Goal: Task Accomplishment & Management: Manage account settings

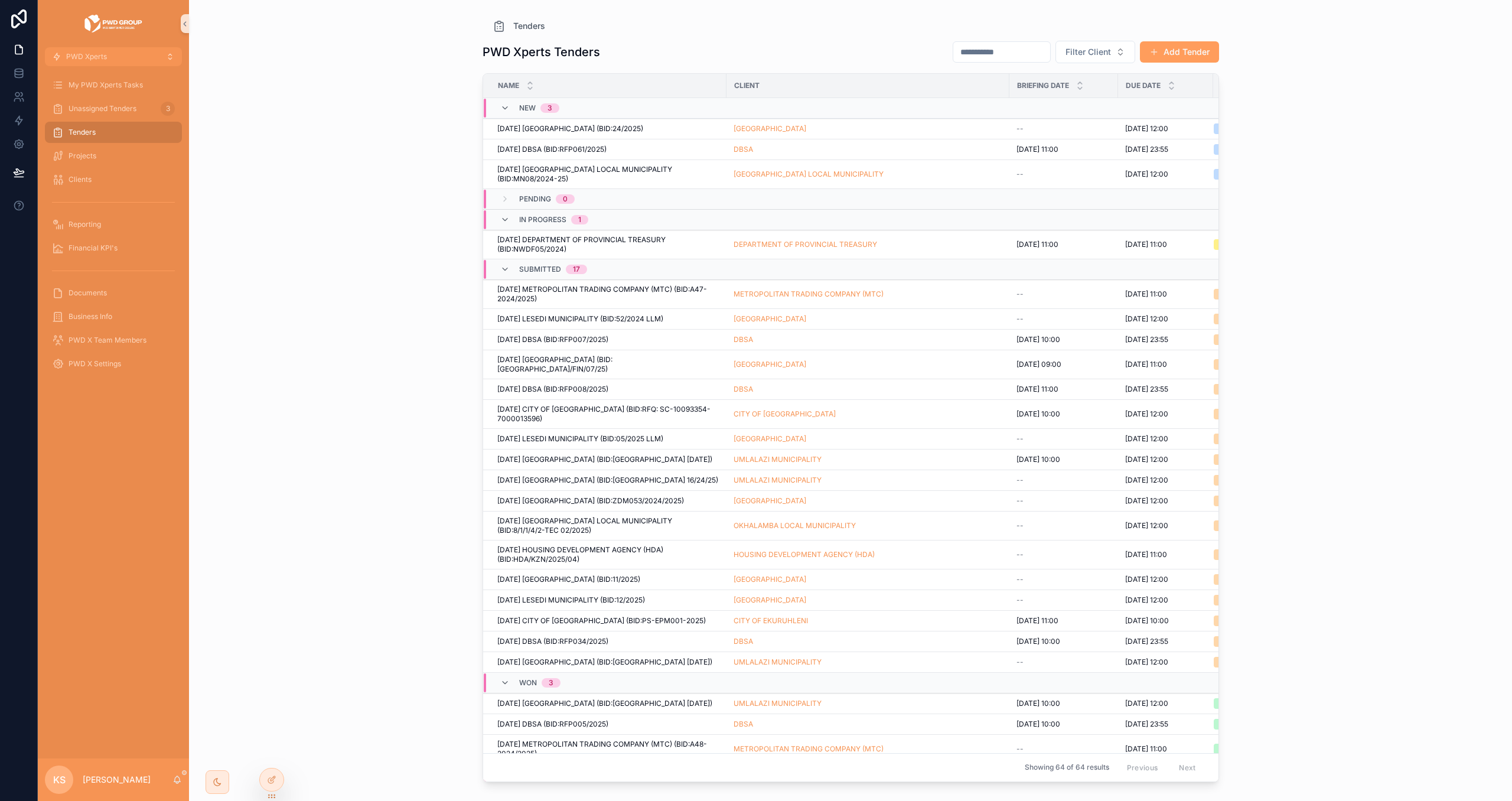
click at [104, 141] on div "Tenders" at bounding box center [113, 132] width 122 height 19
click at [105, 155] on div "Projects" at bounding box center [113, 156] width 122 height 19
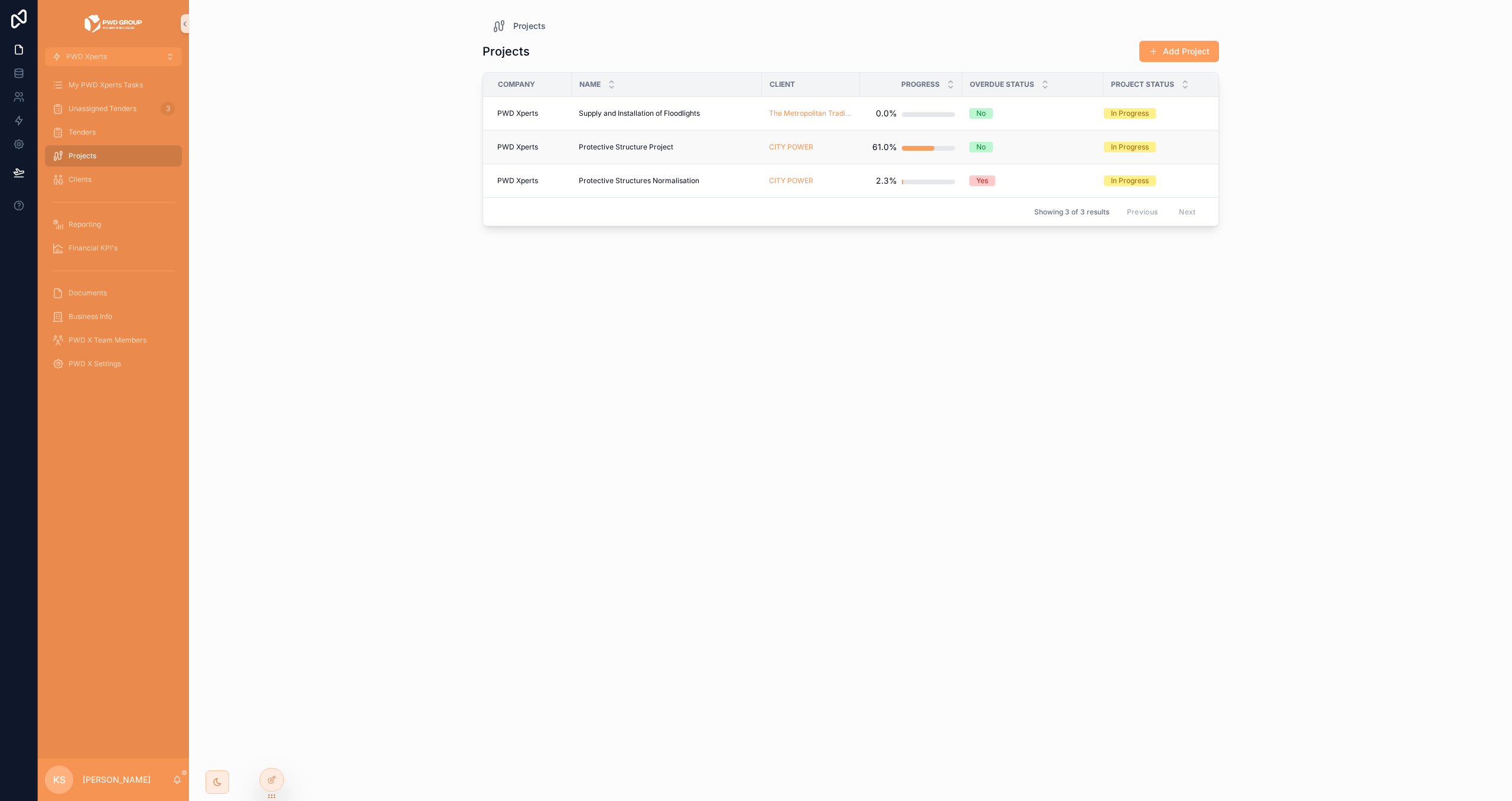
click at [652, 148] on span "Protective Structure Project" at bounding box center [626, 147] width 95 height 9
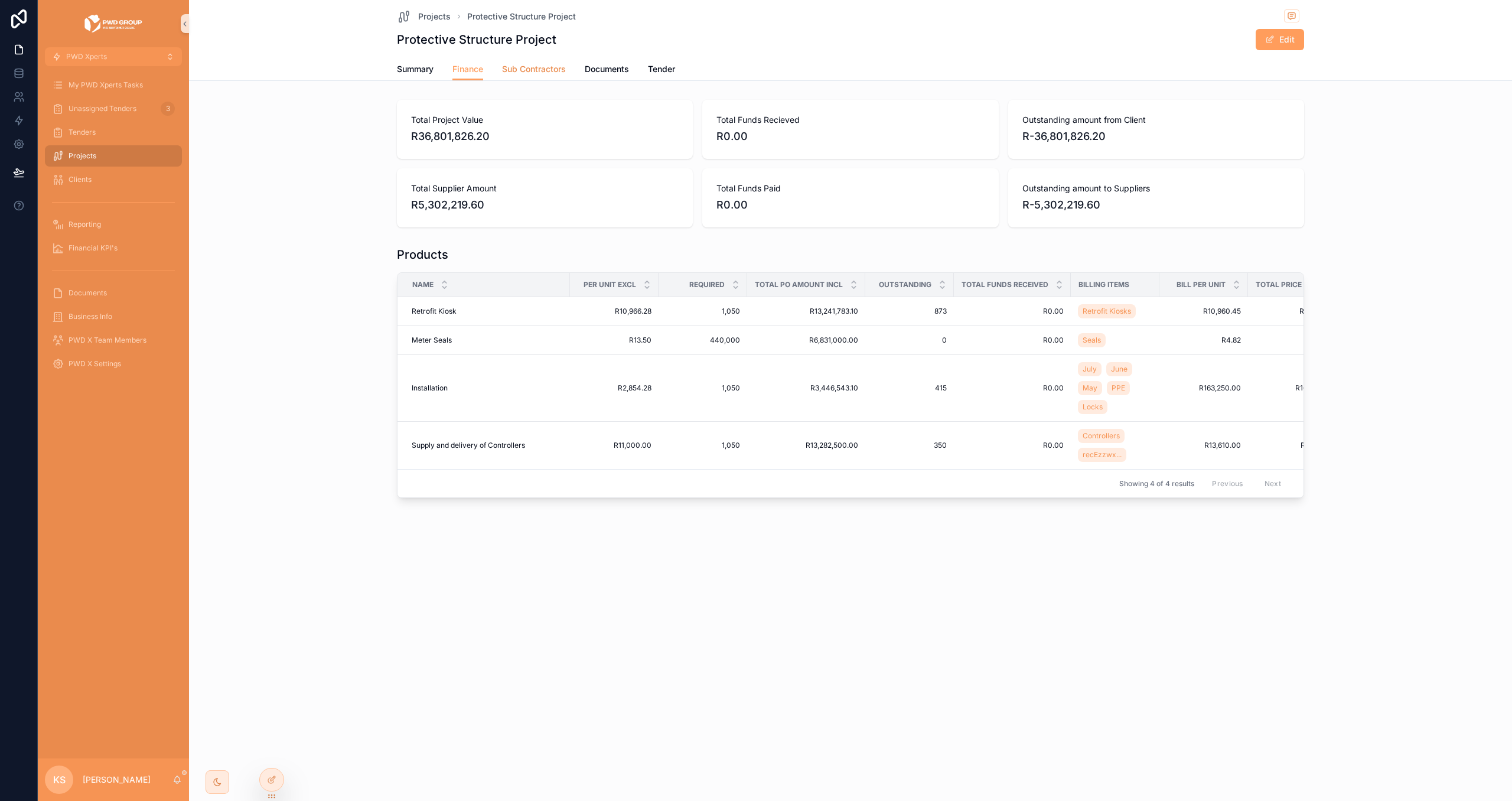
click at [545, 68] on span "Sub Contractors" at bounding box center [533, 69] width 64 height 11
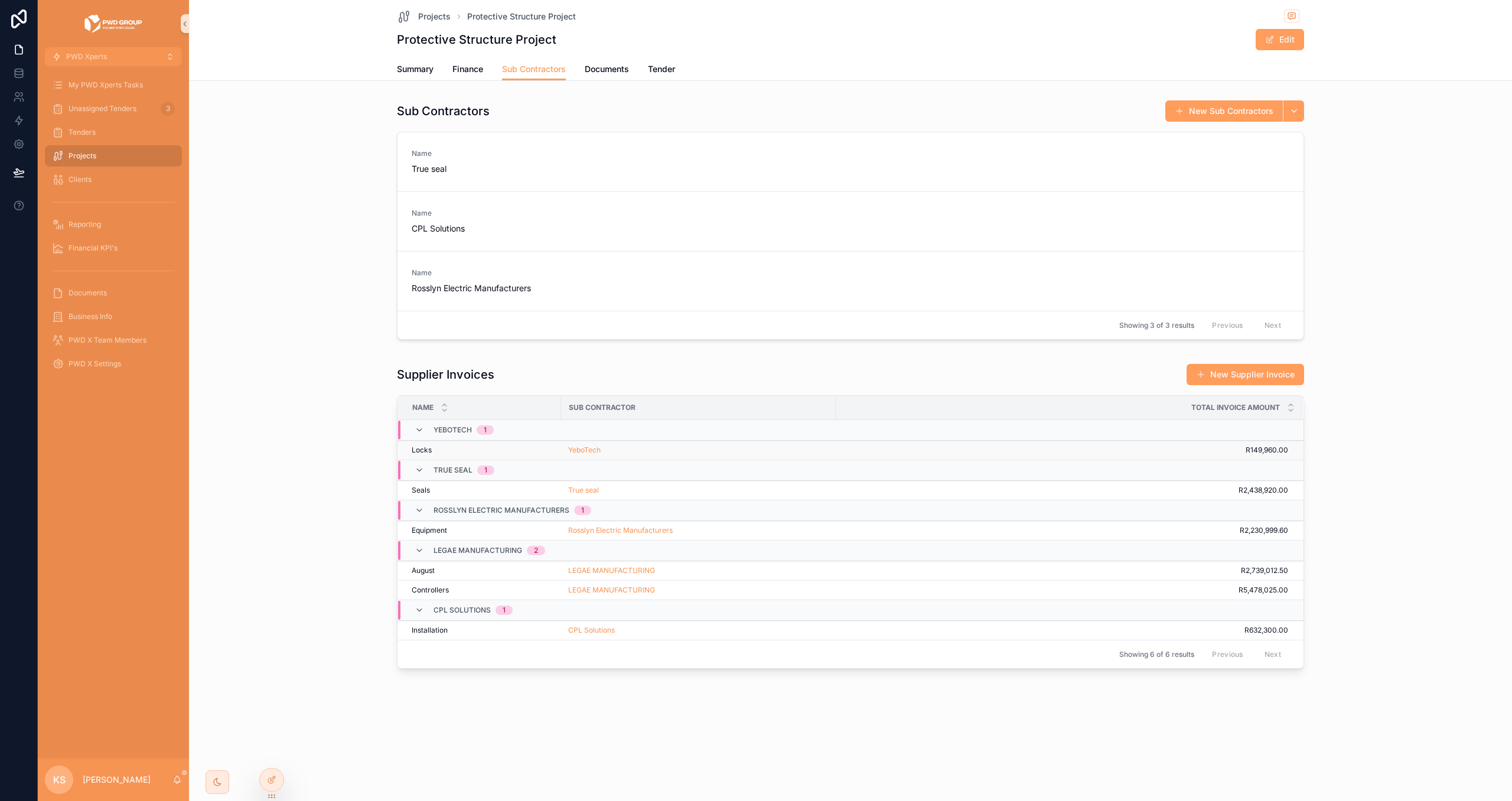
click at [649, 450] on div "YeboTech" at bounding box center [699, 450] width 260 height 9
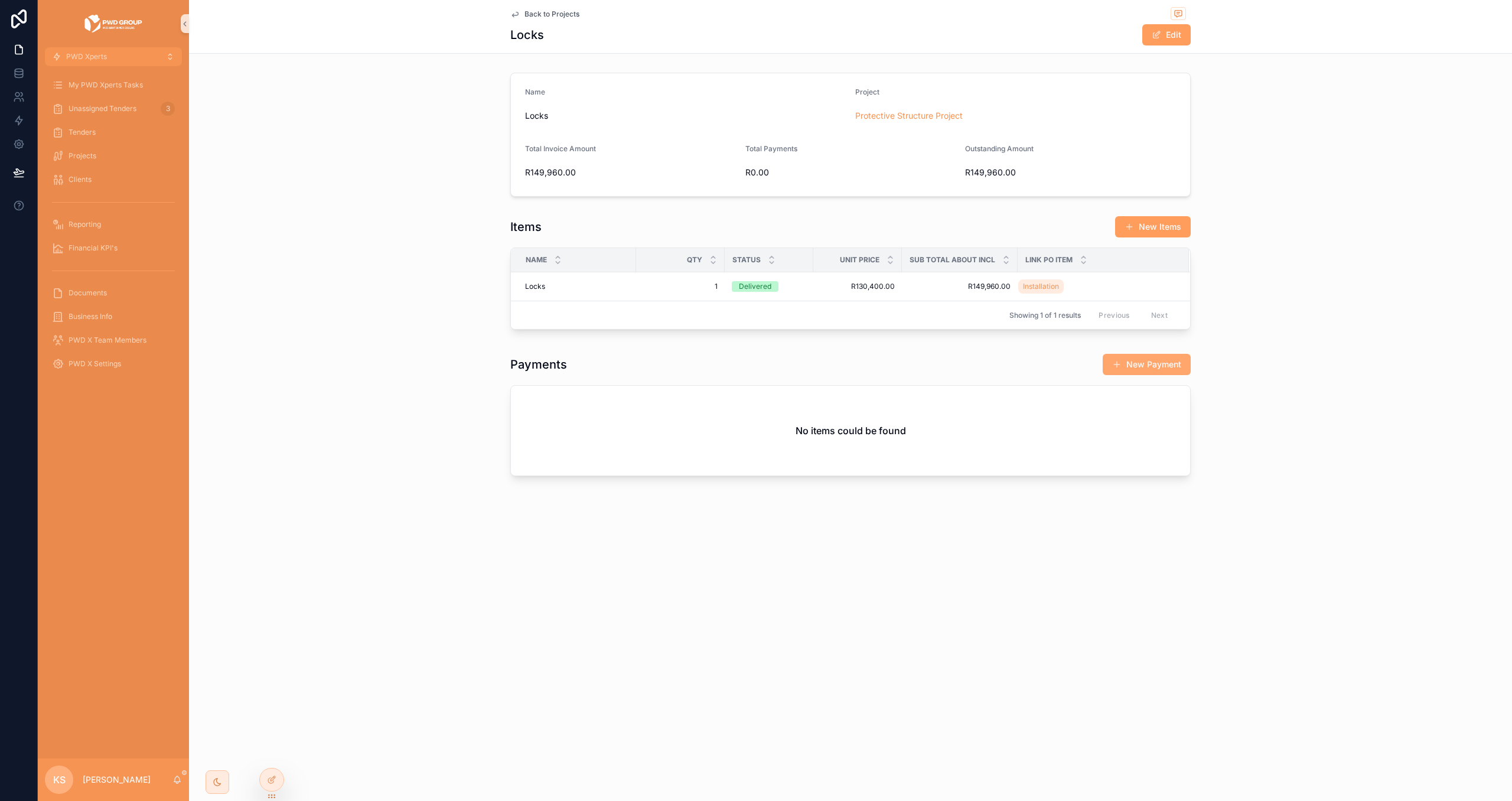
click at [1133, 365] on button "New Payment" at bounding box center [1147, 364] width 88 height 21
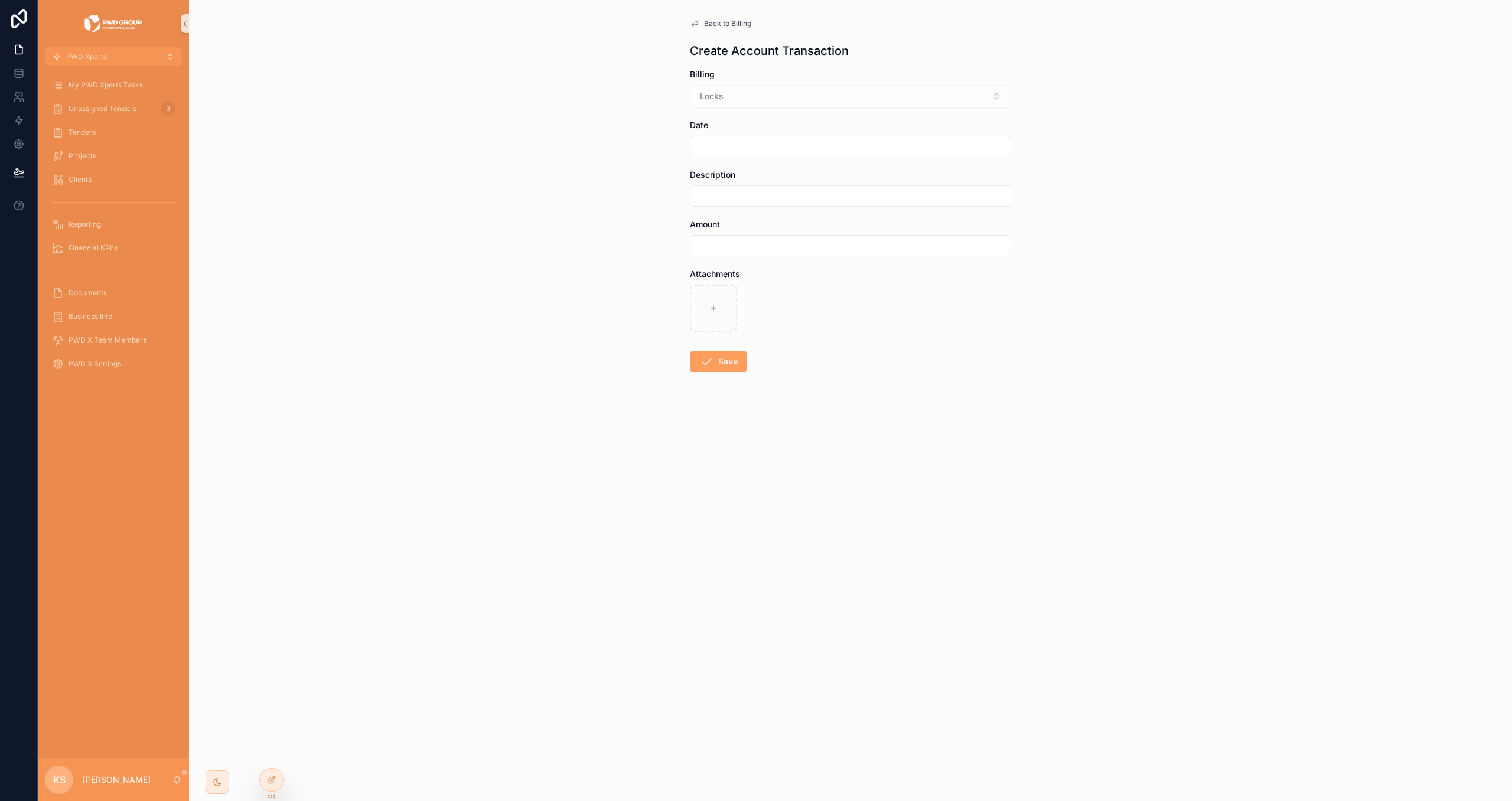
click at [710, 28] on div "Back to Billing Create Account Transaction Billing Locks Date Description Amoun…" at bounding box center [850, 224] width 340 height 448
click at [715, 23] on span "Back to Billing" at bounding box center [728, 24] width 47 height 9
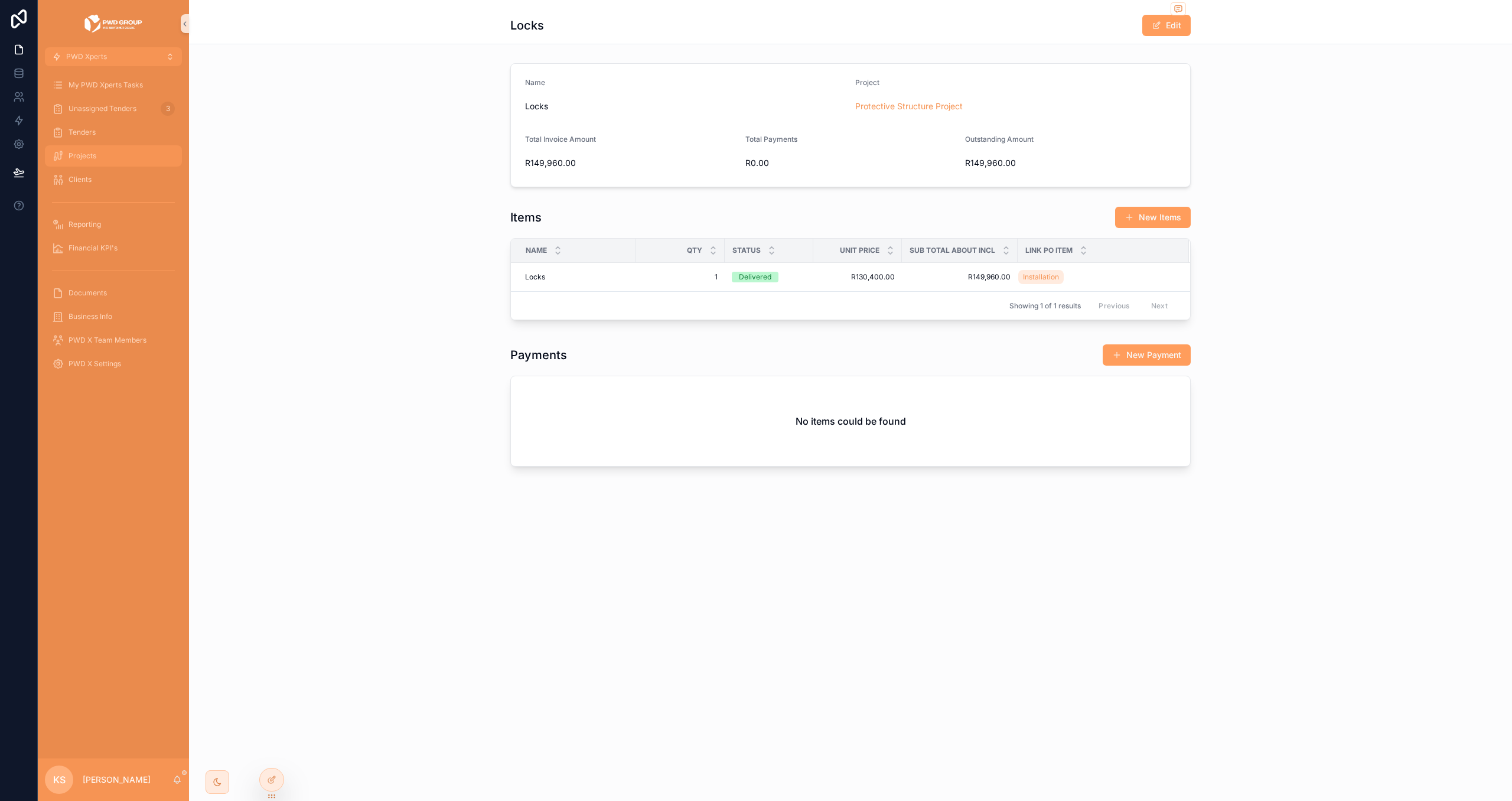
click at [109, 155] on div "Projects" at bounding box center [113, 156] width 122 height 19
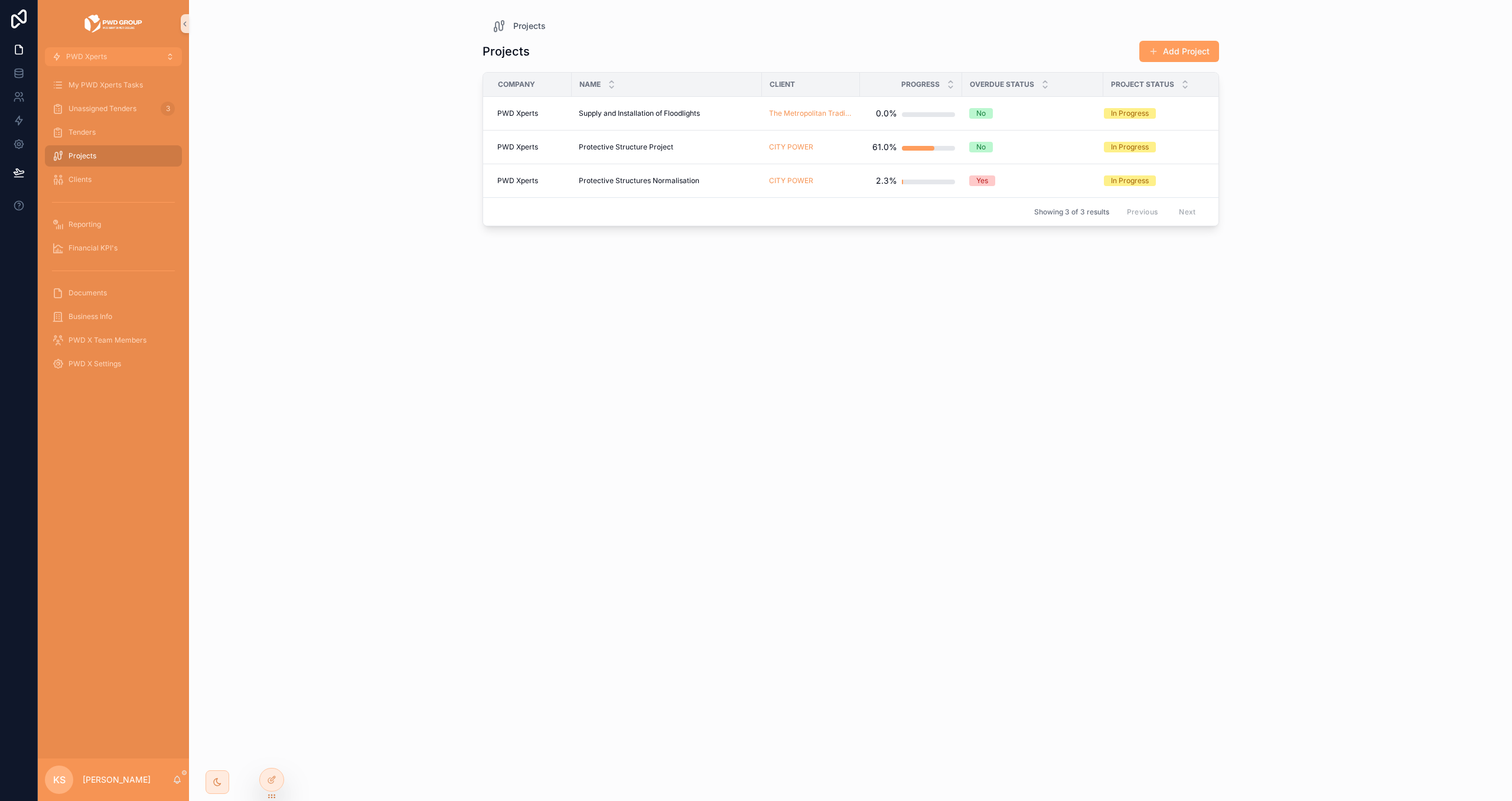
click at [641, 146] on span "Protective Structure Project" at bounding box center [626, 147] width 95 height 9
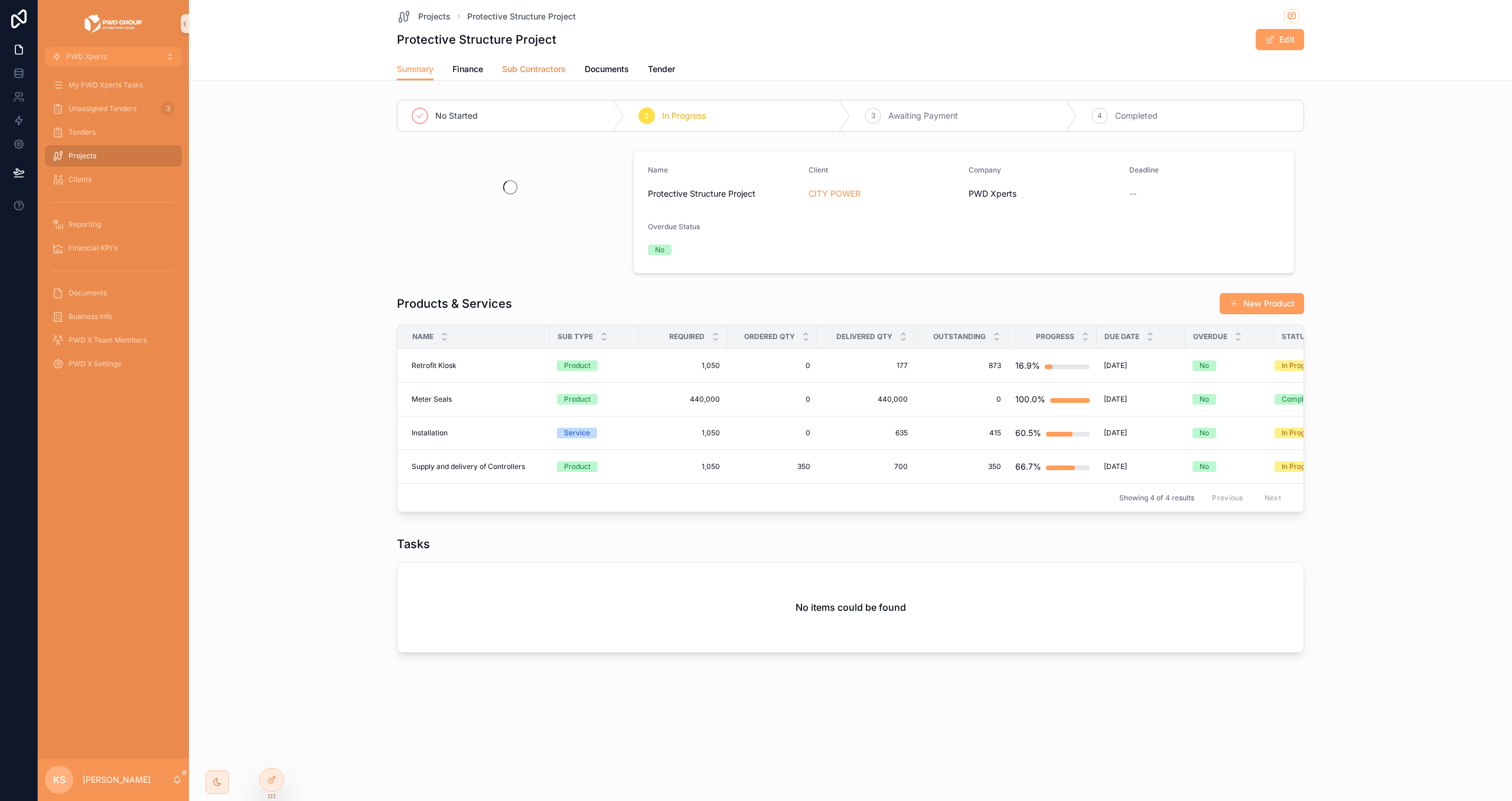
click at [520, 68] on span "Sub Contractors" at bounding box center [533, 69] width 64 height 11
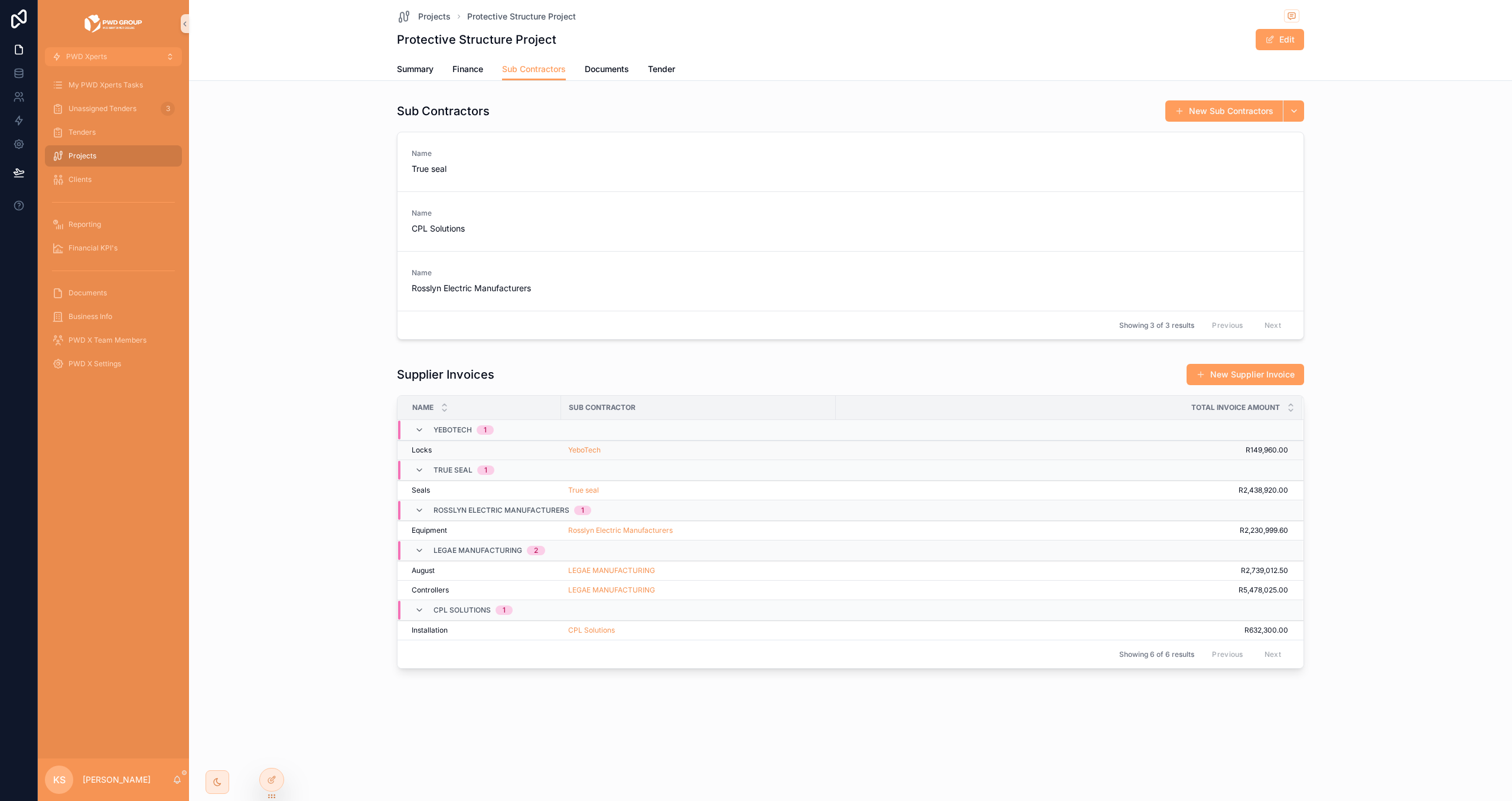
click at [691, 450] on div "YeboTech" at bounding box center [699, 450] width 260 height 9
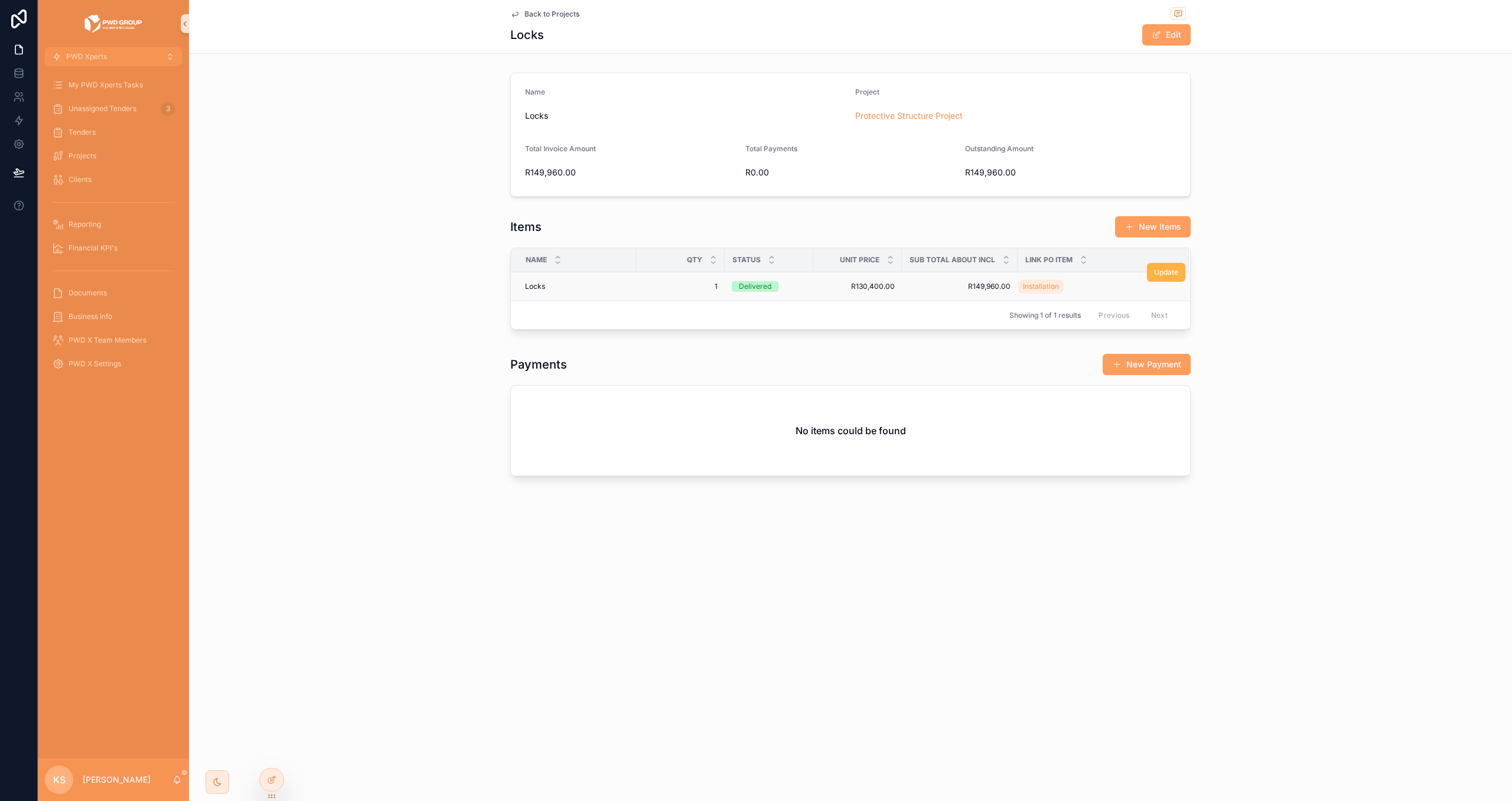
click at [1174, 277] on span "Update" at bounding box center [1167, 272] width 25 height 9
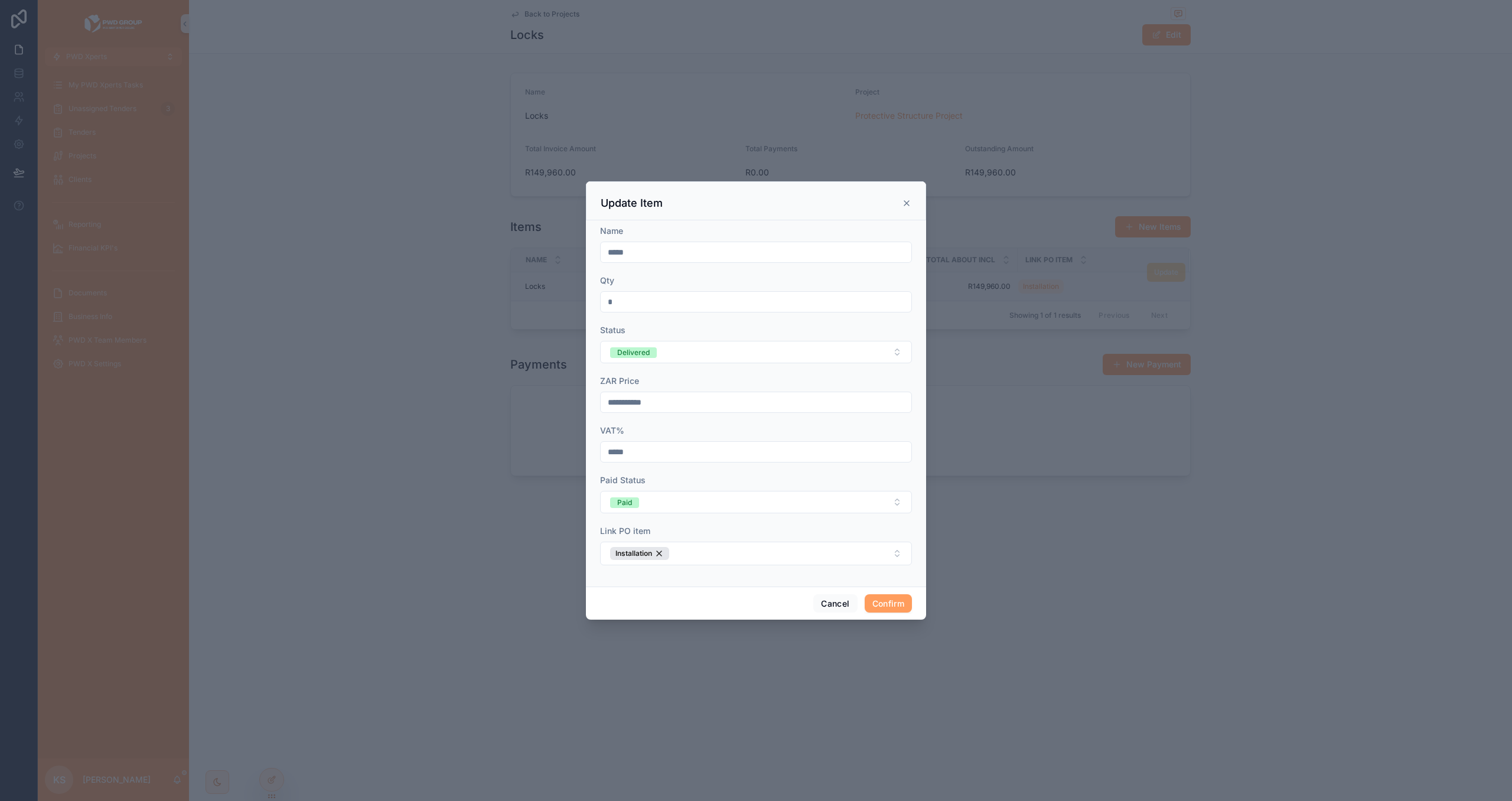
click at [905, 198] on icon at bounding box center [906, 203] width 9 height 9
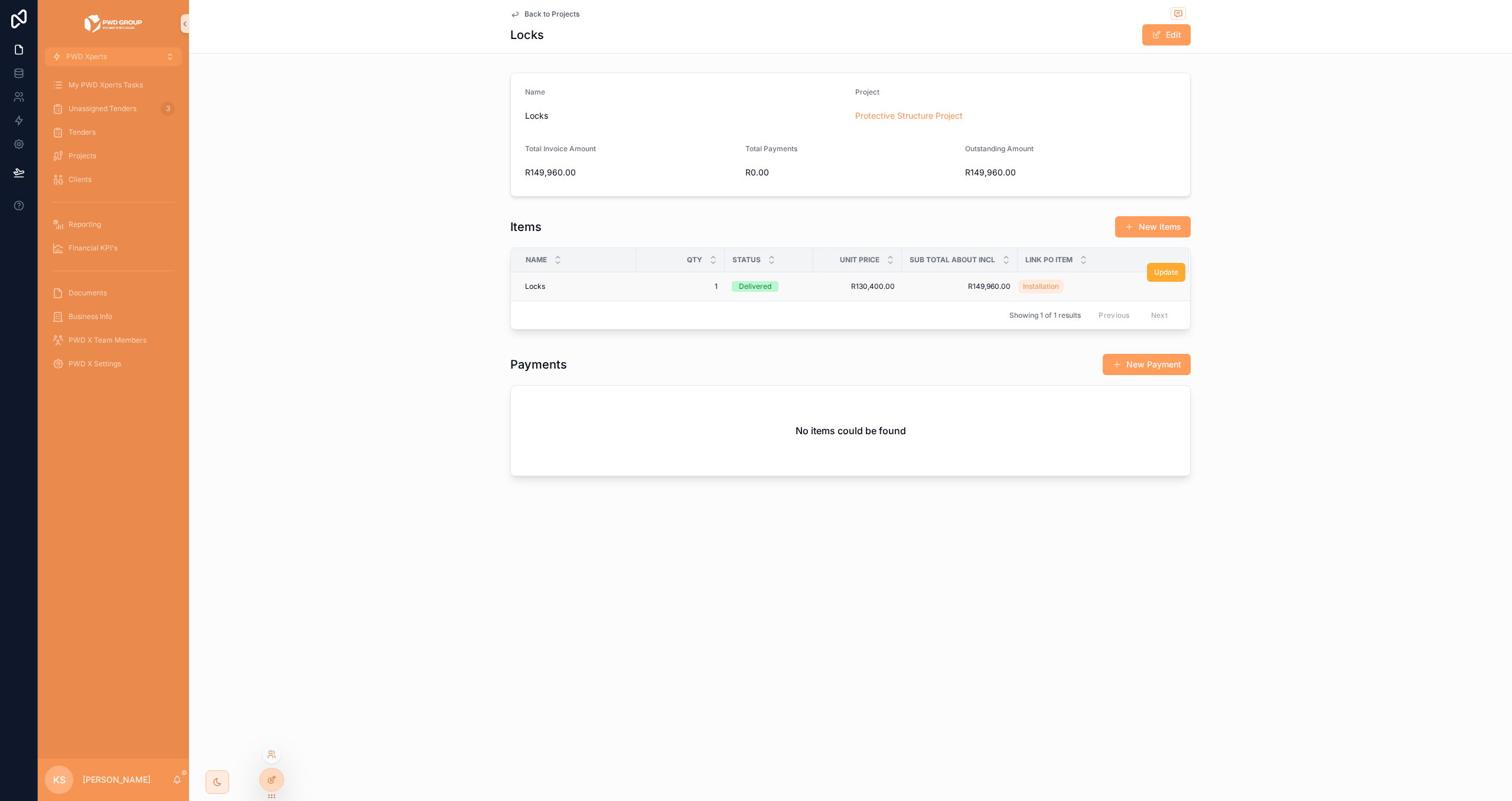
drag, startPoint x: 271, startPoint y: 779, endPoint x: 528, endPoint y: 732, distance: 261.3
click at [270, 779] on icon at bounding box center [271, 780] width 9 height 9
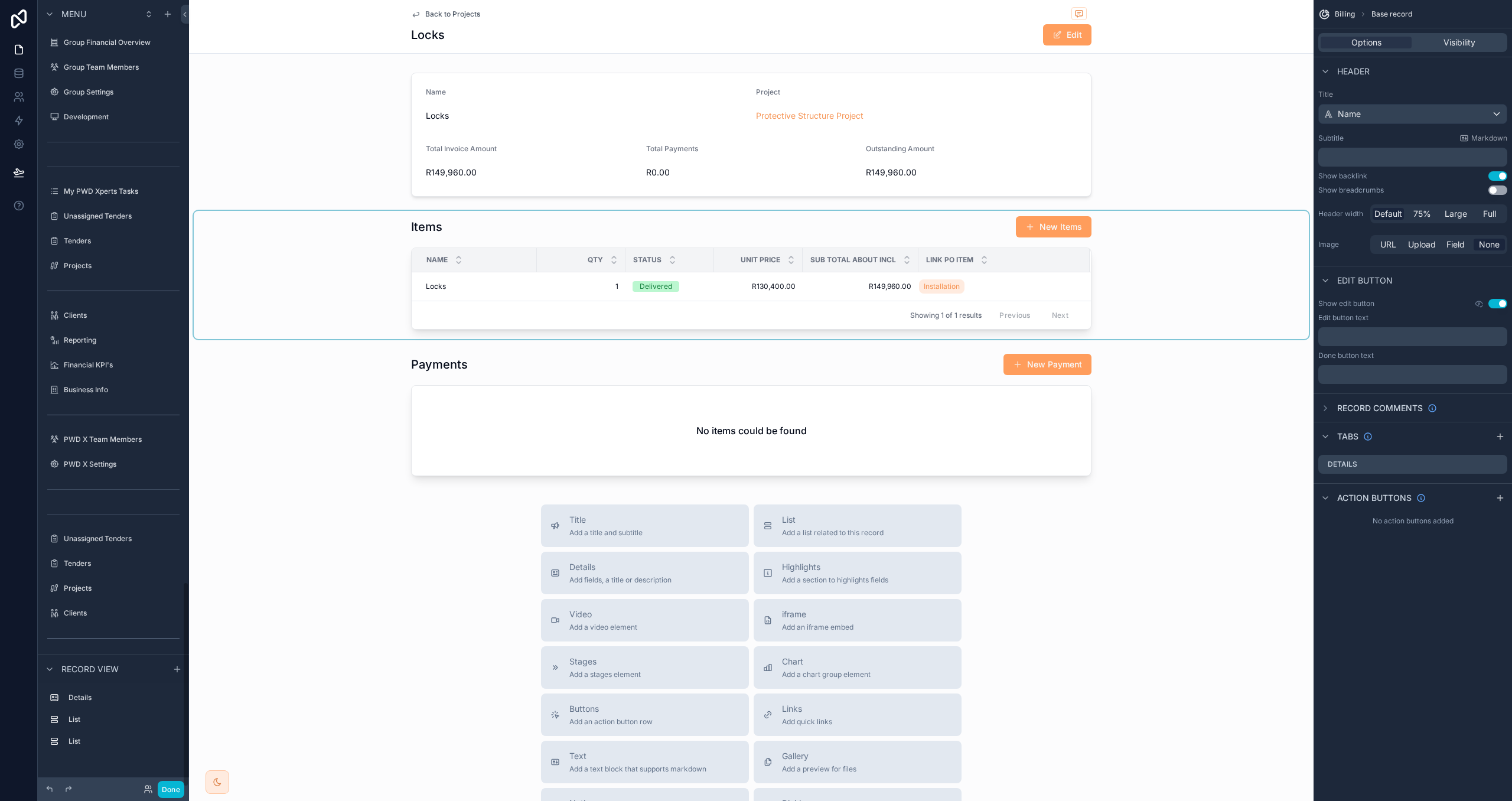
scroll to position [2226, 0]
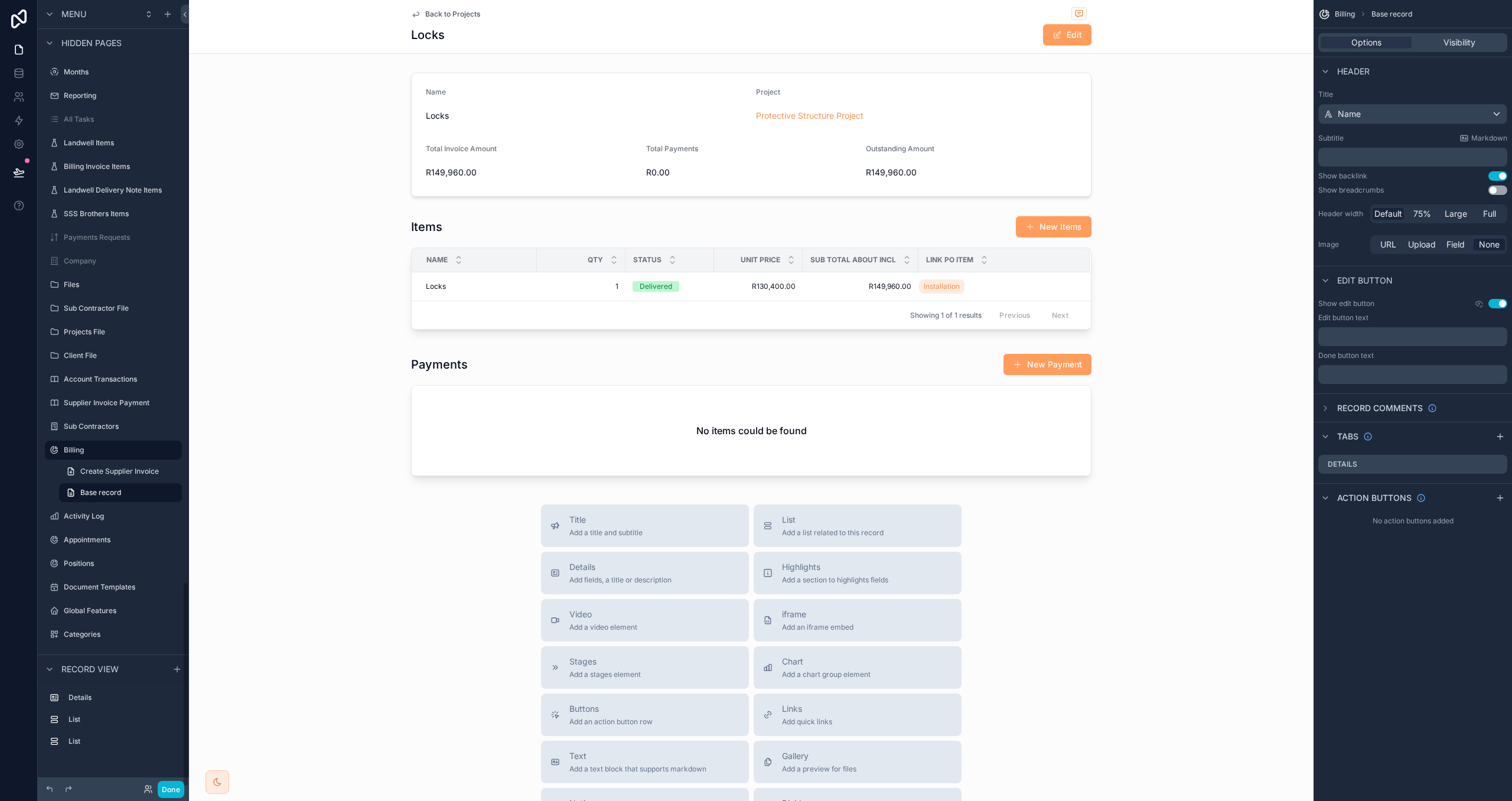
click at [1121, 281] on div "scrollable content" at bounding box center [751, 274] width 1115 height 128
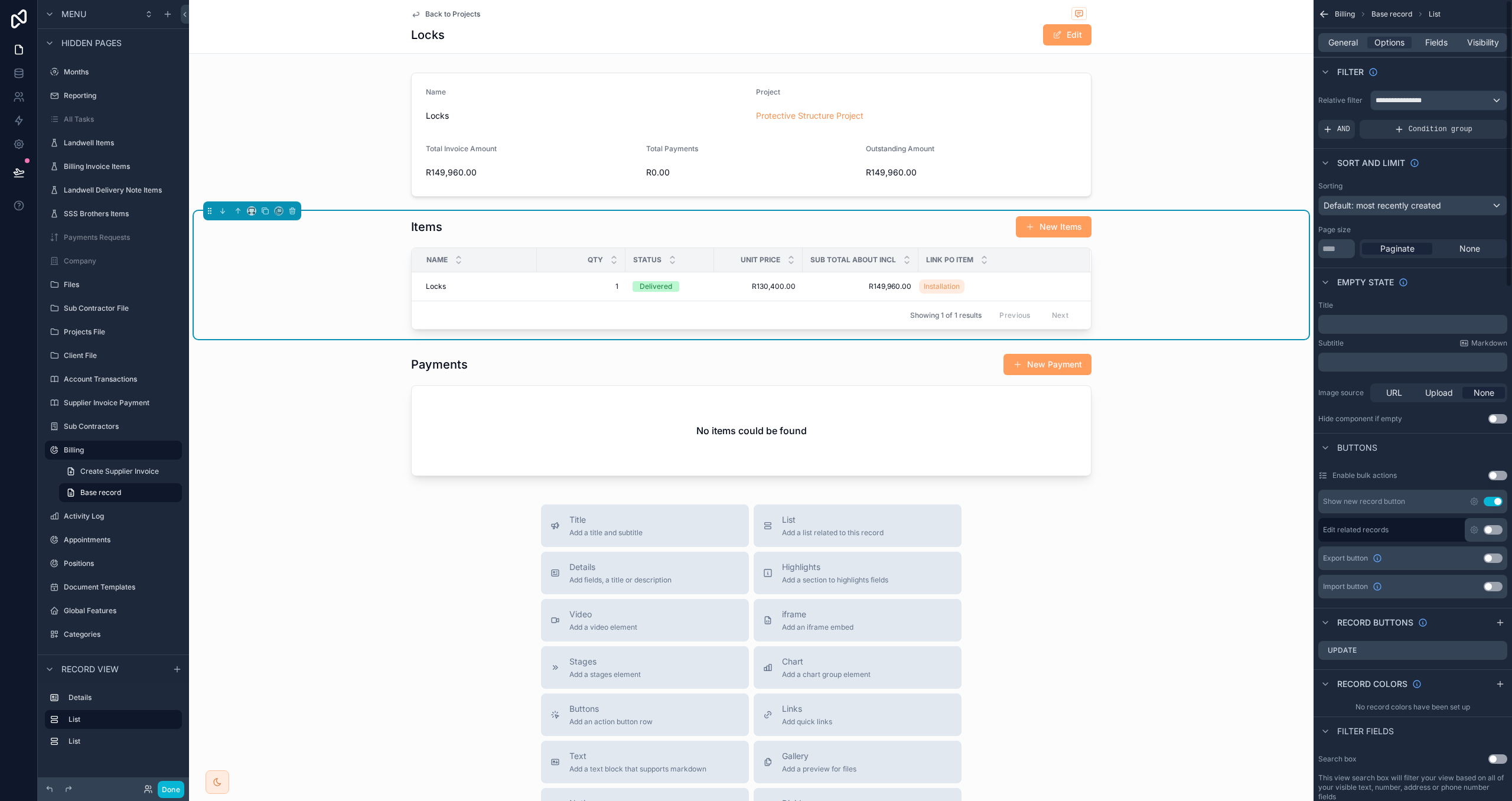
scroll to position [26, 0]
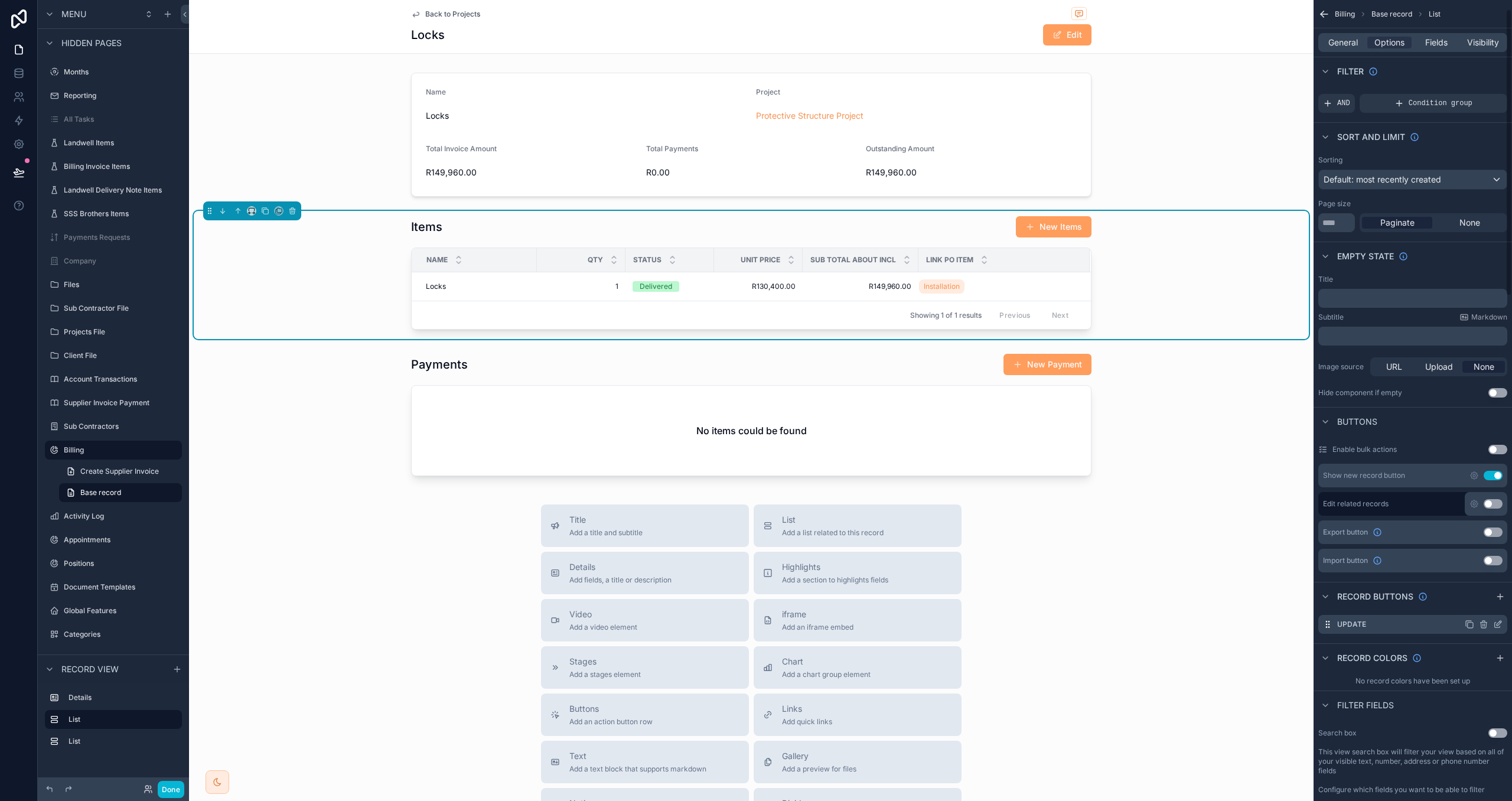
click at [1503, 624] on icon "scrollable content" at bounding box center [1498, 624] width 9 height 9
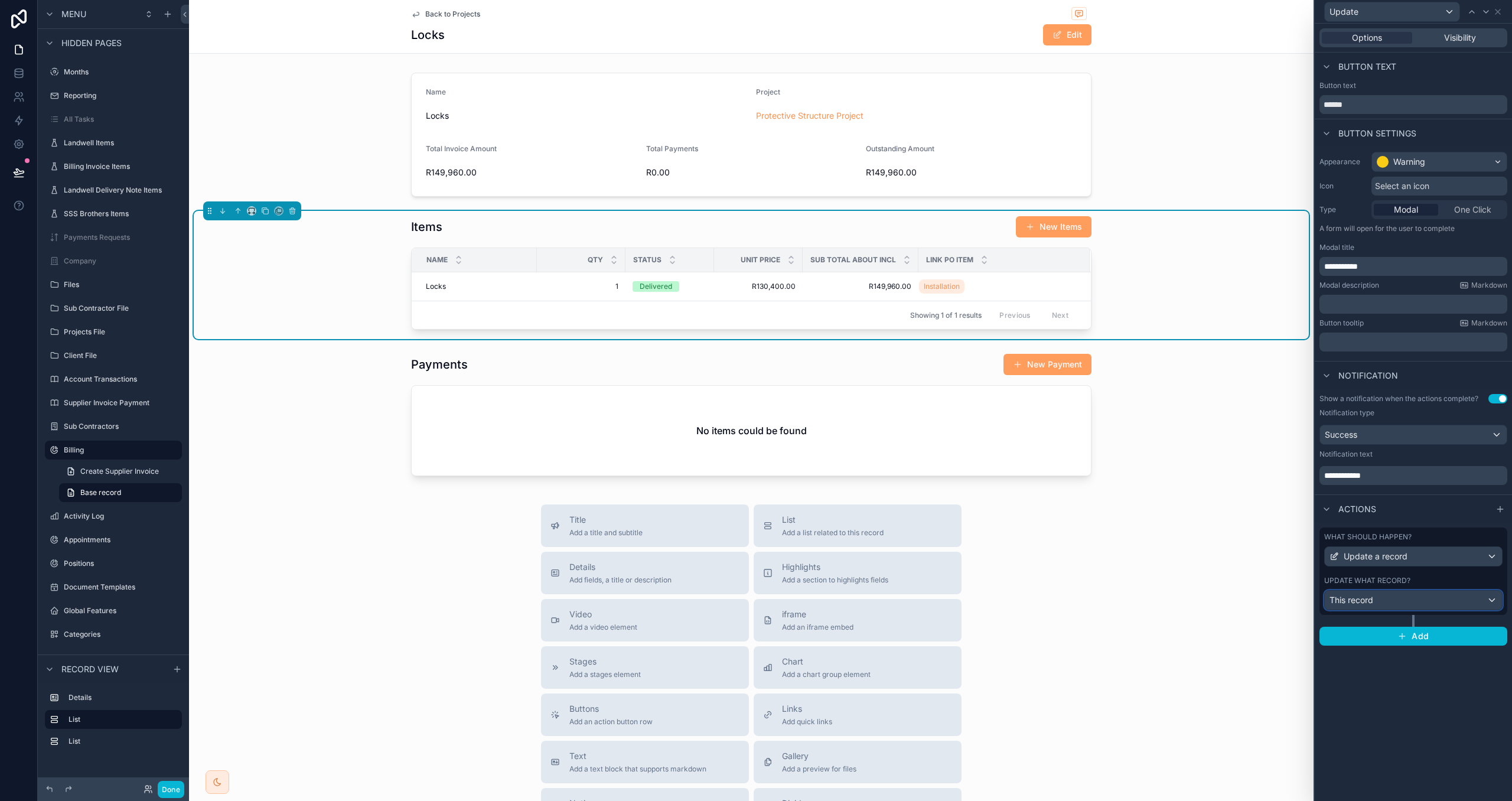
click at [1481, 605] on div "This record" at bounding box center [1413, 600] width 177 height 19
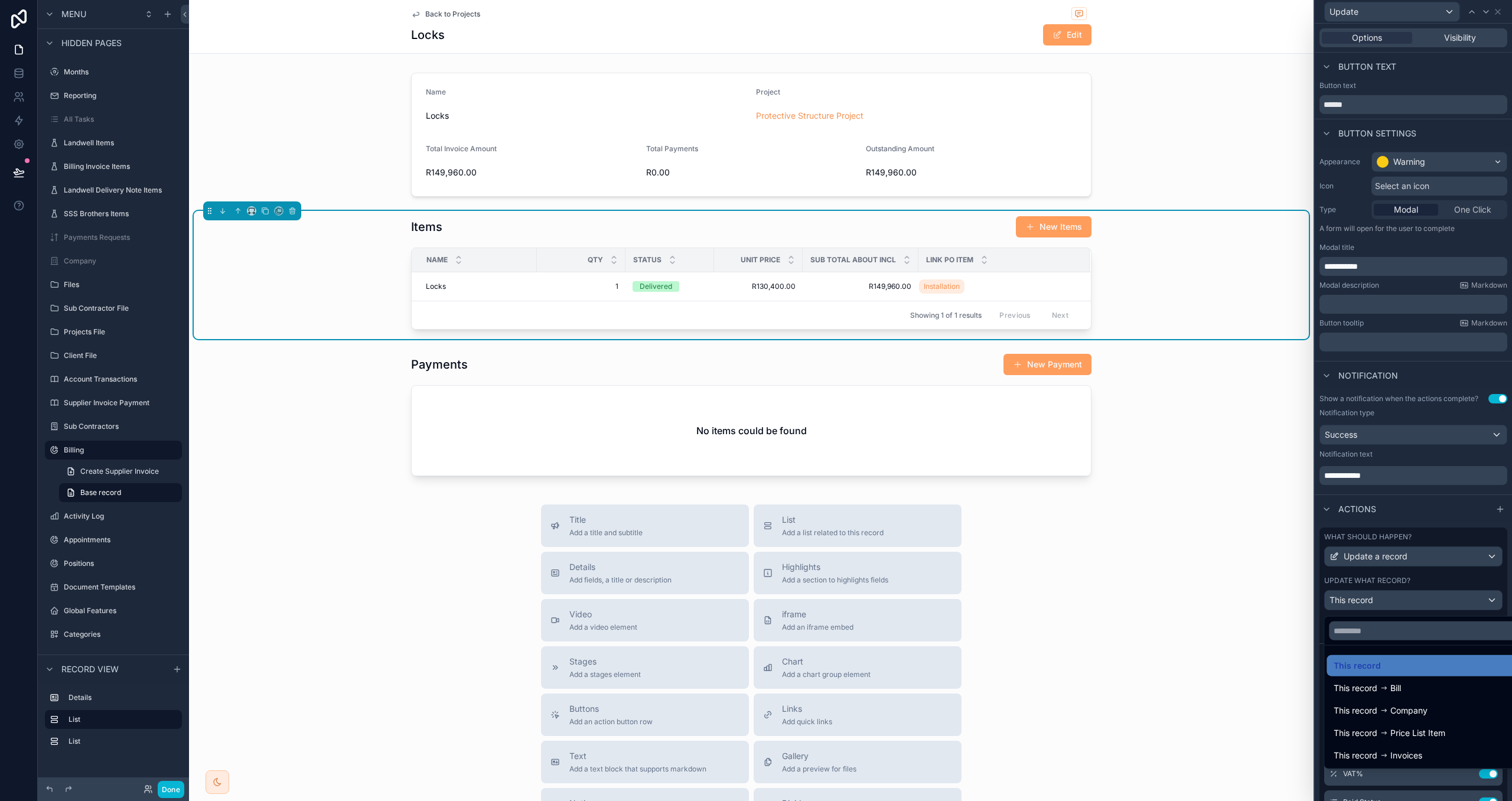
click at [1464, 578] on div at bounding box center [1413, 400] width 197 height 801
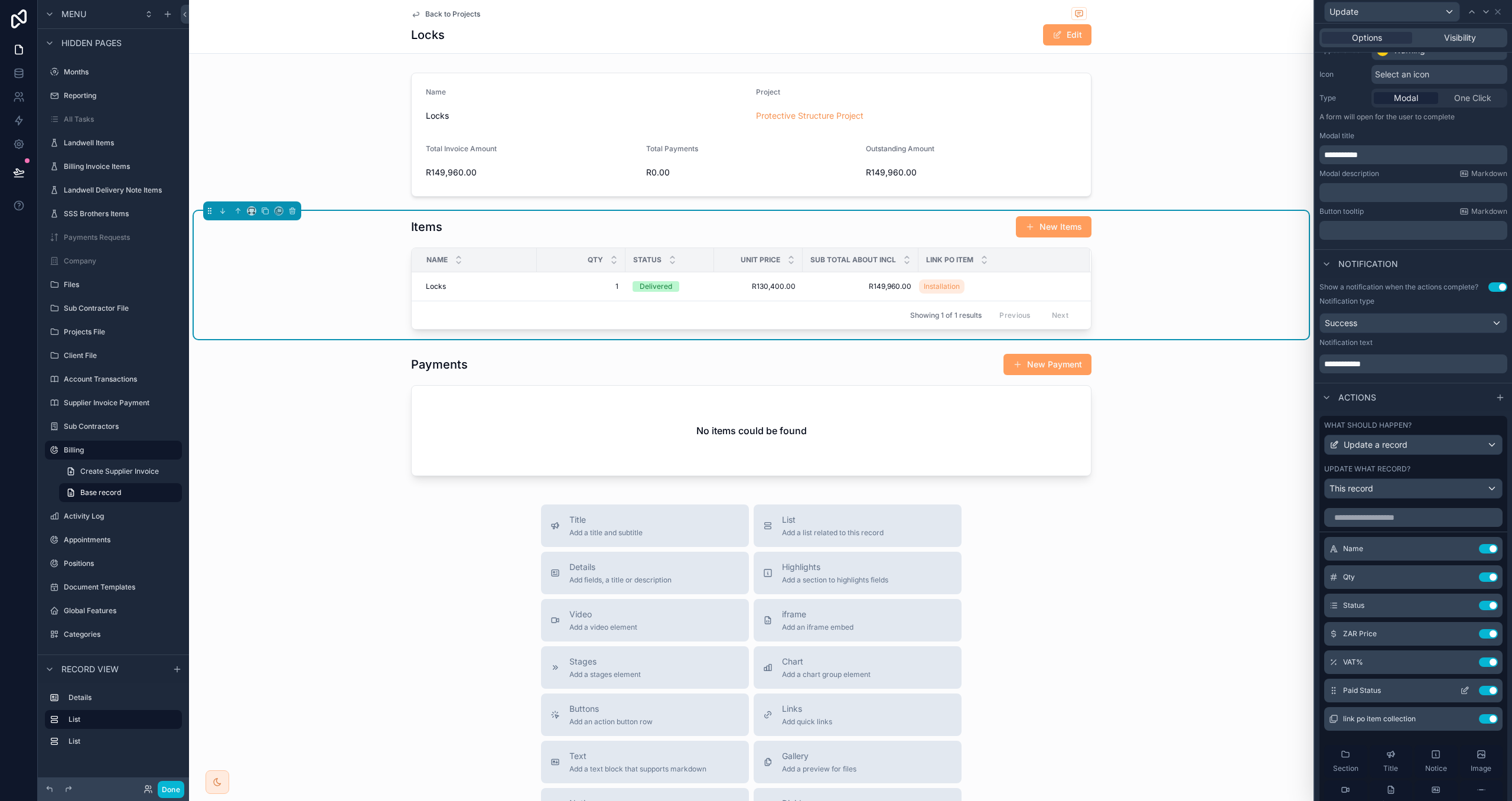
scroll to position [135, 0]
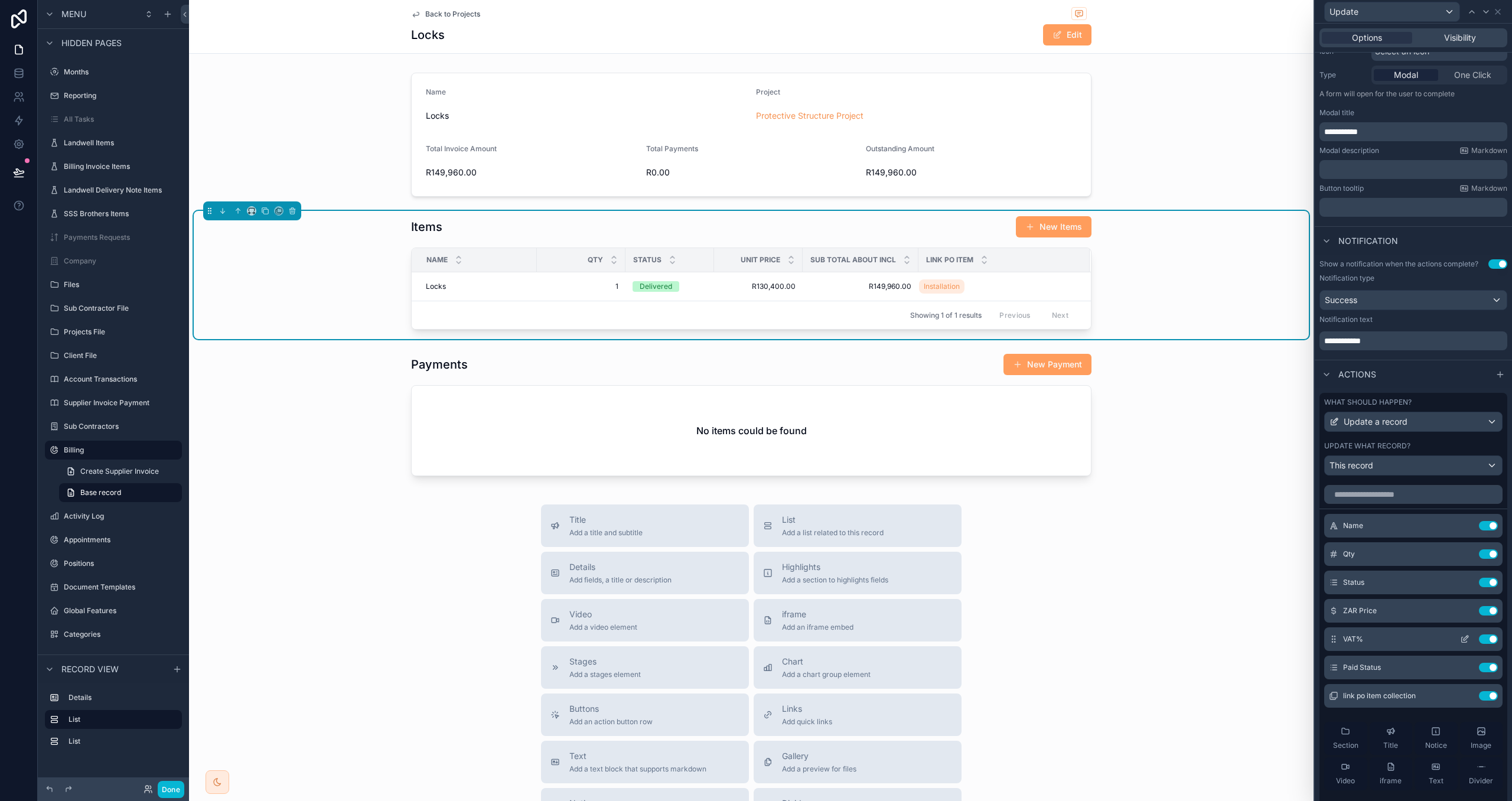
click at [1490, 671] on button "Use setting" at bounding box center [1488, 667] width 19 height 9
click at [172, 787] on button "Done" at bounding box center [171, 790] width 27 height 17
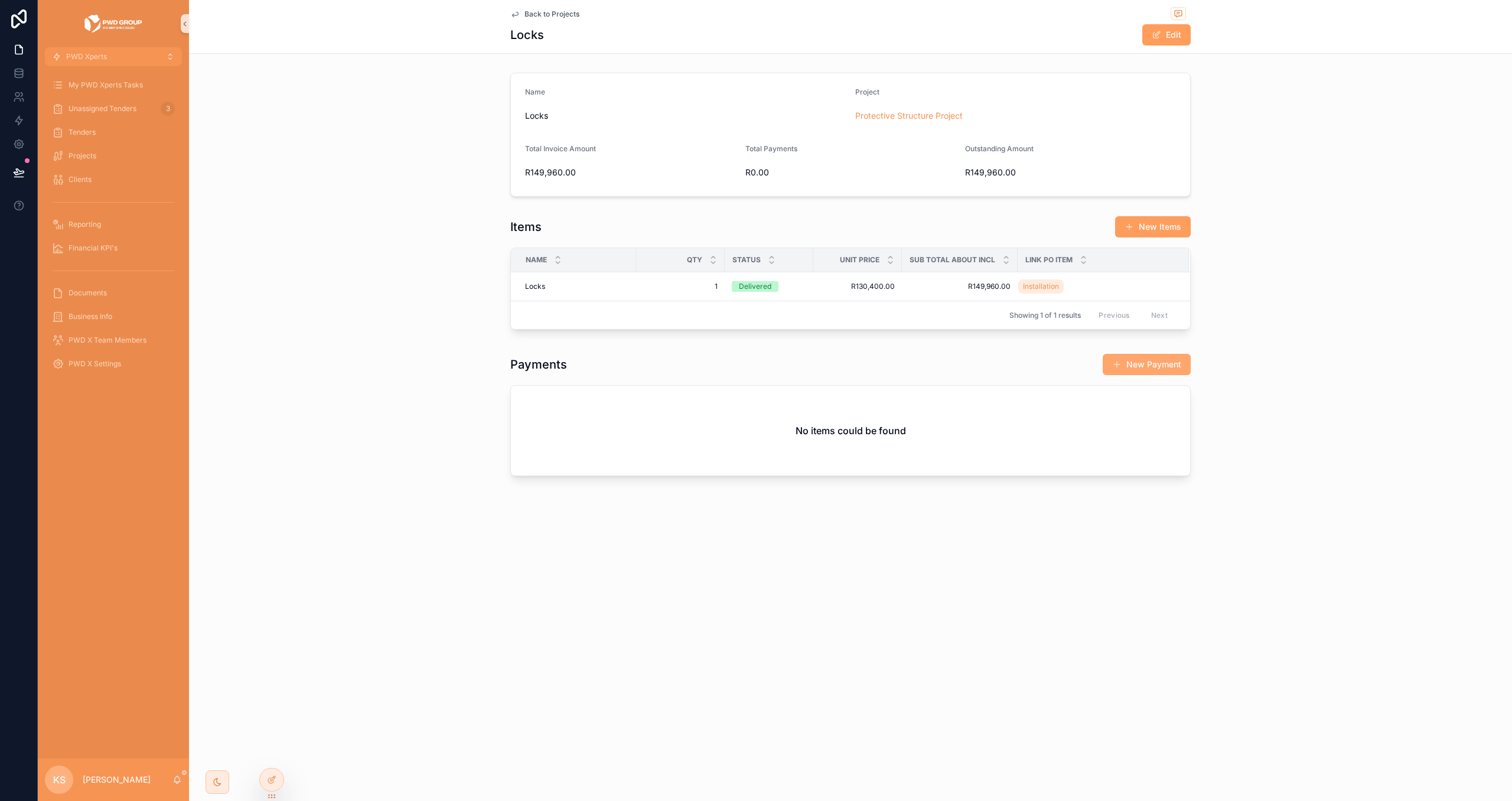
click at [1131, 365] on button "New Payment" at bounding box center [1147, 364] width 88 height 21
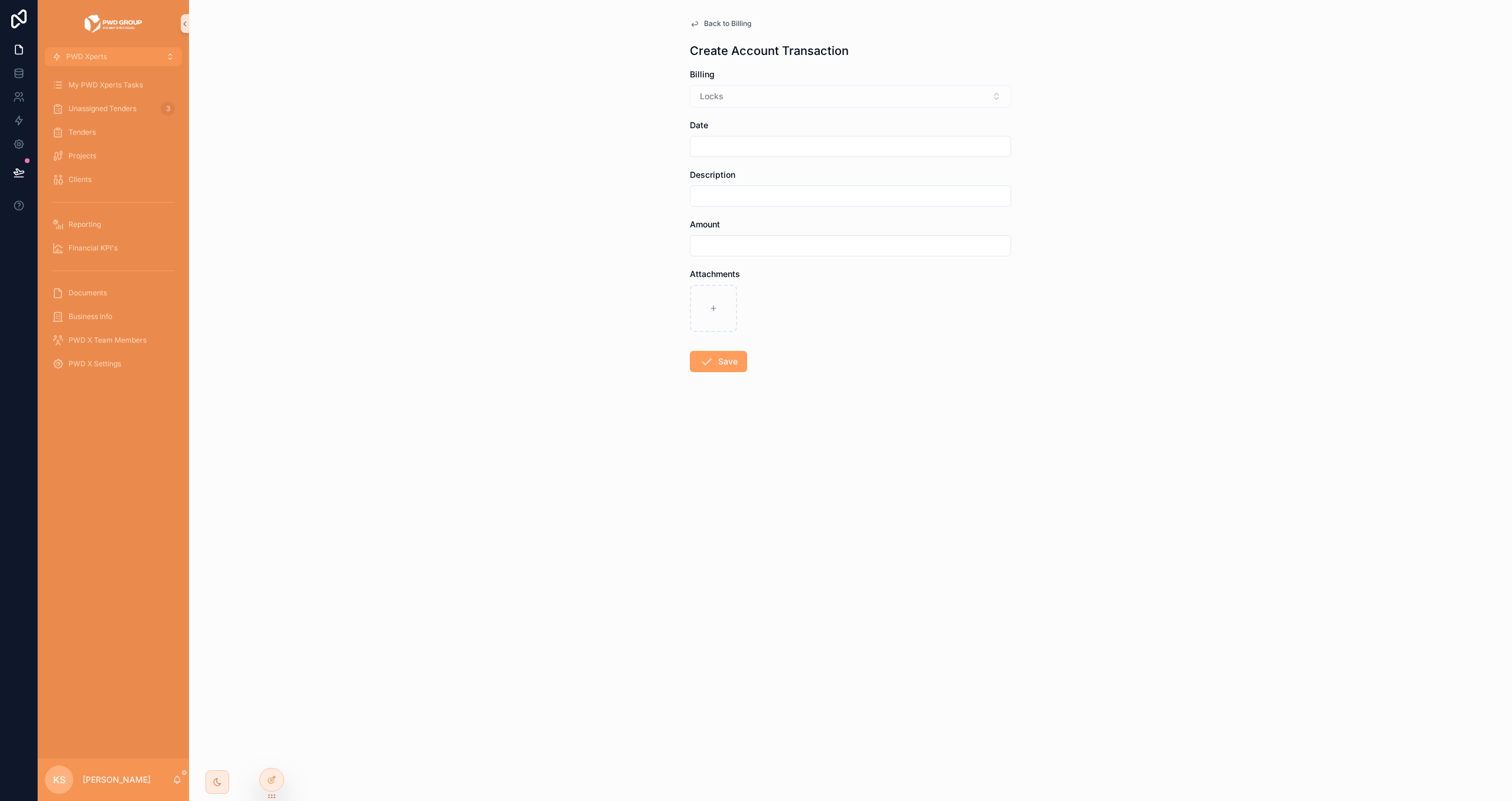
click at [797, 247] on input "scrollable content" at bounding box center [850, 245] width 320 height 16
click at [731, 15] on div "Back to Billing Create Account Transaction Billing Locks Date Description Amoun…" at bounding box center [850, 224] width 340 height 448
click at [730, 25] on span "Back to Billing" at bounding box center [728, 24] width 47 height 9
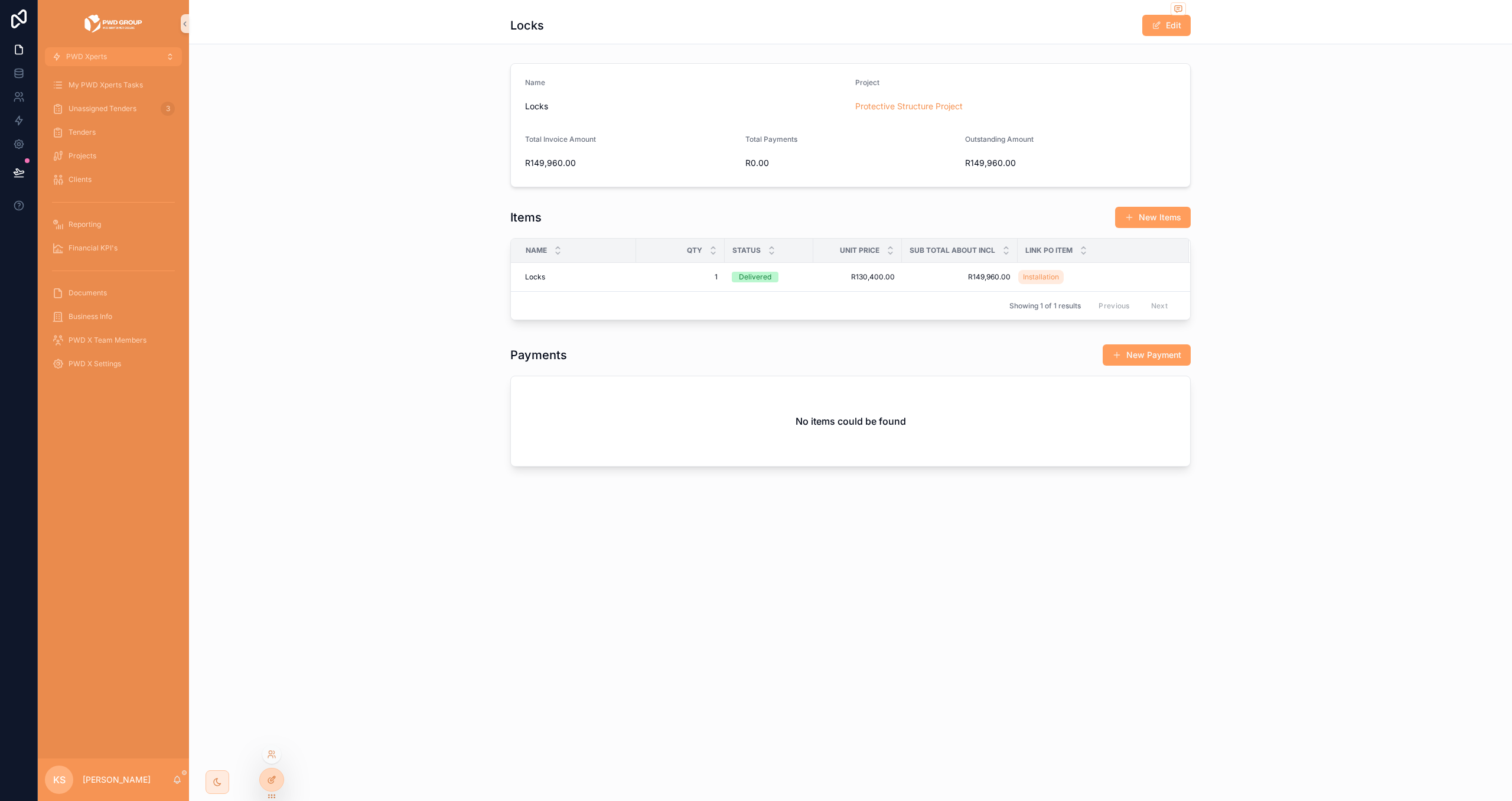
click at [283, 776] on div at bounding box center [271, 780] width 24 height 23
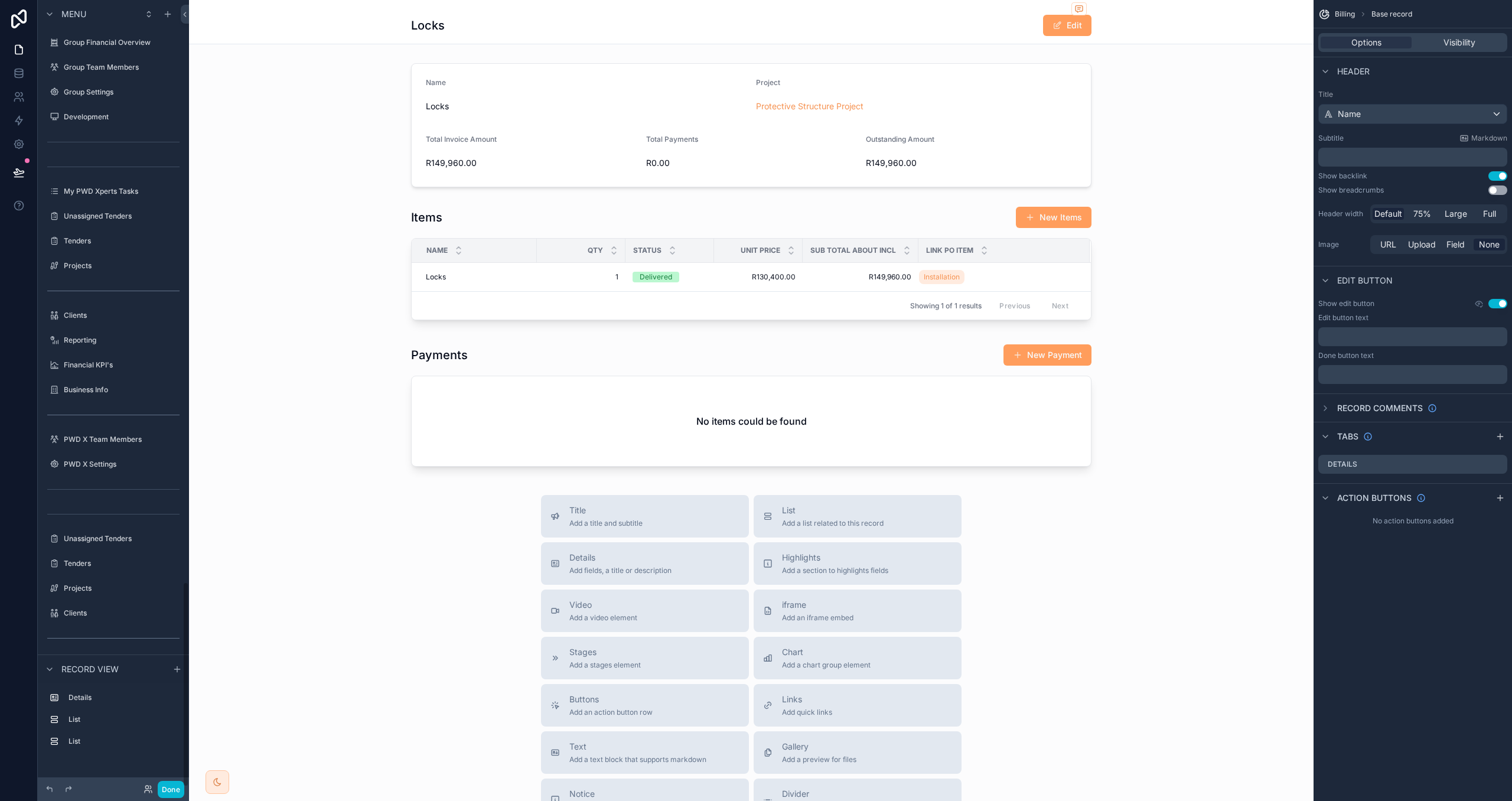
scroll to position [2226, 0]
click at [826, 212] on div "scrollable content" at bounding box center [751, 265] width 1115 height 128
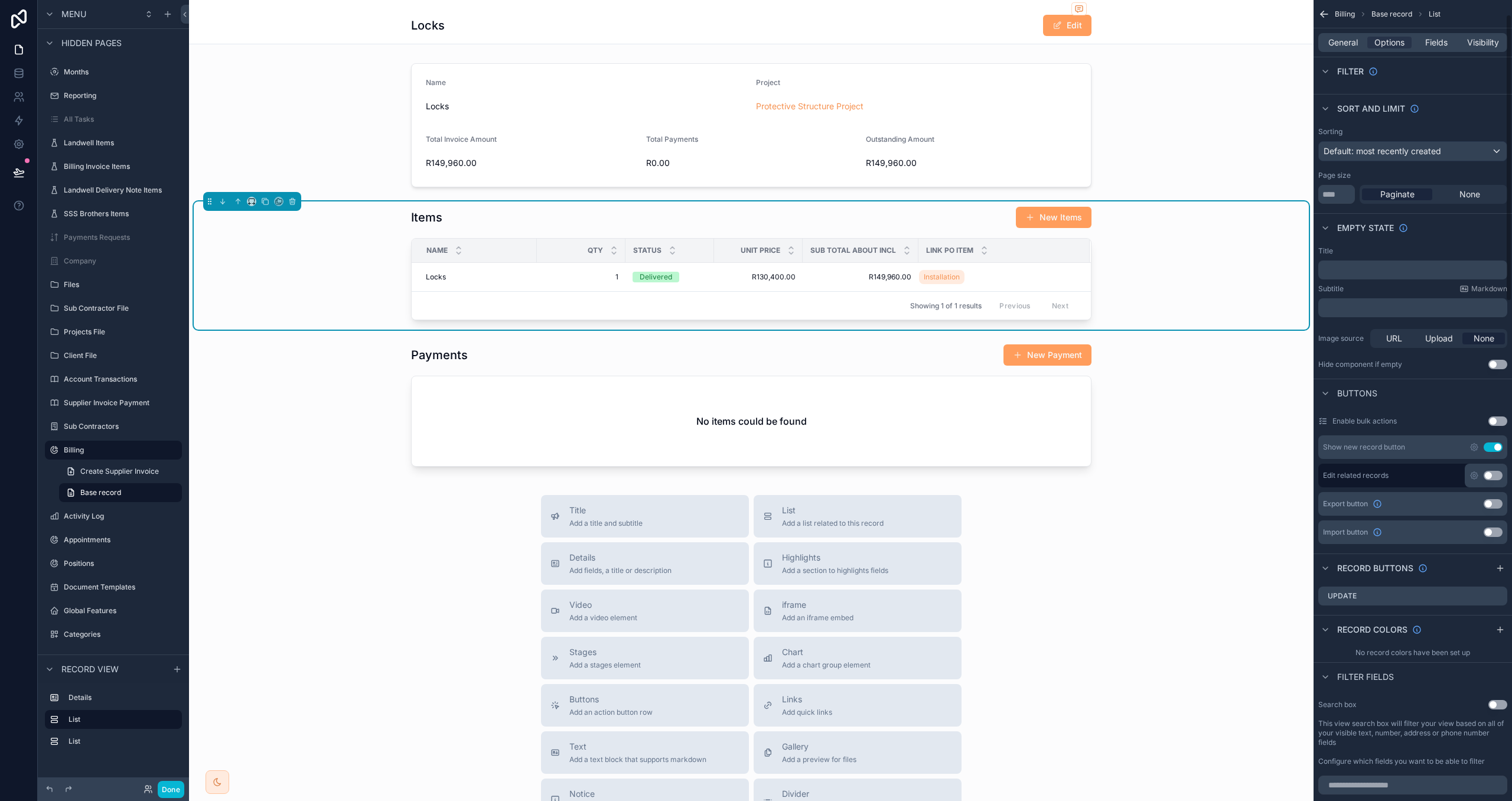
scroll to position [60, 0]
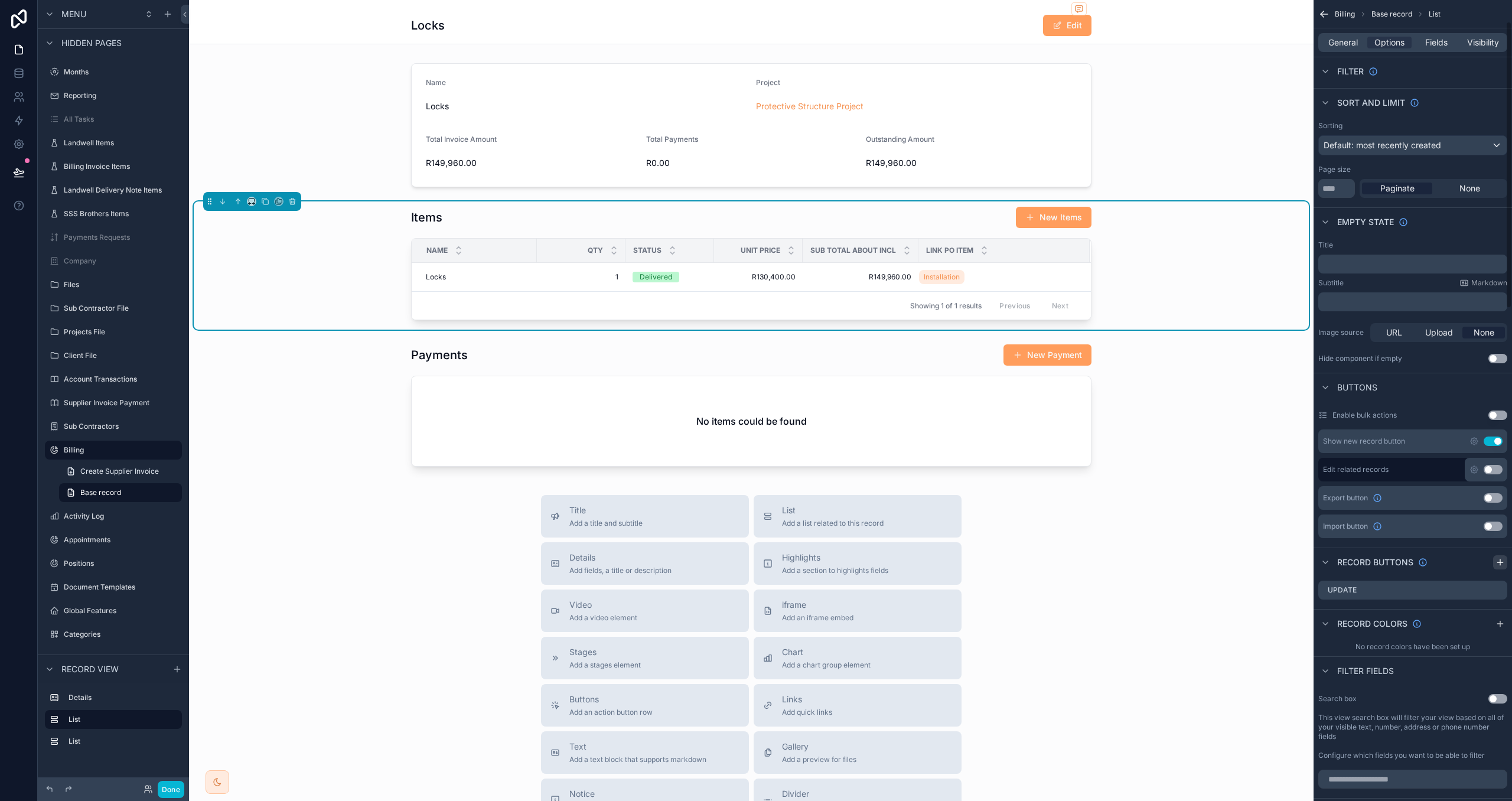
click at [1498, 566] on icon "scrollable content" at bounding box center [1501, 563] width 9 height 9
click at [1497, 610] on icon "scrollable content" at bounding box center [1498, 614] width 9 height 9
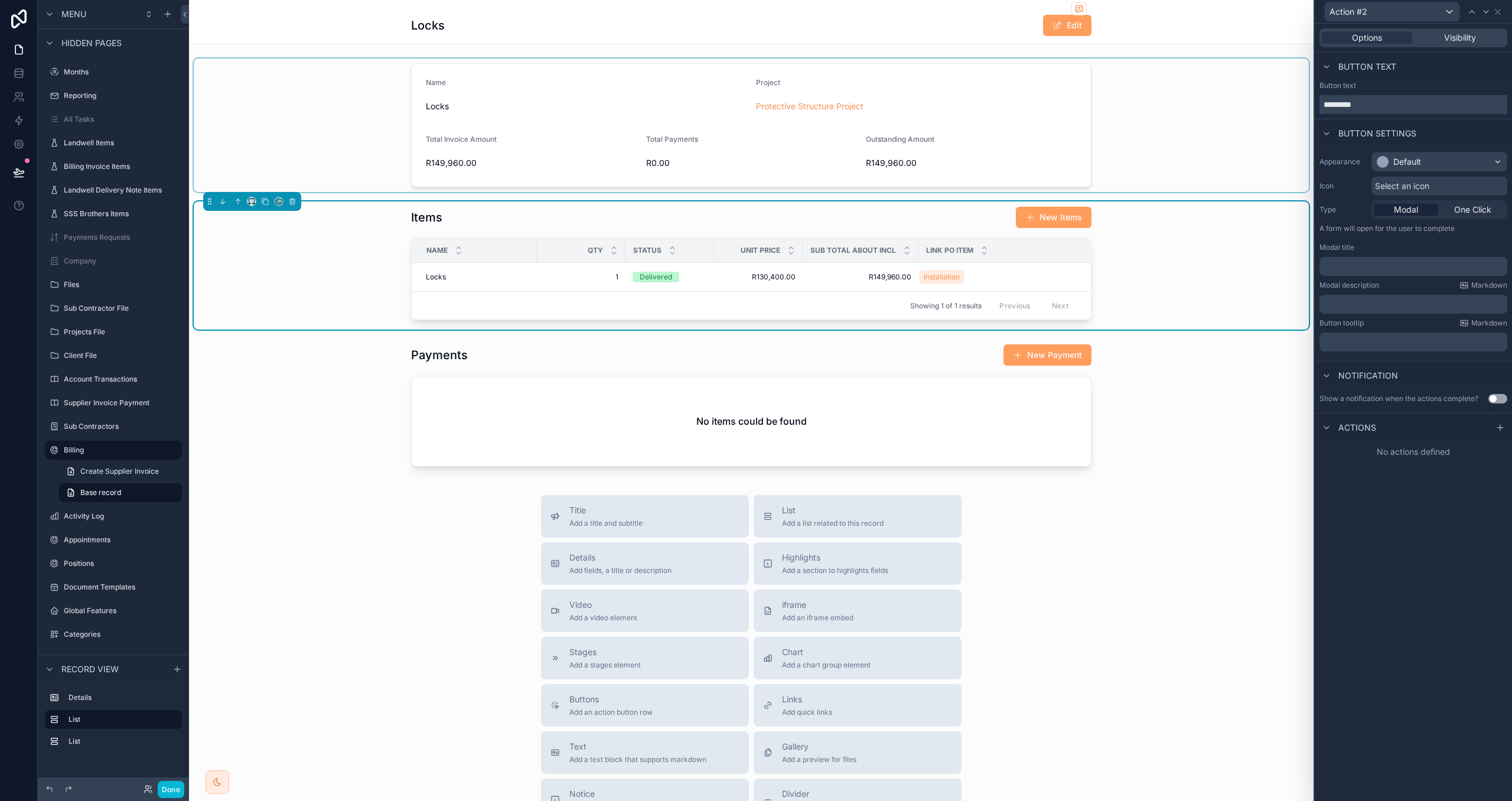
drag, startPoint x: 1379, startPoint y: 106, endPoint x: 1278, endPoint y: 104, distance: 101.0
click at [1278, 104] on div "Action #2 Options Visibility Button text Button text ********* Button settings …" at bounding box center [756, 400] width 1512 height 801
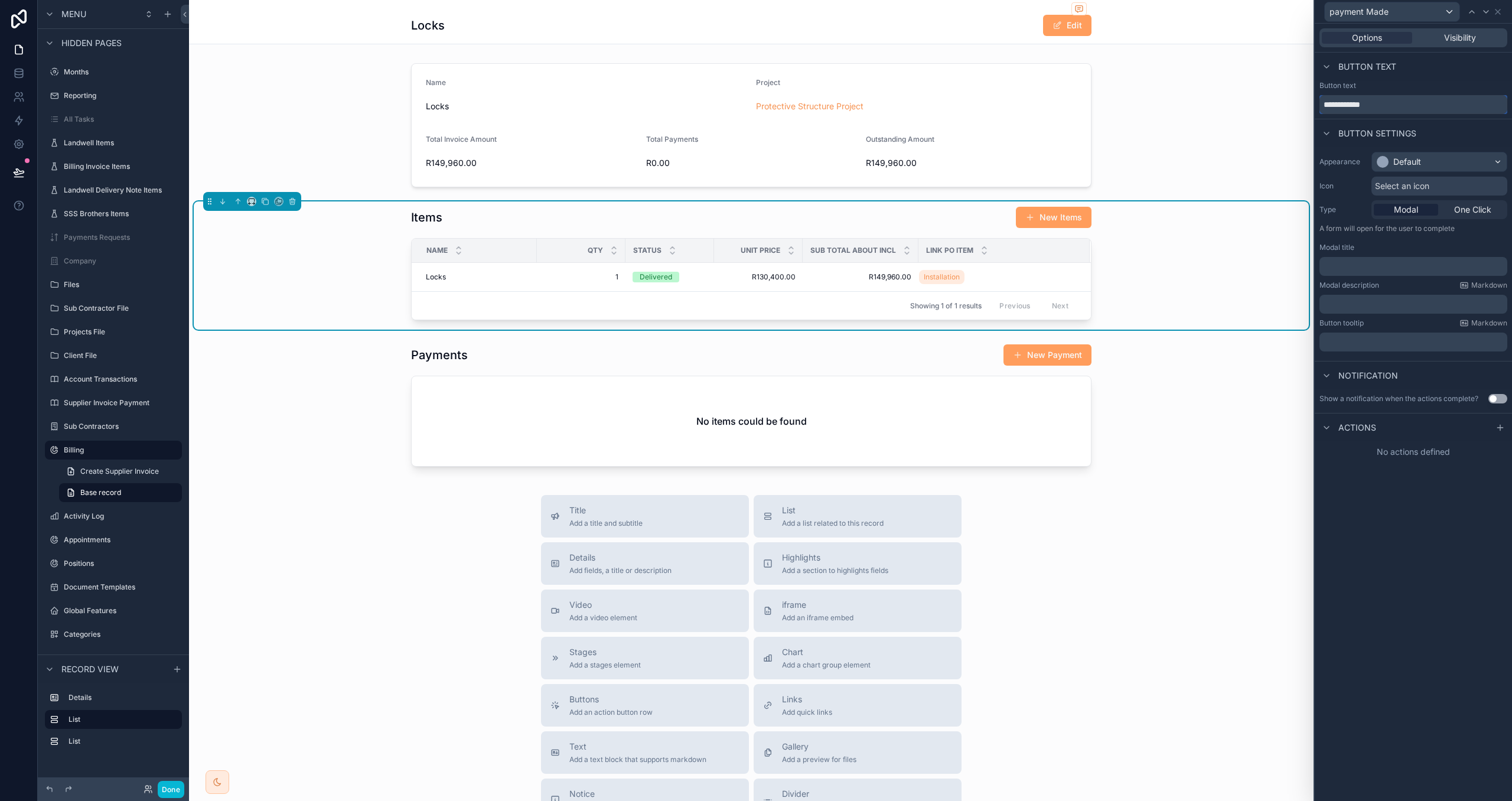
drag, startPoint x: 1327, startPoint y: 102, endPoint x: 1353, endPoint y: 153, distance: 57.2
click at [1328, 105] on input "**********" at bounding box center [1413, 104] width 188 height 19
click at [1407, 107] on input "**********" at bounding box center [1413, 104] width 188 height 19
type input "**********"
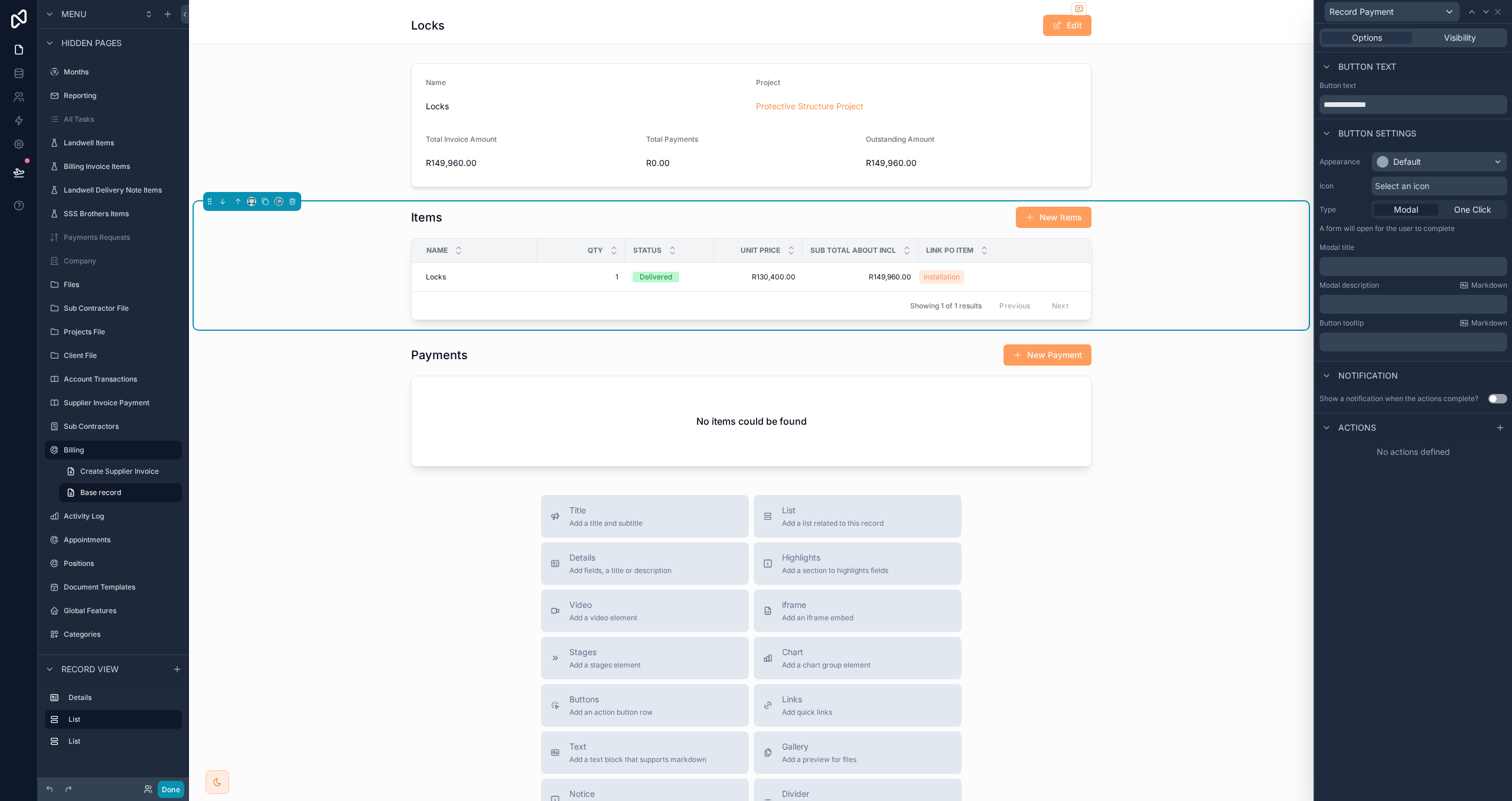
click at [176, 788] on button "Done" at bounding box center [171, 790] width 27 height 17
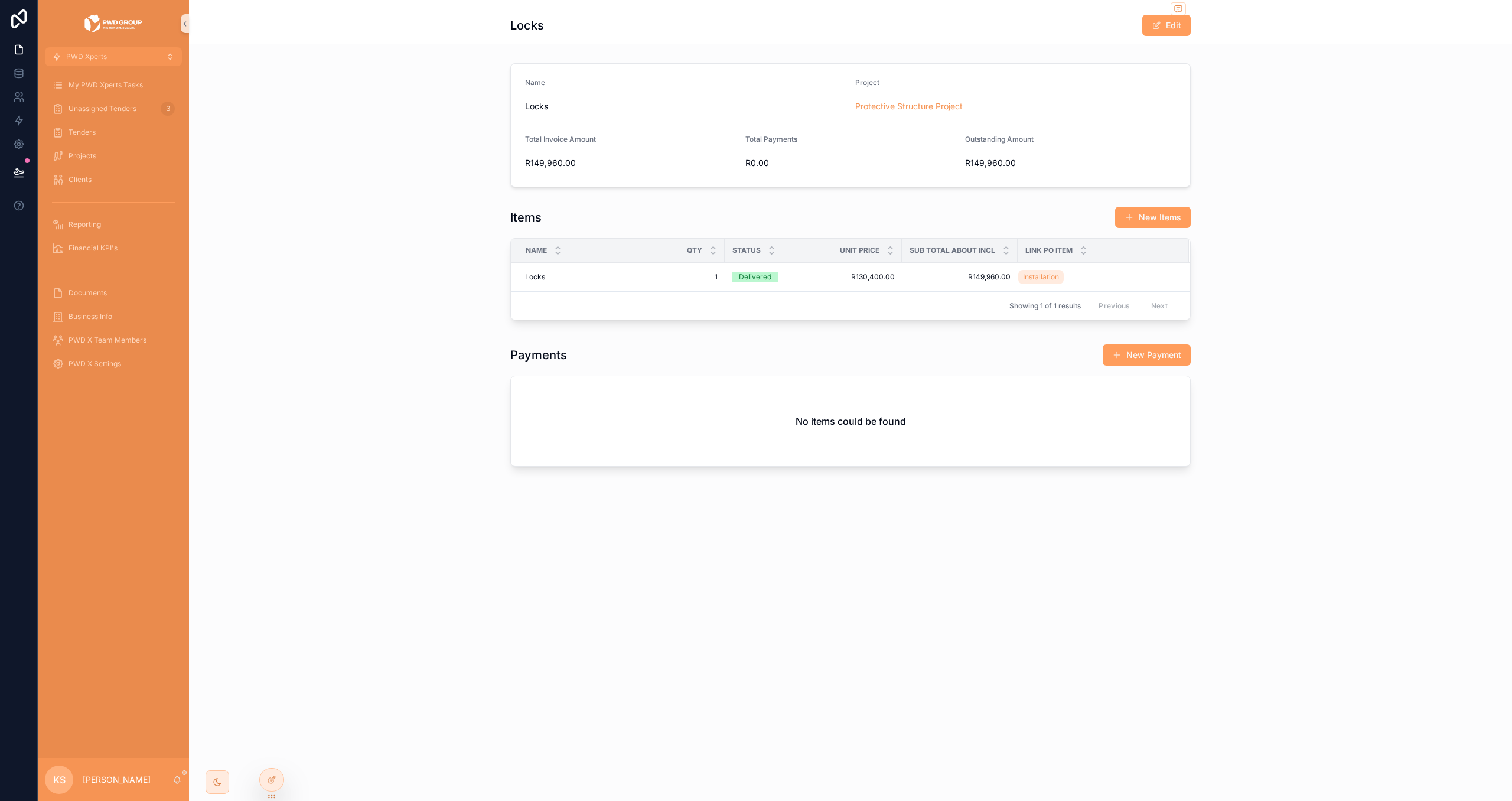
click at [116, 66] on div "My PWD Xperts Tasks Unassigned Tenders 3 Tenders Projects Clients Reporting Fin…" at bounding box center [113, 228] width 151 height 324
click at [120, 65] on button "PWD Xperts" at bounding box center [113, 57] width 137 height 19
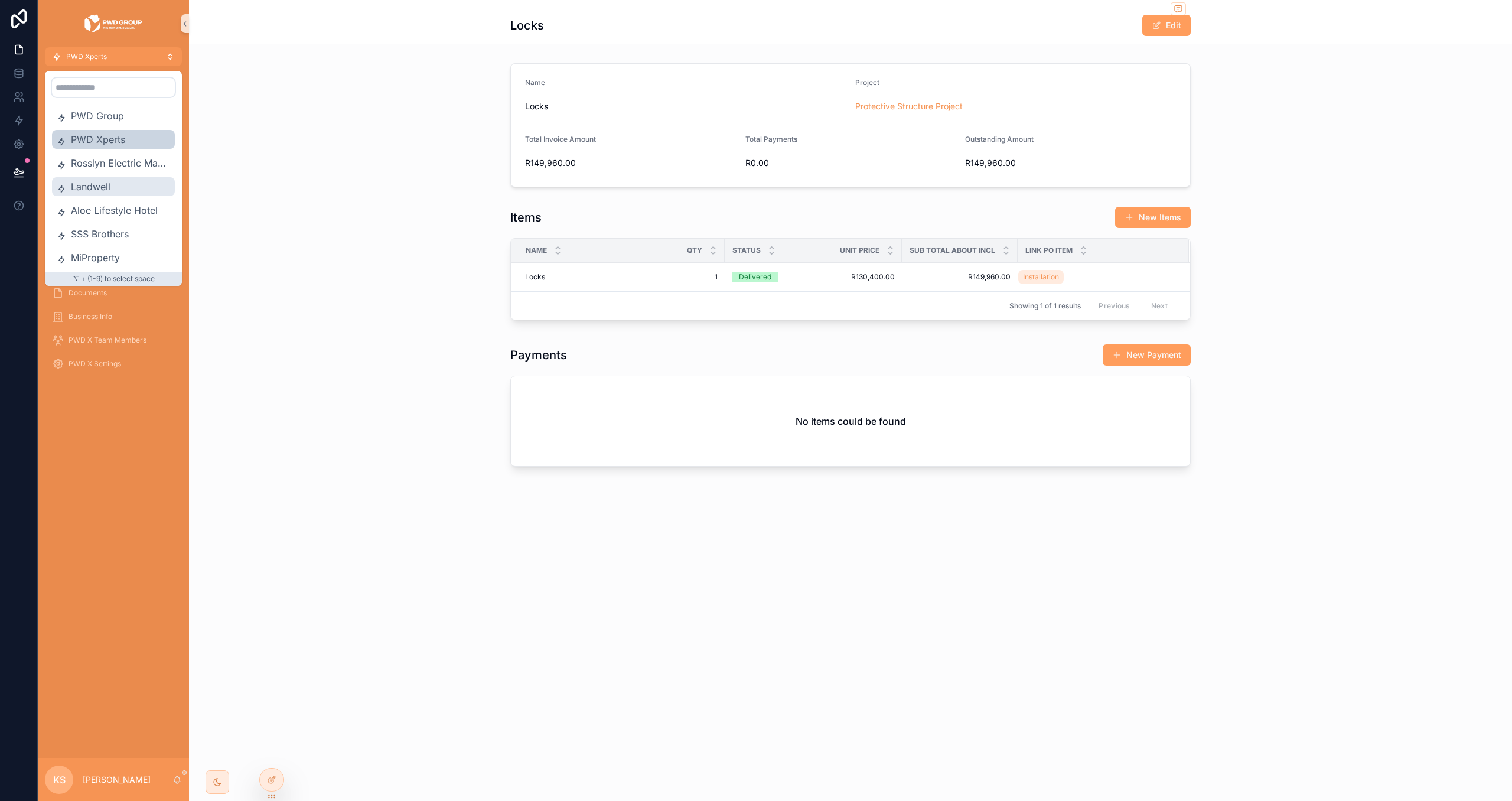
click at [126, 187] on span "Landwell" at bounding box center [121, 186] width 100 height 14
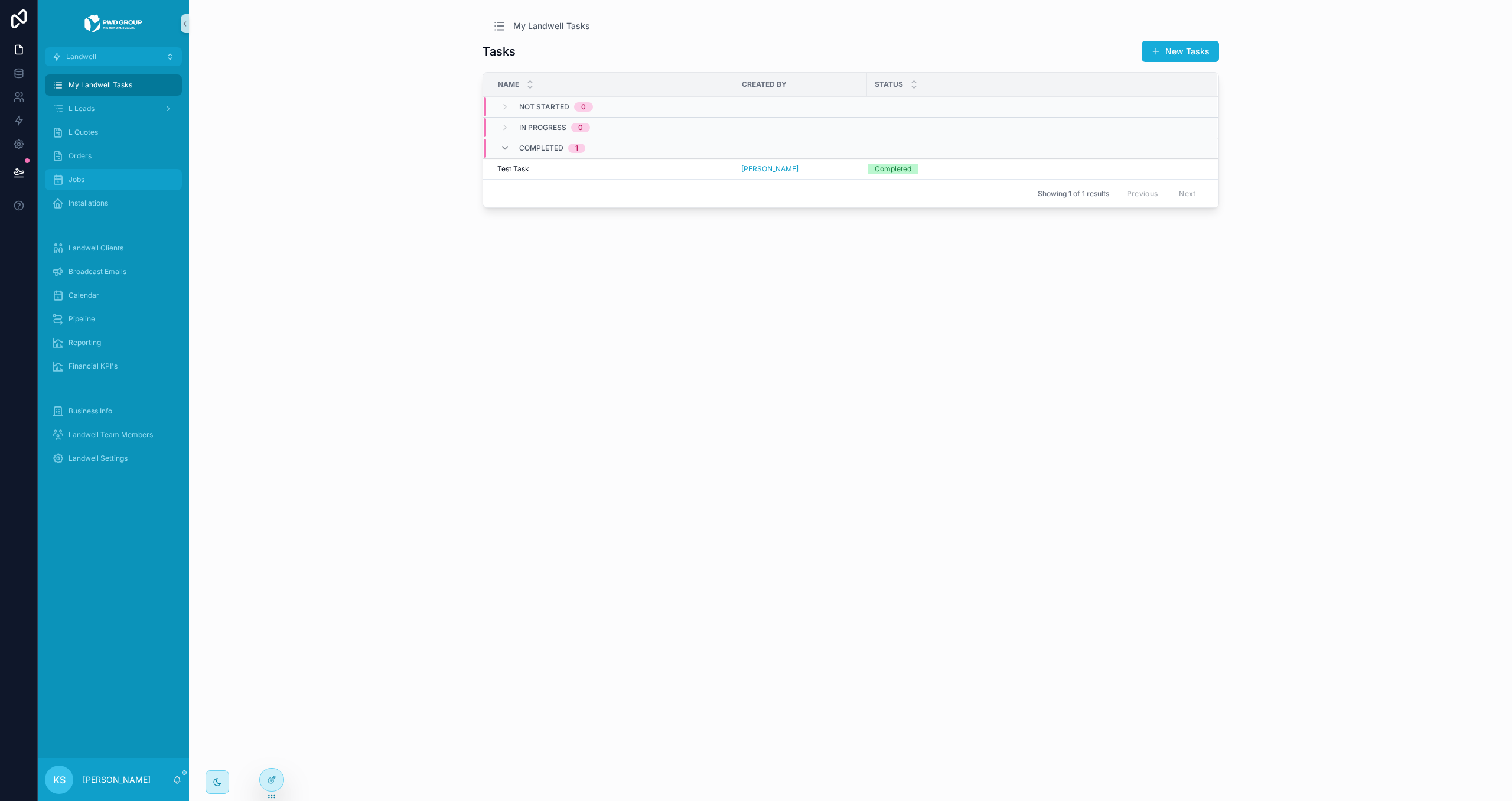
click at [122, 175] on div "Jobs" at bounding box center [113, 179] width 122 height 19
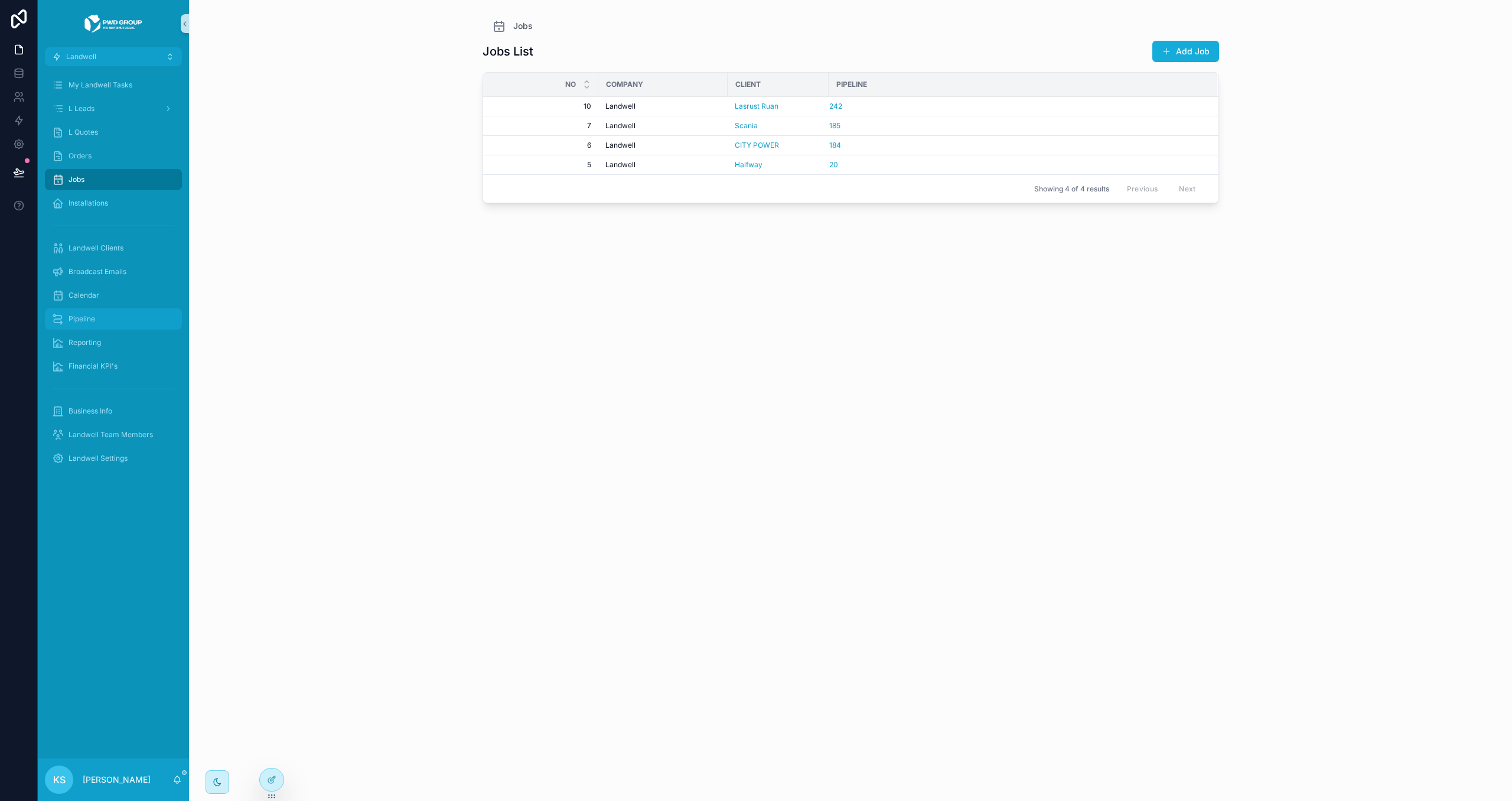
click at [118, 325] on div "Pipeline" at bounding box center [113, 319] width 122 height 19
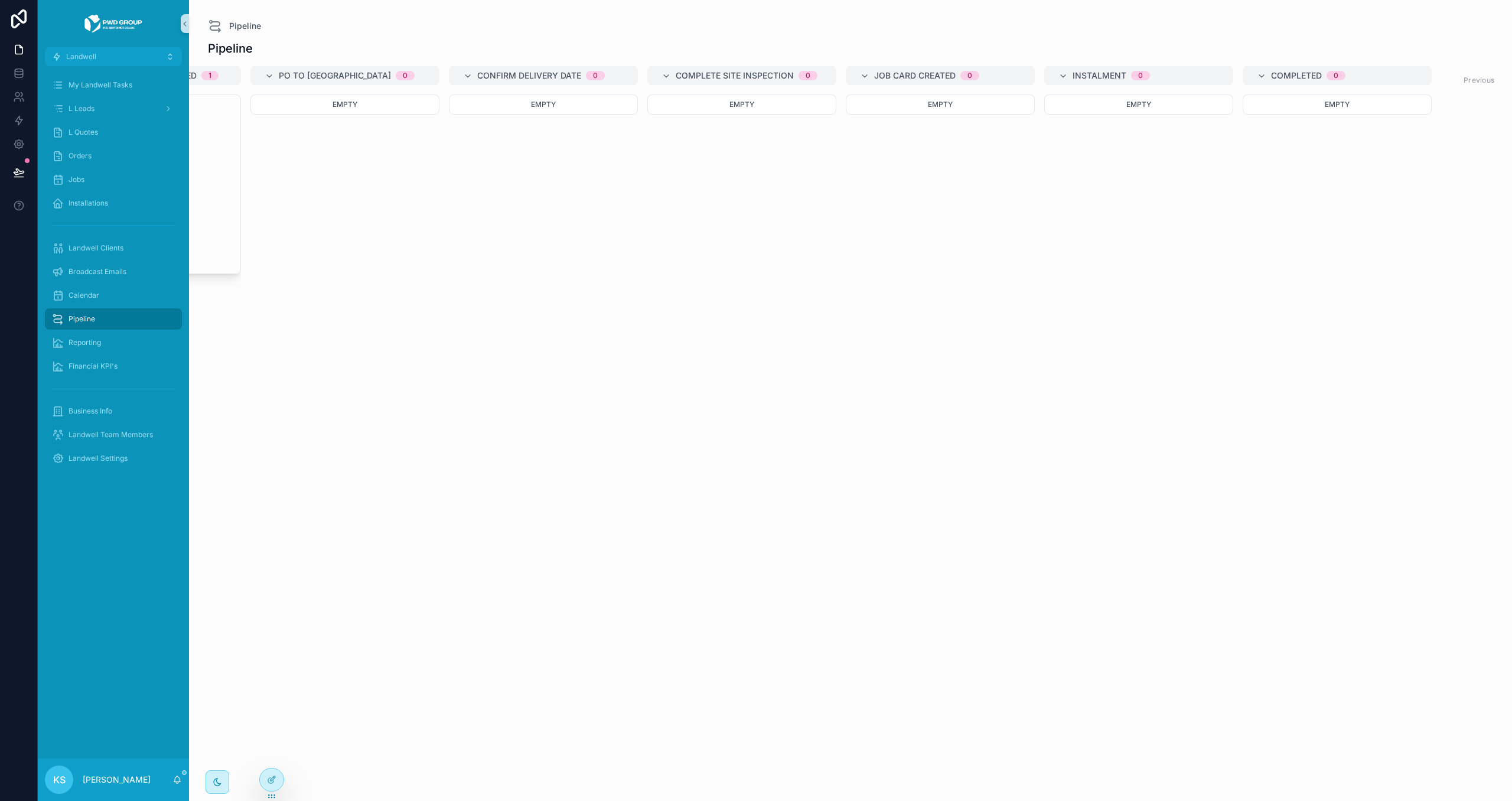
scroll to position [0, 1140]
click at [102, 57] on button "Landwell" at bounding box center [113, 57] width 137 height 19
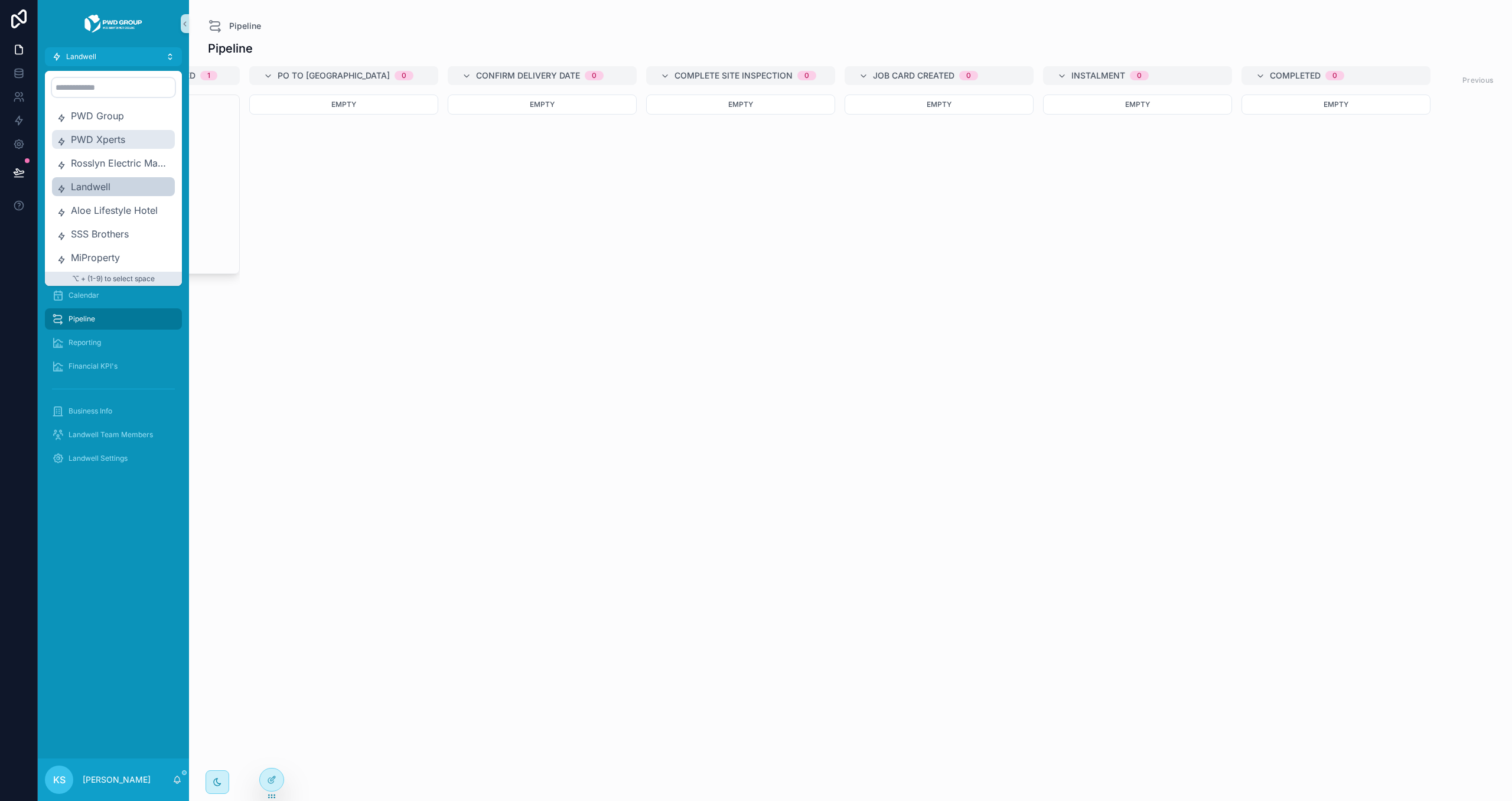
click at [106, 140] on span "PWD Xperts" at bounding box center [121, 139] width 100 height 14
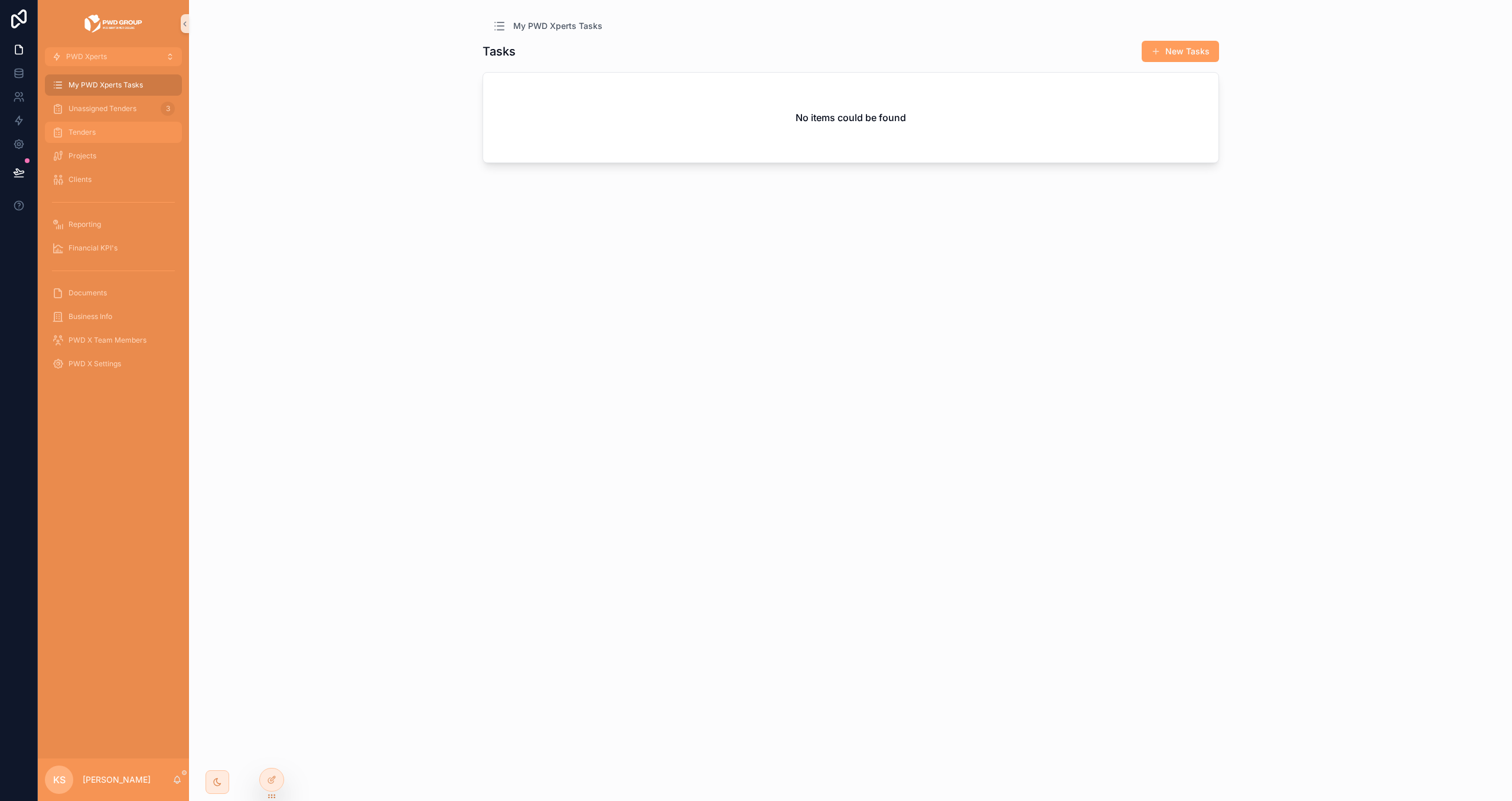
click at [112, 139] on div "Tenders" at bounding box center [113, 132] width 122 height 19
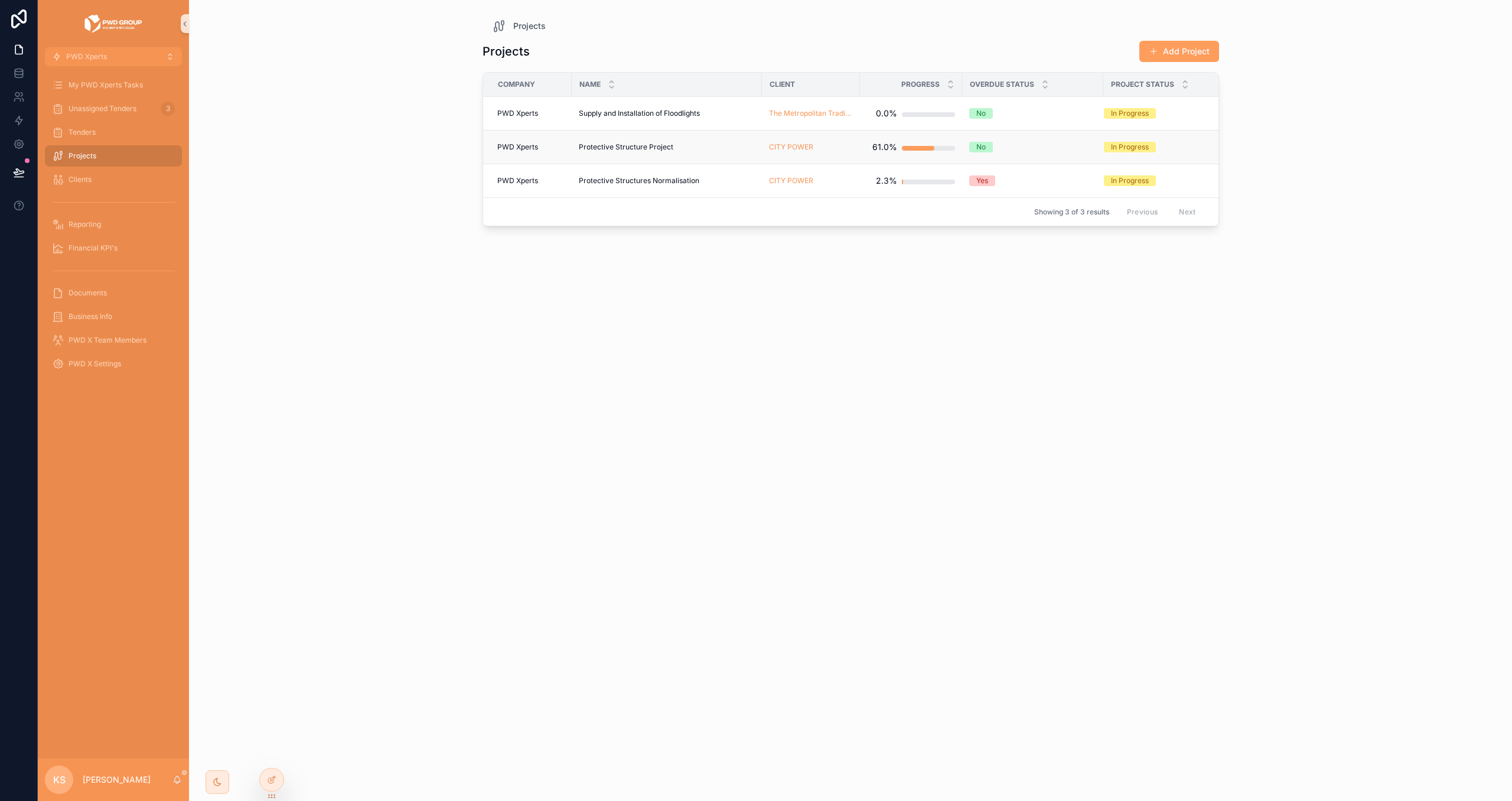
click at [647, 145] on span "Protective Structure Project" at bounding box center [626, 147] width 95 height 9
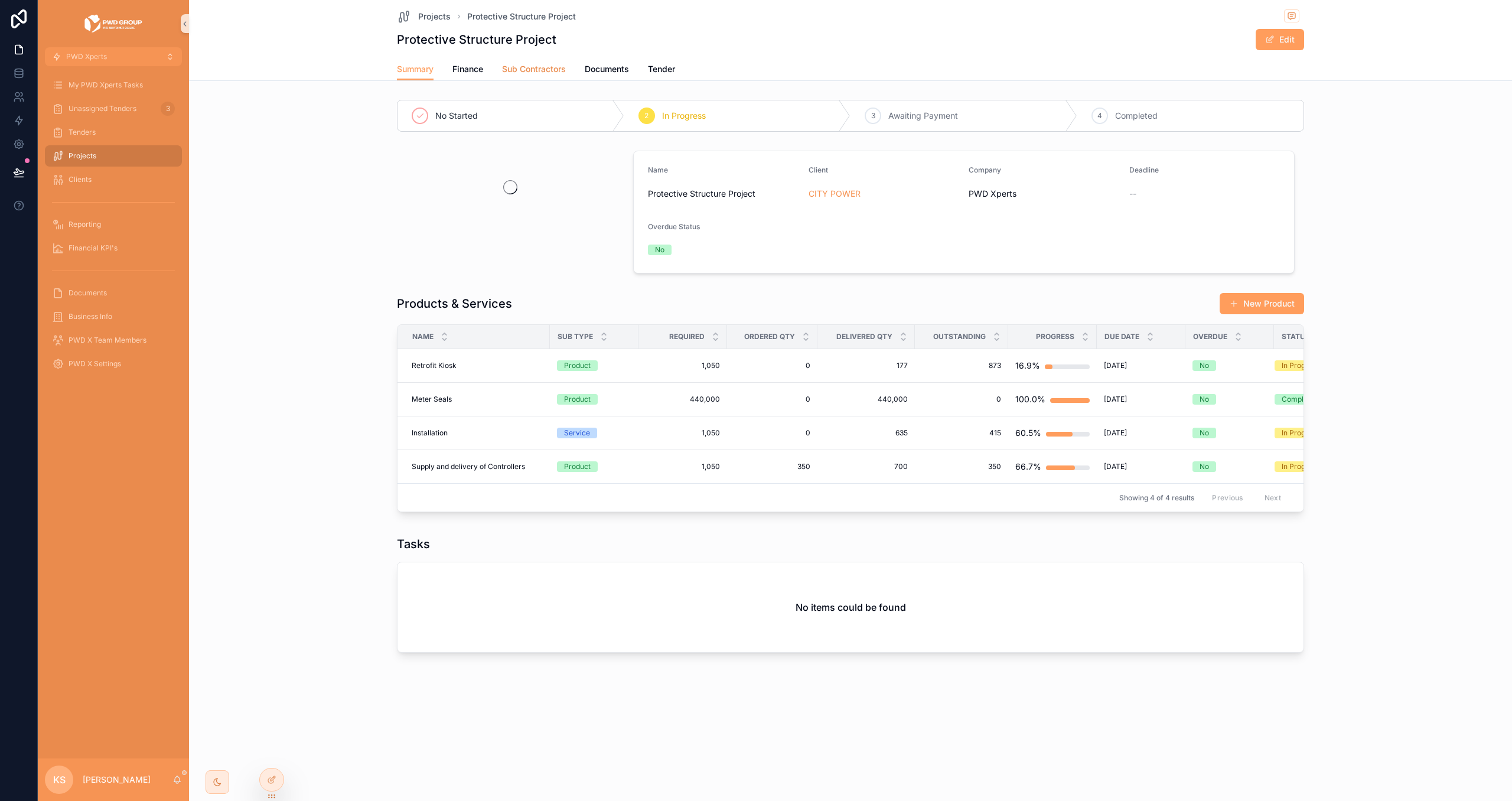
click at [510, 64] on span "Sub Contractors" at bounding box center [533, 69] width 64 height 11
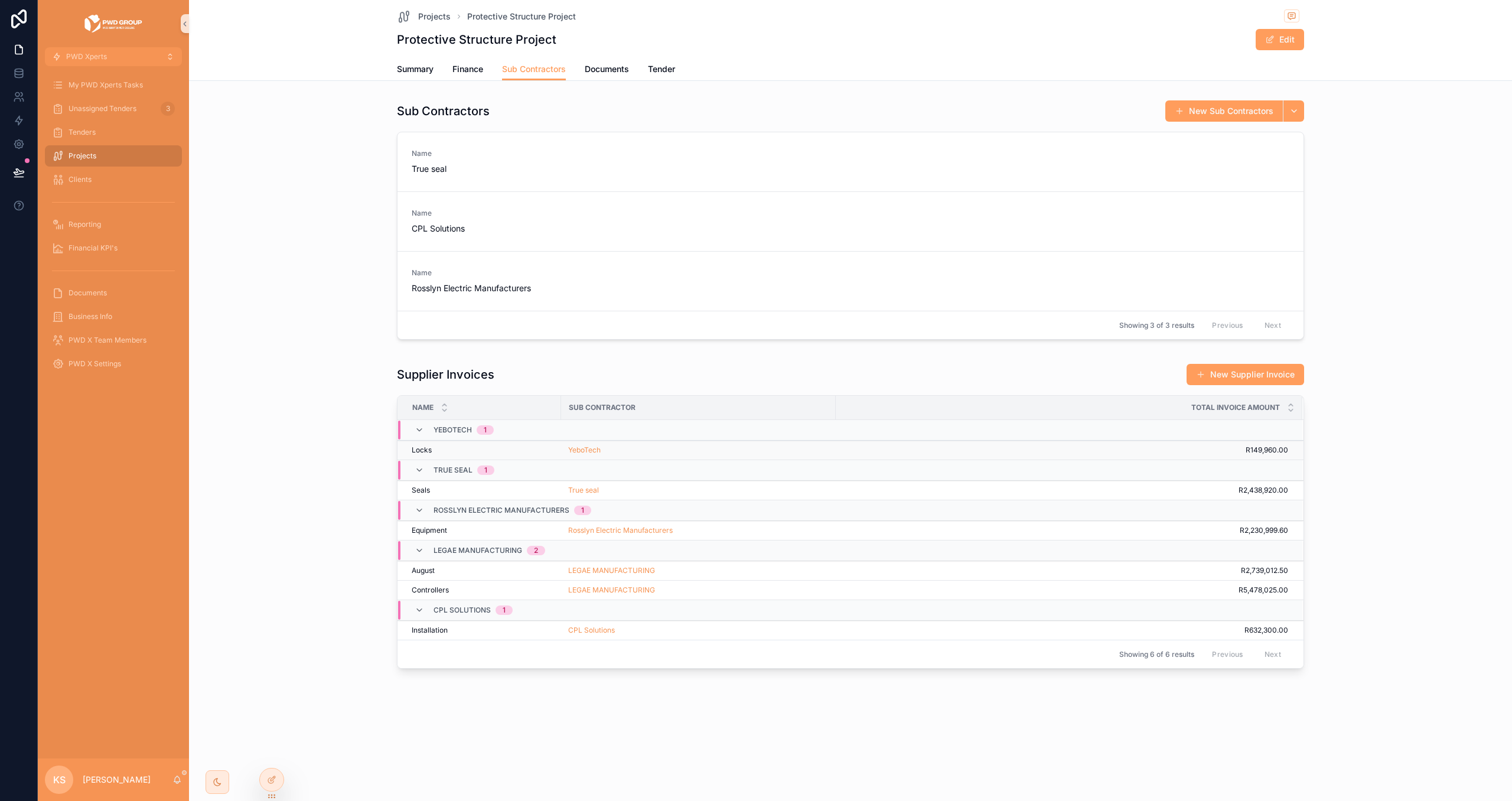
click at [694, 444] on td "YeboTech" at bounding box center [698, 450] width 274 height 20
click at [692, 450] on div "YeboTech" at bounding box center [699, 450] width 260 height 9
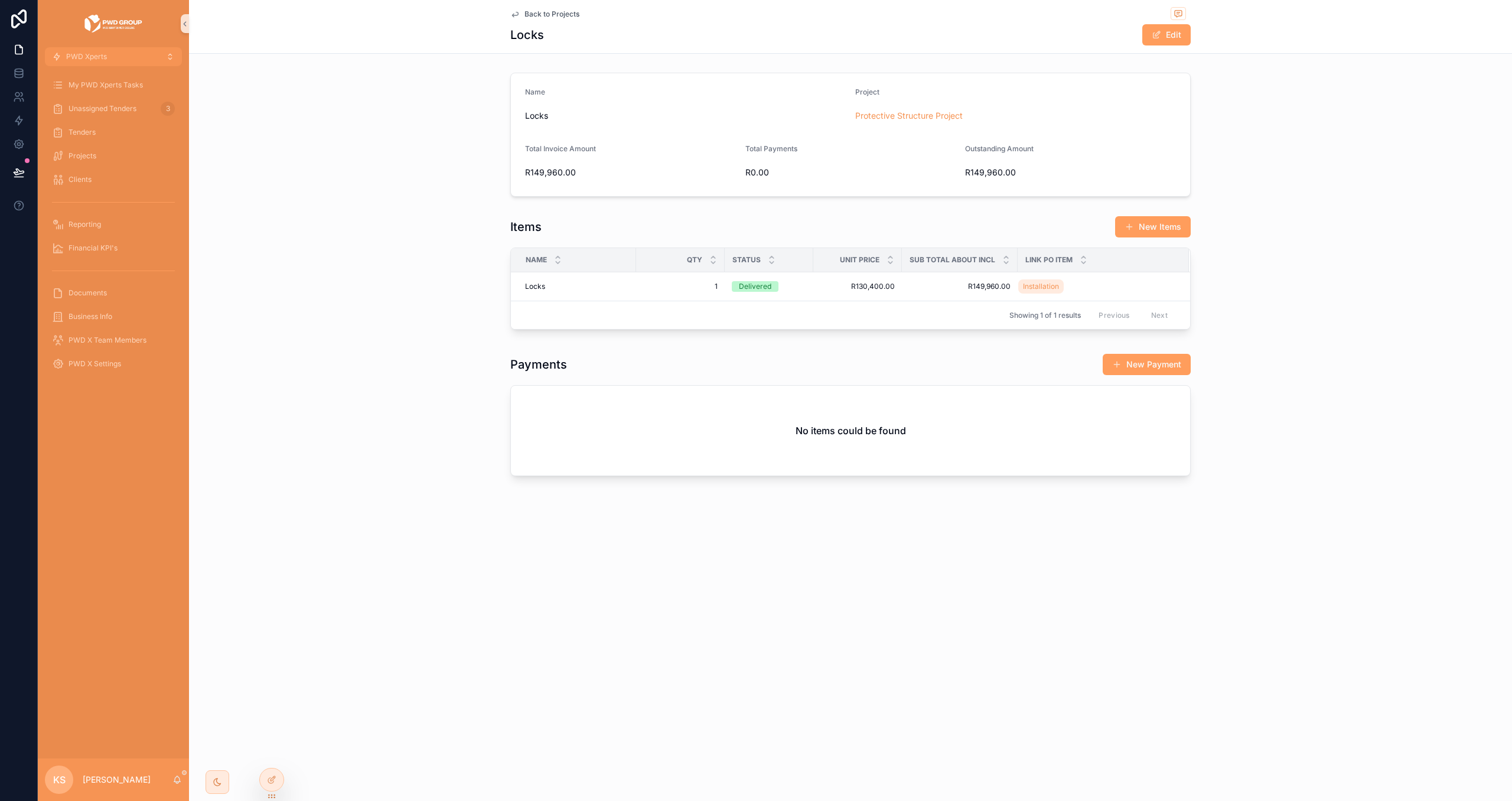
drag, startPoint x: 277, startPoint y: 784, endPoint x: 367, endPoint y: 726, distance: 107.1
click at [276, 782] on div at bounding box center [271, 780] width 24 height 23
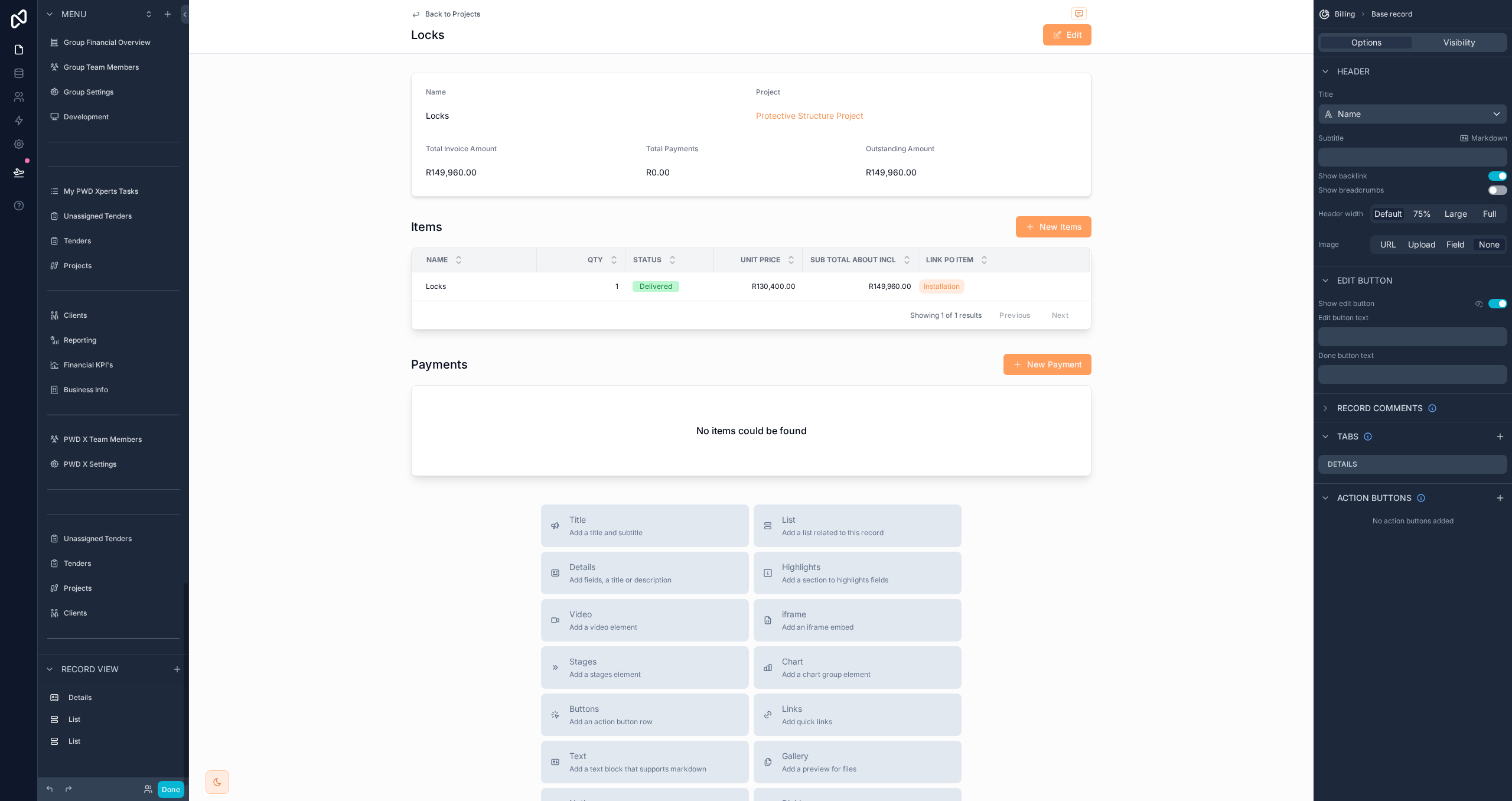
scroll to position [2226, 0]
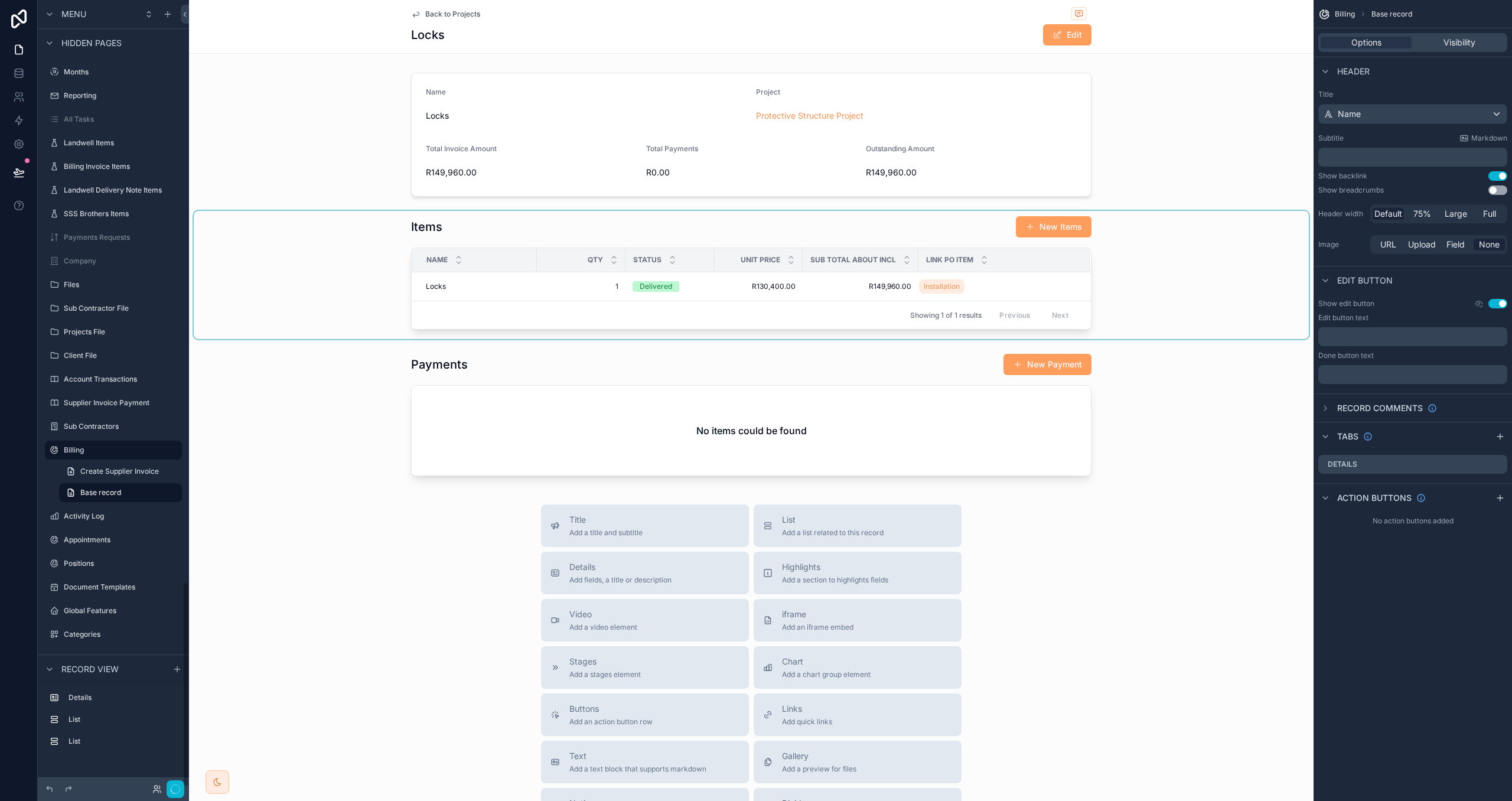
click at [1114, 271] on div "scrollable content" at bounding box center [751, 274] width 1115 height 128
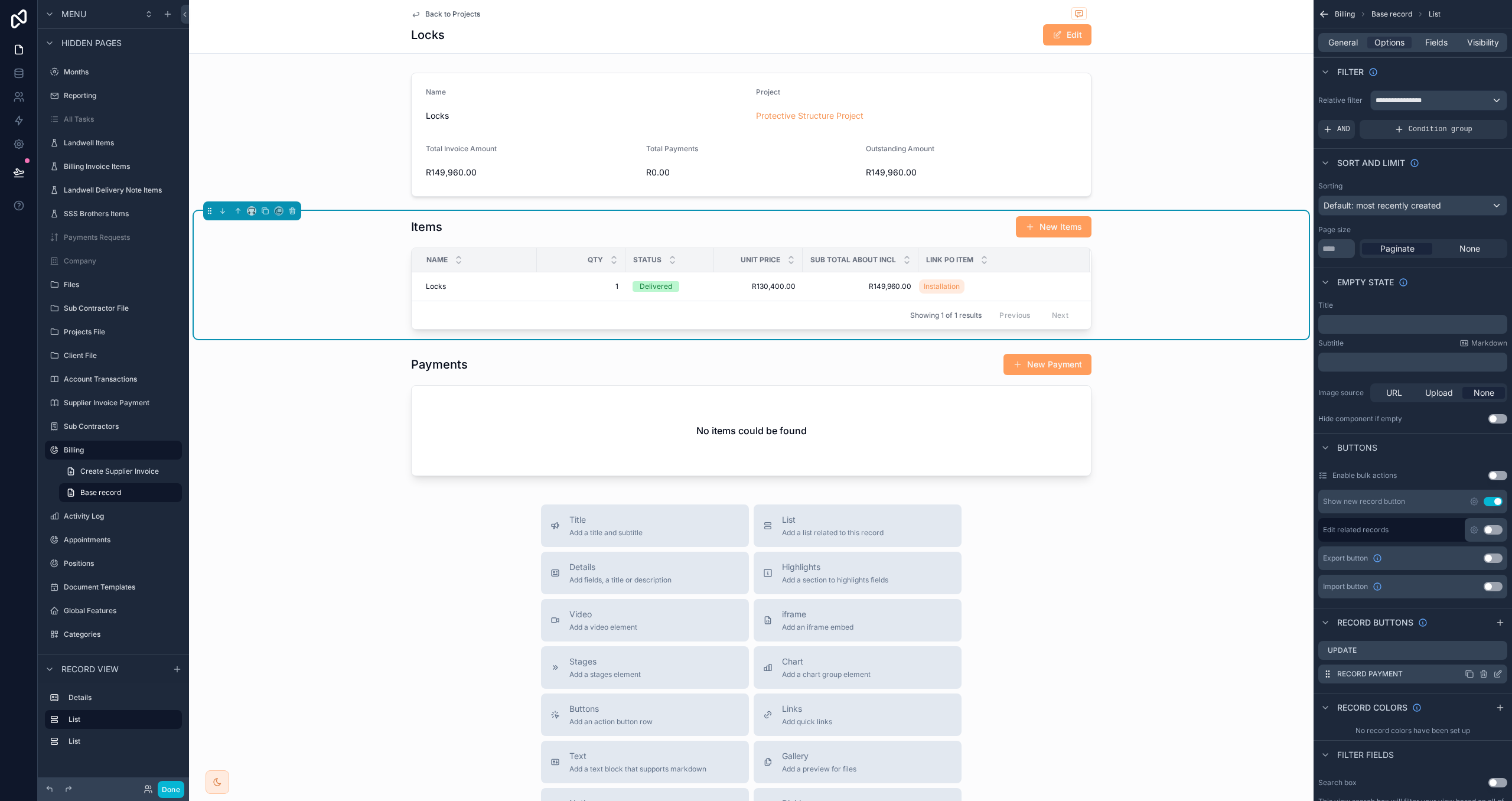
click at [1504, 674] on div "Record Payment" at bounding box center [1412, 674] width 189 height 19
click at [1499, 675] on icon "scrollable content" at bounding box center [1499, 672] width 5 height 5
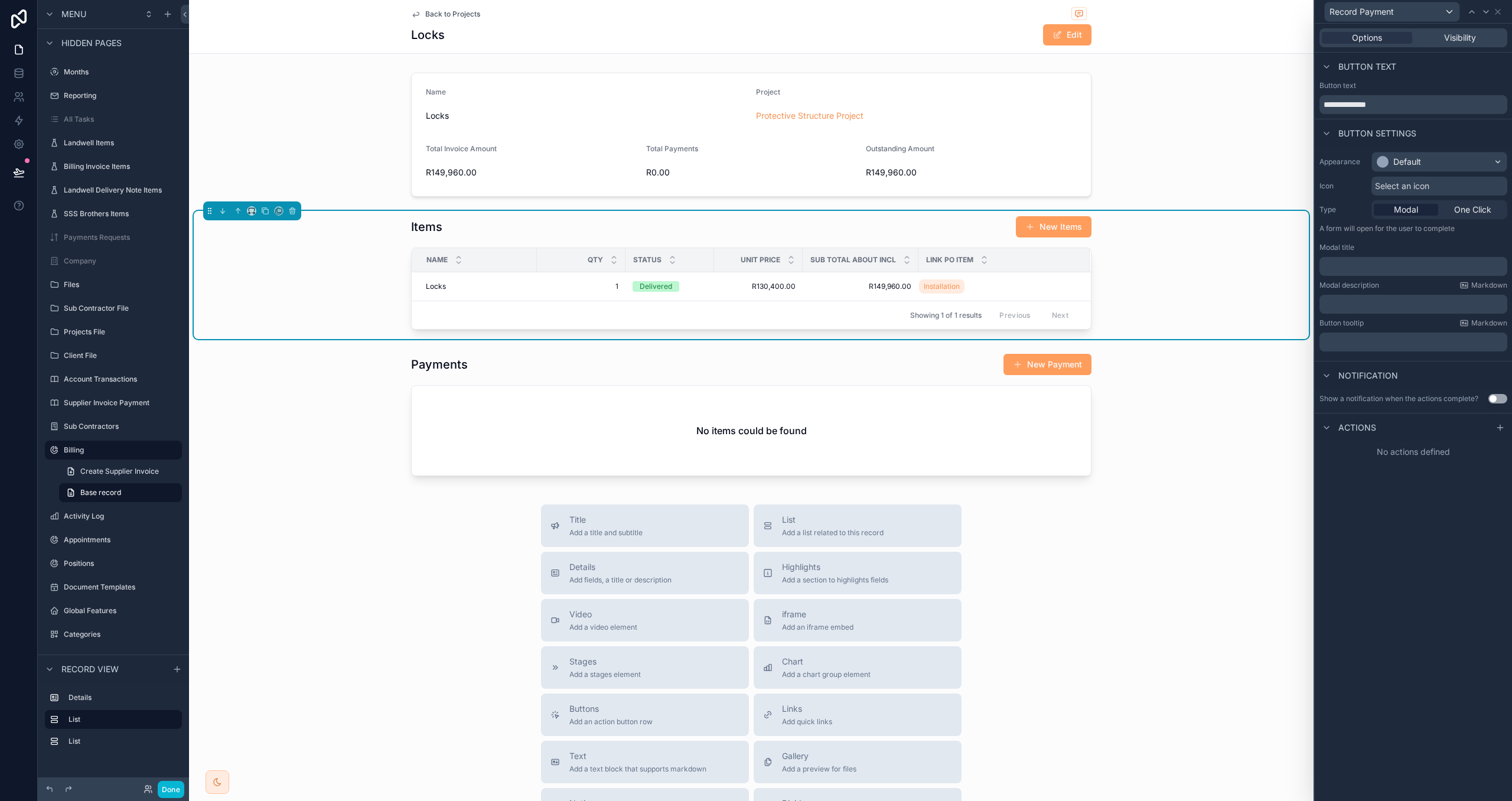
click at [1497, 398] on button "Use setting" at bounding box center [1498, 399] width 19 height 9
click at [1366, 475] on p "﻿" at bounding box center [1414, 475] width 180 height 11
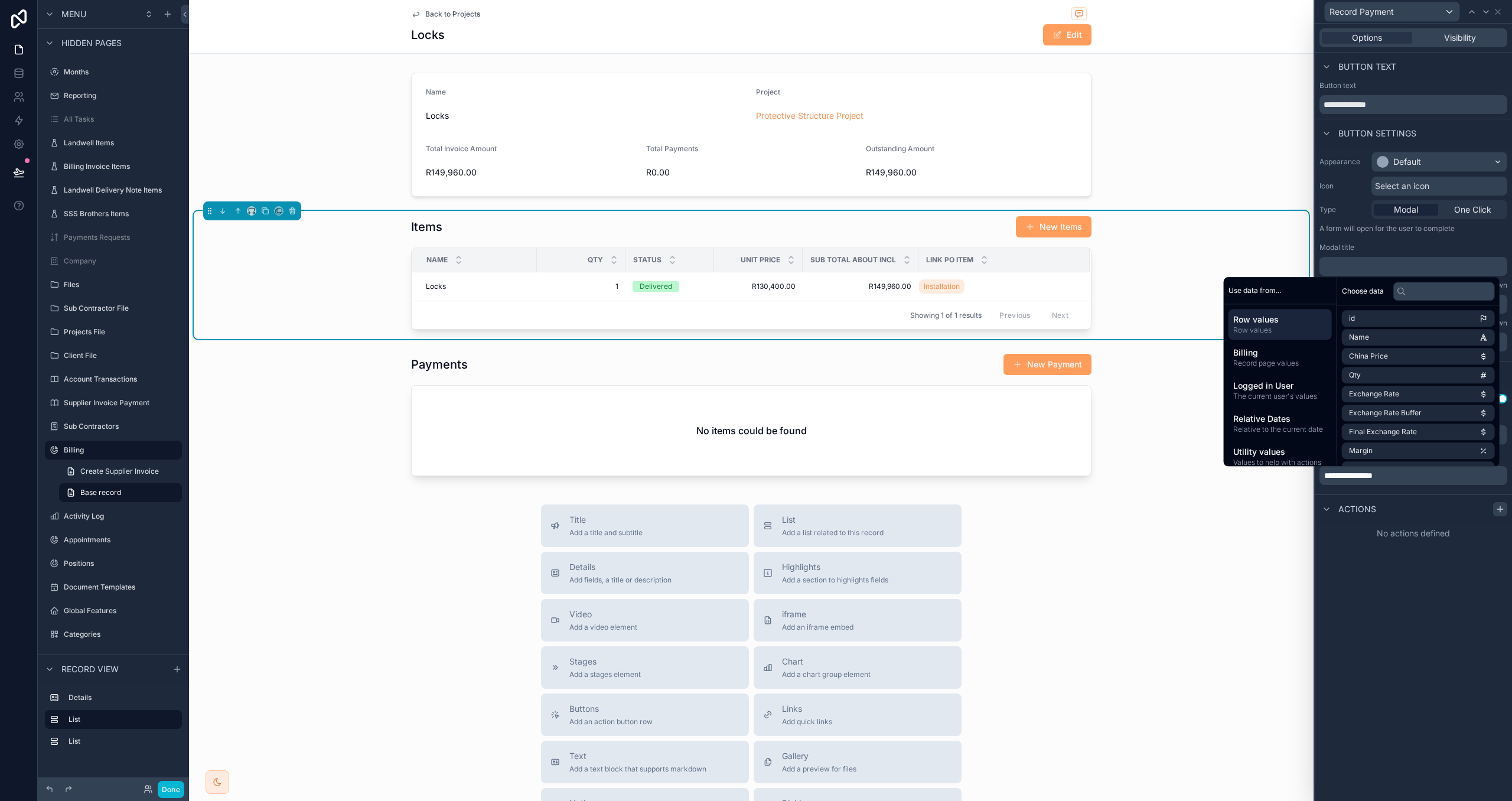
click at [1494, 512] on div at bounding box center [1500, 509] width 14 height 14
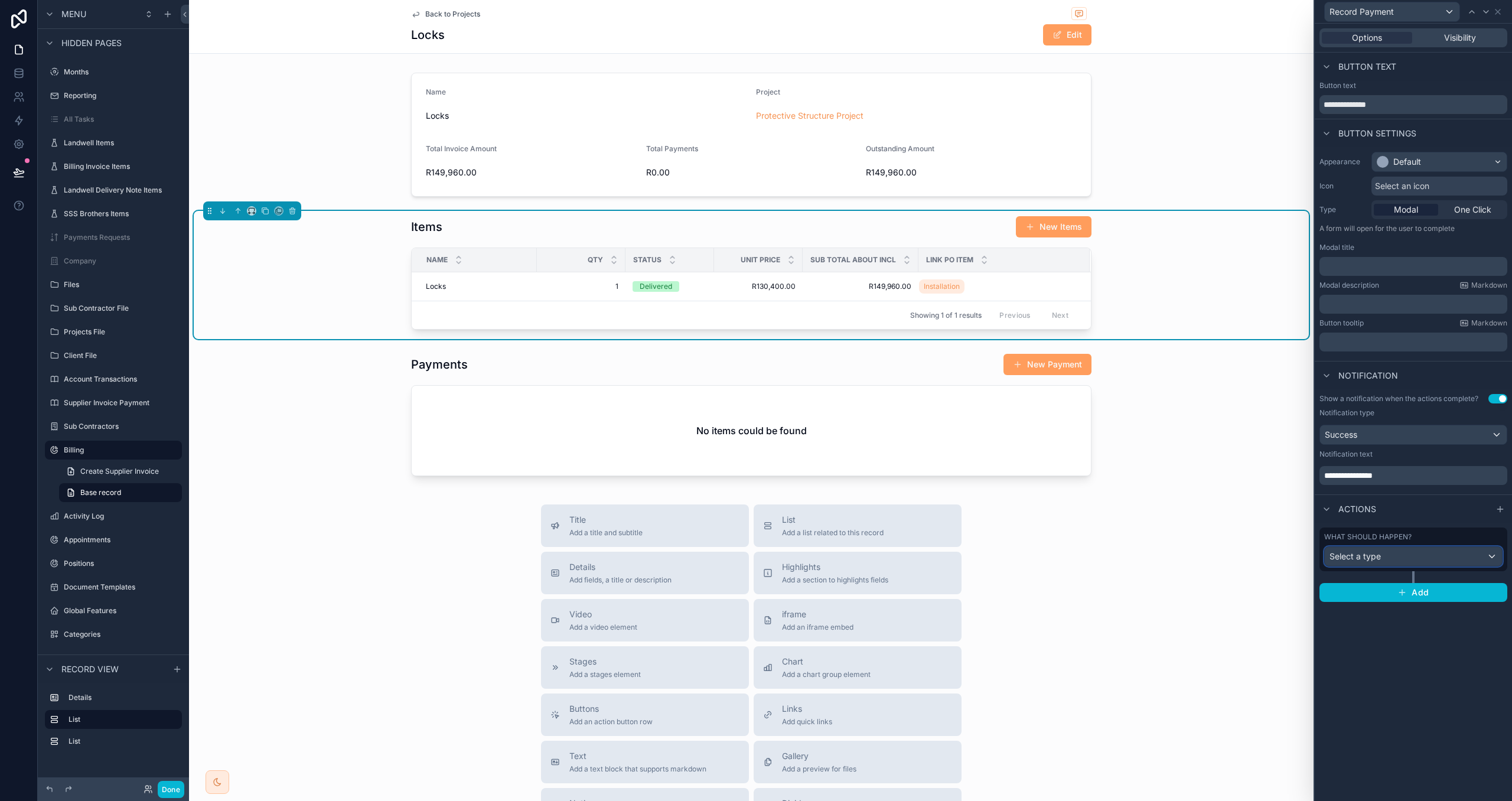
click at [1450, 554] on div "Select a type" at bounding box center [1413, 556] width 177 height 19
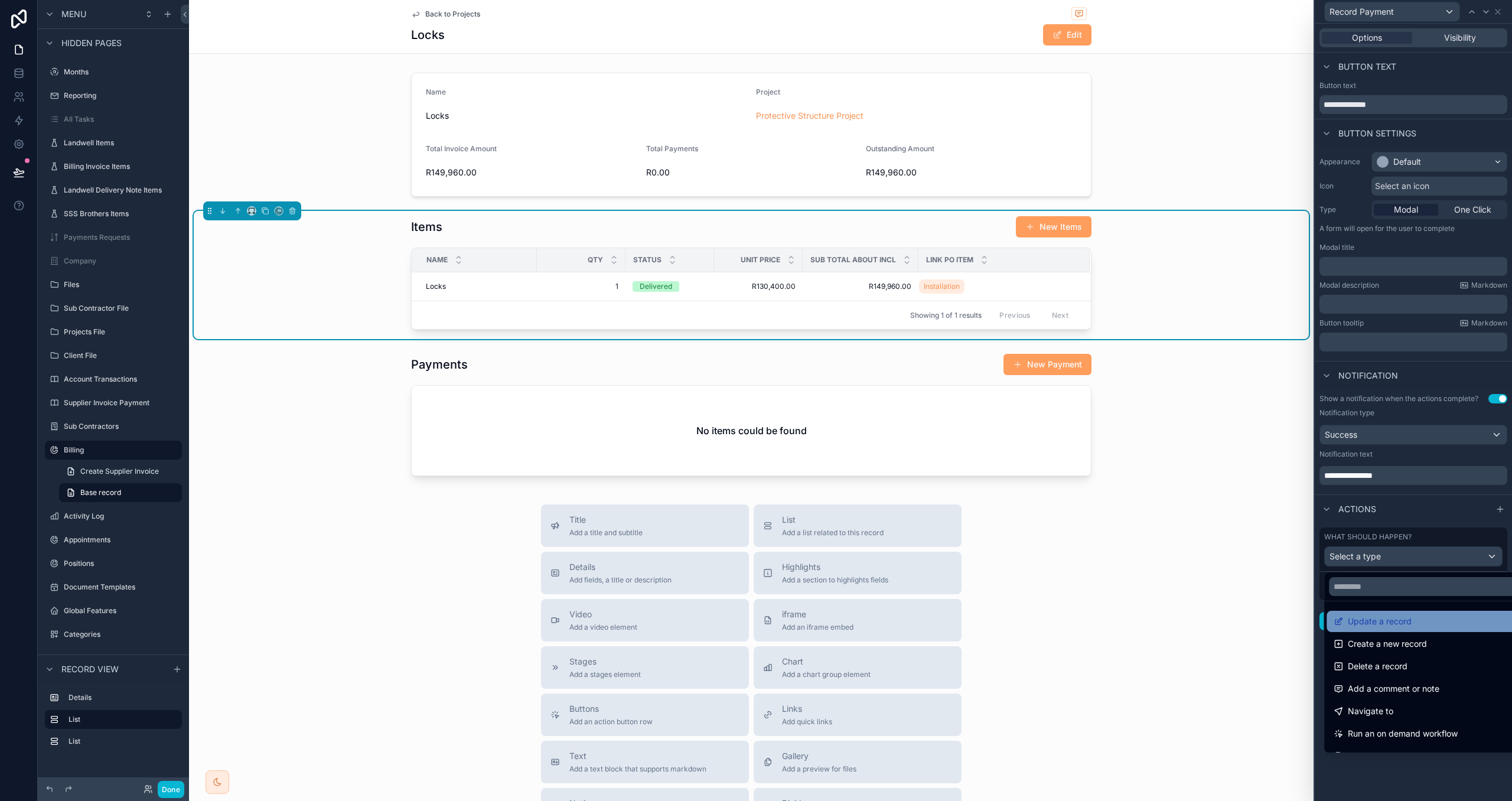
click at [1432, 621] on div "Update a record" at bounding box center [1426, 621] width 185 height 14
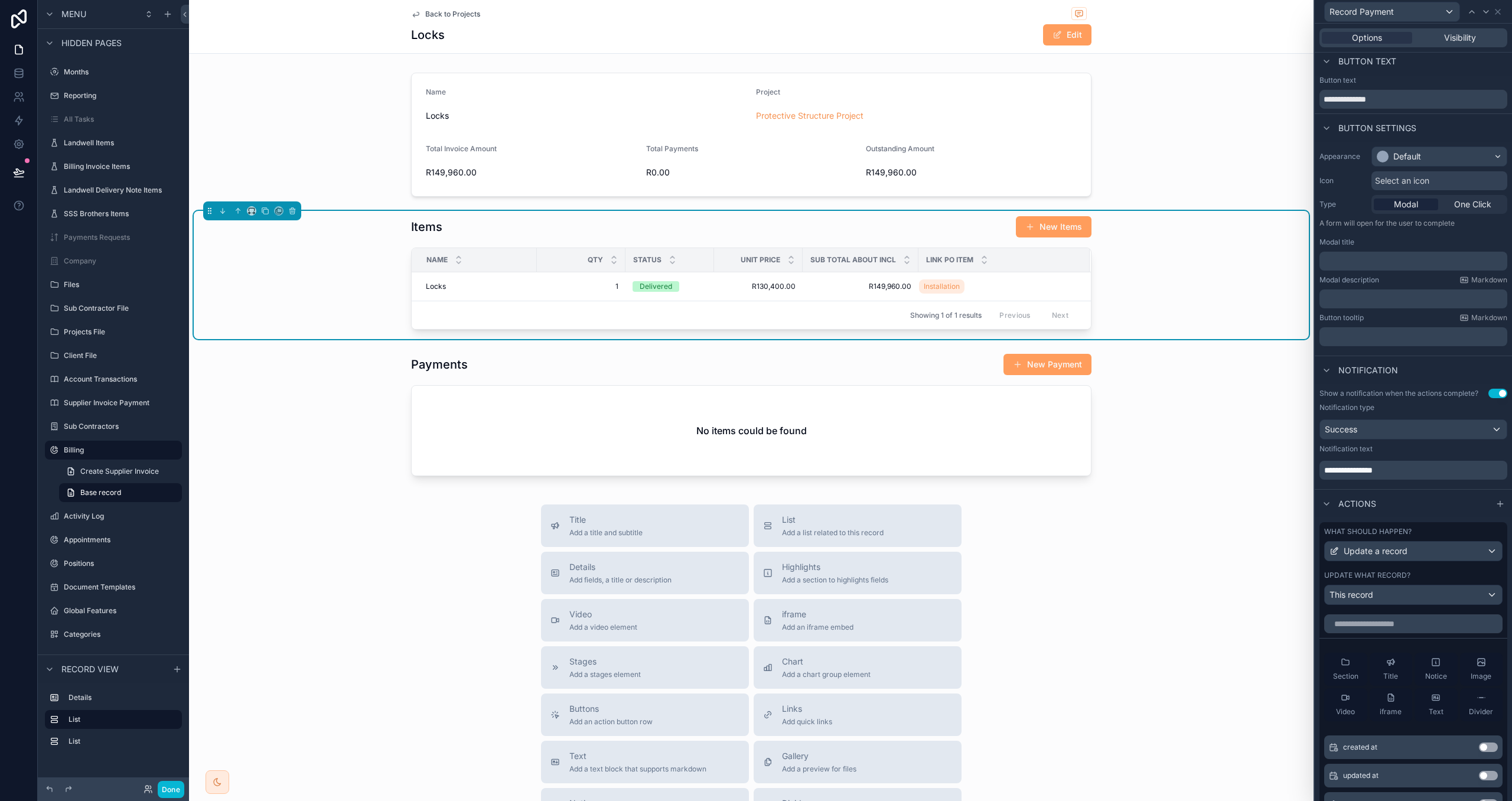
scroll to position [0, 0]
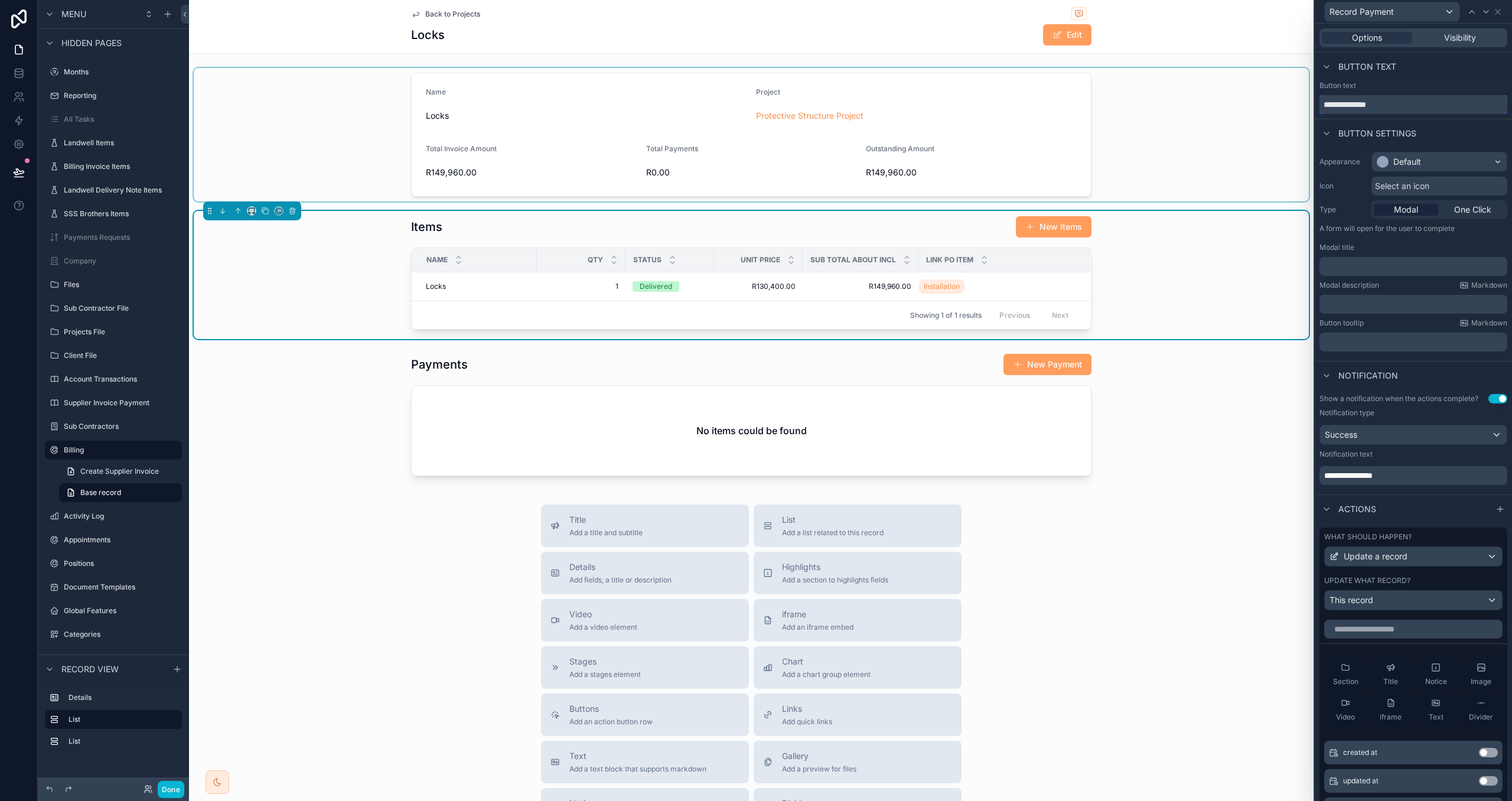
drag, startPoint x: 1399, startPoint y: 109, endPoint x: 1302, endPoint y: 98, distance: 97.6
click at [1302, 98] on div "**********" at bounding box center [756, 400] width 1512 height 801
click at [1365, 273] on div "﻿" at bounding box center [1413, 267] width 188 height 19
click at [1374, 265] on p "﻿" at bounding box center [1414, 266] width 180 height 11
click at [1394, 286] on div "Modal description Markdown" at bounding box center [1413, 286] width 188 height 9
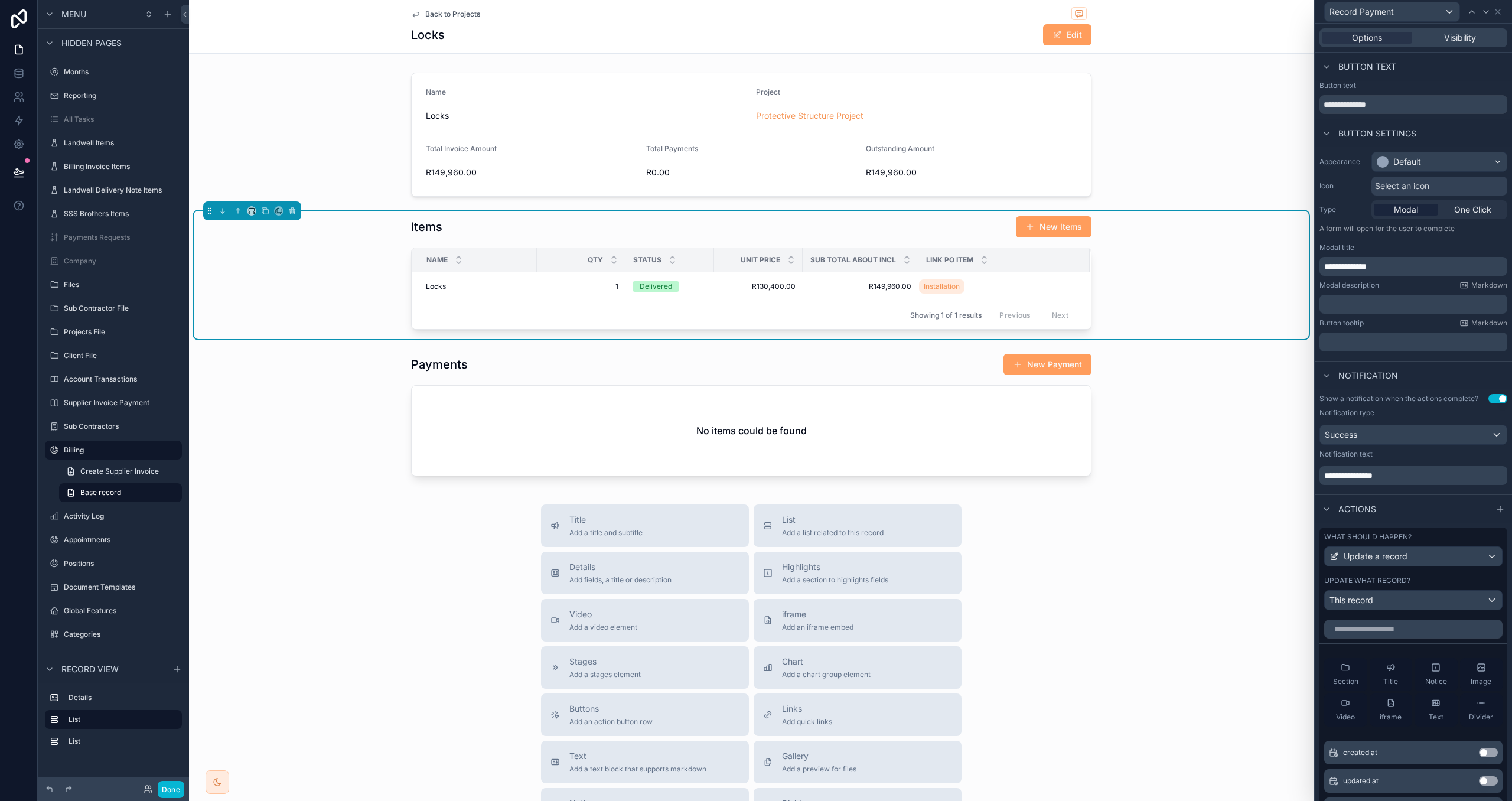
click at [1344, 477] on span "**********" at bounding box center [1348, 475] width 48 height 9
click at [1412, 490] on div "**********" at bounding box center [1413, 439] width 197 height 101
click at [153, 791] on div "Done" at bounding box center [160, 790] width 47 height 17
click at [159, 789] on button "Done" at bounding box center [171, 790] width 27 height 17
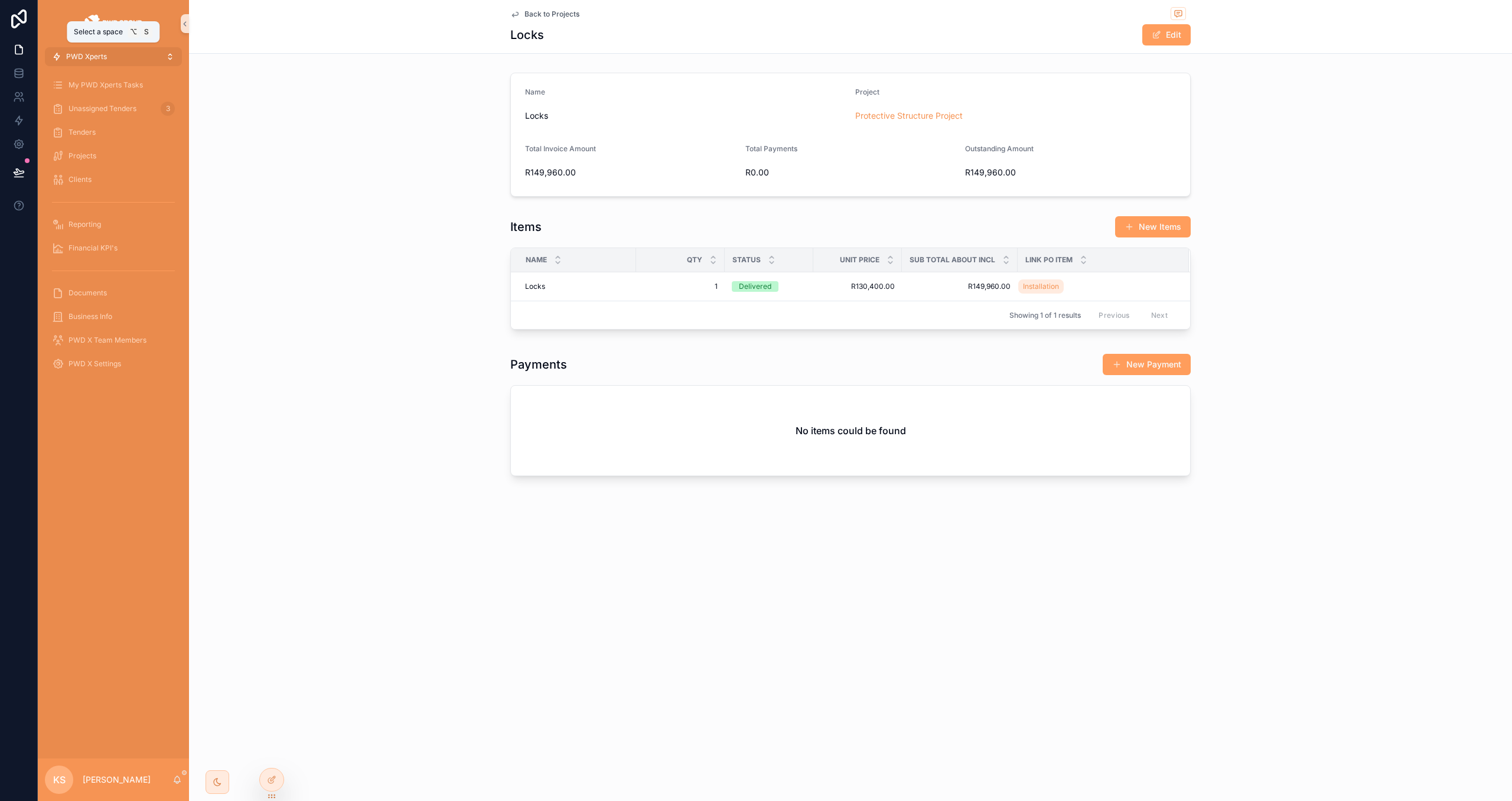
click at [124, 56] on button "PWD Xperts" at bounding box center [113, 57] width 137 height 19
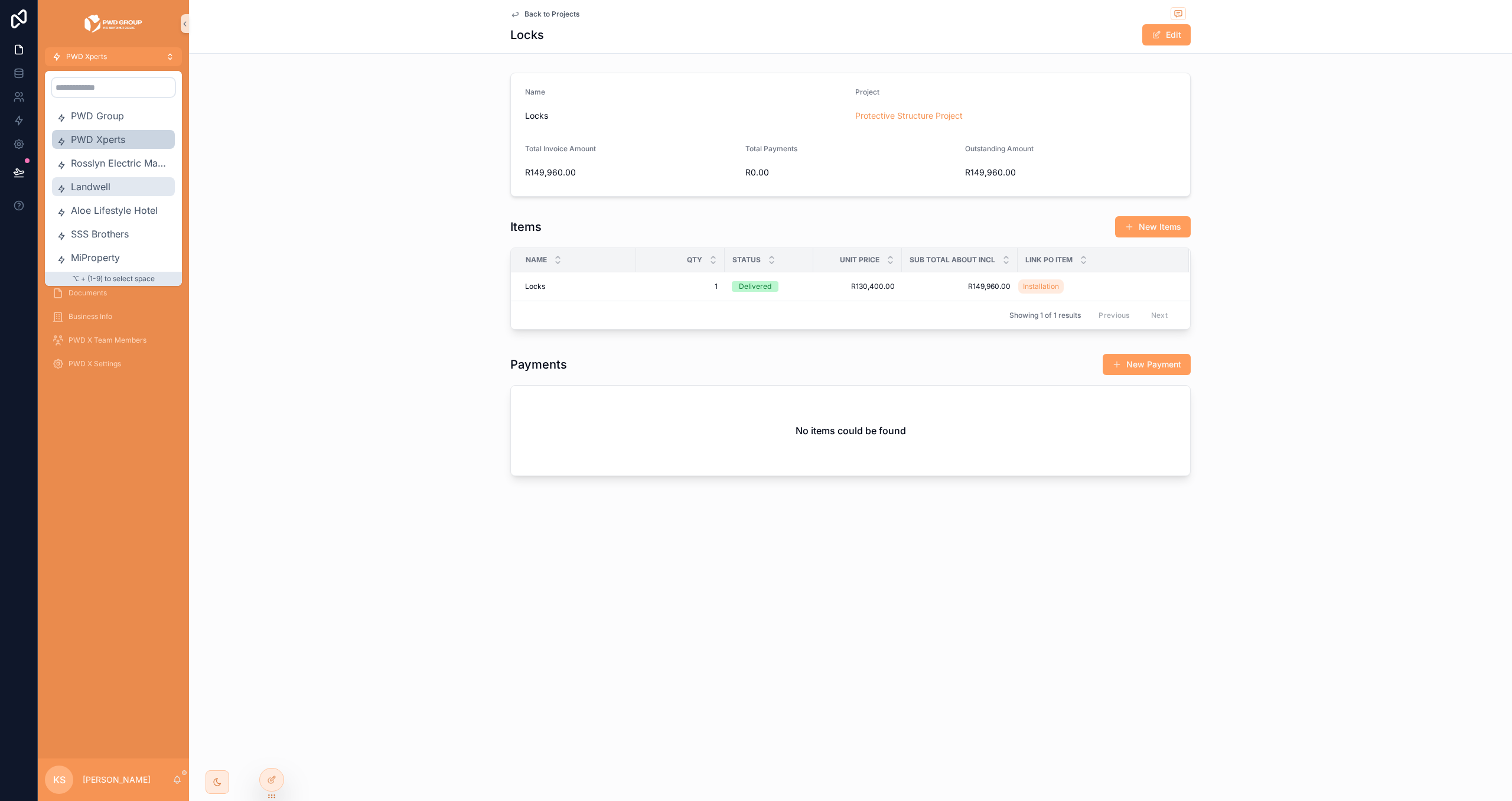
click at [118, 190] on span "Landwell" at bounding box center [121, 186] width 100 height 14
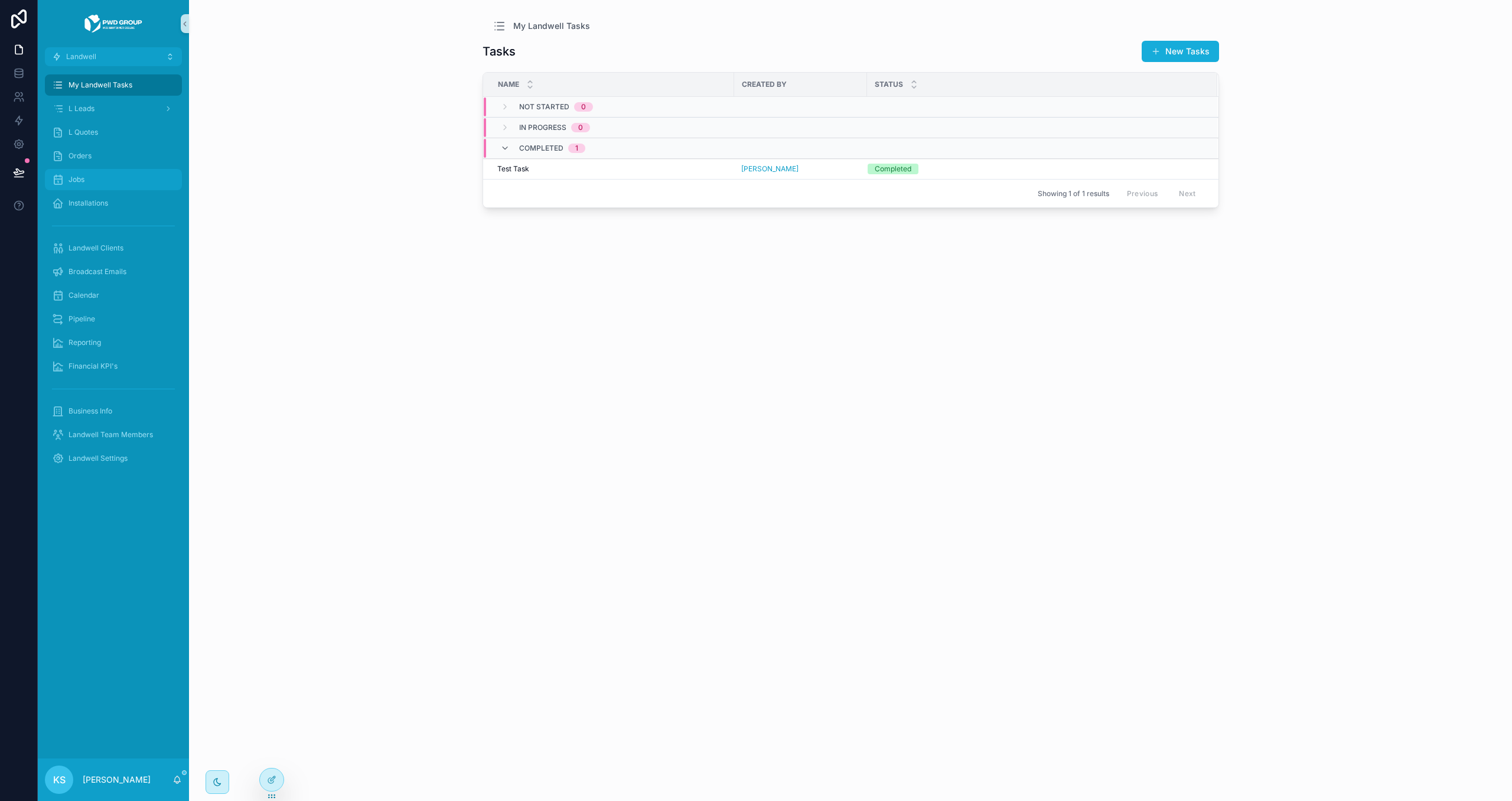
click at [118, 184] on div "Jobs" at bounding box center [113, 179] width 122 height 19
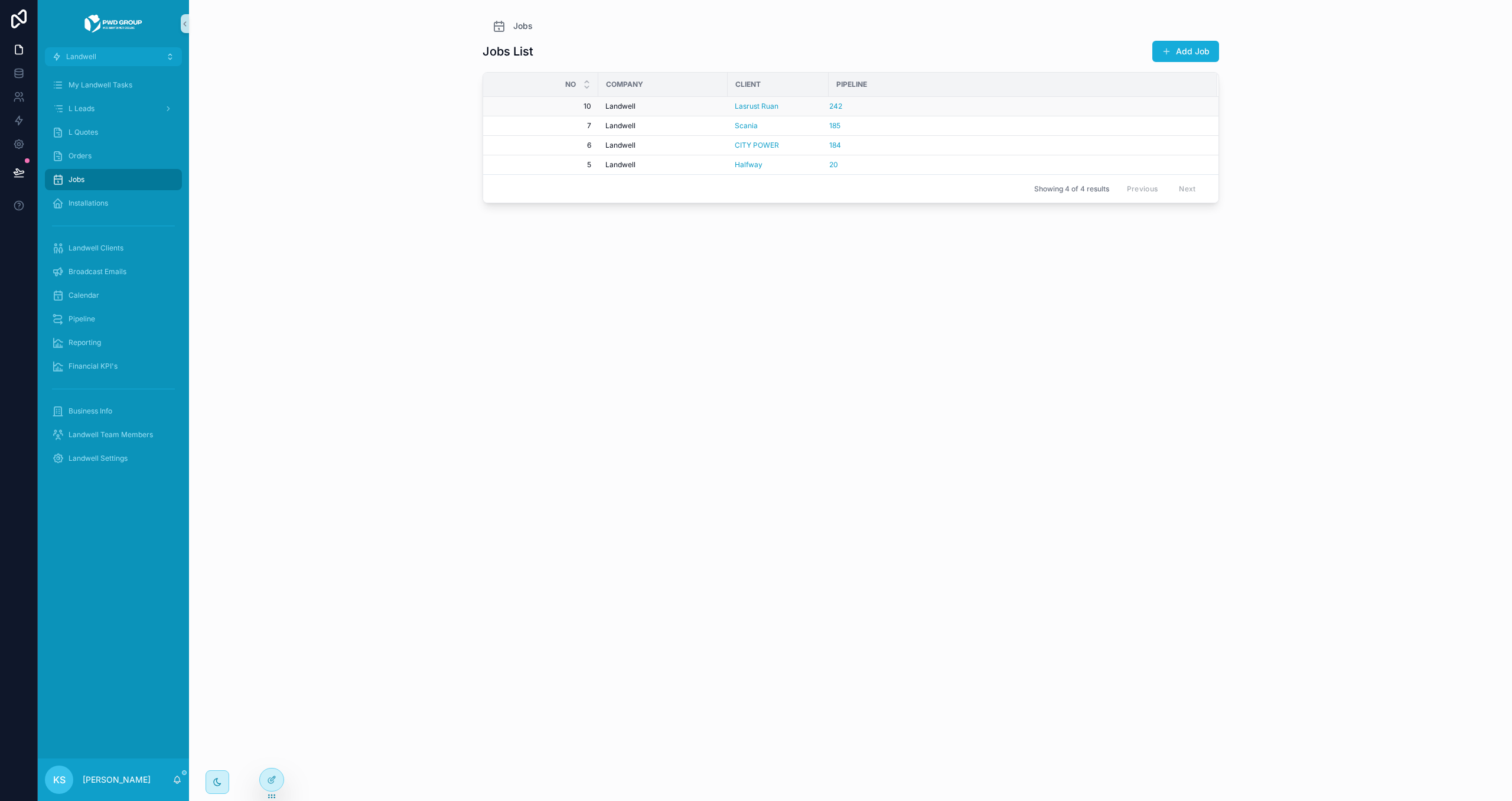
click at [615, 109] on span "Landwell" at bounding box center [621, 106] width 30 height 9
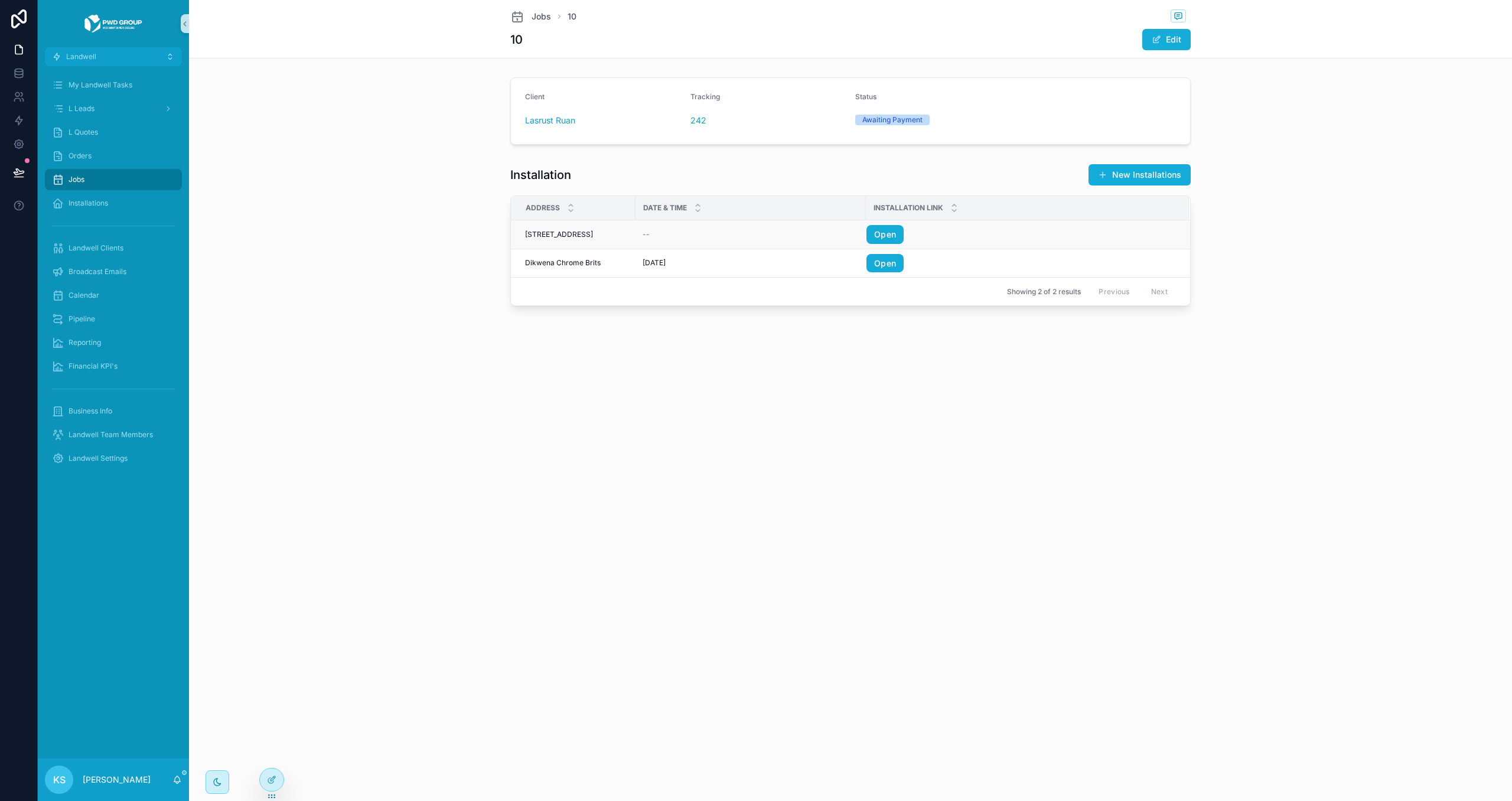
click at [593, 239] on span "[STREET_ADDRESS]" at bounding box center [559, 234] width 68 height 9
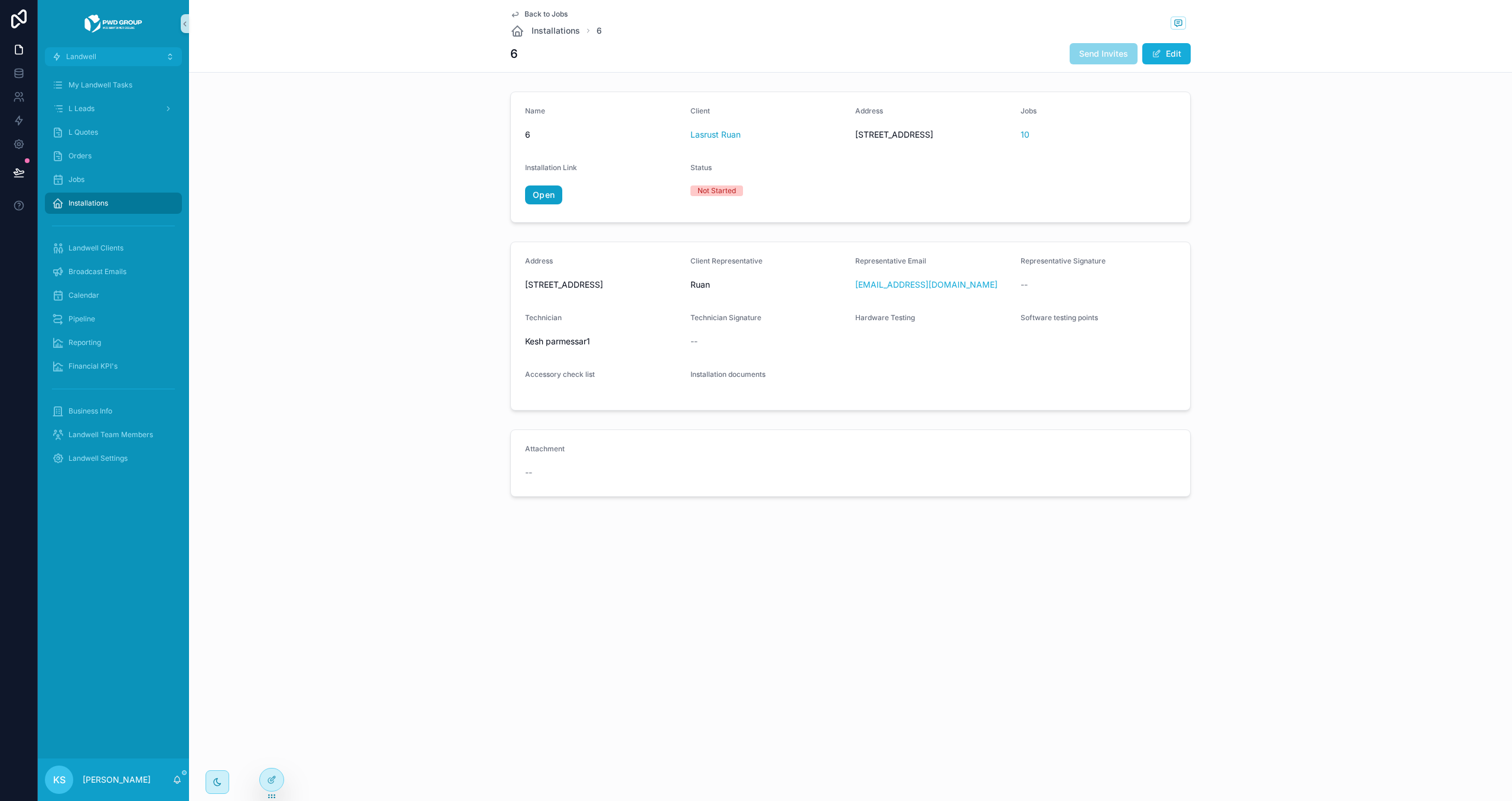
click at [542, 204] on link "Open" at bounding box center [543, 195] width 37 height 19
click at [532, 13] on span "Back to Jobs" at bounding box center [546, 14] width 43 height 9
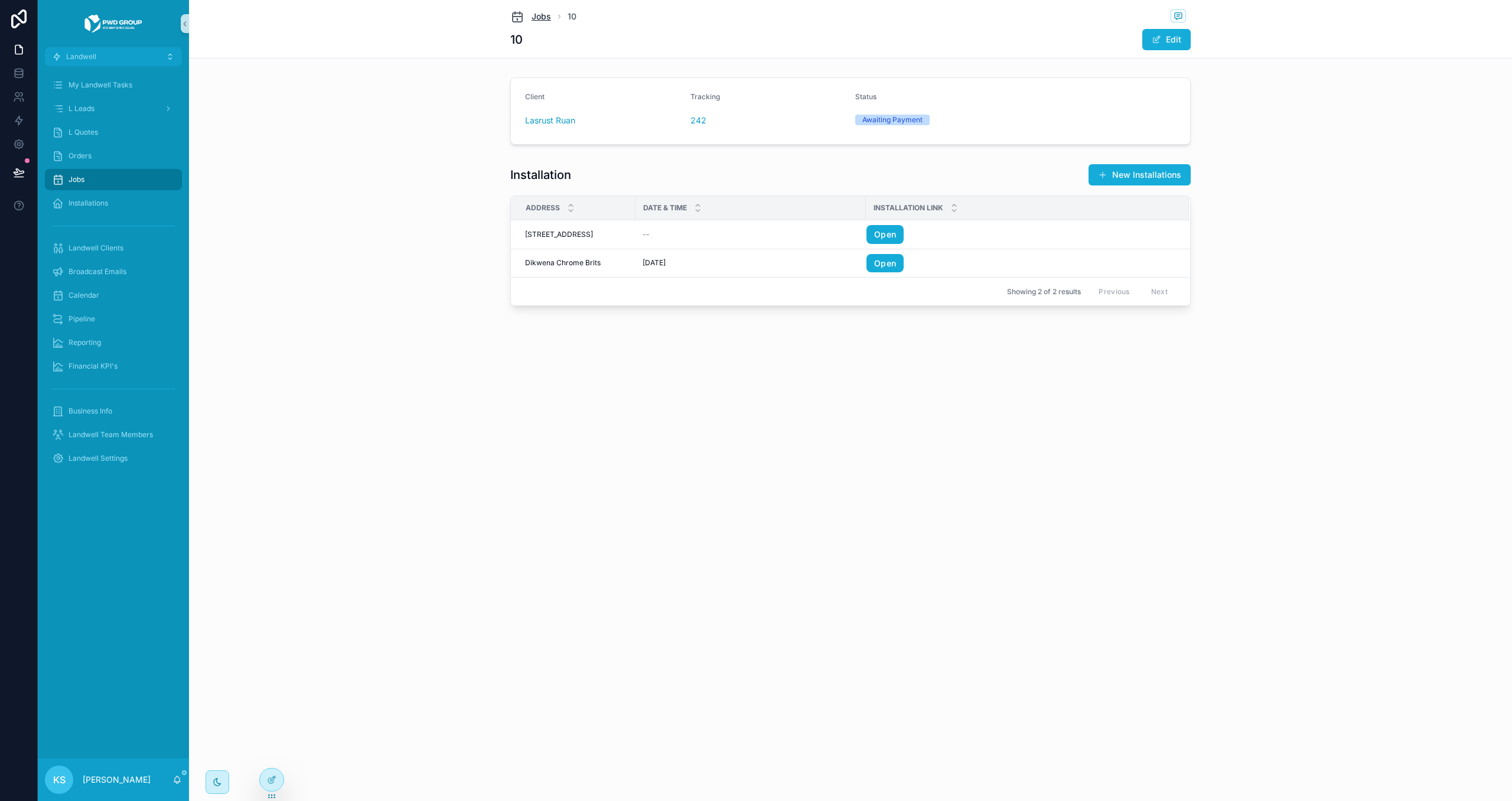
click at [538, 18] on span "Jobs" at bounding box center [541, 16] width 20 height 11
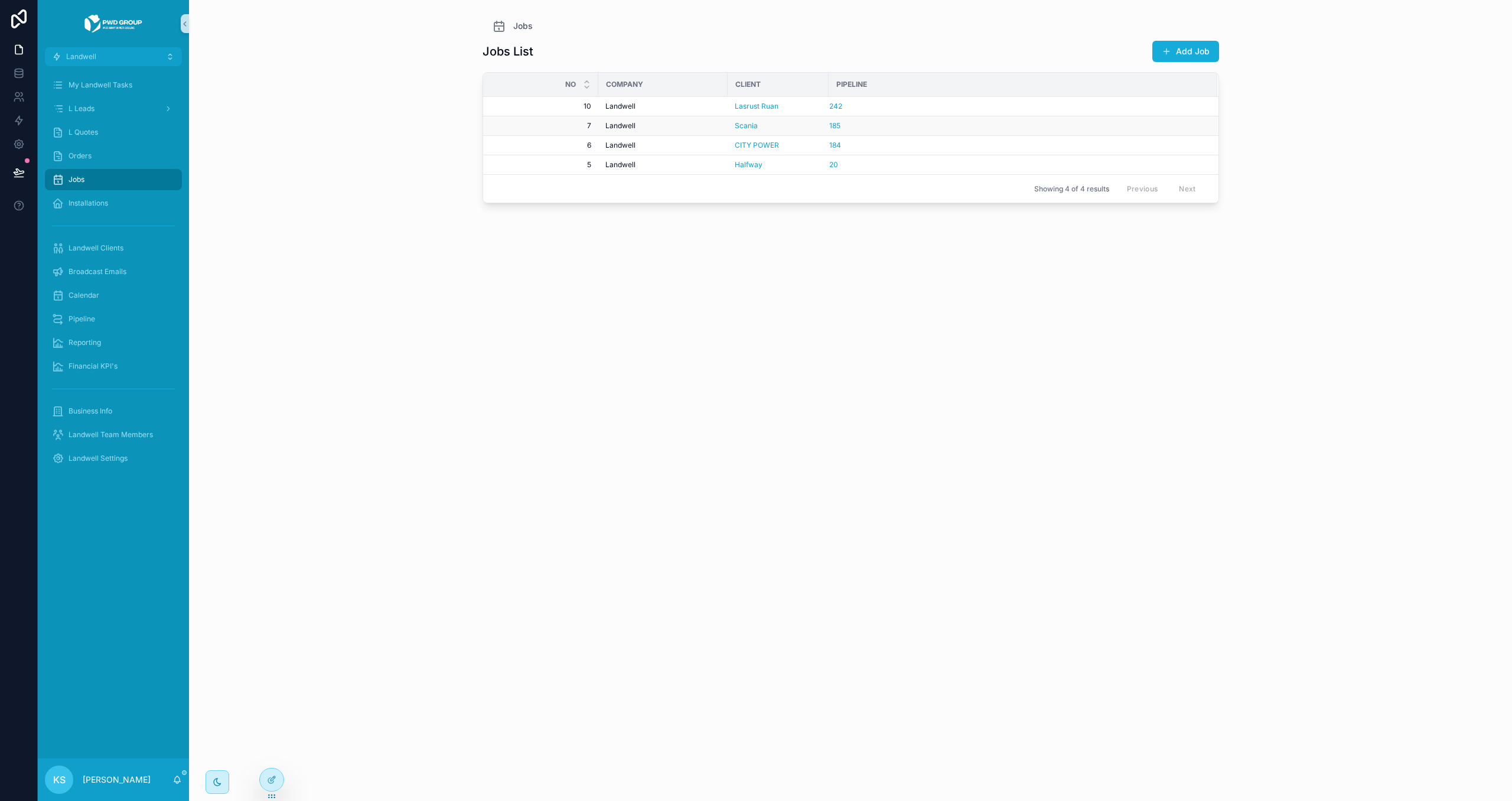
click at [692, 127] on div "Landwell" at bounding box center [663, 126] width 115 height 9
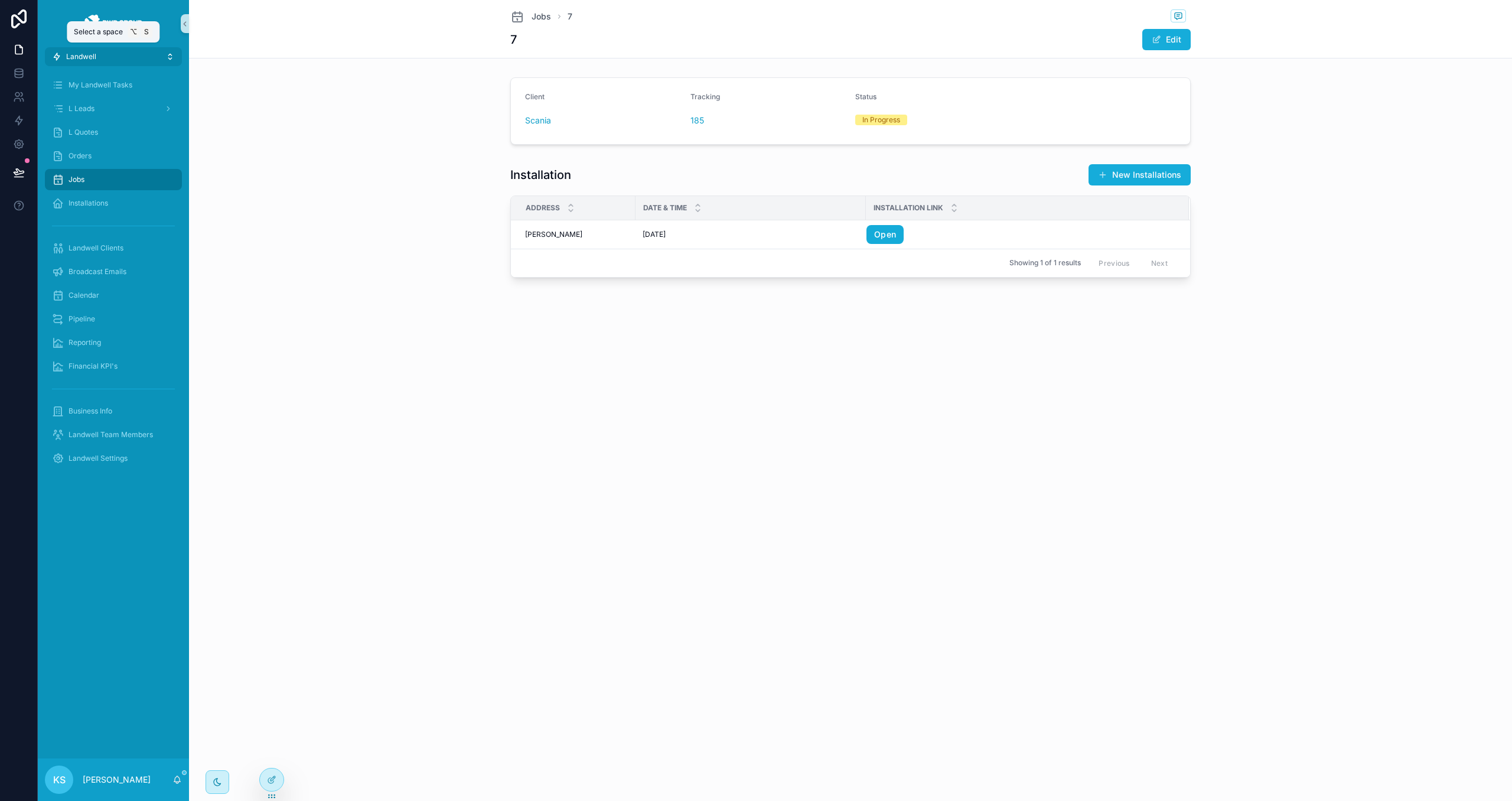
click at [128, 56] on button "Landwell" at bounding box center [113, 57] width 137 height 19
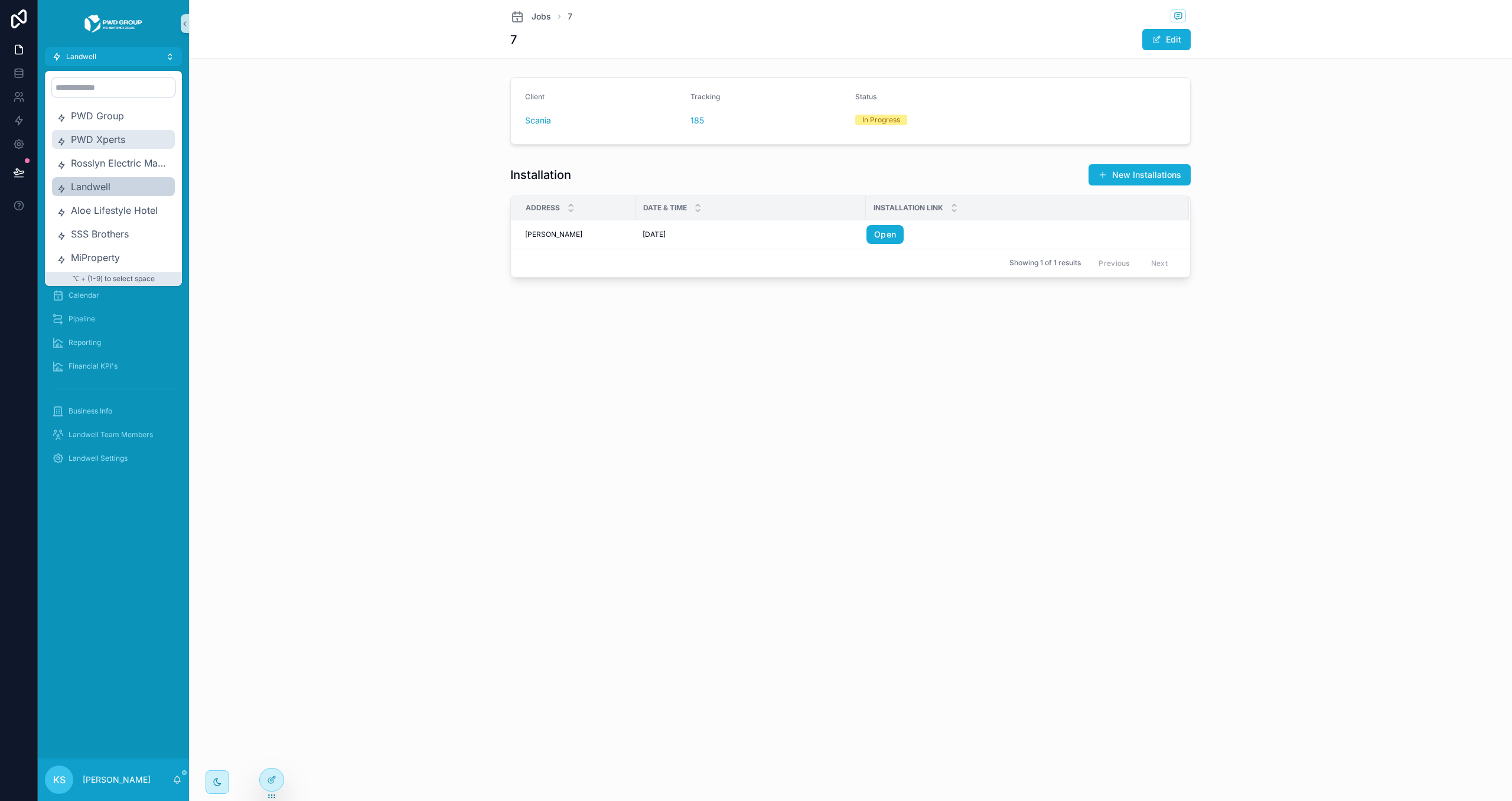
click at [126, 137] on span "PWD Xperts" at bounding box center [121, 139] width 100 height 14
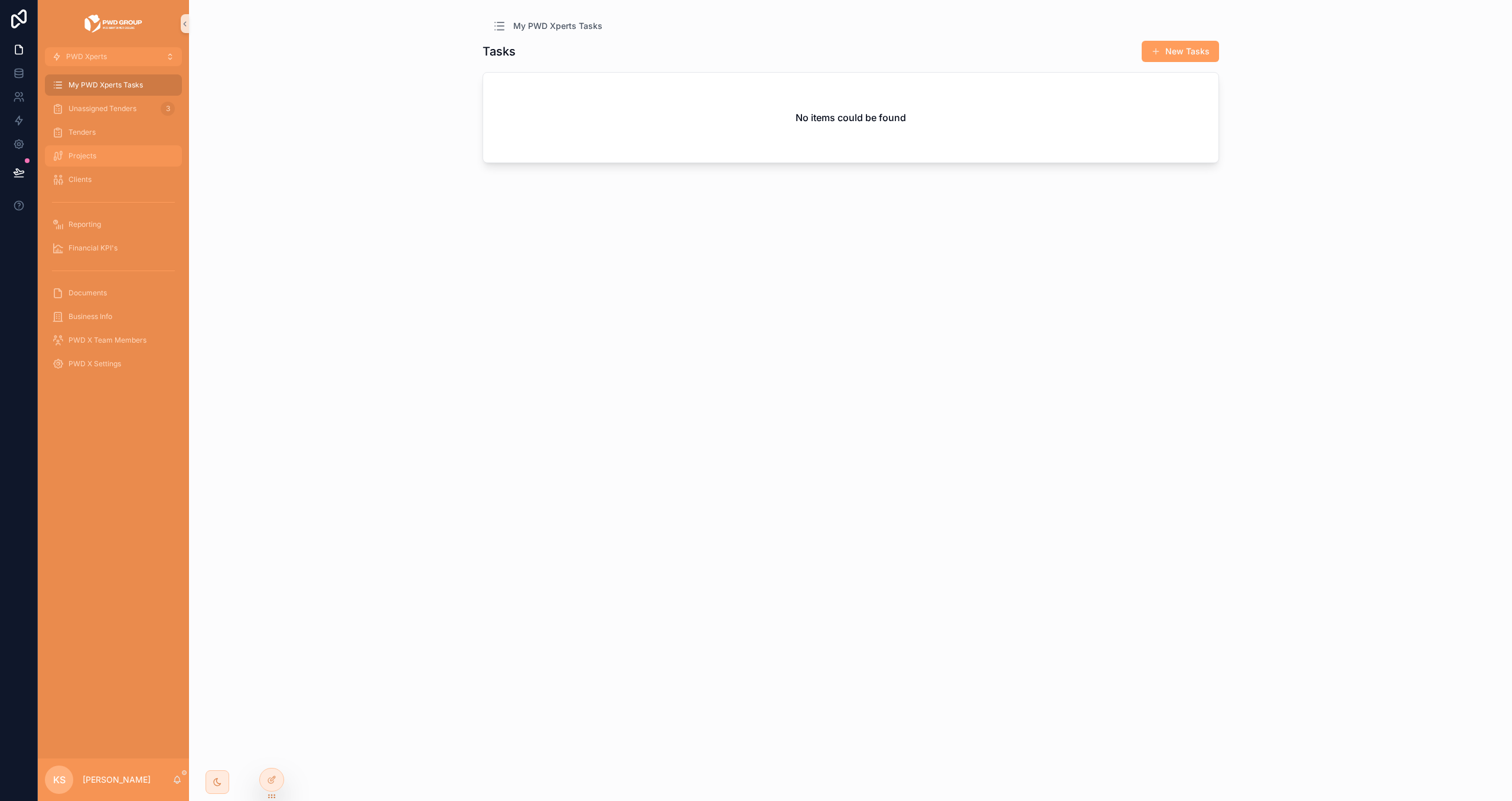
click at [134, 149] on div "Projects" at bounding box center [113, 156] width 122 height 19
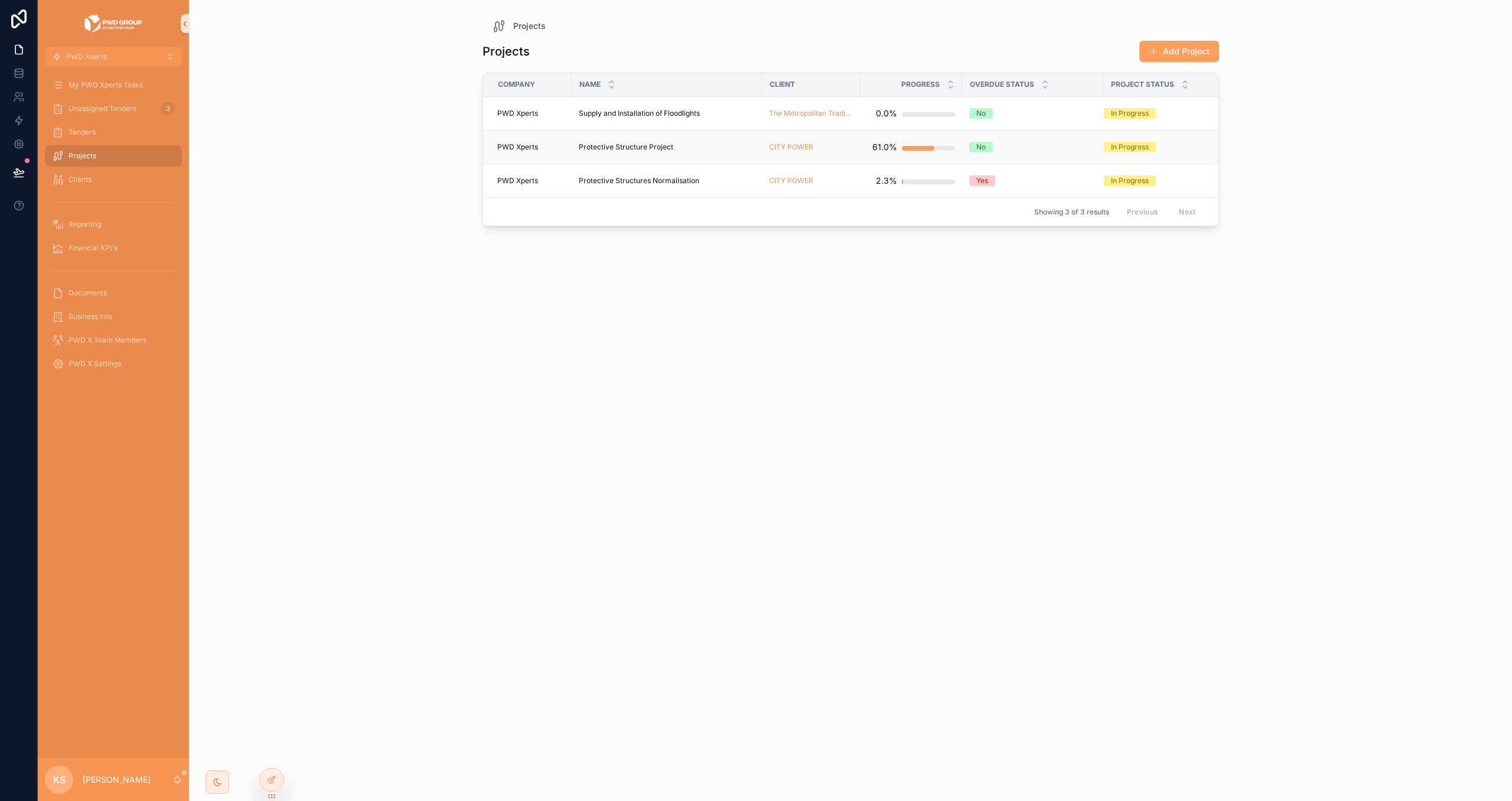
click at [675, 146] on div "Protective Structure Project Protective Structure Project" at bounding box center [666, 147] width 176 height 9
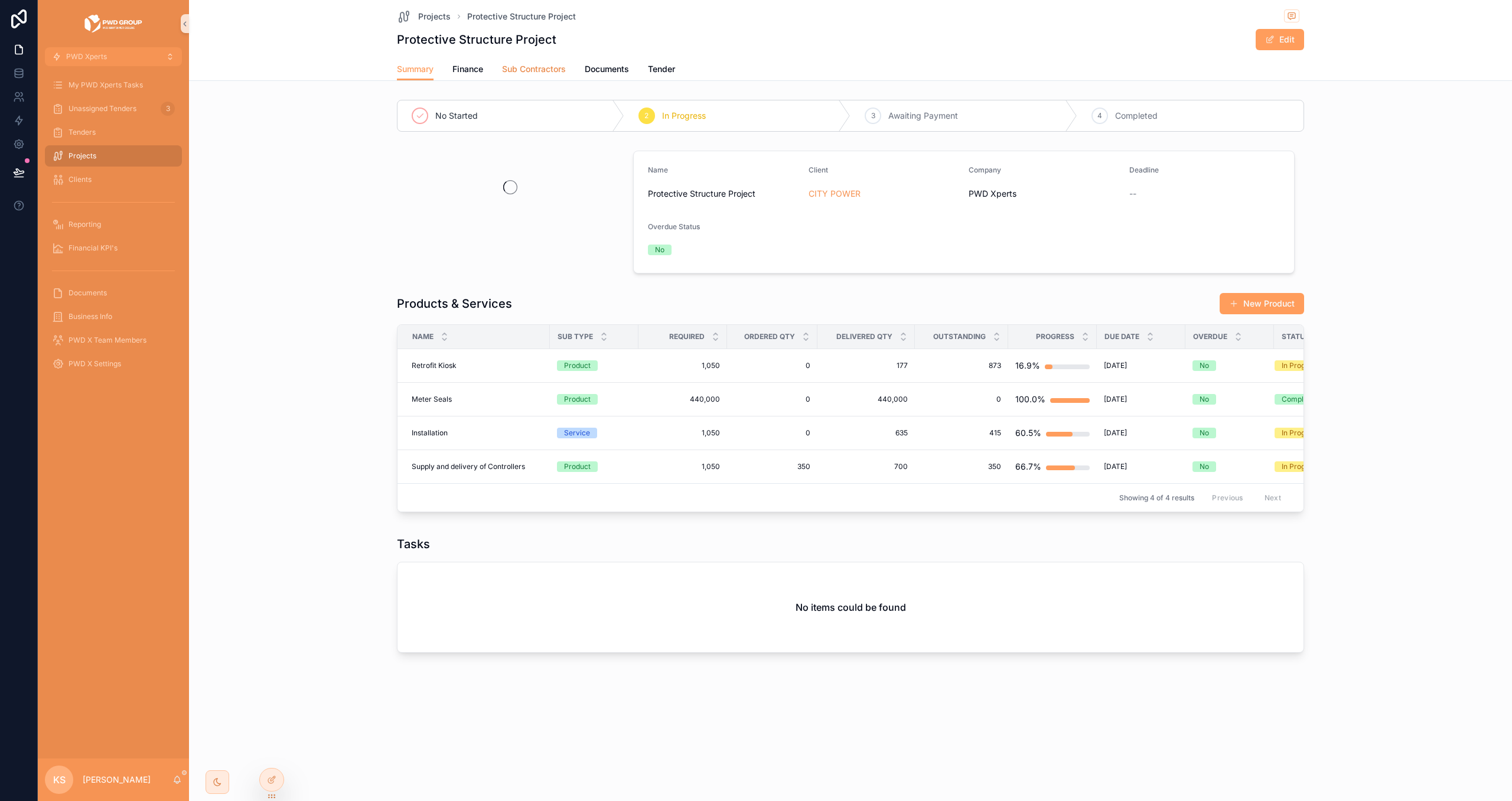
click at [528, 70] on span "Sub Contractors" at bounding box center [533, 69] width 64 height 11
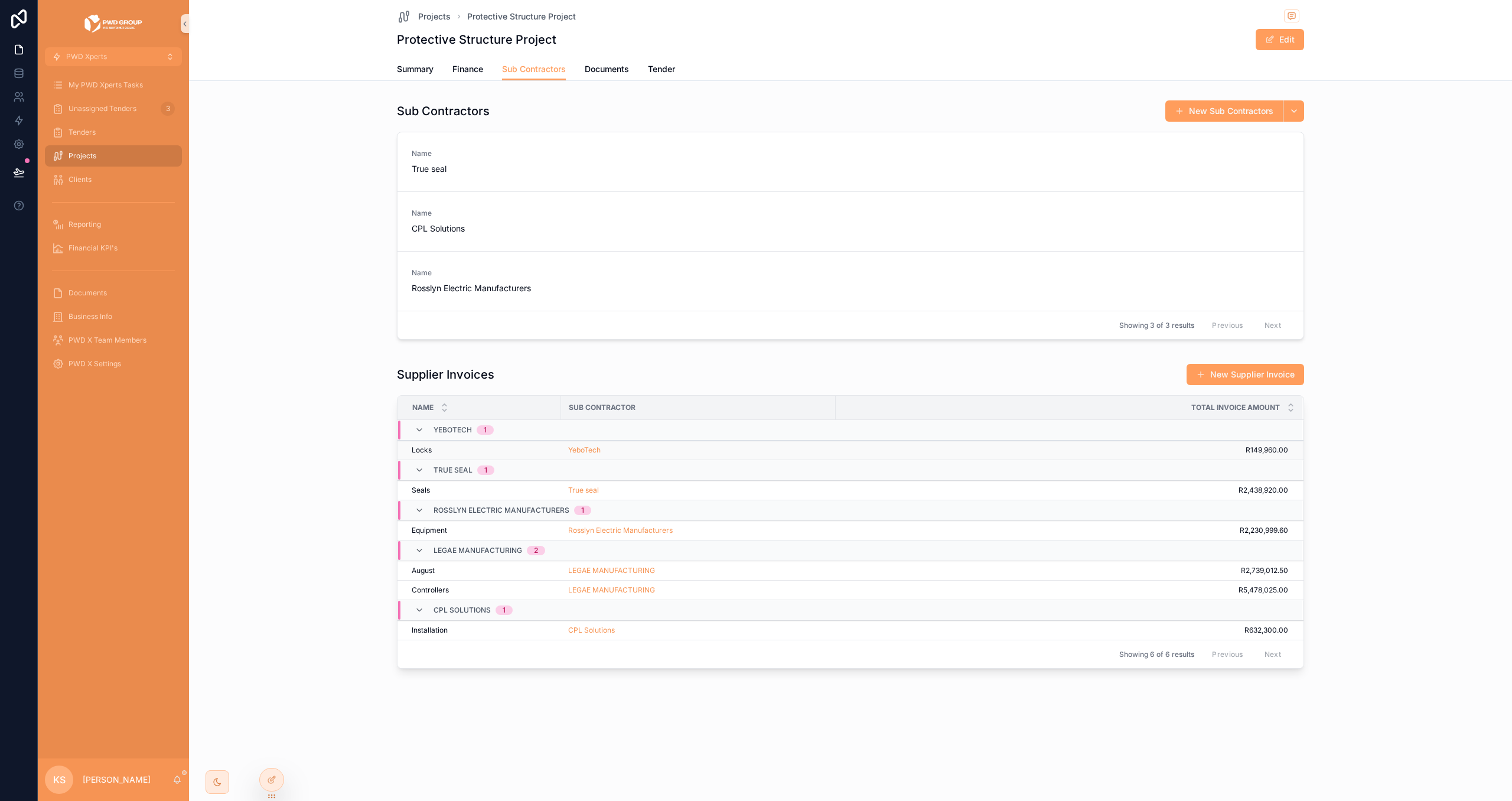
click at [736, 450] on div "YeboTech" at bounding box center [699, 450] width 260 height 9
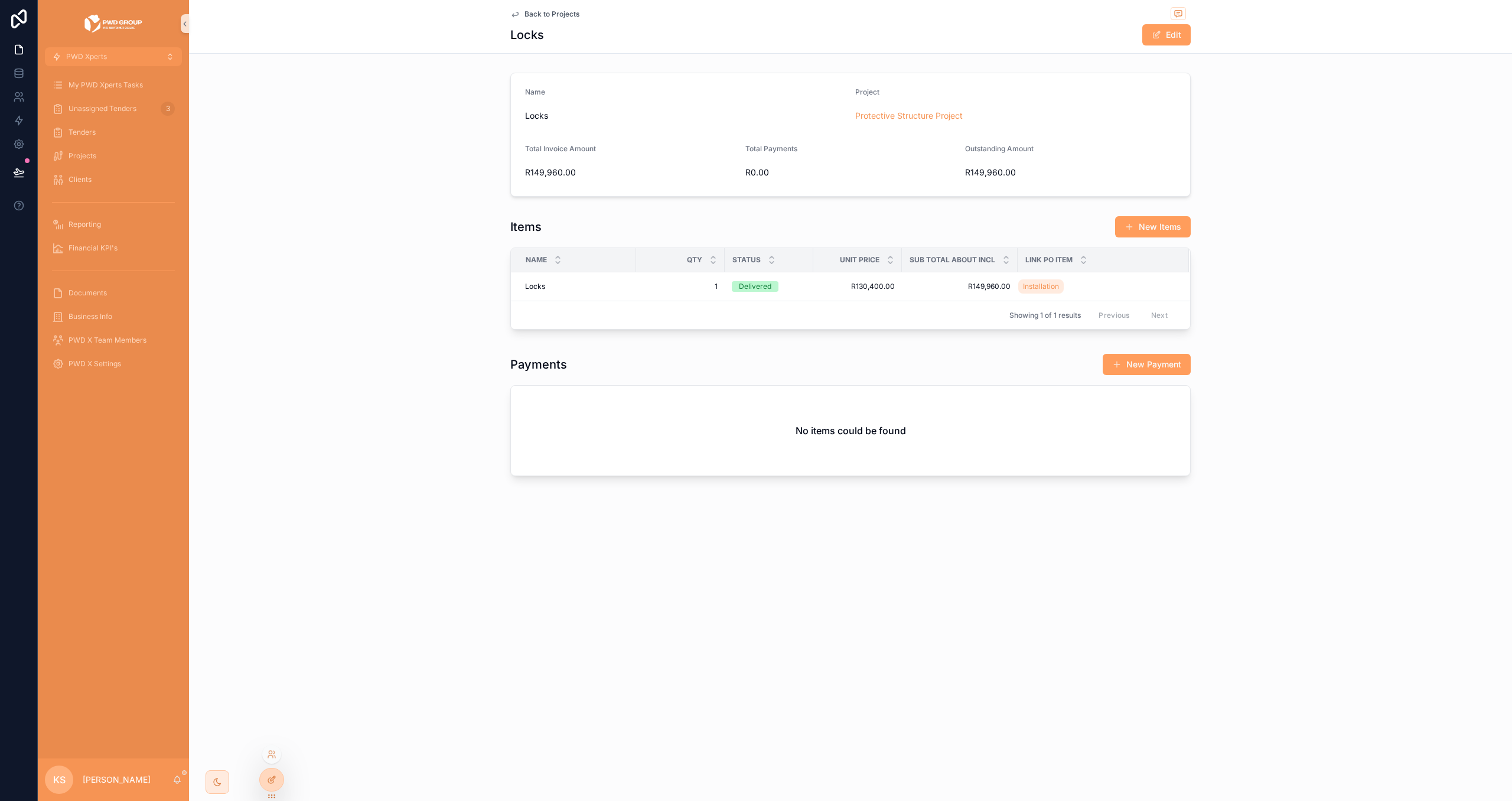
click at [269, 776] on icon at bounding box center [271, 780] width 9 height 9
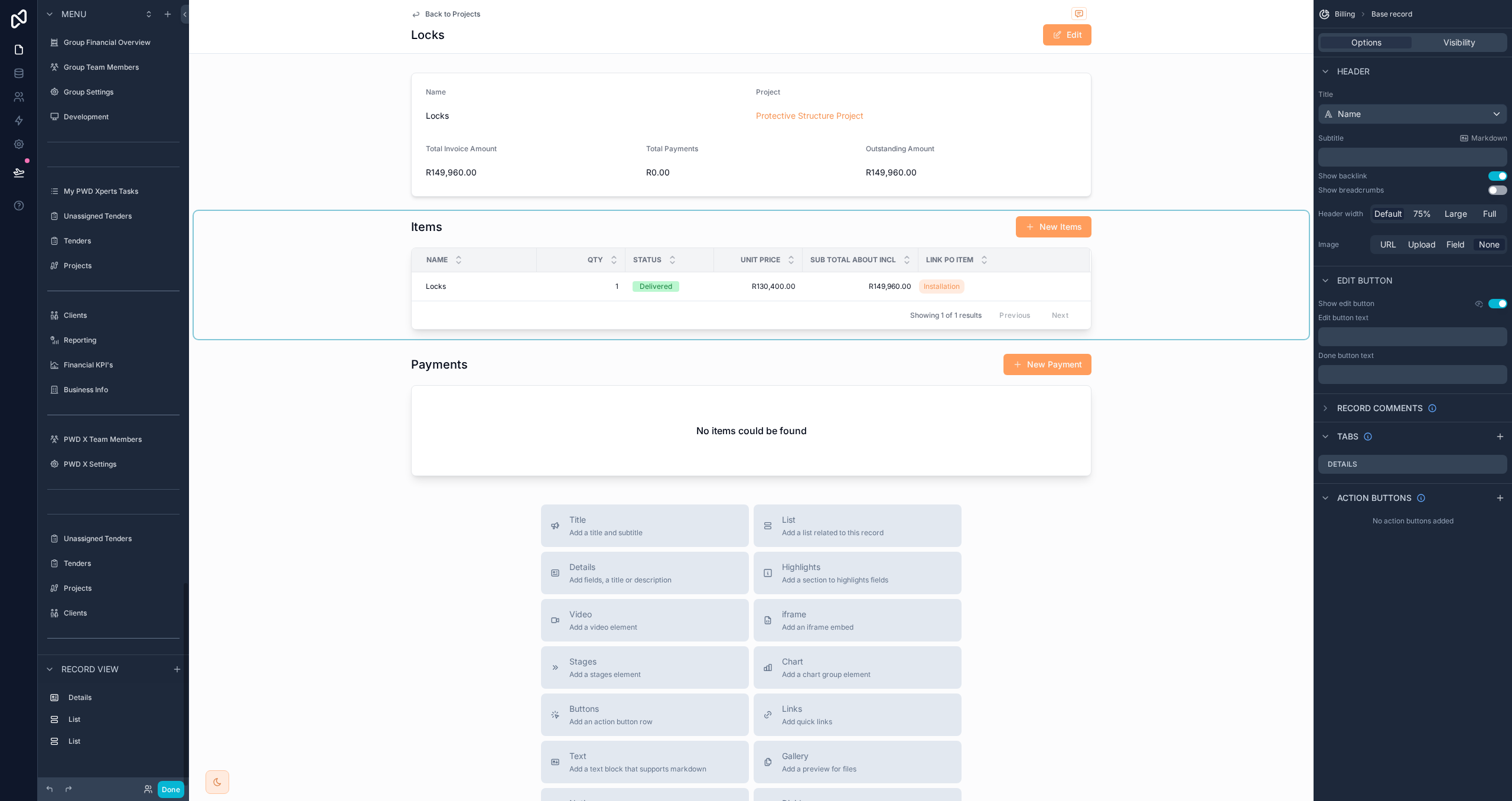
scroll to position [2226, 0]
click at [1143, 299] on div "scrollable content" at bounding box center [751, 274] width 1115 height 128
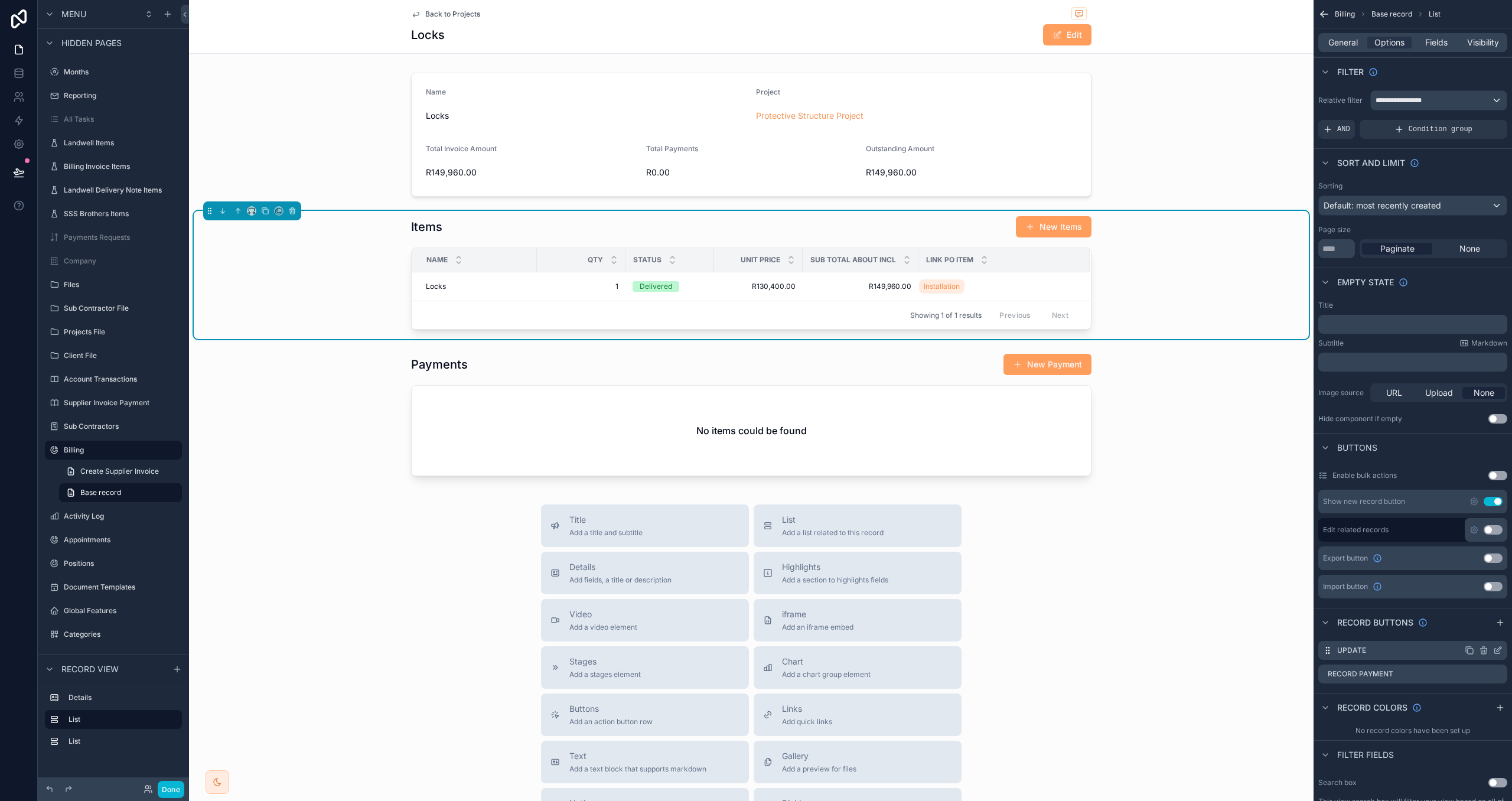
click at [1496, 648] on icon "scrollable content" at bounding box center [1498, 650] width 9 height 9
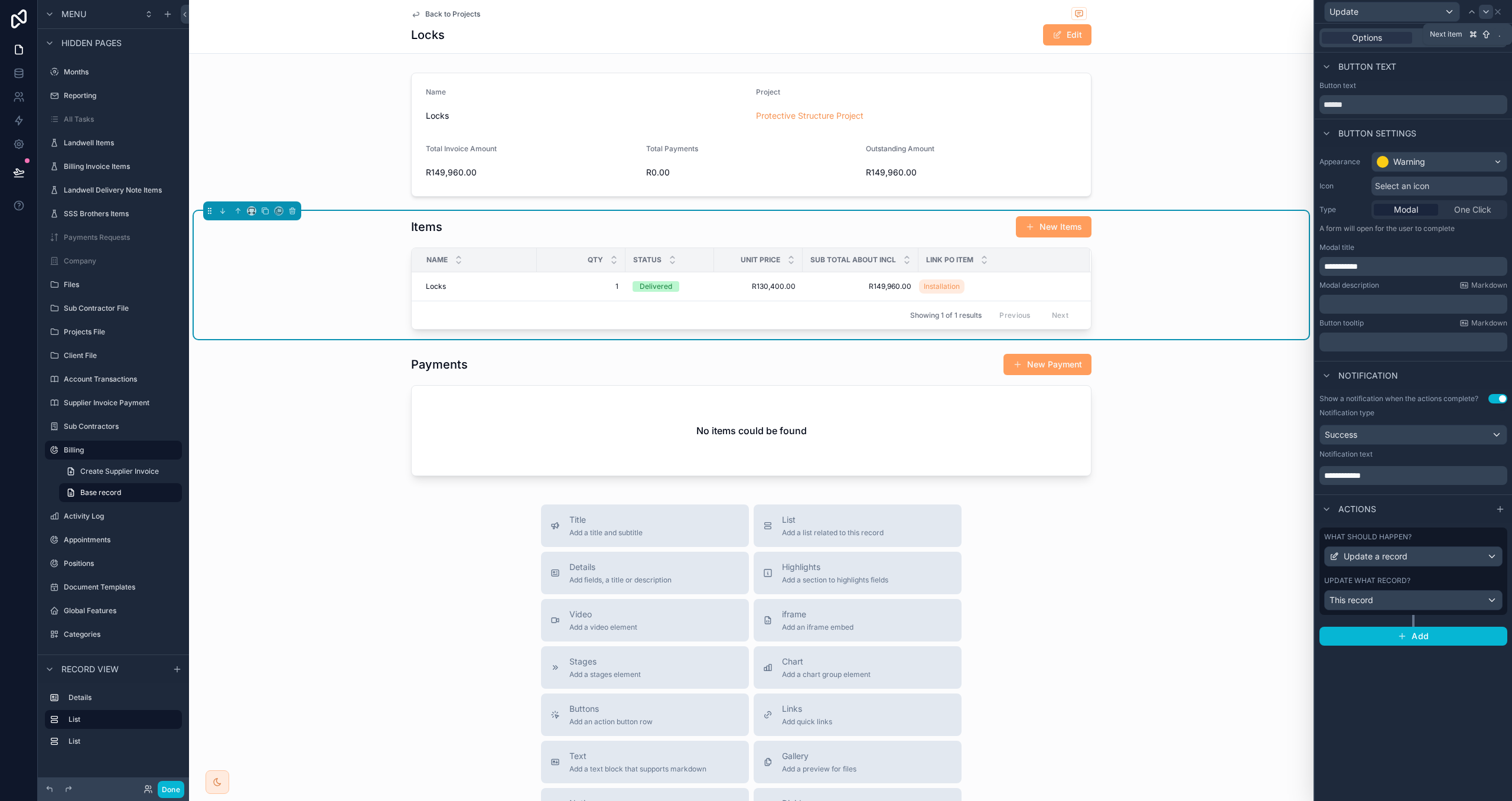
click at [1489, 12] on icon at bounding box center [1486, 11] width 9 height 9
click at [1457, 157] on div "Default" at bounding box center [1440, 162] width 135 height 19
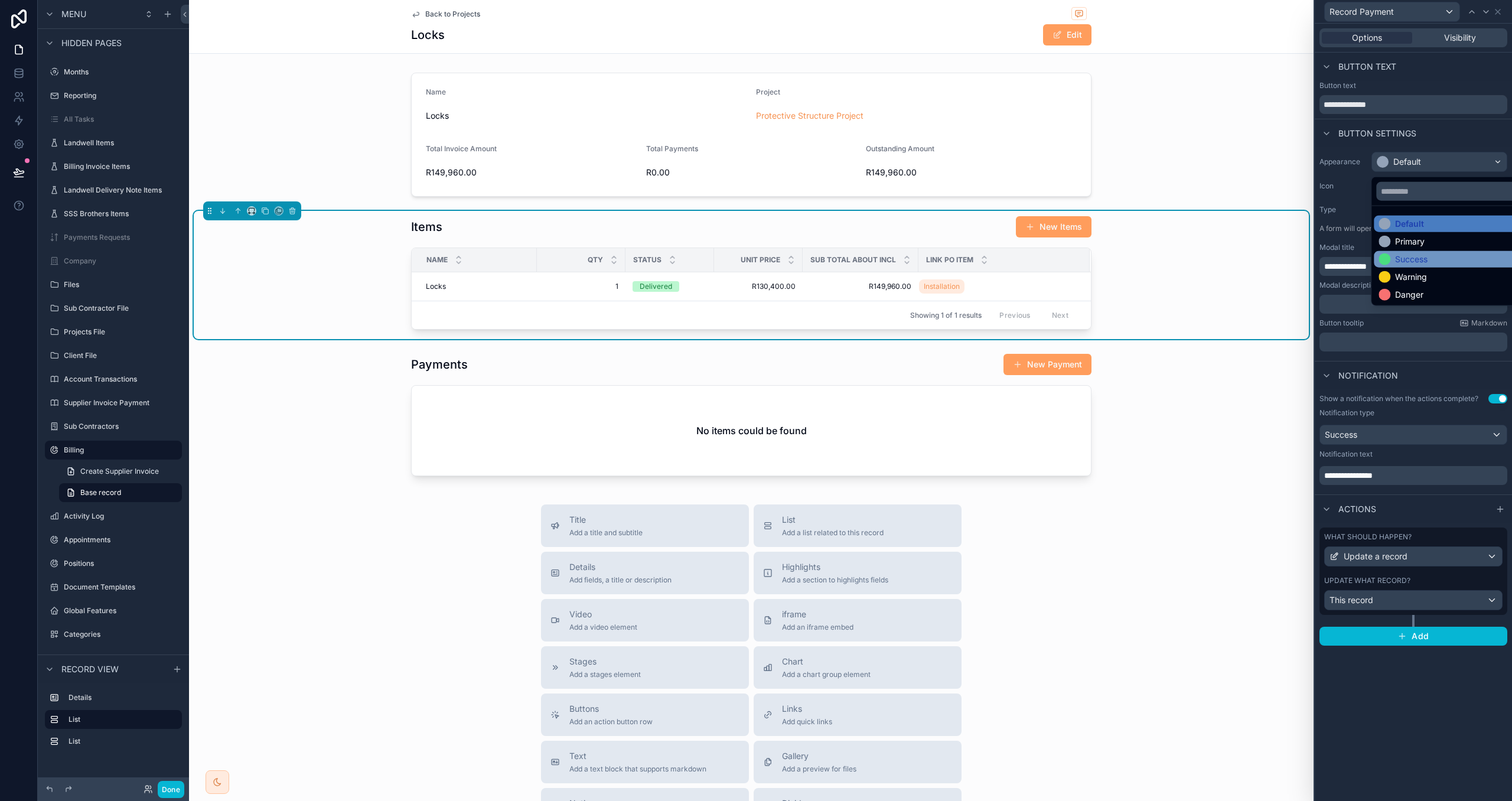
click at [1442, 255] on div "Success" at bounding box center [1453, 259] width 148 height 11
click at [1447, 156] on div "Success" at bounding box center [1440, 162] width 135 height 19
click at [1426, 237] on div "Primary" at bounding box center [1453, 241] width 148 height 11
click at [1335, 474] on span "**********" at bounding box center [1348, 475] width 48 height 9
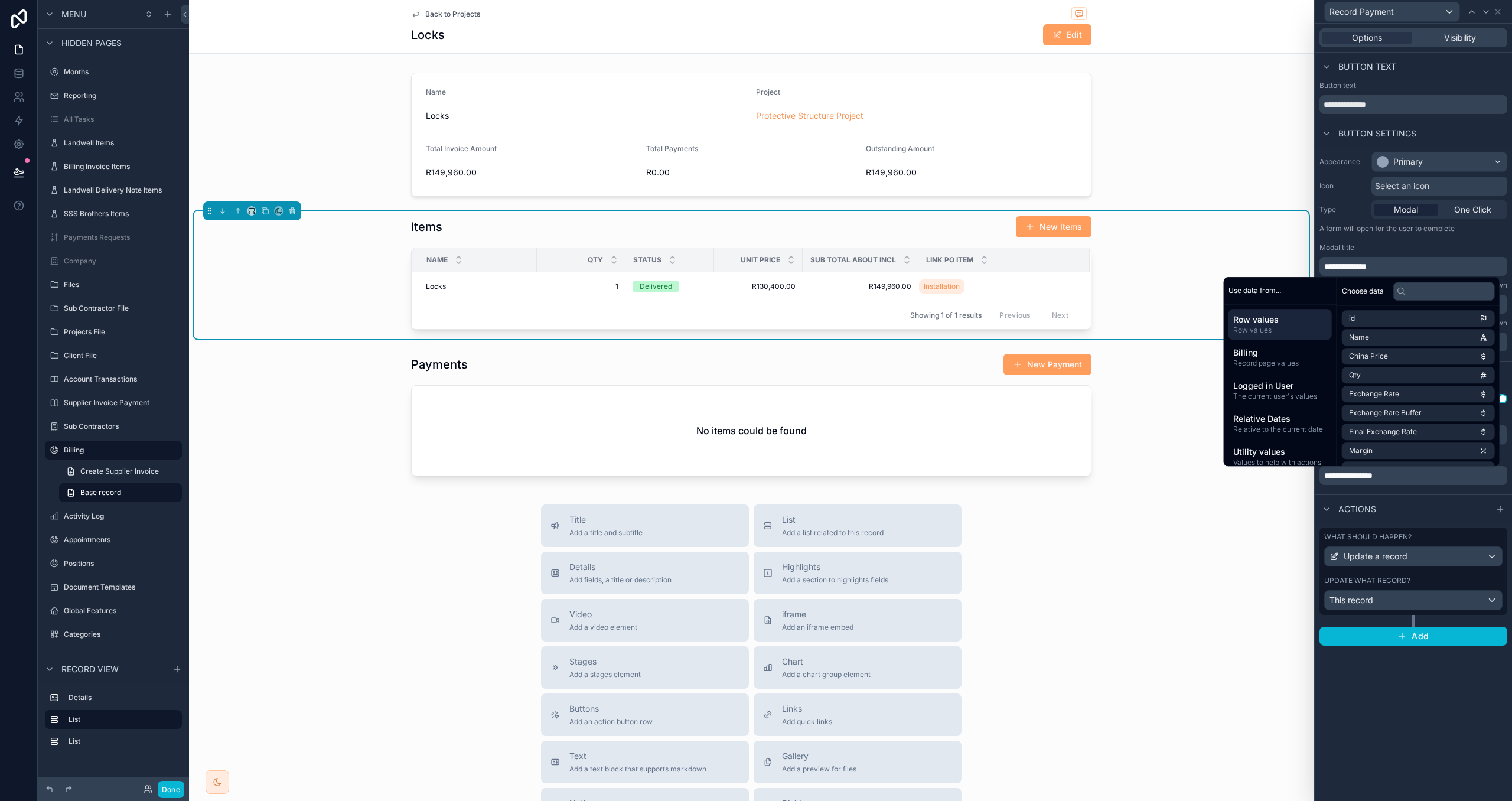
click at [1372, 476] on span "**********" at bounding box center [1348, 475] width 48 height 9
click at [1325, 475] on span "********" at bounding box center [1336, 475] width 25 height 9
paste div "scrollable content"
click at [1353, 495] on div "Actions" at bounding box center [1413, 509] width 197 height 28
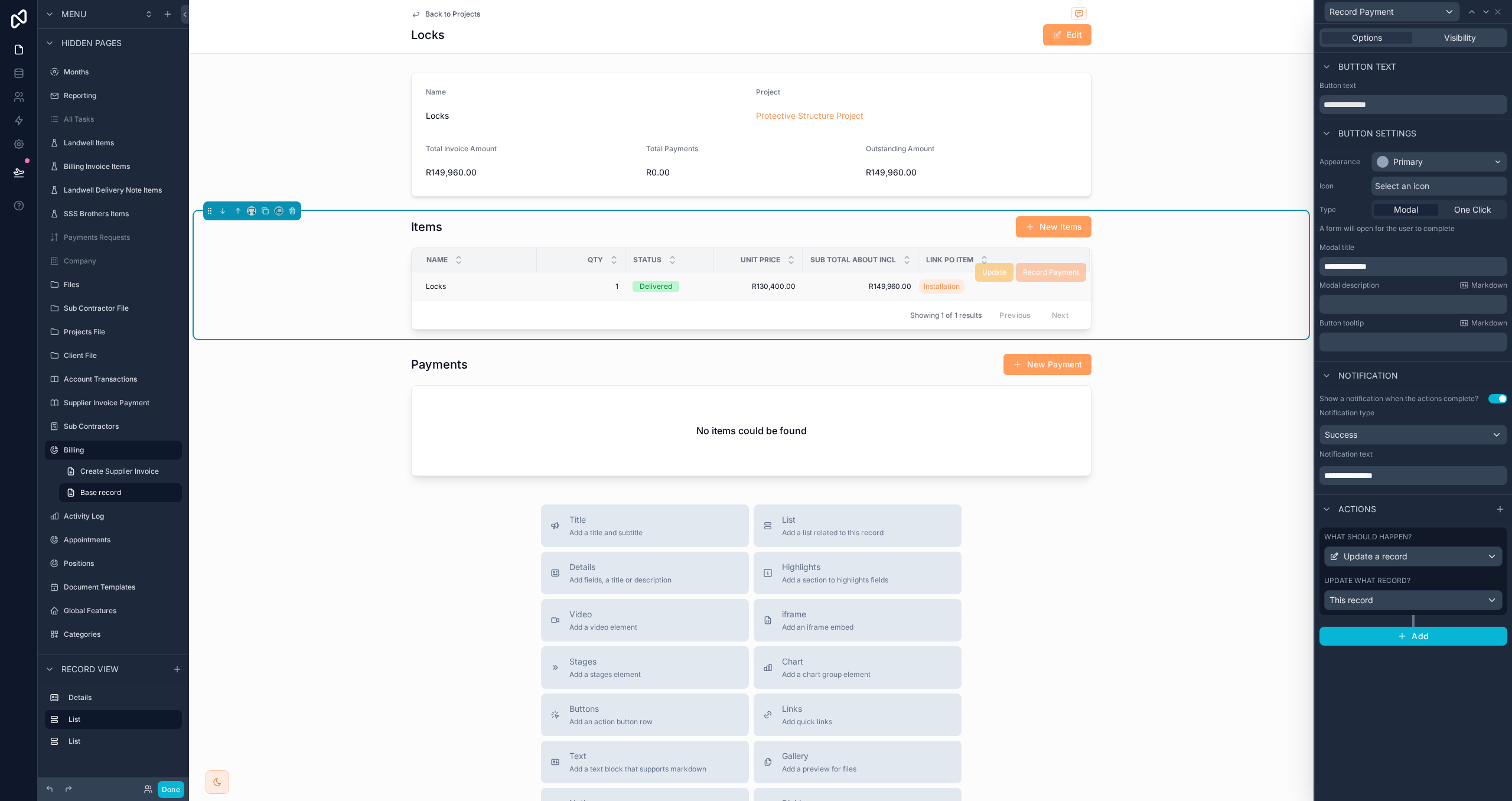
click at [1034, 279] on div "Record Payment" at bounding box center [1052, 272] width 70 height 19
click at [1456, 603] on div "This record" at bounding box center [1413, 600] width 177 height 19
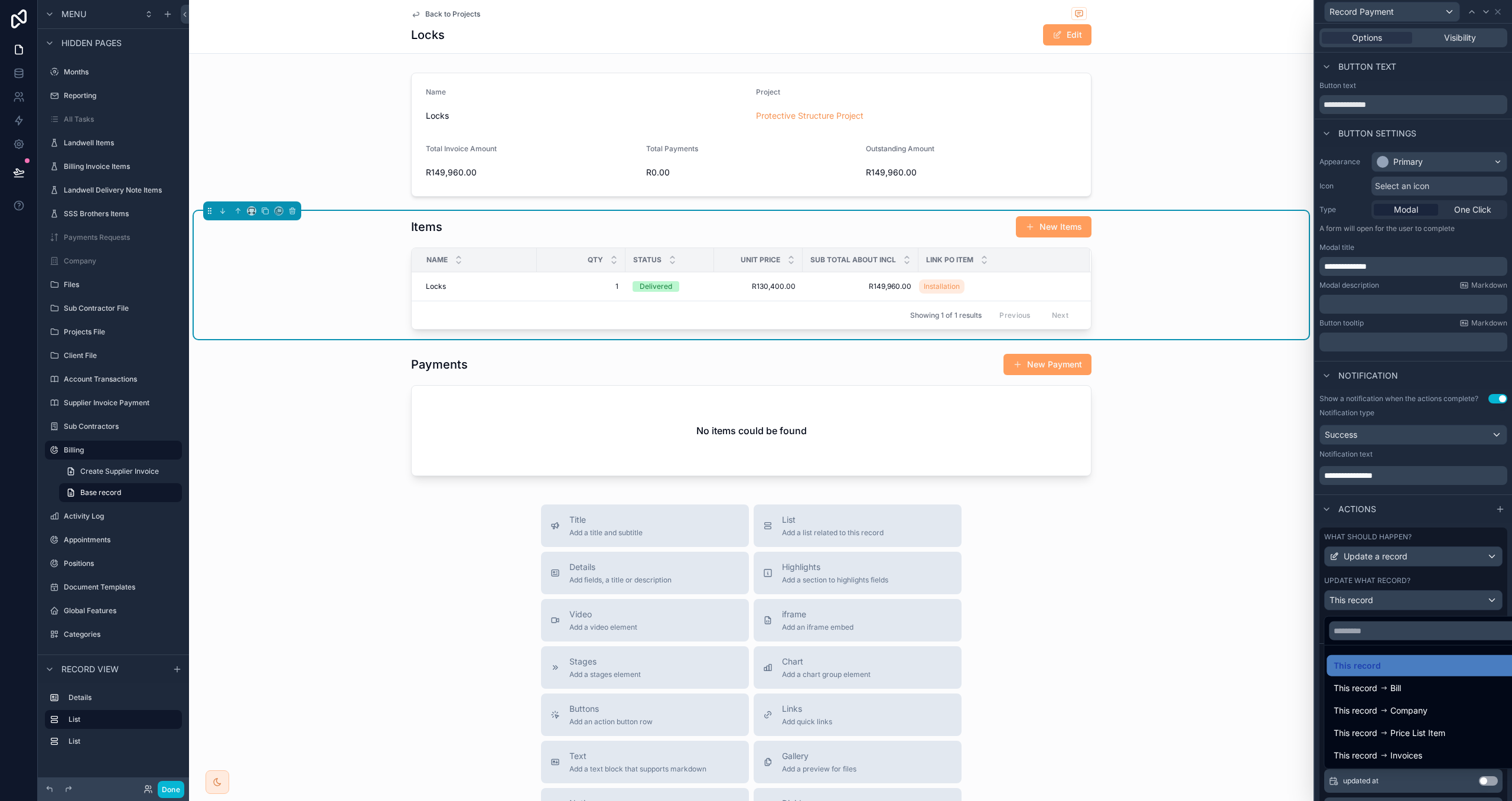
click at [1444, 561] on div at bounding box center [1413, 400] width 197 height 801
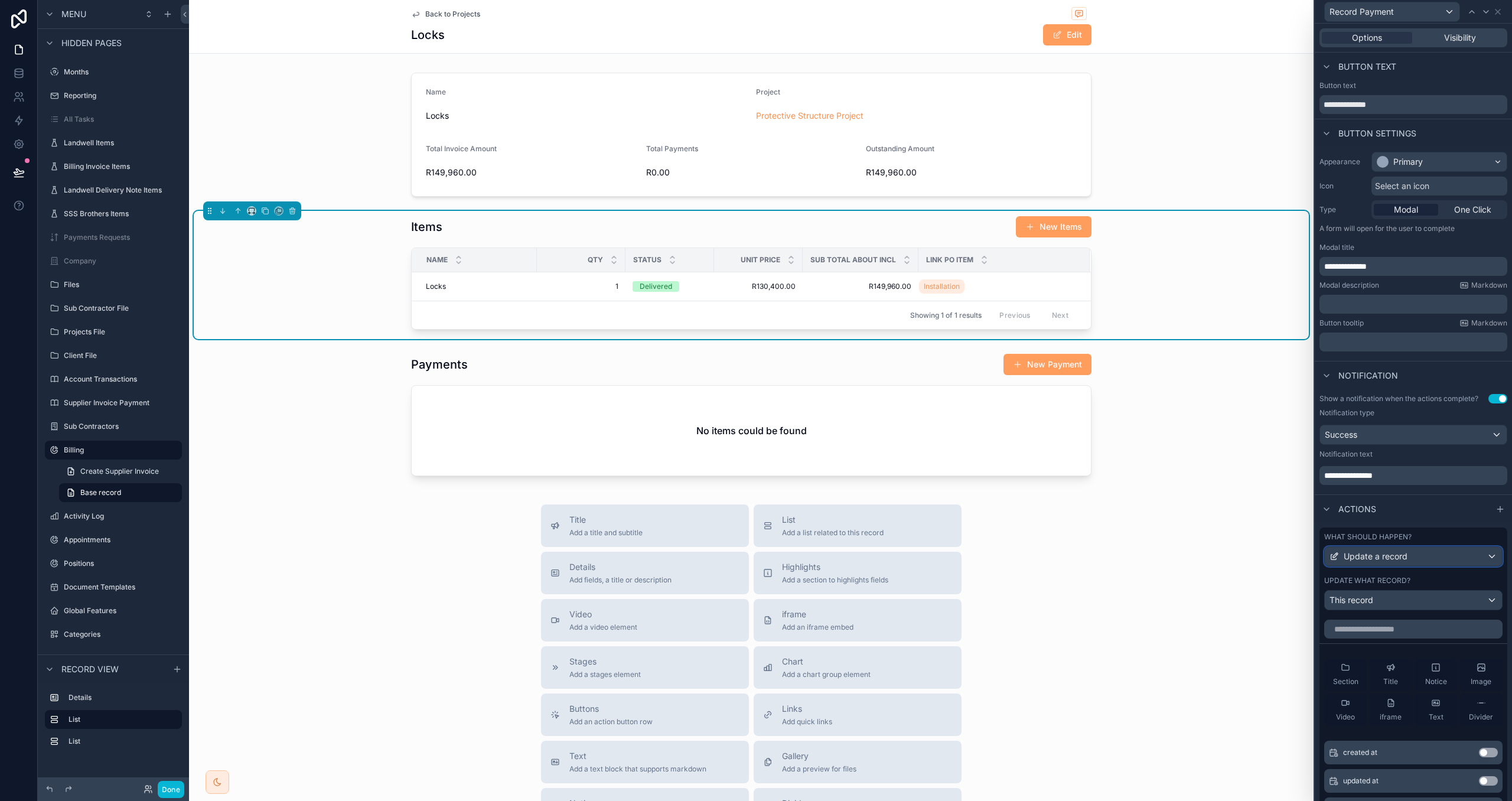
click at [1435, 554] on div "Update a record" at bounding box center [1413, 556] width 177 height 19
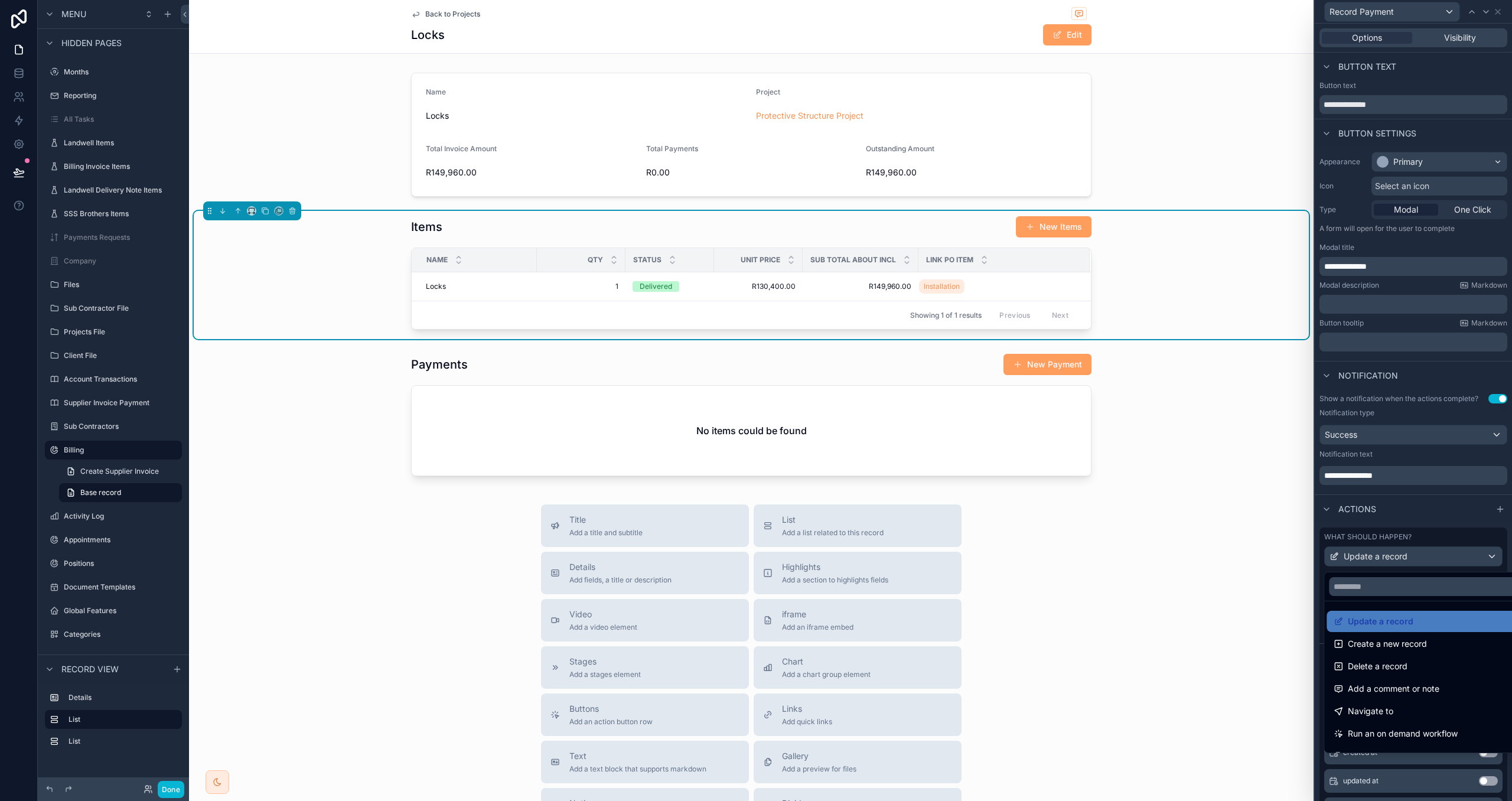
drag, startPoint x: 1410, startPoint y: 641, endPoint x: 1414, endPoint y: 633, distance: 8.9
click at [1410, 641] on span "Create a new record" at bounding box center [1387, 643] width 79 height 14
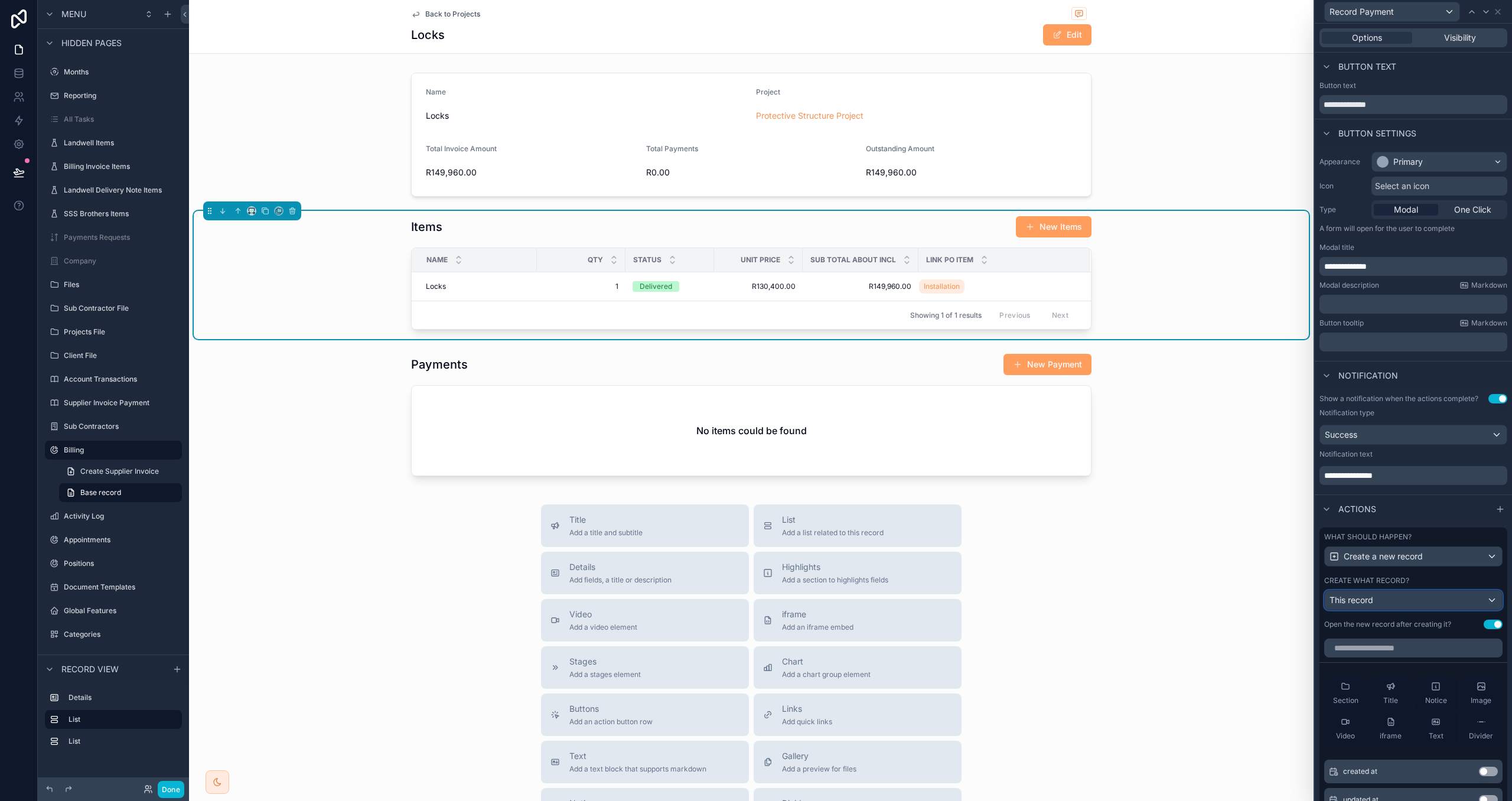
click at [1414, 602] on div "This record" at bounding box center [1413, 600] width 177 height 19
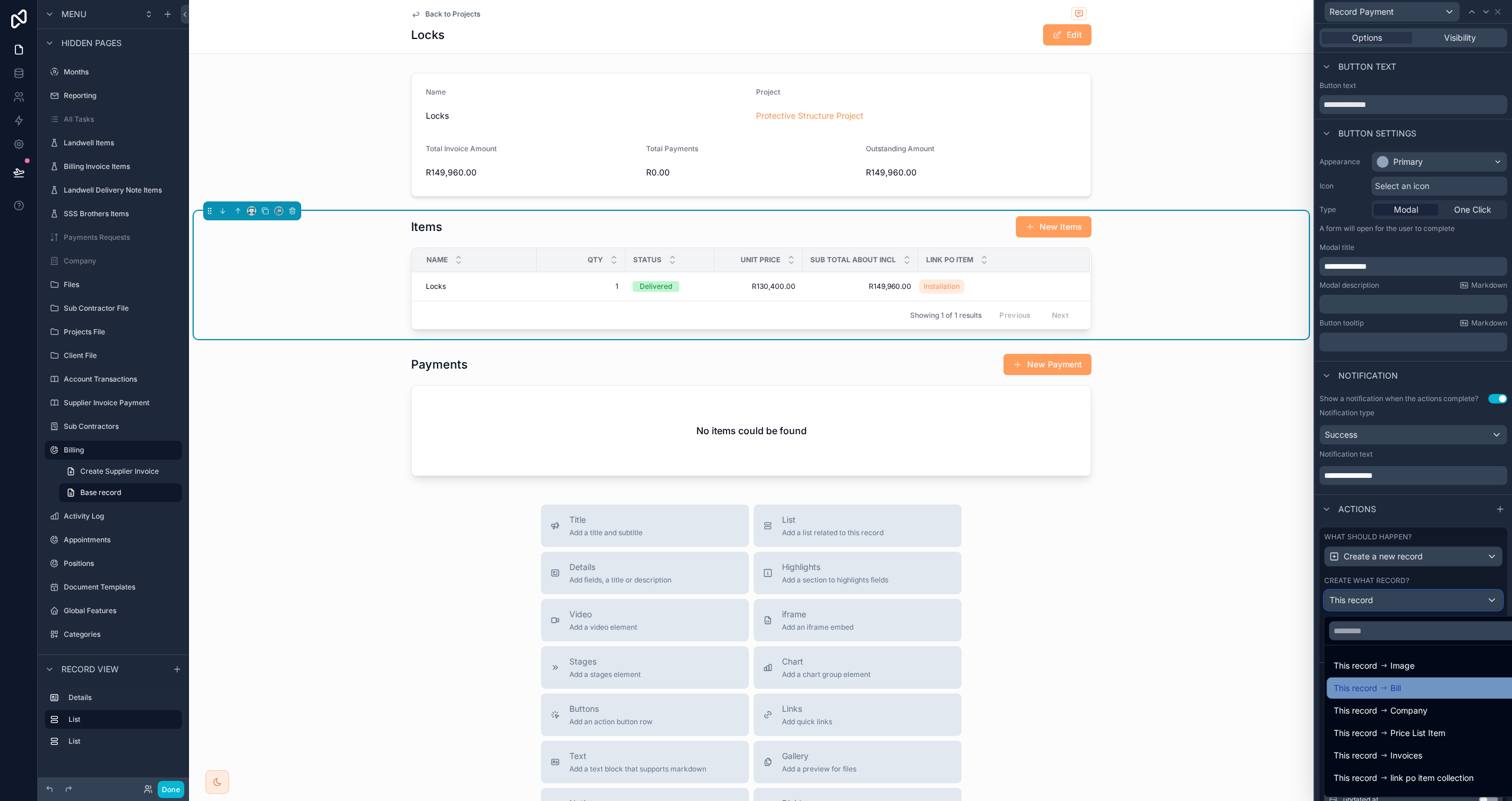
scroll to position [16, 0]
click at [1148, 419] on div "scrollable content" at bounding box center [751, 417] width 1115 height 137
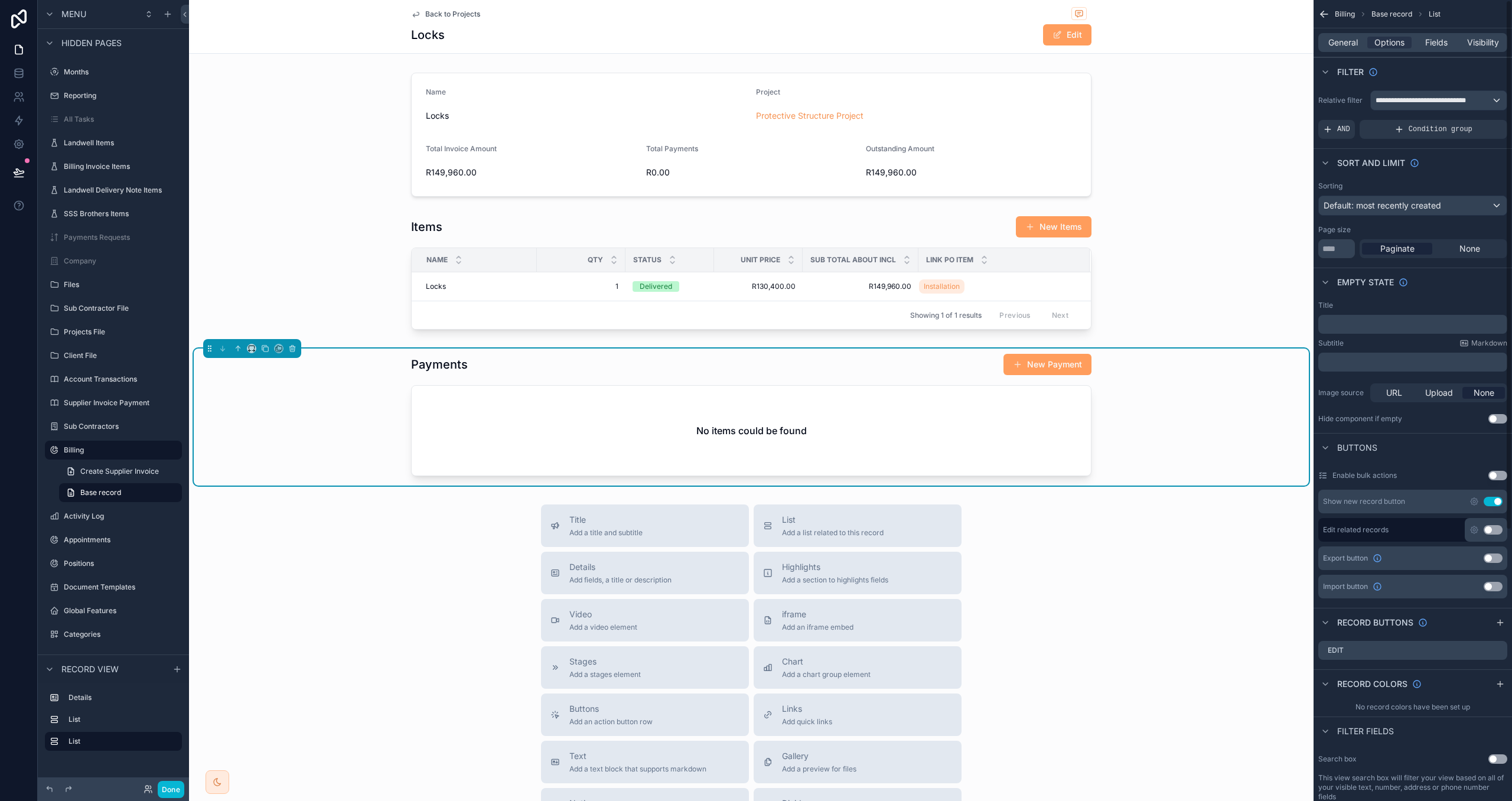
click at [1350, 49] on div "General Options Fields Visibility" at bounding box center [1412, 43] width 189 height 19
click at [1344, 42] on span "General" at bounding box center [1343, 43] width 29 height 11
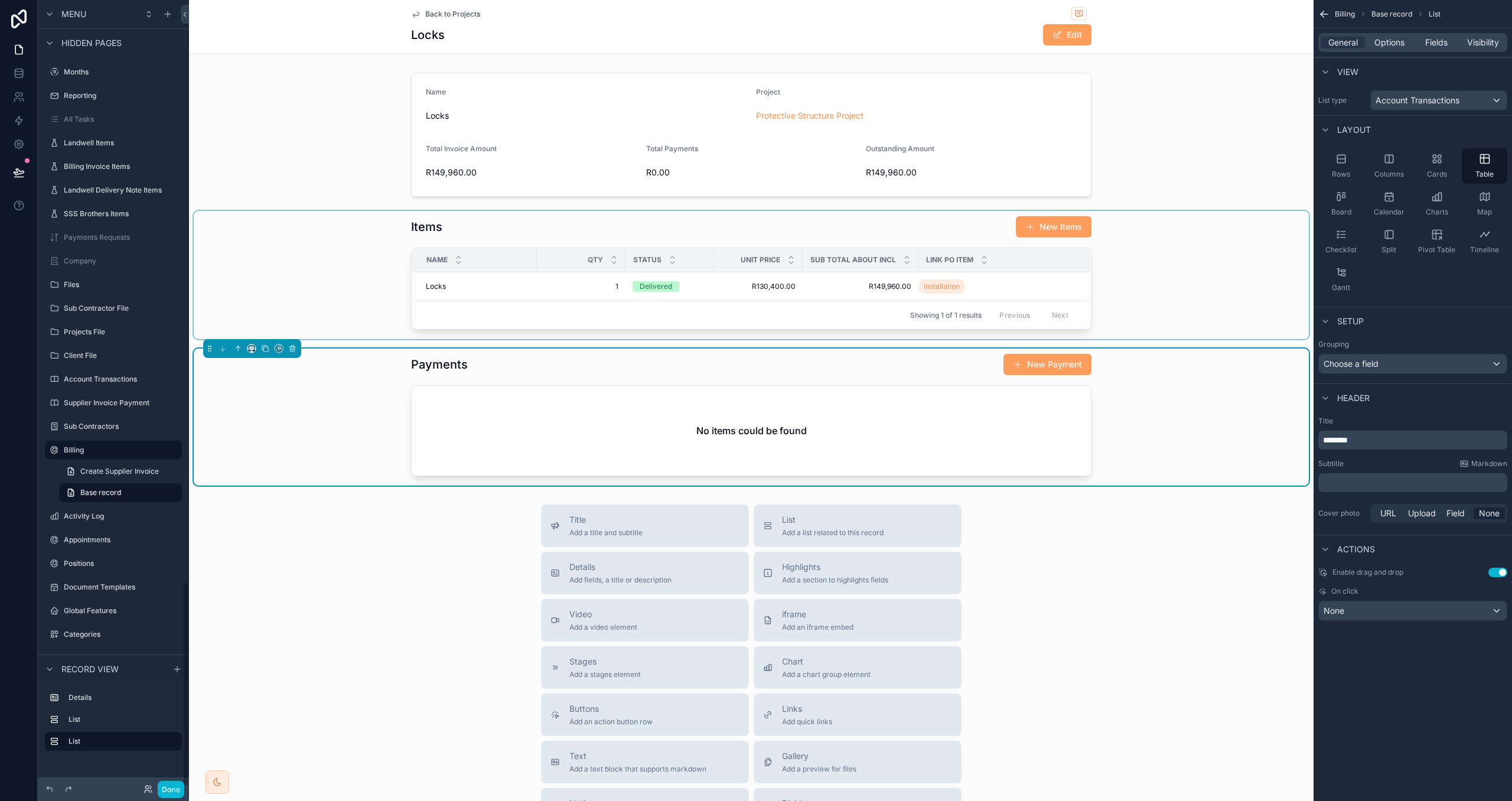
click at [476, 264] on div "Name" at bounding box center [474, 260] width 124 height 23
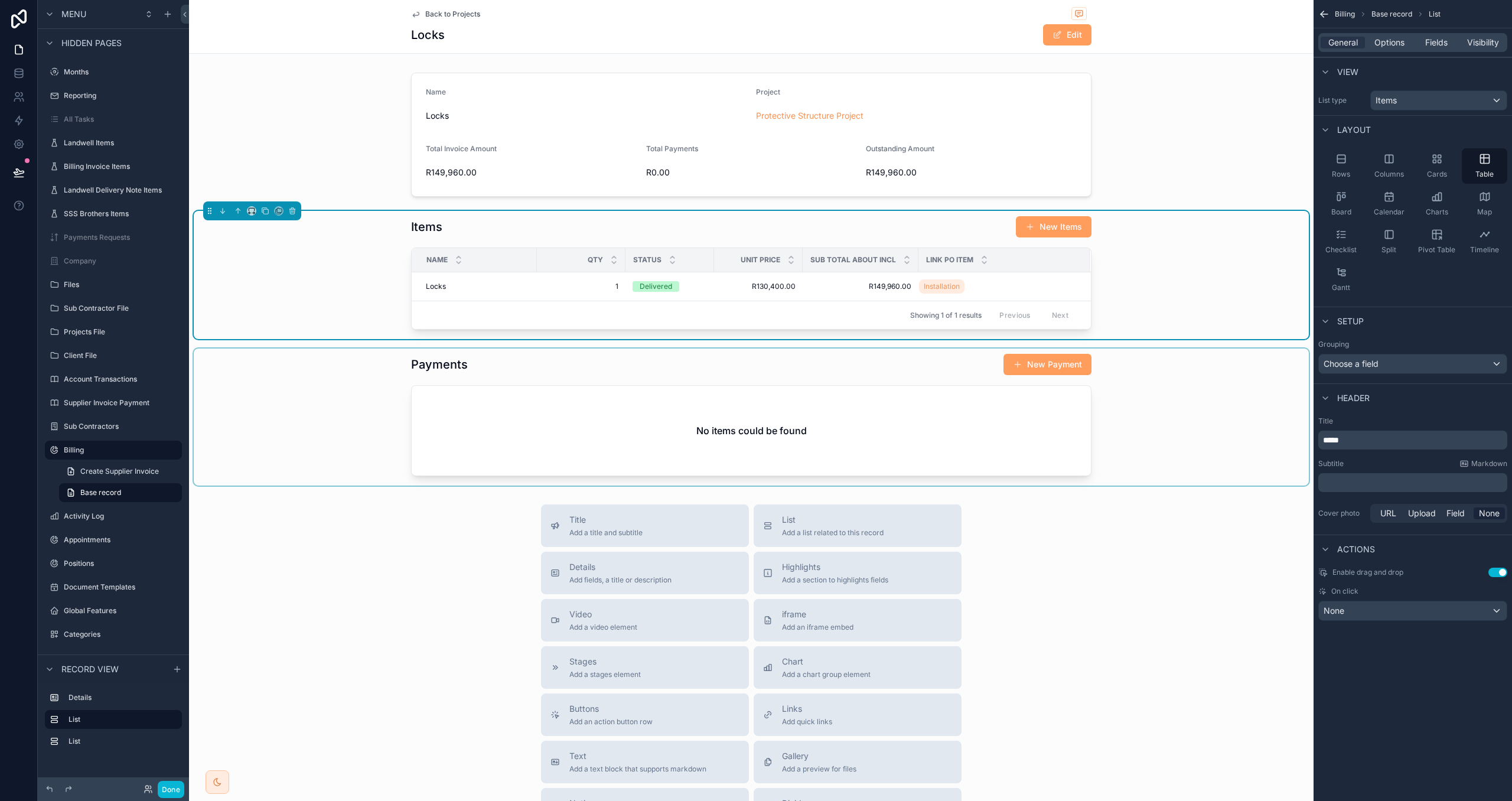
click at [595, 372] on div "scrollable content" at bounding box center [751, 417] width 1115 height 137
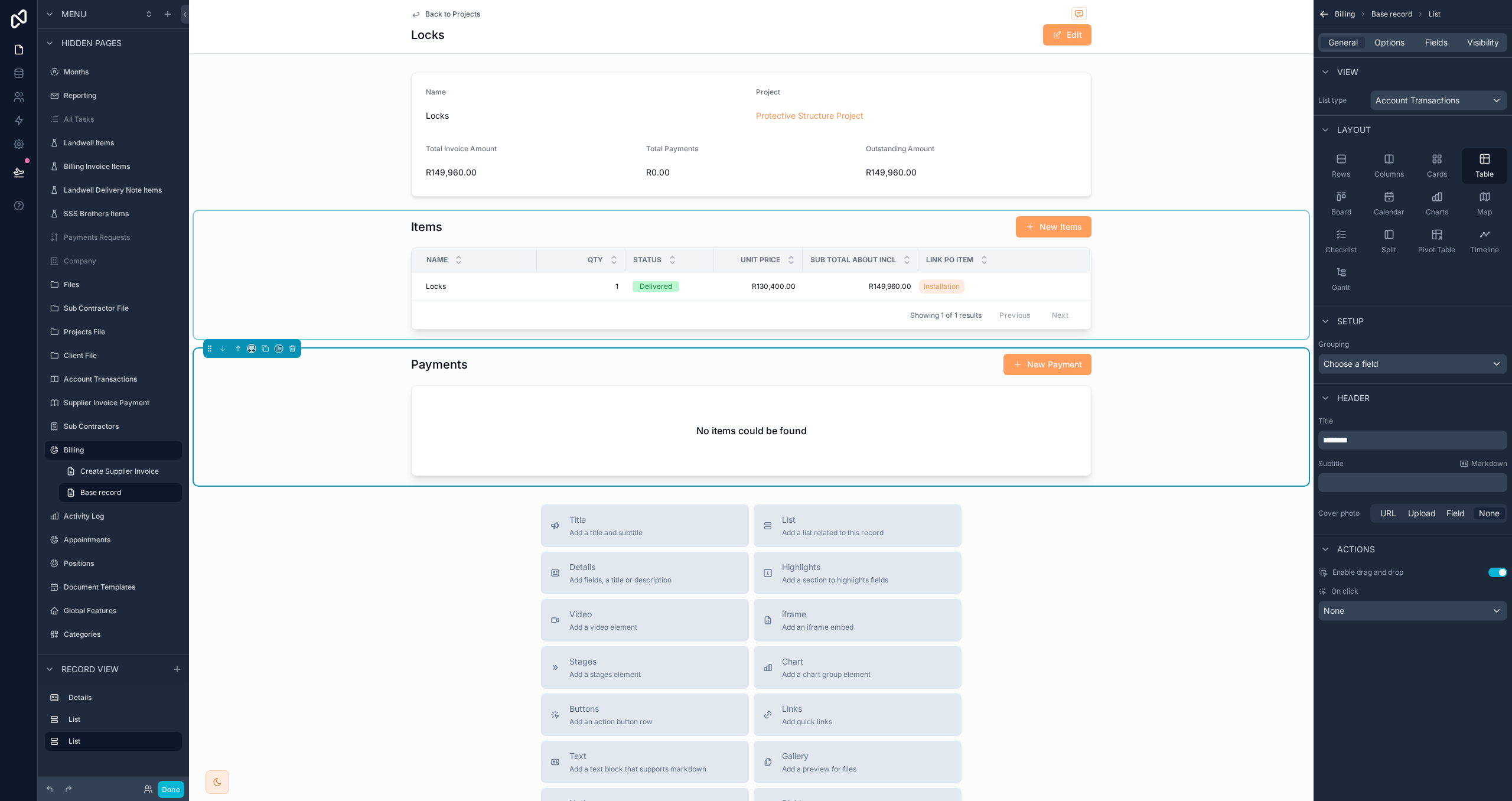
click at [365, 289] on div "scrollable content" at bounding box center [751, 274] width 1115 height 128
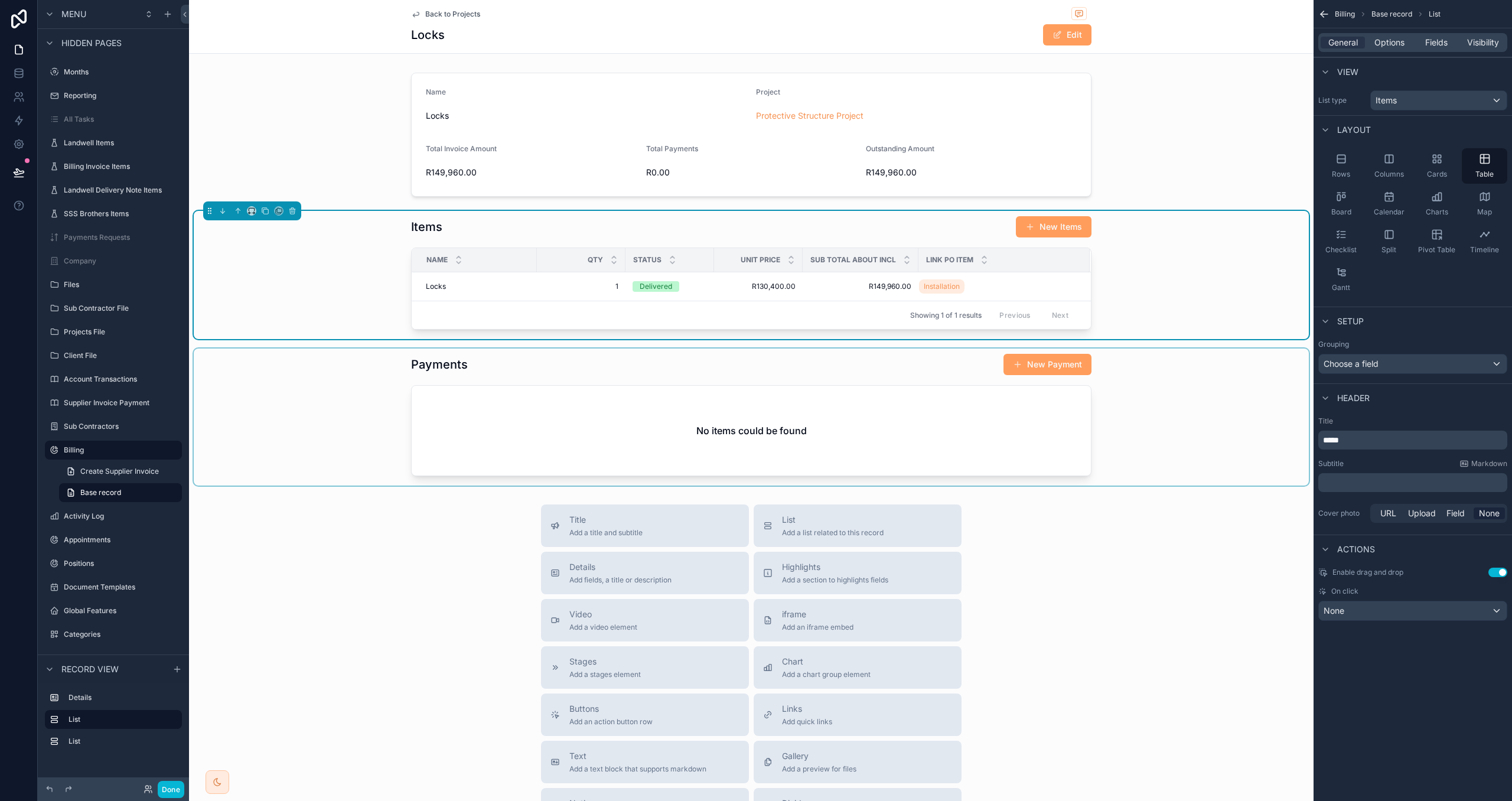
click at [1035, 368] on div "scrollable content" at bounding box center [751, 417] width 1115 height 137
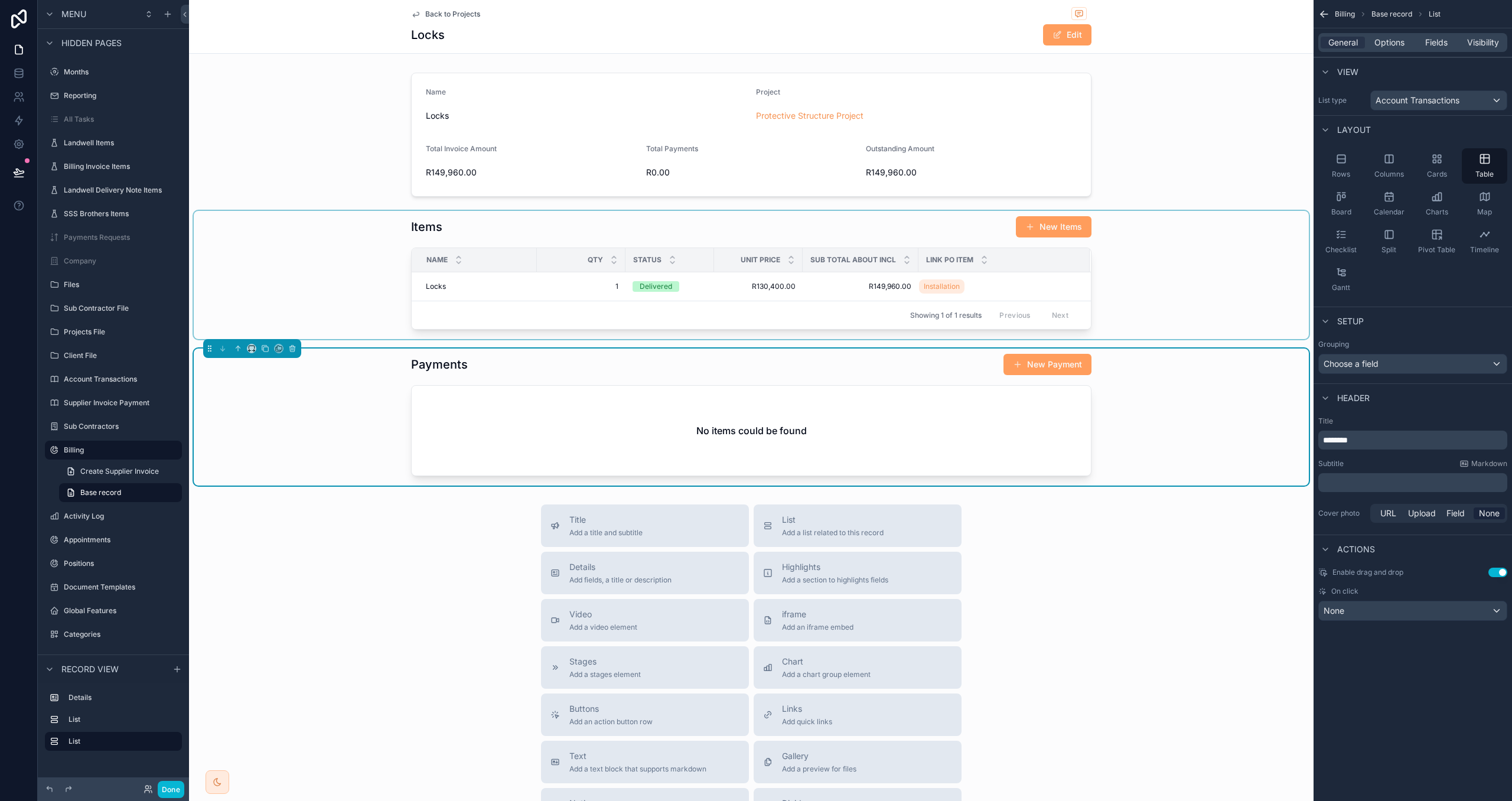
click at [1035, 368] on button "New Payment" at bounding box center [1047, 364] width 88 height 21
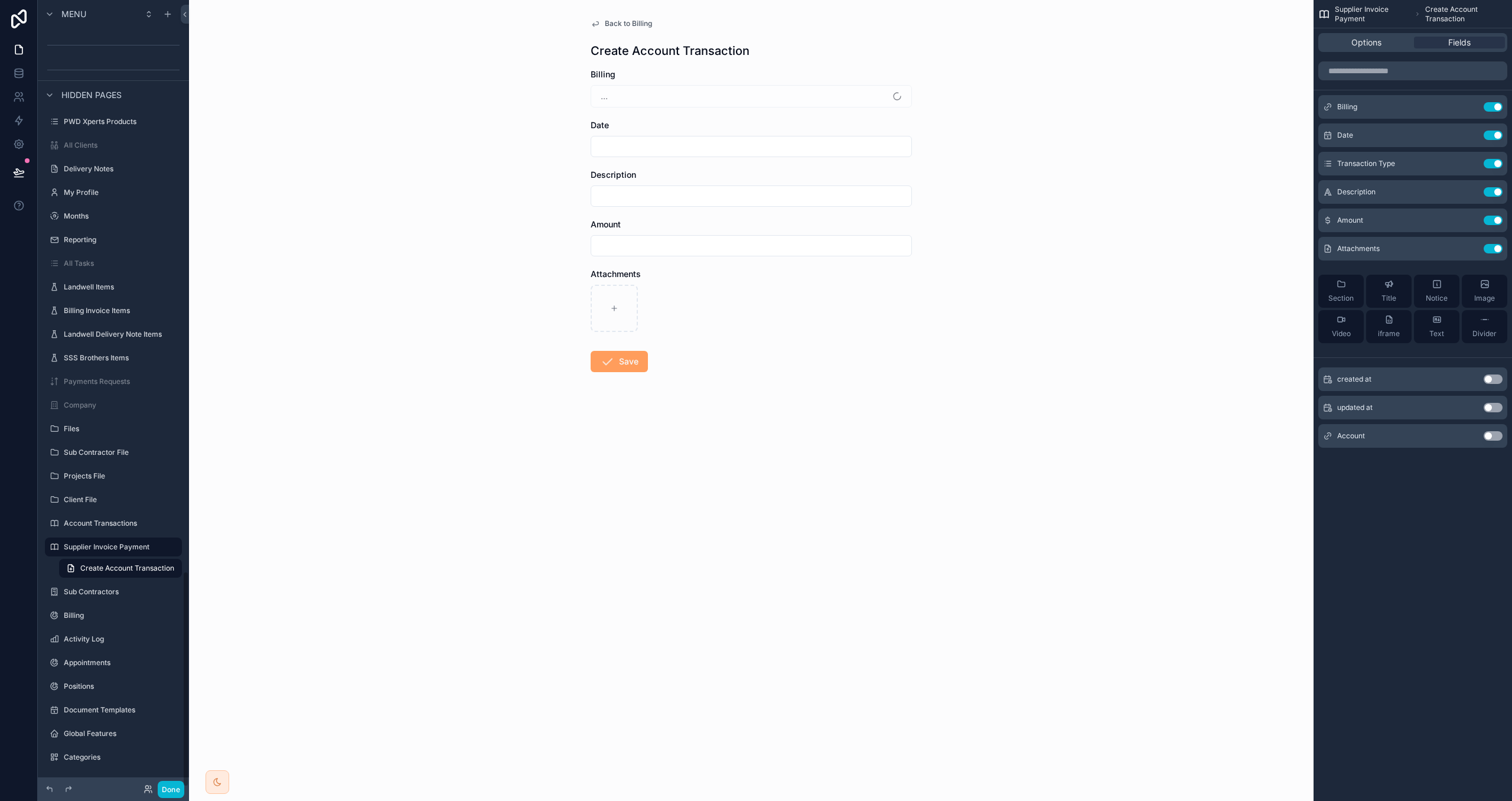
scroll to position [2081, 0]
click at [1465, 166] on icon "scrollable content" at bounding box center [1470, 163] width 9 height 9
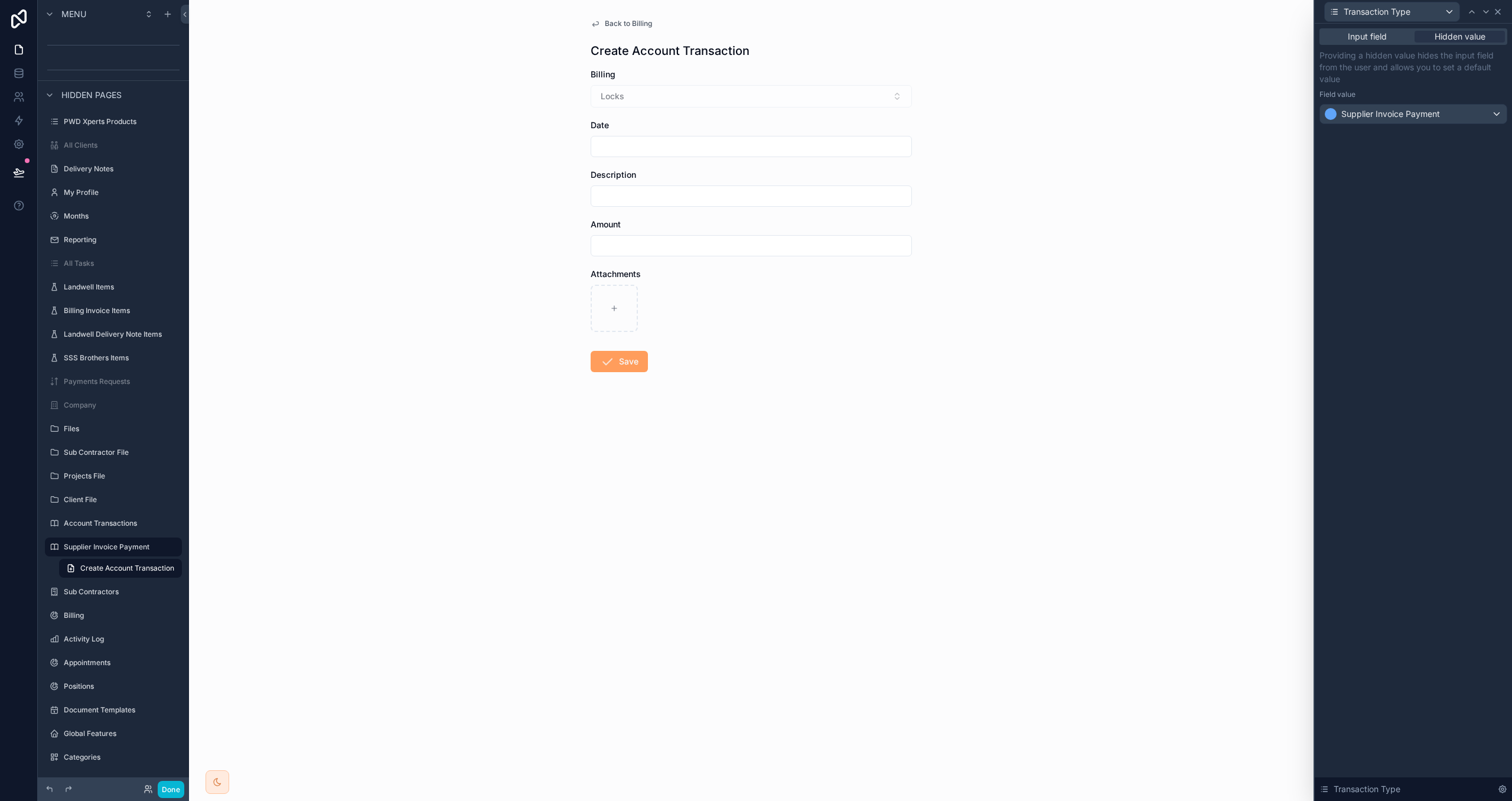
click at [1501, 13] on icon at bounding box center [1498, 11] width 9 height 9
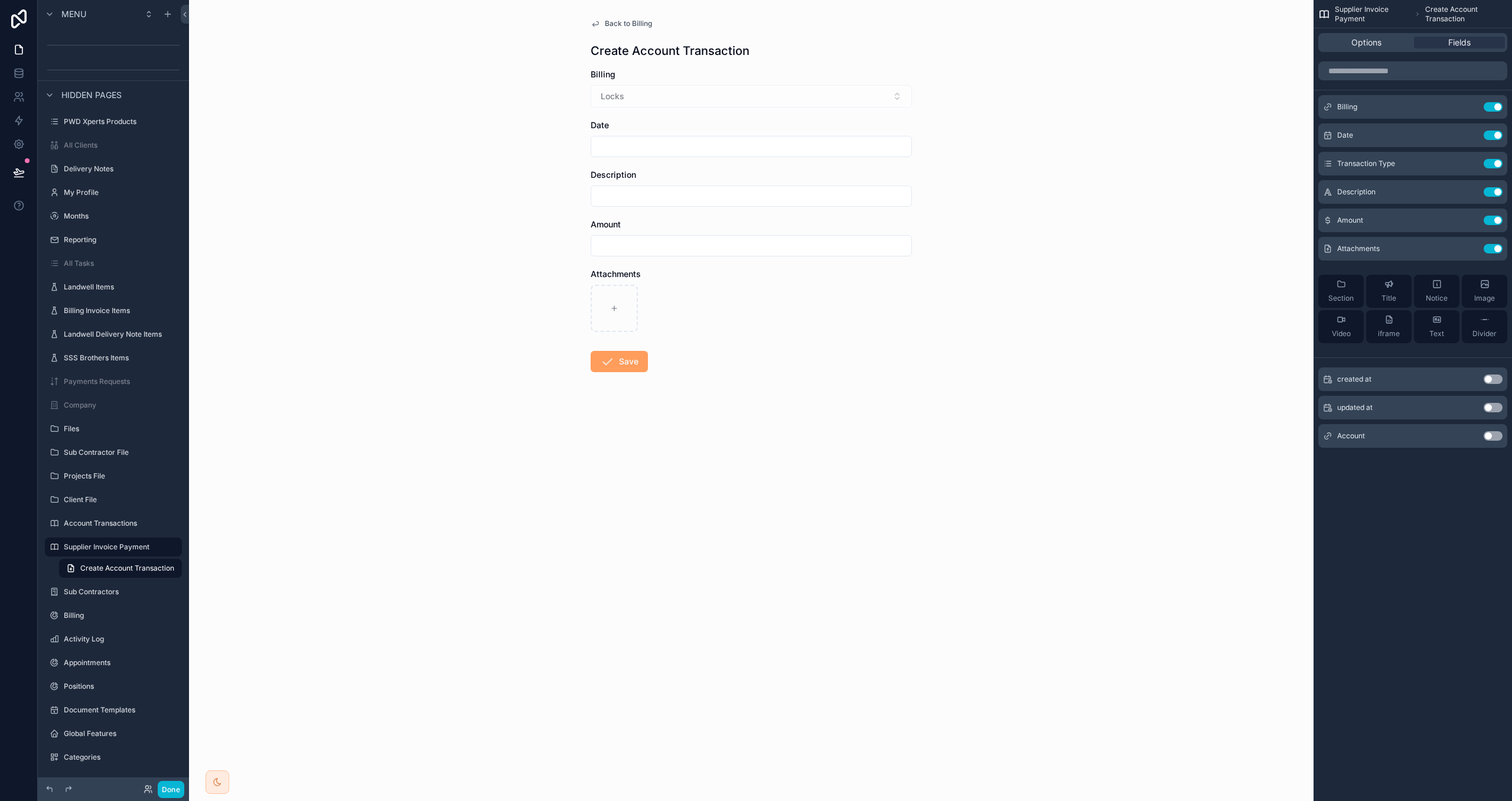
click at [636, 22] on span "Back to Billing" at bounding box center [628, 24] width 47 height 9
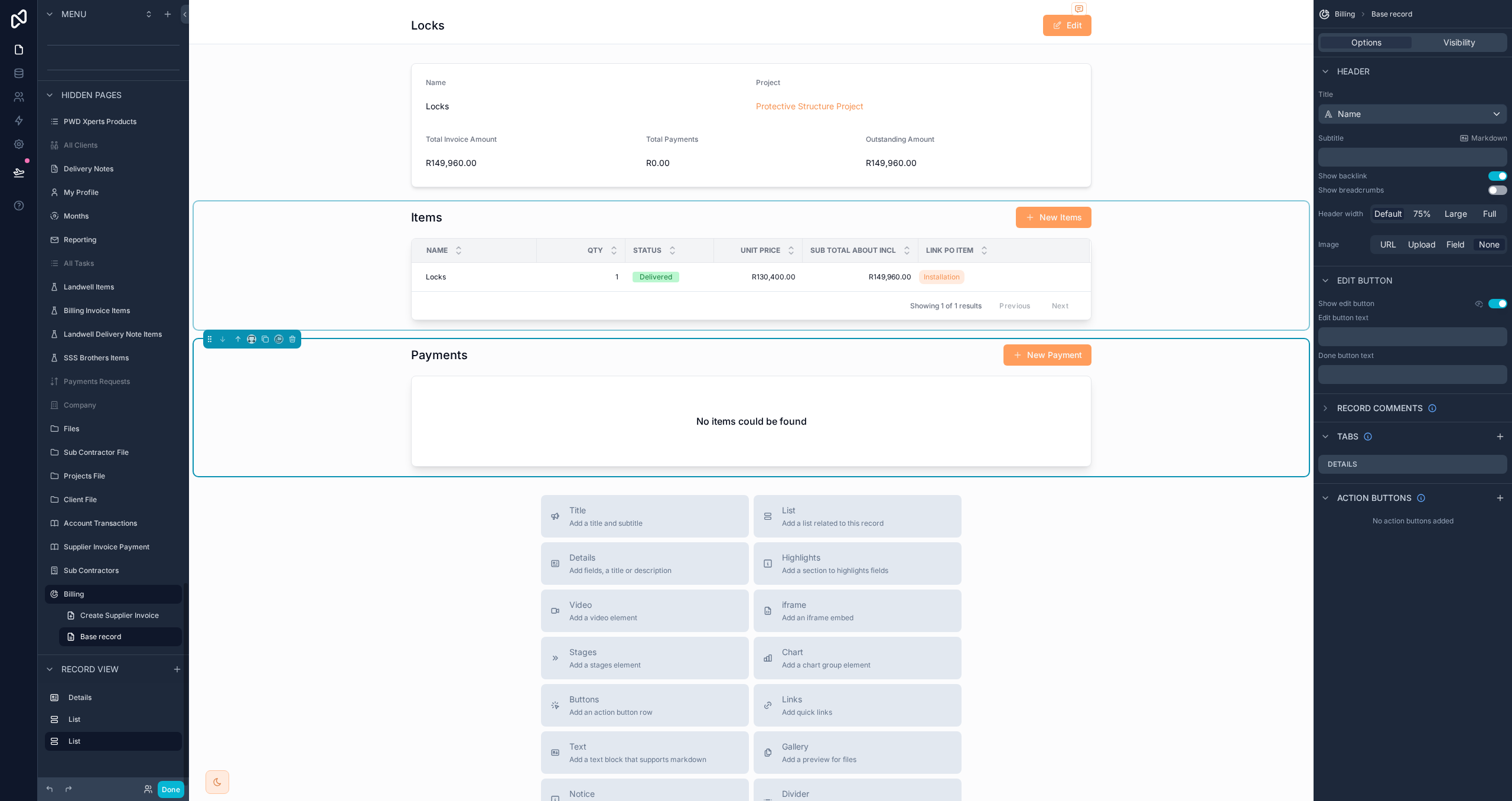
scroll to position [2226, 0]
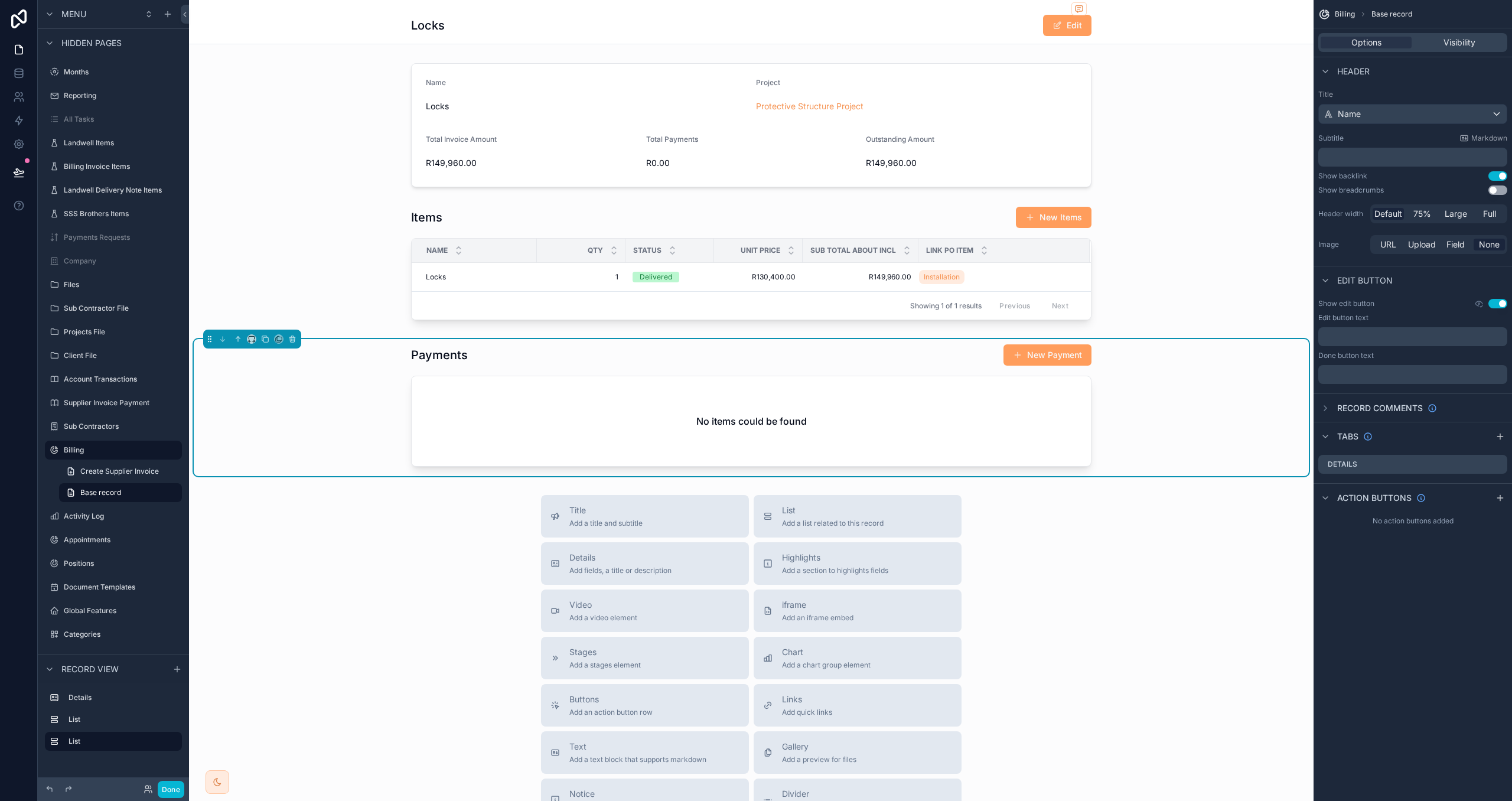
click at [877, 401] on div "No items could be found" at bounding box center [752, 420] width 680 height 90
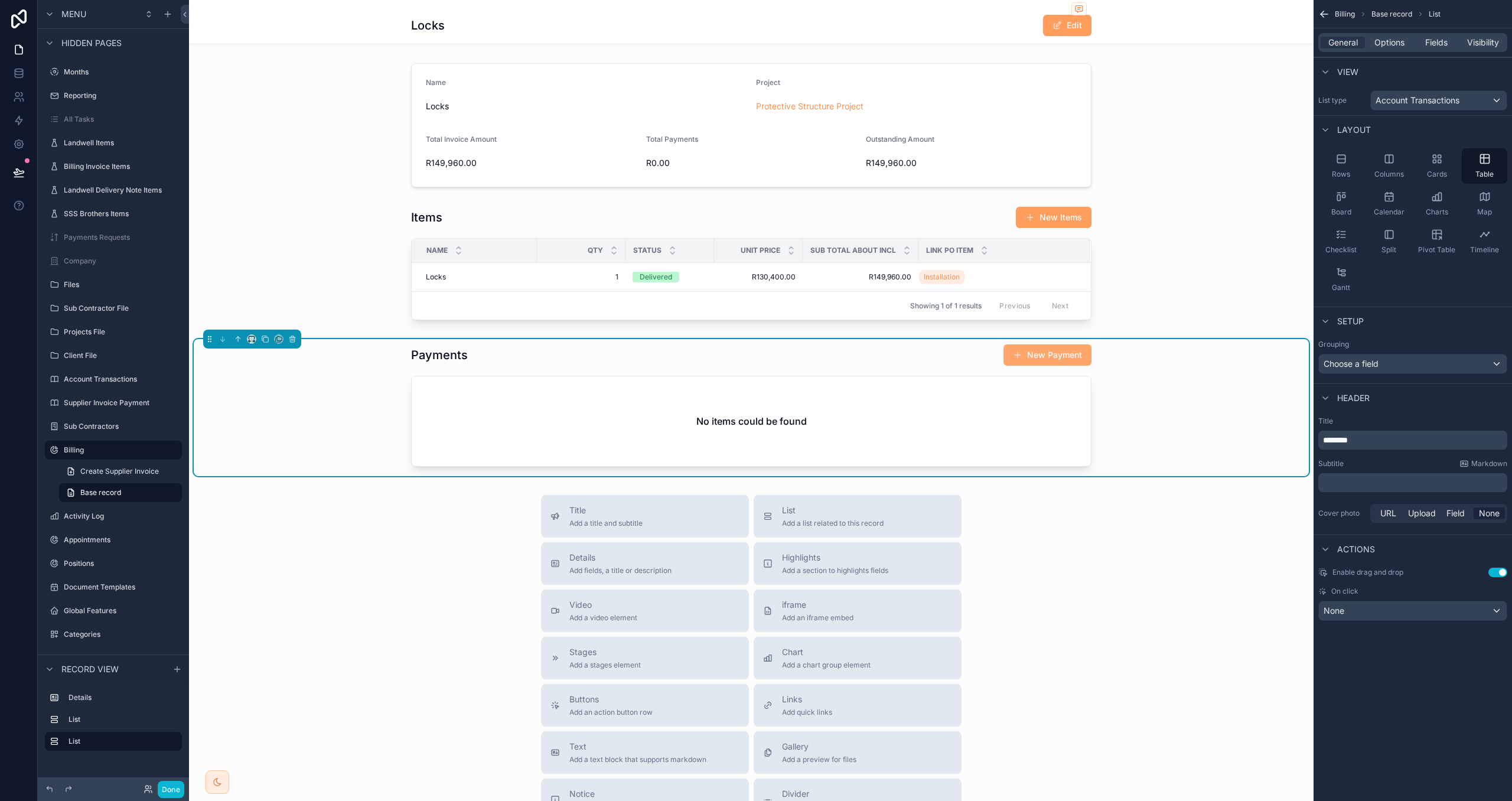
click at [1030, 356] on button "New Payment" at bounding box center [1047, 355] width 88 height 21
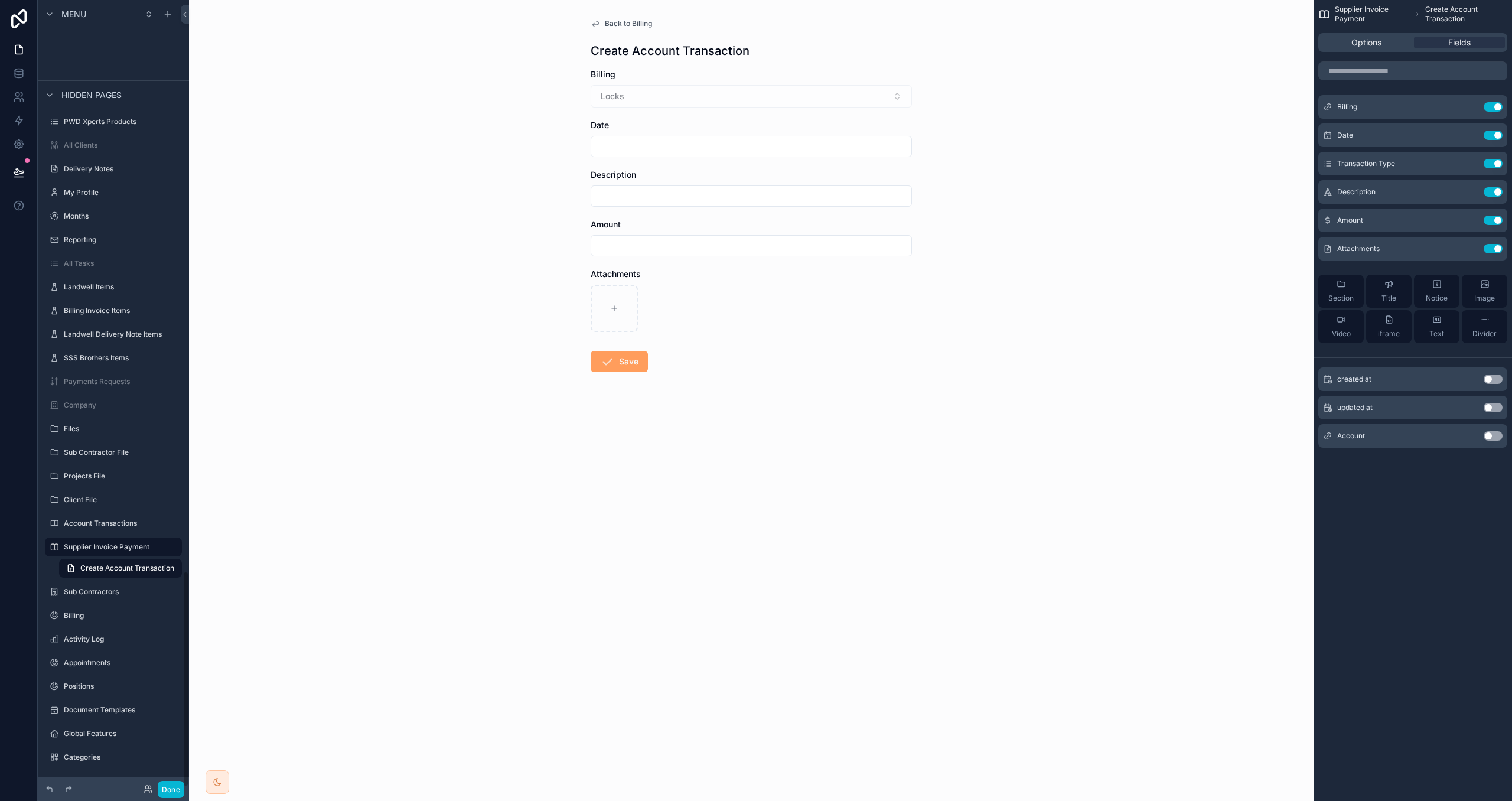
scroll to position [2081, 0]
click at [631, 23] on span "Back to Billing" at bounding box center [628, 24] width 47 height 9
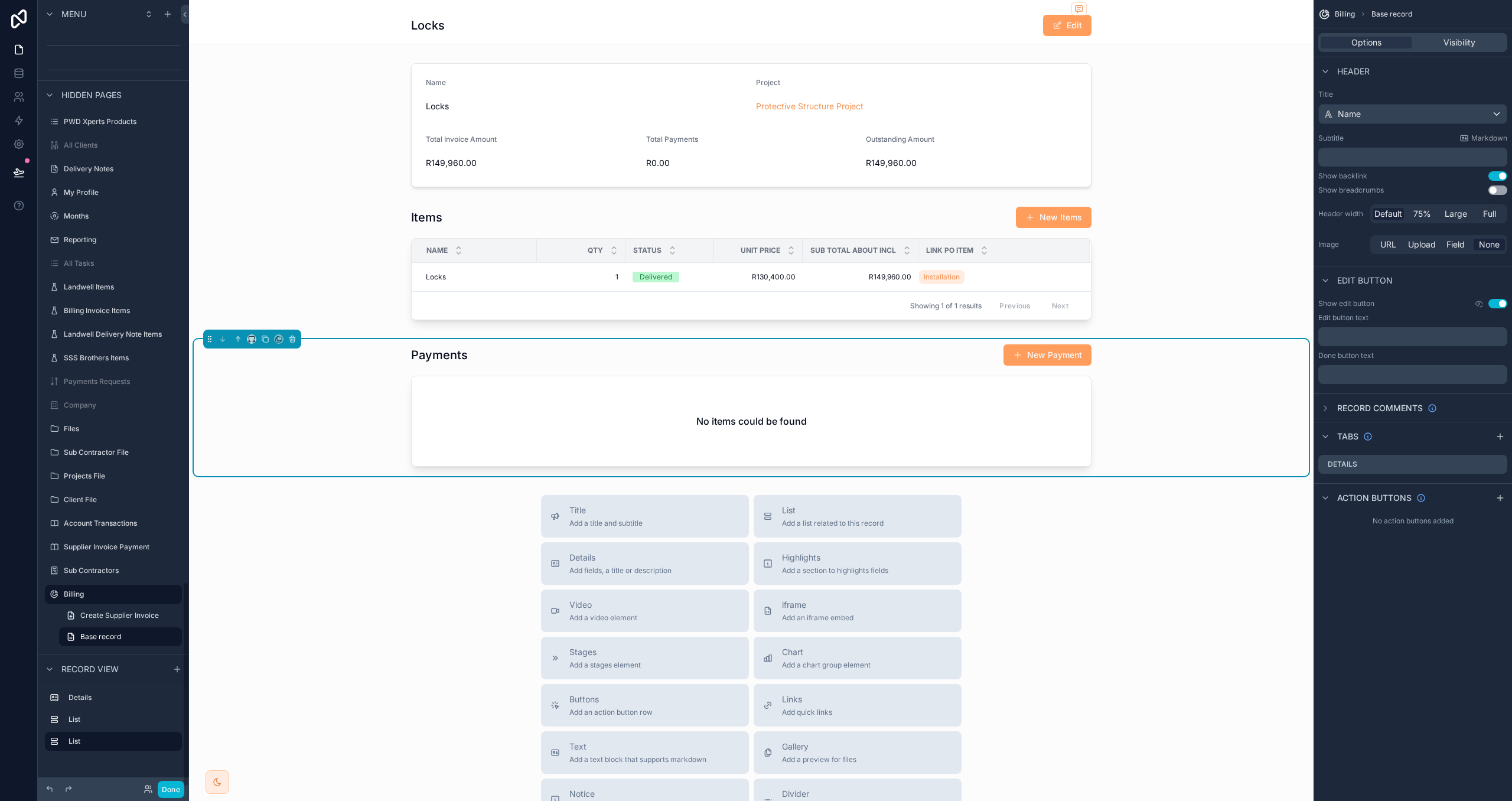
scroll to position [2226, 0]
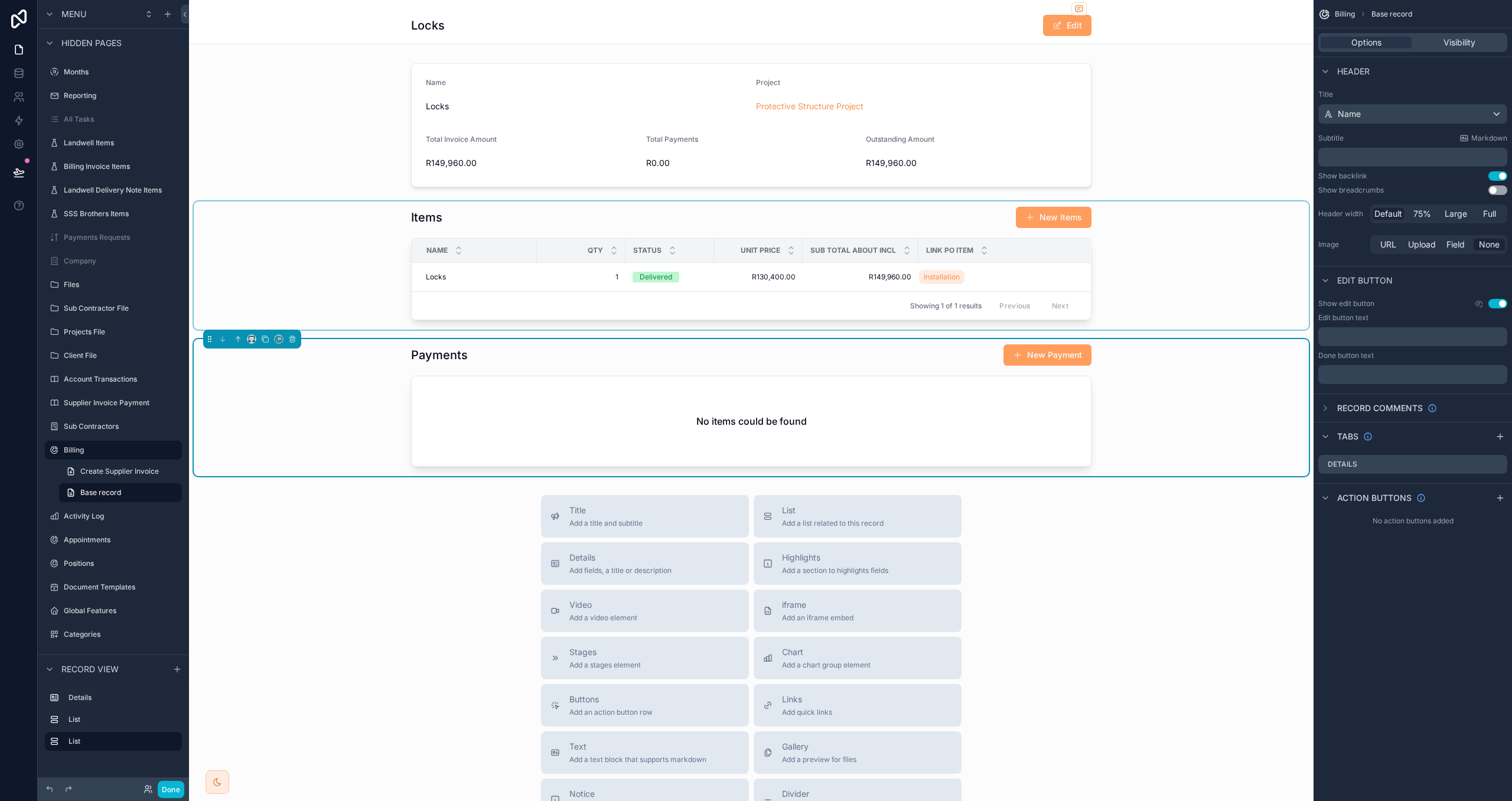
click at [807, 221] on div "scrollable content" at bounding box center [751, 265] width 1115 height 128
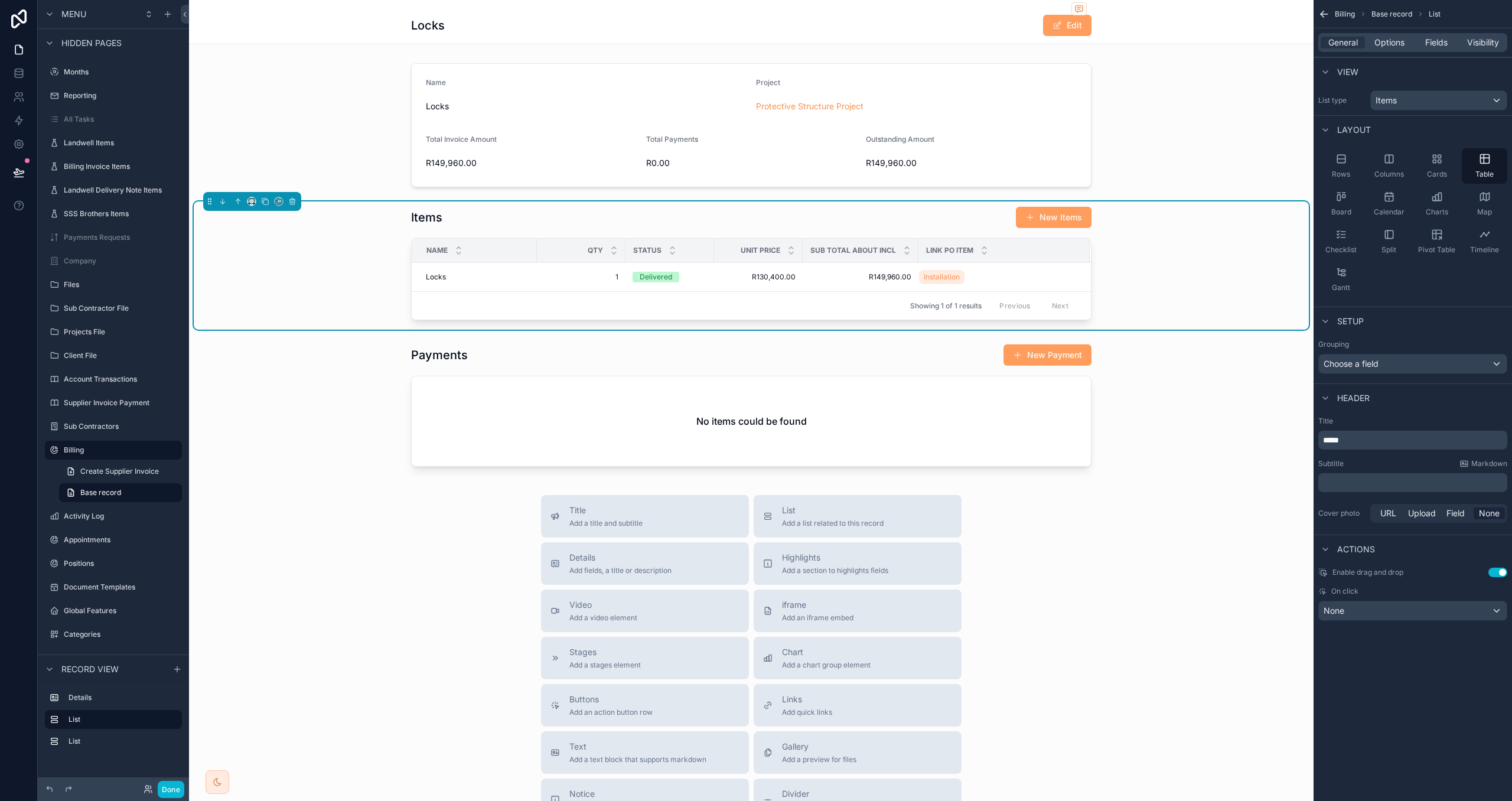
drag, startPoint x: 1393, startPoint y: 38, endPoint x: 1411, endPoint y: 56, distance: 25.5
click at [1393, 38] on span "Options" at bounding box center [1390, 43] width 30 height 11
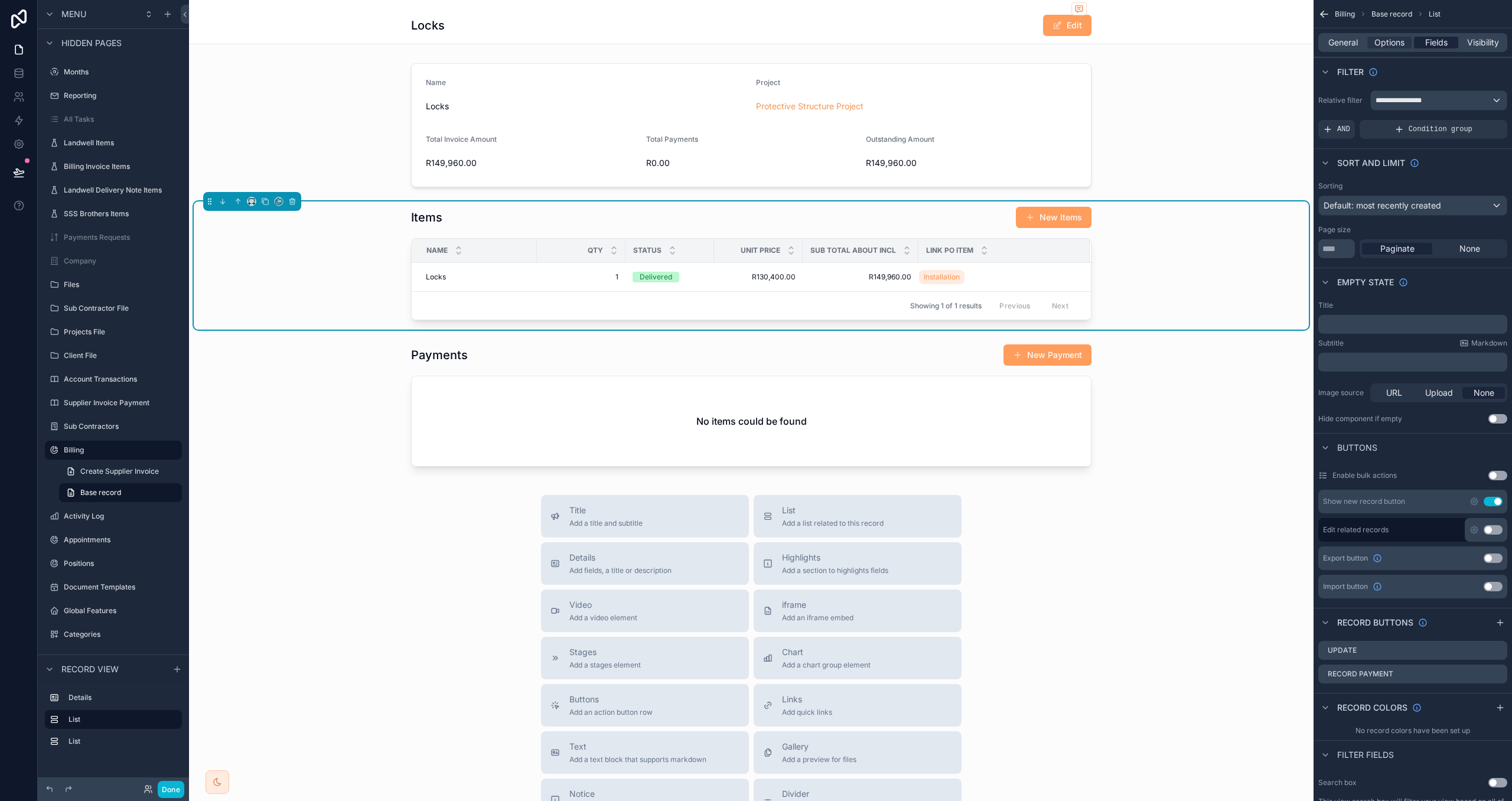
click at [1435, 47] on span "Fields" at bounding box center [1437, 43] width 23 height 11
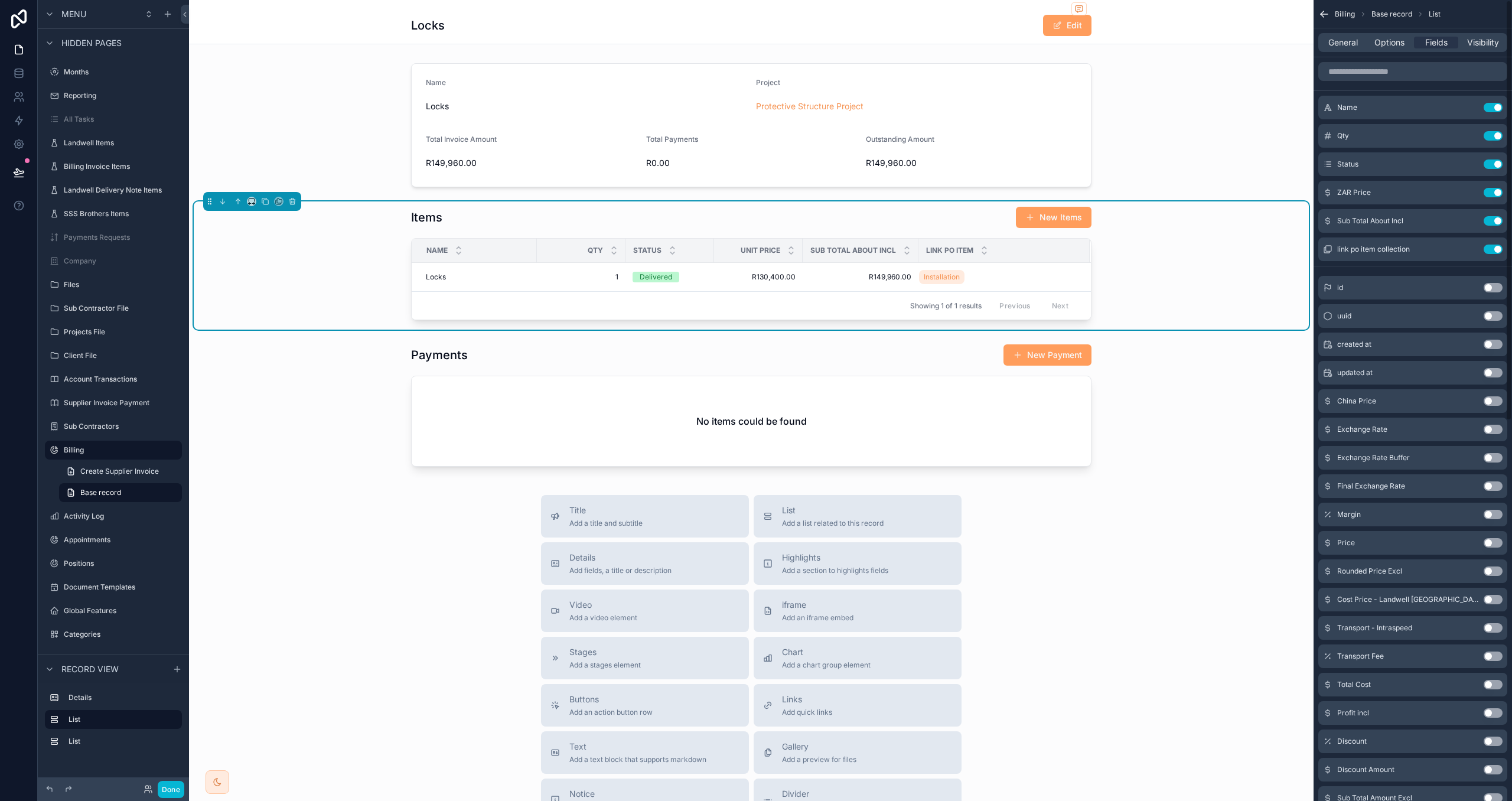
drag, startPoint x: 1381, startPoint y: 43, endPoint x: 1387, endPoint y: 52, distance: 10.8
click at [1381, 43] on span "Options" at bounding box center [1390, 43] width 30 height 11
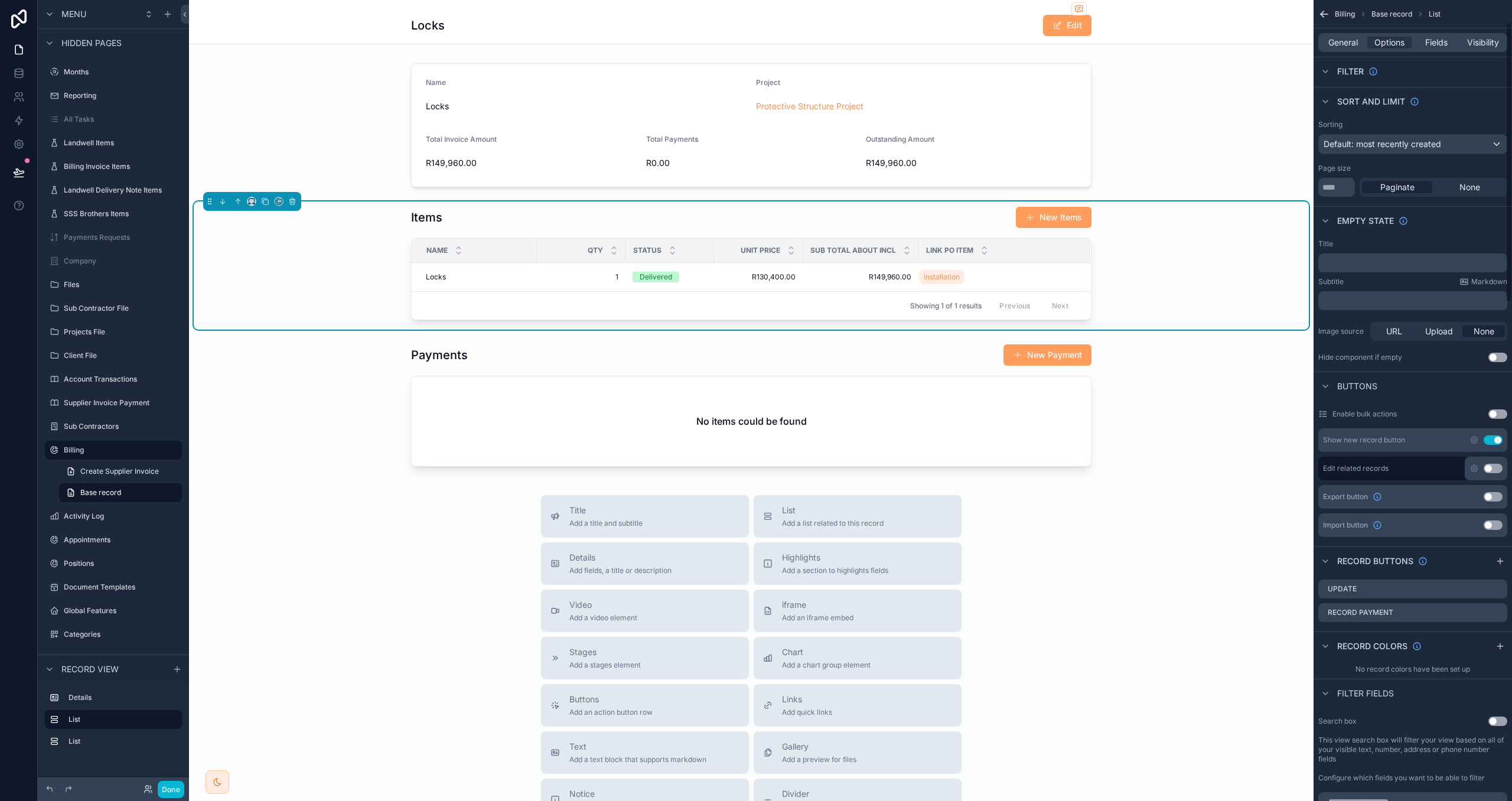
scroll to position [65, 0]
click at [1497, 609] on icon "scrollable content" at bounding box center [1498, 609] width 9 height 9
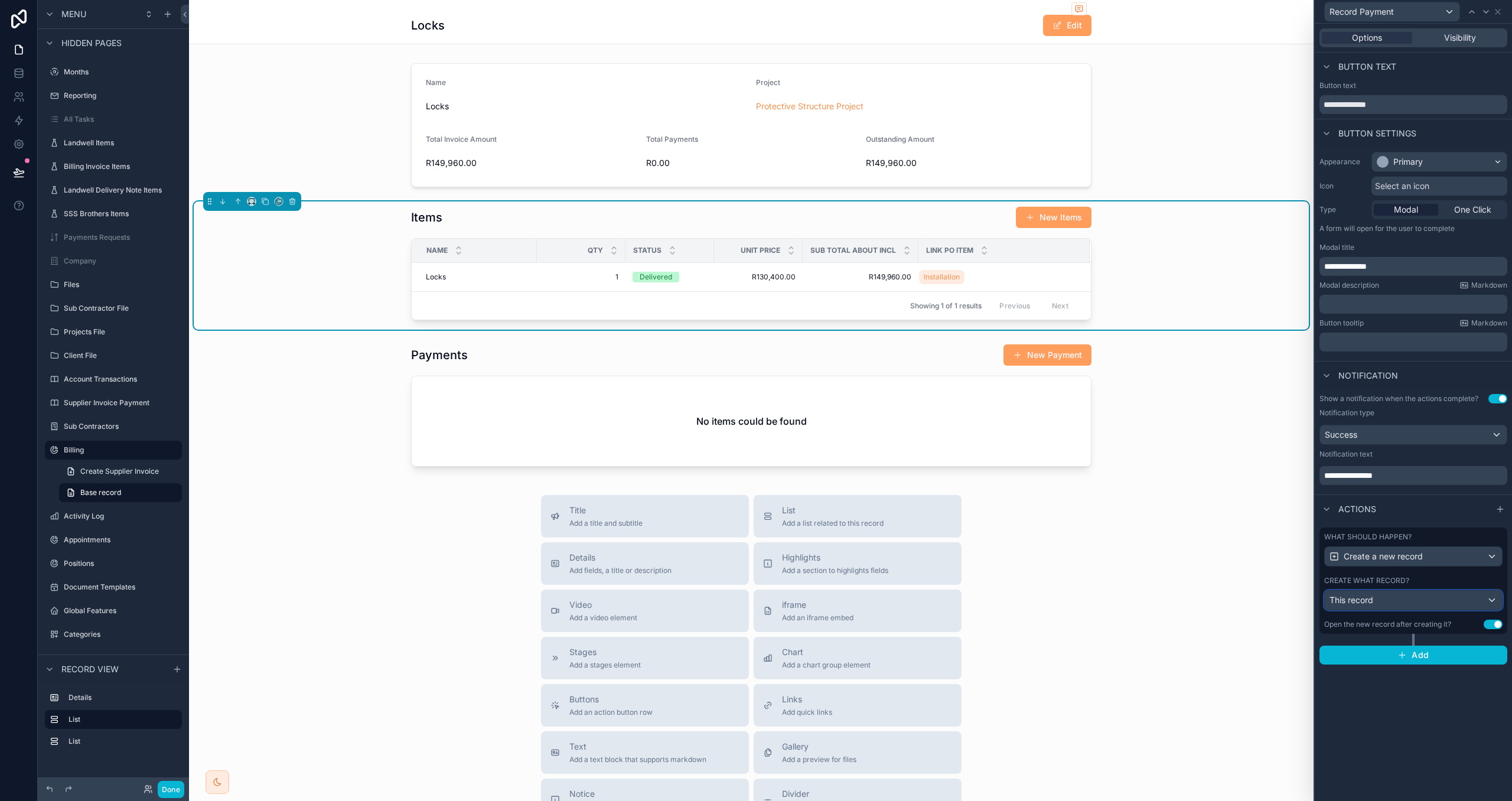
click at [1468, 600] on div "This record" at bounding box center [1413, 600] width 177 height 19
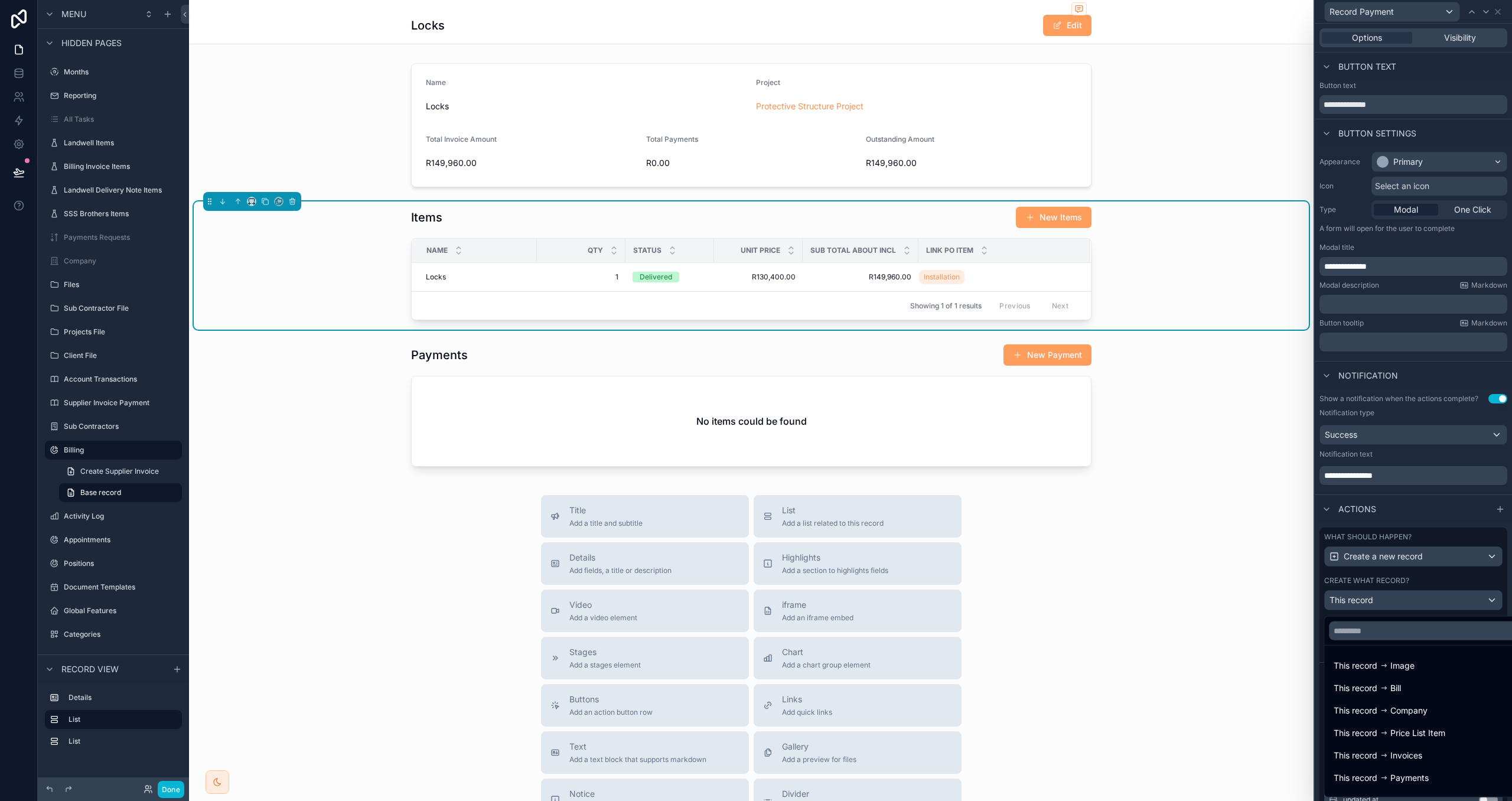
click at [1462, 585] on div at bounding box center [1413, 400] width 197 height 801
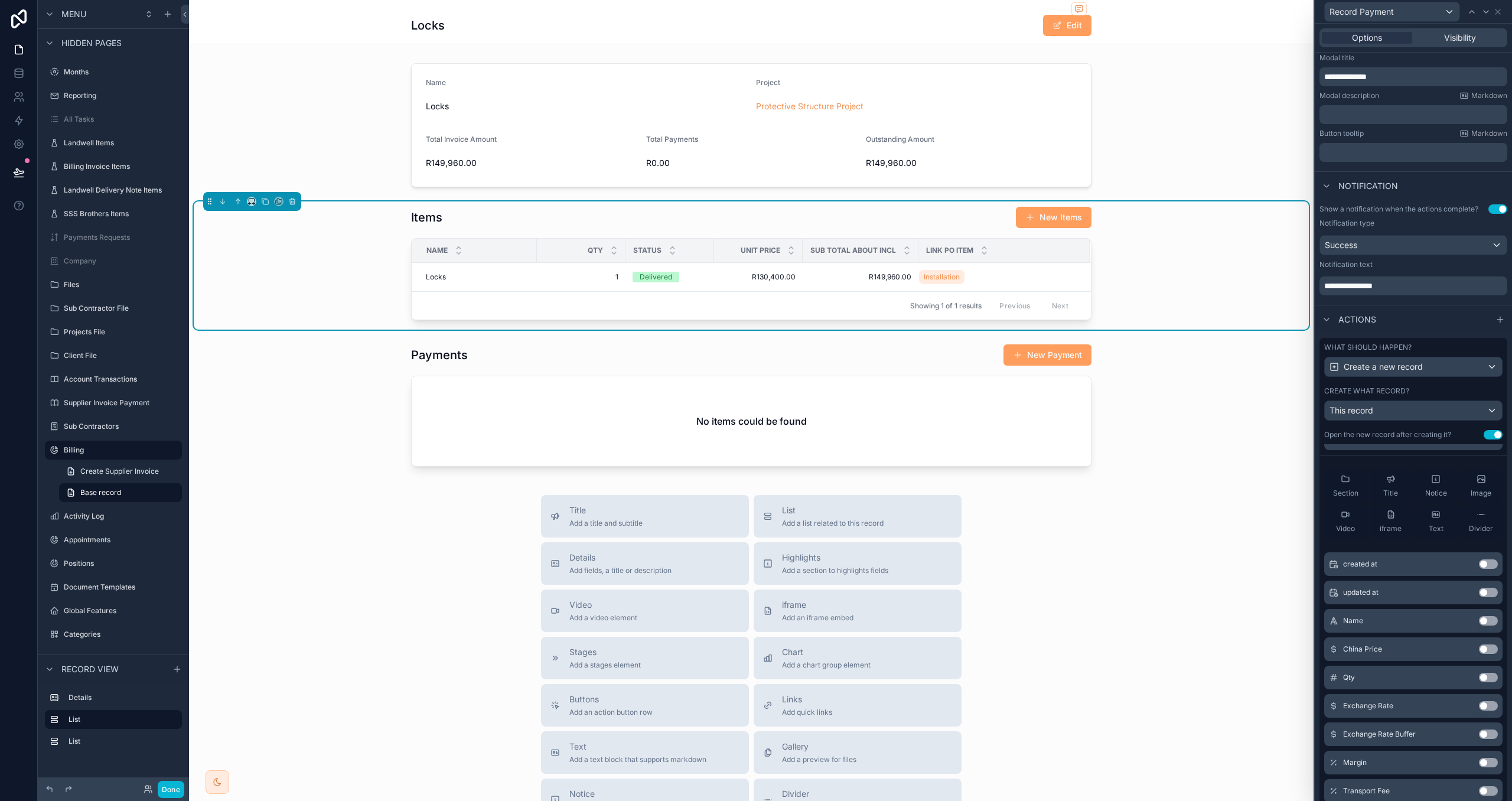
scroll to position [0, 0]
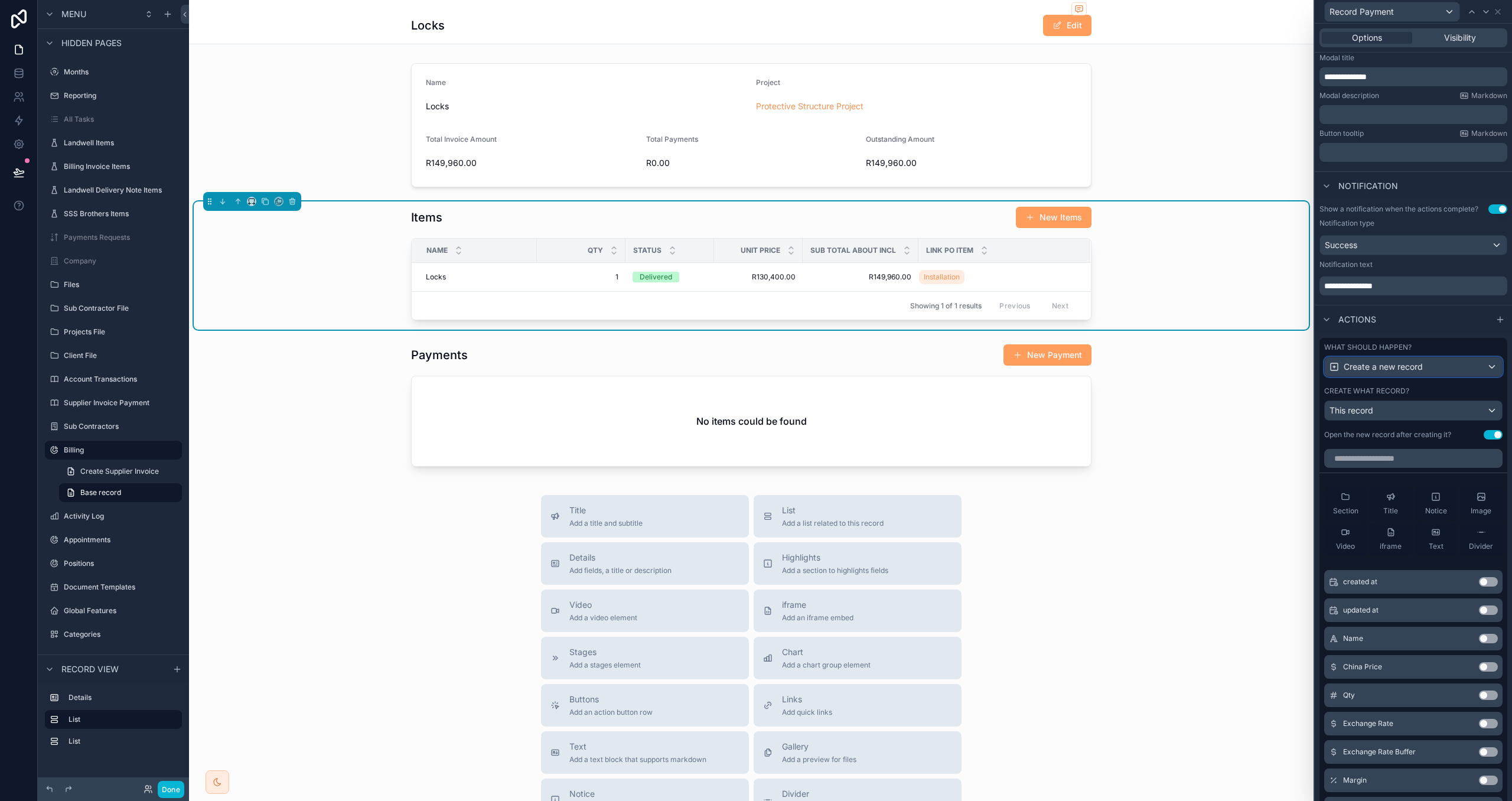
click at [1442, 364] on div "Create a new record" at bounding box center [1413, 367] width 177 height 19
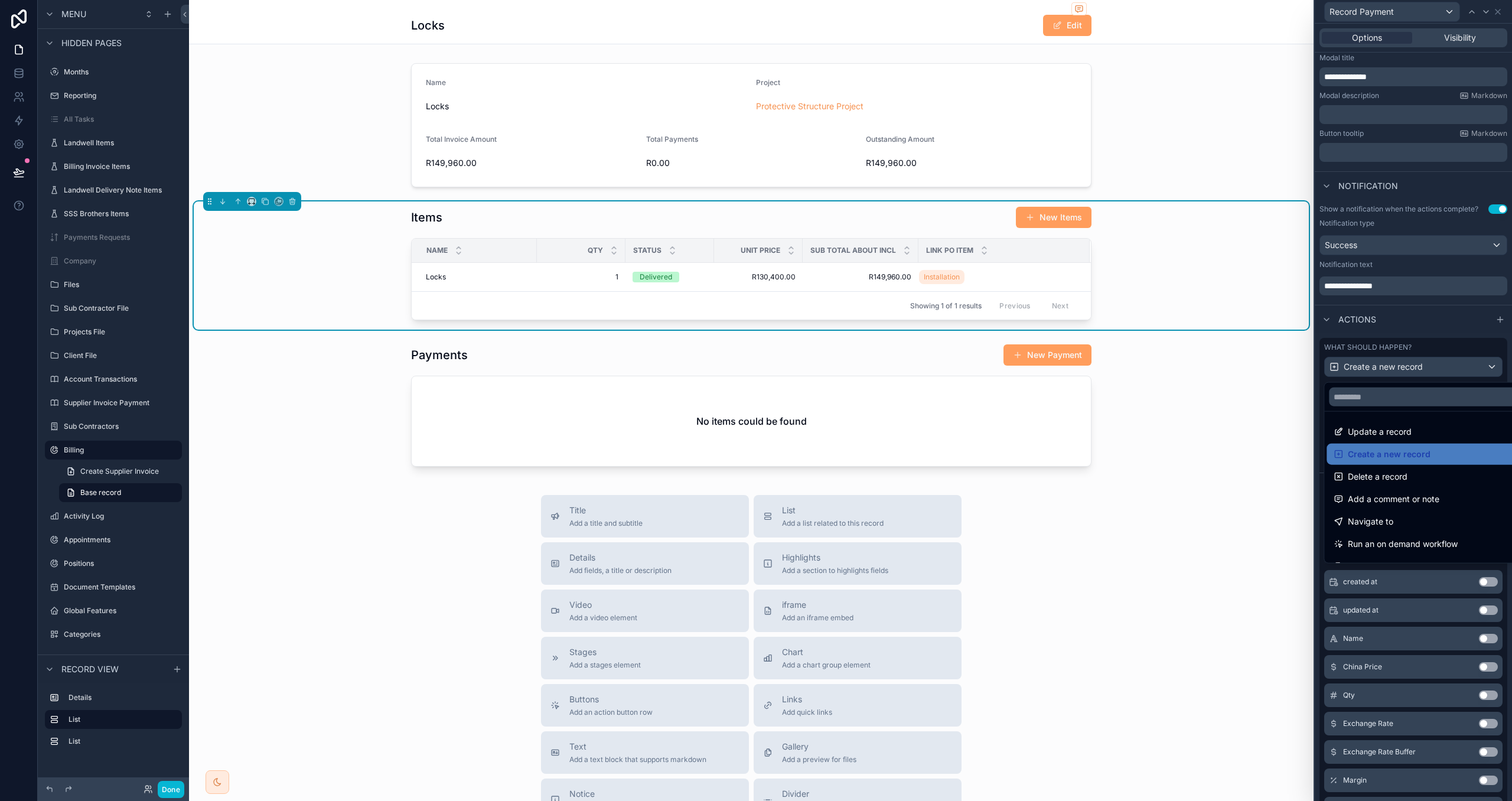
click at [1434, 347] on div at bounding box center [1413, 400] width 197 height 801
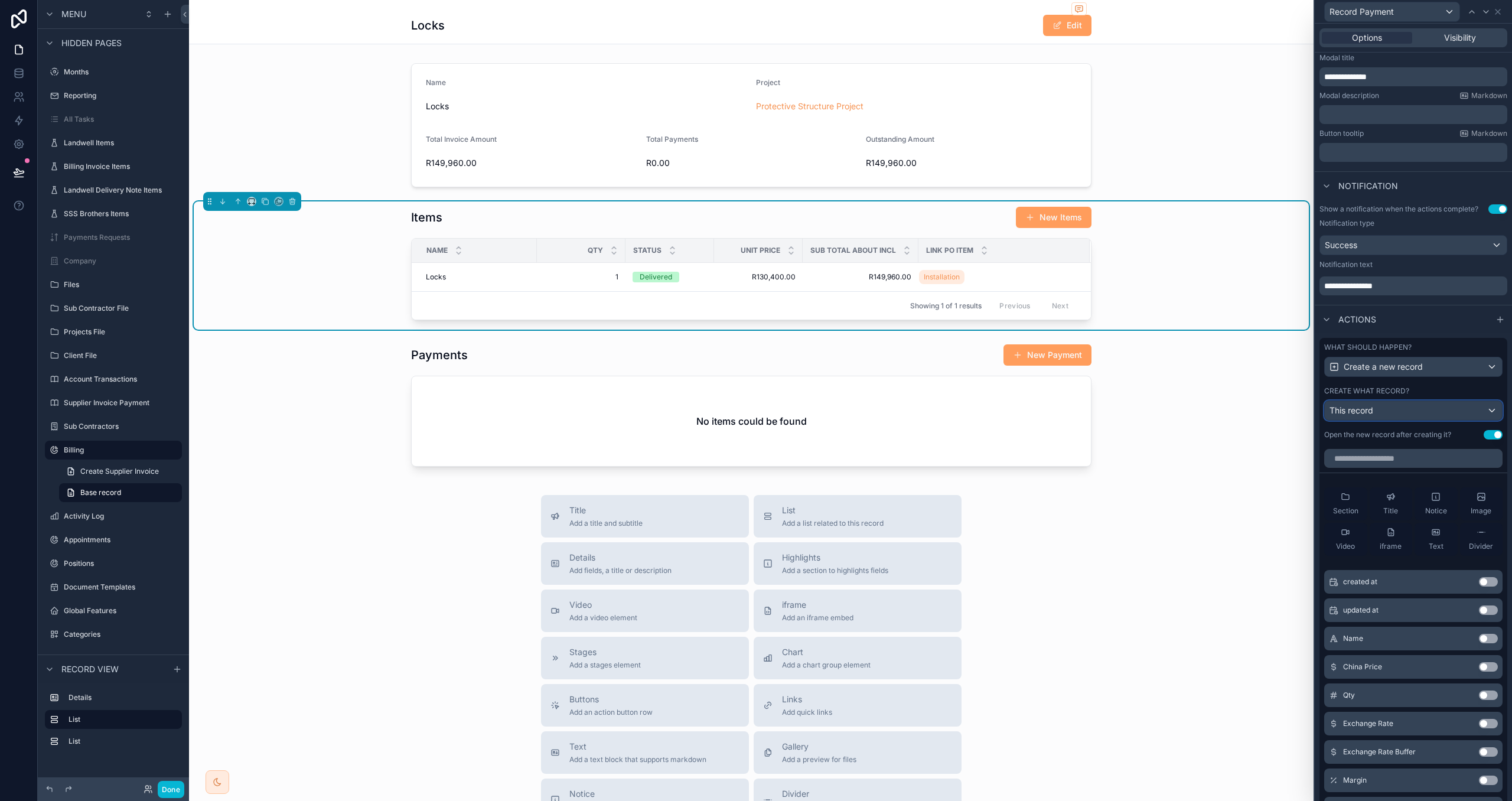
click at [1420, 420] on div "This record" at bounding box center [1413, 411] width 177 height 19
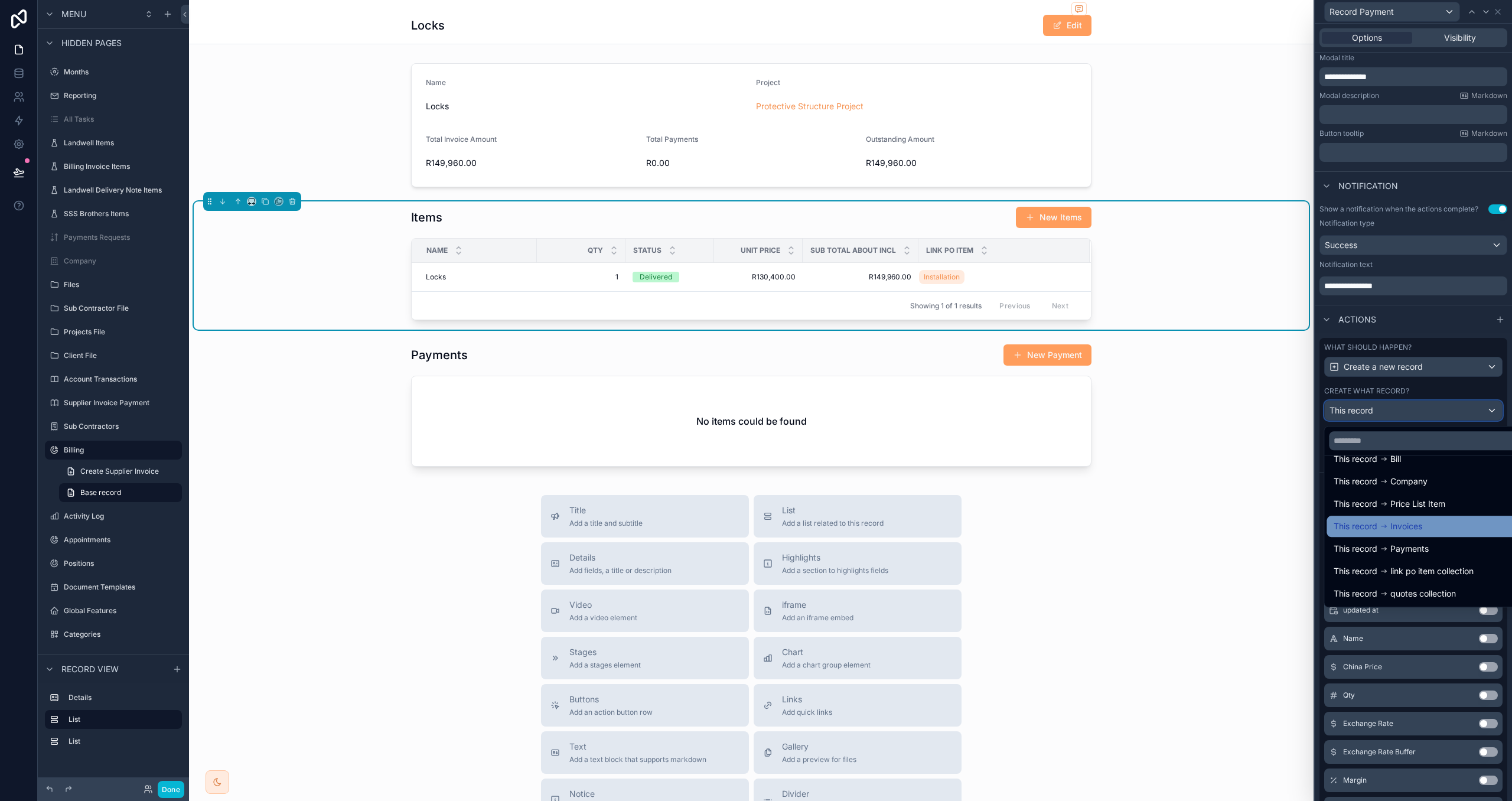
scroll to position [38, 0]
click at [1429, 543] on span "Payments" at bounding box center [1409, 550] width 38 height 14
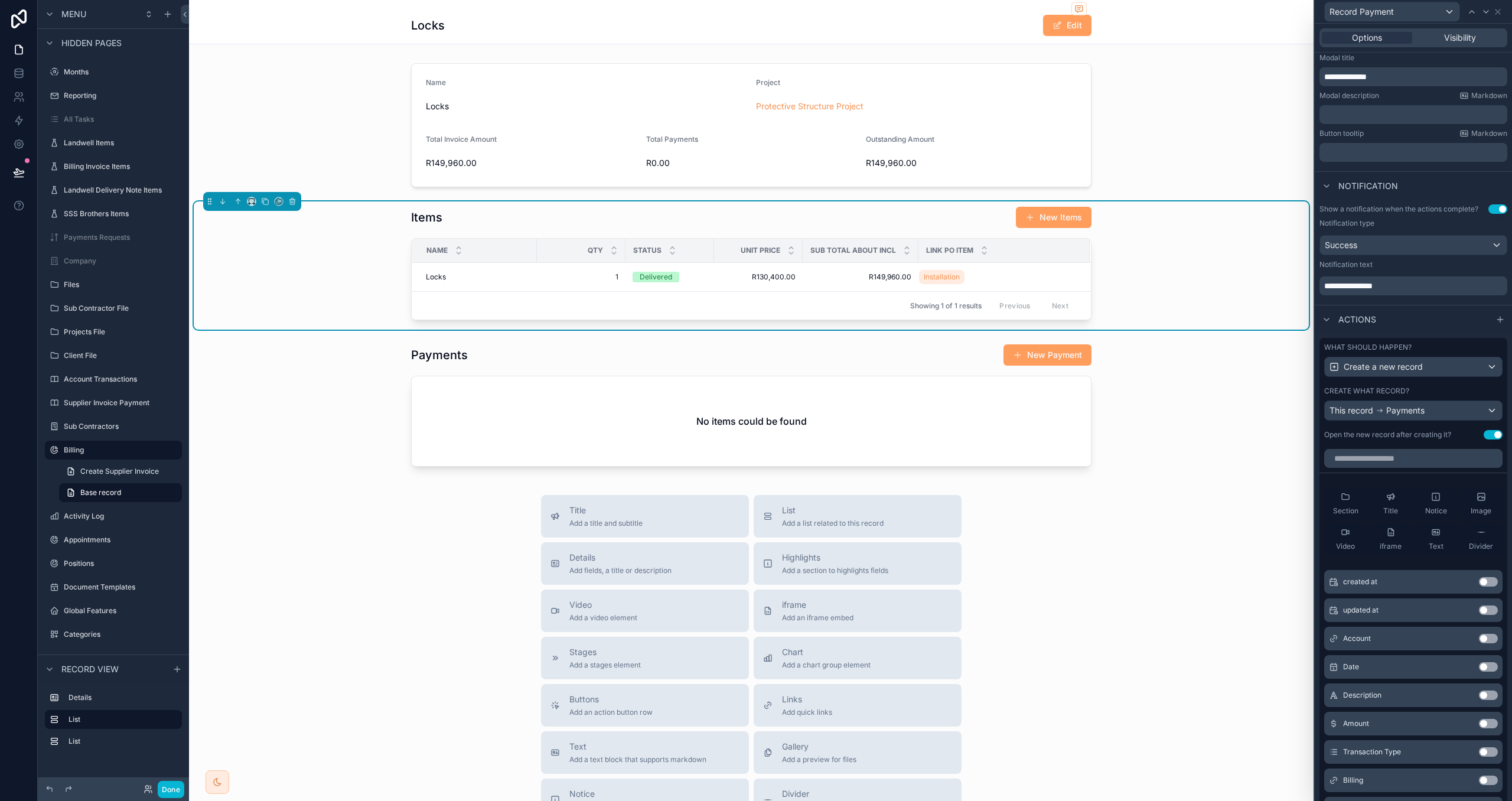
click at [1492, 439] on button "Use setting" at bounding box center [1493, 435] width 19 height 9
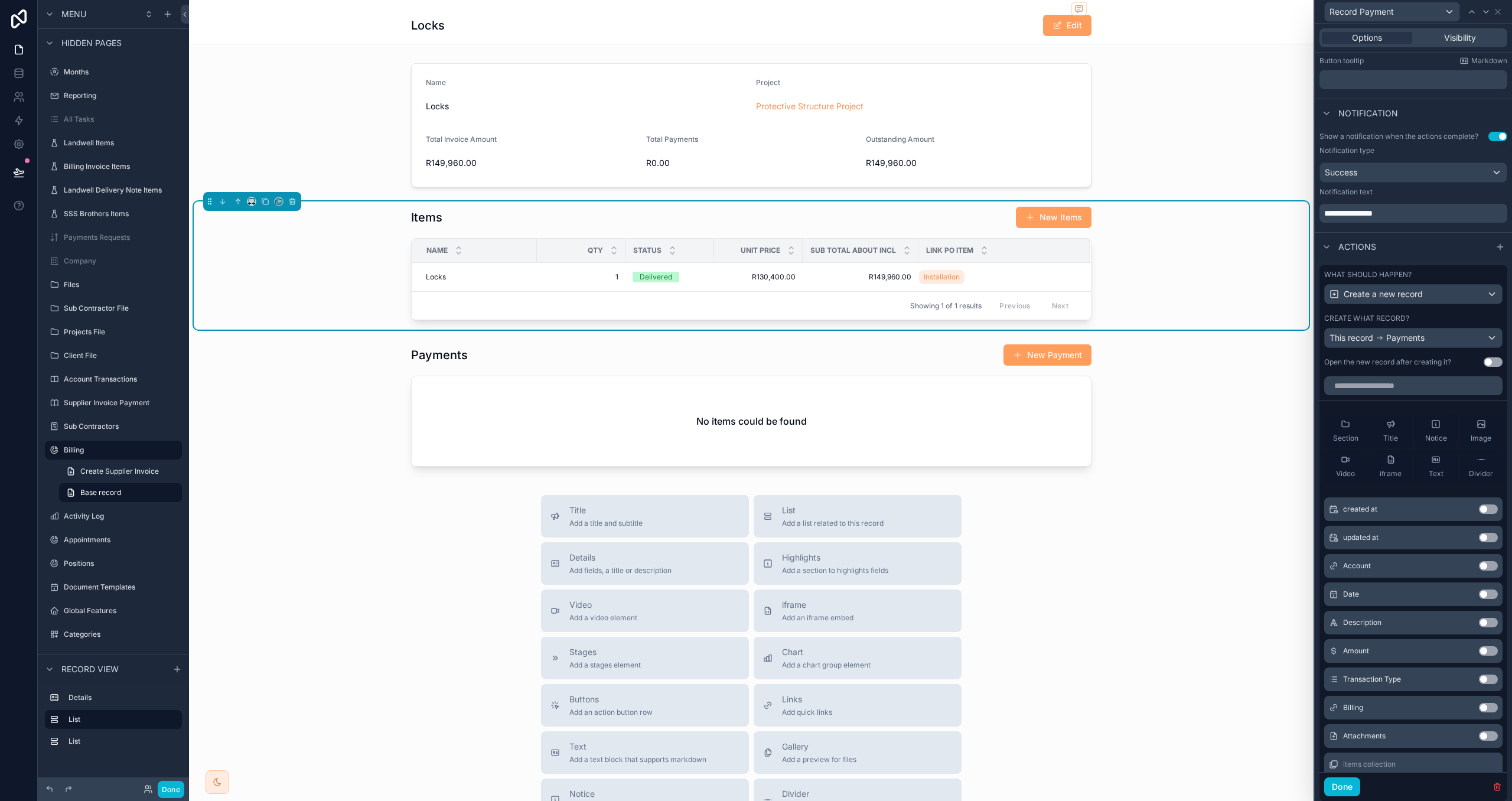
scroll to position [264, 0]
click at [1070, 226] on button "New Items" at bounding box center [1055, 217] width 76 height 21
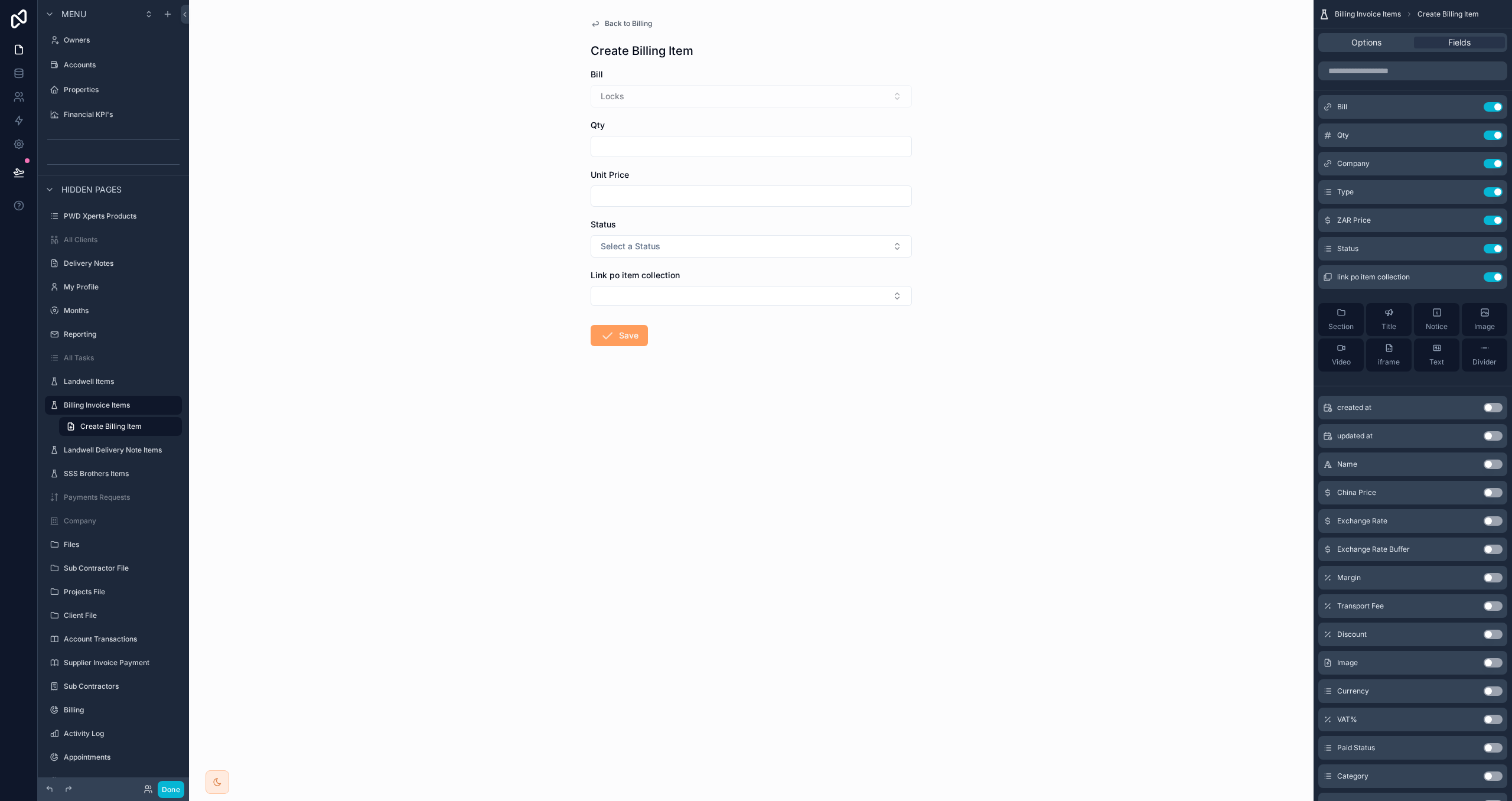
click at [635, 23] on span "Back to Billing" at bounding box center [628, 24] width 47 height 9
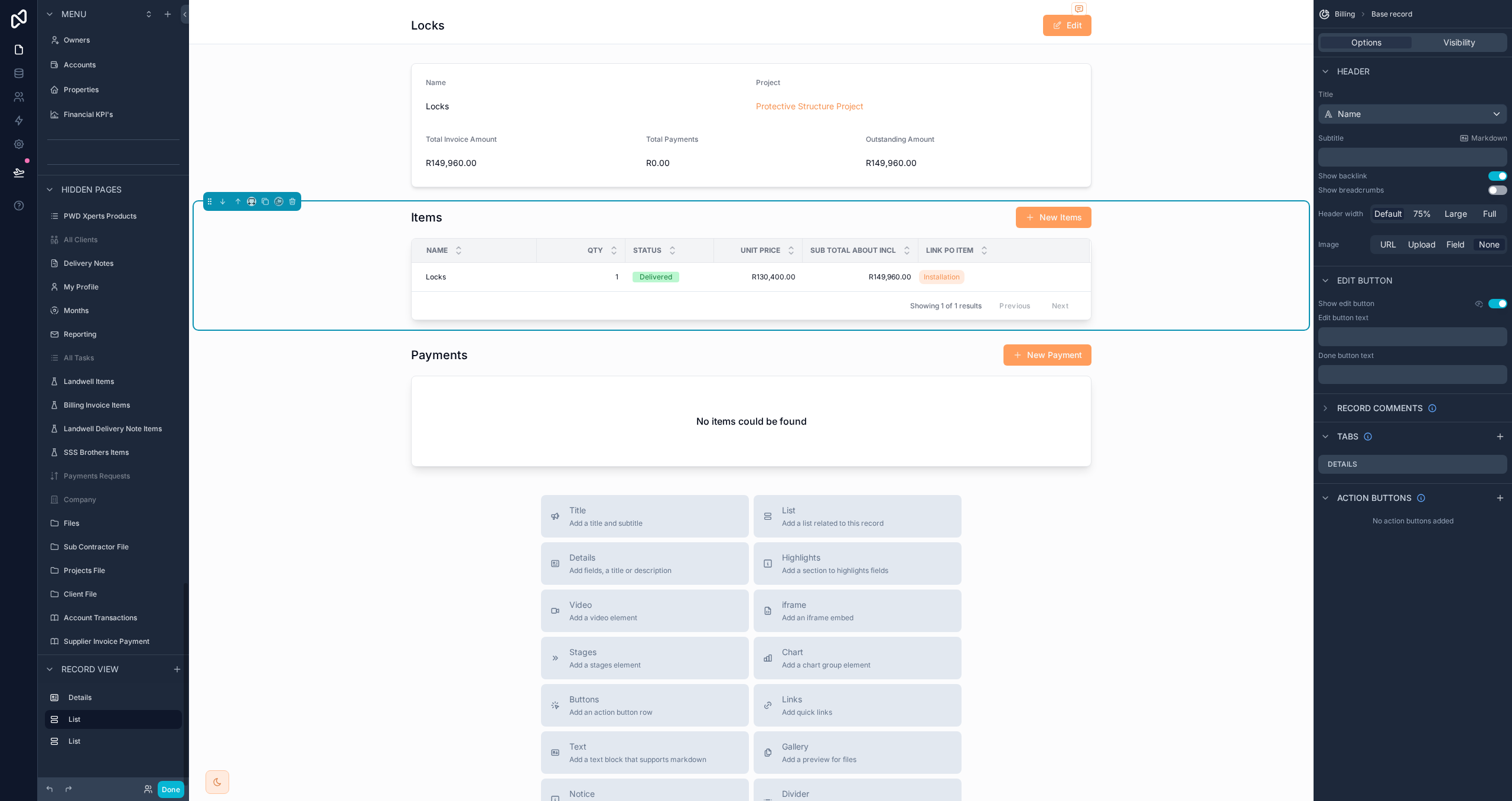
scroll to position [2226, 0]
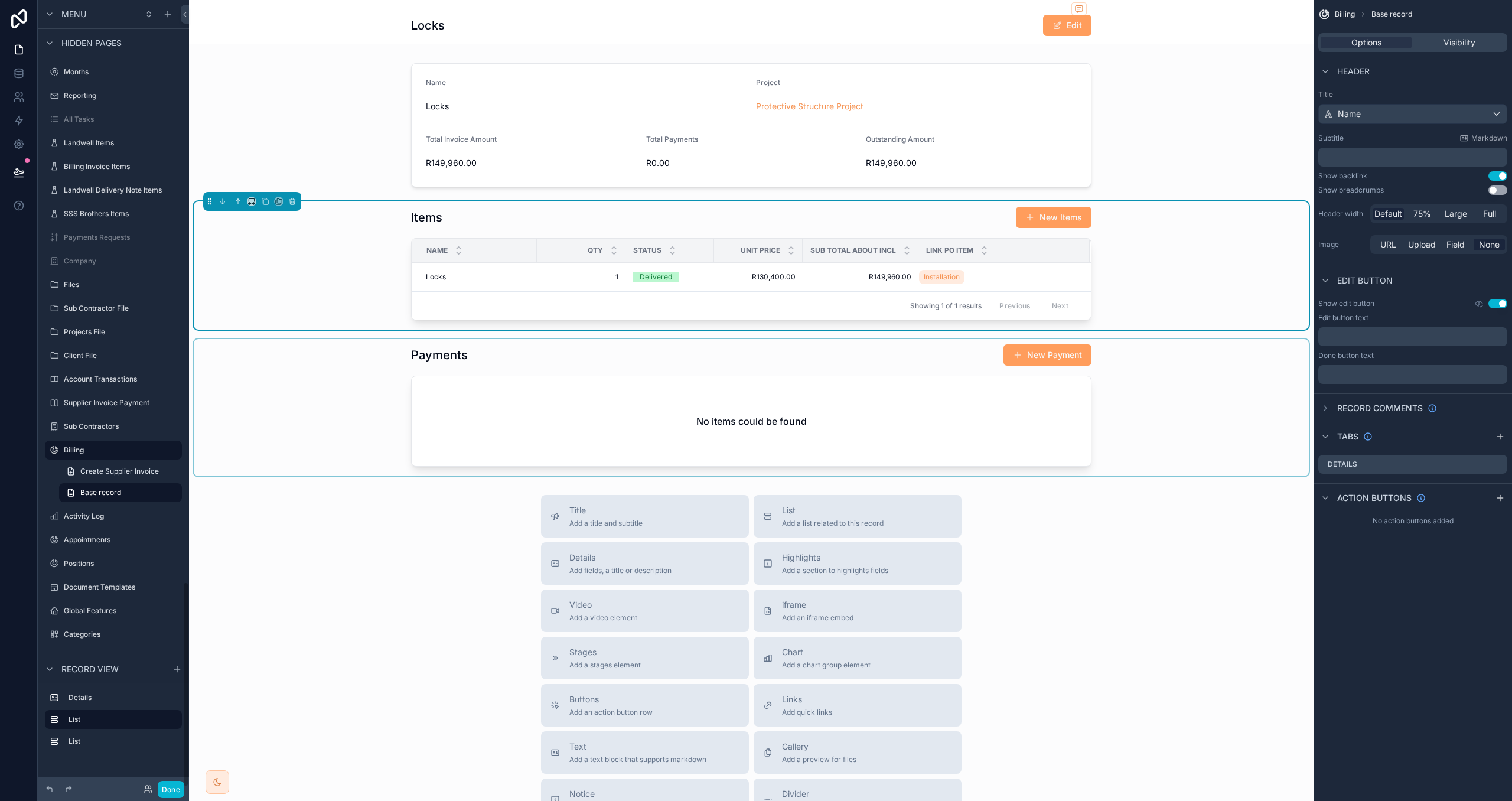
click at [1075, 354] on div "scrollable content" at bounding box center [751, 407] width 1115 height 137
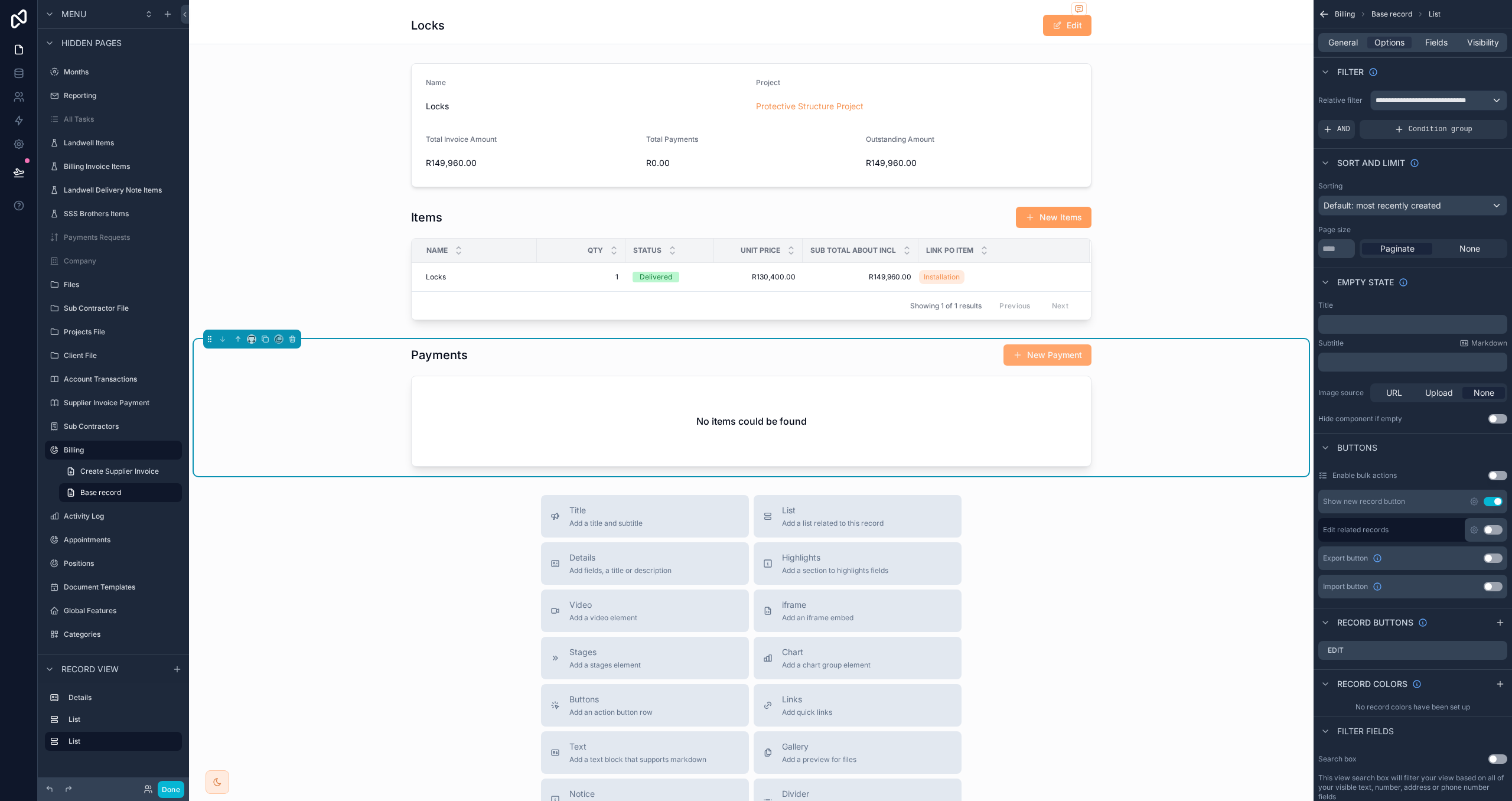
click at [1071, 357] on button "New Payment" at bounding box center [1047, 355] width 88 height 21
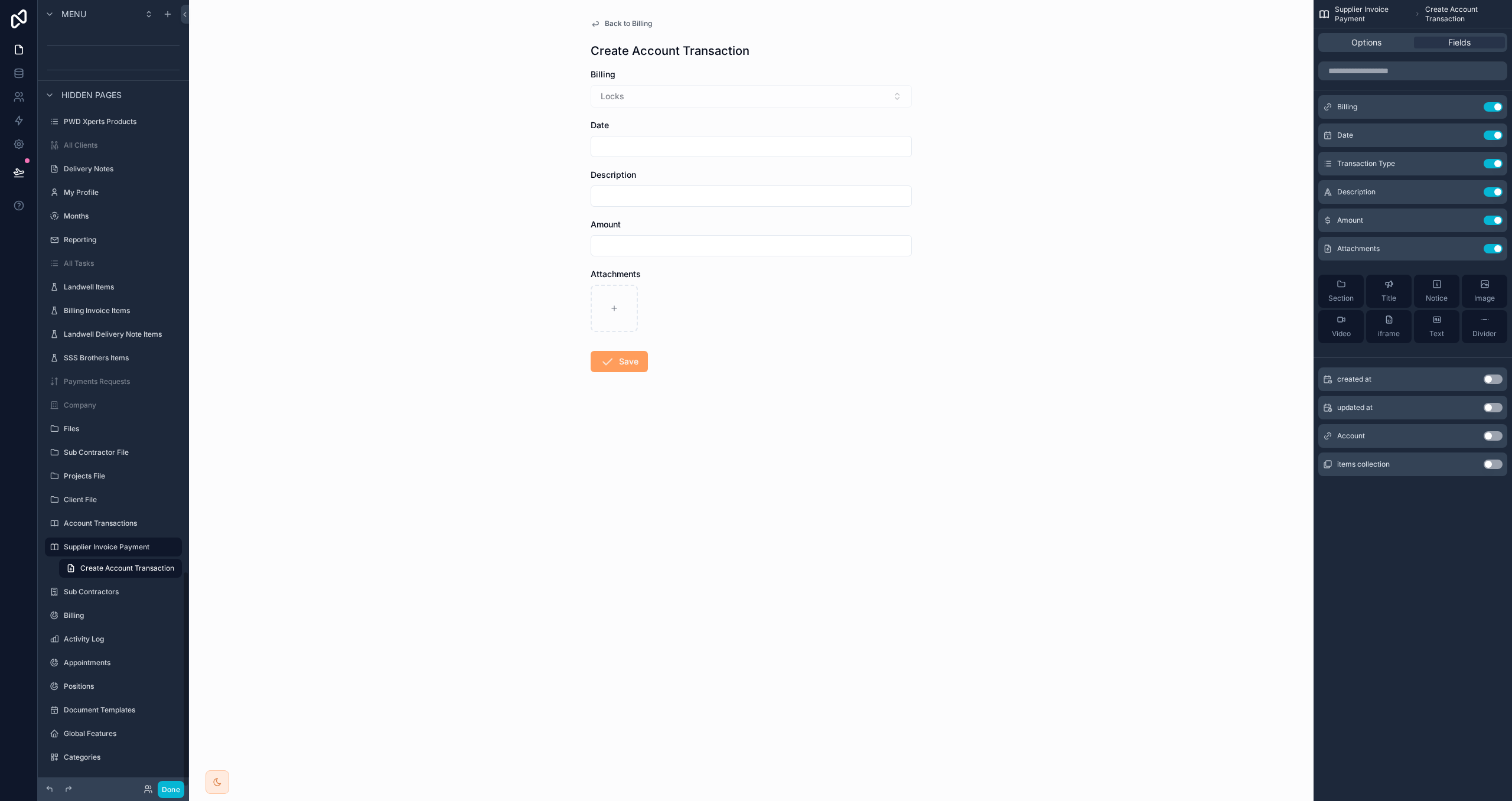
scroll to position [2081, 0]
click at [644, 26] on span "Back to Billing" at bounding box center [628, 24] width 47 height 9
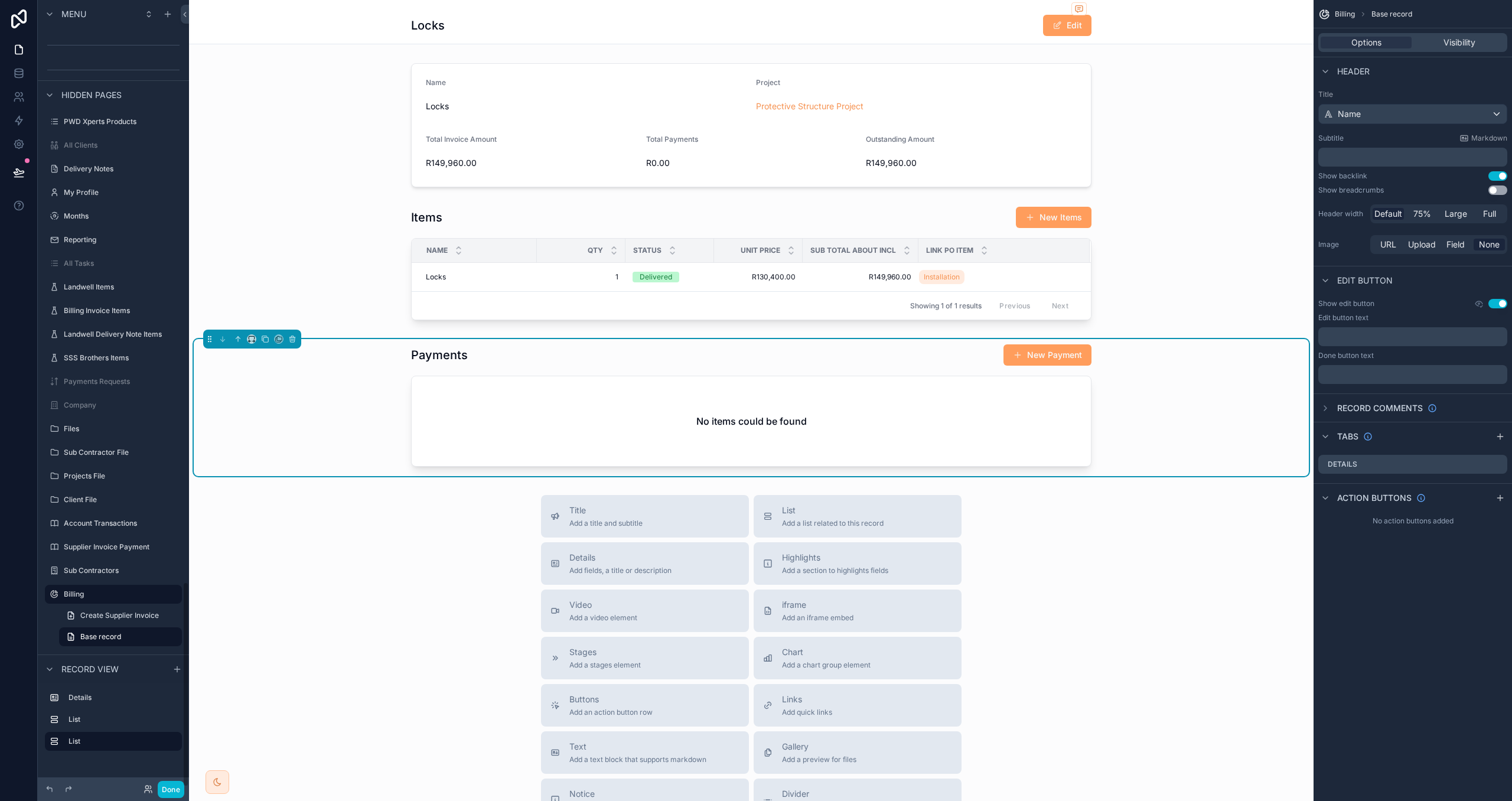
scroll to position [2226, 0]
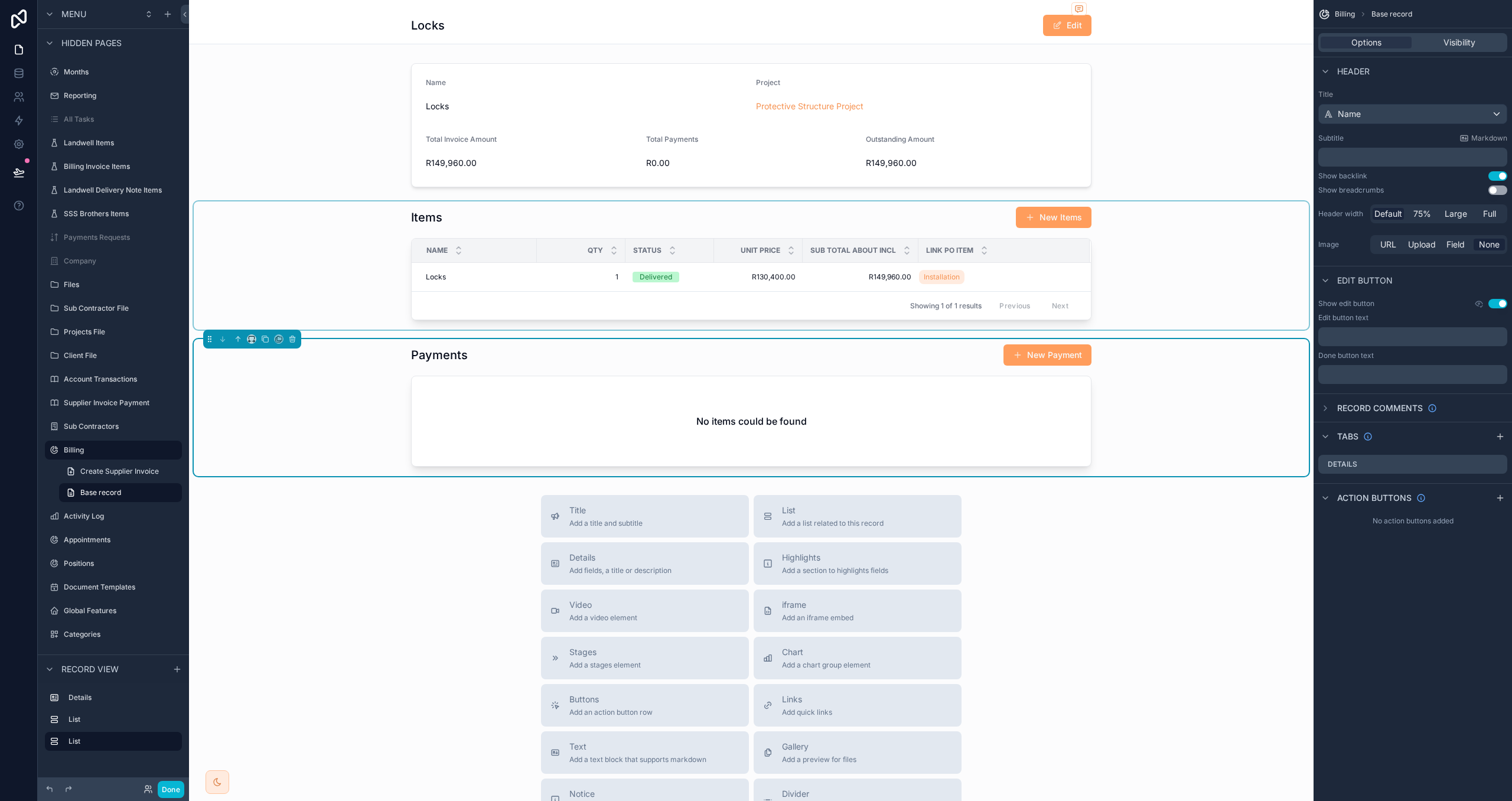
click at [954, 218] on div "scrollable content" at bounding box center [751, 265] width 1115 height 128
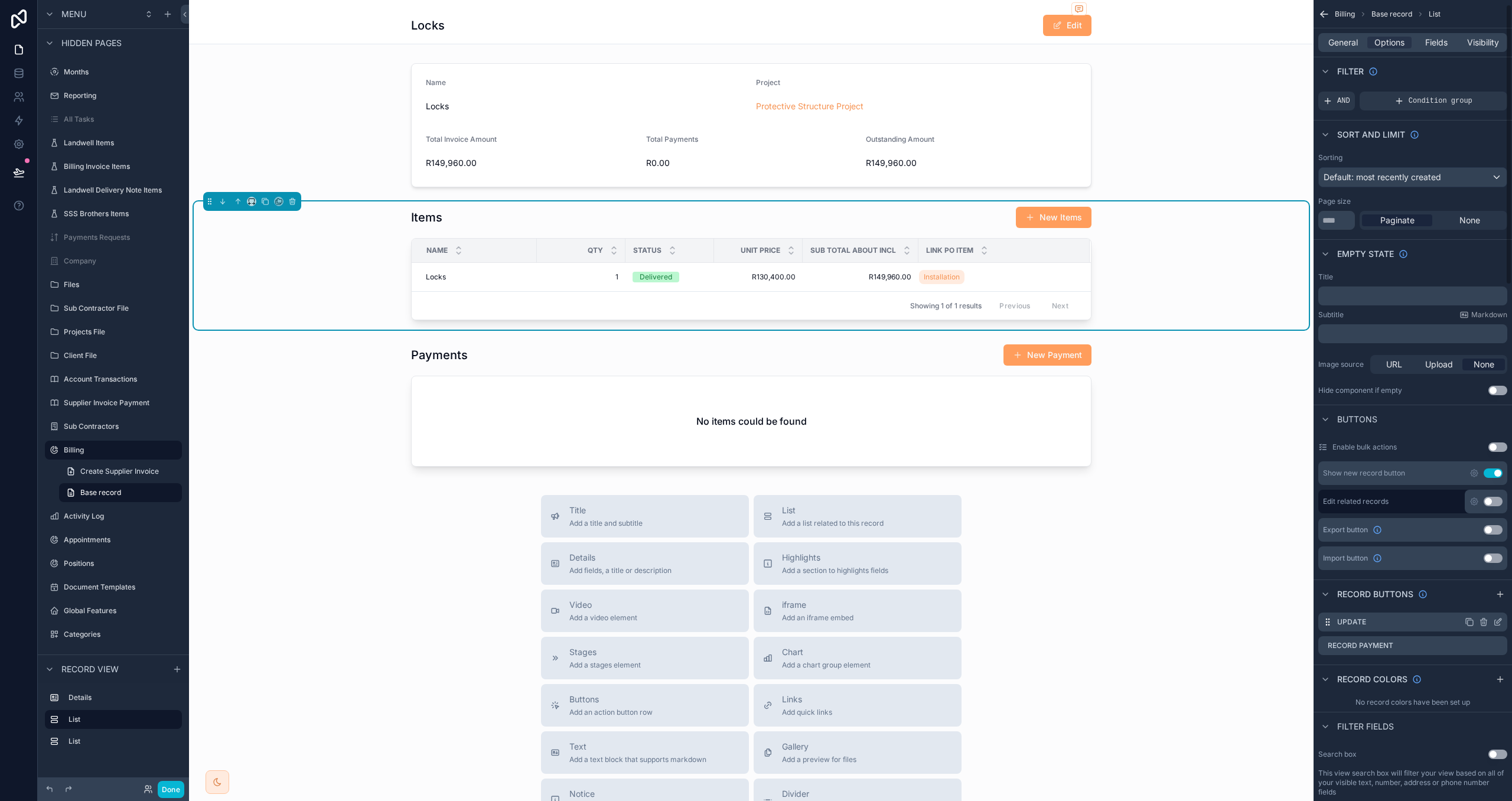
scroll to position [29, 0]
click at [1497, 645] on icon "scrollable content" at bounding box center [1498, 644] width 9 height 9
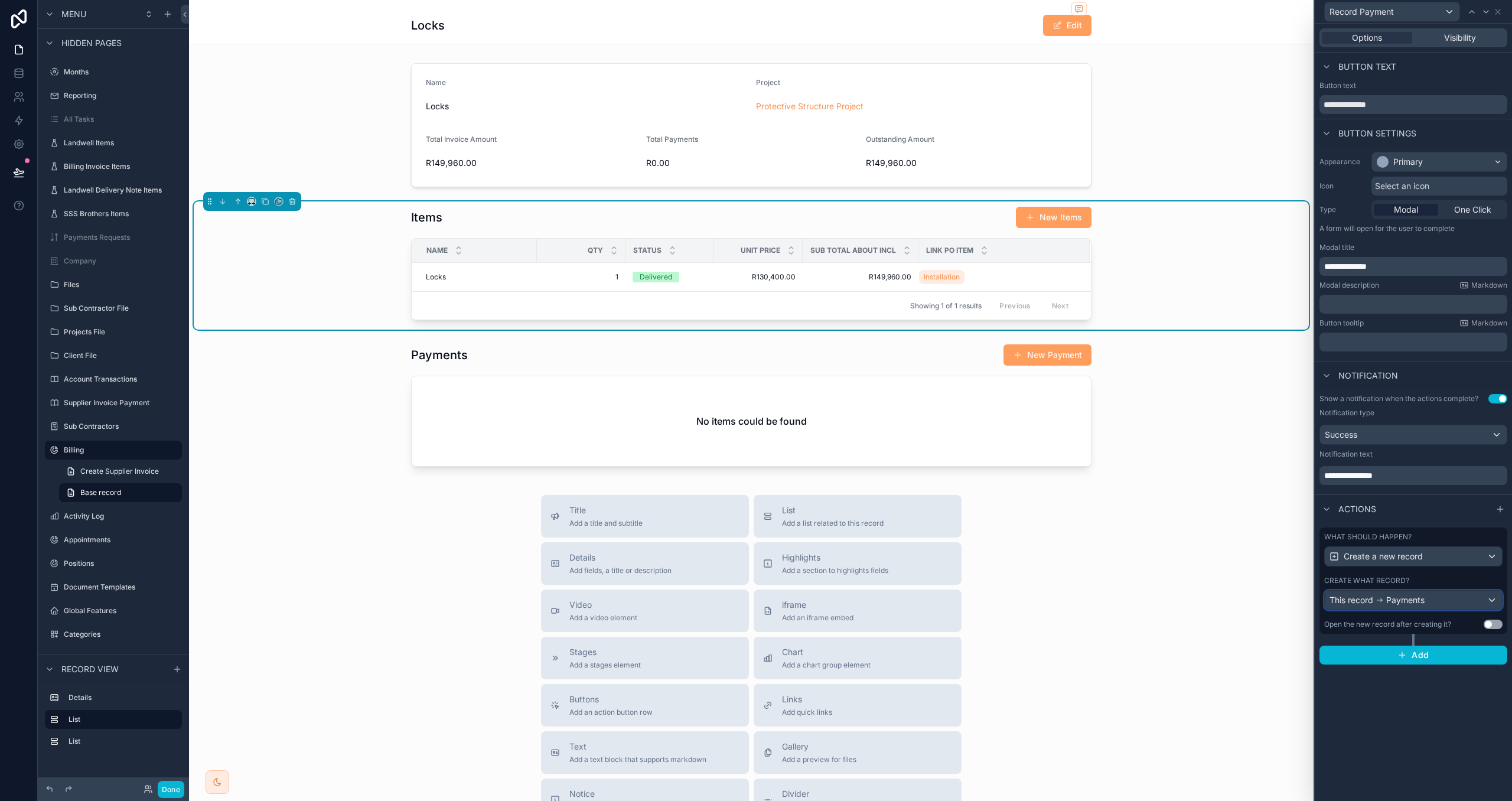
click at [1452, 604] on div "This record Payments" at bounding box center [1413, 600] width 177 height 19
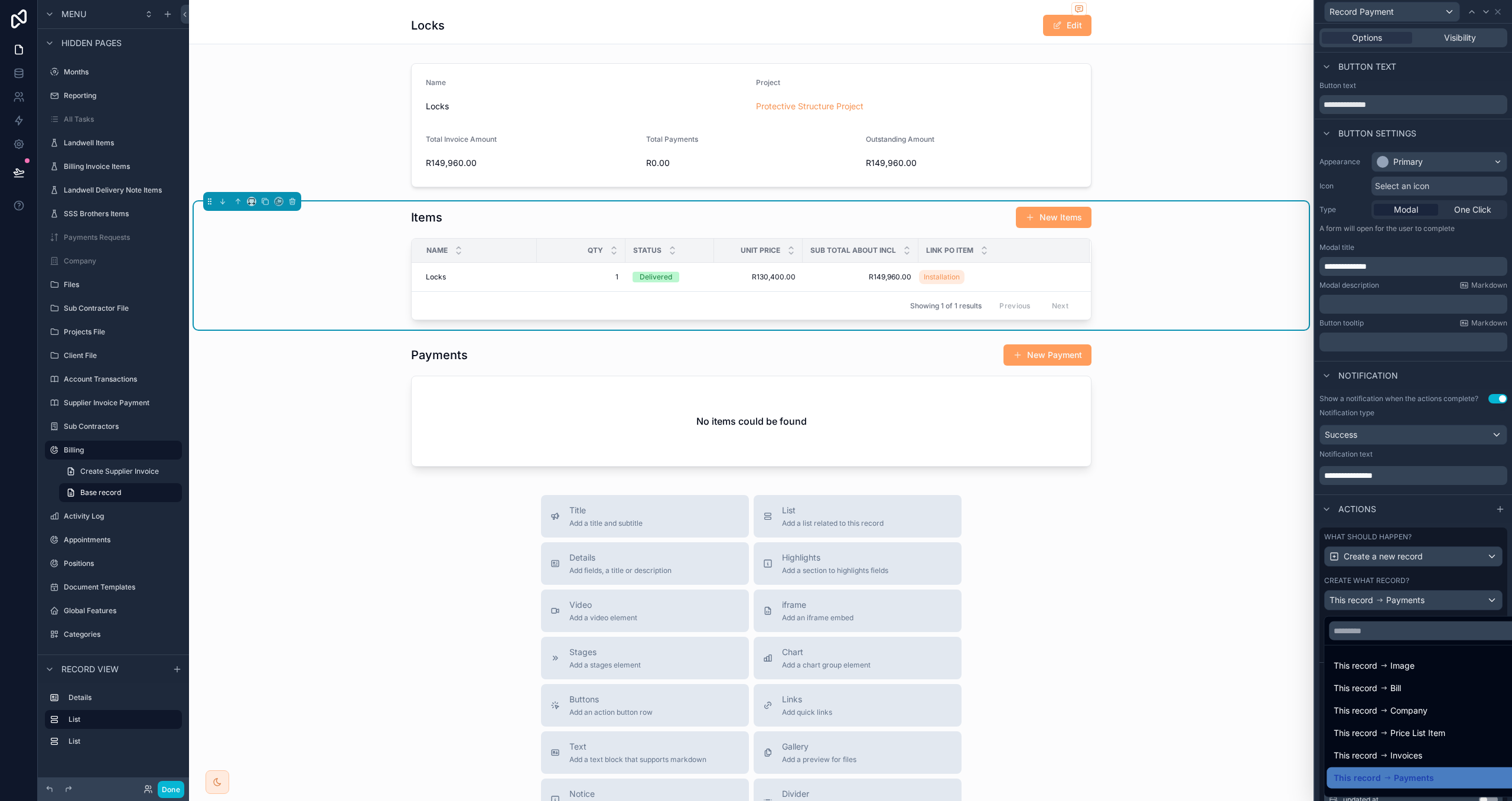
click at [1447, 573] on div at bounding box center [1413, 400] width 197 height 801
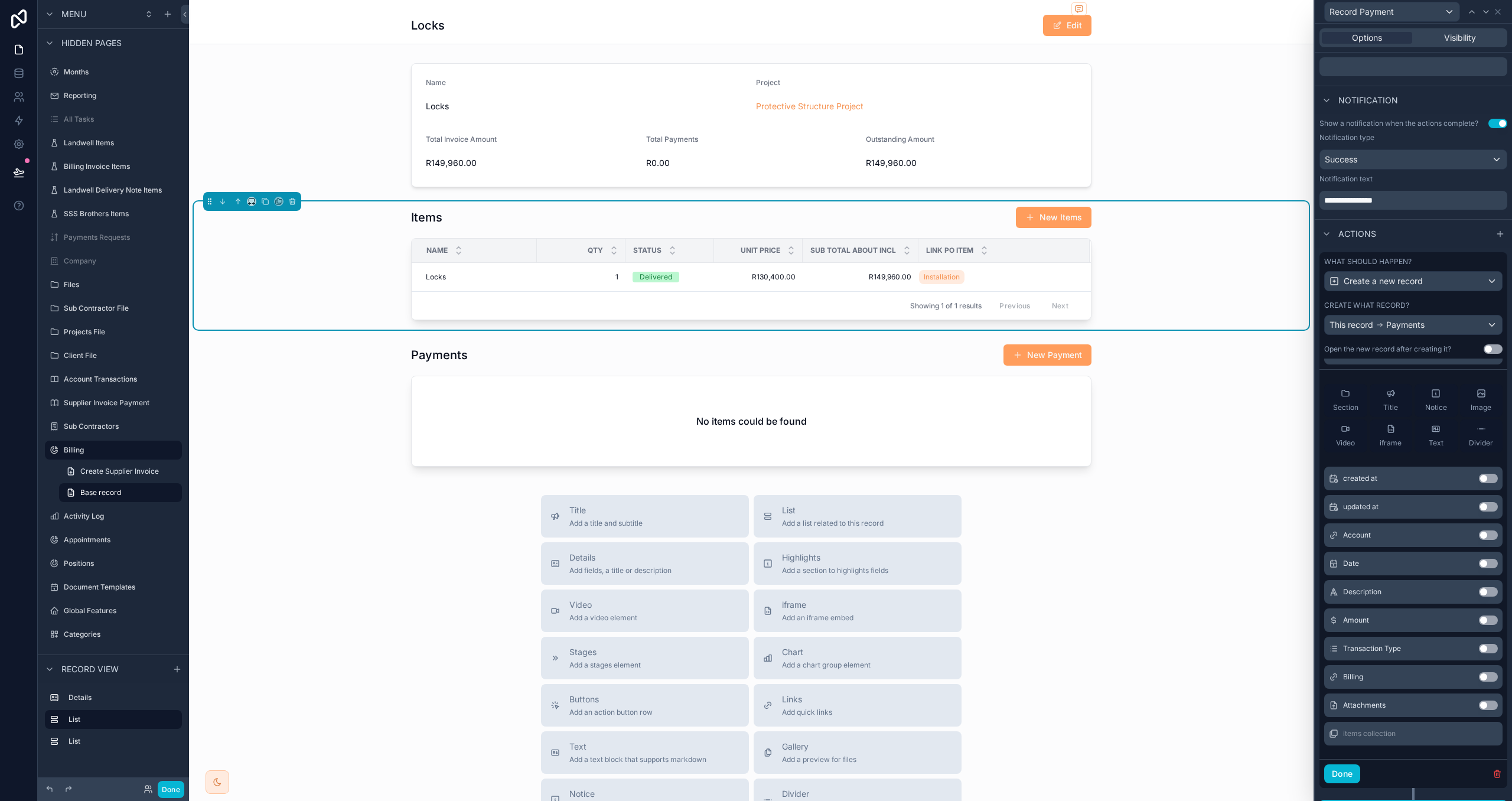
scroll to position [280, 0]
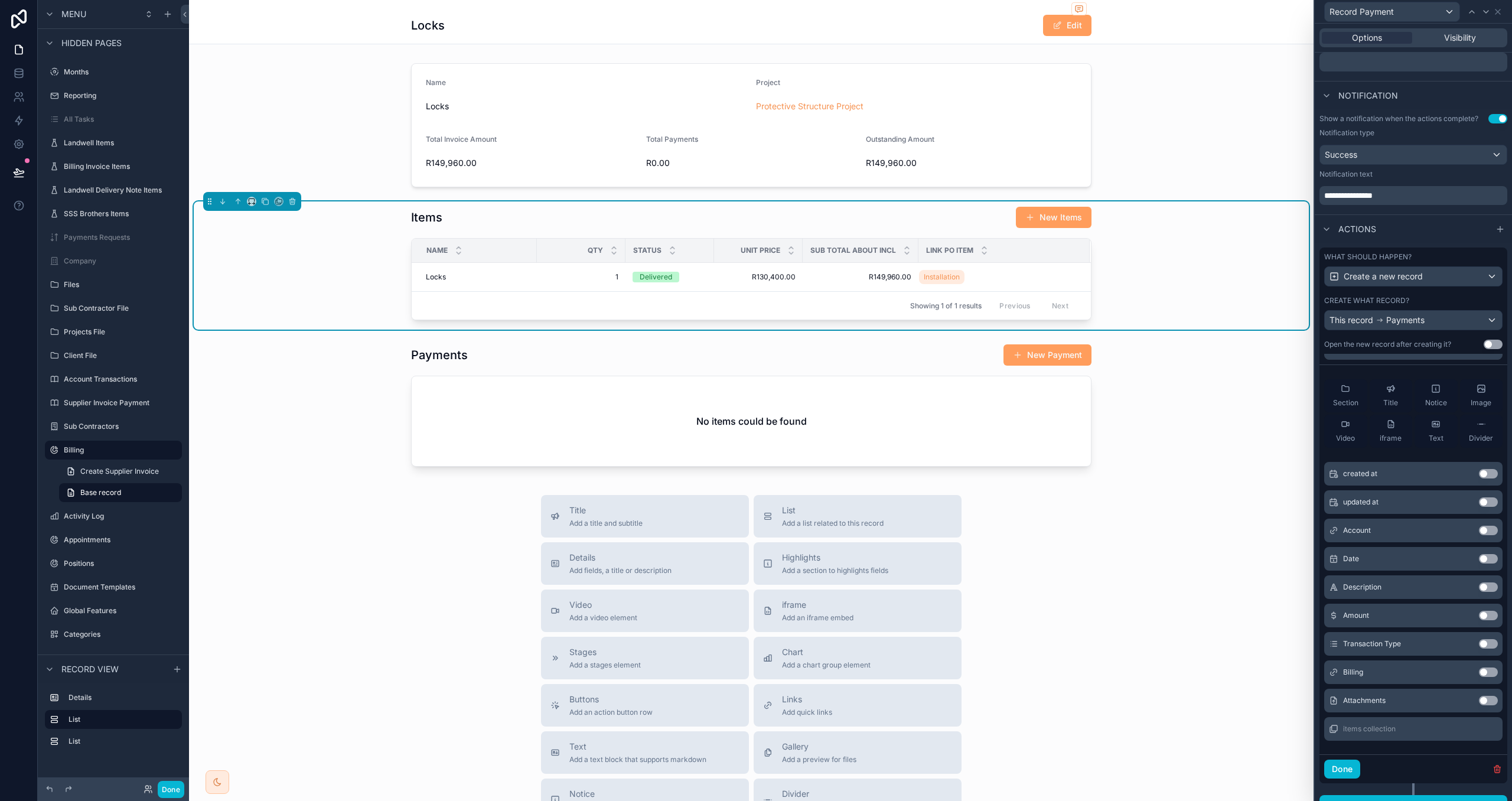
click at [1484, 672] on button "Use setting" at bounding box center [1488, 672] width 19 height 9
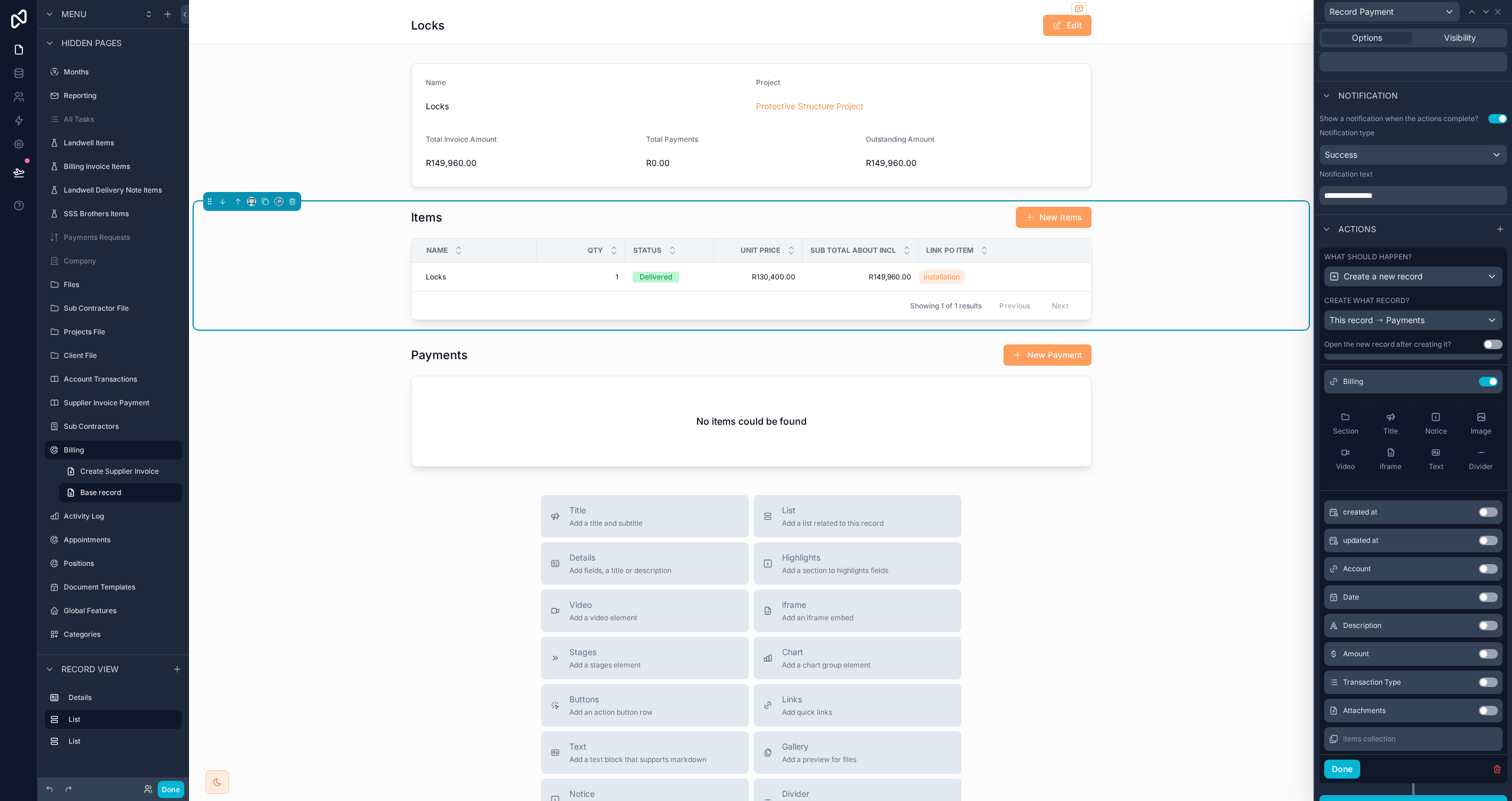
click at [1487, 600] on button "Use setting" at bounding box center [1488, 597] width 19 height 9
click at [1485, 628] on button "Use setting" at bounding box center [1488, 625] width 19 height 9
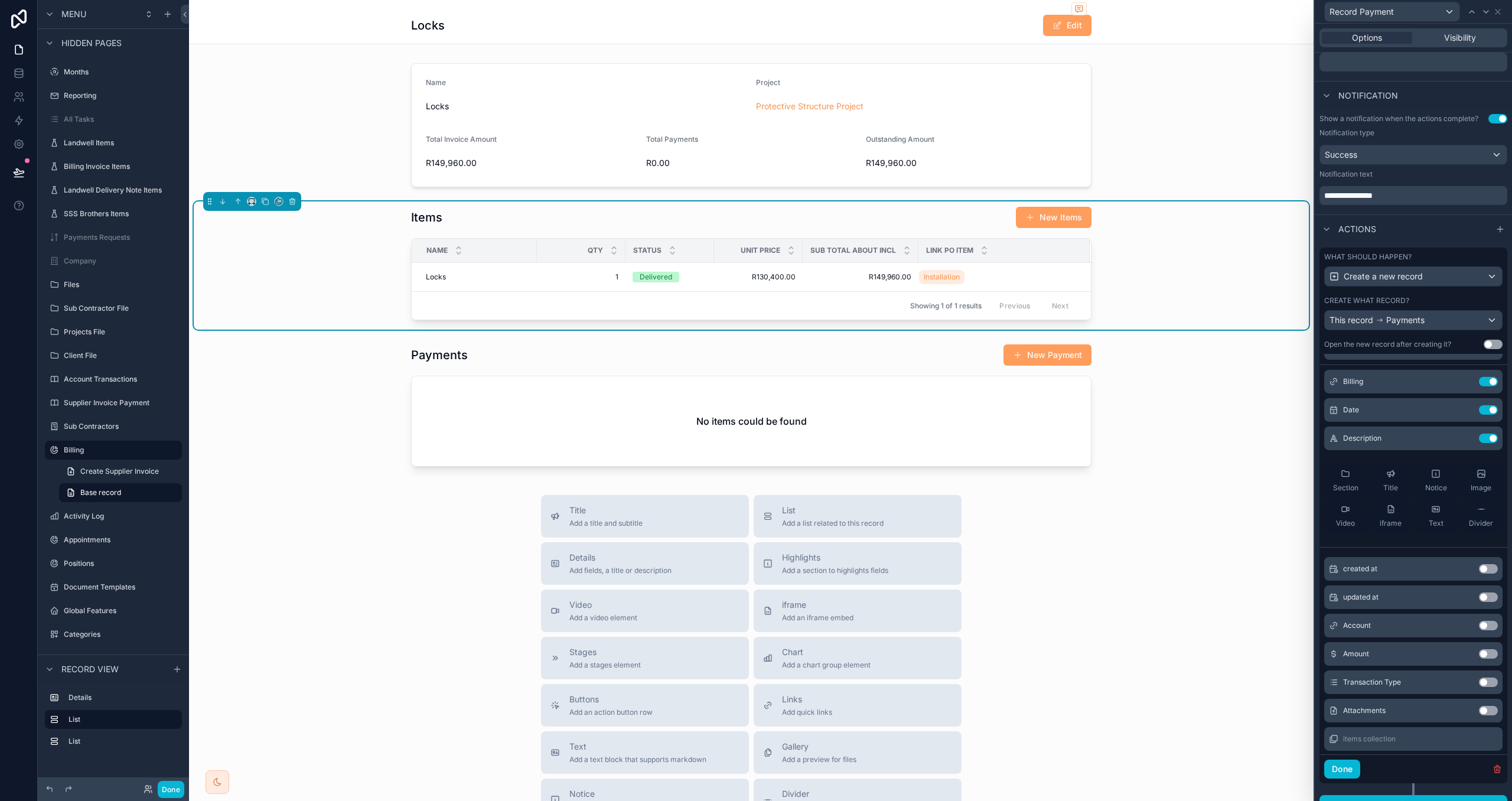
click at [1484, 685] on button "Use setting" at bounding box center [1488, 682] width 19 height 9
click at [1484, 684] on button "Use setting" at bounding box center [1488, 682] width 19 height 9
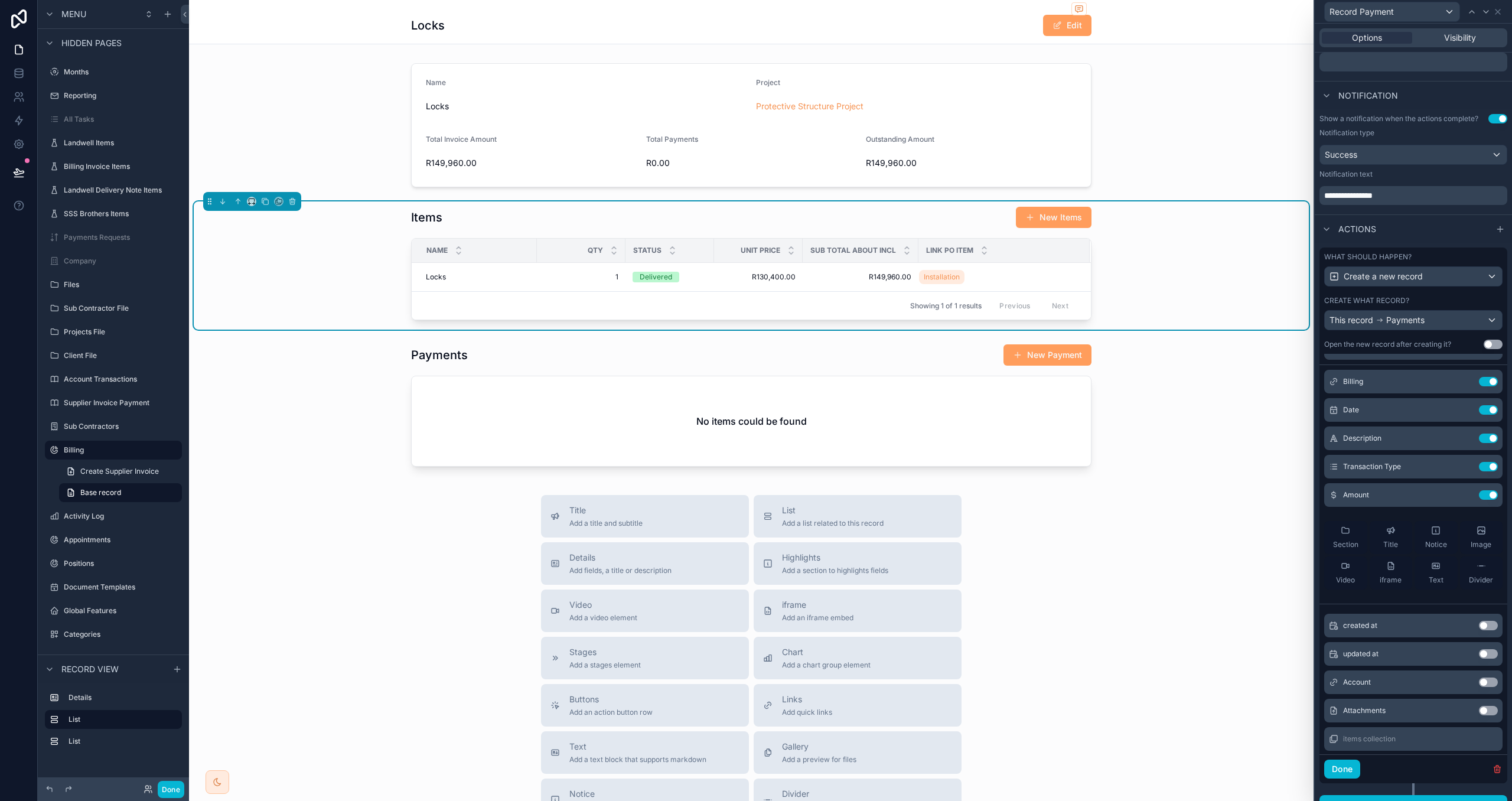
click at [1485, 713] on button "Use setting" at bounding box center [1488, 711] width 19 height 9
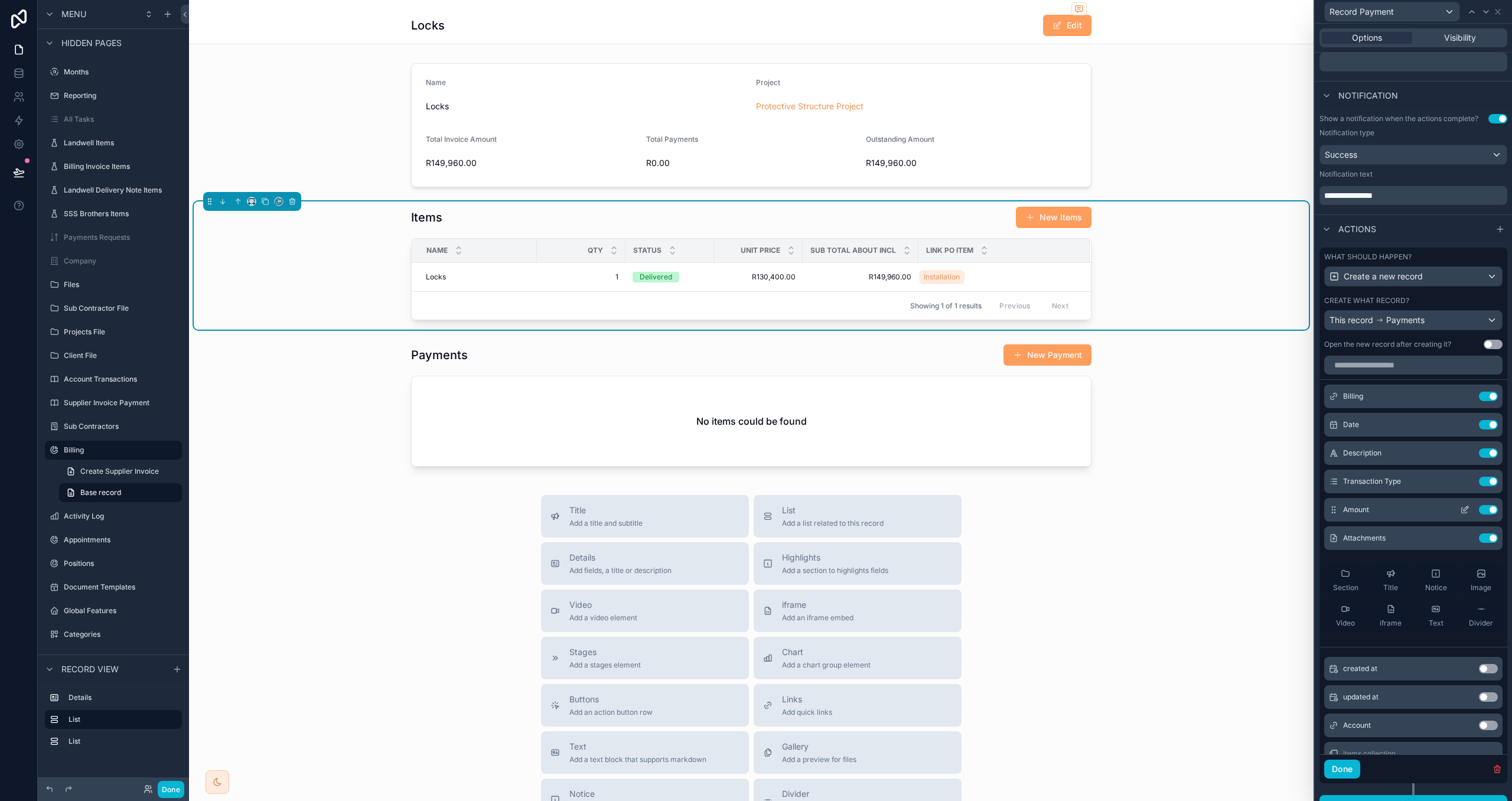
scroll to position [0, 0]
click at [1468, 434] on div "Date Use setting" at bounding box center [1413, 427] width 178 height 24
click at [1465, 432] on icon at bounding box center [1465, 428] width 9 height 9
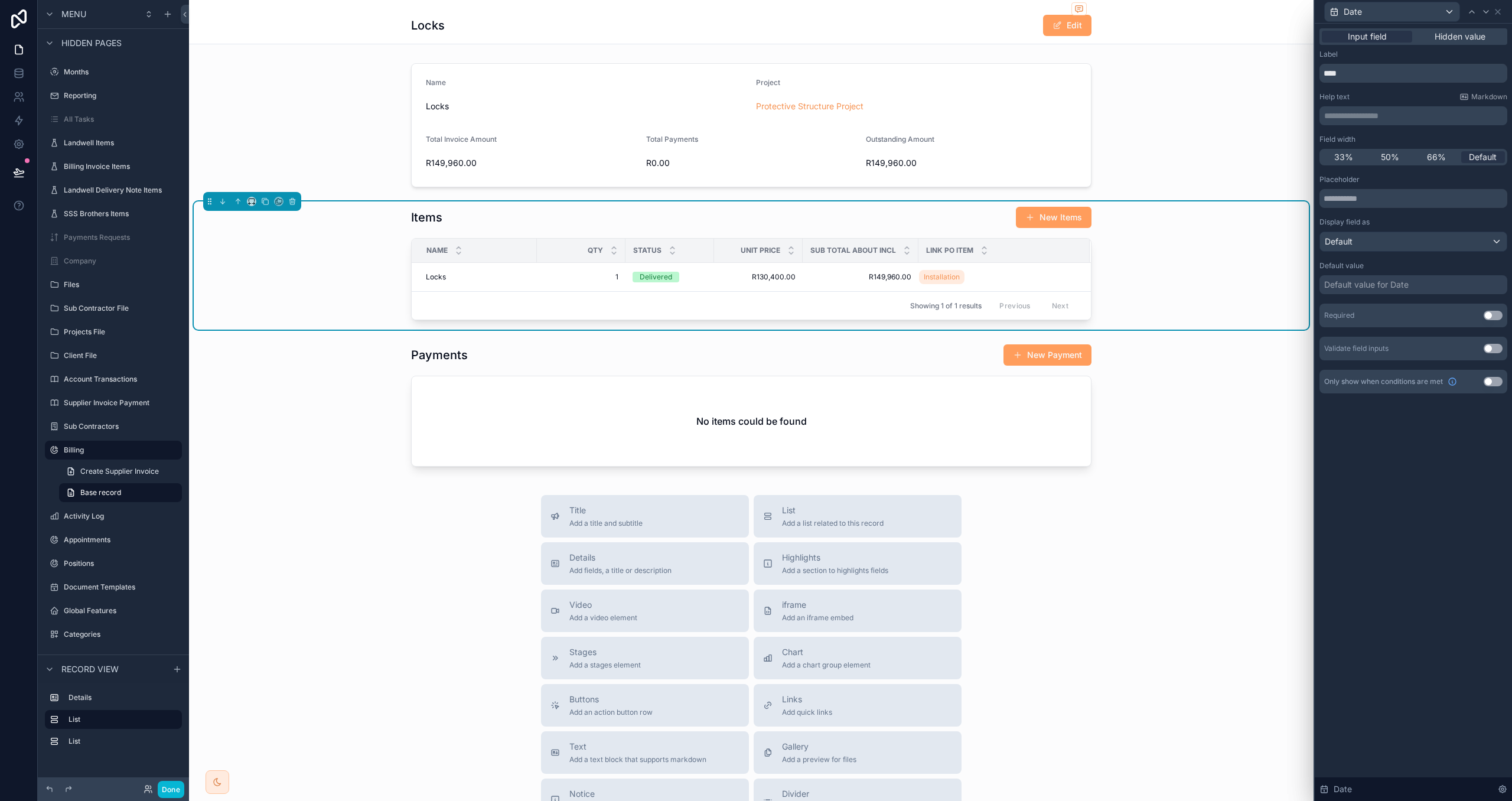
click at [1368, 284] on div "Default value for Date" at bounding box center [1366, 285] width 84 height 11
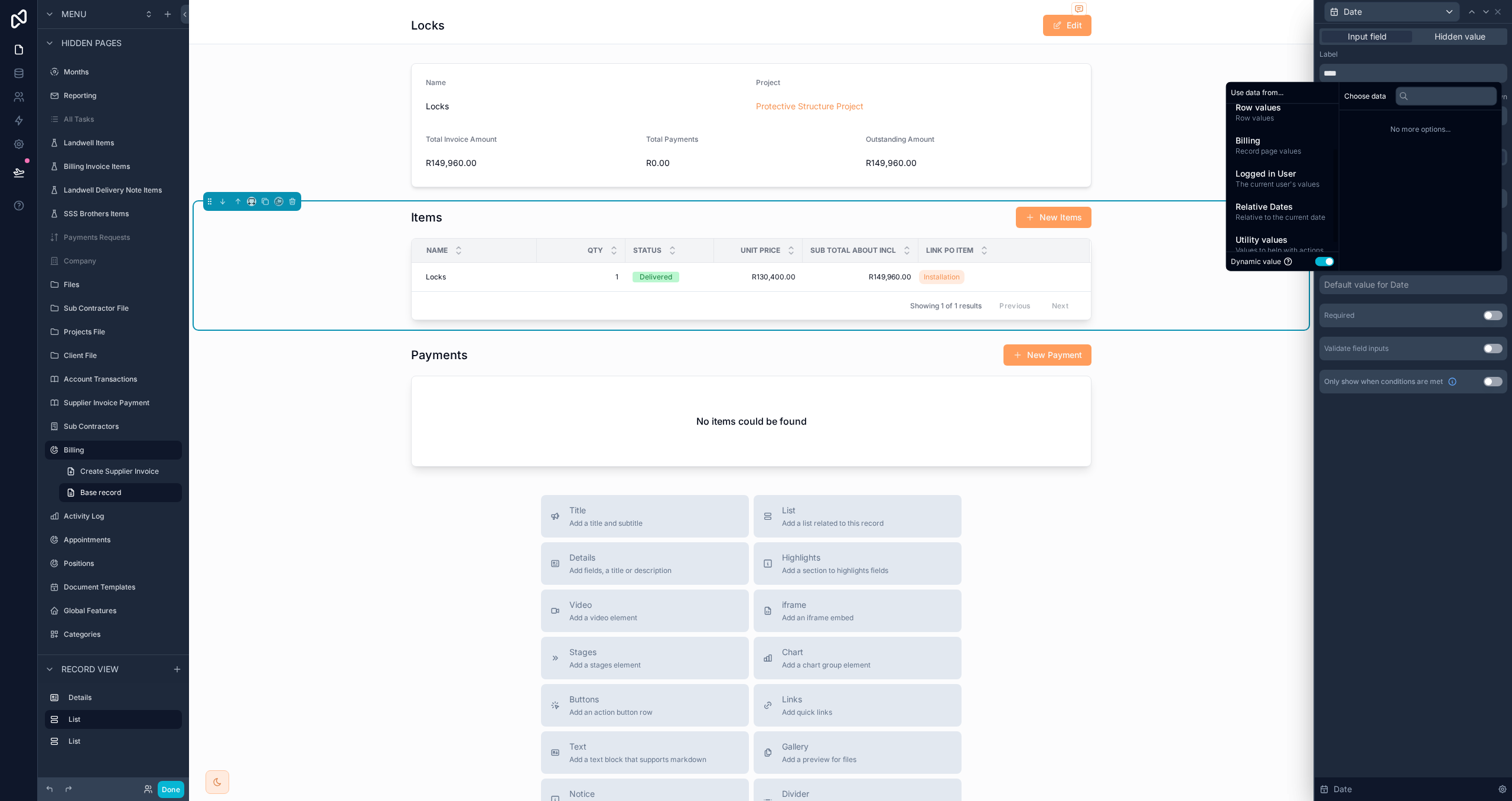
scroll to position [69, 0]
click at [1280, 218] on span "Relative to the current date" at bounding box center [1282, 216] width 94 height 9
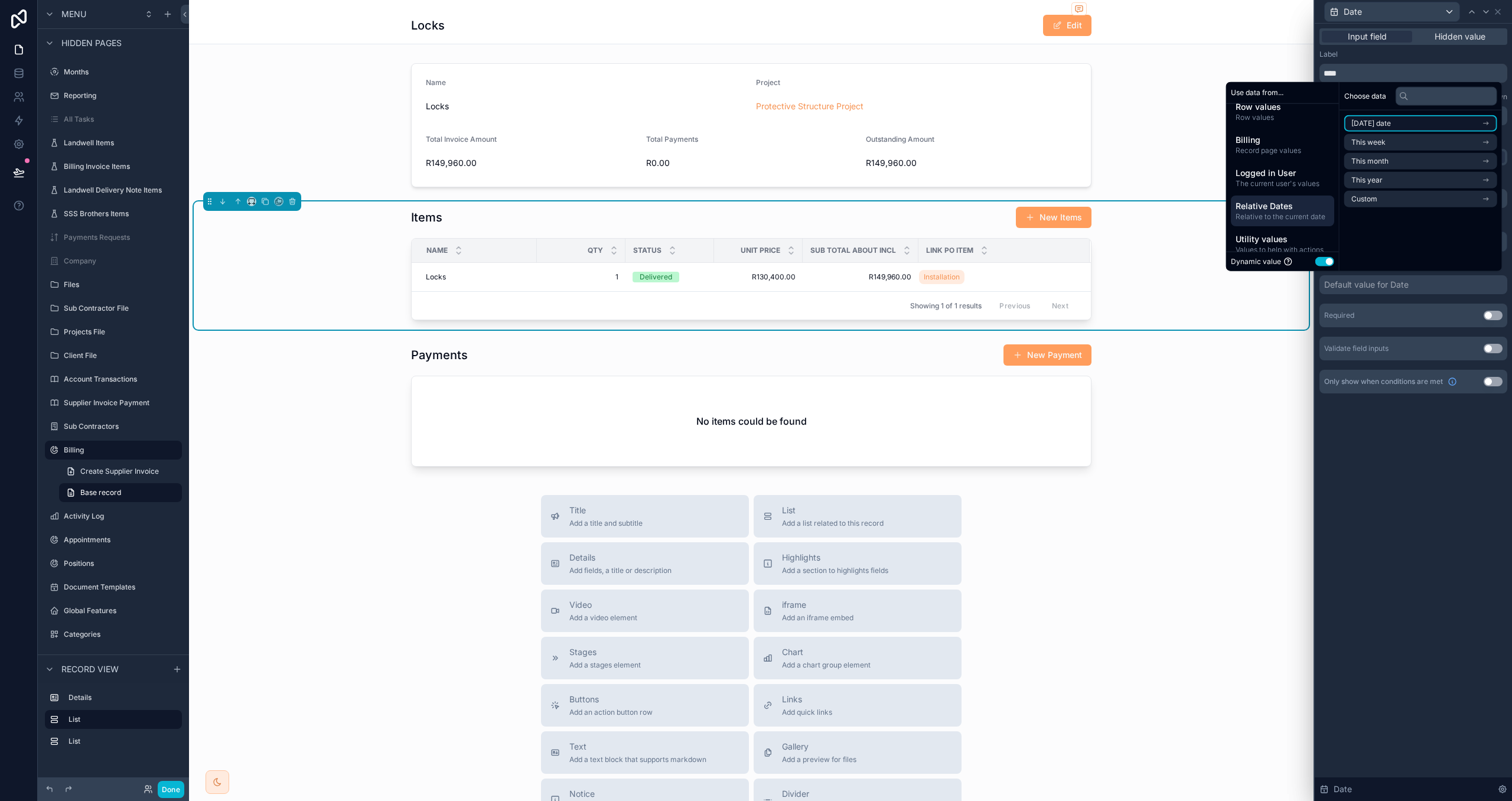
click at [1418, 121] on li "[DATE] date" at bounding box center [1421, 122] width 153 height 16
click at [1403, 138] on li "Now" at bounding box center [1421, 144] width 153 height 16
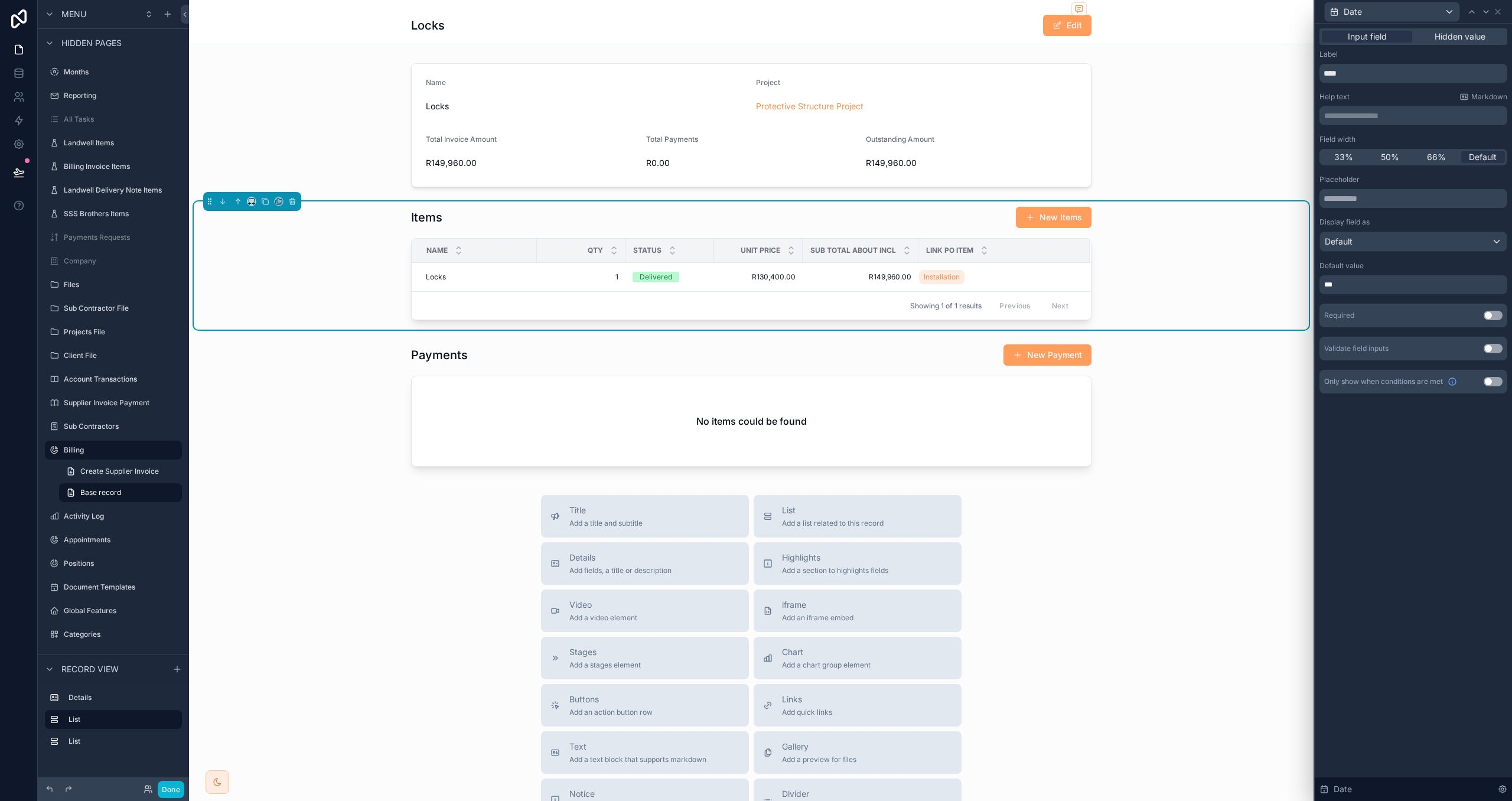
click at [1374, 530] on div "**********" at bounding box center [1413, 412] width 197 height 777
click at [1485, 7] on icon at bounding box center [1486, 11] width 9 height 9
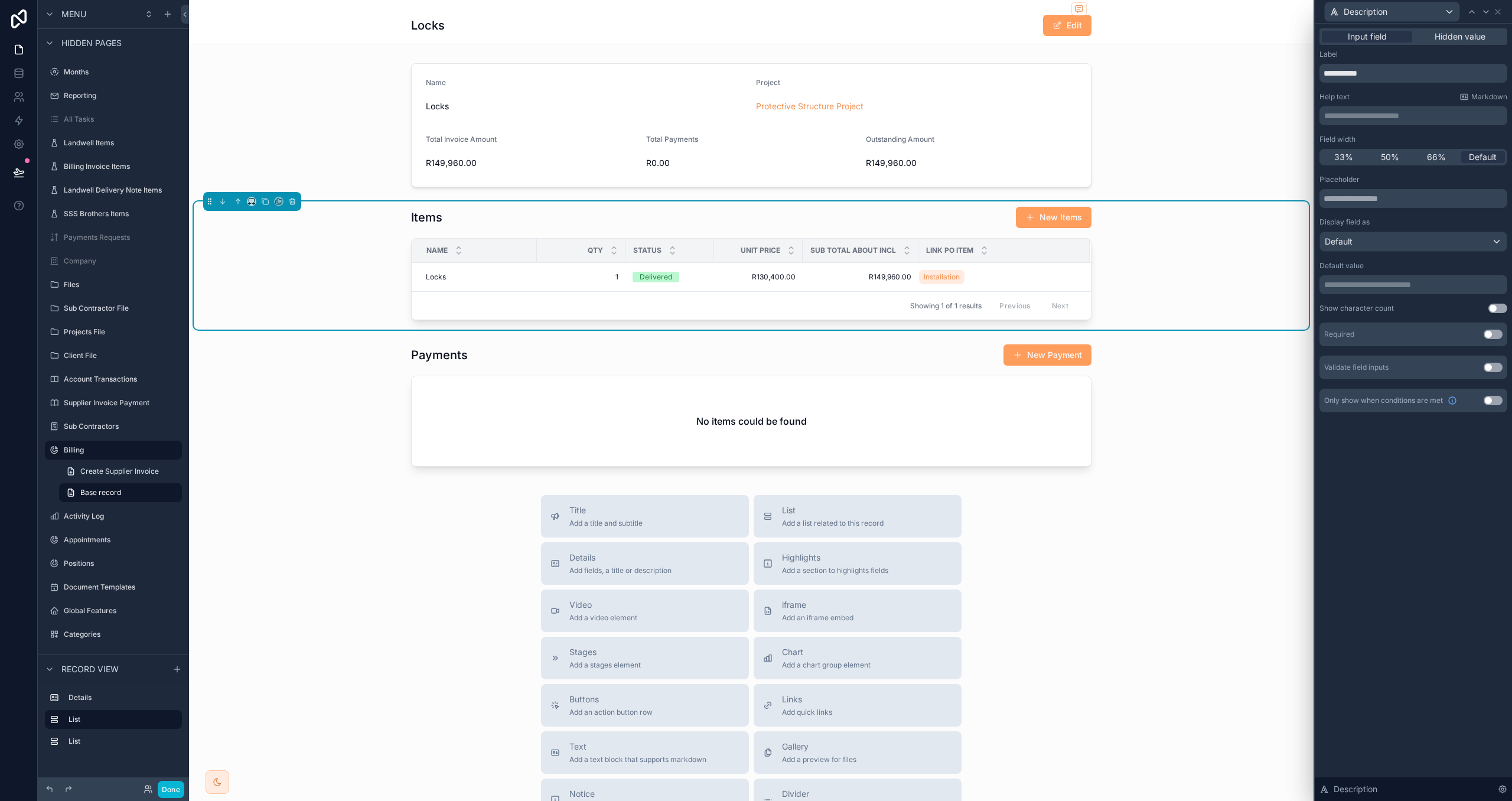
click at [1362, 117] on p "**********" at bounding box center [1414, 116] width 180 height 11
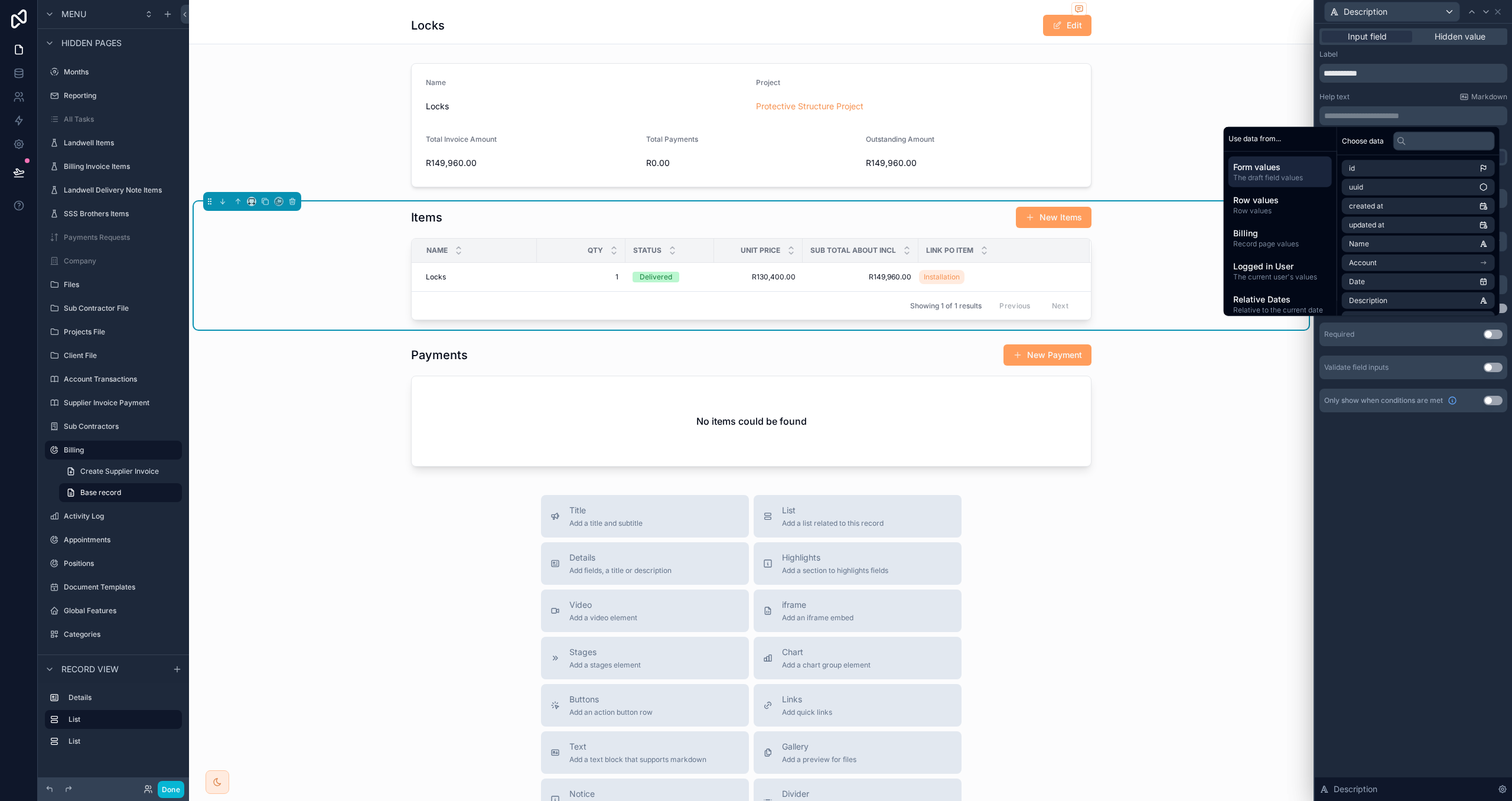
click at [1370, 95] on div "Help text Markdown" at bounding box center [1413, 97] width 188 height 9
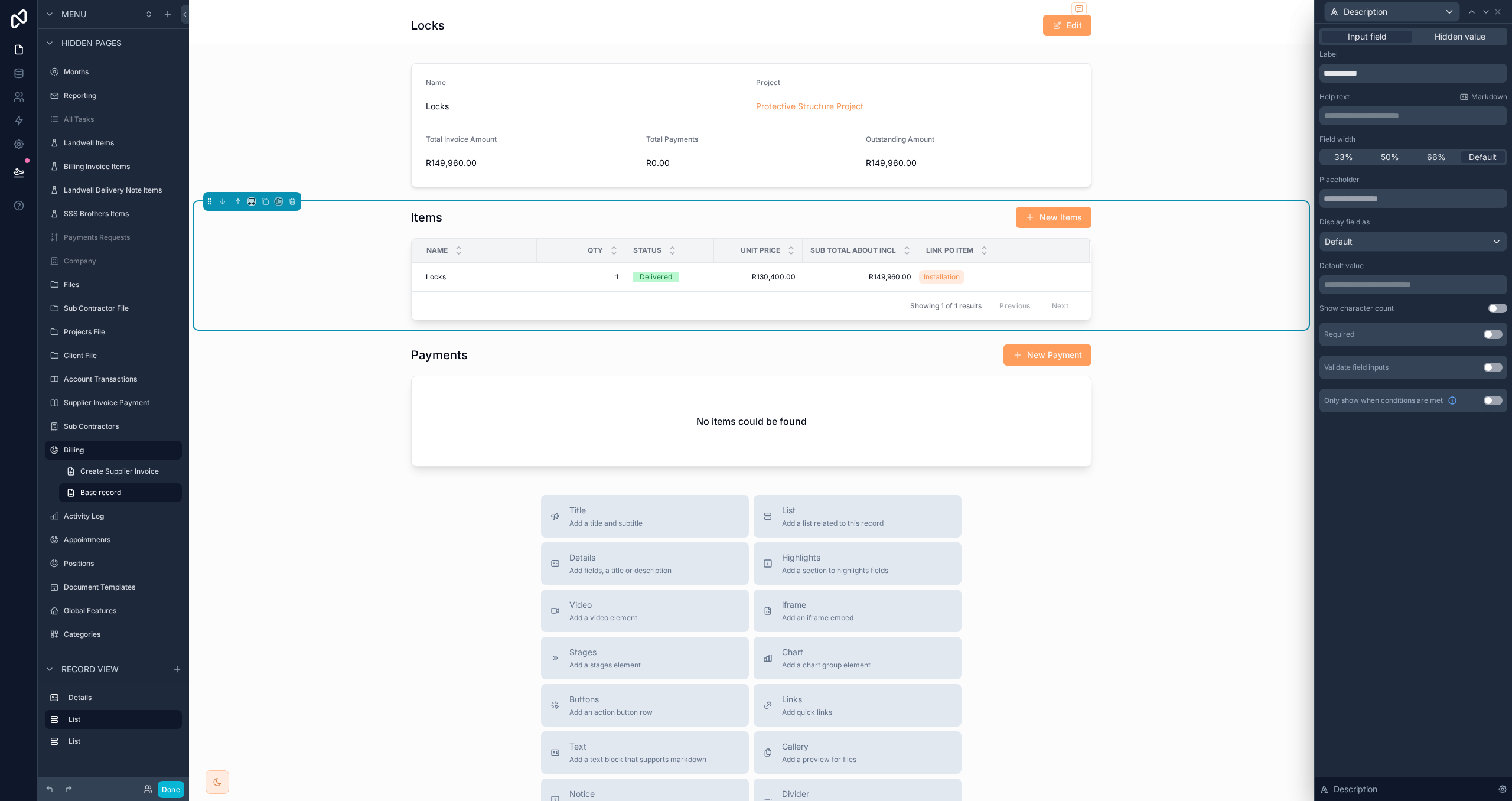
click at [1389, 290] on p "**********" at bounding box center [1414, 285] width 180 height 11
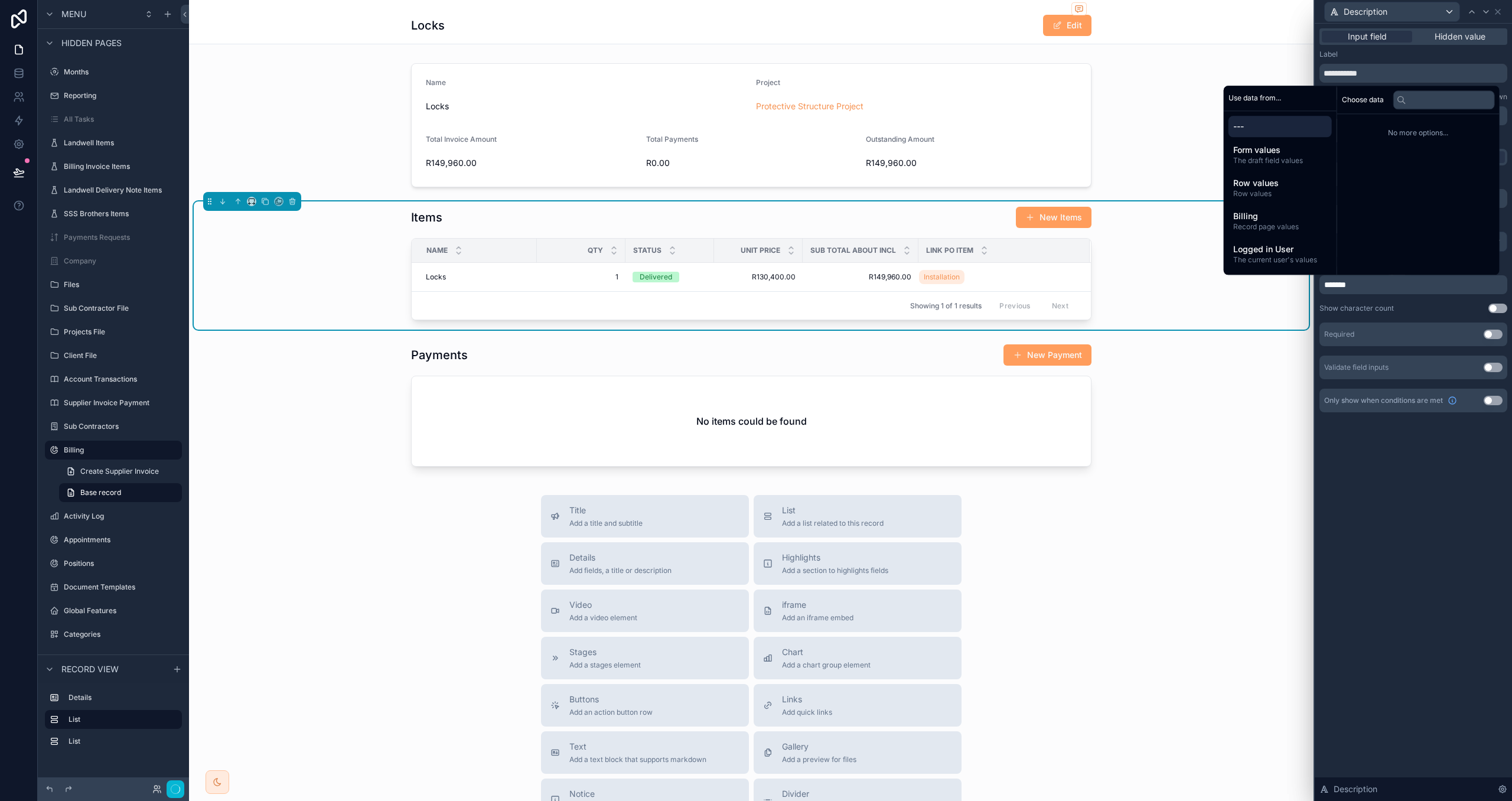
click at [1412, 443] on div "**********" at bounding box center [1413, 412] width 197 height 777
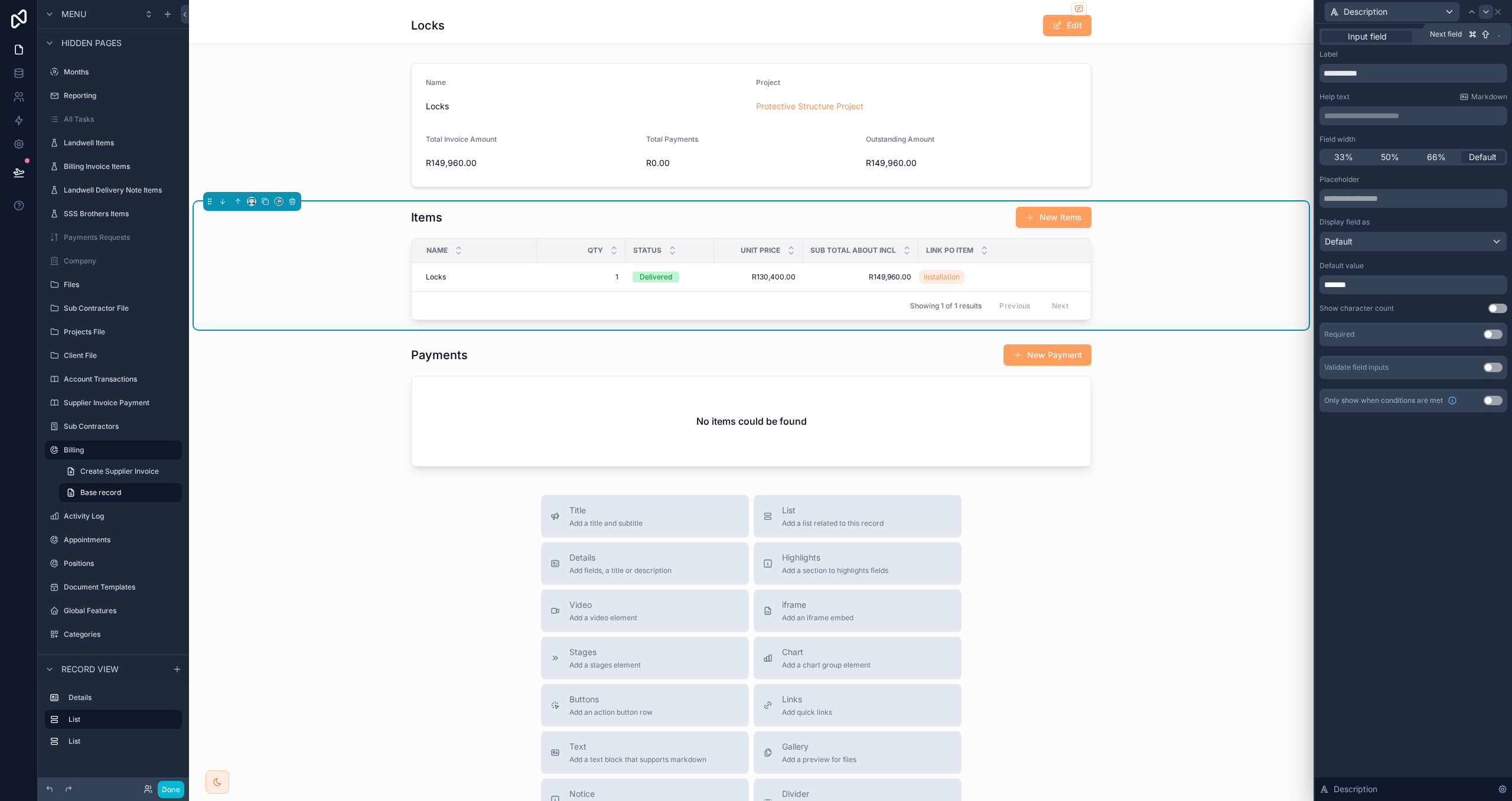
click at [1481, 11] on div at bounding box center [1485, 11] width 14 height 14
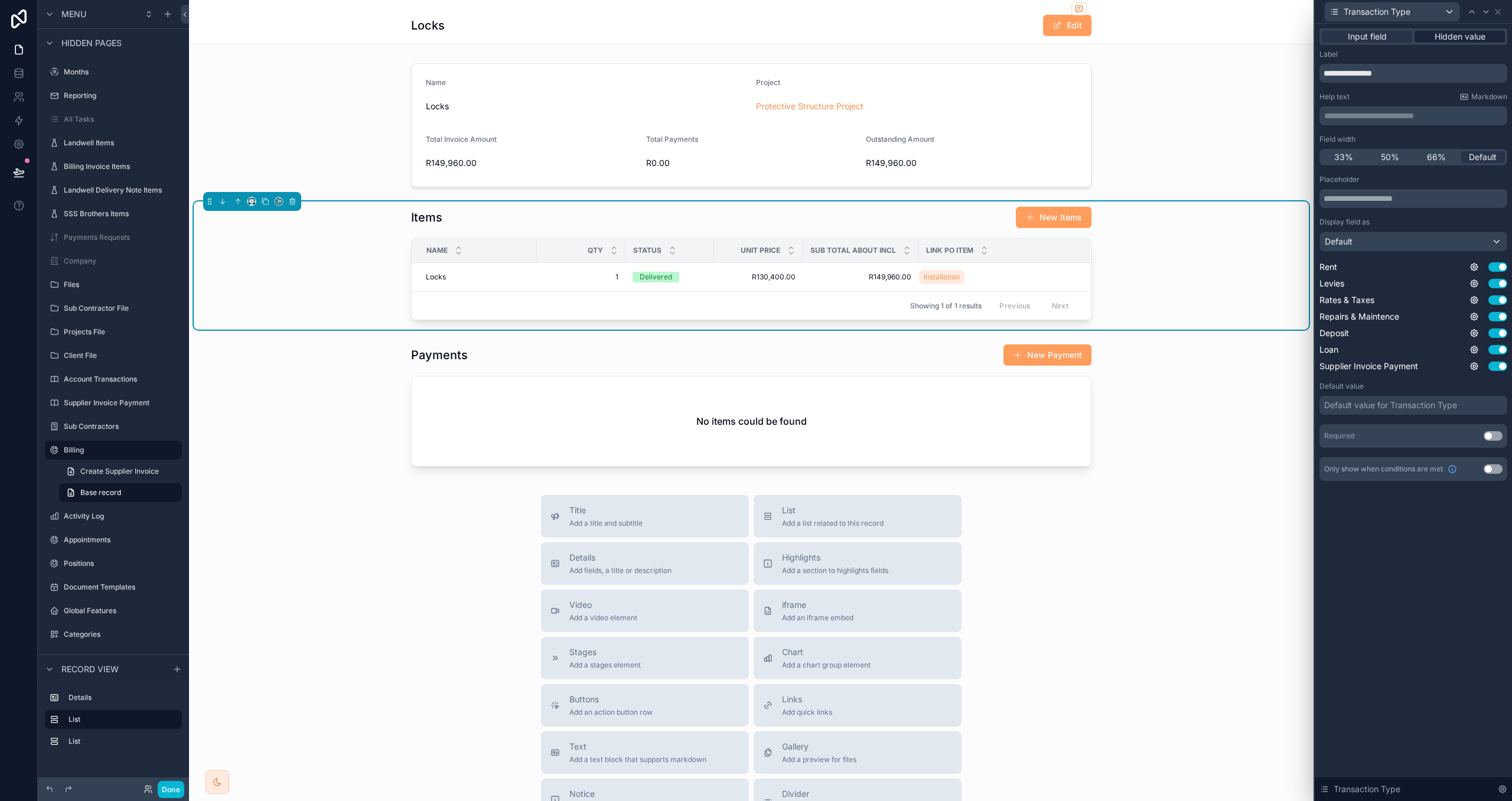
click at [1458, 35] on span "Hidden value" at bounding box center [1461, 36] width 51 height 11
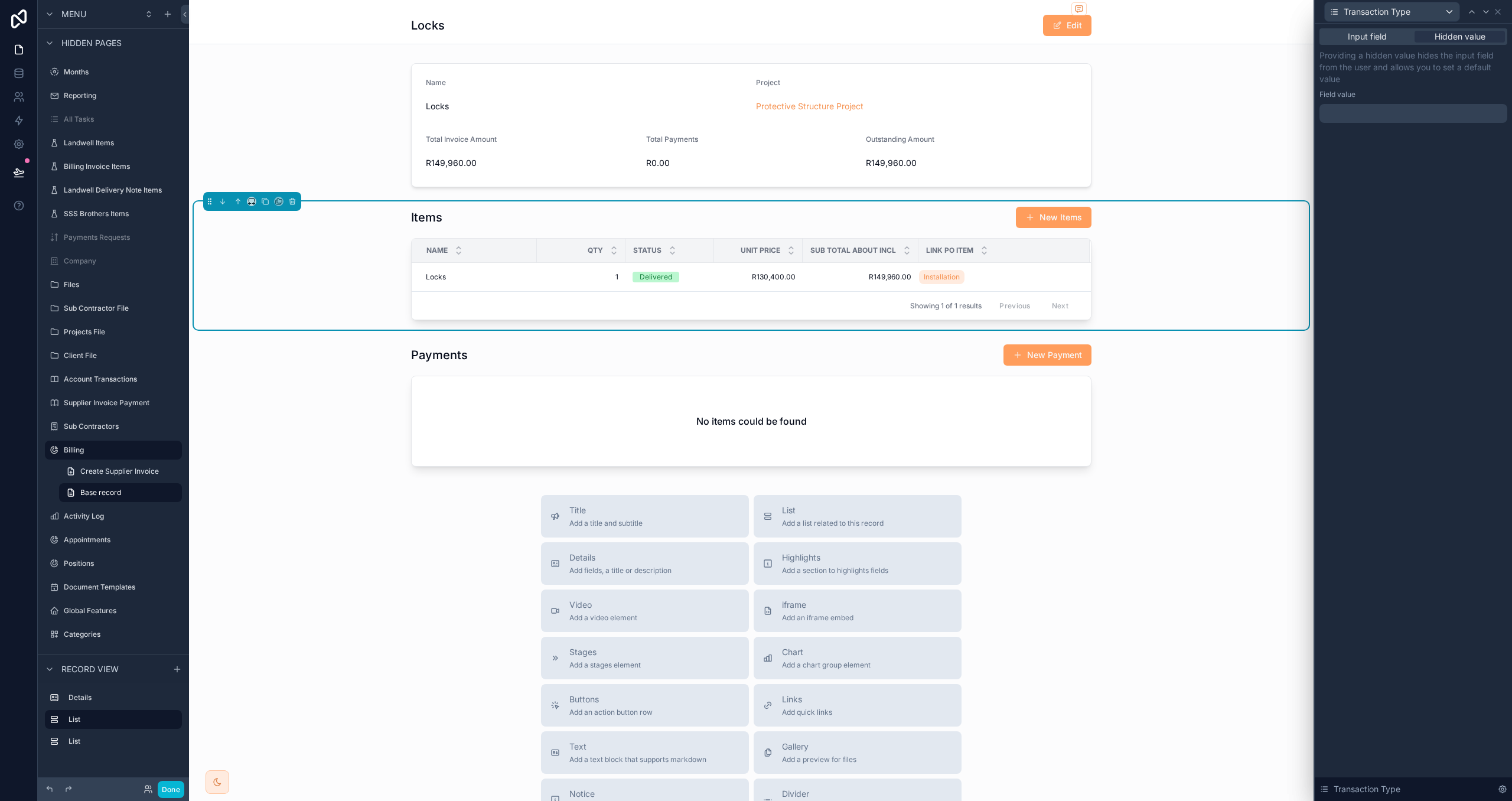
click at [1393, 111] on div at bounding box center [1413, 114] width 188 height 19
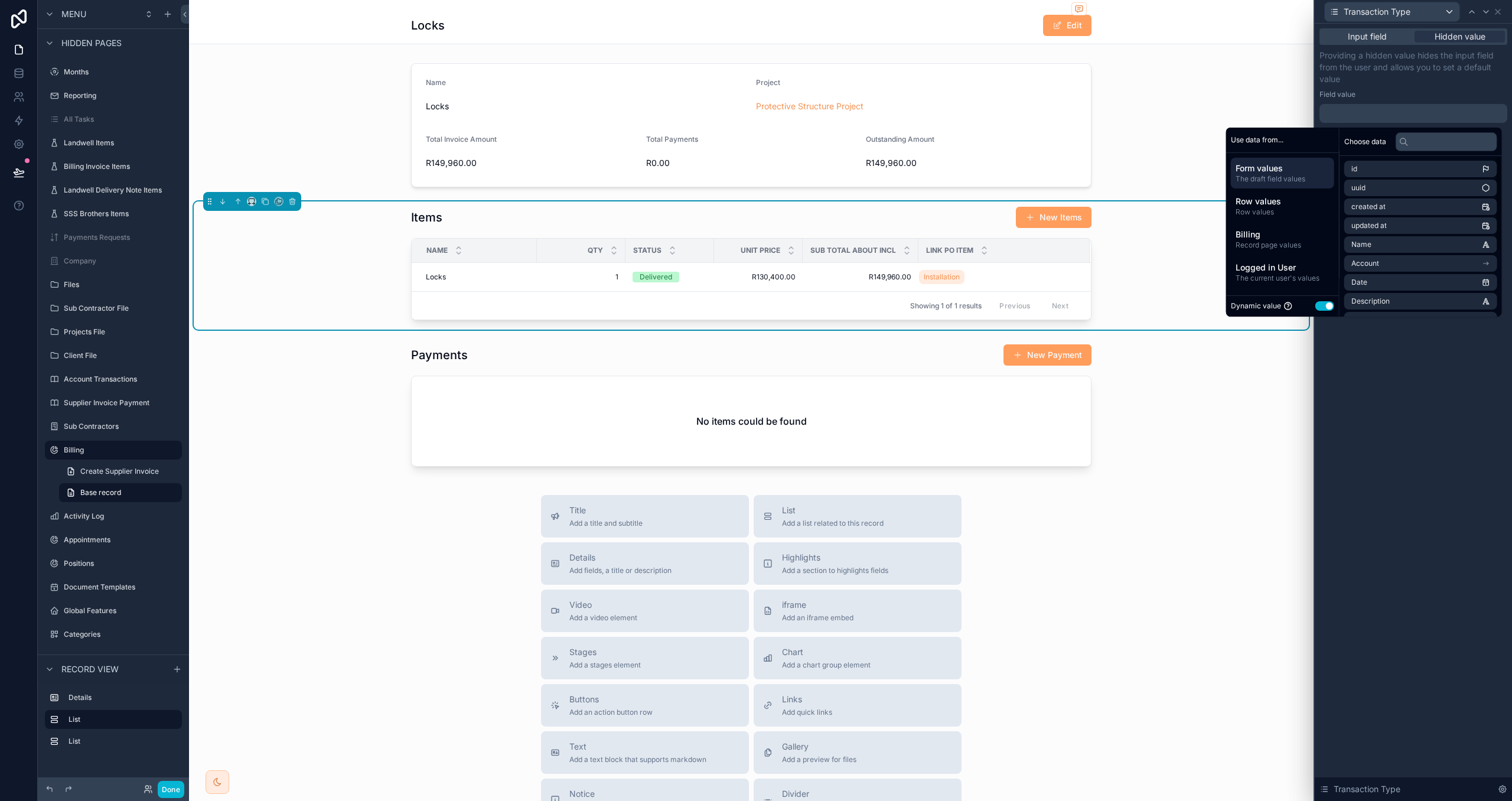
click at [1326, 304] on button "Use setting" at bounding box center [1325, 306] width 19 height 9
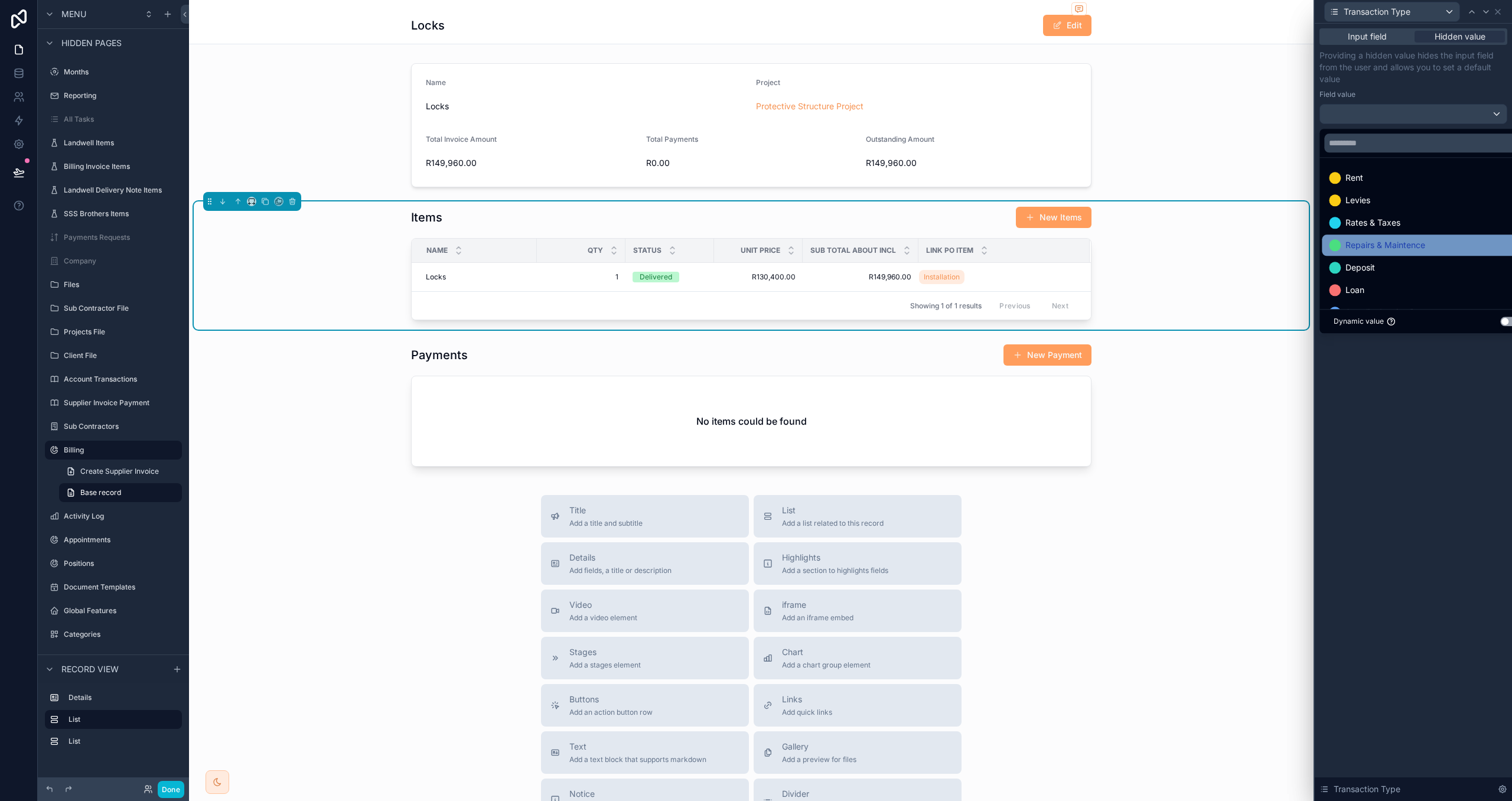
scroll to position [24, 0]
drag, startPoint x: 1379, startPoint y: 284, endPoint x: 1474, endPoint y: 116, distance: 193.0
click at [1379, 284] on span "Supplier Invoice Payment" at bounding box center [1395, 289] width 99 height 14
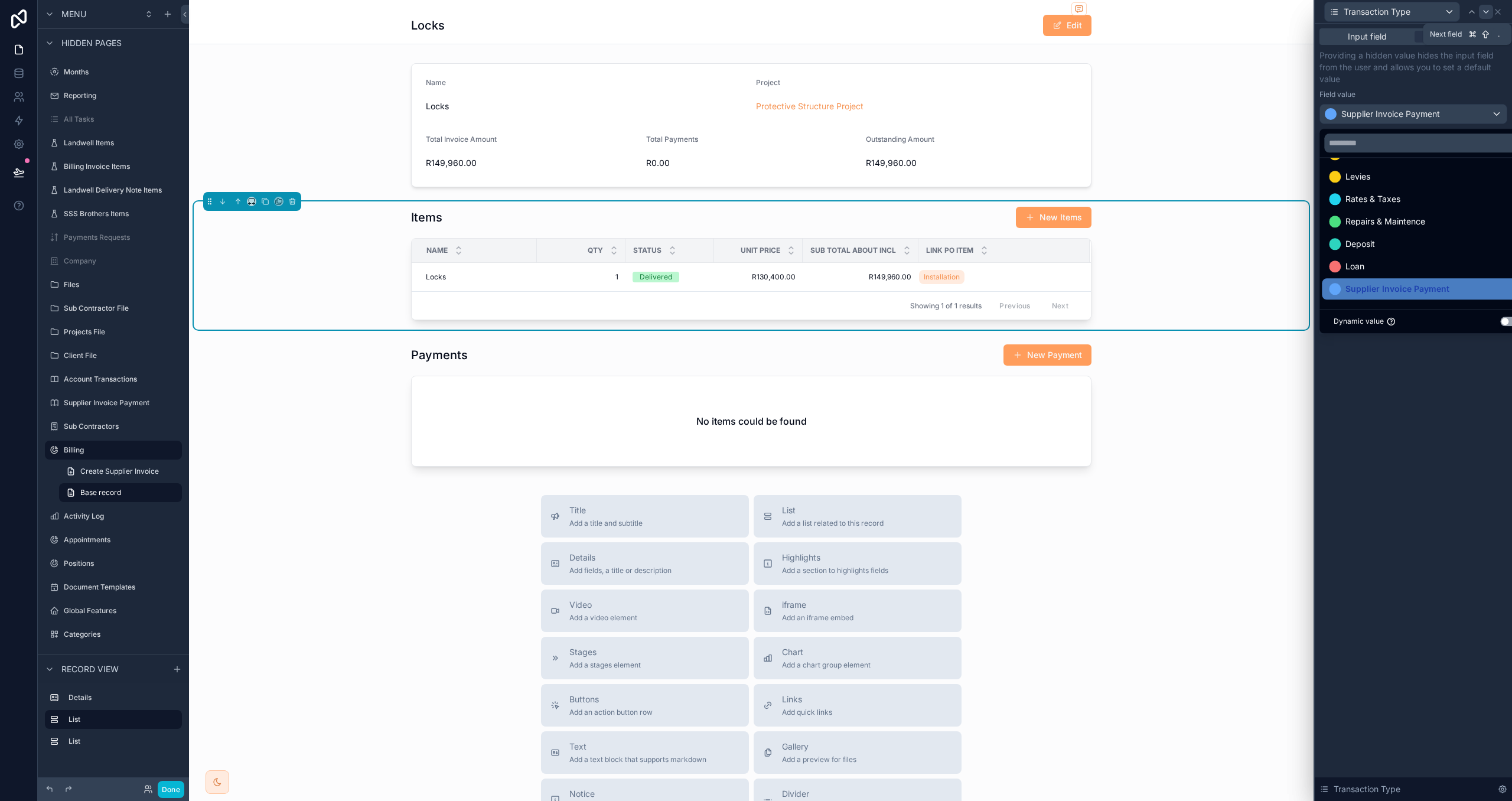
click at [1482, 11] on icon at bounding box center [1486, 11] width 9 height 9
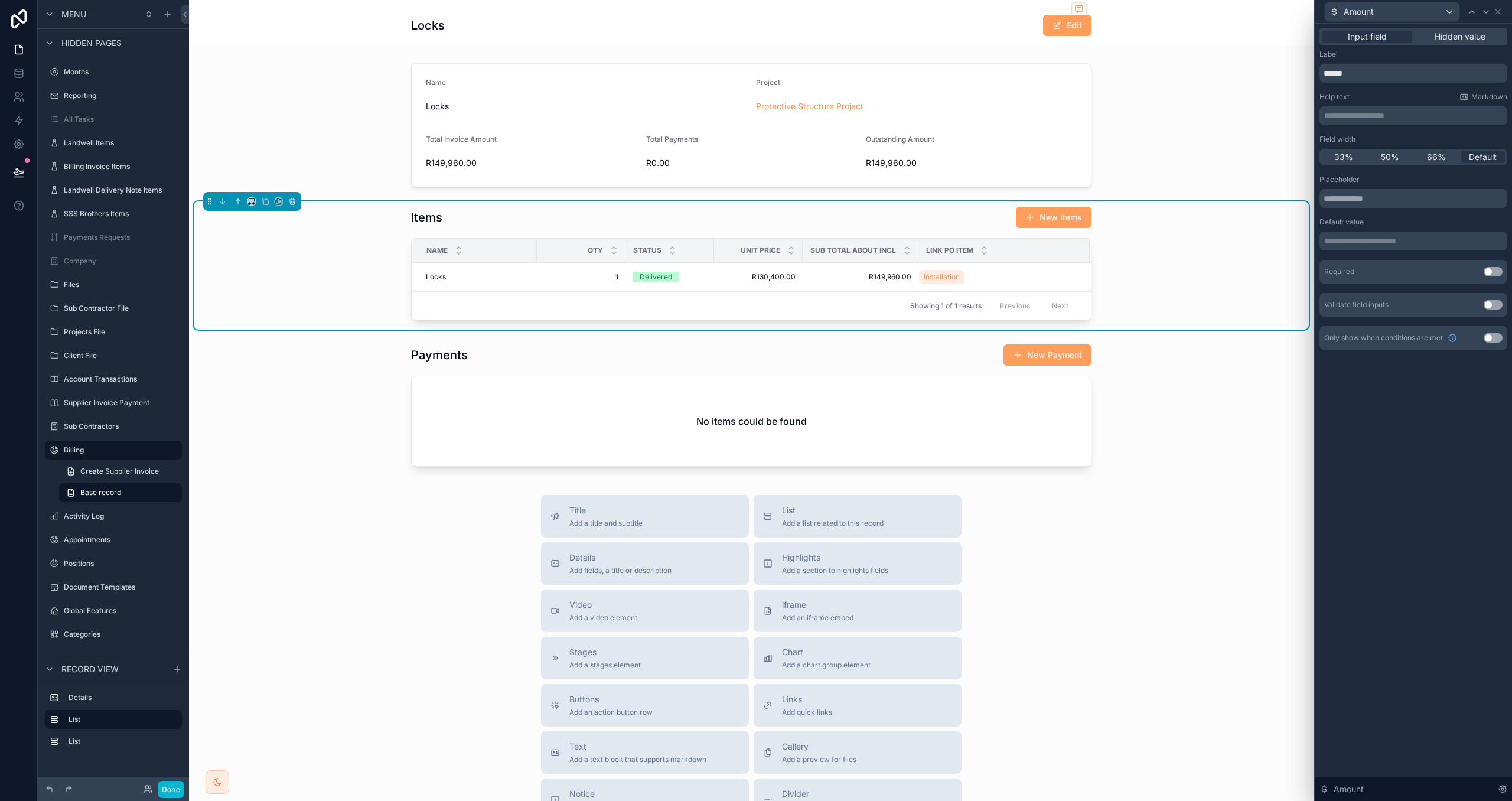
click at [1384, 237] on p "**********" at bounding box center [1414, 241] width 180 height 11
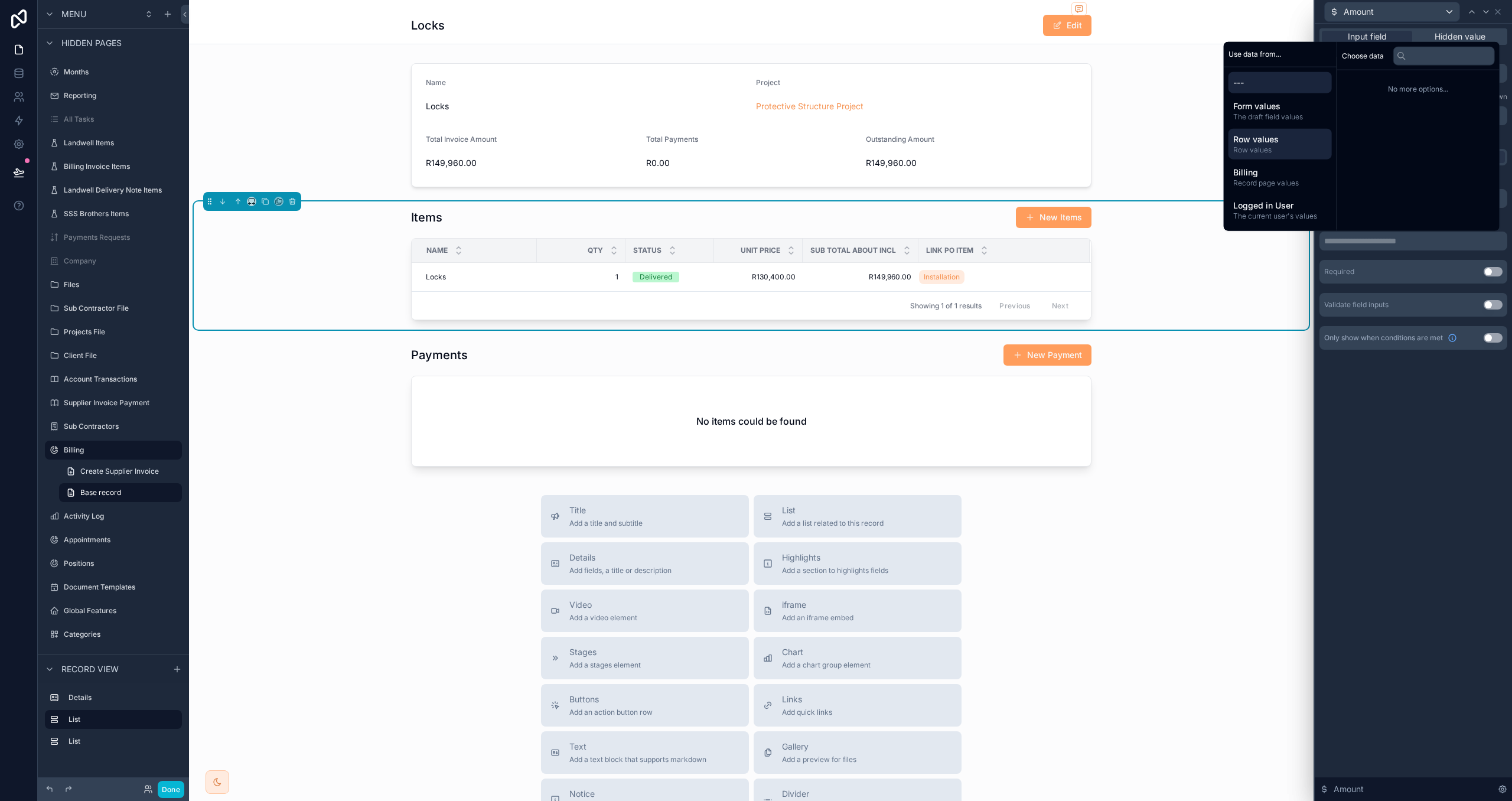
click at [1272, 140] on span "Row values" at bounding box center [1280, 140] width 94 height 11
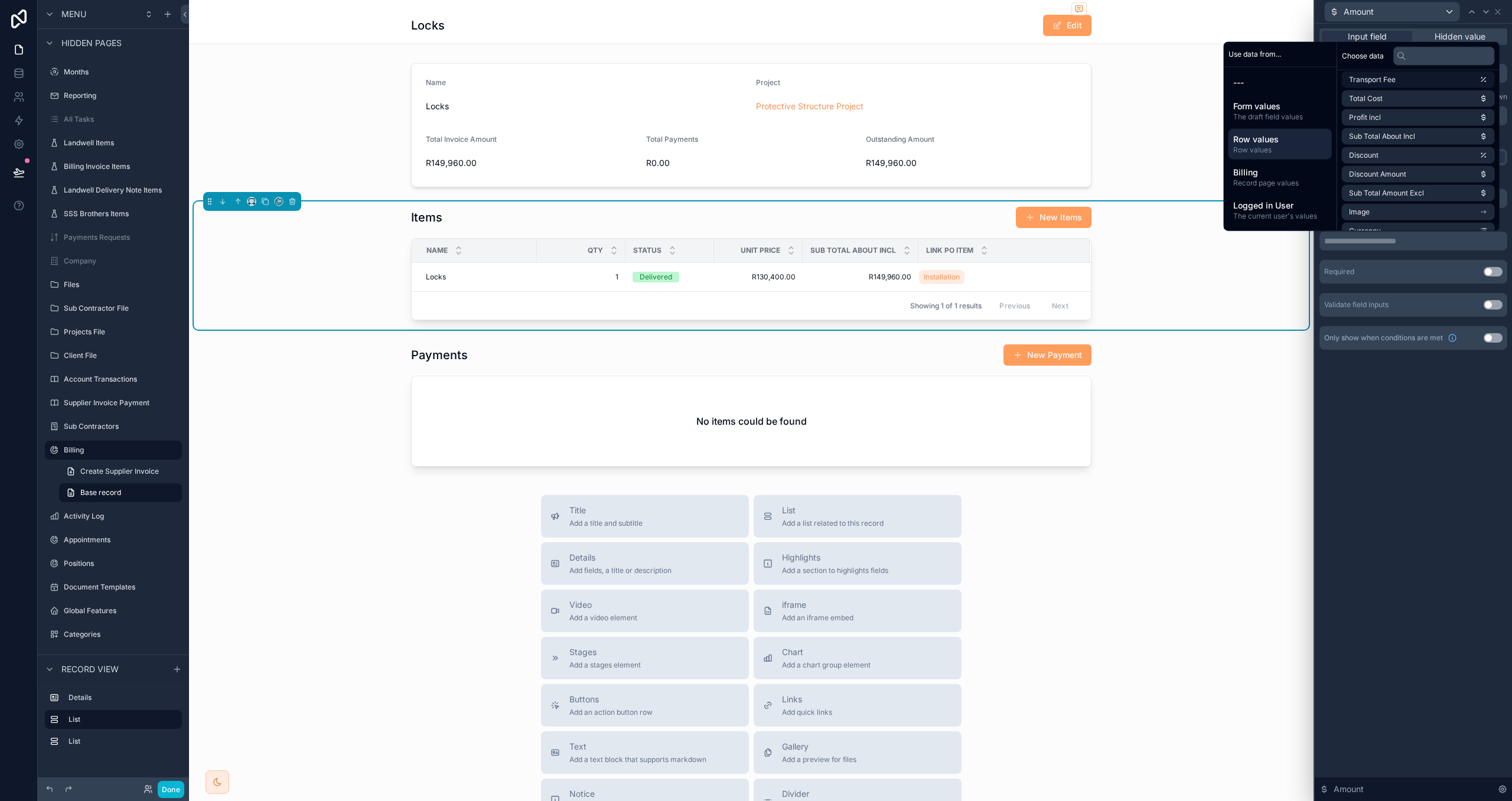
scroll to position [241, 0]
click at [1396, 126] on span "Sub Total About Incl" at bounding box center [1383, 126] width 66 height 9
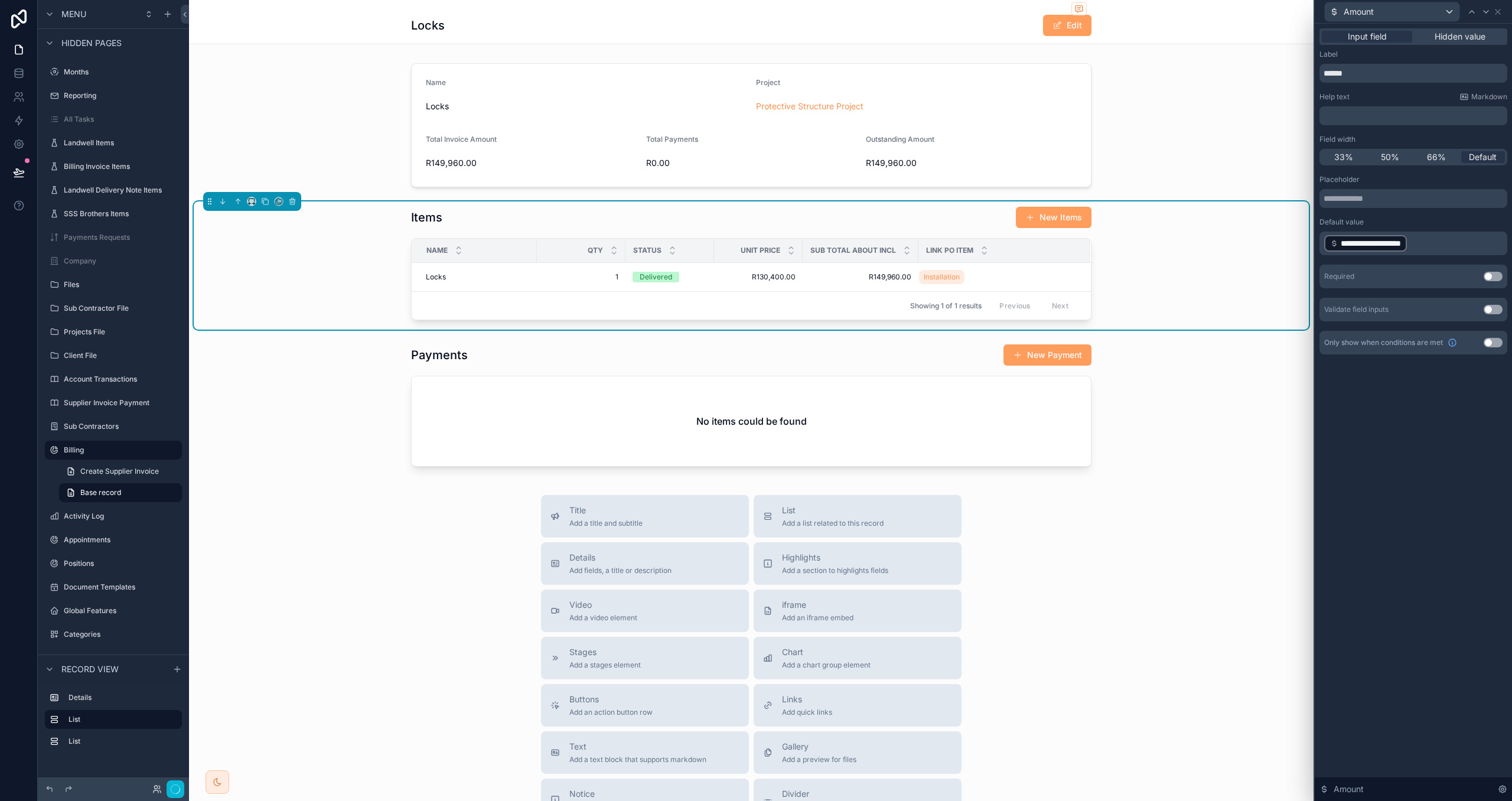
click at [1428, 423] on div "**********" at bounding box center [1413, 412] width 197 height 777
click at [1500, 10] on icon at bounding box center [1498, 11] width 9 height 9
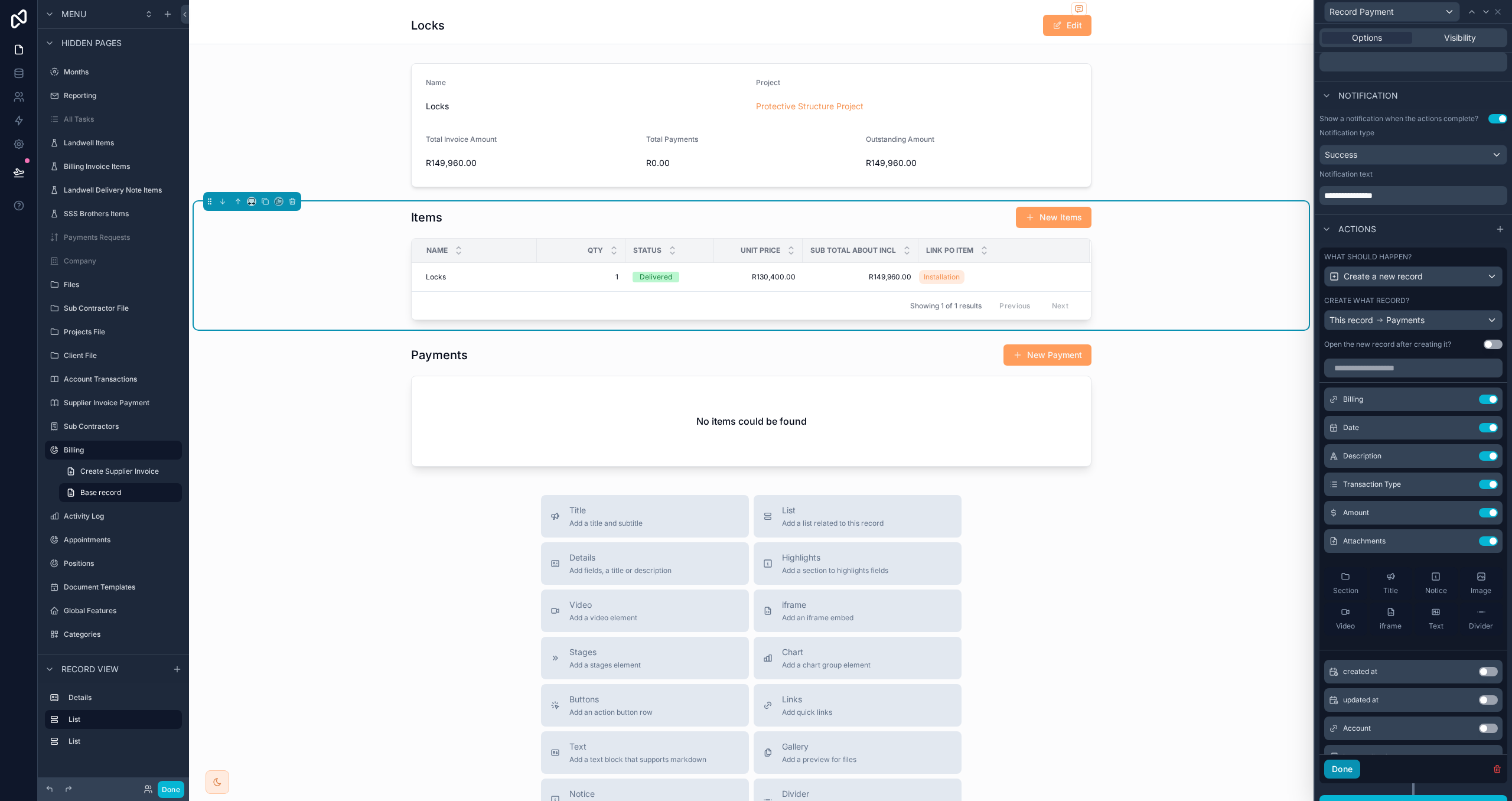
click at [1344, 773] on button "Done" at bounding box center [1342, 769] width 36 height 19
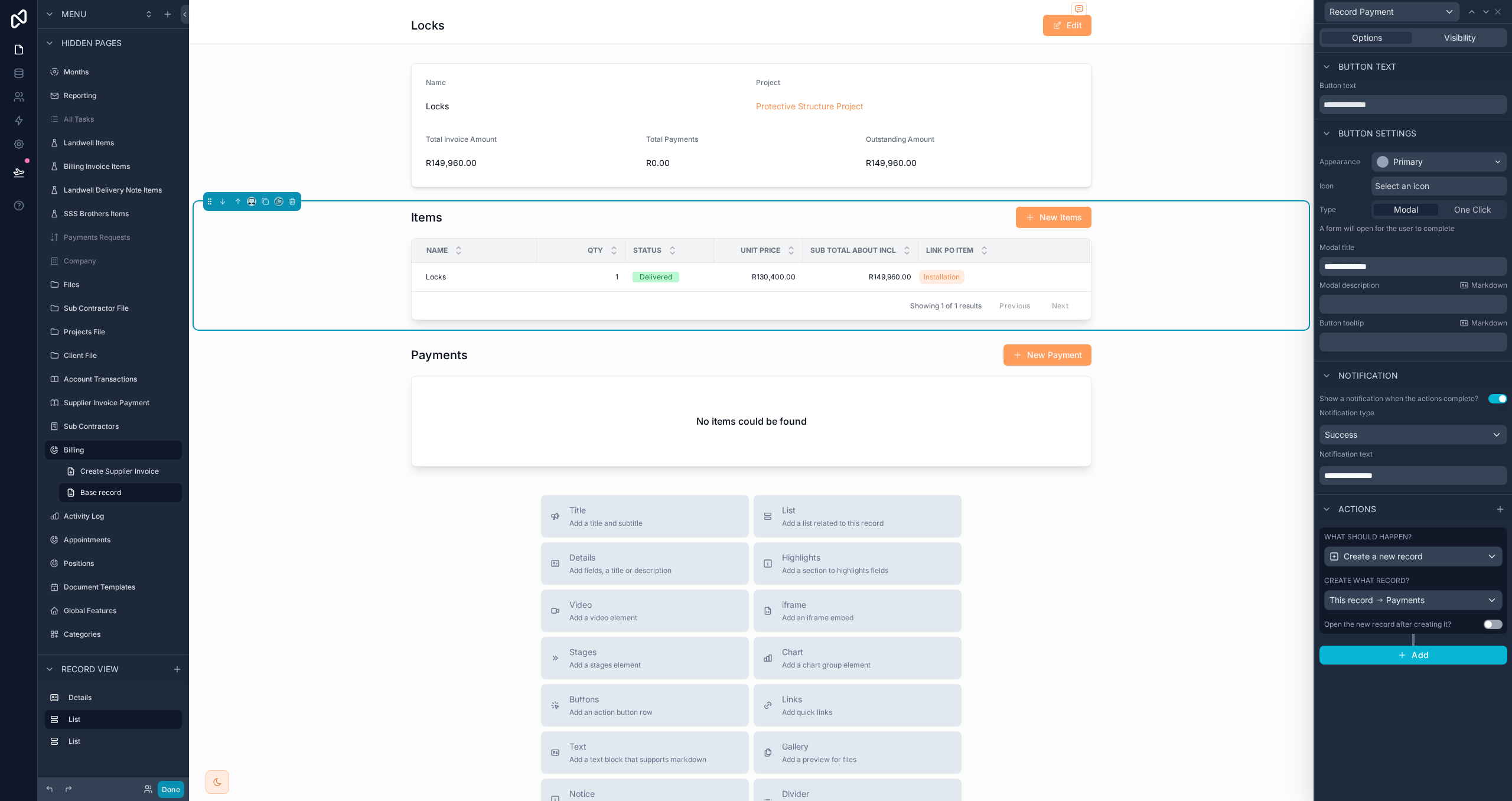
drag, startPoint x: 177, startPoint y: 790, endPoint x: 195, endPoint y: 783, distance: 19.3
click at [177, 789] on button "Done" at bounding box center [171, 790] width 27 height 17
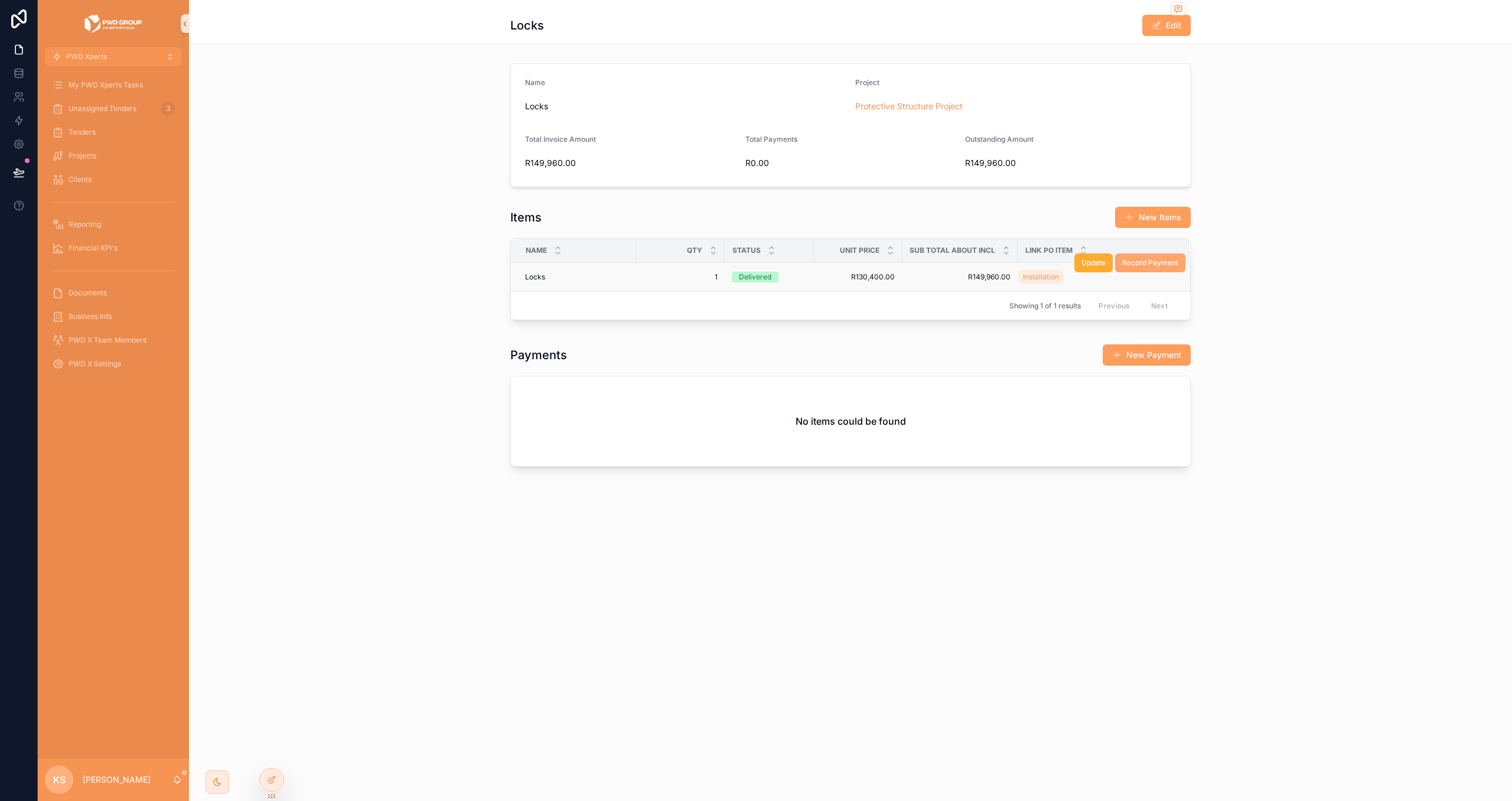
click at [1142, 267] on span "Record Payment" at bounding box center [1150, 263] width 56 height 9
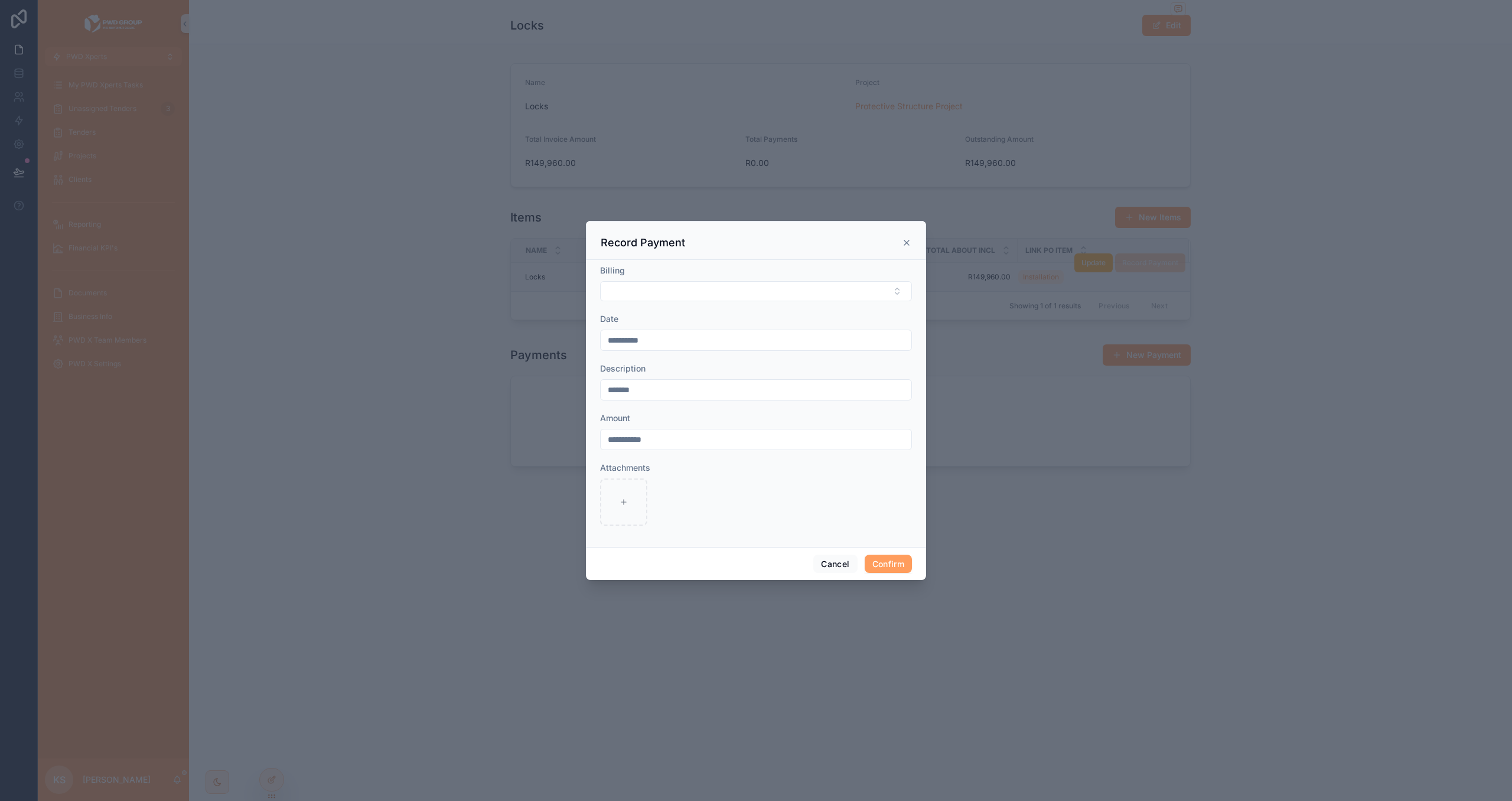
click at [906, 240] on icon at bounding box center [906, 243] width 9 height 9
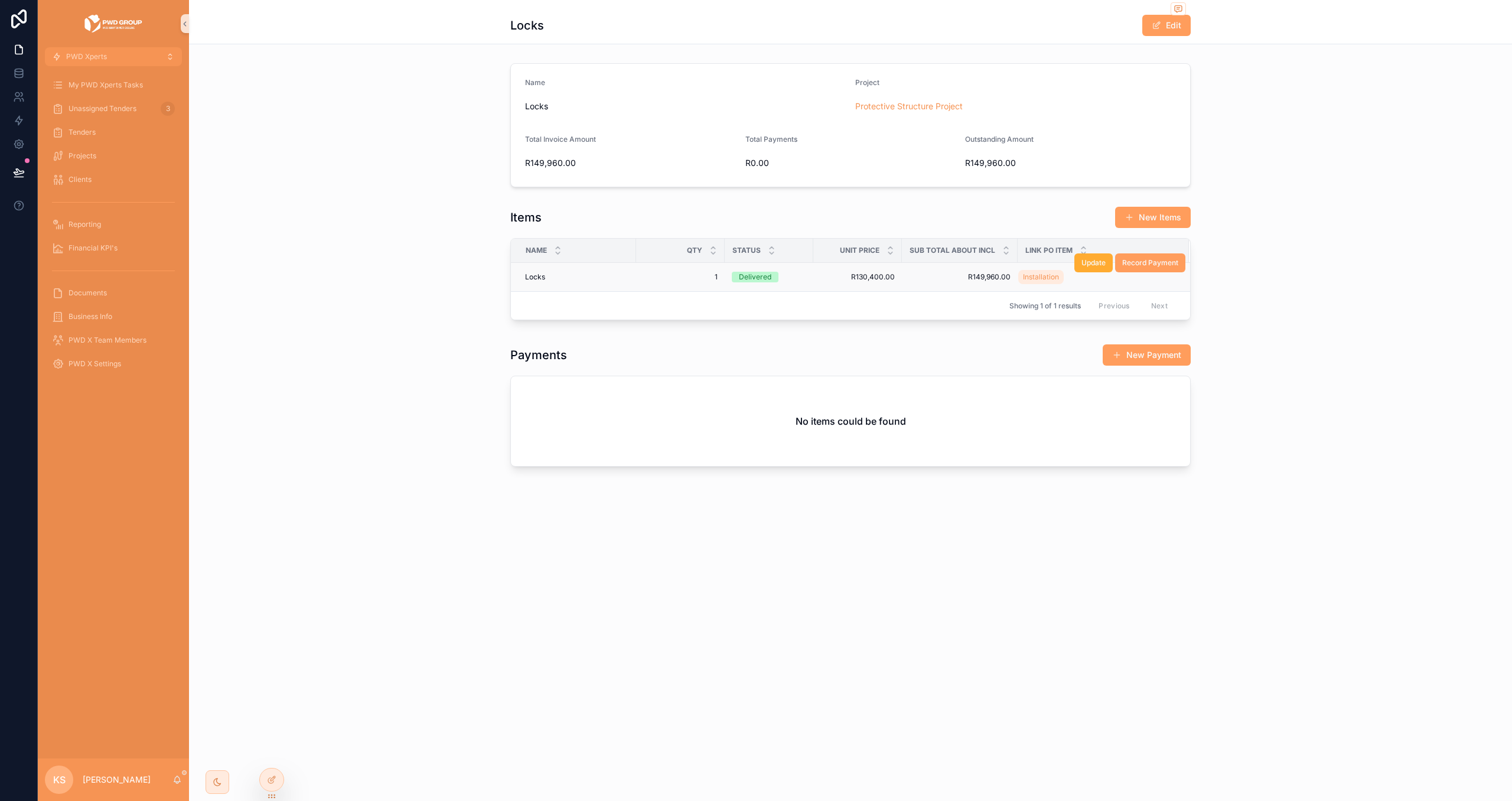
drag, startPoint x: 277, startPoint y: 780, endPoint x: 287, endPoint y: 775, distance: 11.2
click at [276, 780] on div at bounding box center [271, 780] width 24 height 23
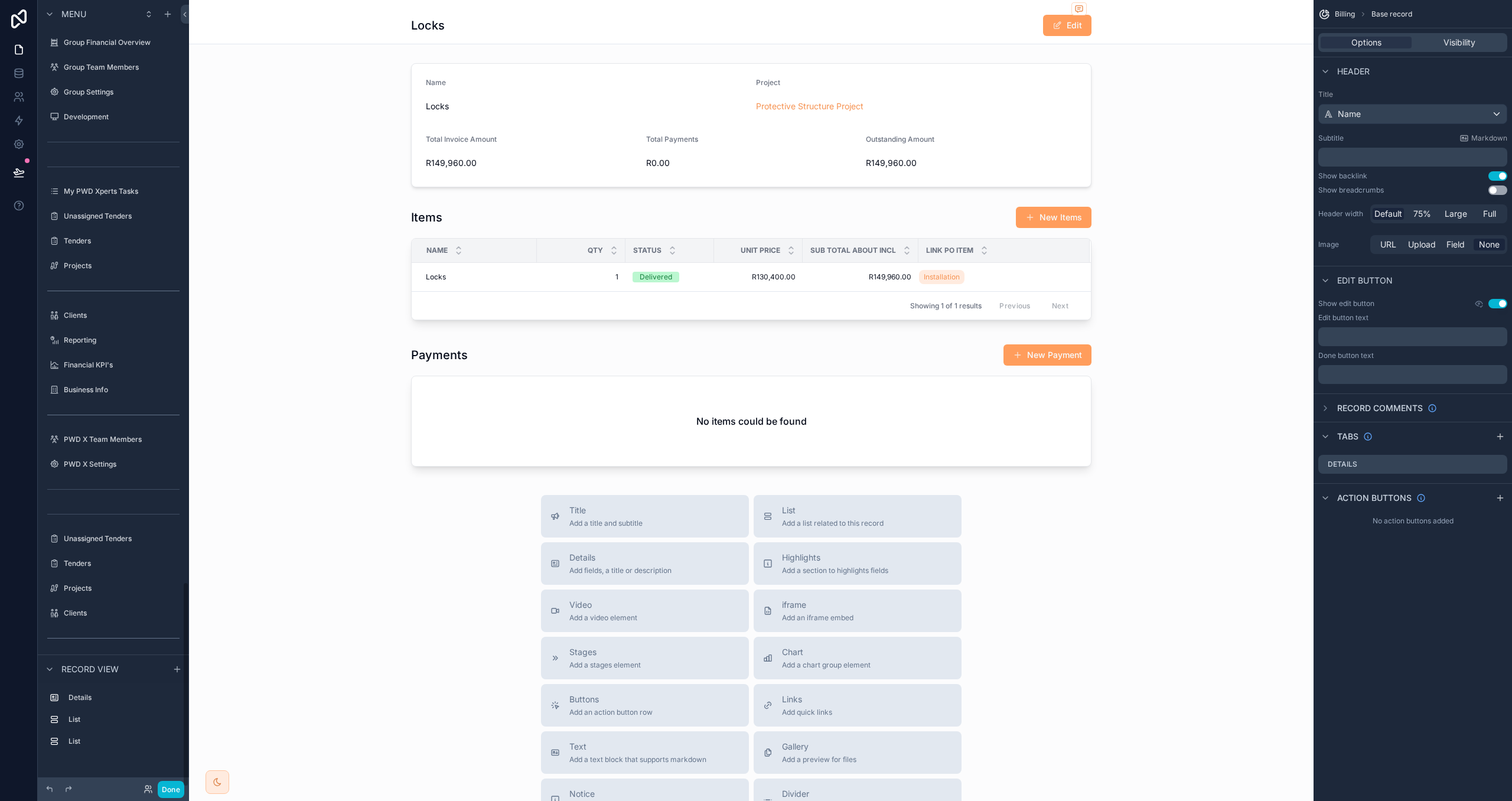
scroll to position [2226, 0]
click at [791, 221] on div "scrollable content" at bounding box center [751, 265] width 1115 height 128
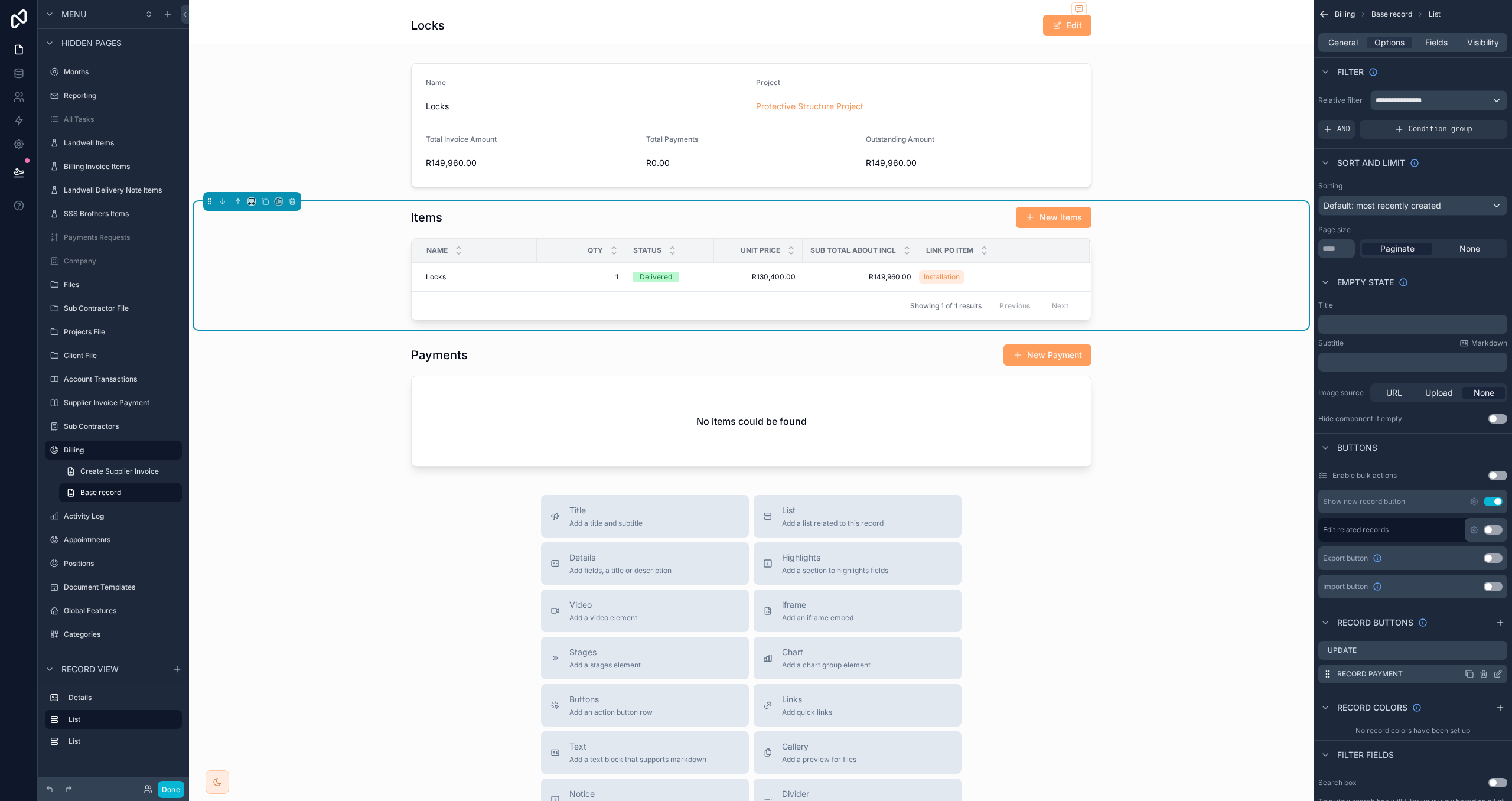
click at [1497, 675] on icon "scrollable content" at bounding box center [1498, 674] width 9 height 9
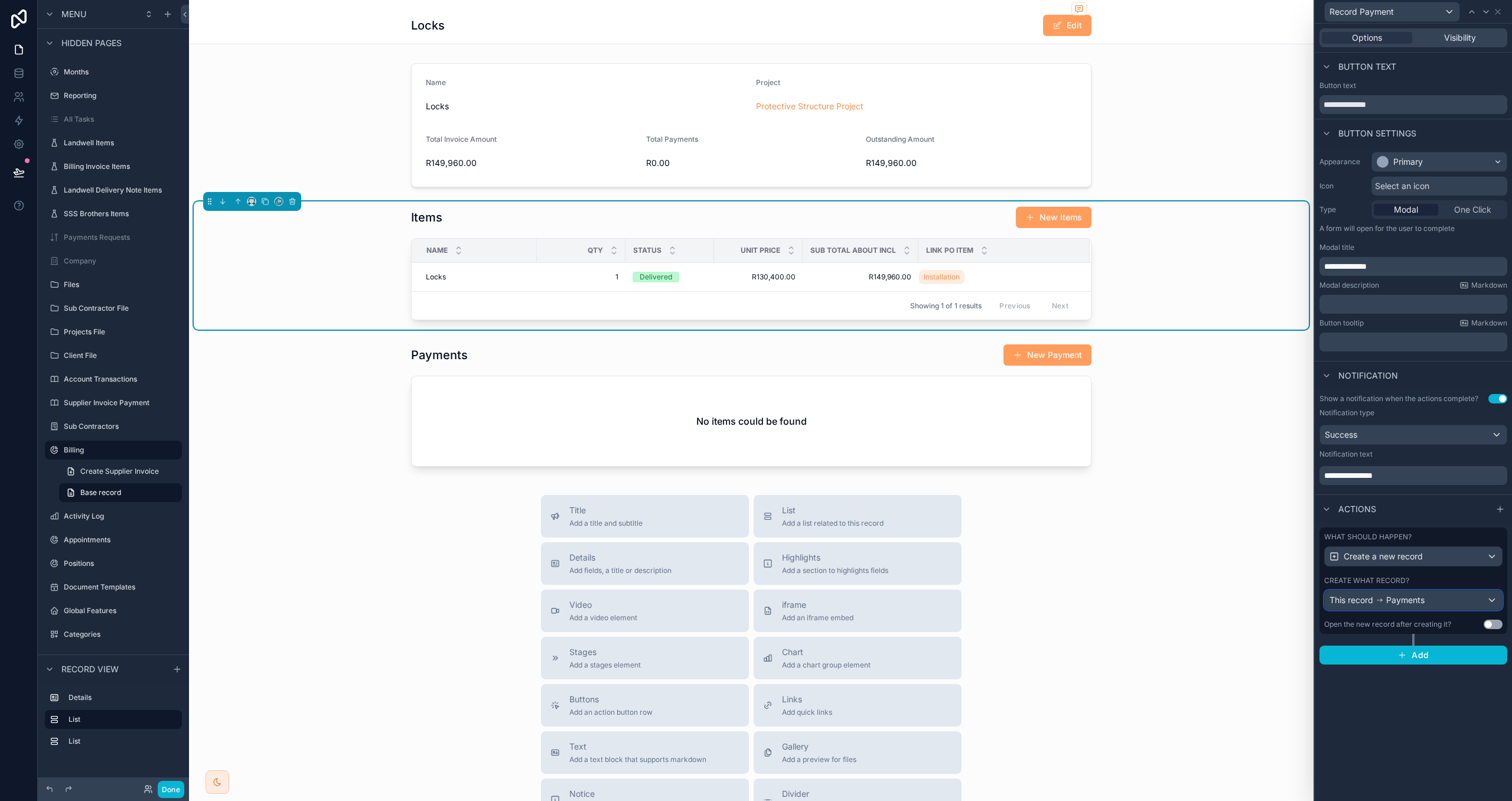
click at [1466, 599] on div "This record Payments" at bounding box center [1413, 600] width 177 height 19
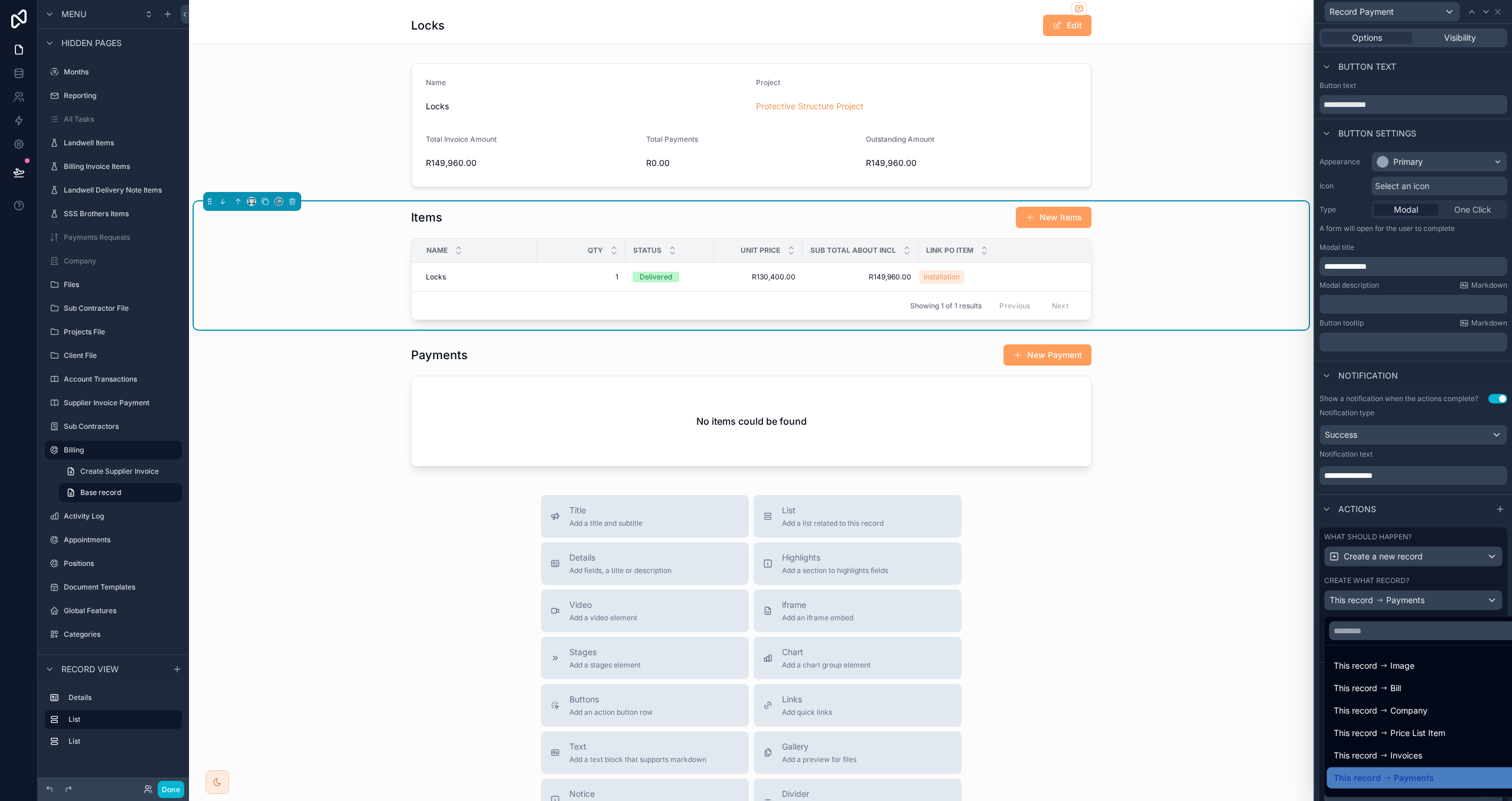
click at [1459, 582] on div at bounding box center [1413, 400] width 197 height 801
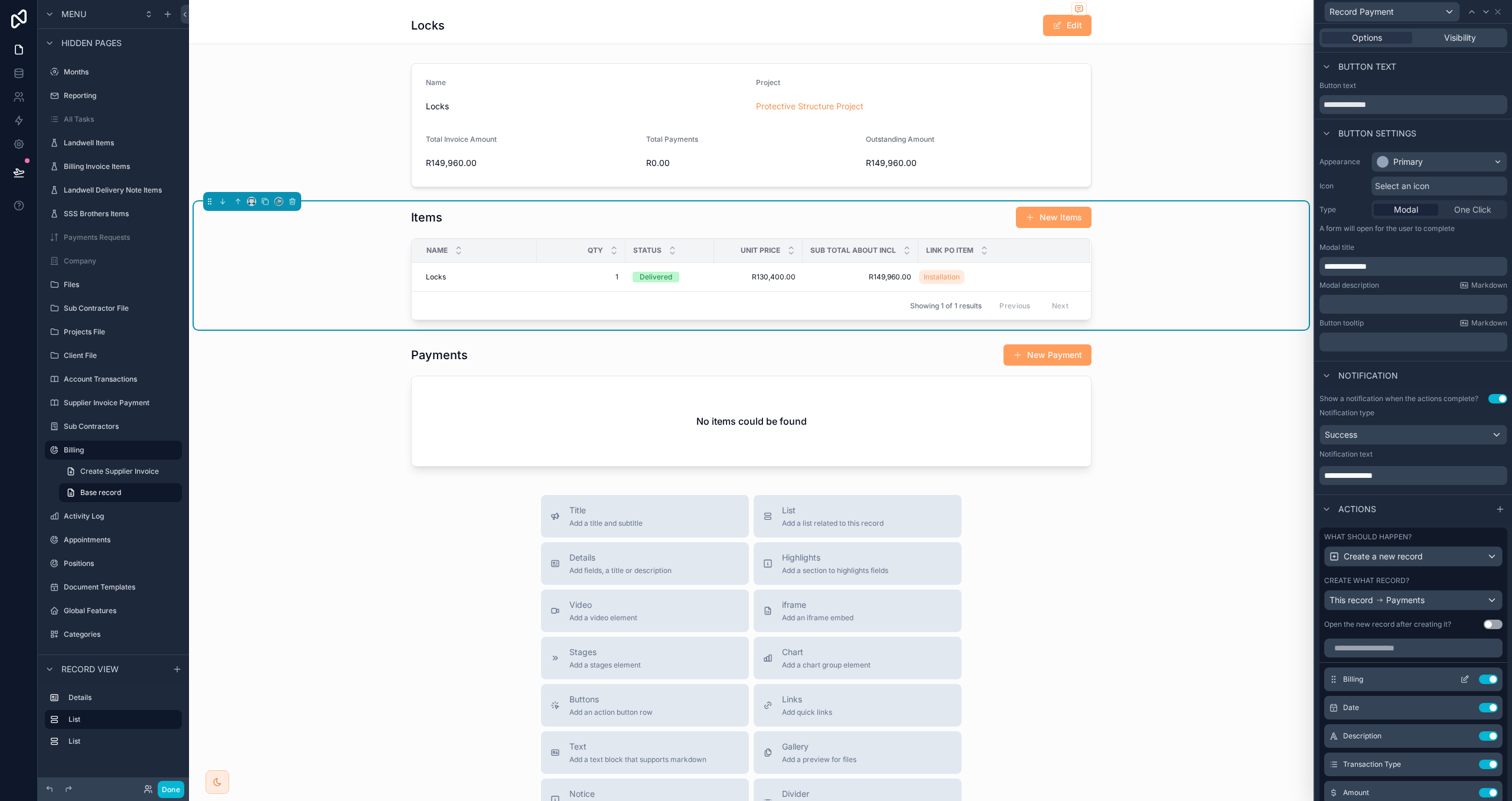
click at [1464, 680] on icon at bounding box center [1465, 680] width 9 height 9
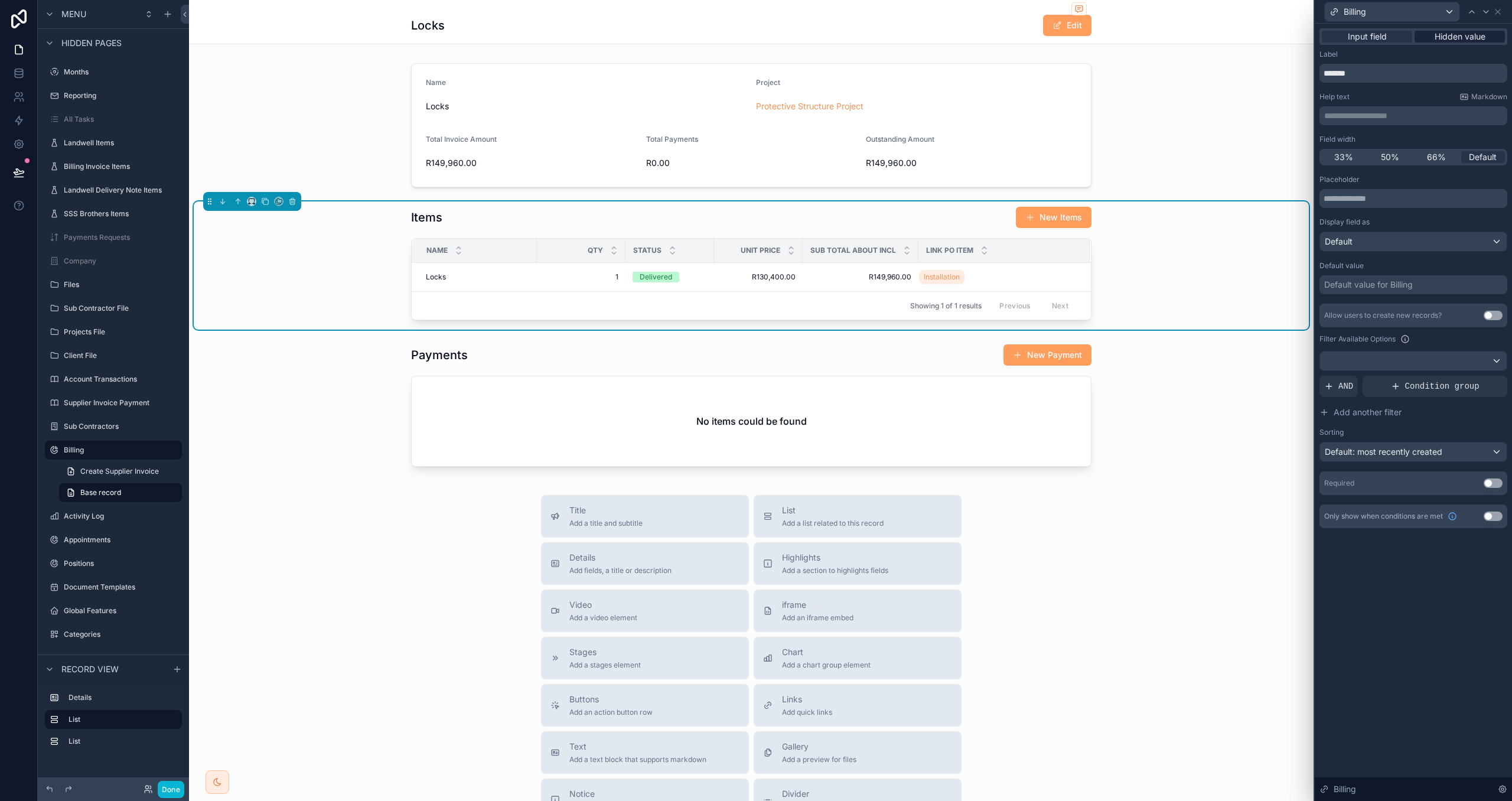
click at [1468, 35] on span "Hidden value" at bounding box center [1461, 36] width 51 height 11
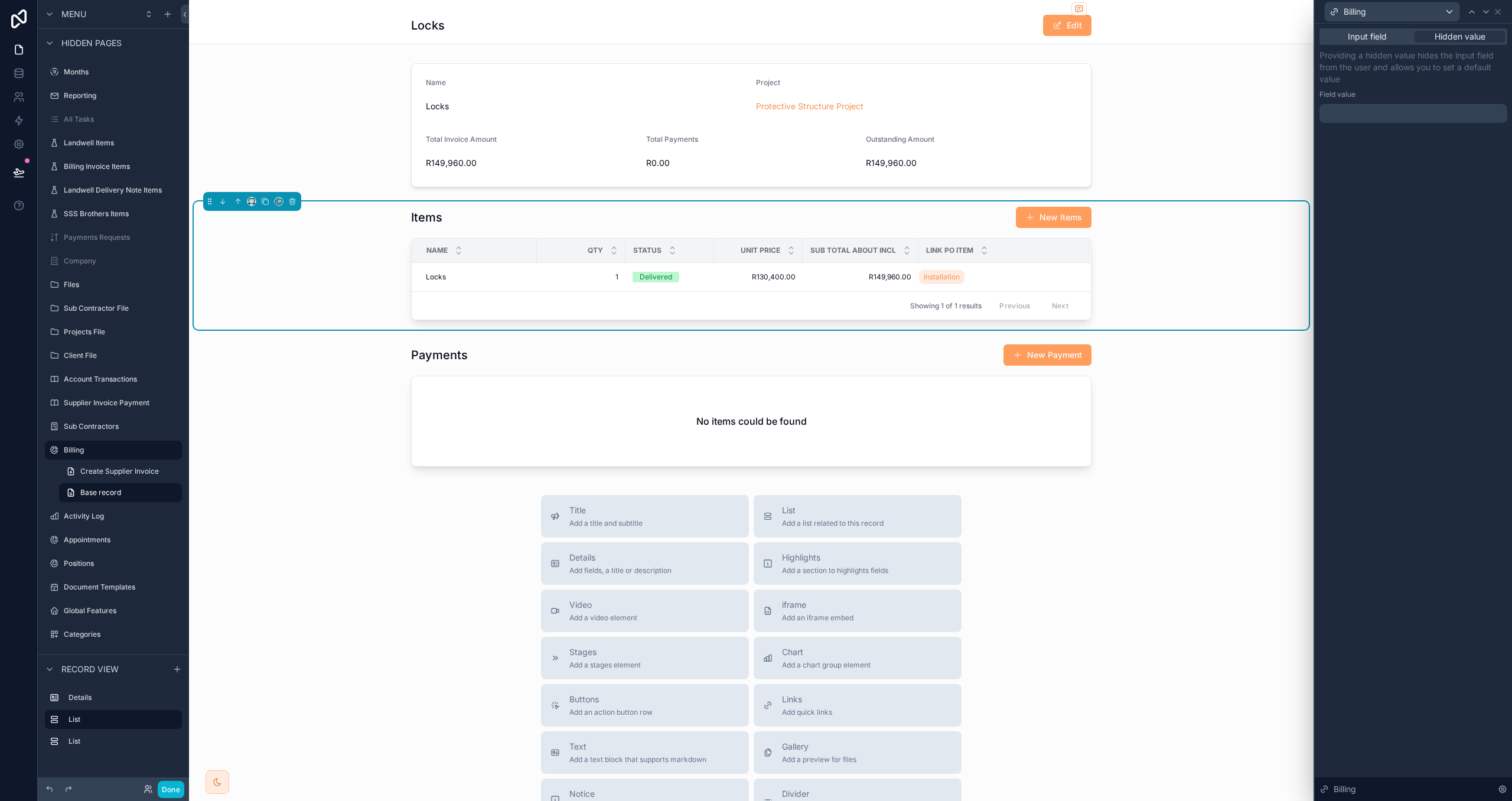
click at [1367, 113] on div at bounding box center [1413, 114] width 188 height 19
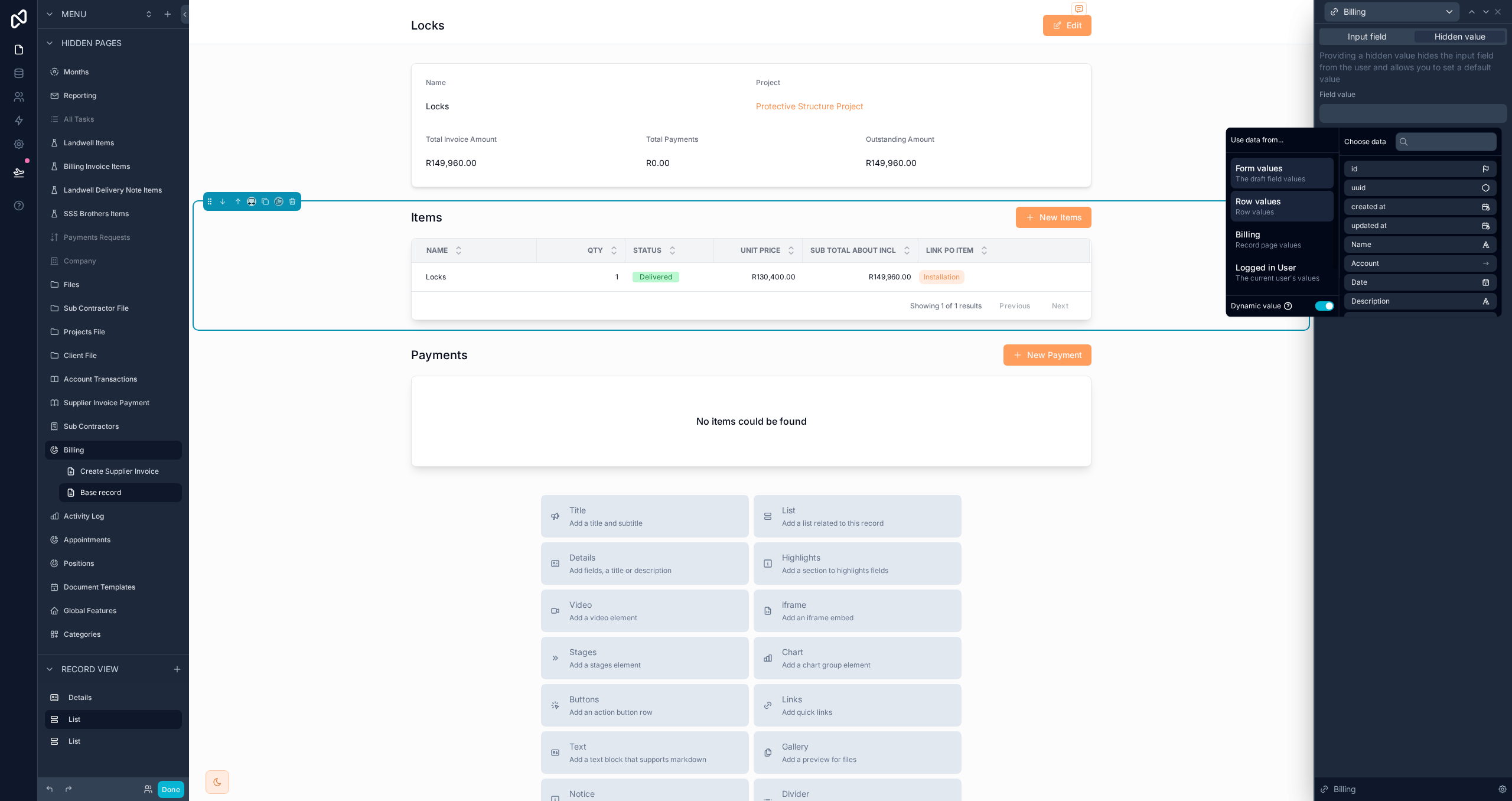
click at [1290, 210] on span "Row values" at bounding box center [1282, 212] width 94 height 9
click at [1372, 193] on li "Bill" at bounding box center [1421, 187] width 153 height 16
click at [1370, 187] on li "Bill" at bounding box center [1421, 190] width 153 height 16
click at [163, 796] on button "Done" at bounding box center [171, 790] width 27 height 17
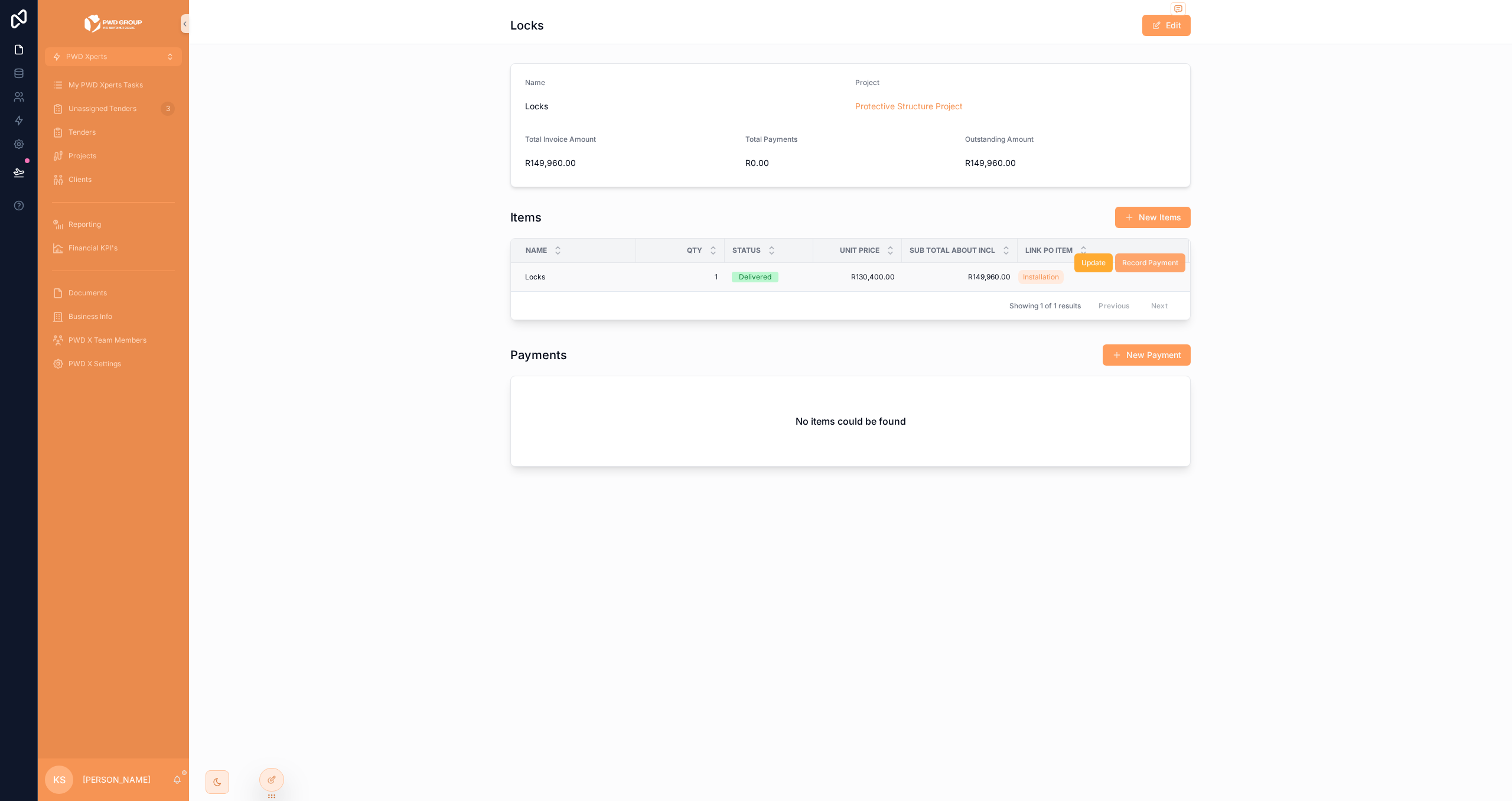
click at [1148, 263] on span "Record Payment" at bounding box center [1150, 263] width 56 height 9
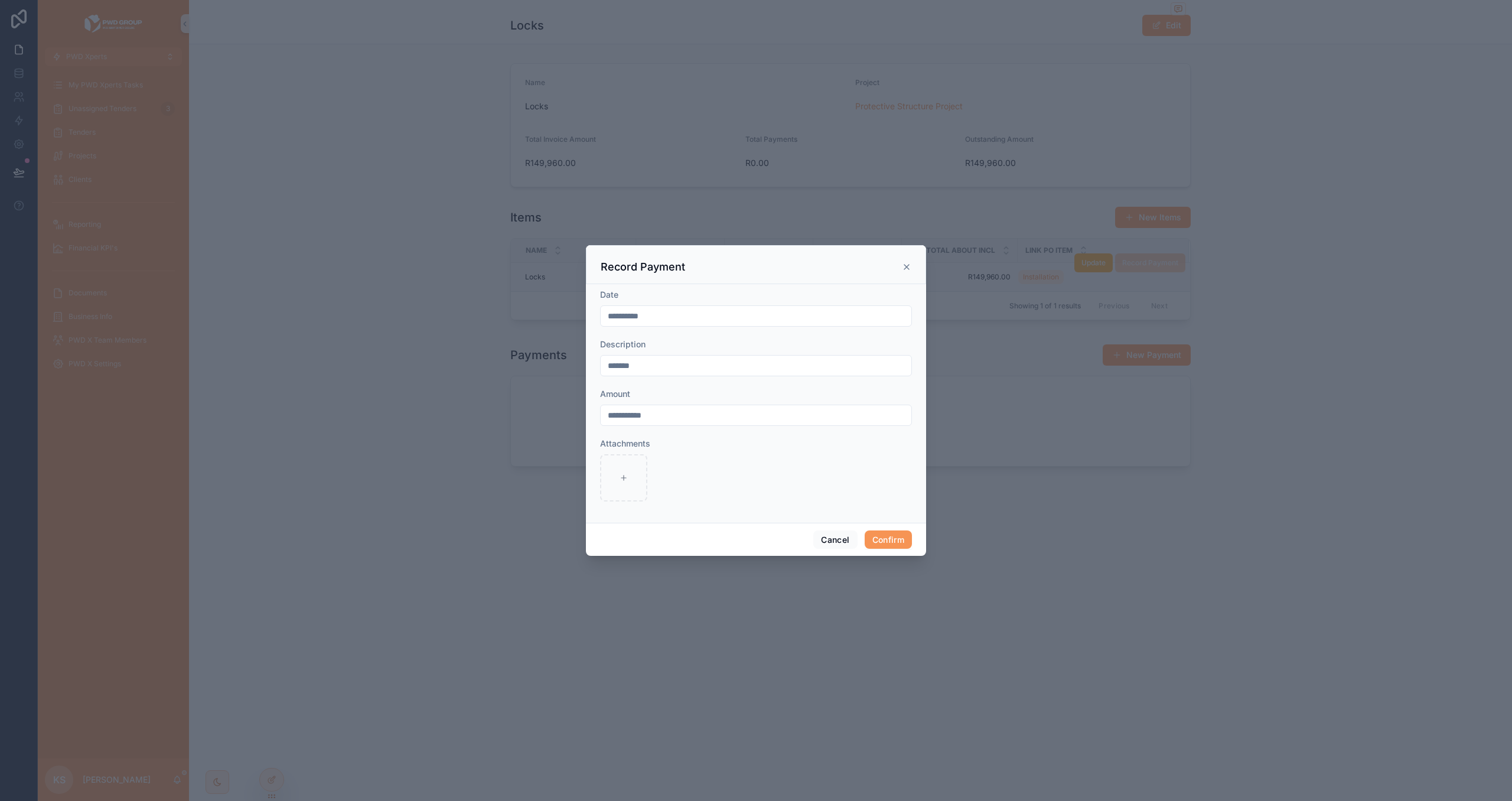
click at [890, 534] on button "Confirm" at bounding box center [888, 540] width 47 height 19
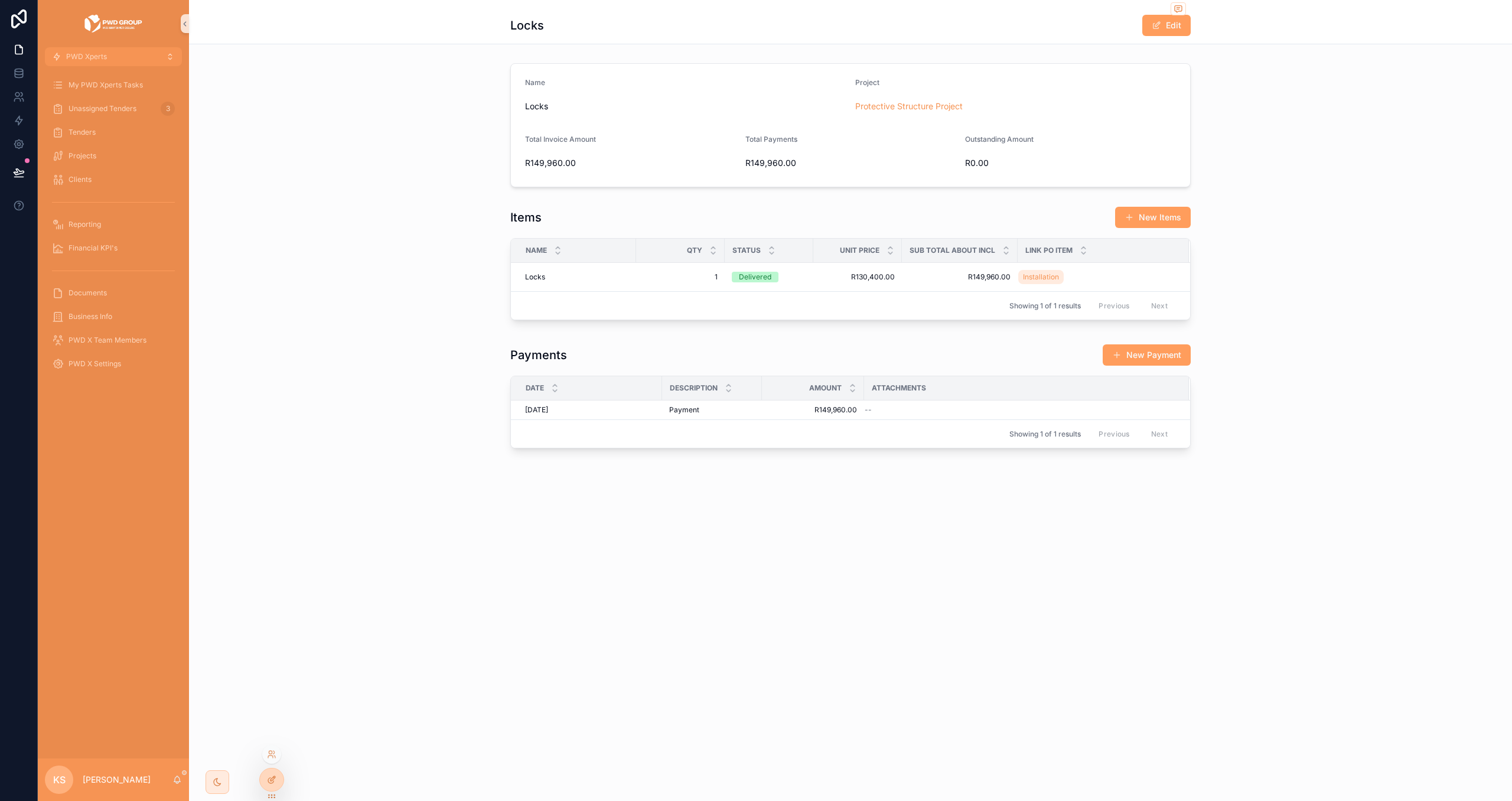
click at [269, 790] on div at bounding box center [271, 780] width 24 height 23
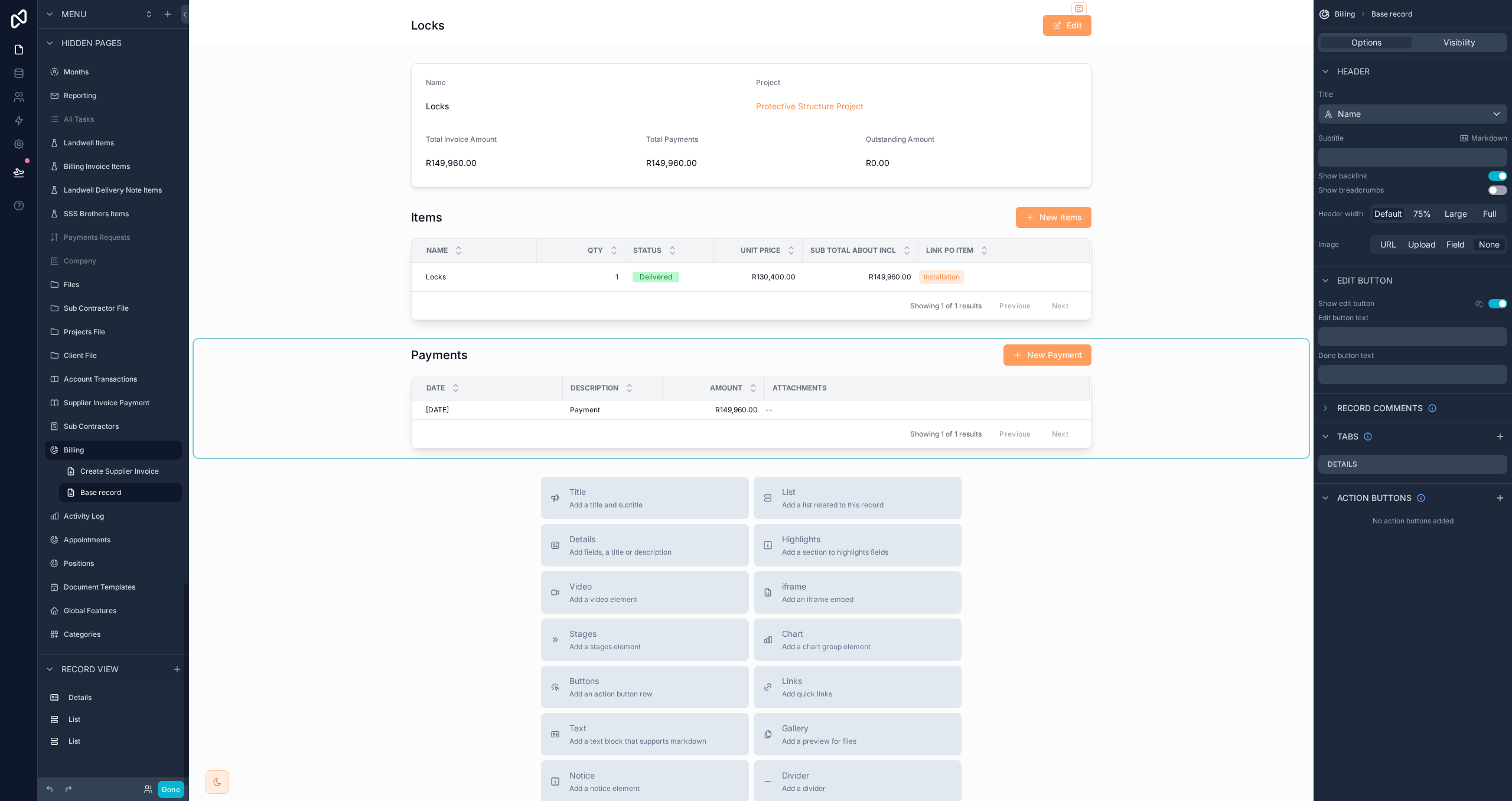
click at [950, 376] on div "scrollable content" at bounding box center [751, 398] width 1115 height 119
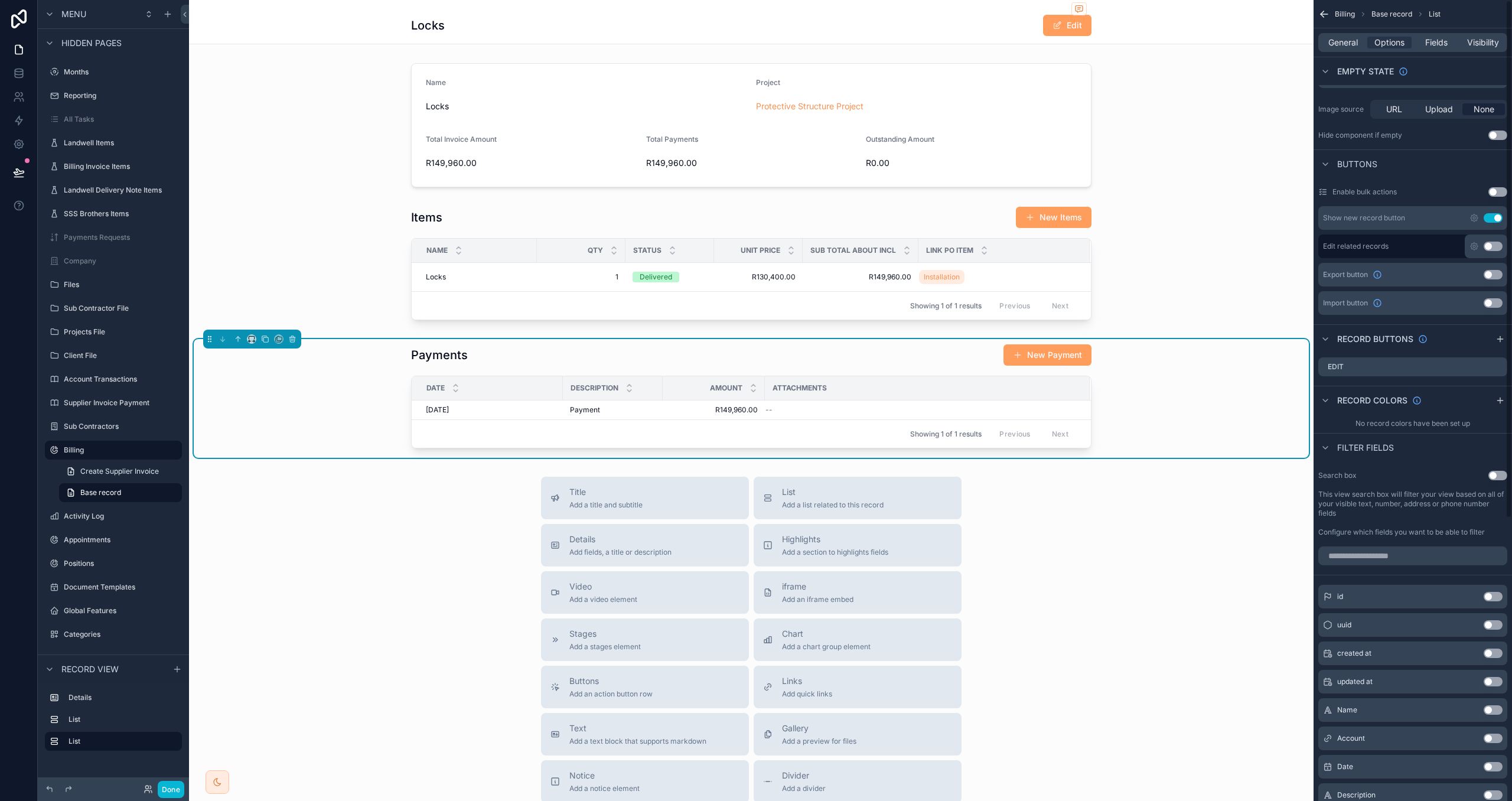
click at [1505, 624] on div "**********" at bounding box center [1412, 325] width 198 height 1218
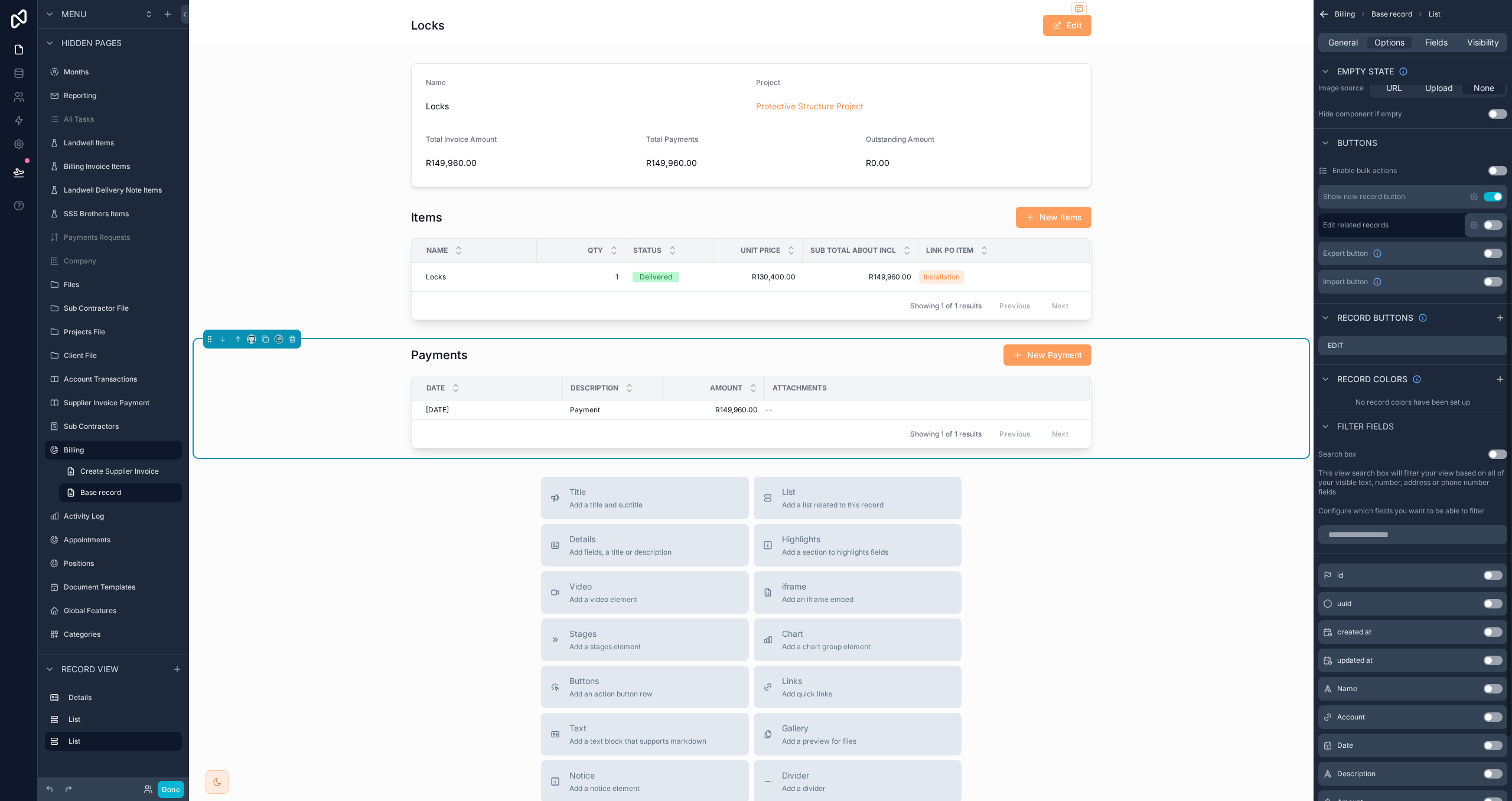
scroll to position [268, 0]
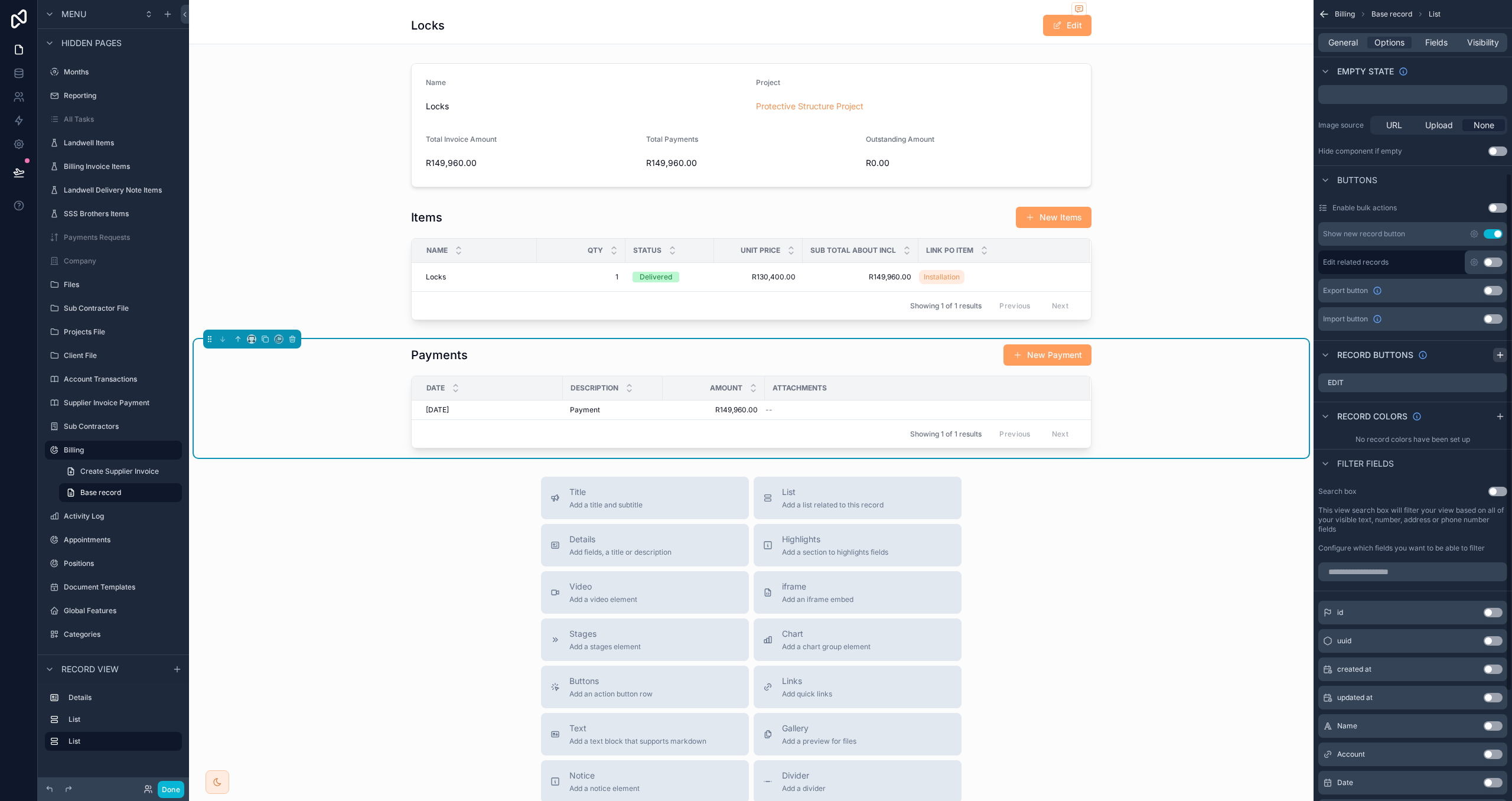
click at [1498, 355] on icon "scrollable content" at bounding box center [1501, 355] width 9 height 9
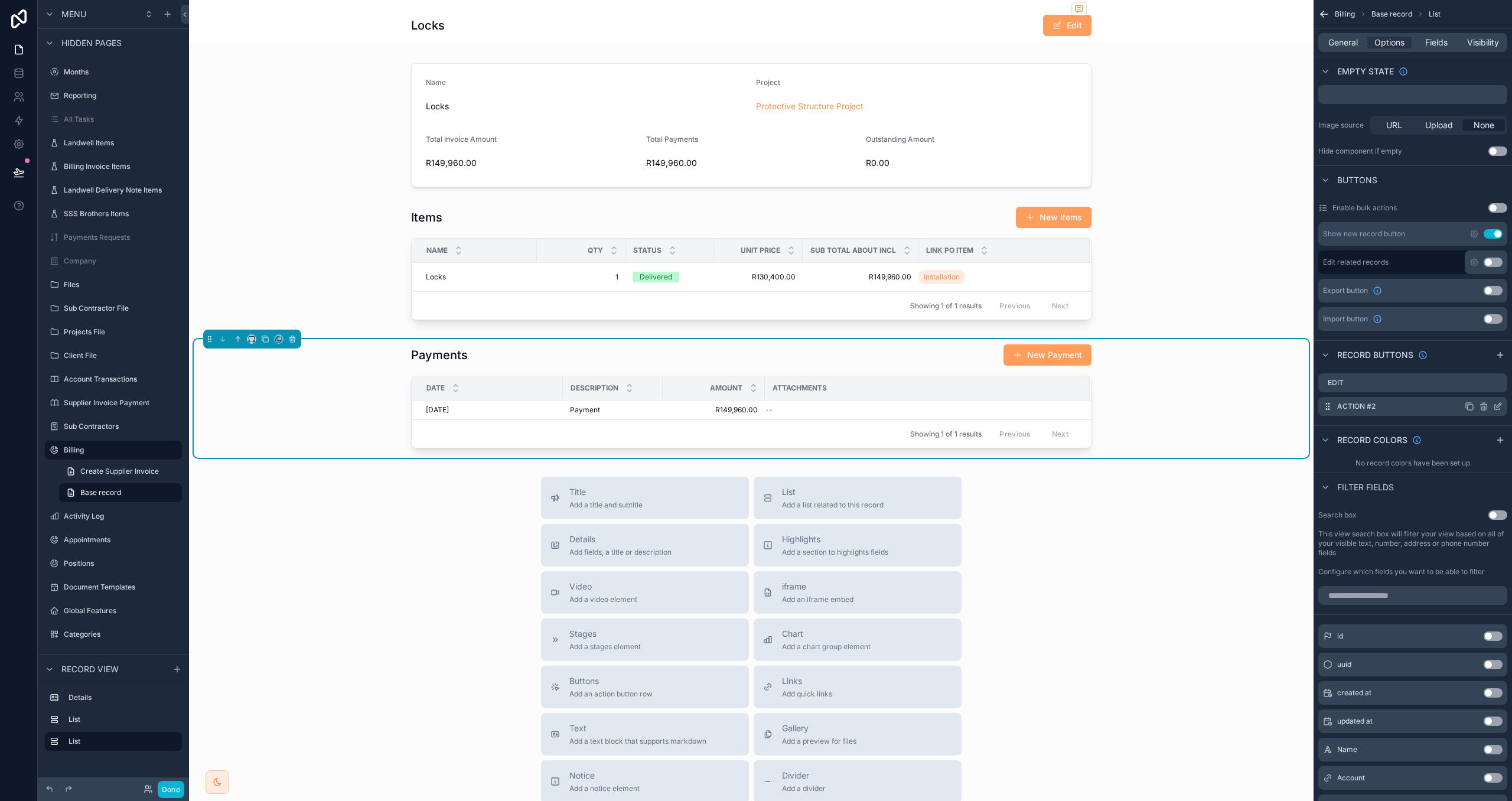
click at [1498, 407] on icon "scrollable content" at bounding box center [1498, 406] width 9 height 9
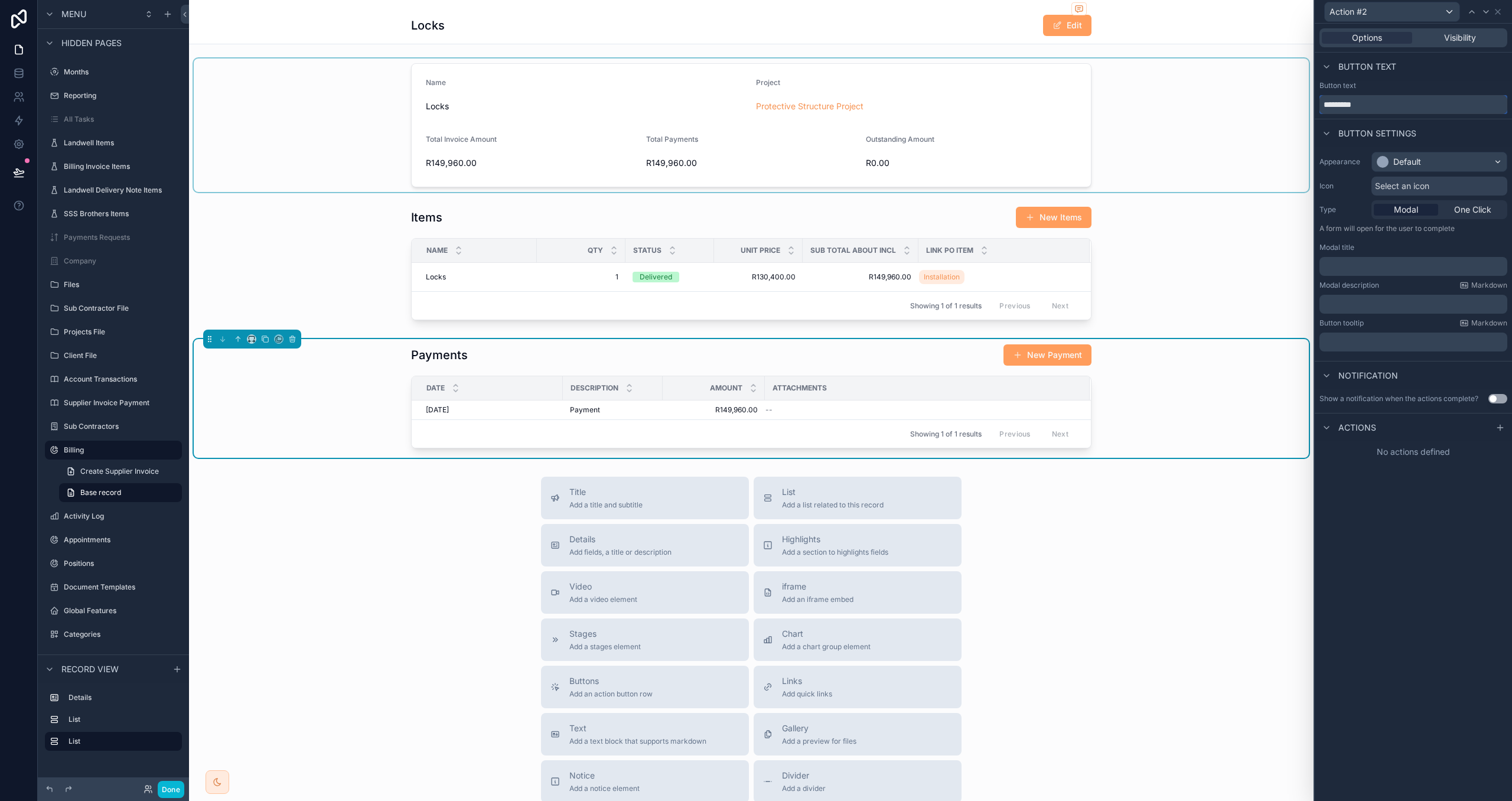
drag, startPoint x: 1372, startPoint y: 100, endPoint x: 1274, endPoint y: 96, distance: 98.1
click at [1274, 96] on div "Action #2 Options Visibility Button text Button text ********* Button settings …" at bounding box center [756, 400] width 1512 height 801
drag, startPoint x: 1398, startPoint y: 110, endPoint x: 1290, endPoint y: 100, distance: 108.5
click at [1292, 100] on div "Action #2 Options Visibility Button text Button text ********* Button settings …" at bounding box center [756, 400] width 1512 height 801
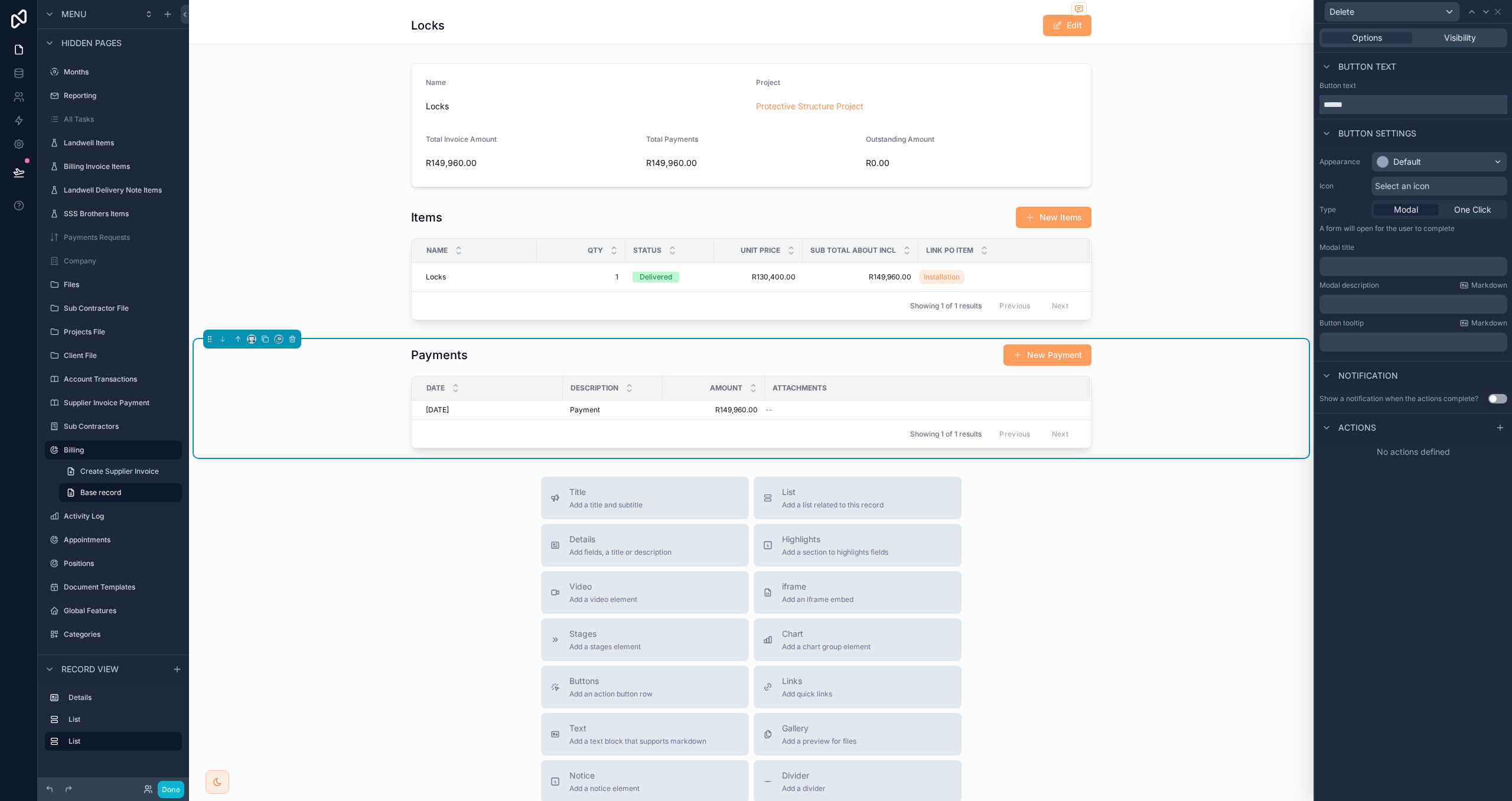
type input "******"
click at [1453, 169] on div "Default" at bounding box center [1440, 162] width 135 height 19
click at [1434, 293] on div "Danger" at bounding box center [1453, 294] width 148 height 11
click at [1420, 272] on p "﻿" at bounding box center [1414, 266] width 180 height 11
drag, startPoint x: 1418, startPoint y: 289, endPoint x: 1412, endPoint y: 278, distance: 12.5
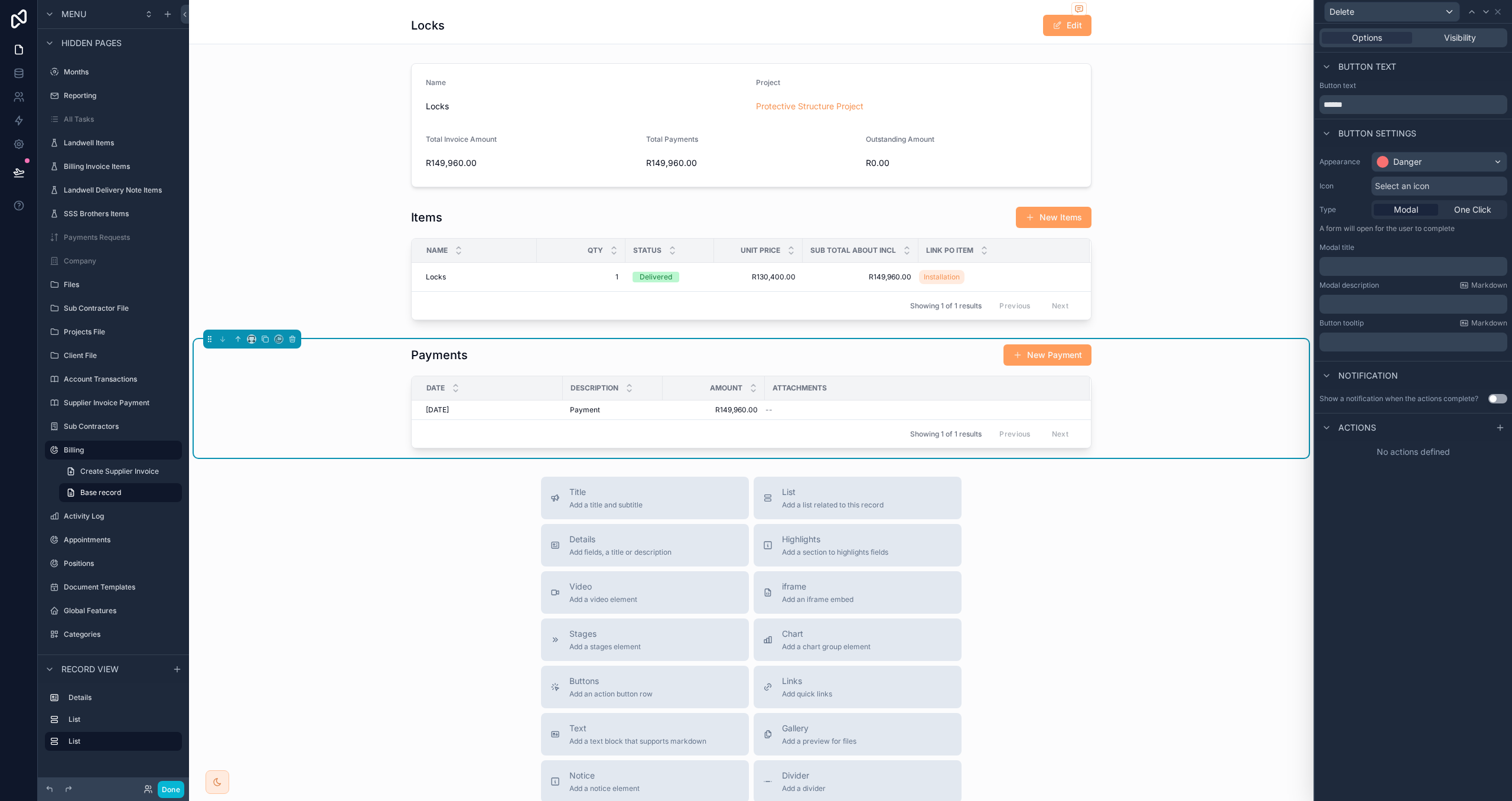
click at [1417, 289] on div "Modal description Markdown" at bounding box center [1413, 286] width 188 height 9
click at [1409, 270] on p "﻿" at bounding box center [1414, 266] width 180 height 11
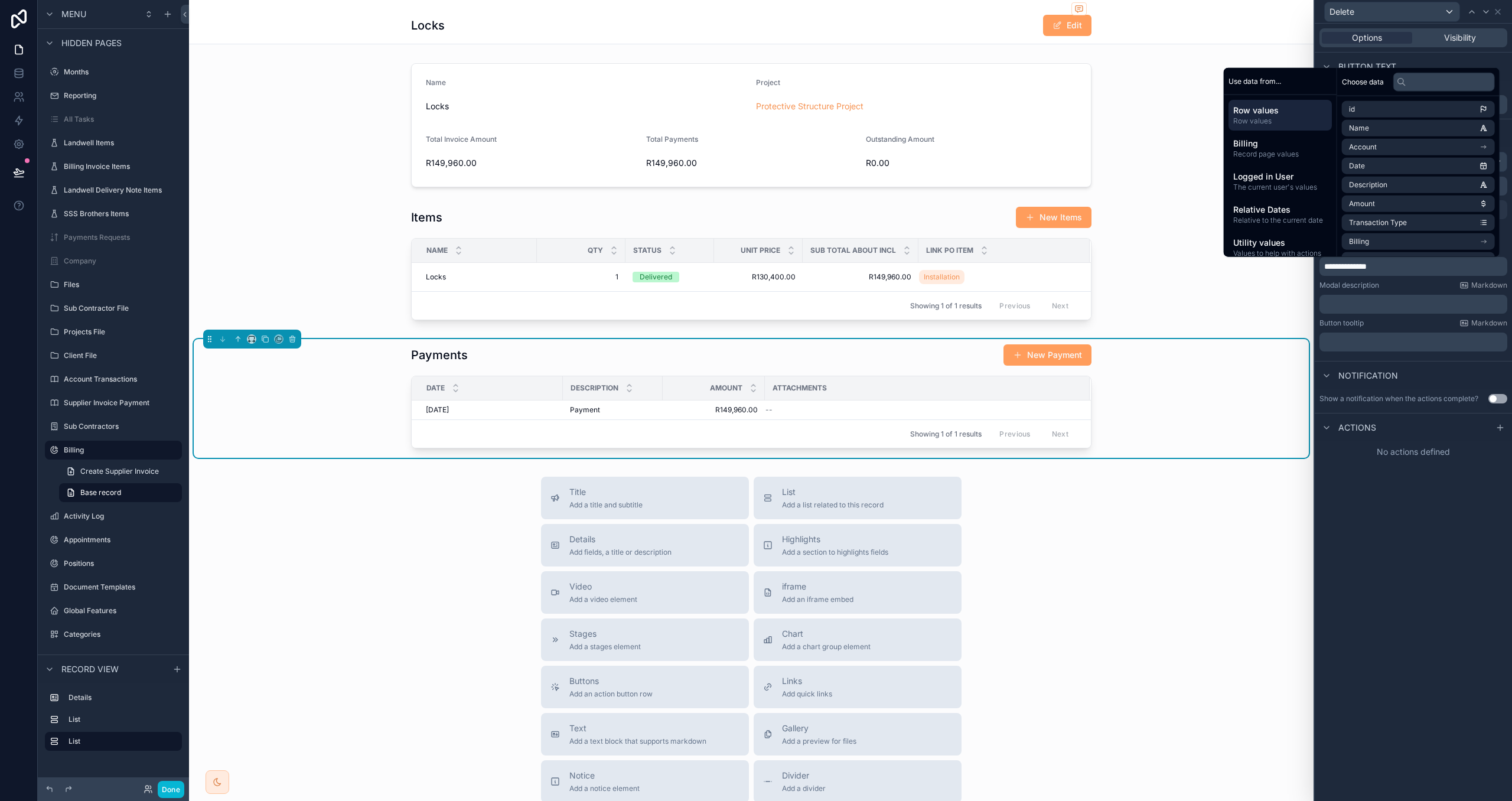
click at [1422, 282] on div "Modal description Markdown" at bounding box center [1413, 286] width 188 height 9
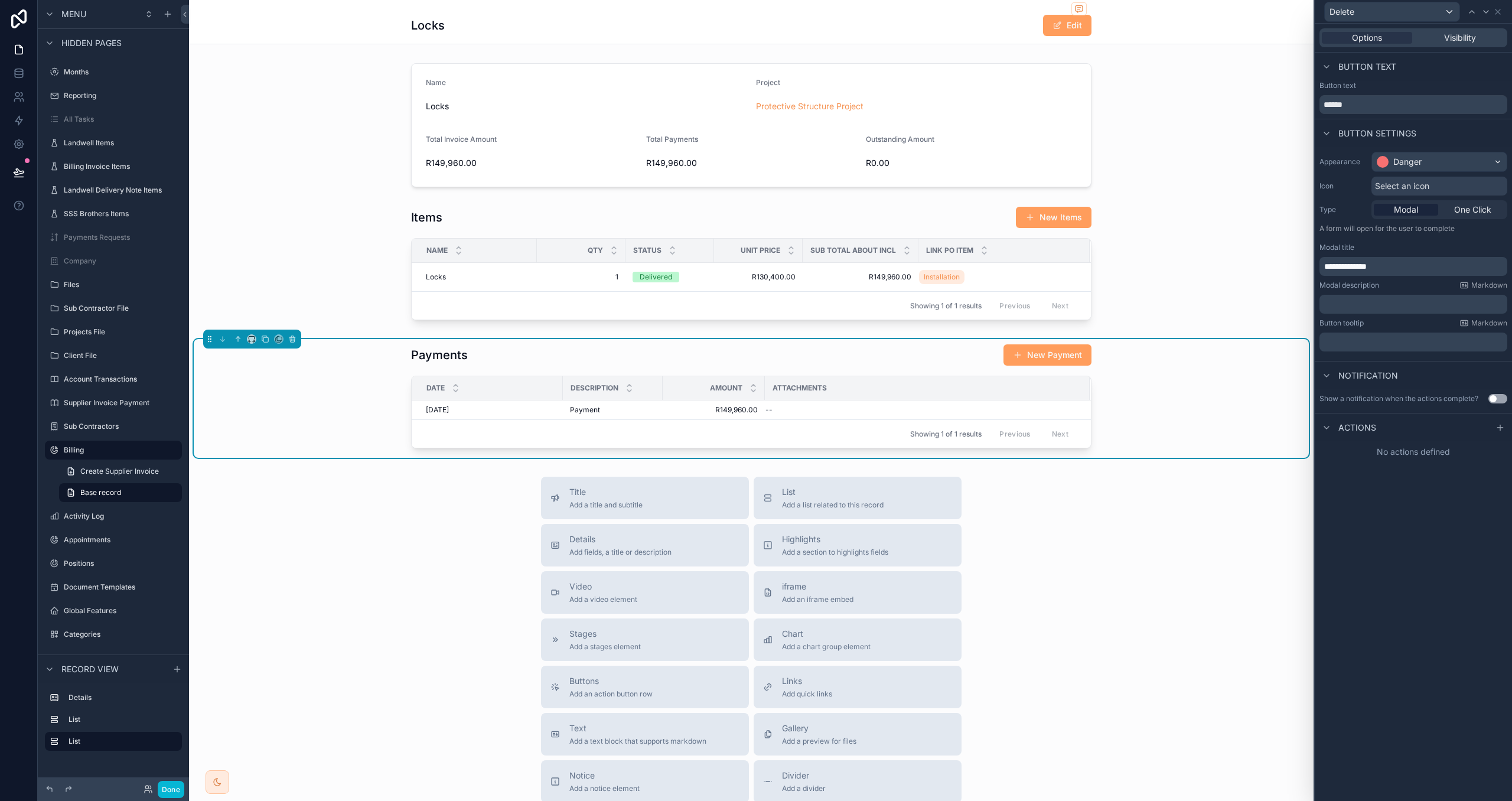
click at [1490, 400] on button "Use setting" at bounding box center [1498, 399] width 19 height 9
click at [1357, 476] on p "﻿" at bounding box center [1414, 475] width 180 height 11
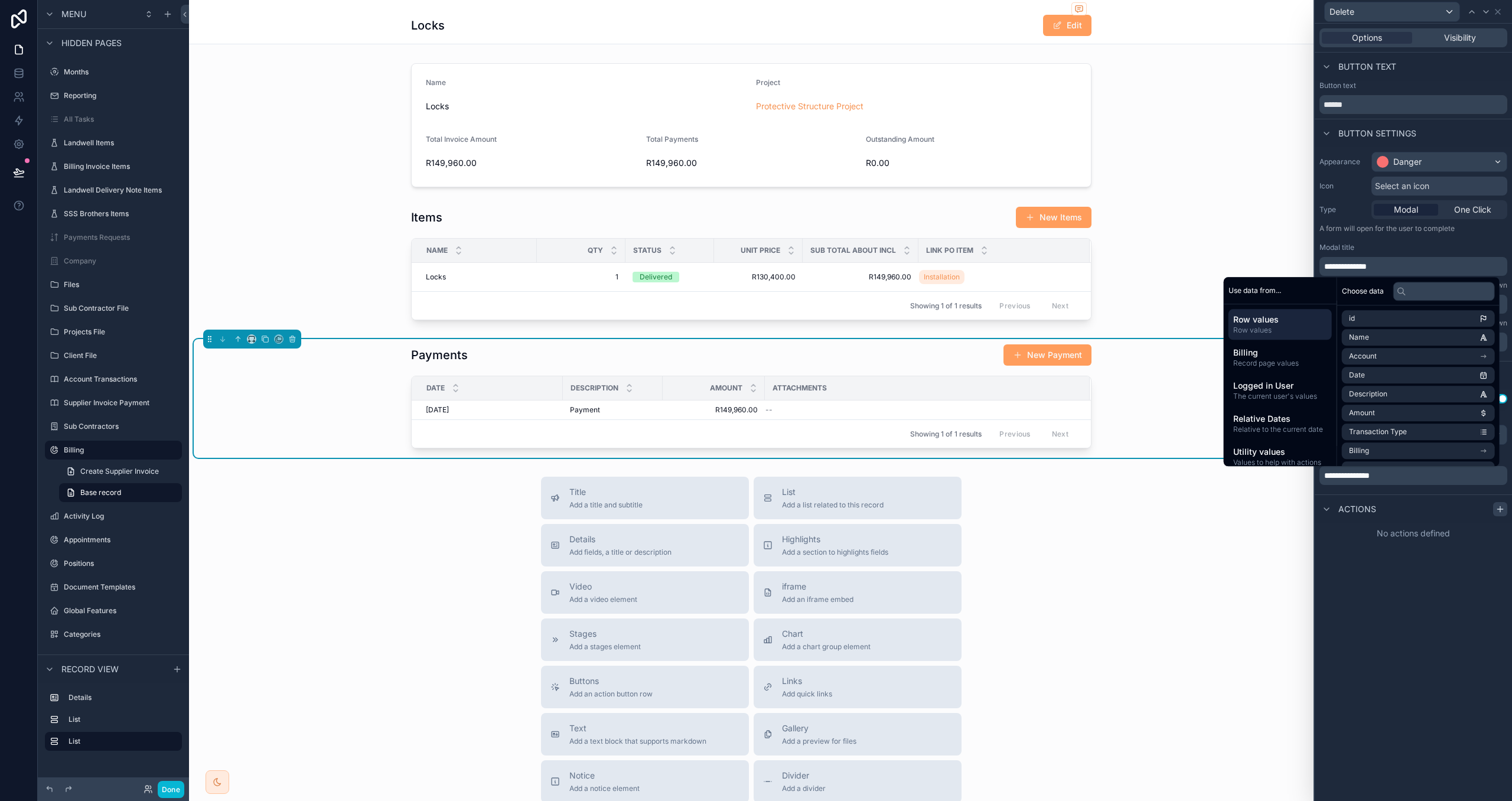
click at [1506, 509] on div at bounding box center [1500, 509] width 14 height 14
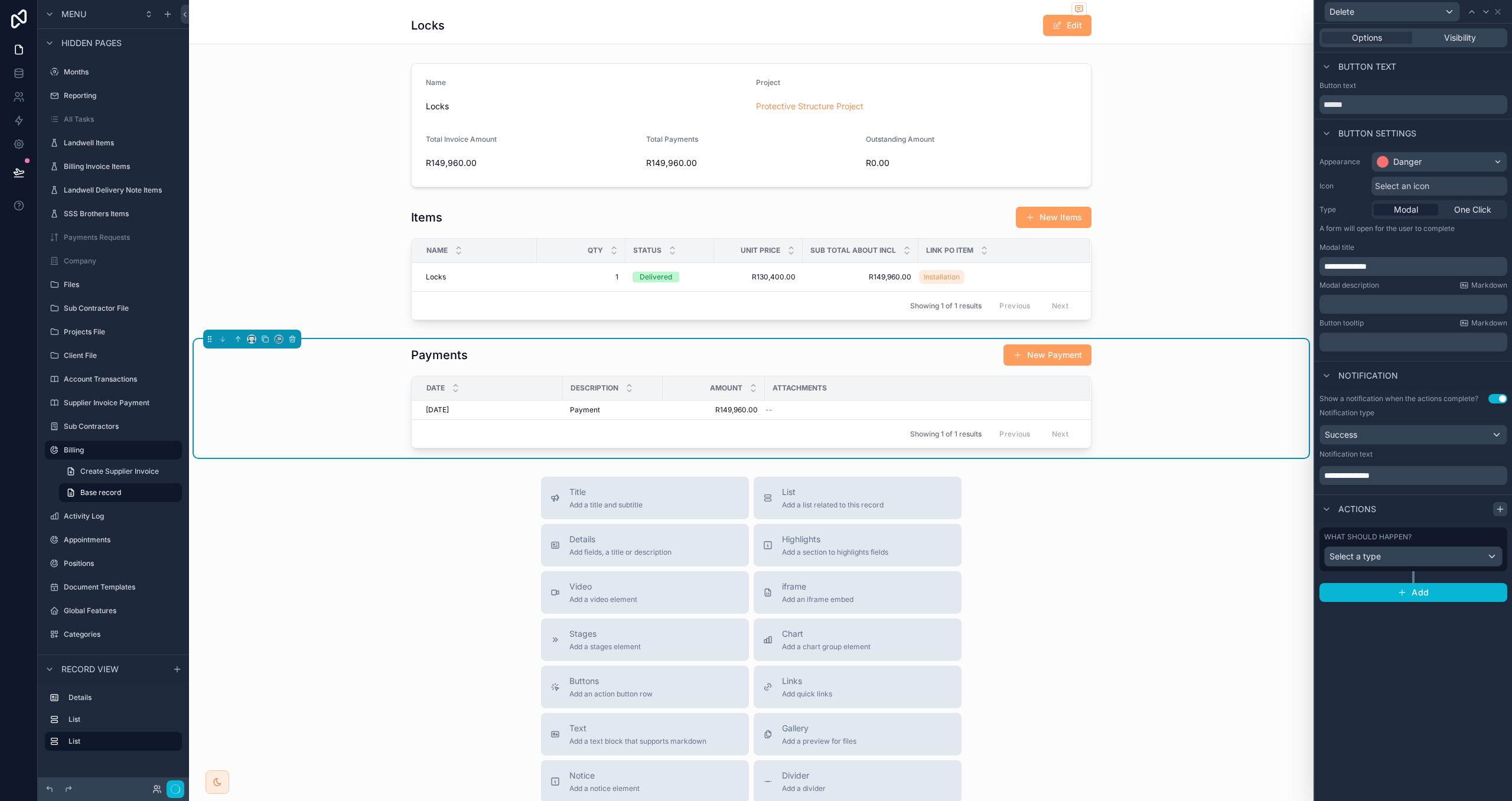
click at [1501, 511] on icon at bounding box center [1501, 510] width 9 height 9
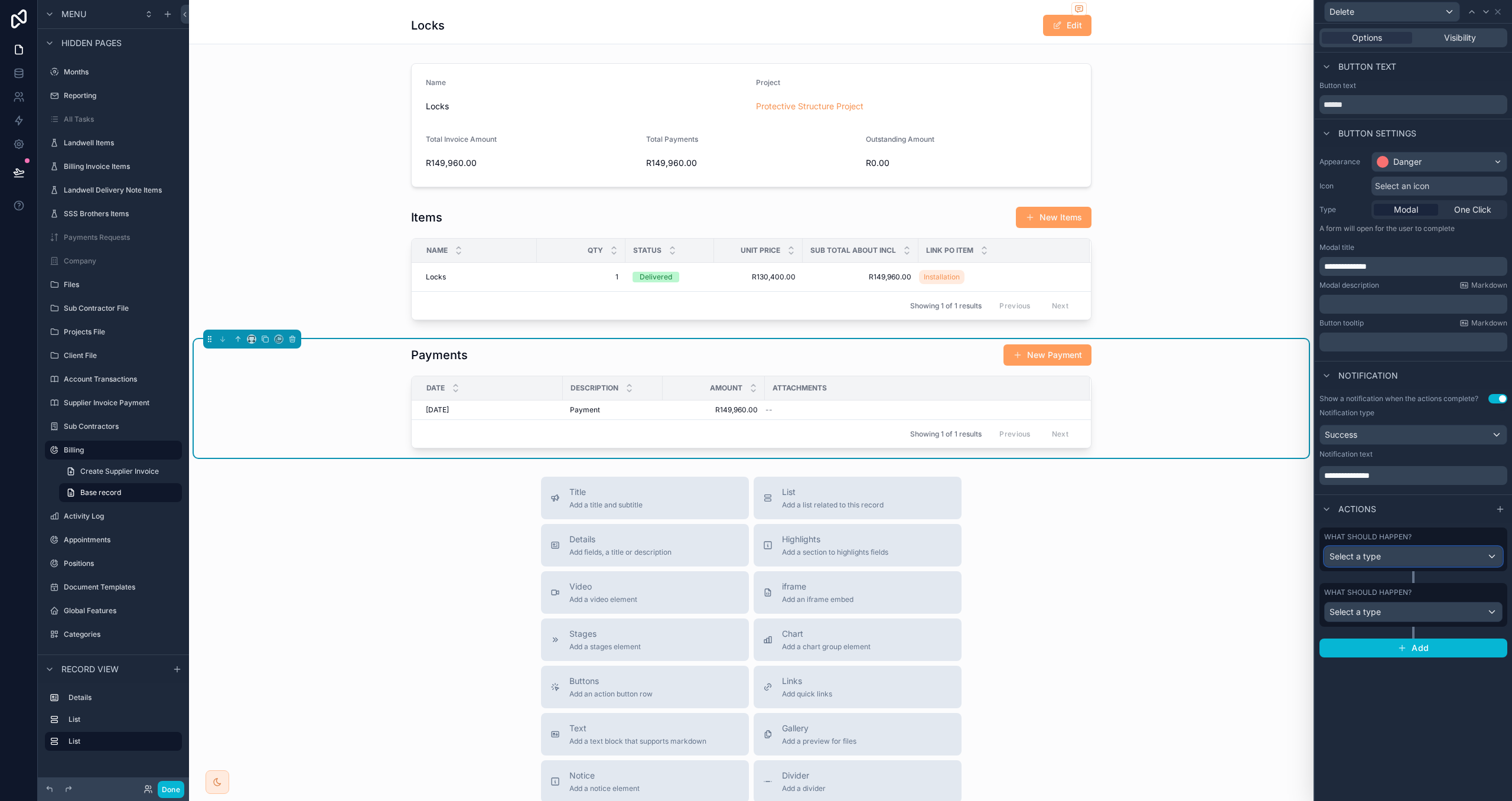
click at [1446, 564] on div "Select a type" at bounding box center [1413, 556] width 177 height 19
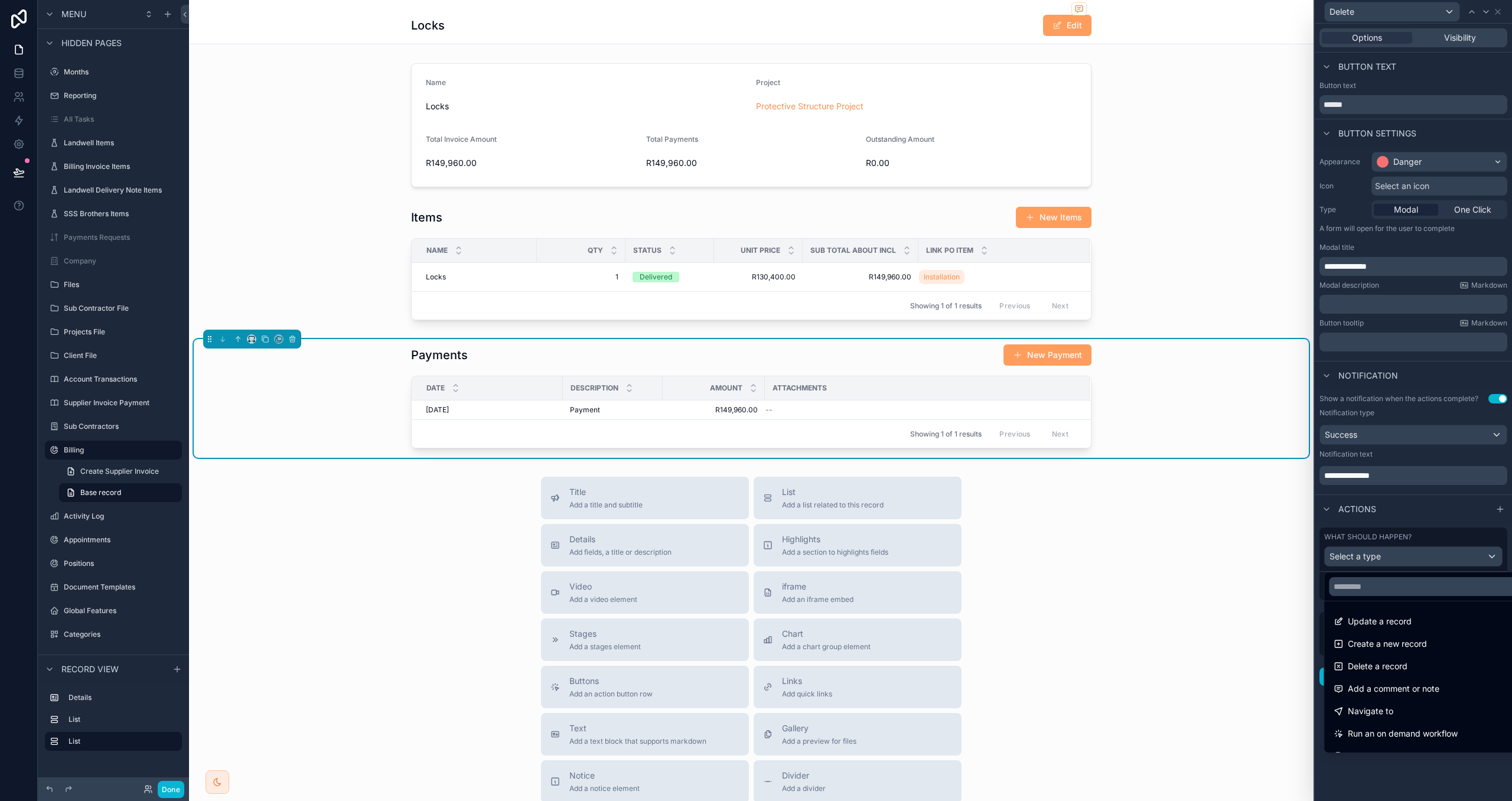
click at [1434, 545] on div at bounding box center [1413, 400] width 197 height 801
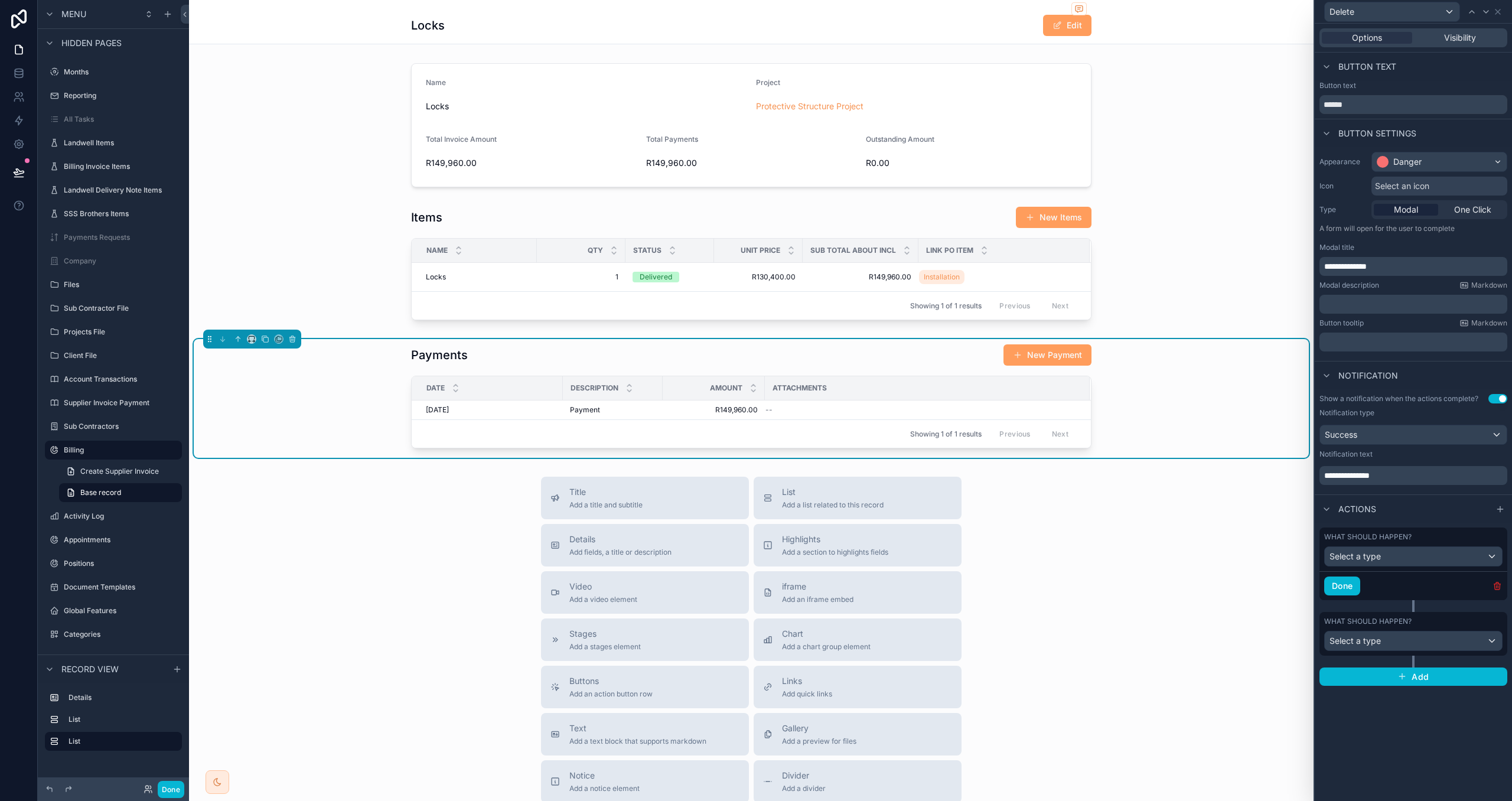
click at [1498, 585] on icon "button" at bounding box center [1498, 584] width 2 height 2
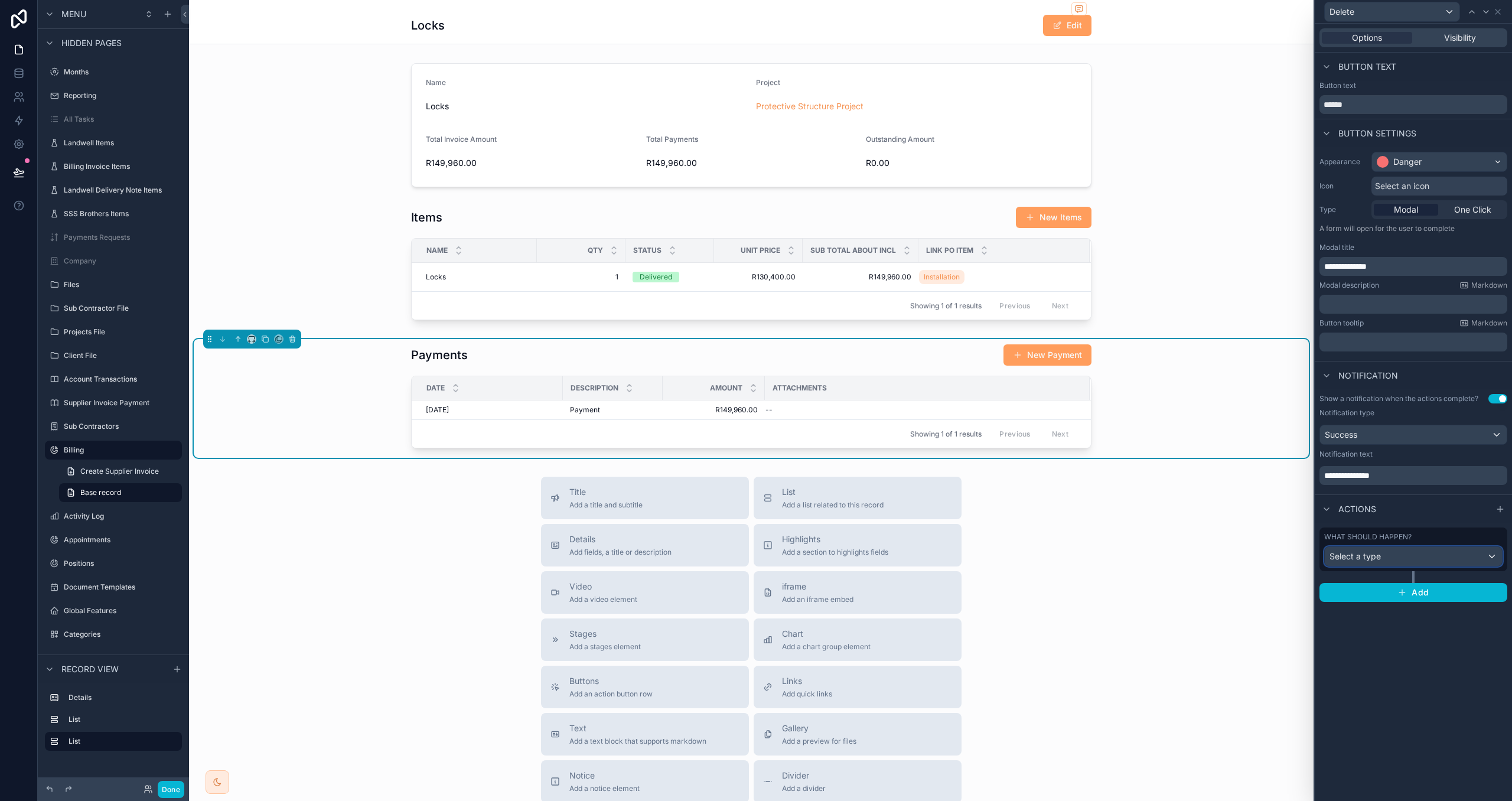
click at [1446, 559] on div "Select a type" at bounding box center [1413, 556] width 177 height 19
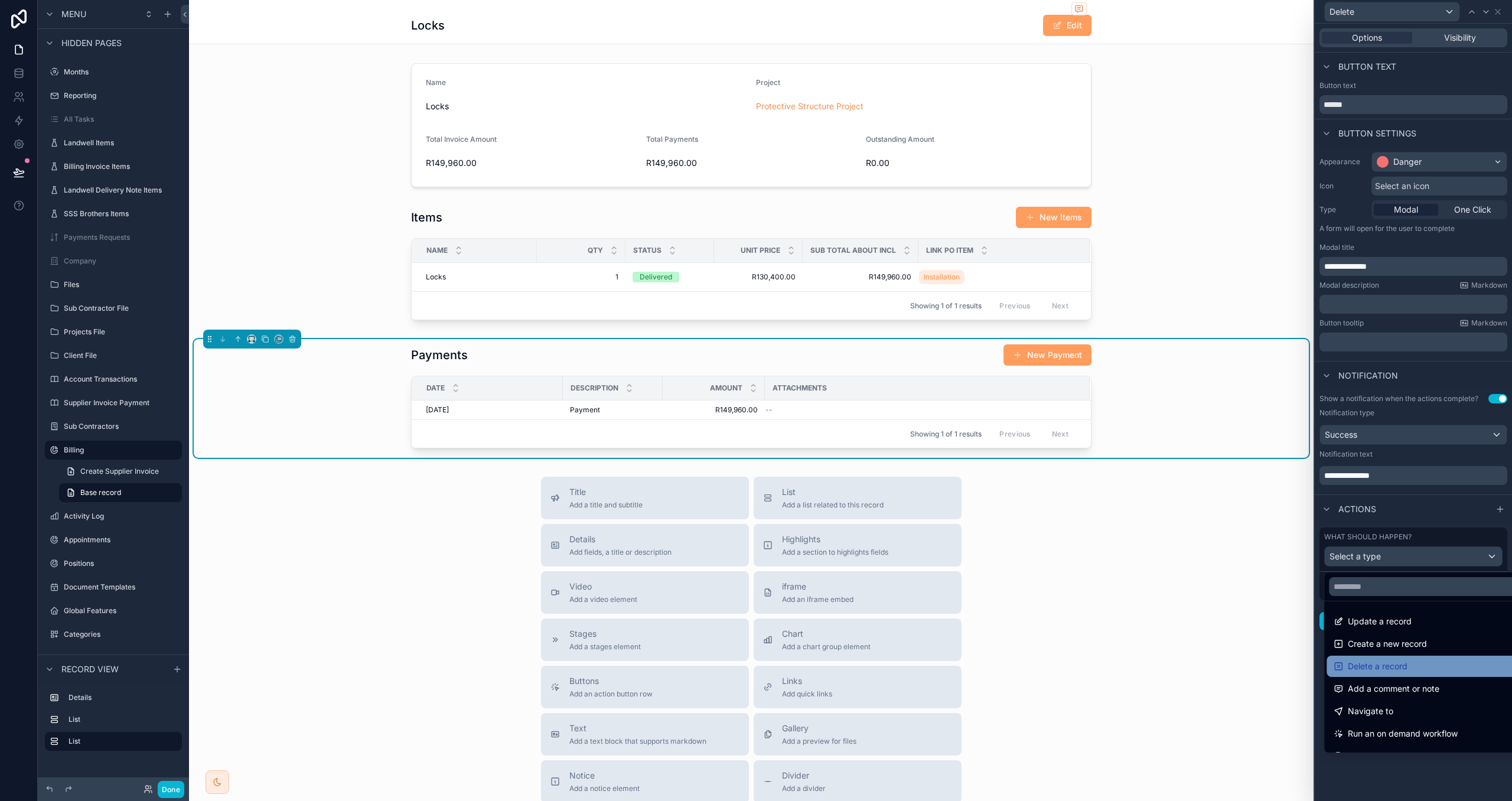
click at [1436, 667] on div "Delete a record" at bounding box center [1426, 666] width 185 height 14
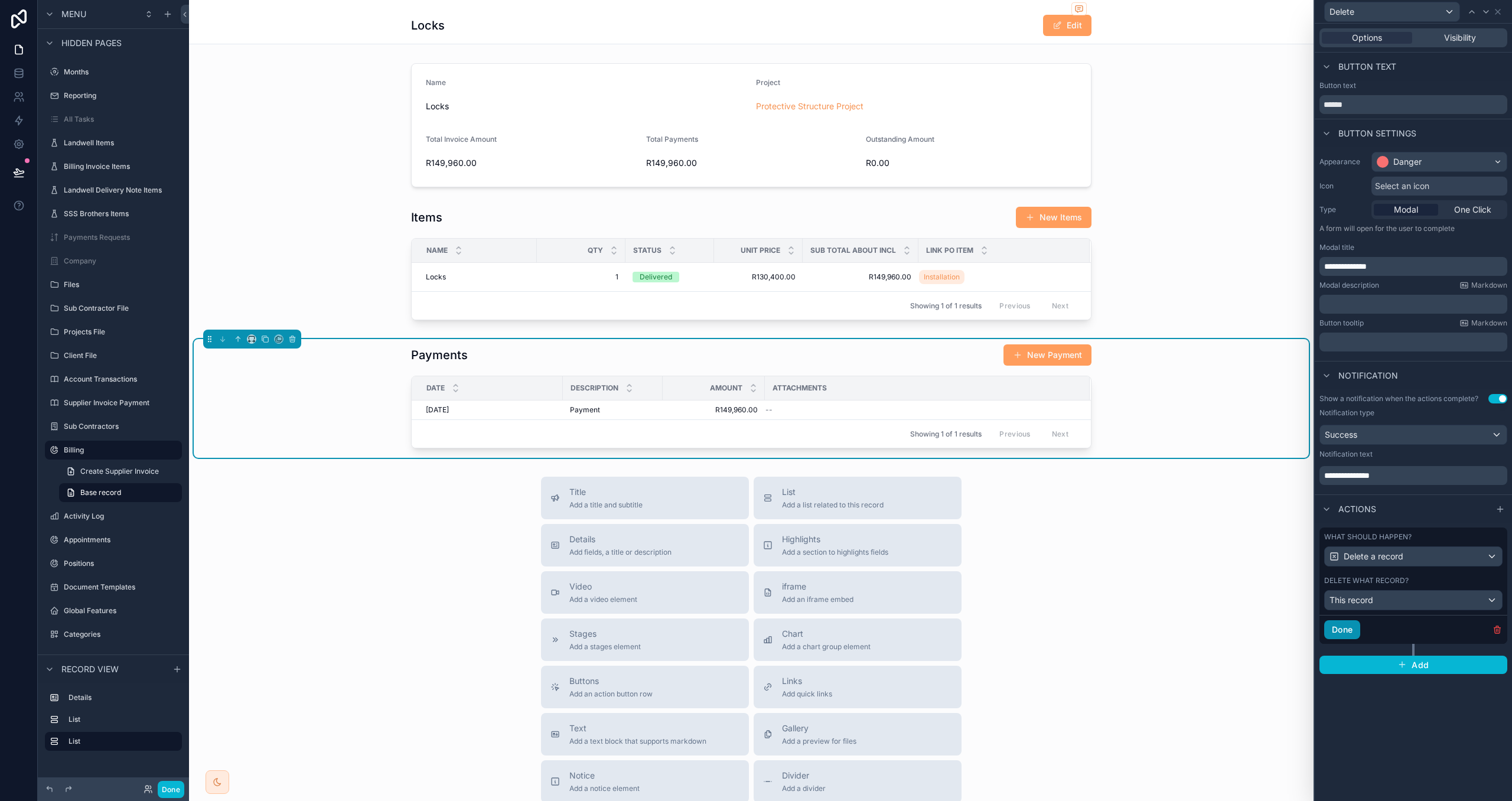
click at [1354, 628] on button "Done" at bounding box center [1342, 630] width 36 height 19
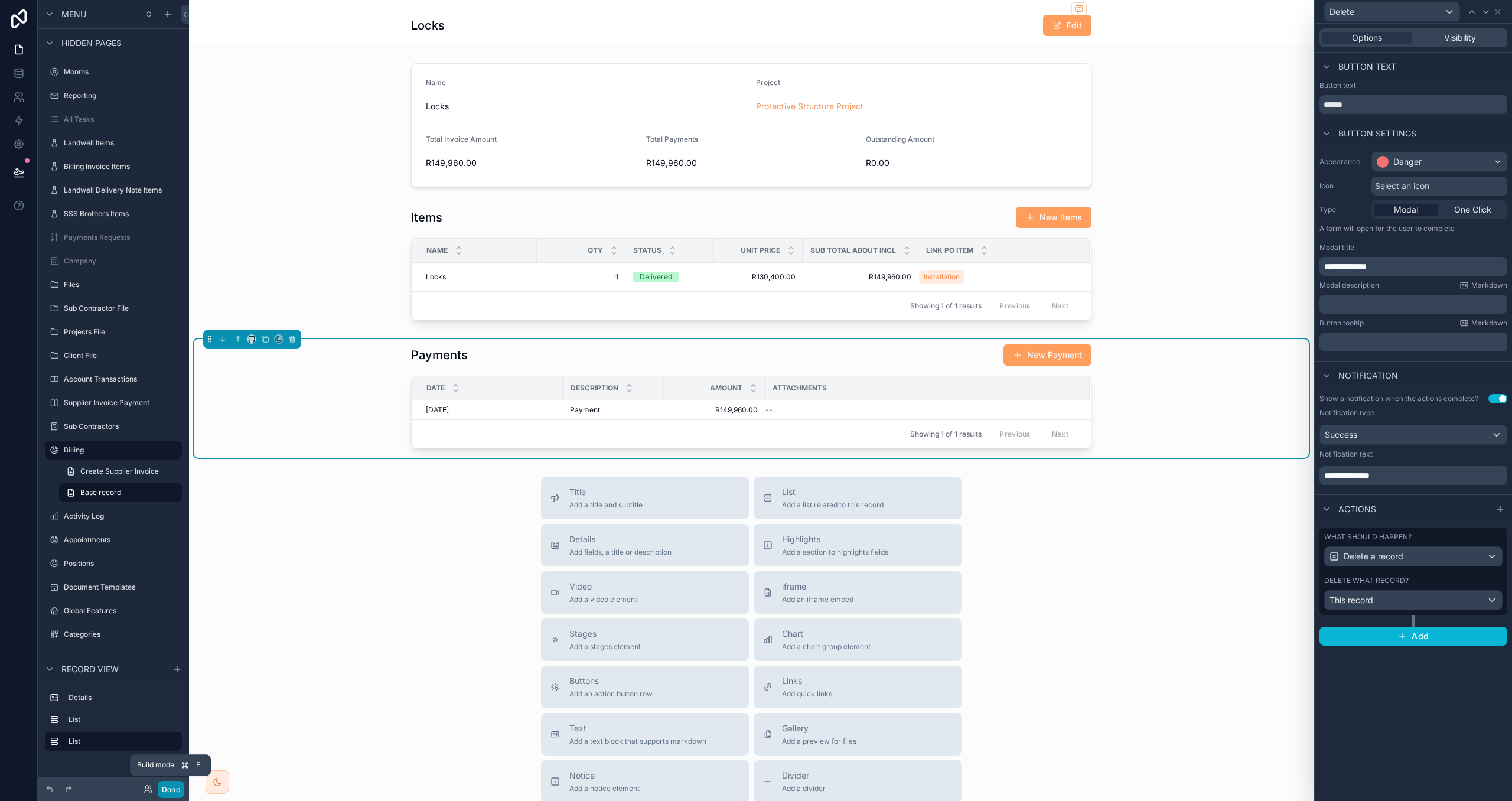
click at [175, 789] on button "Done" at bounding box center [171, 790] width 27 height 17
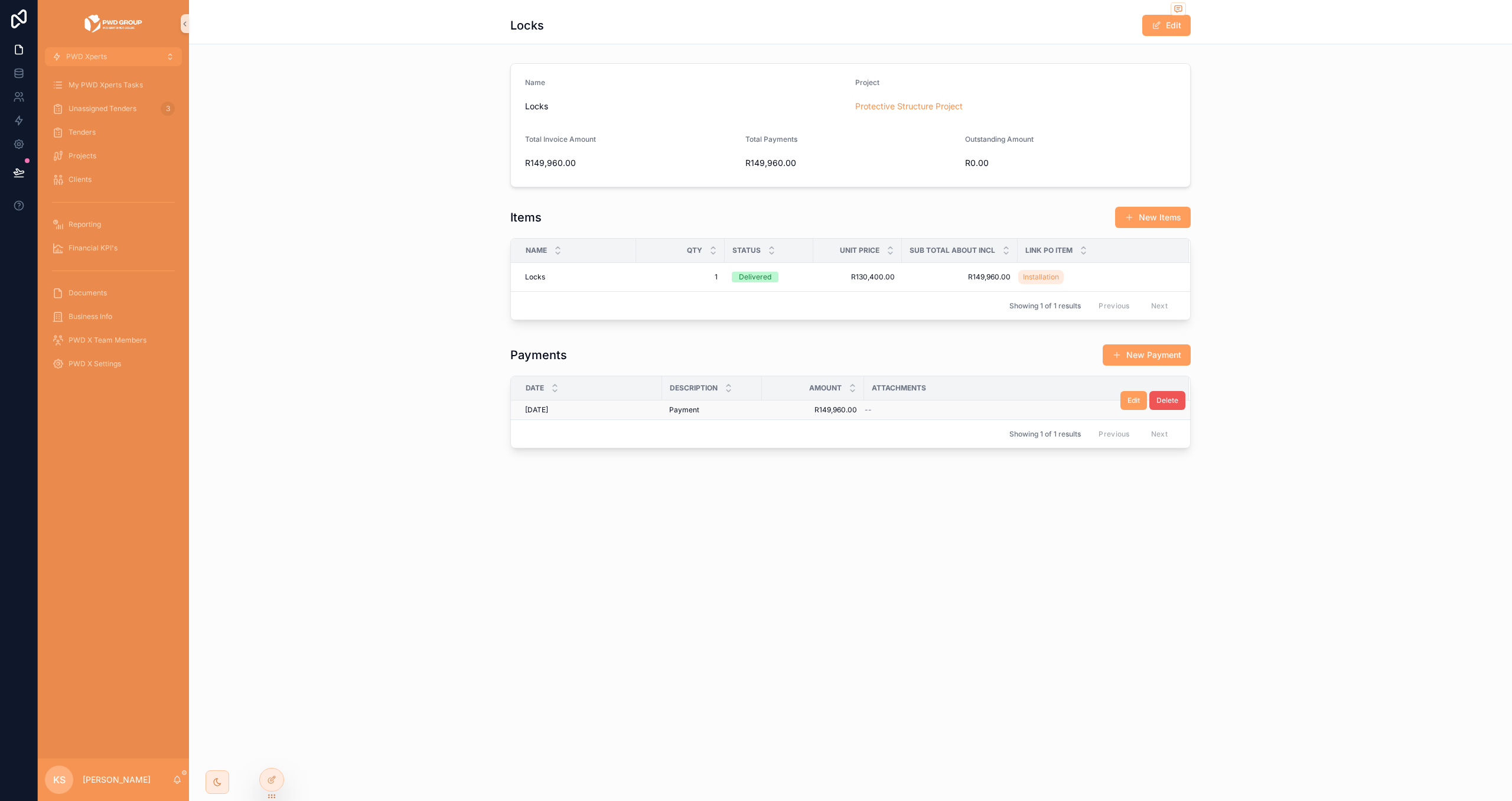
click at [1163, 402] on span "Delete" at bounding box center [1167, 400] width 22 height 9
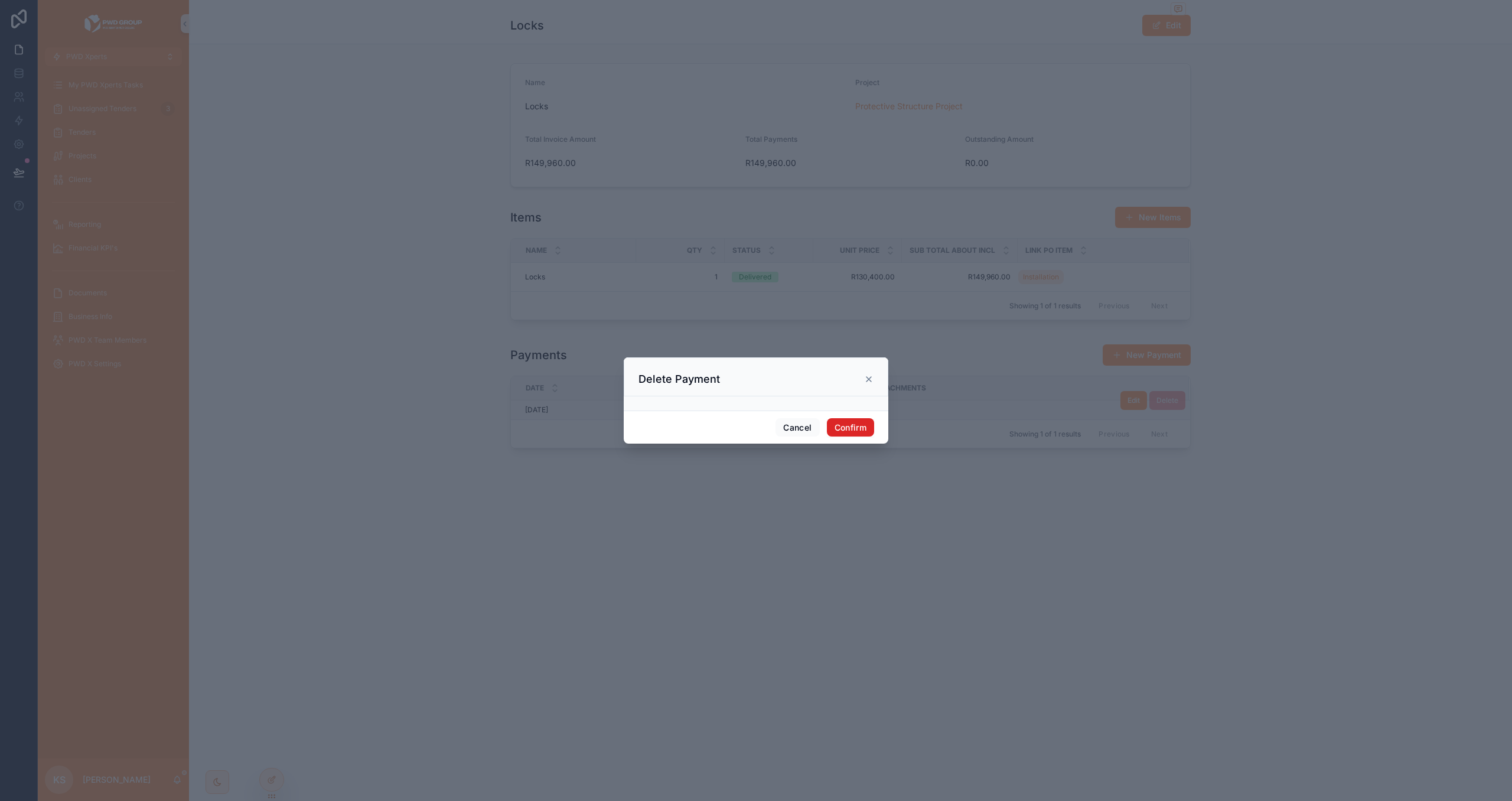
click at [842, 429] on button "Confirm" at bounding box center [850, 428] width 47 height 19
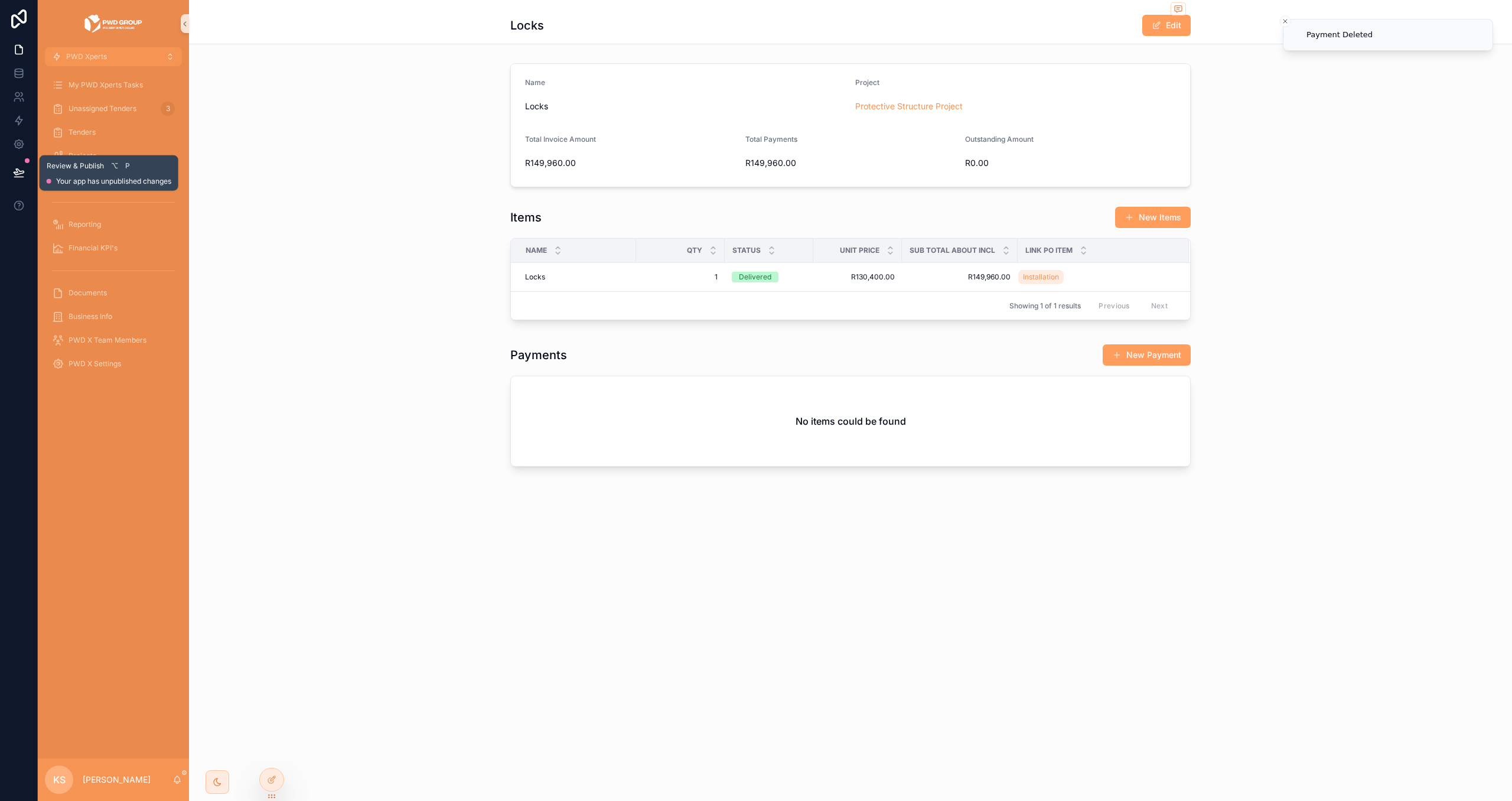
click at [20, 172] on icon at bounding box center [19, 173] width 11 height 11
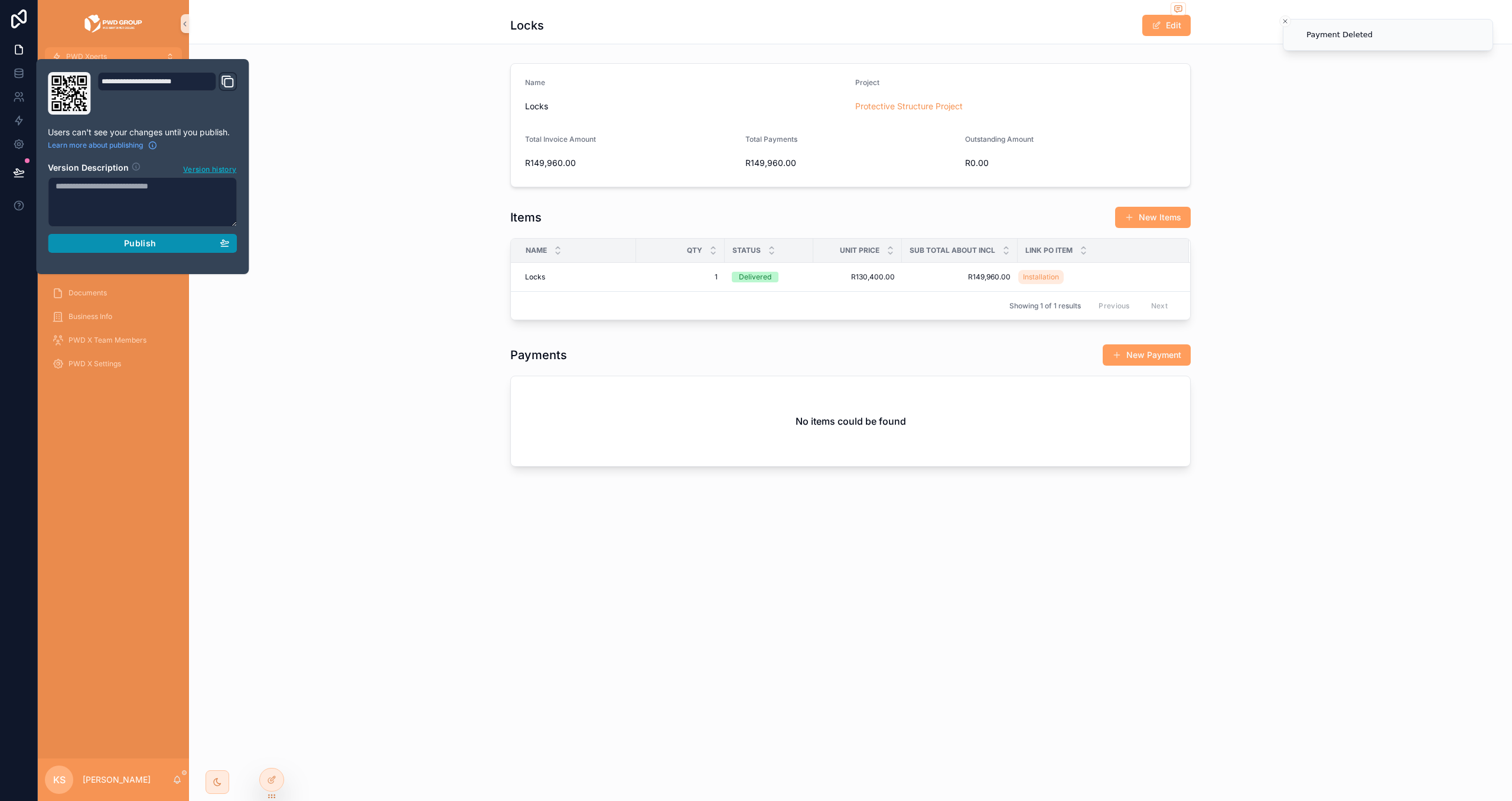
click at [104, 240] on div "Publish" at bounding box center [142, 243] width 174 height 10
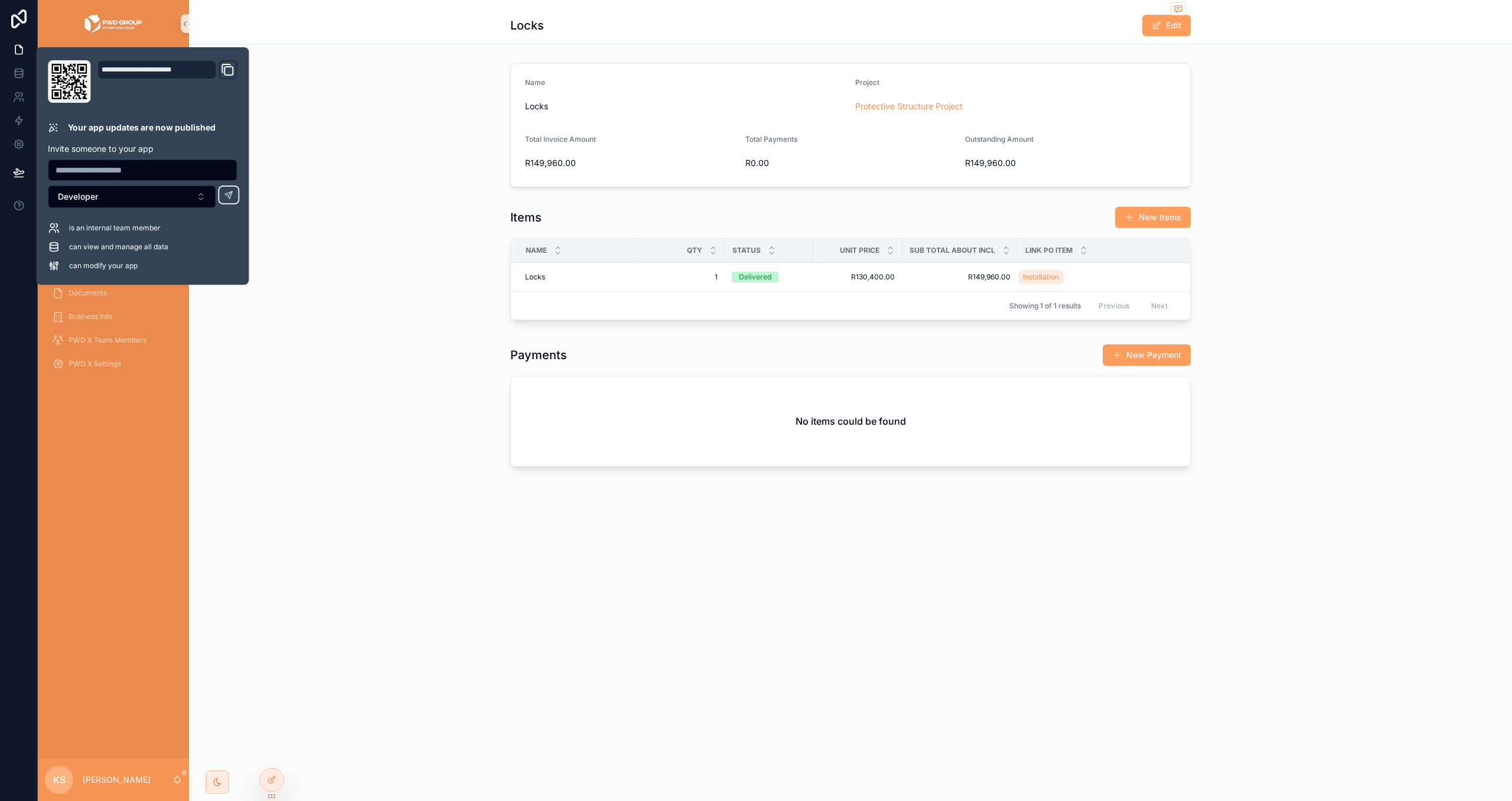
click at [329, 354] on div "Payments New Payment No items could be found" at bounding box center [850, 407] width 1314 height 137
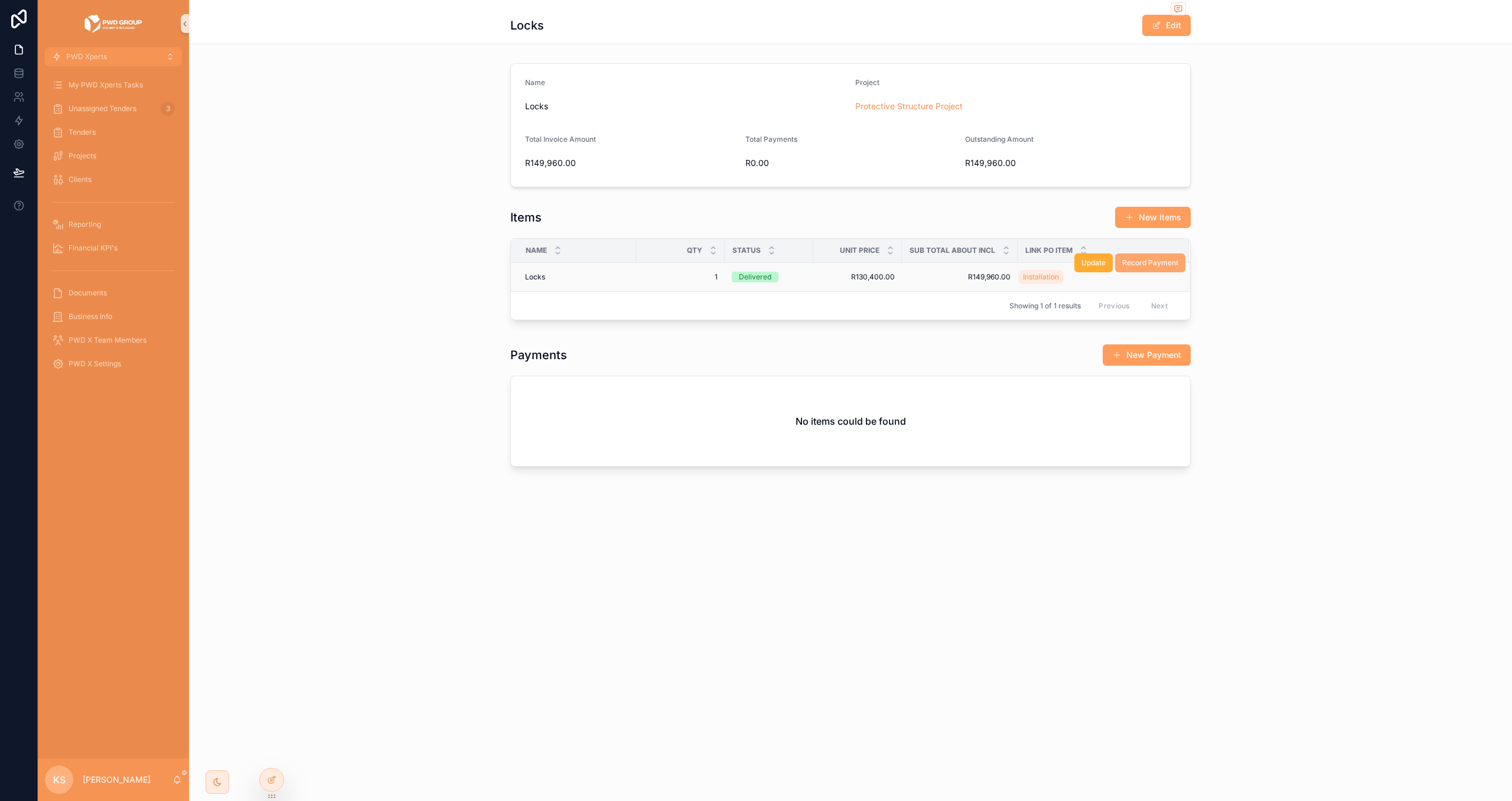
click at [1169, 266] on span "Record Payment" at bounding box center [1150, 263] width 56 height 9
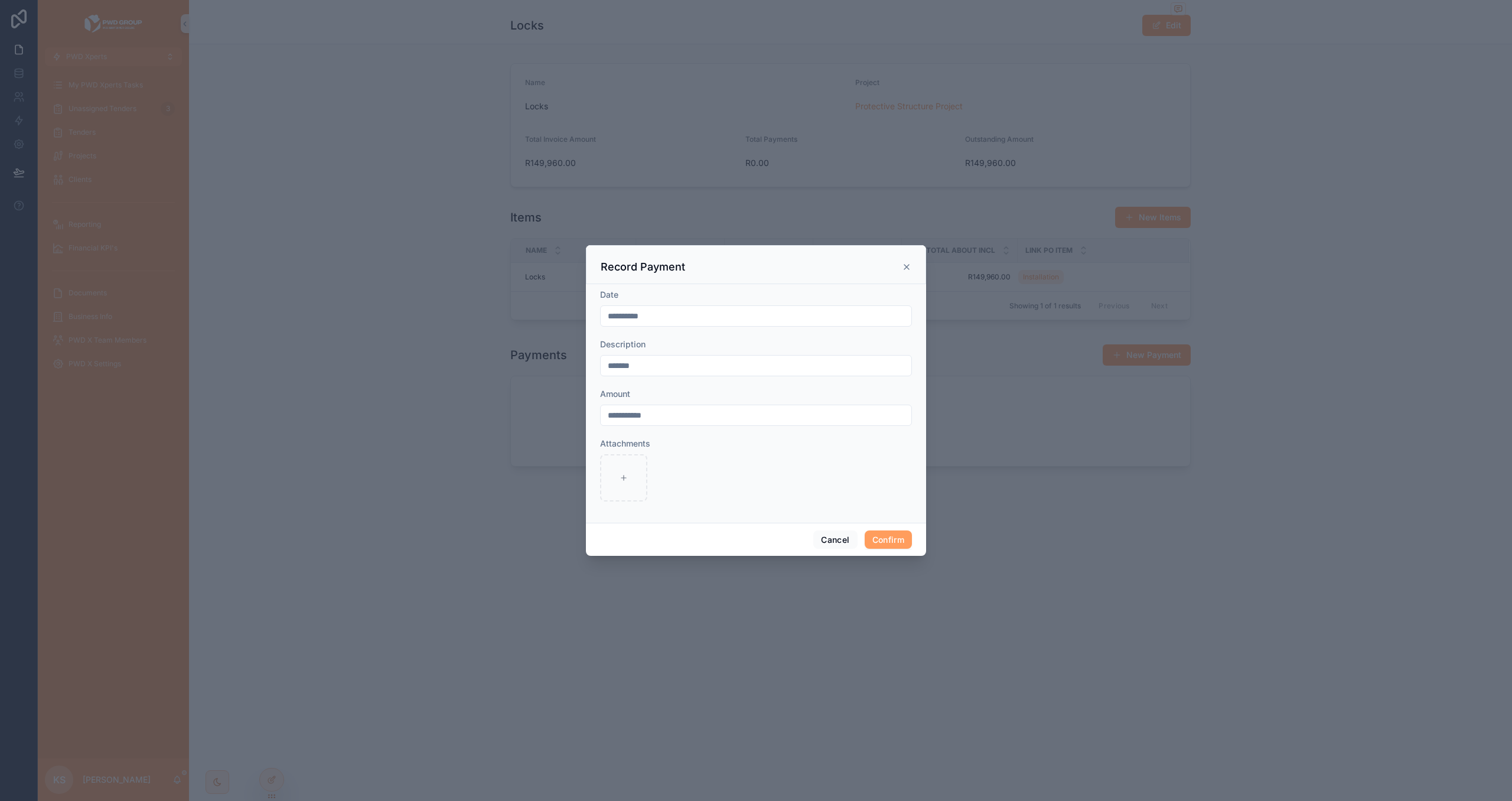
click at [909, 269] on icon at bounding box center [906, 267] width 5 height 5
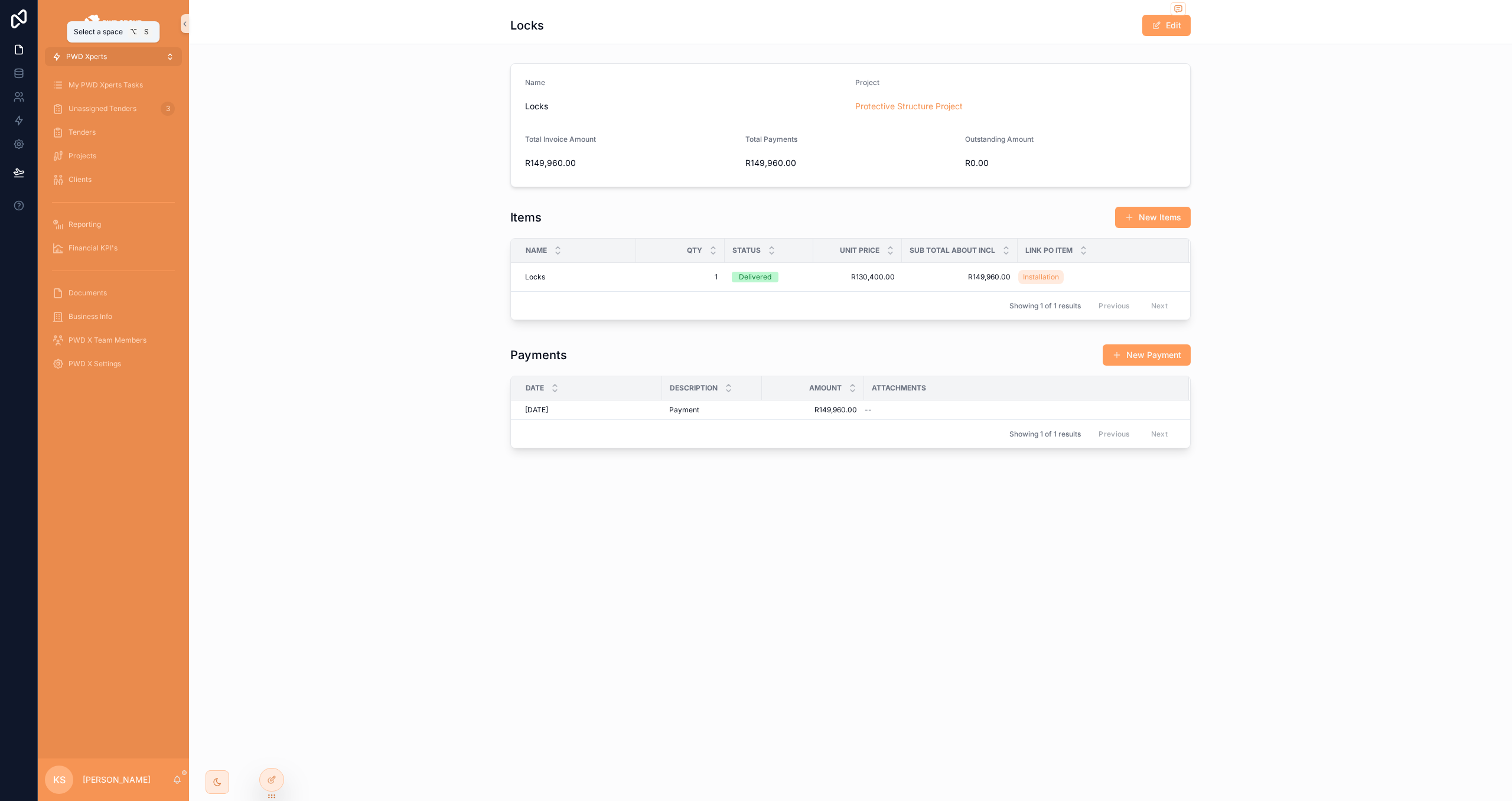
click at [108, 56] on button "PWD Xperts" at bounding box center [113, 57] width 137 height 19
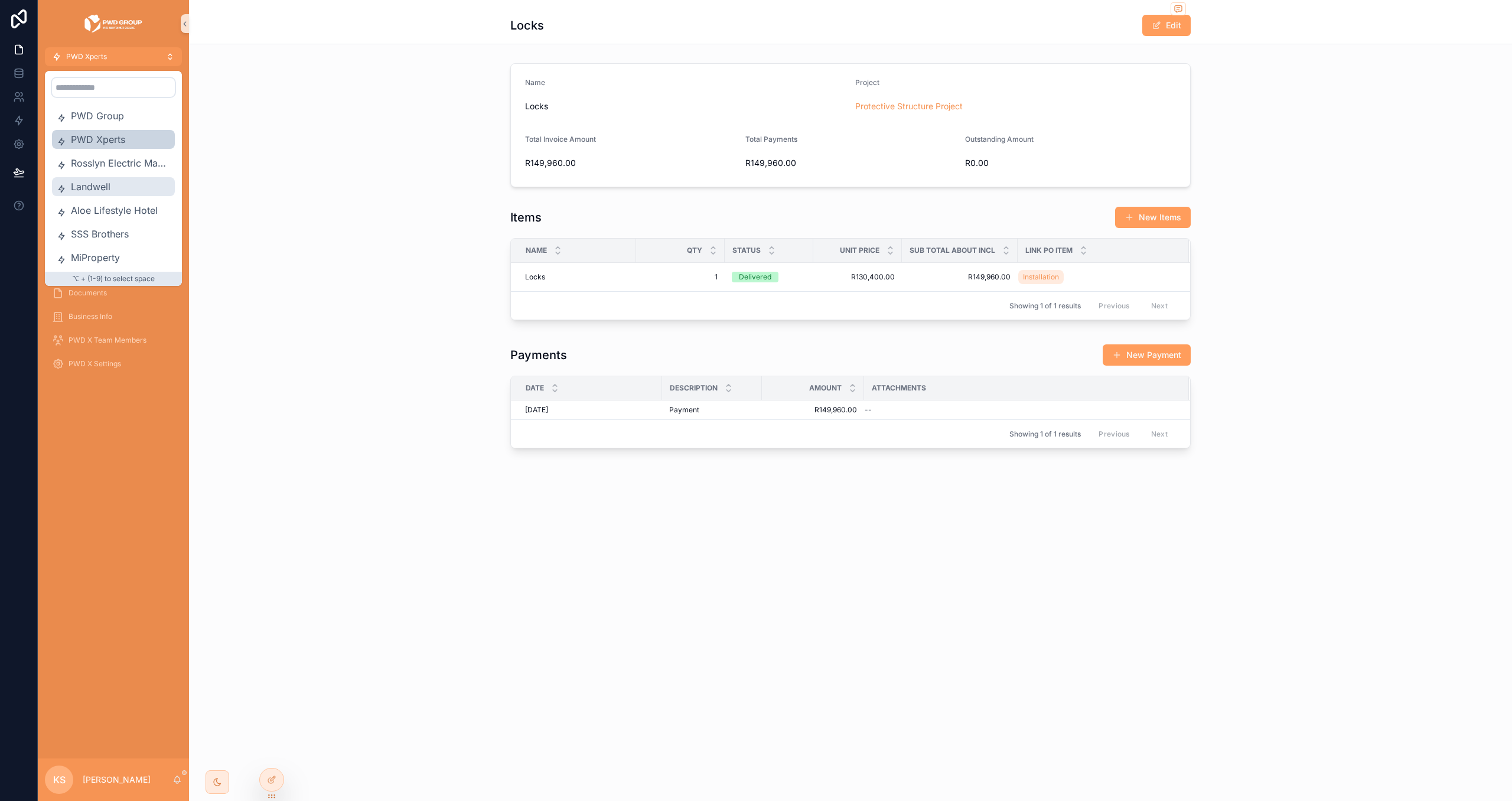
click at [123, 180] on span "Landwell" at bounding box center [121, 186] width 100 height 14
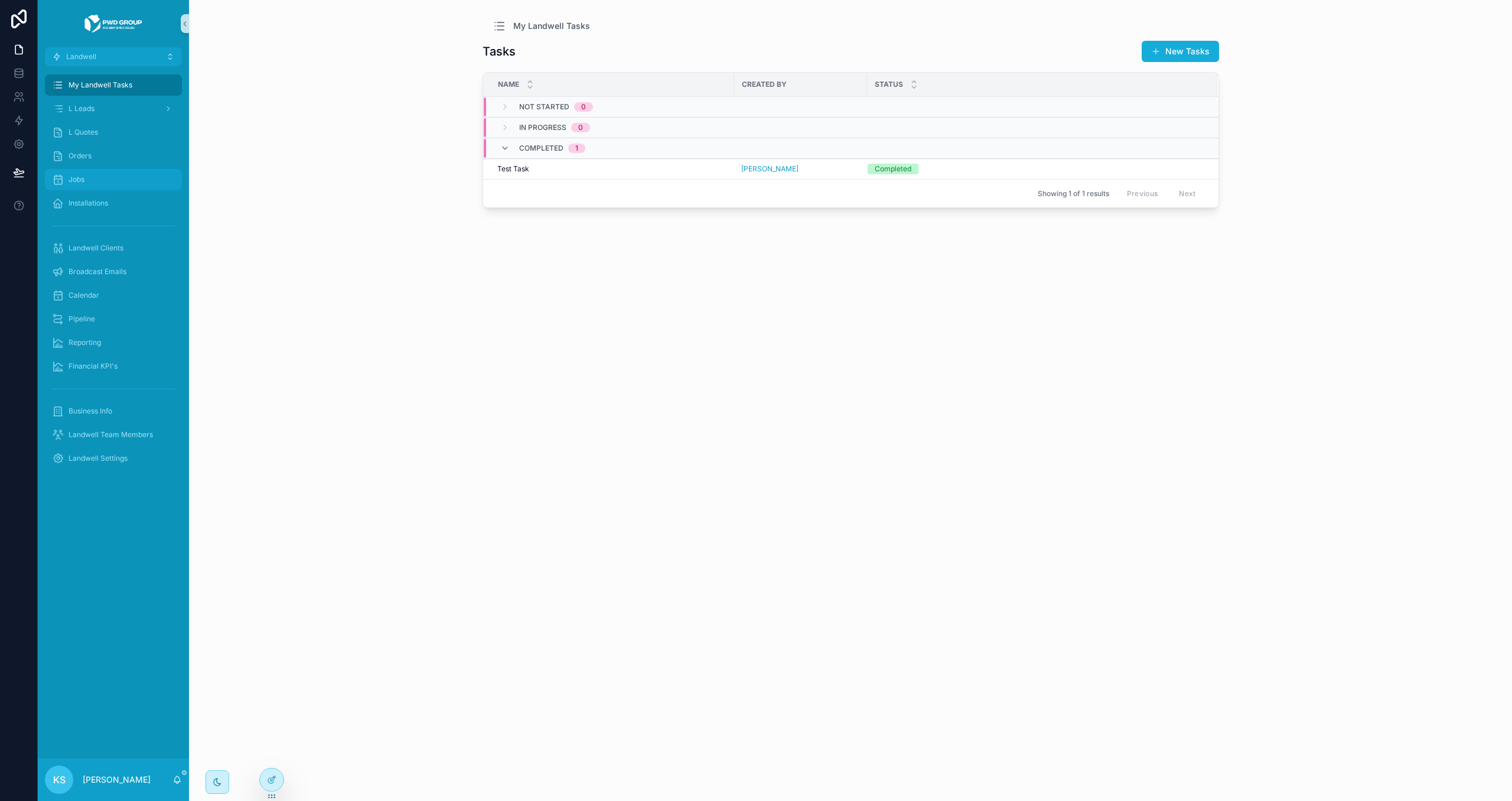
click at [121, 180] on div "Jobs" at bounding box center [113, 179] width 122 height 19
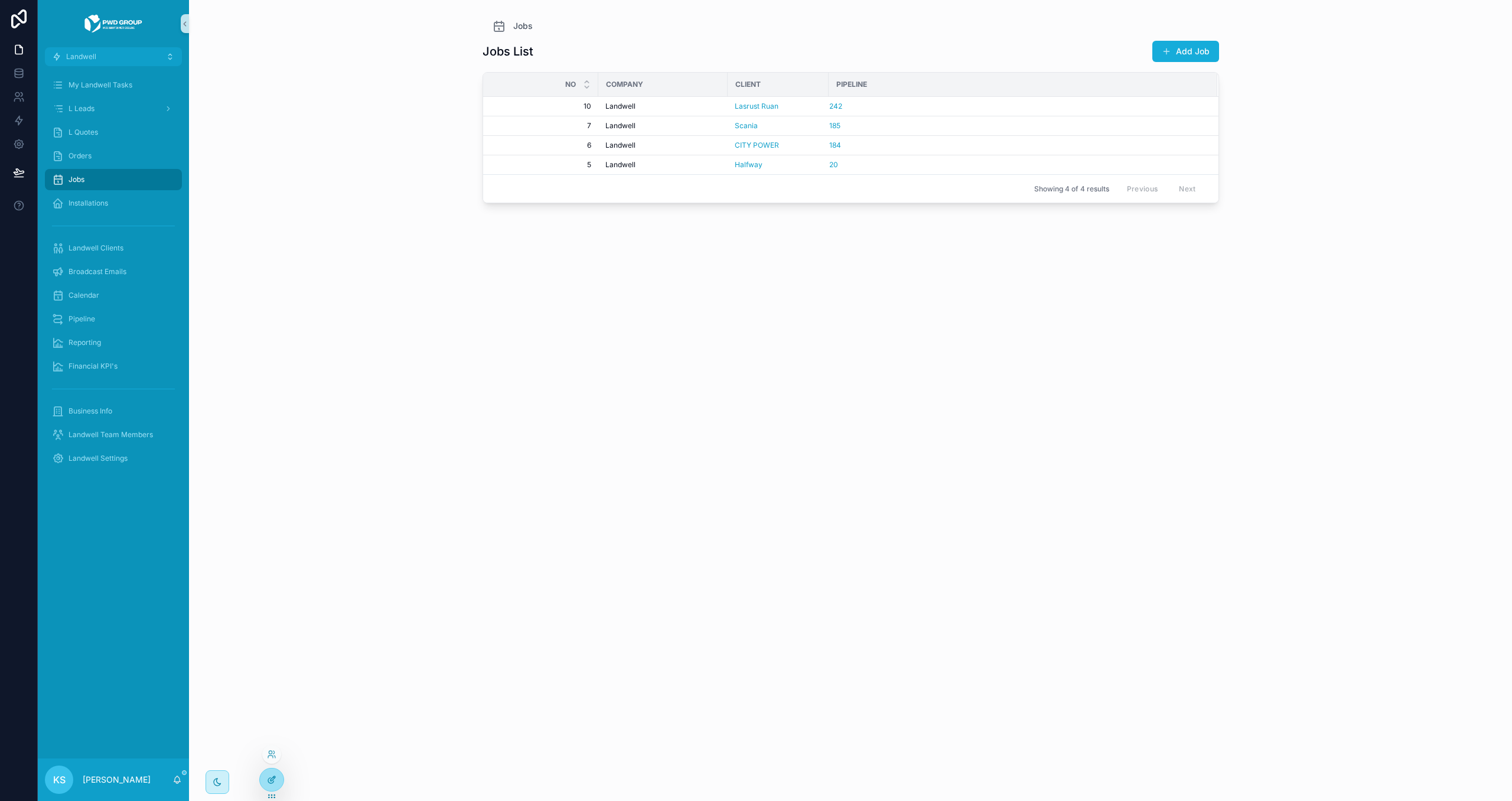
click at [270, 789] on div at bounding box center [271, 780] width 24 height 23
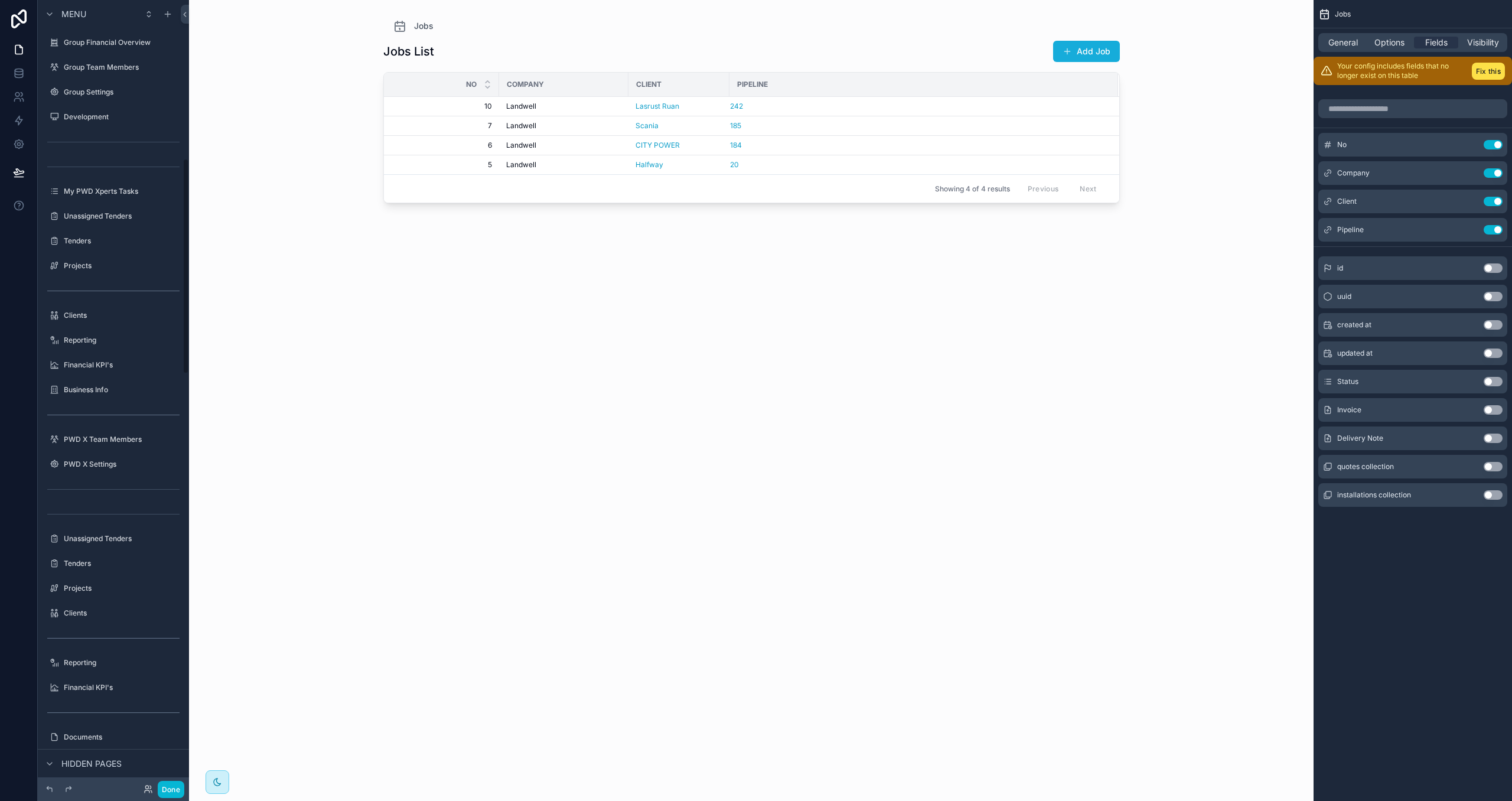
scroll to position [579, 0]
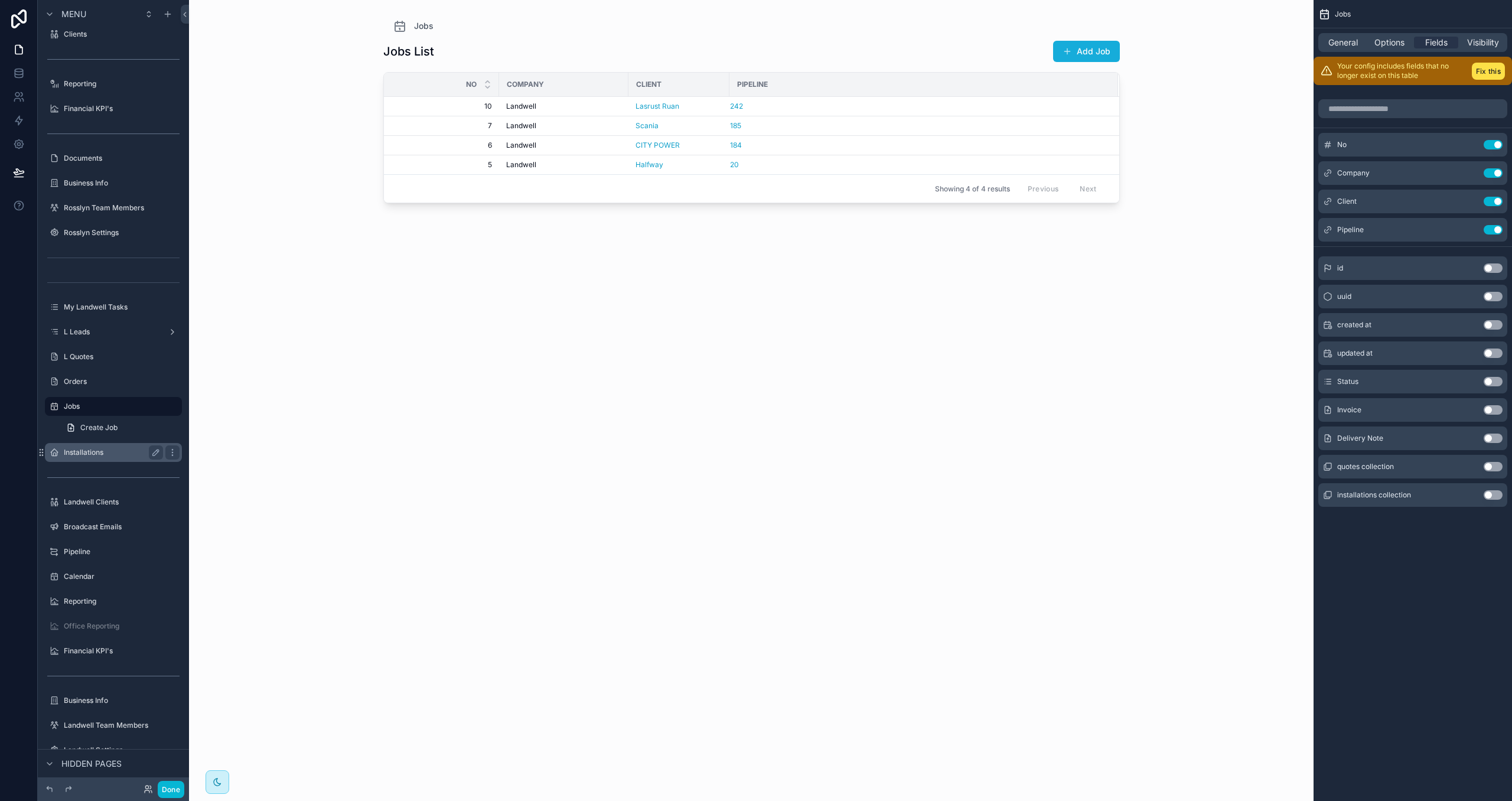
click at [91, 453] on label "Installations" at bounding box center [111, 453] width 95 height 9
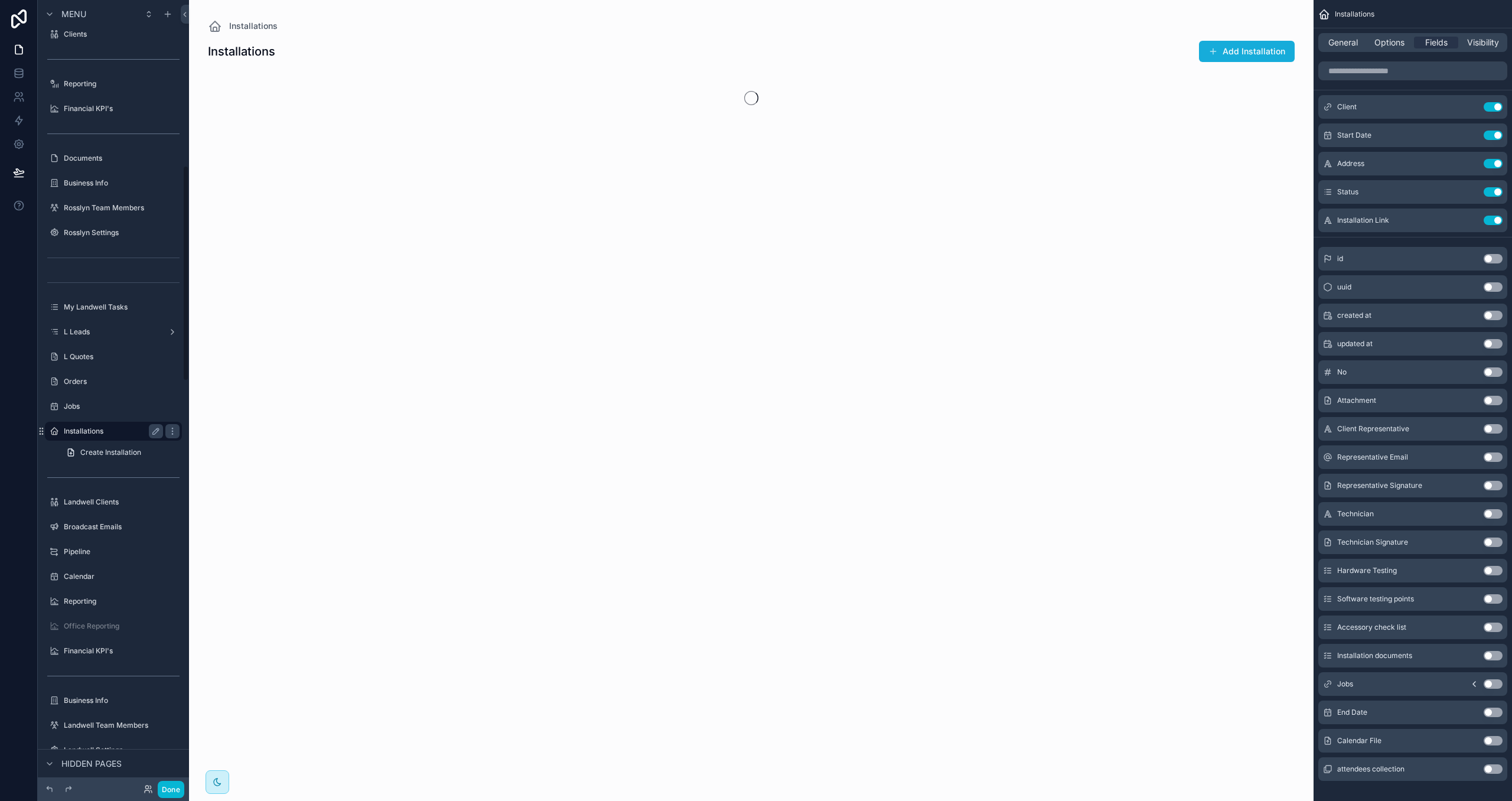
scroll to position [604, 0]
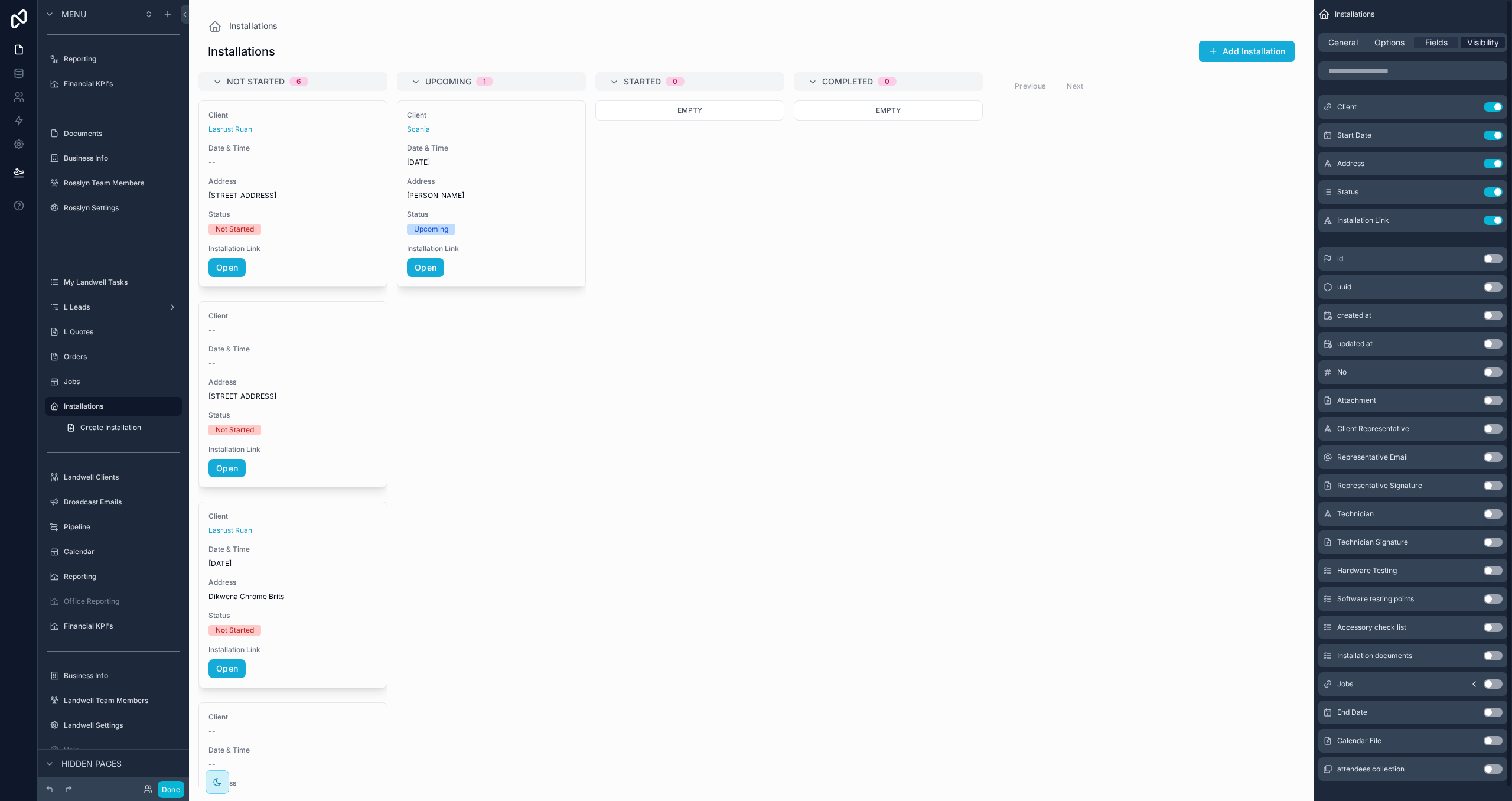
click at [1482, 45] on span "Visibility" at bounding box center [1484, 43] width 32 height 11
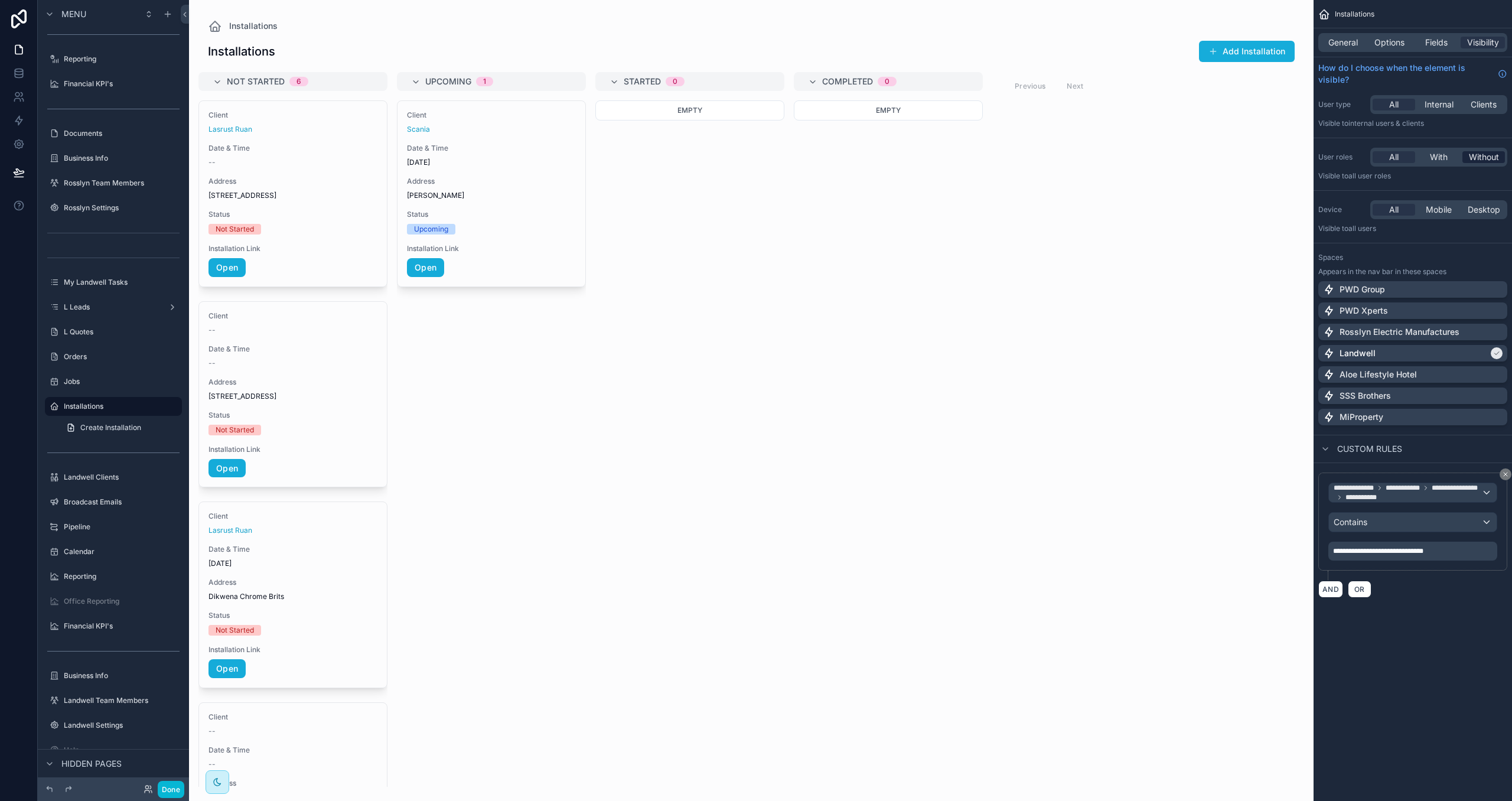
click at [1476, 158] on span "Without" at bounding box center [1484, 157] width 30 height 11
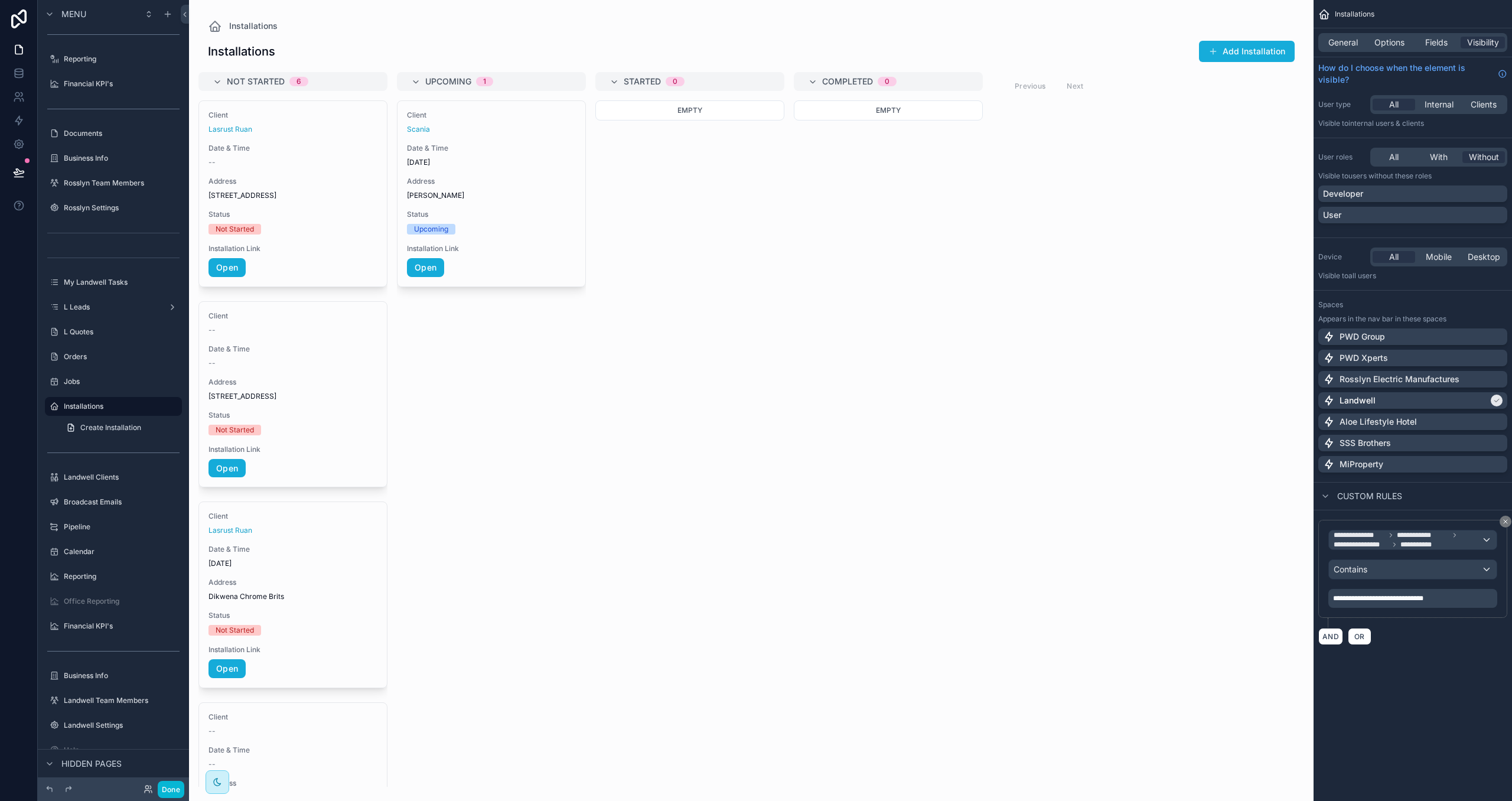
click at [1466, 202] on div "Developer User" at bounding box center [1412, 206] width 189 height 43
click at [1465, 199] on div "Developer" at bounding box center [1412, 194] width 179 height 11
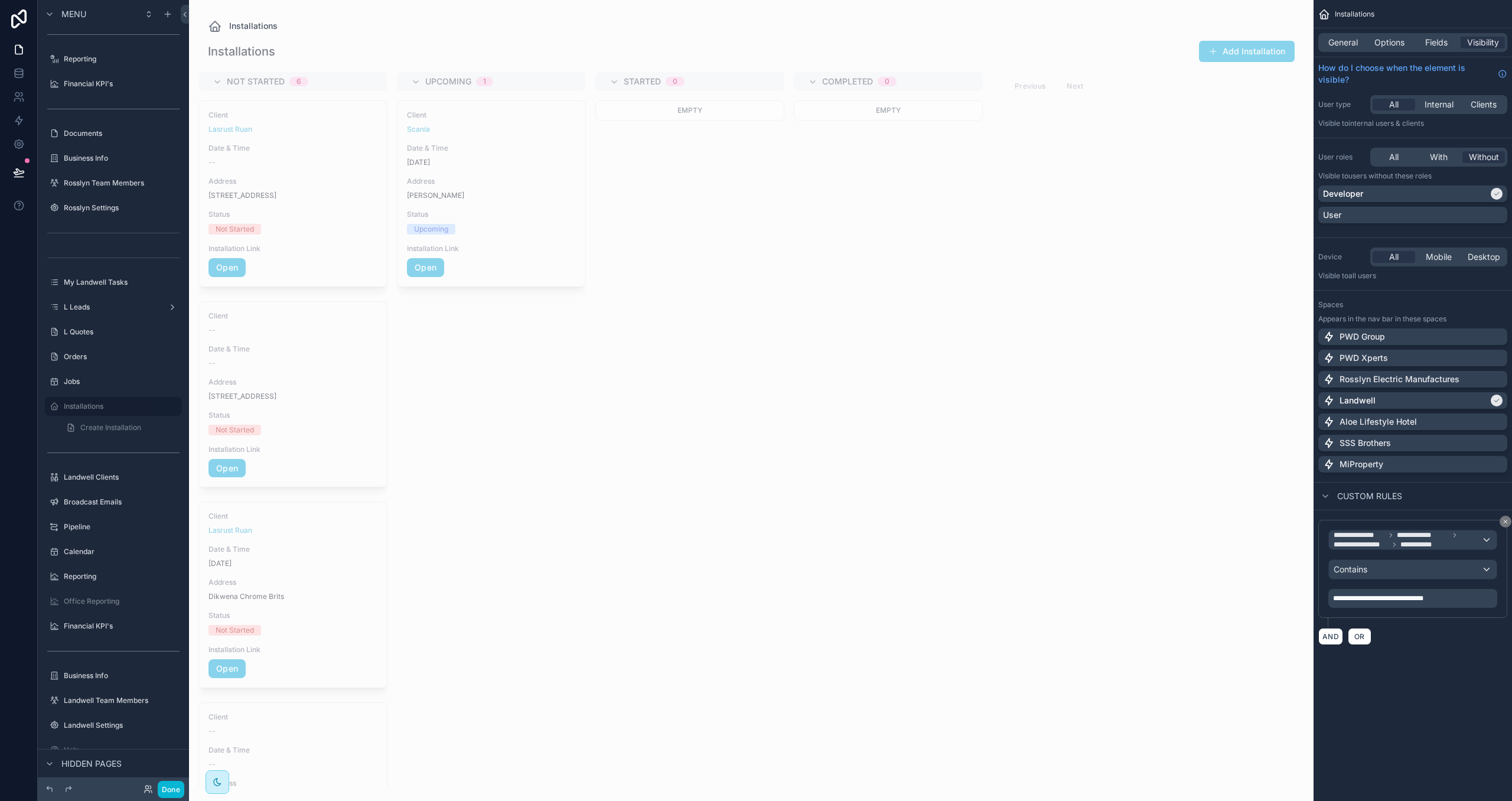
drag, startPoint x: 1464, startPoint y: 215, endPoint x: 1378, endPoint y: 287, distance: 112.2
click at [1464, 215] on div "User" at bounding box center [1412, 214] width 179 height 11
click at [170, 789] on button "Done" at bounding box center [171, 790] width 27 height 17
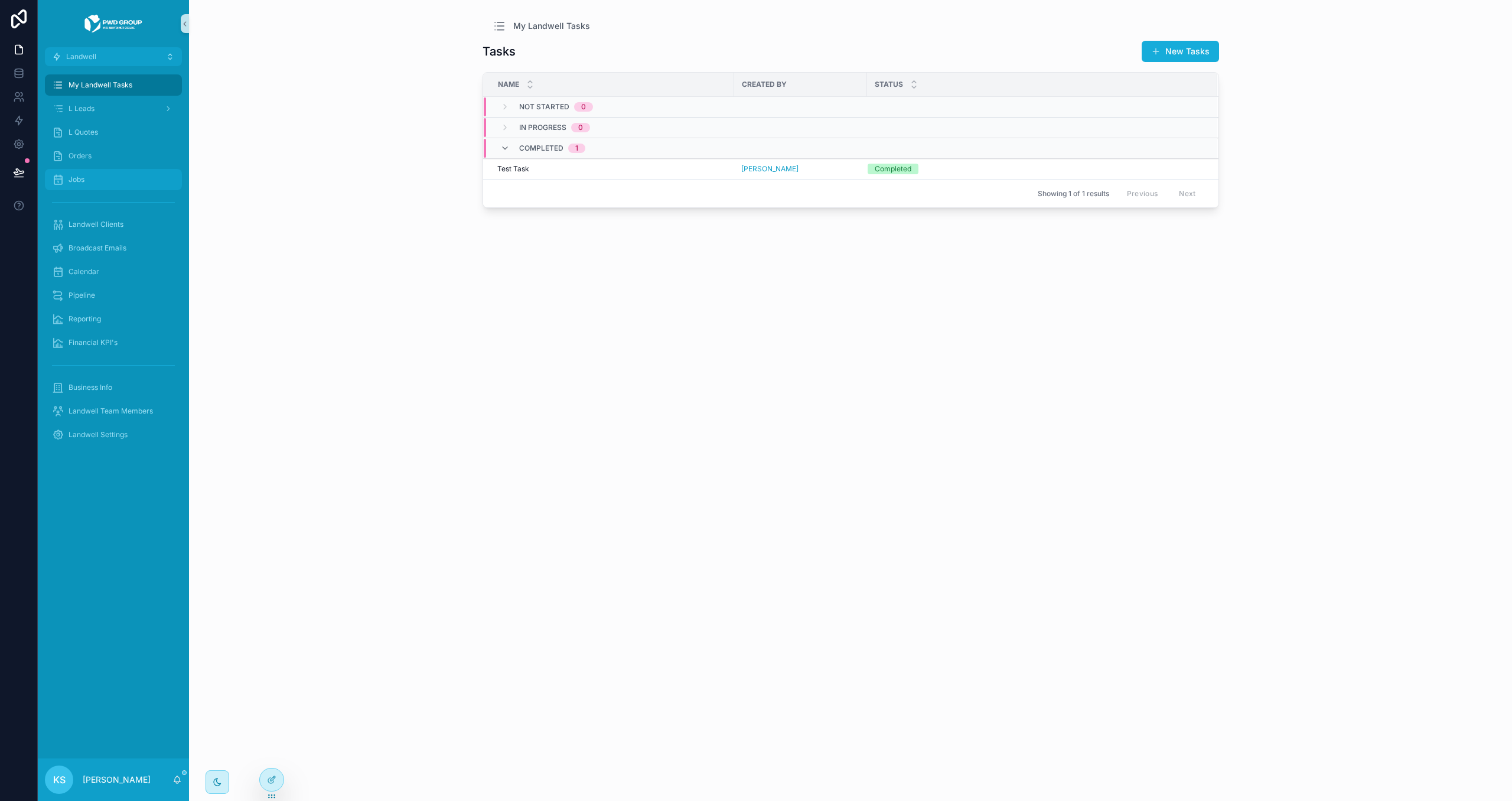
click at [110, 179] on div "Jobs" at bounding box center [113, 179] width 122 height 19
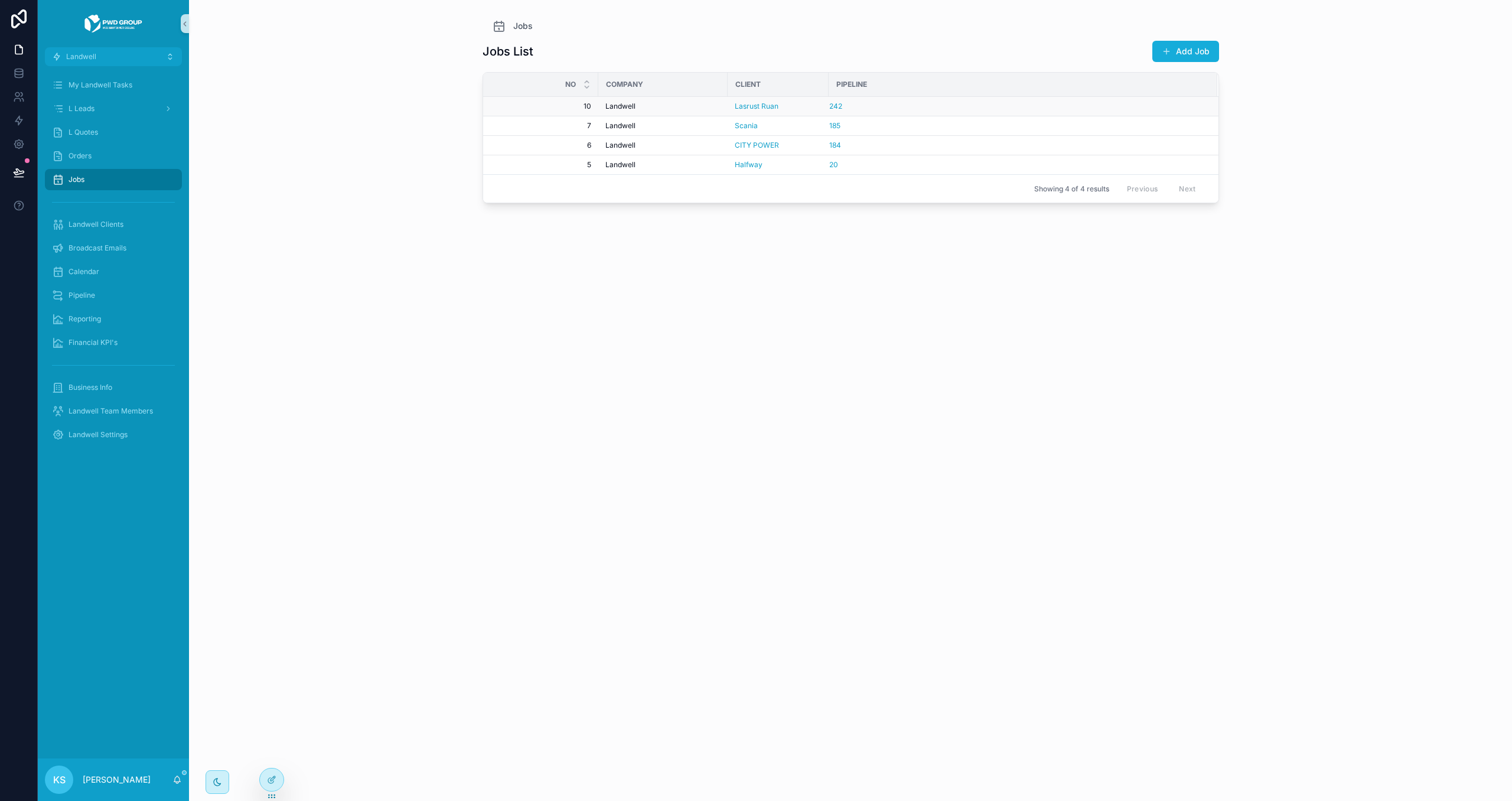
click at [669, 105] on div "Landwell" at bounding box center [663, 106] width 115 height 9
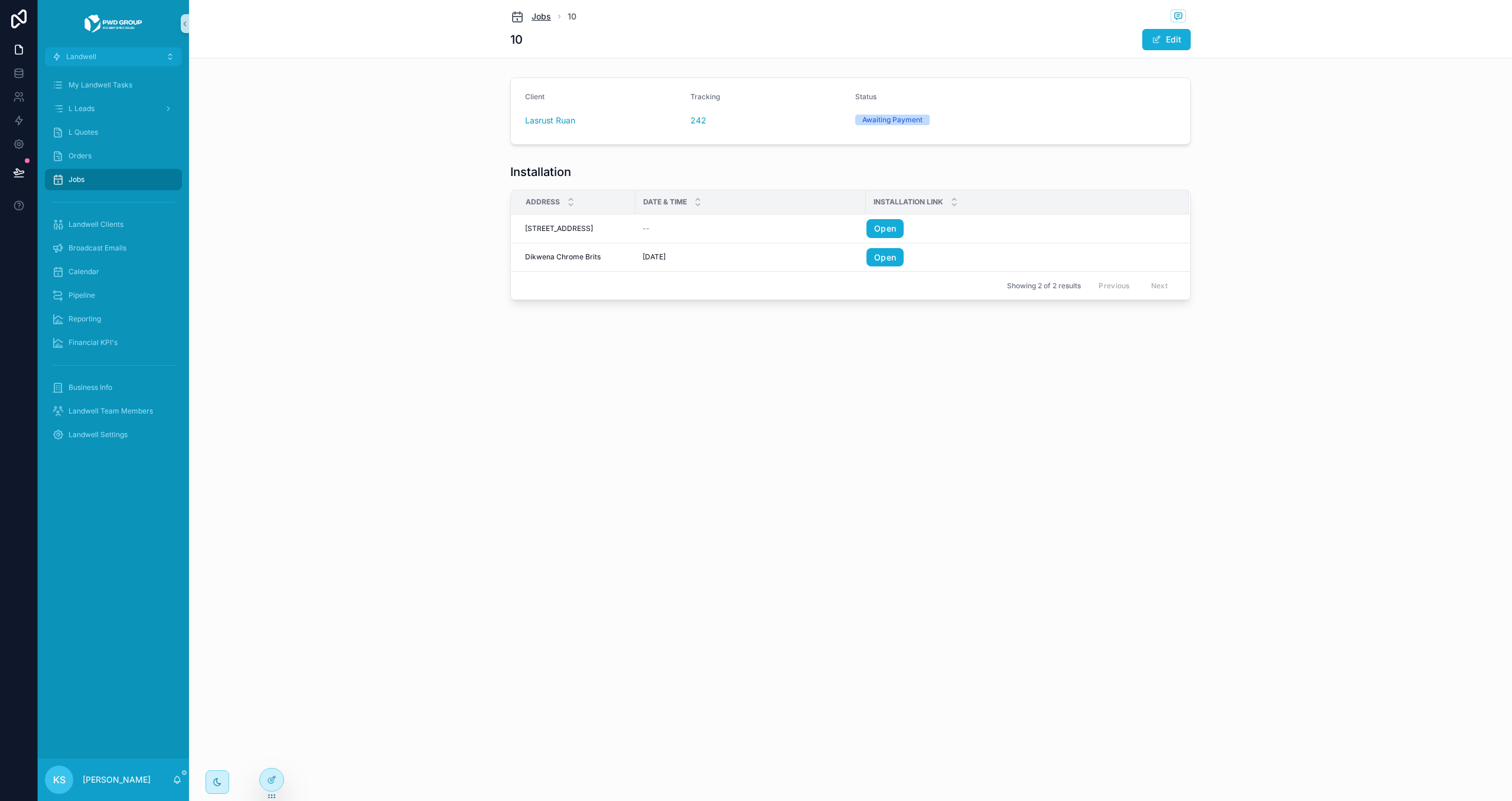
click at [537, 15] on span "Jobs" at bounding box center [541, 16] width 20 height 11
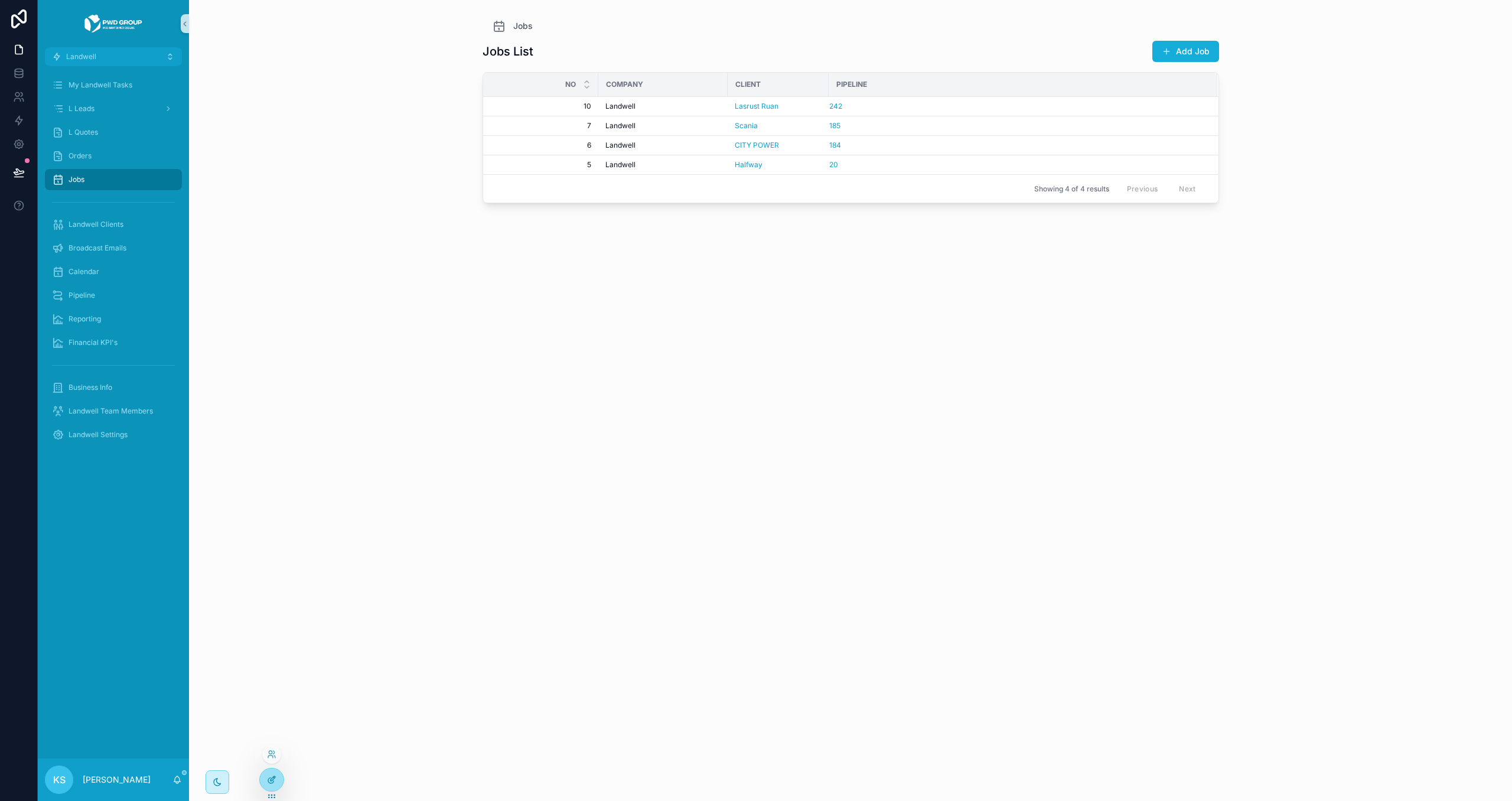
click at [264, 772] on div at bounding box center [271, 780] width 24 height 23
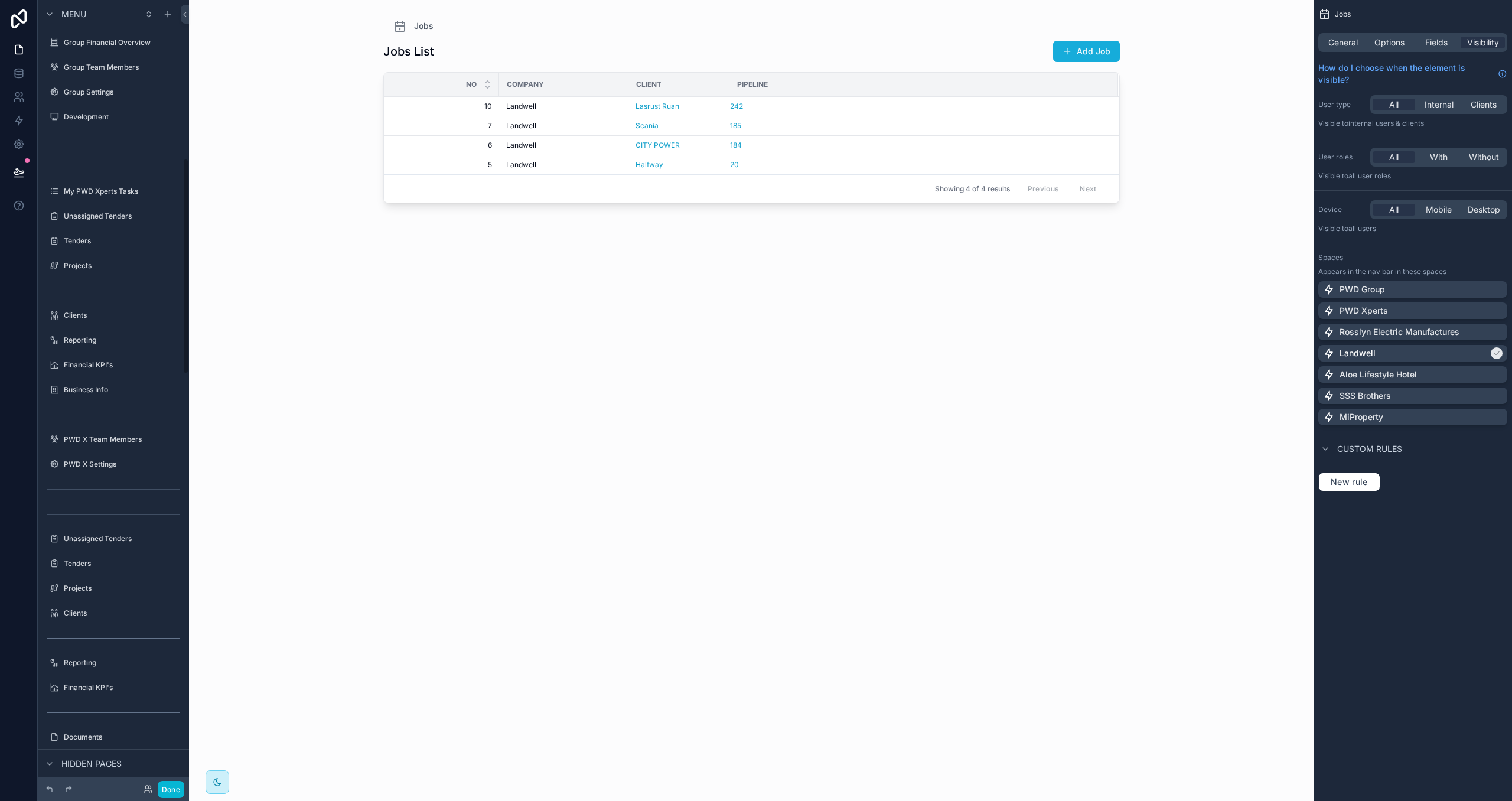
scroll to position [579, 0]
click at [1394, 40] on span "Options" at bounding box center [1390, 43] width 30 height 11
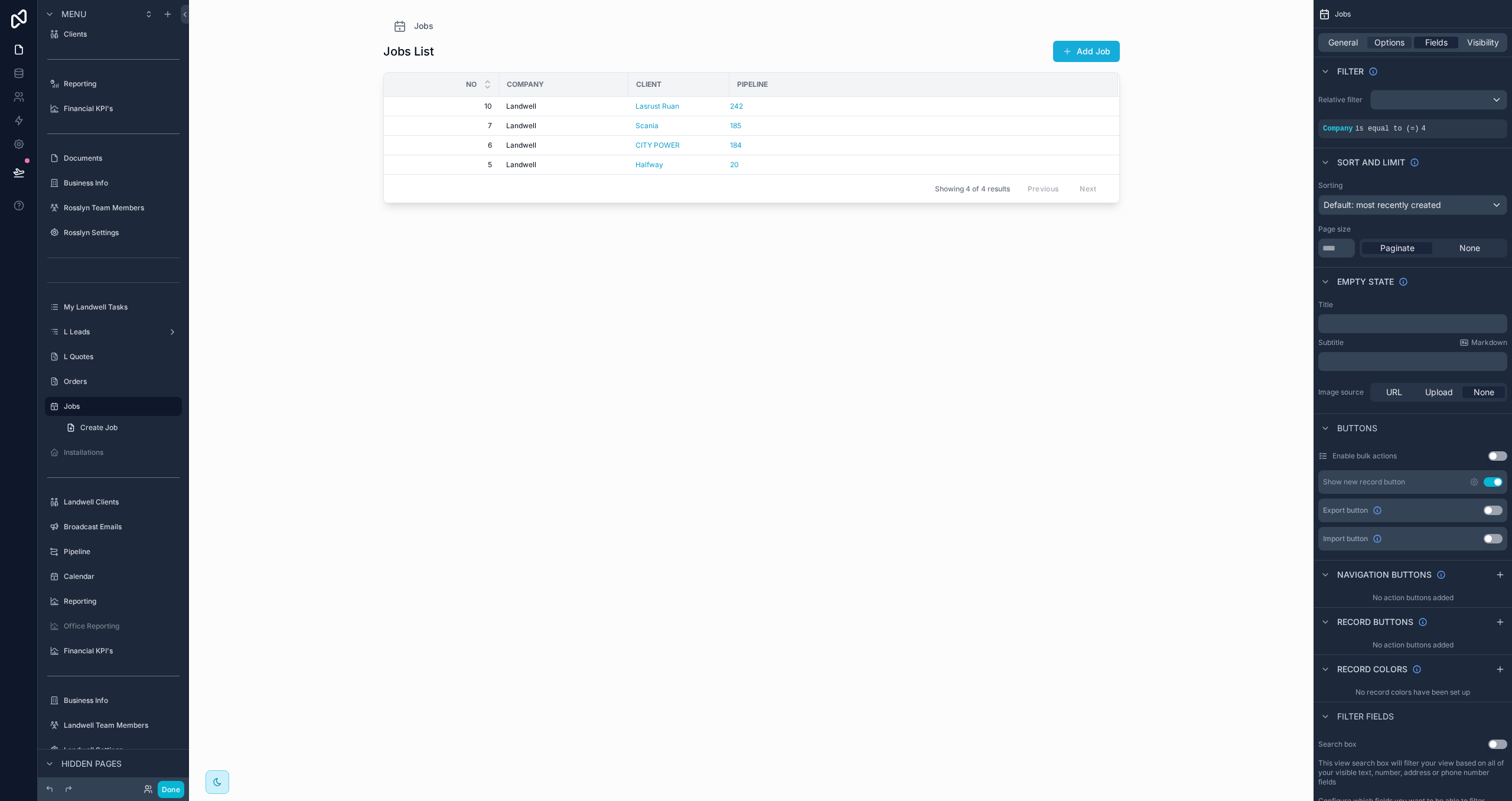
click at [1429, 41] on span "Fields" at bounding box center [1437, 43] width 23 height 11
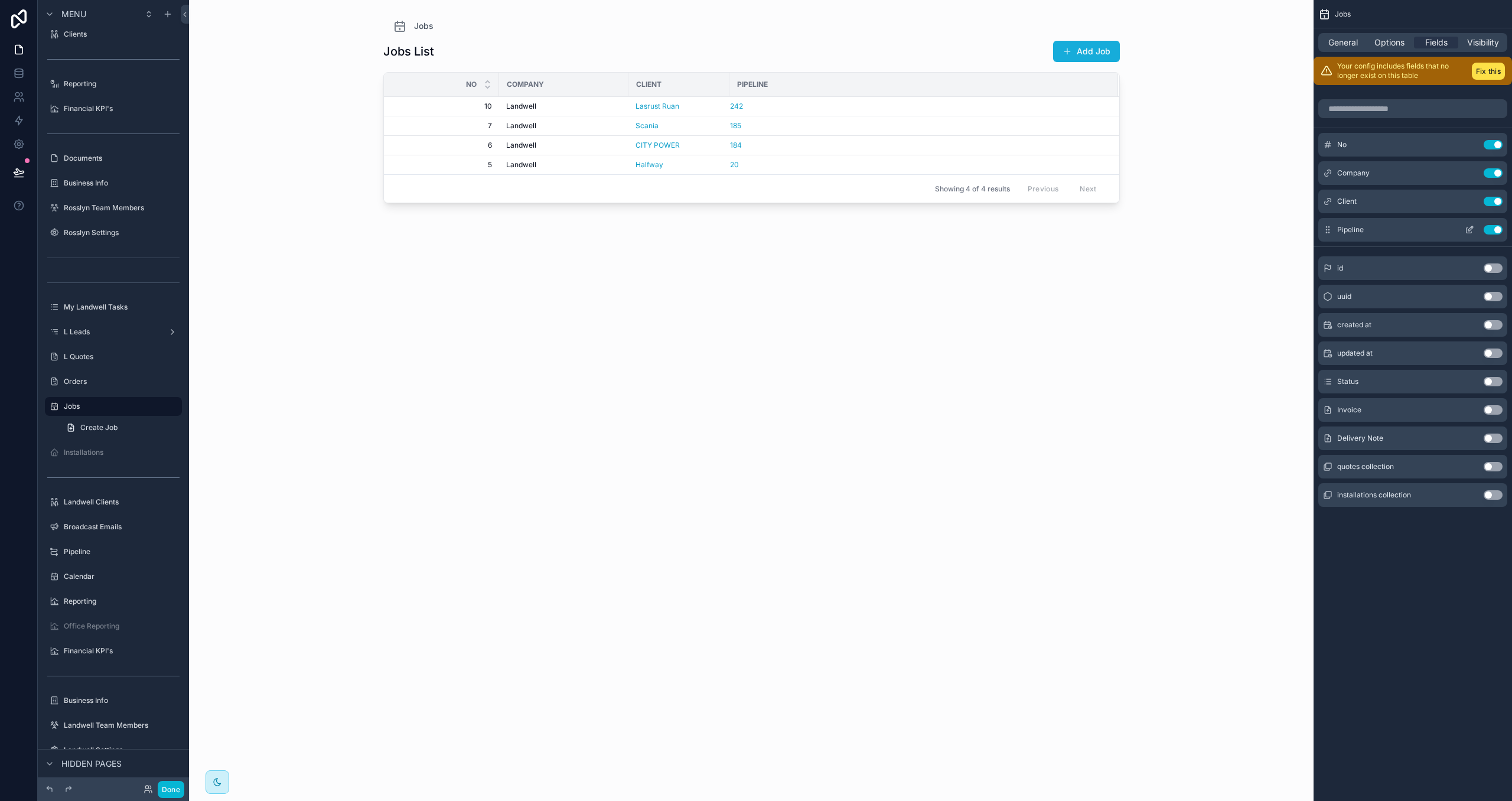
click at [1500, 227] on button "Use setting" at bounding box center [1493, 230] width 19 height 9
drag, startPoint x: 1477, startPoint y: 69, endPoint x: 1497, endPoint y: 357, distance: 288.7
click at [1476, 69] on button "Fix this" at bounding box center [1488, 71] width 33 height 17
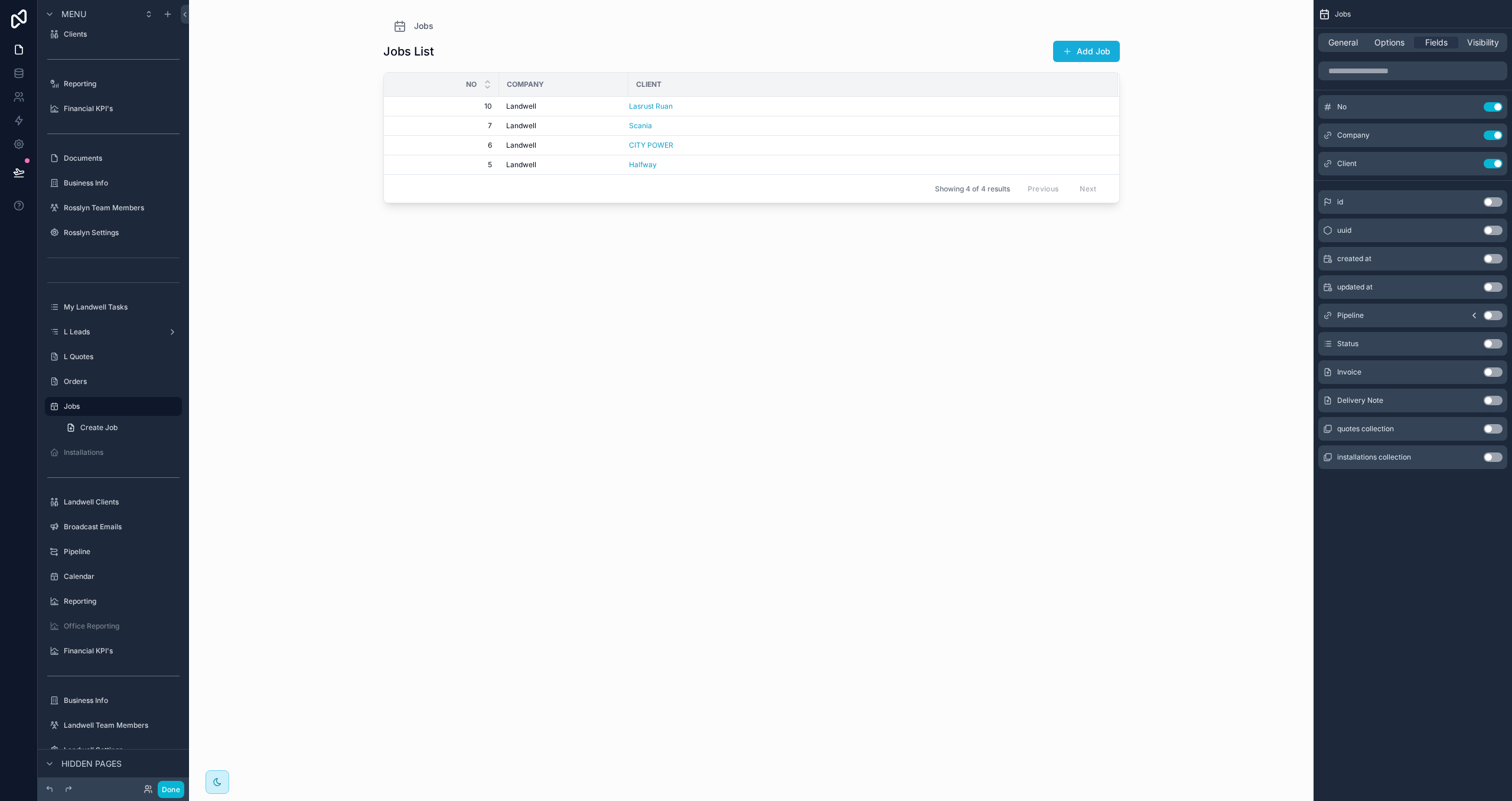
click at [1492, 345] on button "Use setting" at bounding box center [1493, 344] width 19 height 9
drag, startPoint x: 727, startPoint y: 80, endPoint x: 770, endPoint y: 85, distance: 43.3
click at [770, 85] on div "scrollable content" at bounding box center [771, 84] width 5 height 24
click at [1354, 40] on span "General" at bounding box center [1343, 43] width 29 height 11
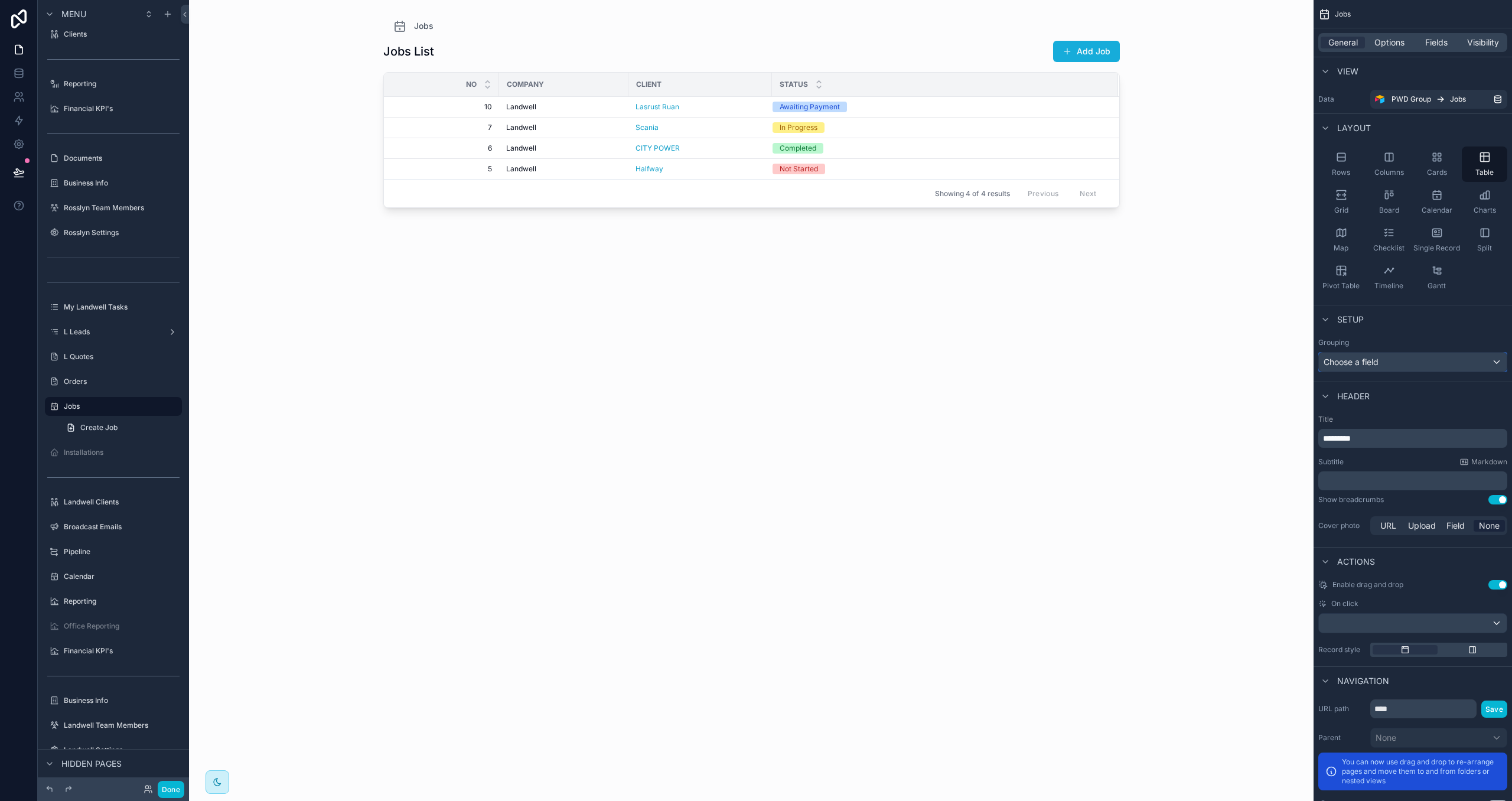
click at [1391, 368] on div "Choose a field" at bounding box center [1413, 363] width 188 height 19
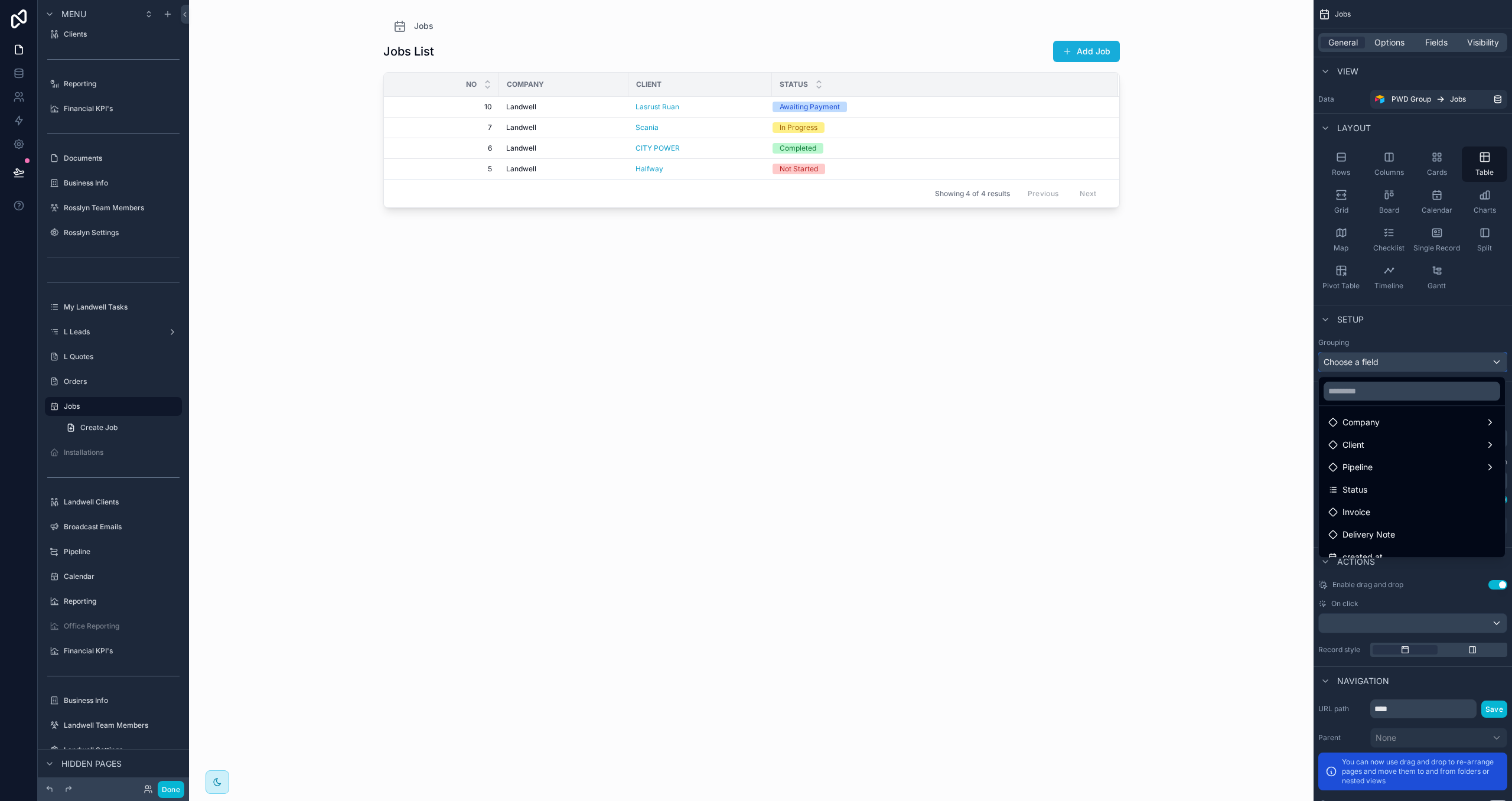
scroll to position [98, 0]
click at [1377, 483] on div "Status" at bounding box center [1412, 485] width 167 height 14
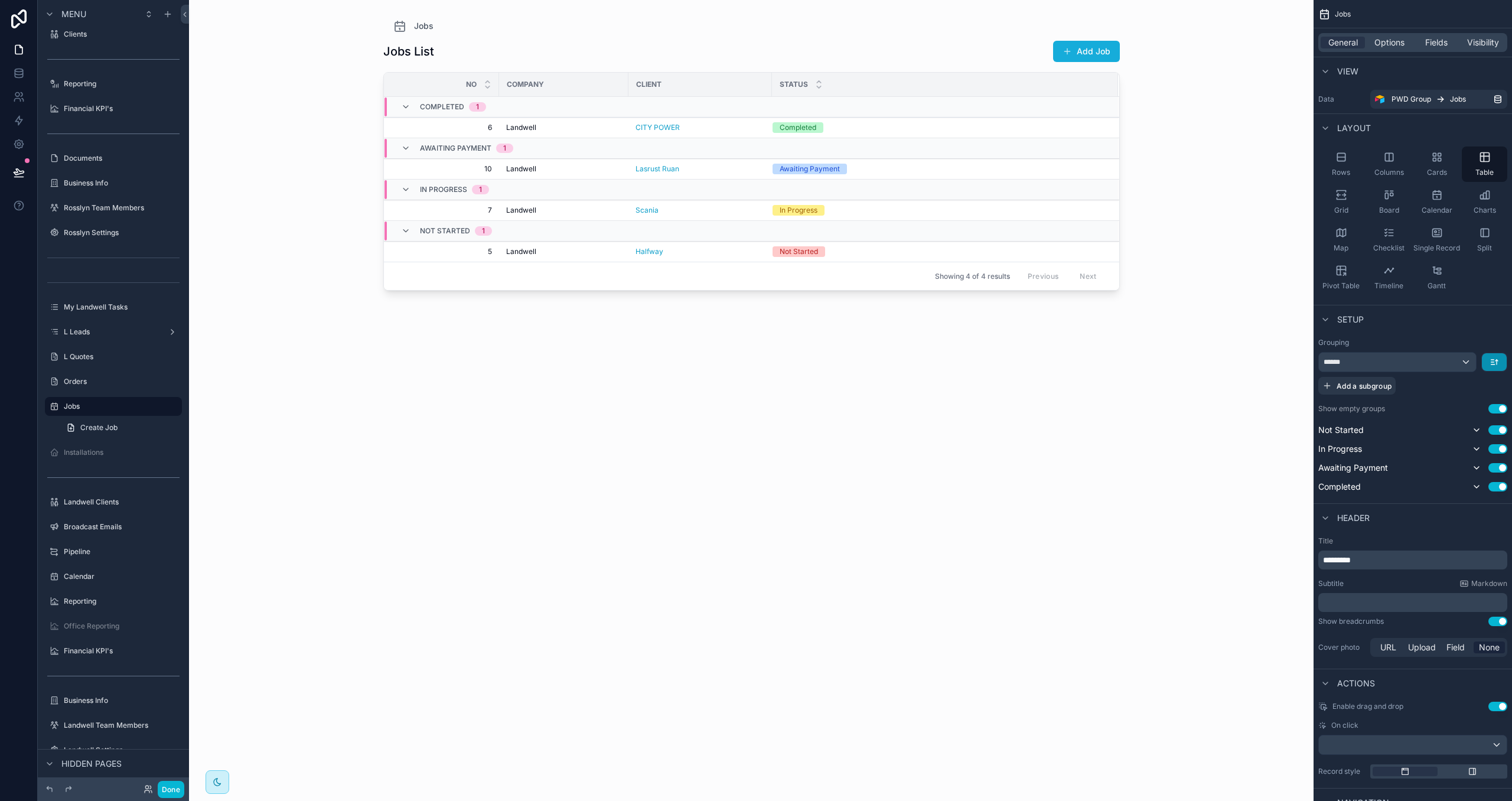
click at [1498, 364] on icon "scrollable content" at bounding box center [1495, 363] width 9 height 9
drag, startPoint x: 1481, startPoint y: 409, endPoint x: 1485, endPoint y: 379, distance: 30.3
click at [1480, 406] on span "Last -> First" at bounding box center [1472, 411] width 46 height 14
click at [1493, 368] on button "scrollable content" at bounding box center [1495, 362] width 25 height 18
click at [1486, 394] on span "First -> Last" at bounding box center [1472, 389] width 46 height 14
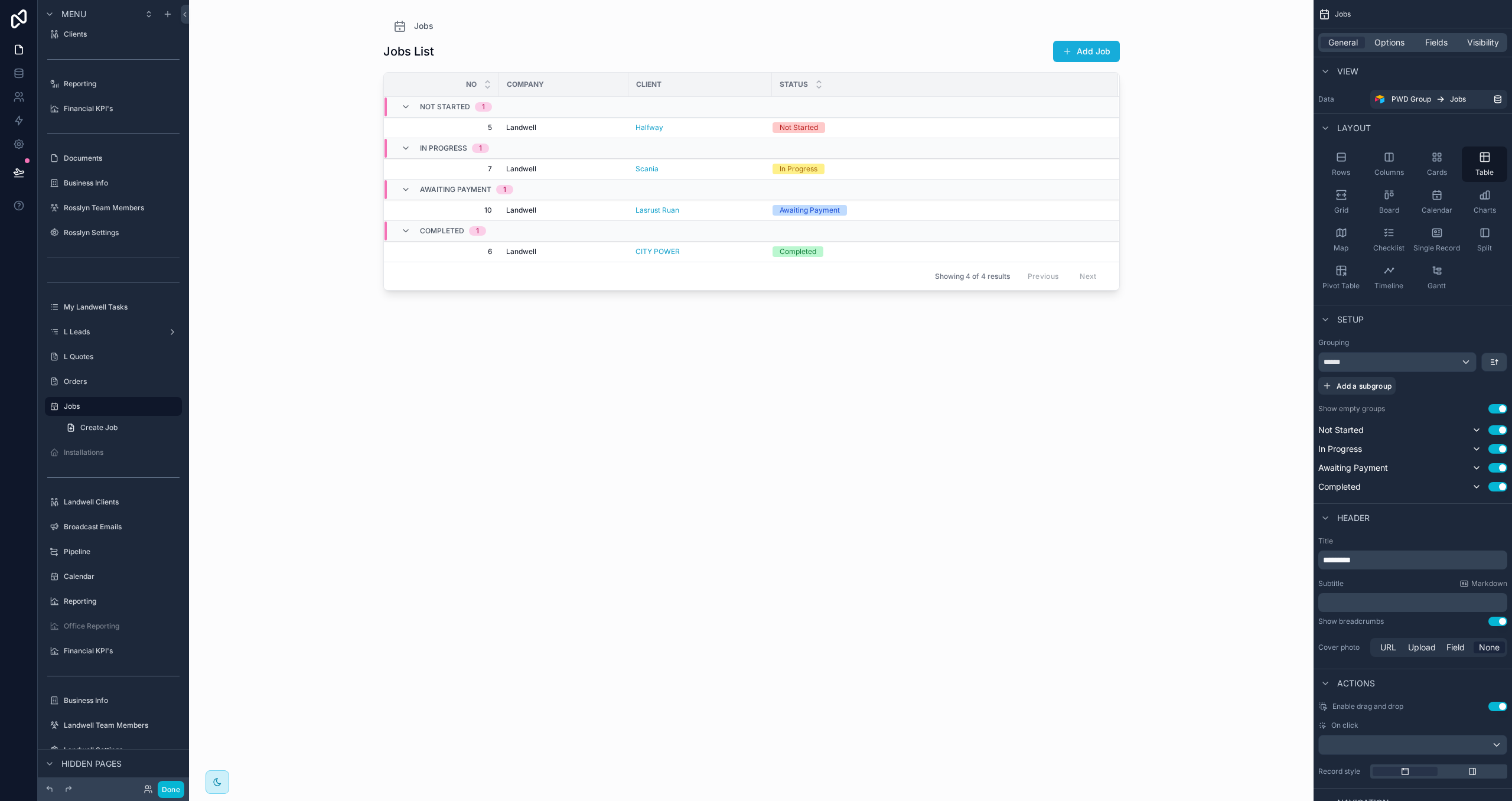
click at [401, 233] on icon "scrollable content" at bounding box center [406, 231] width 9 height 9
click at [409, 192] on icon "scrollable content" at bounding box center [406, 190] width 9 height 9
click at [403, 146] on icon "scrollable content" at bounding box center [406, 148] width 9 height 9
click at [401, 109] on icon "scrollable content" at bounding box center [406, 107] width 9 height 9
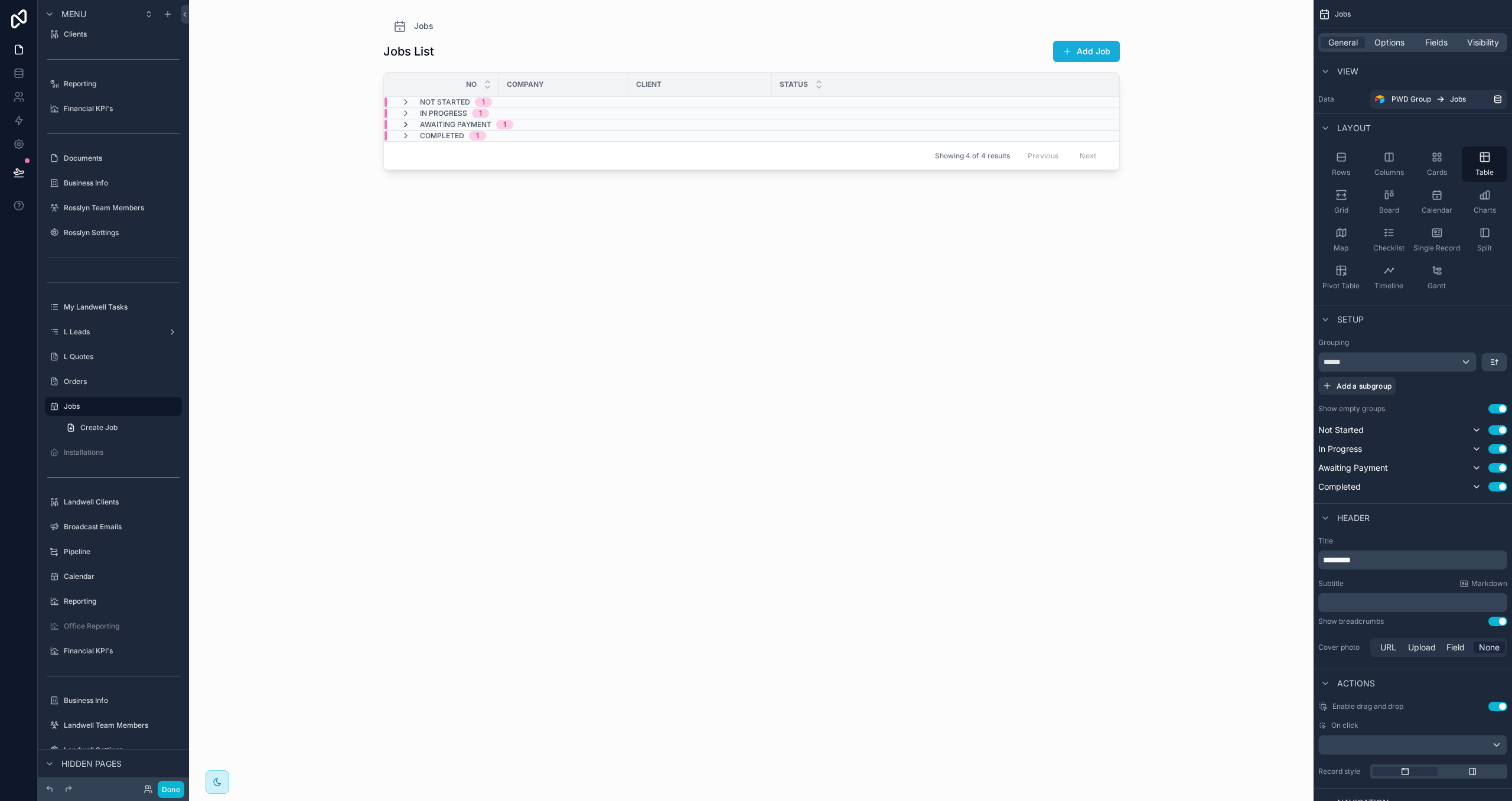
click at [406, 120] on icon "scrollable content" at bounding box center [406, 124] width 9 height 9
click at [711, 155] on div "Lasrust Ruan" at bounding box center [700, 150] width 129 height 9
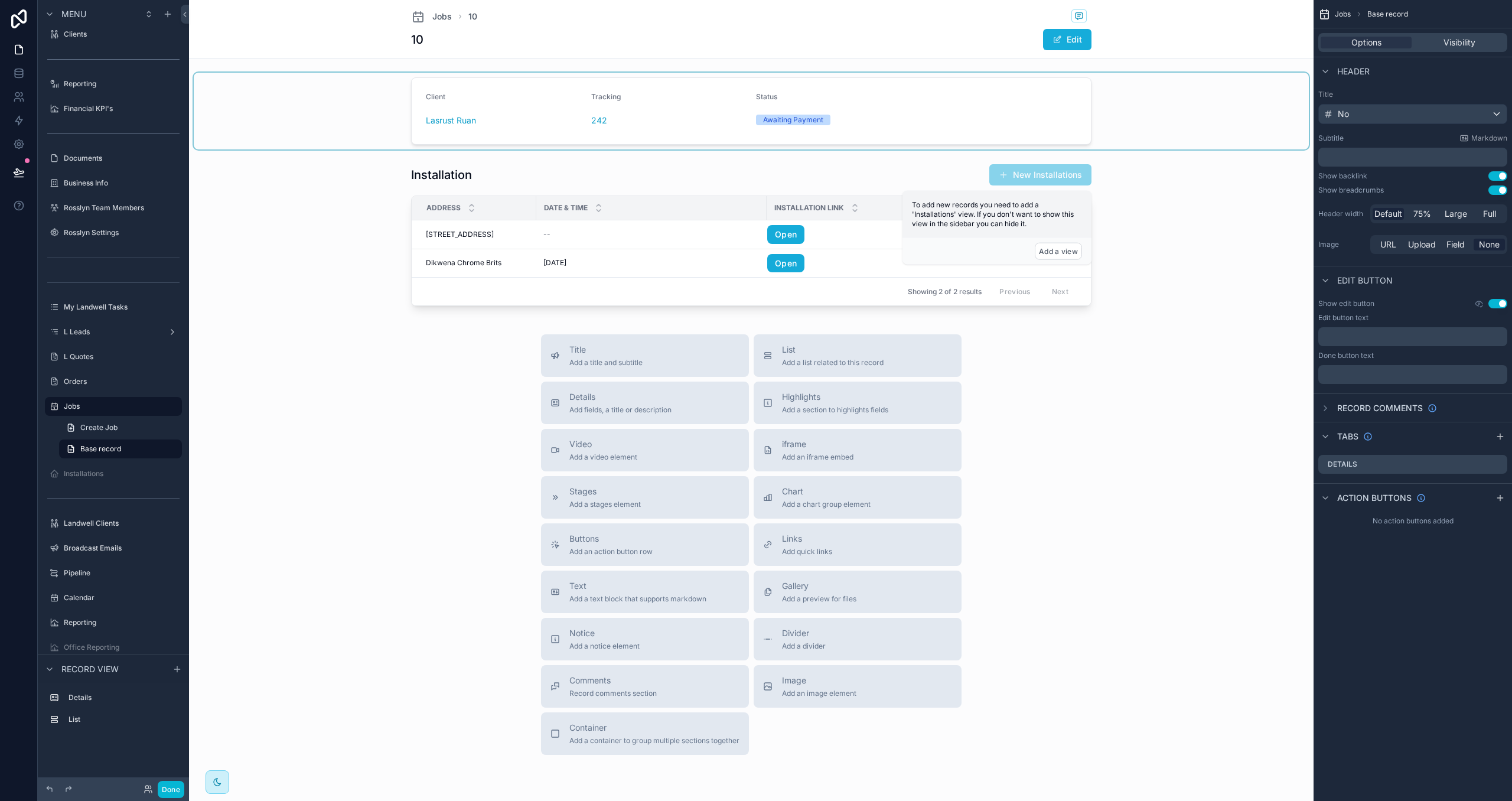
click at [595, 120] on div "scrollable content" at bounding box center [751, 111] width 1115 height 77
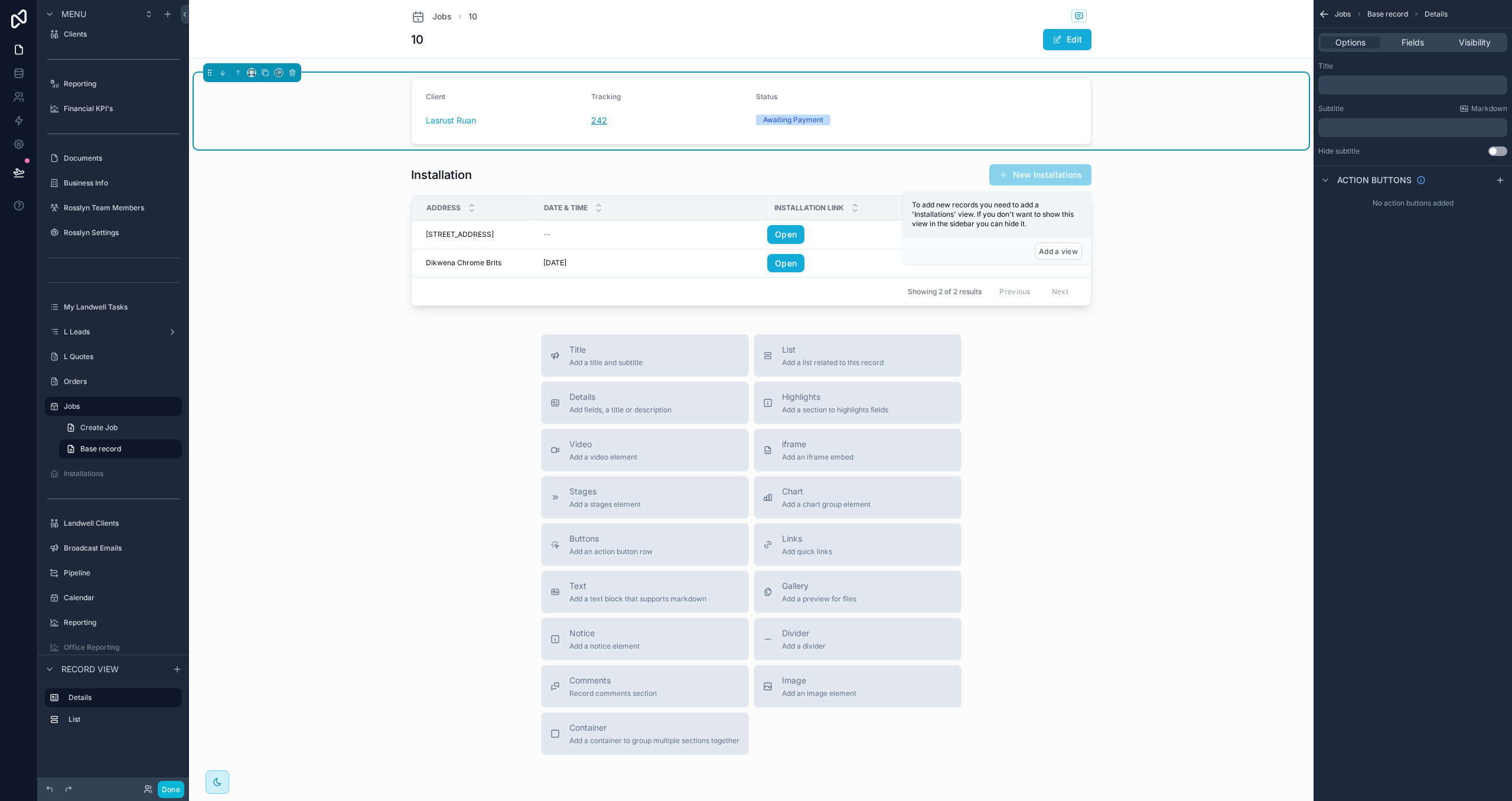
click at [597, 121] on span "242" at bounding box center [599, 121] width 16 height 11
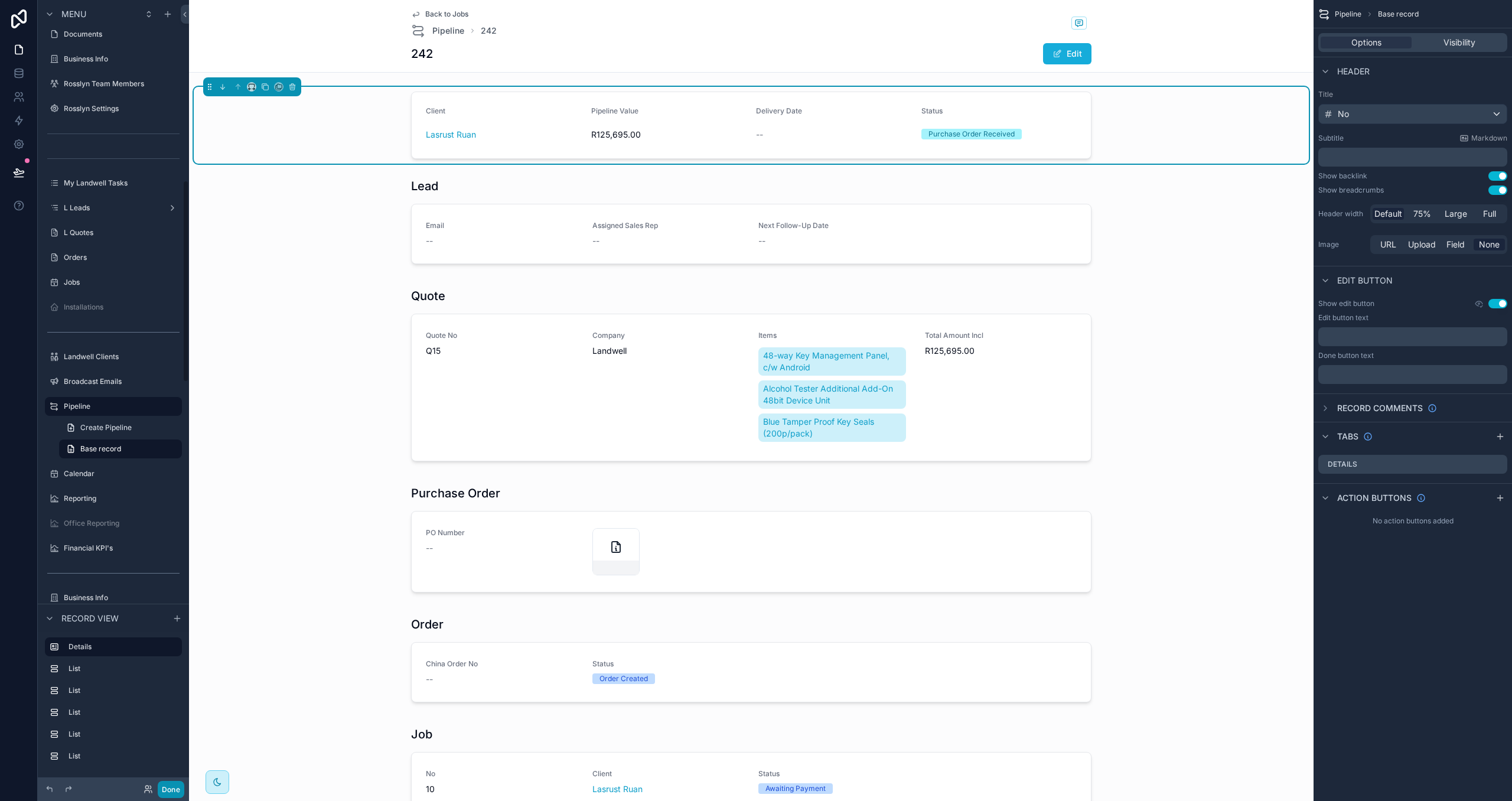
click at [175, 786] on button "Done" at bounding box center [171, 790] width 27 height 17
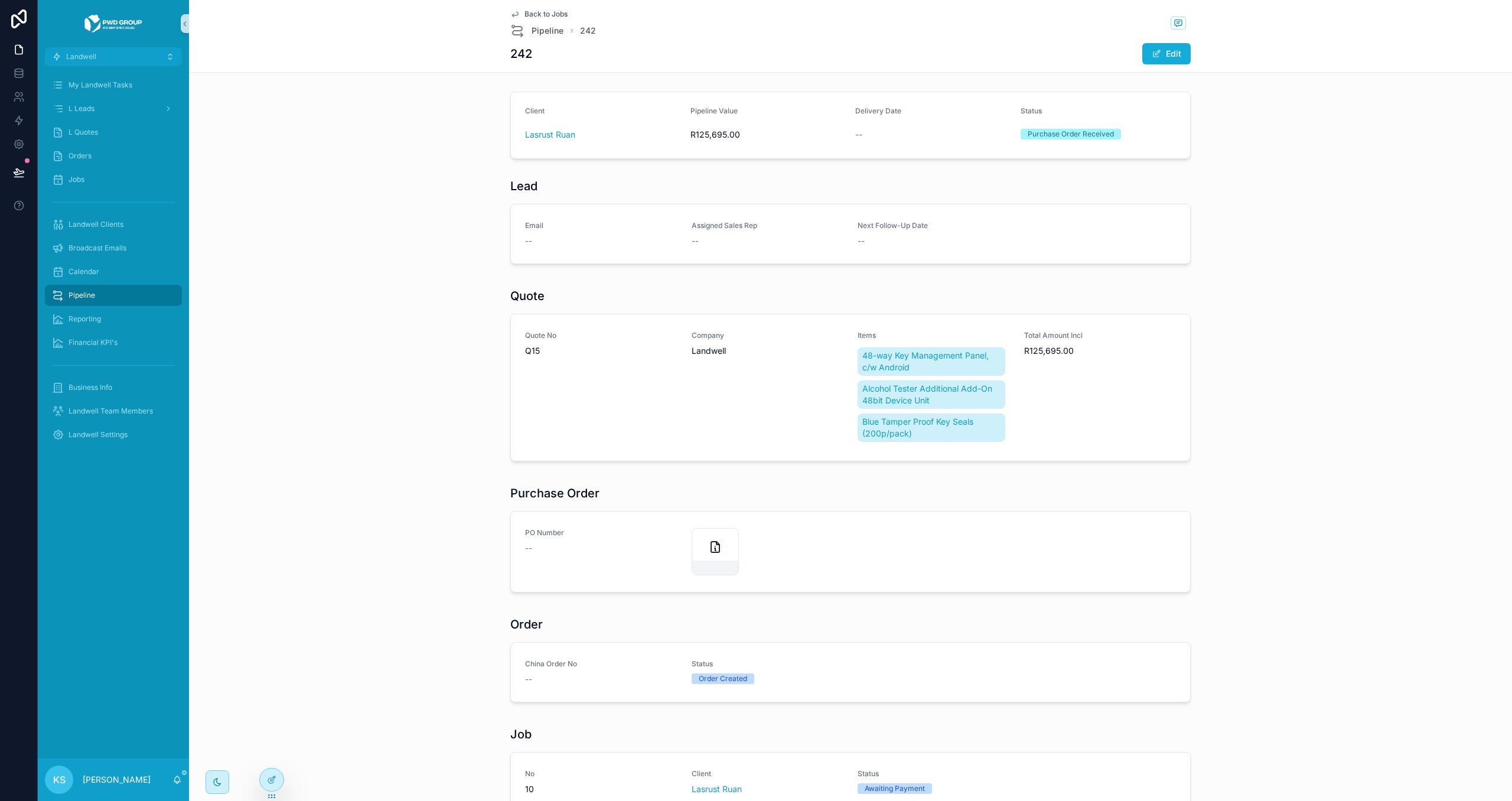
click at [111, 294] on div "Pipeline" at bounding box center [113, 295] width 122 height 19
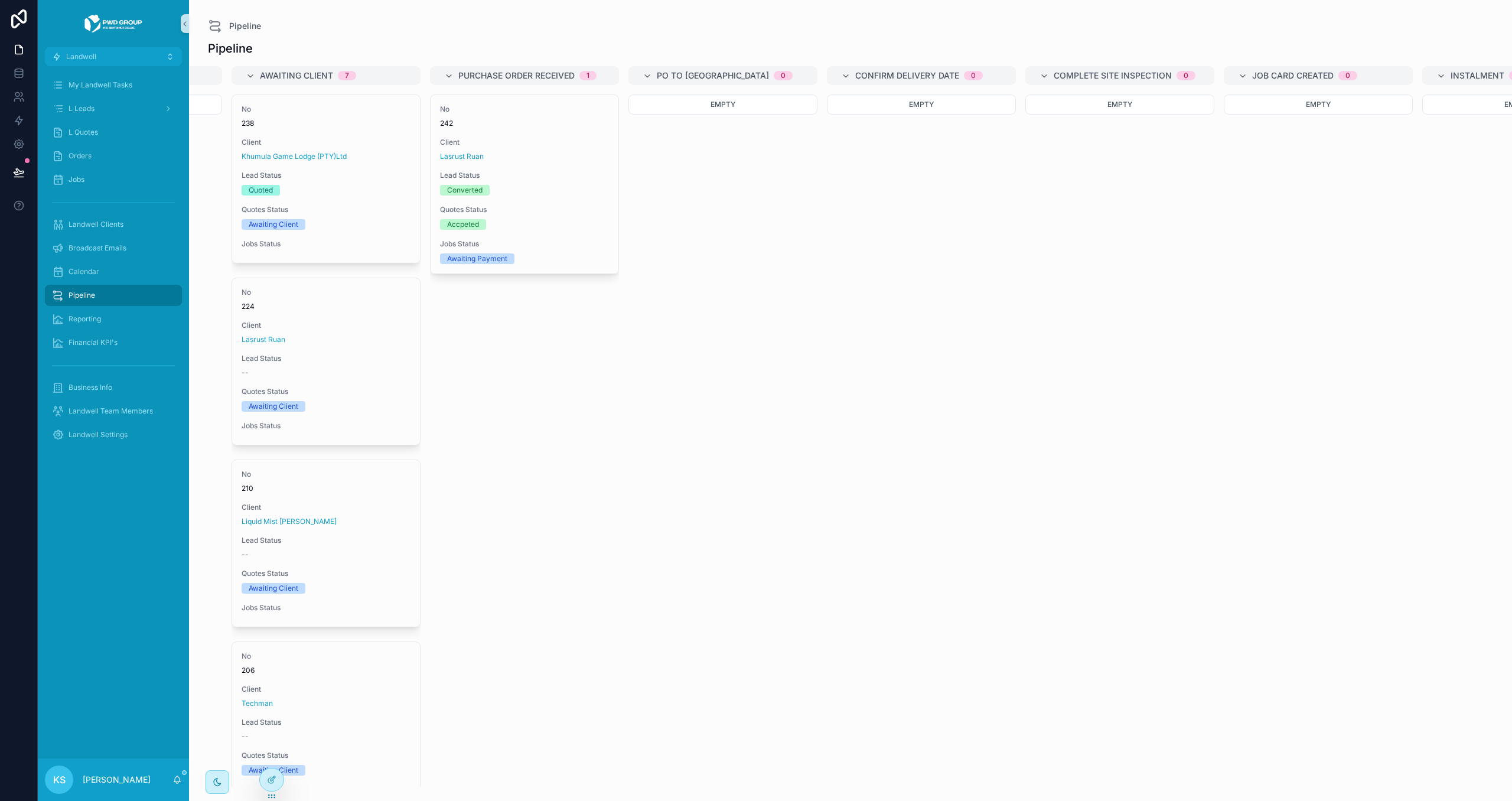
scroll to position [0, 785]
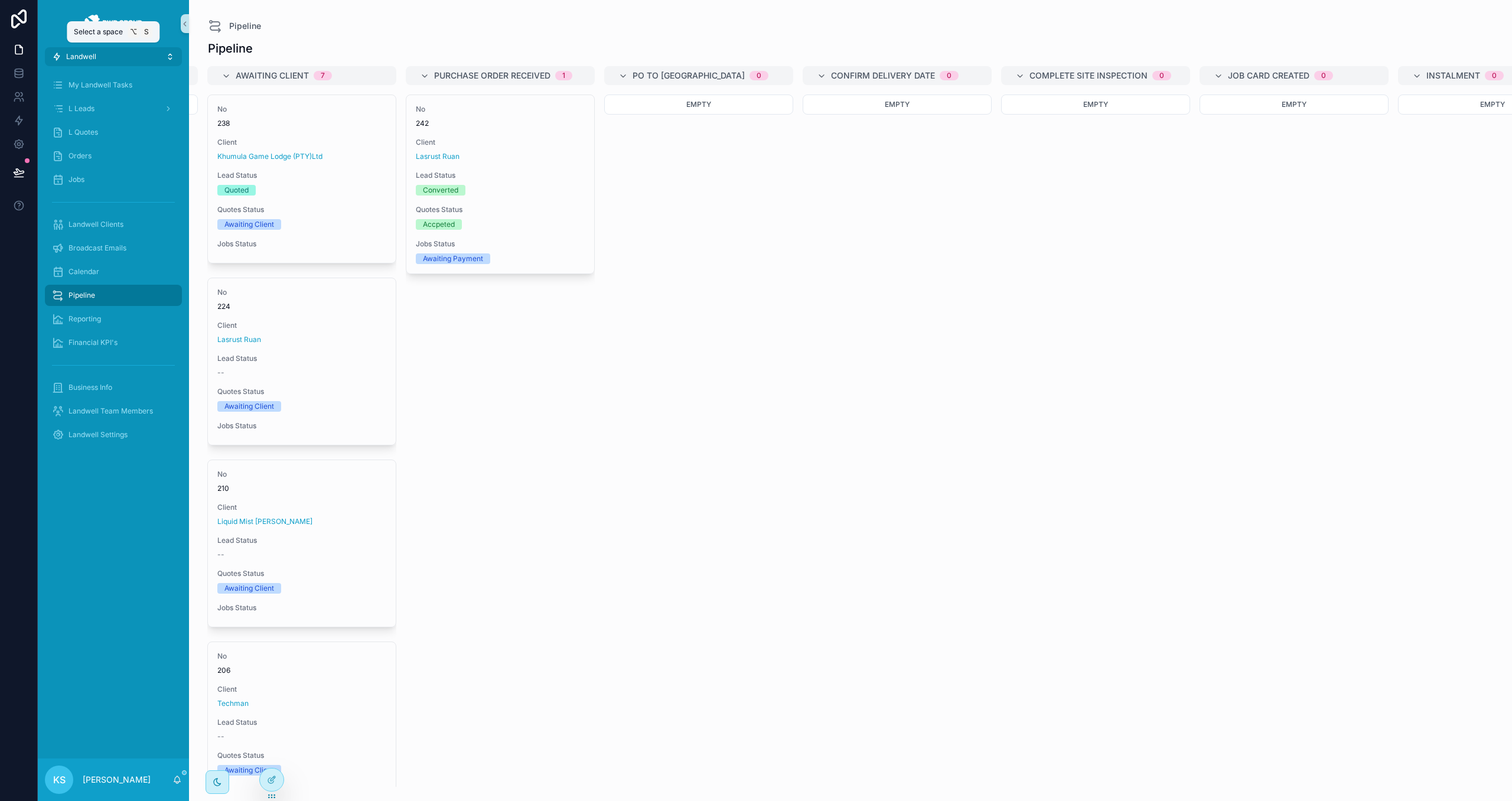
click at [170, 47] on button "Landwell" at bounding box center [113, 57] width 137 height 19
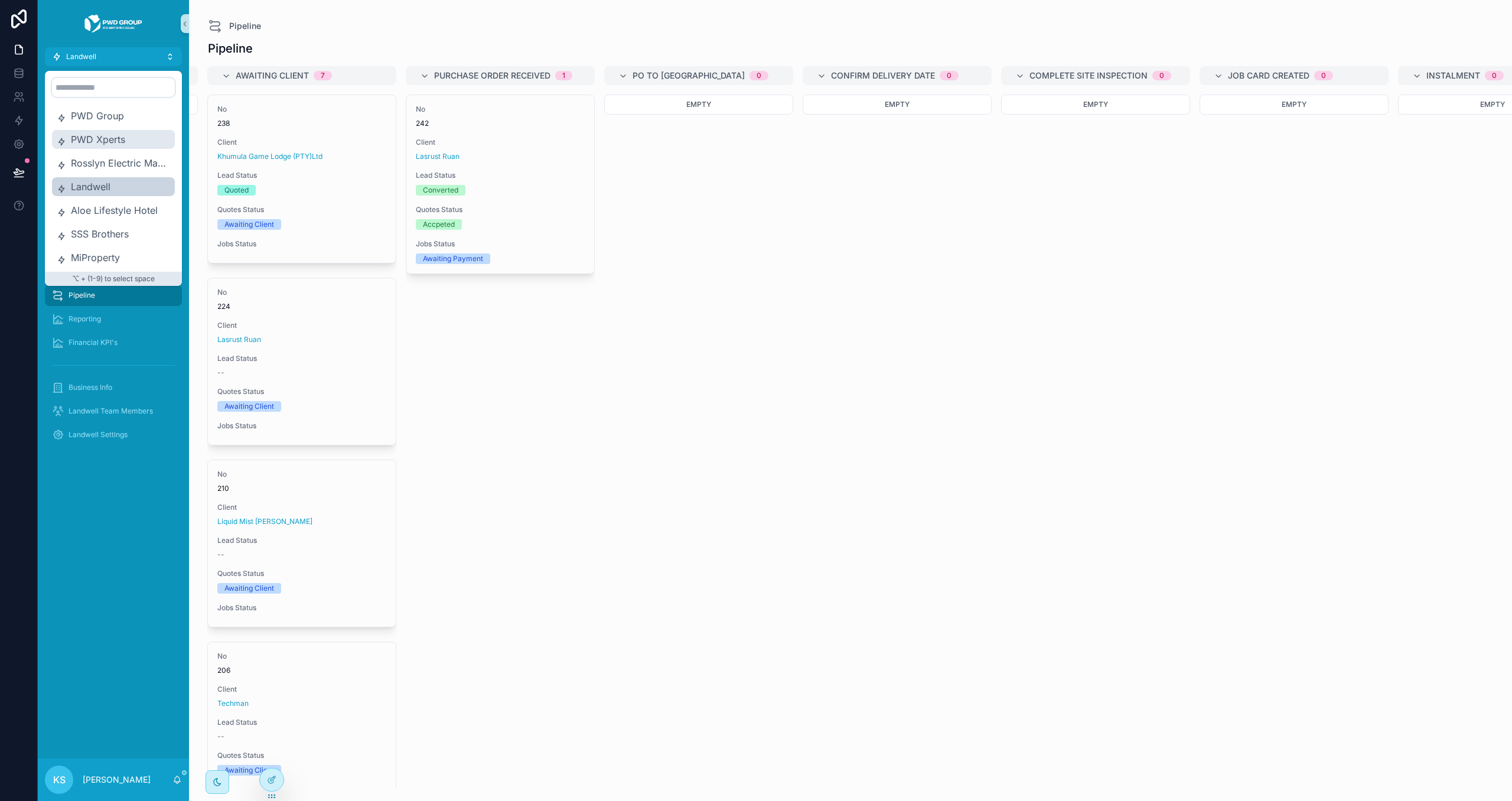
click at [122, 134] on span "PWD Xperts" at bounding box center [121, 139] width 100 height 14
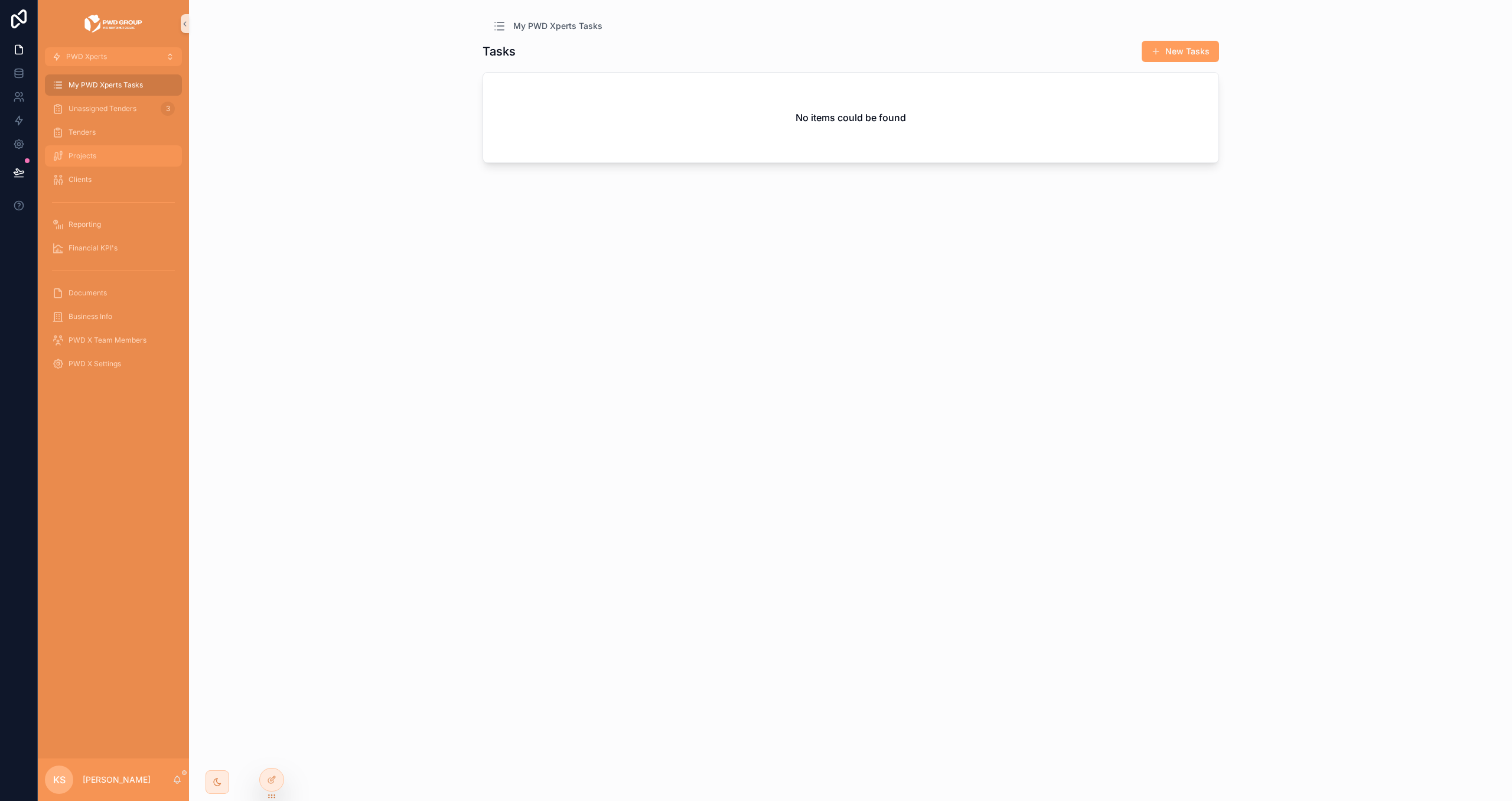
click at [118, 154] on div "Projects" at bounding box center [113, 156] width 122 height 19
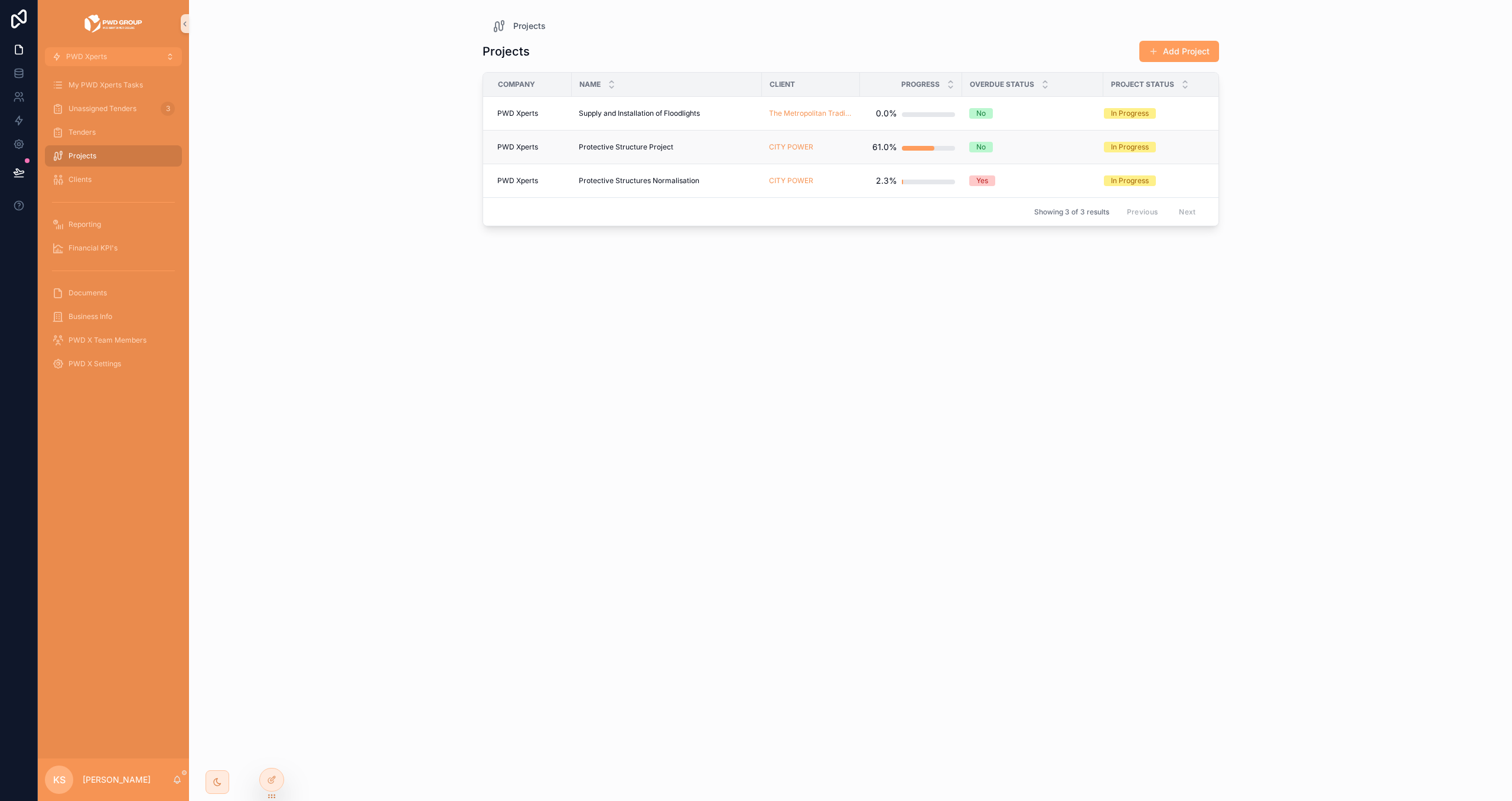
click at [656, 148] on span "Protective Structure Project" at bounding box center [626, 147] width 95 height 9
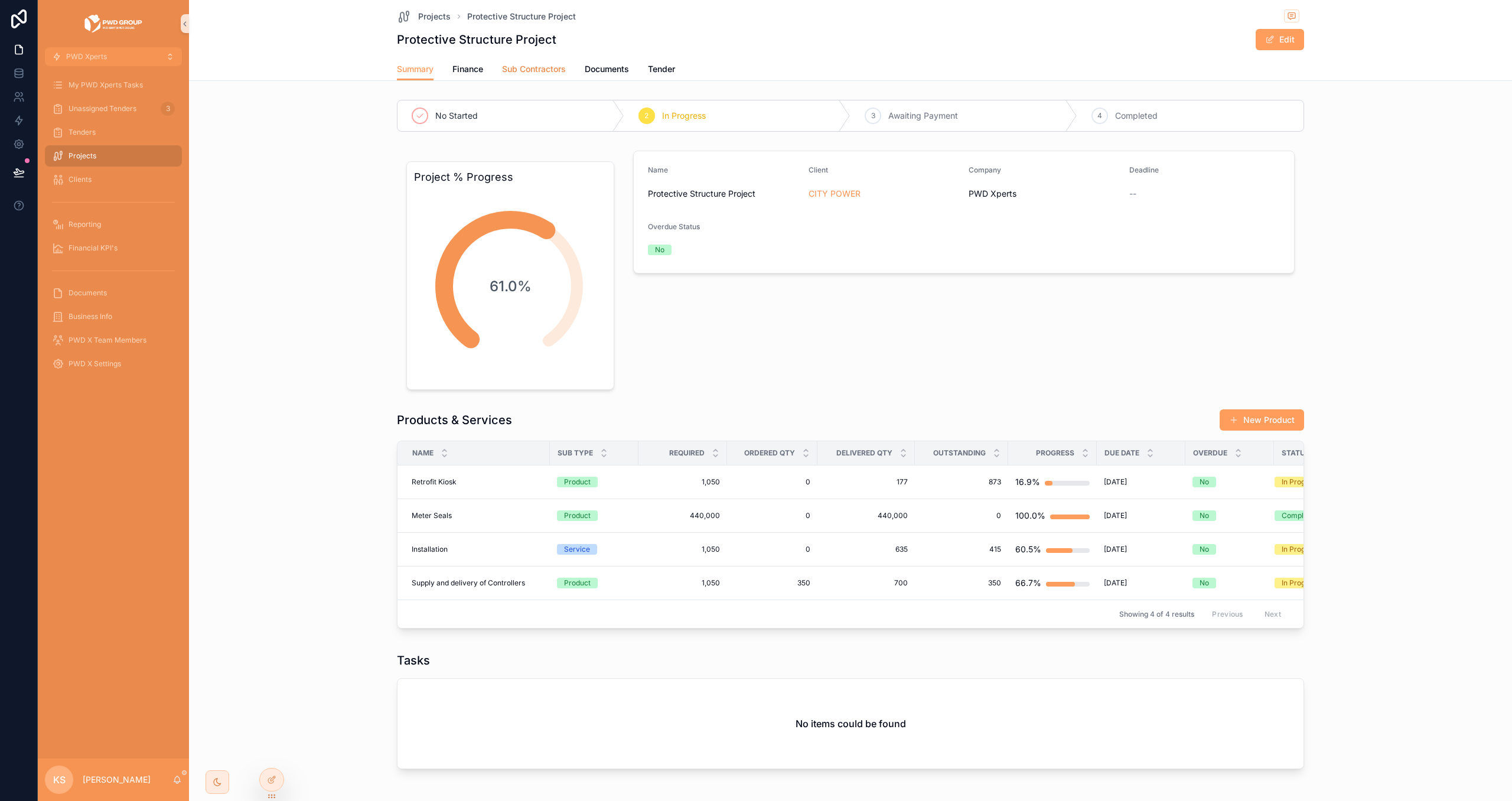
click at [537, 72] on span "Sub Contractors" at bounding box center [533, 69] width 64 height 11
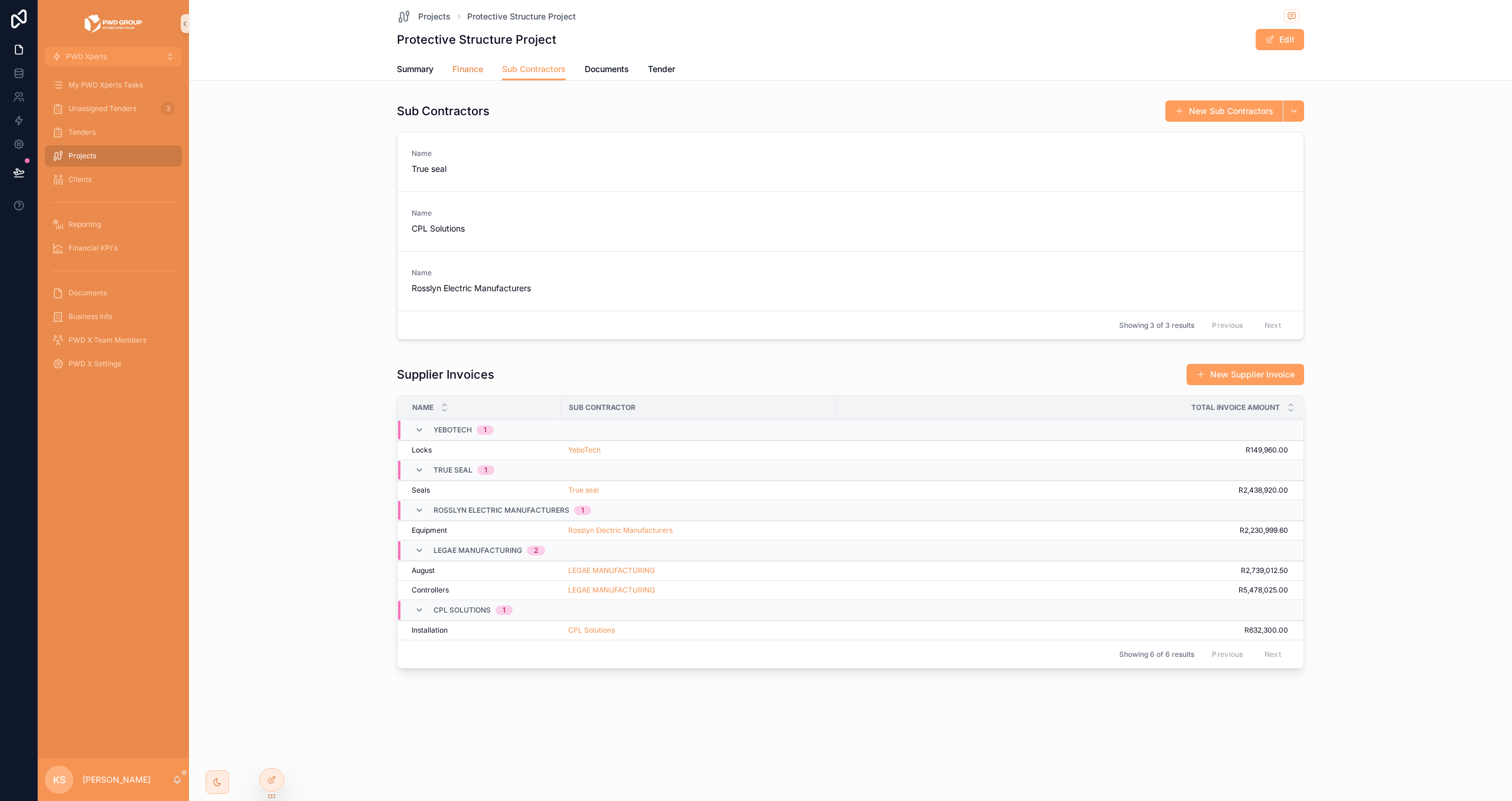
click at [479, 73] on span "Finance" at bounding box center [468, 69] width 30 height 11
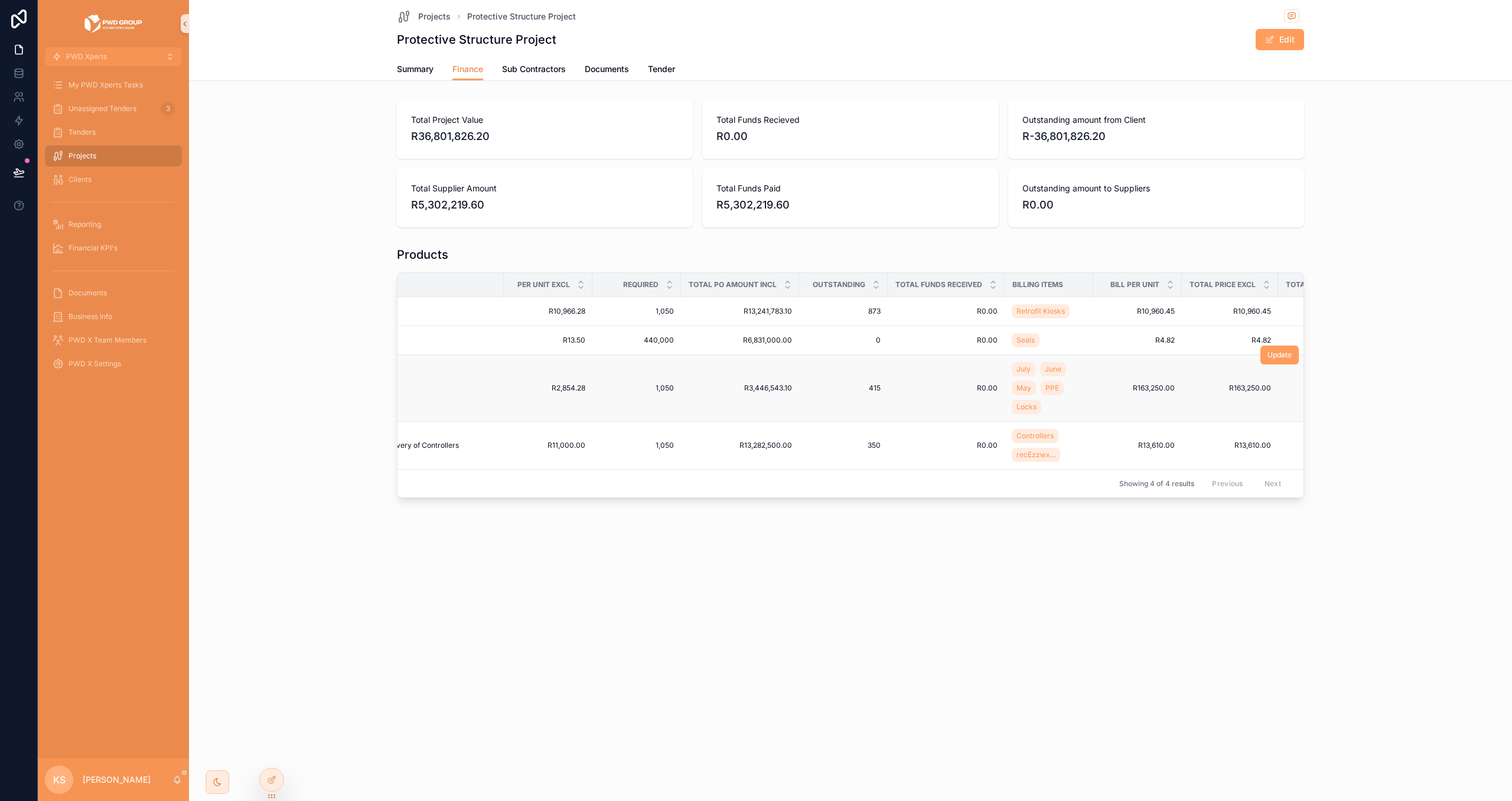
scroll to position [0, 223]
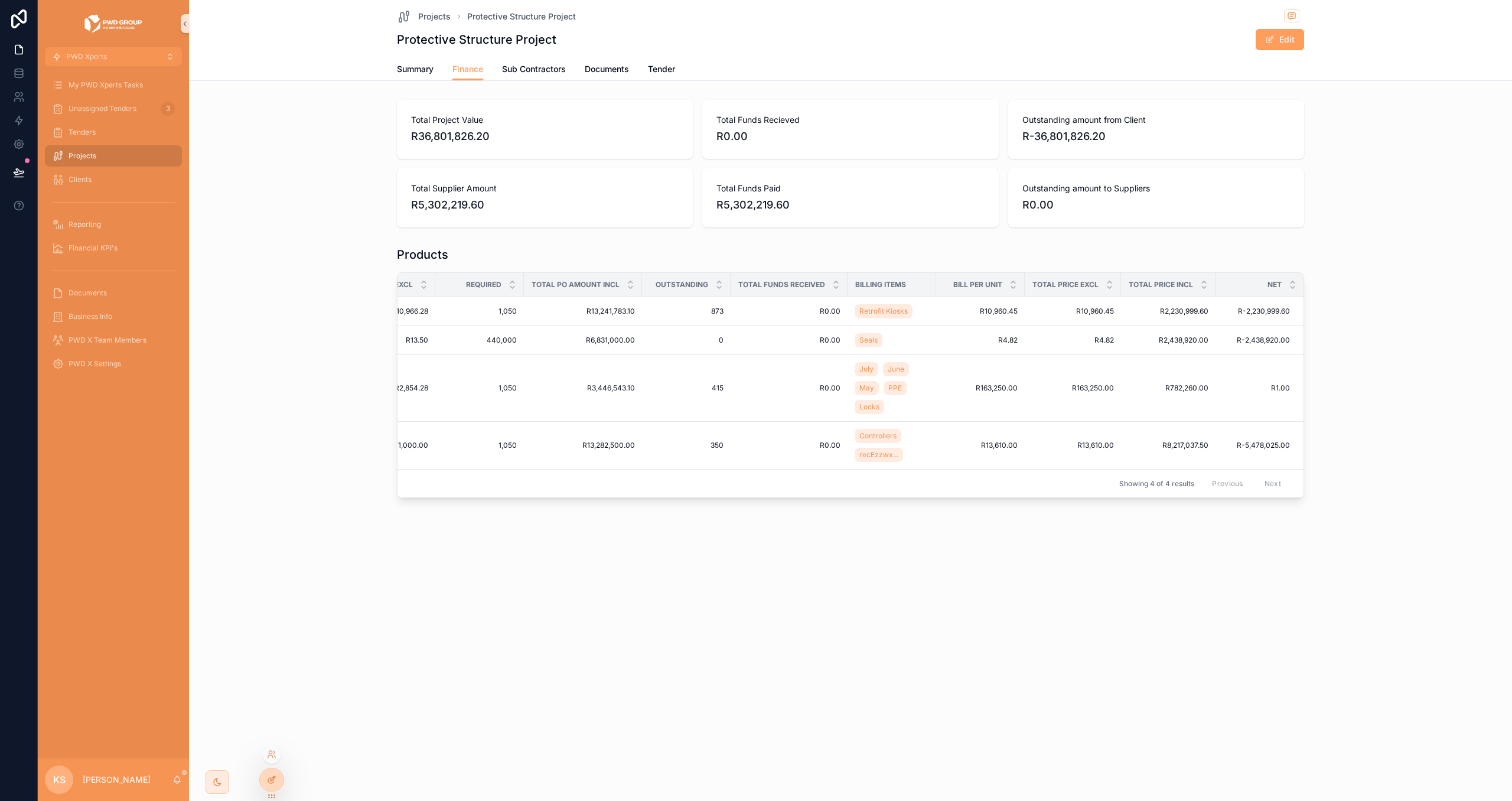
click at [277, 776] on div at bounding box center [271, 780] width 24 height 23
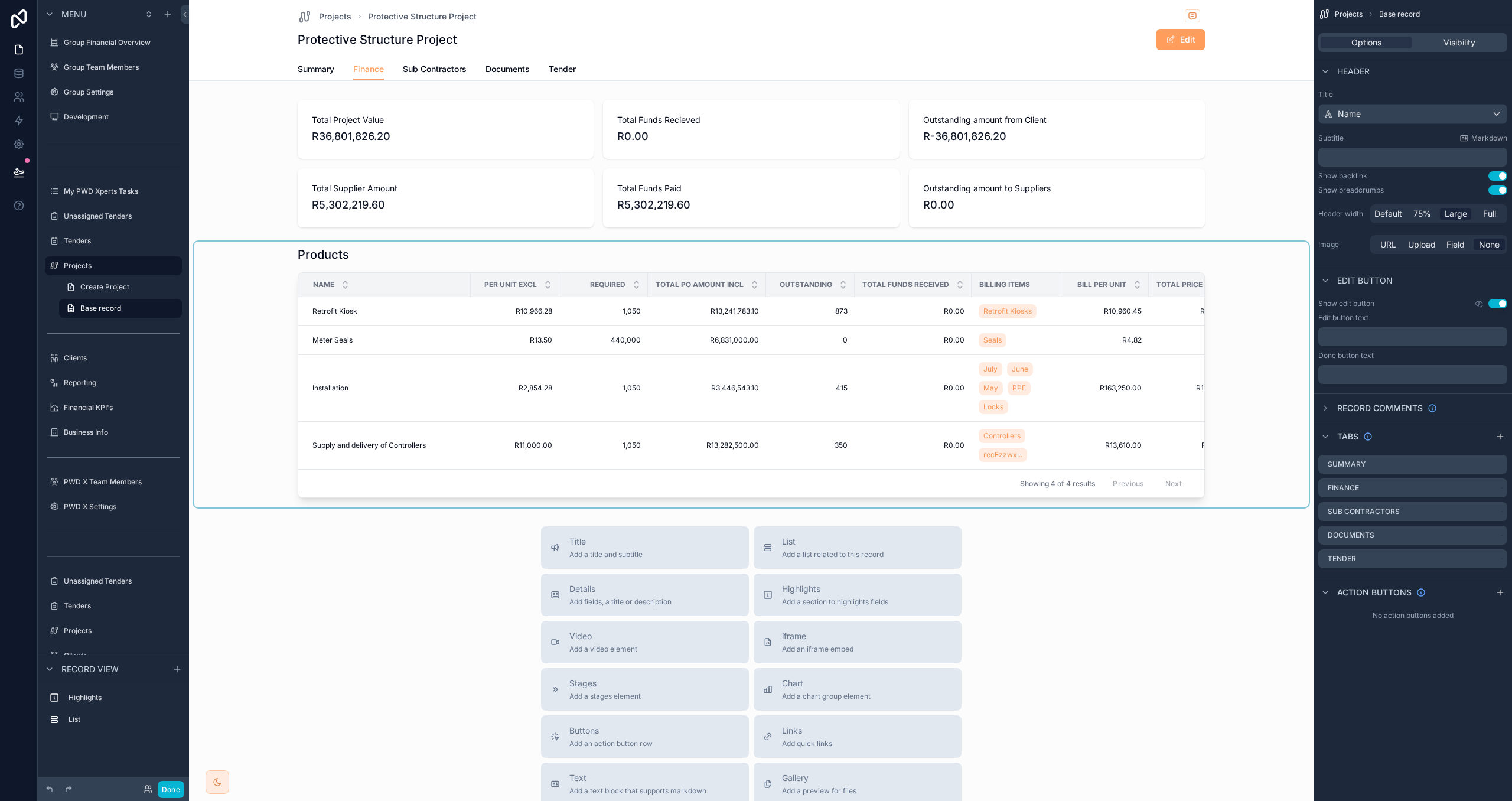
click at [808, 260] on div "scrollable content" at bounding box center [751, 375] width 1115 height 266
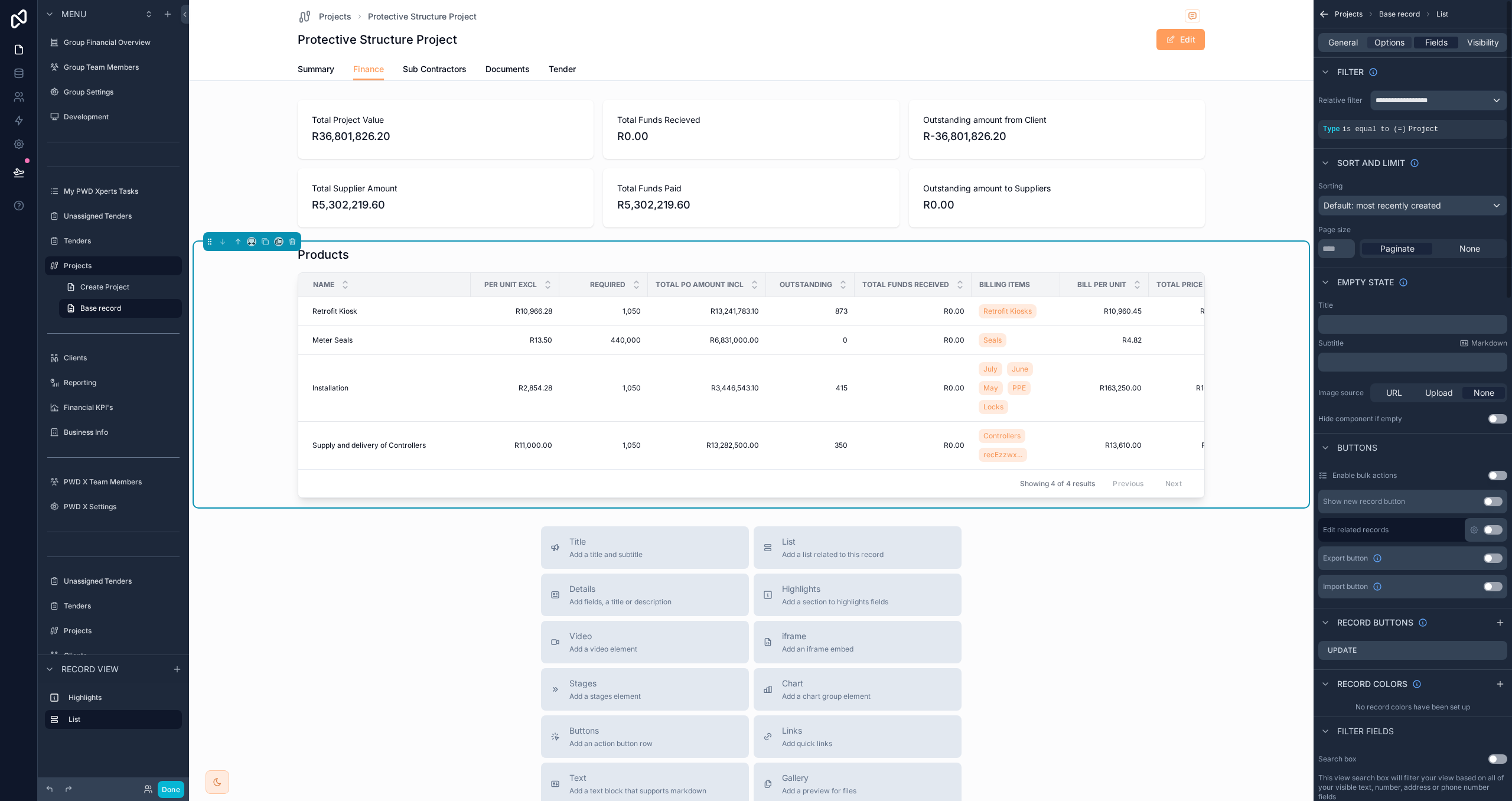
click at [1432, 47] on span "Fields" at bounding box center [1437, 43] width 23 height 11
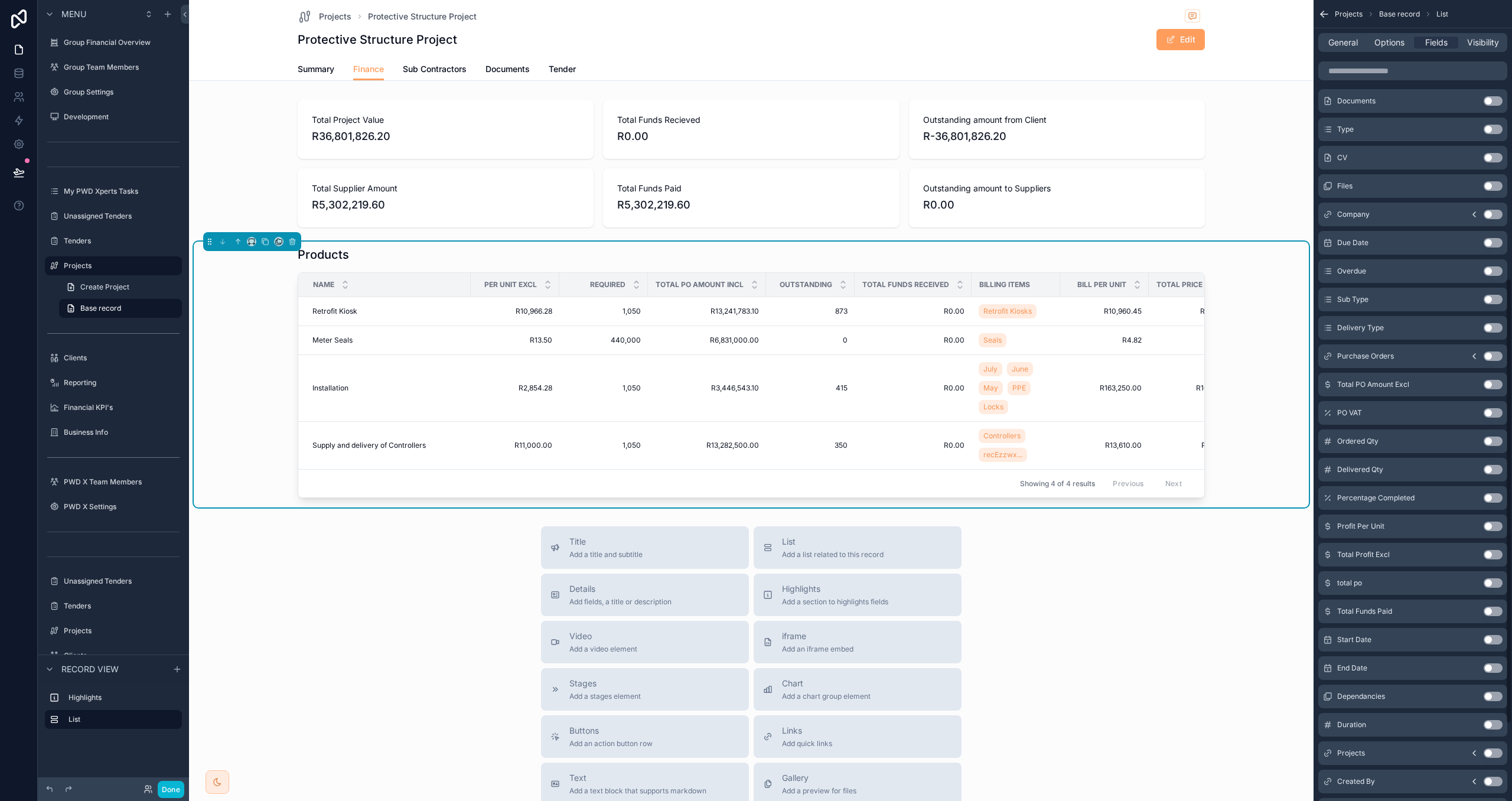
scroll to position [505, 0]
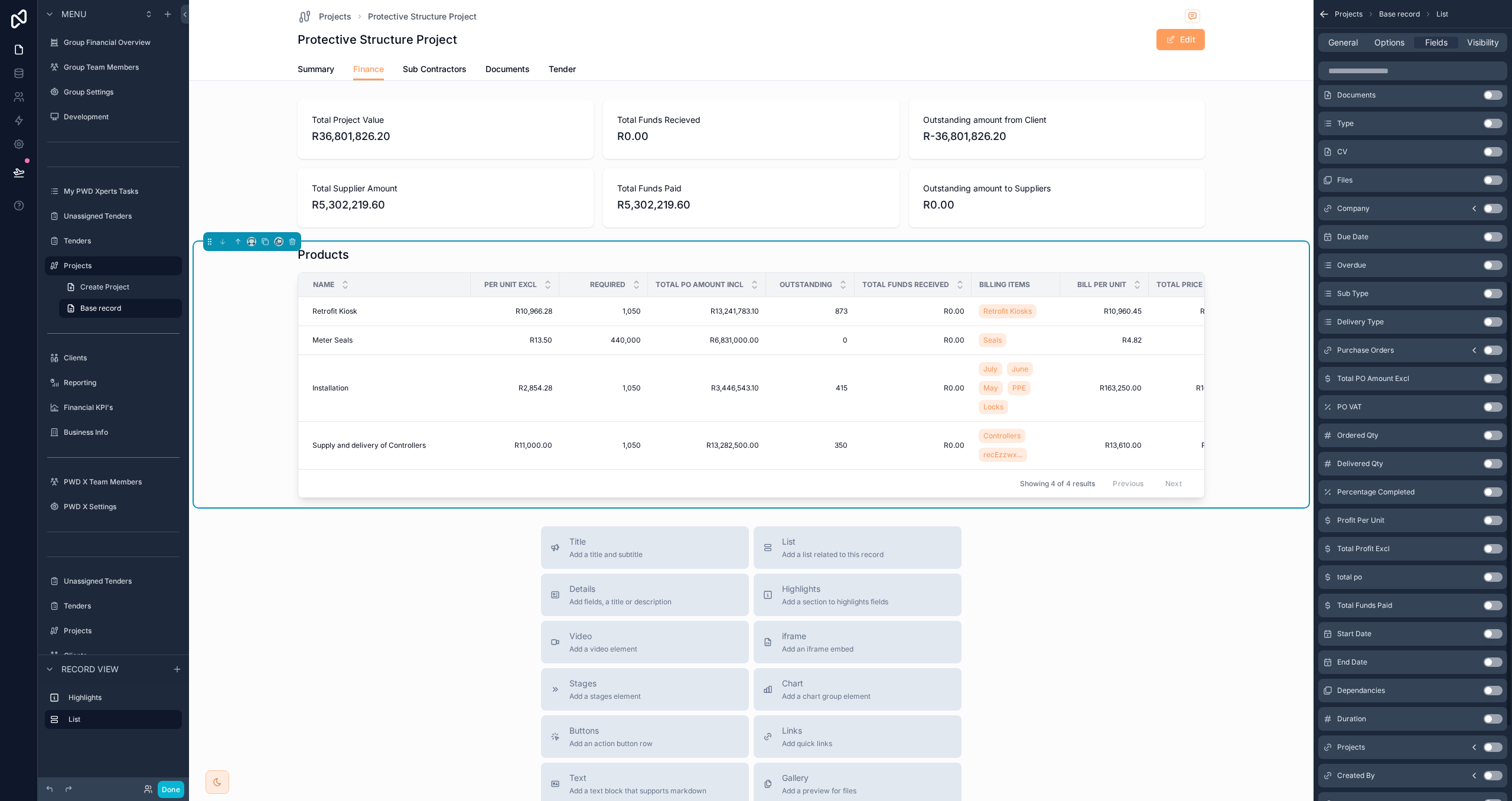
click at [1492, 606] on button "Use setting" at bounding box center [1493, 605] width 19 height 9
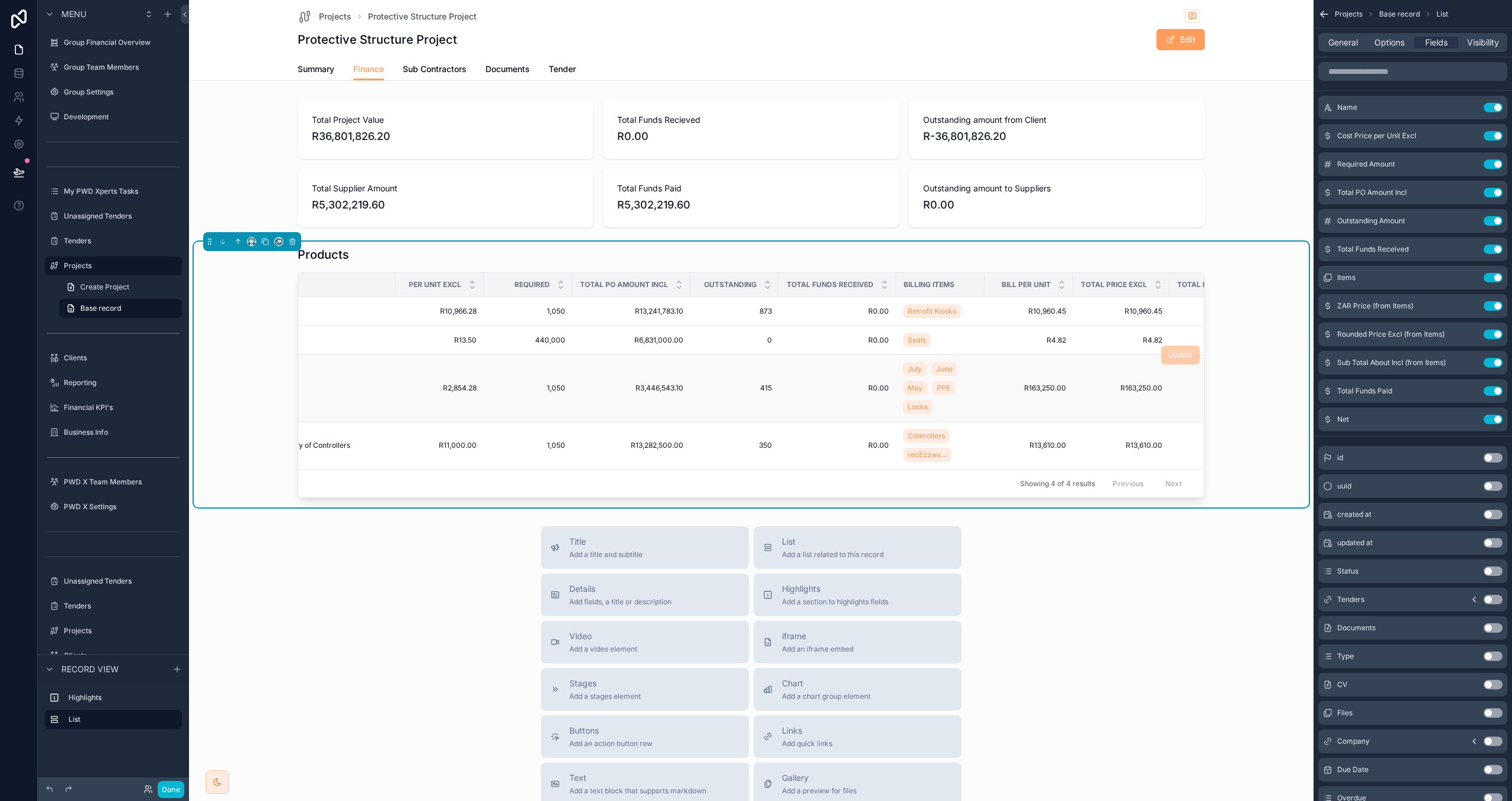
scroll to position [0, 322]
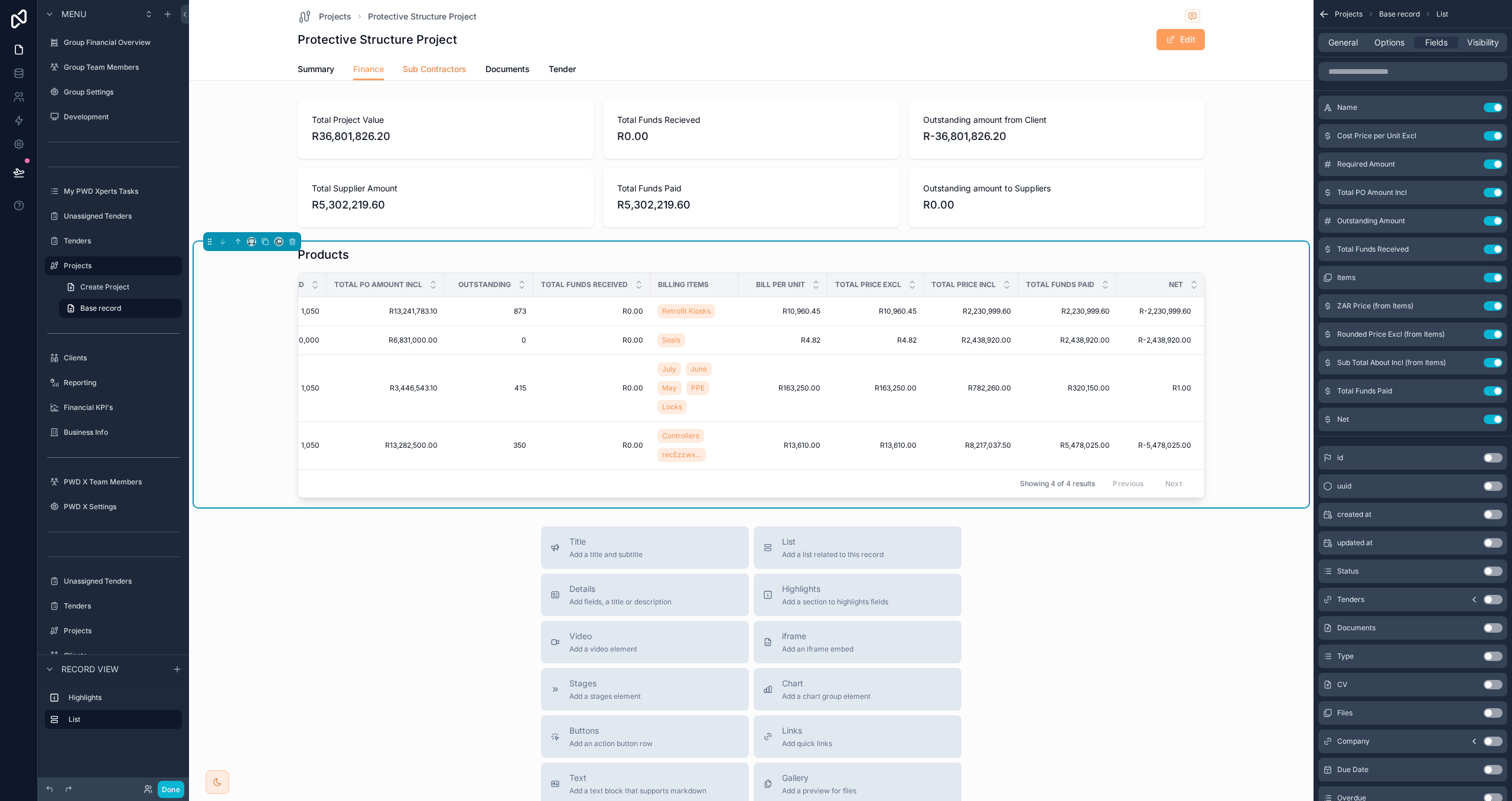
click at [416, 64] on span "Sub Contractors" at bounding box center [434, 69] width 64 height 11
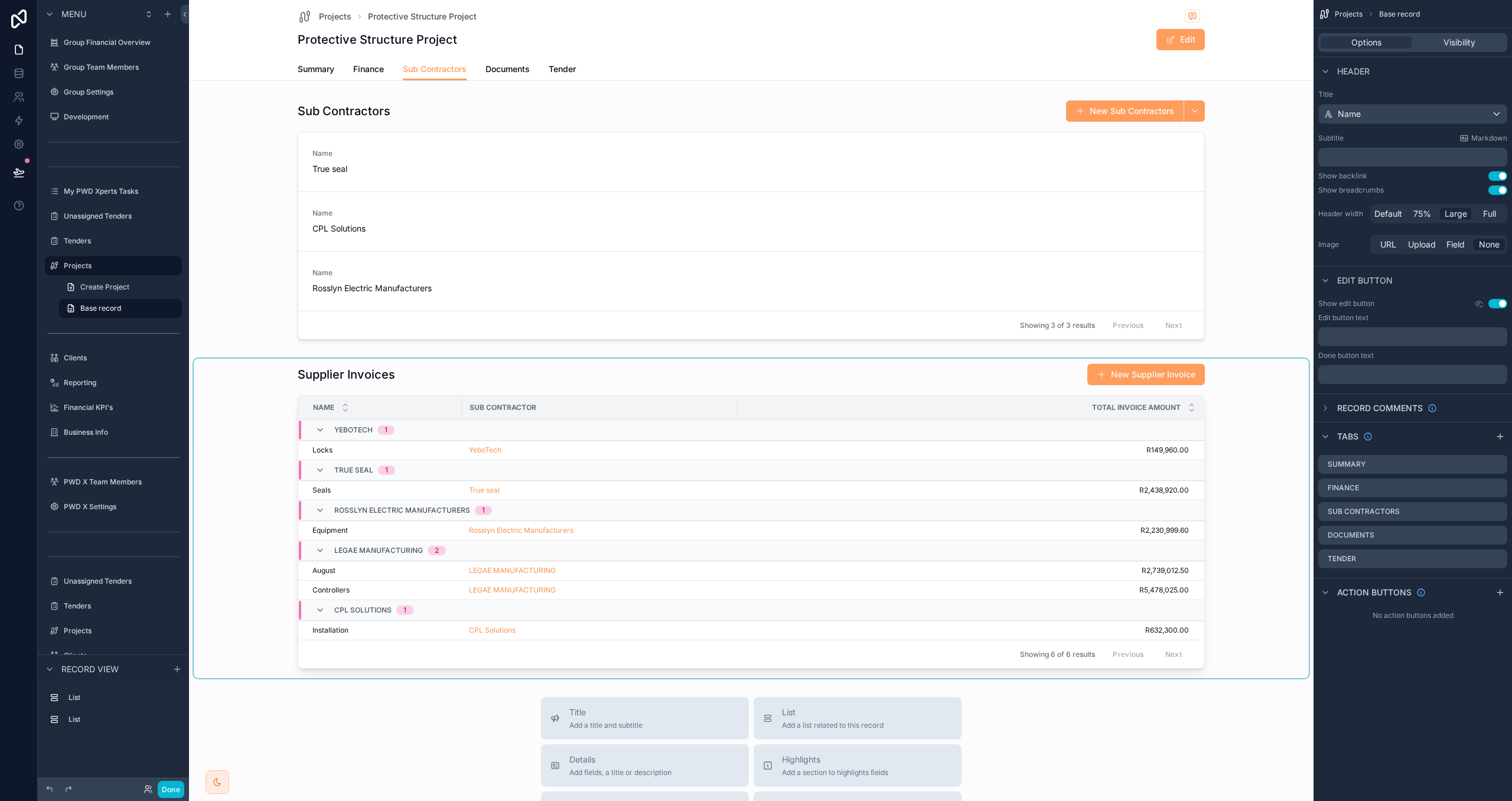
click at [567, 451] on div "scrollable content" at bounding box center [751, 518] width 1115 height 320
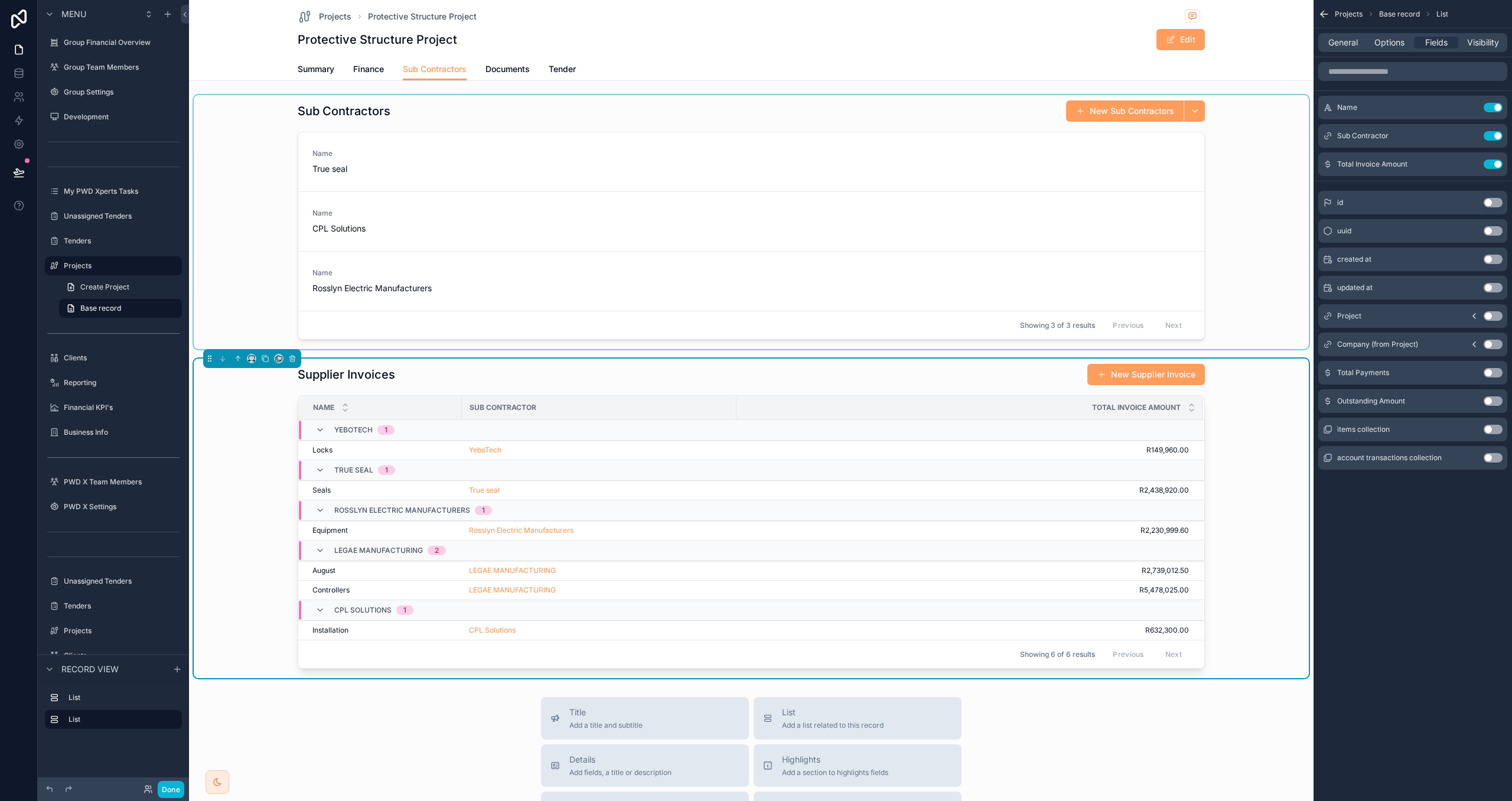
click at [589, 104] on div "scrollable content" at bounding box center [751, 222] width 1115 height 254
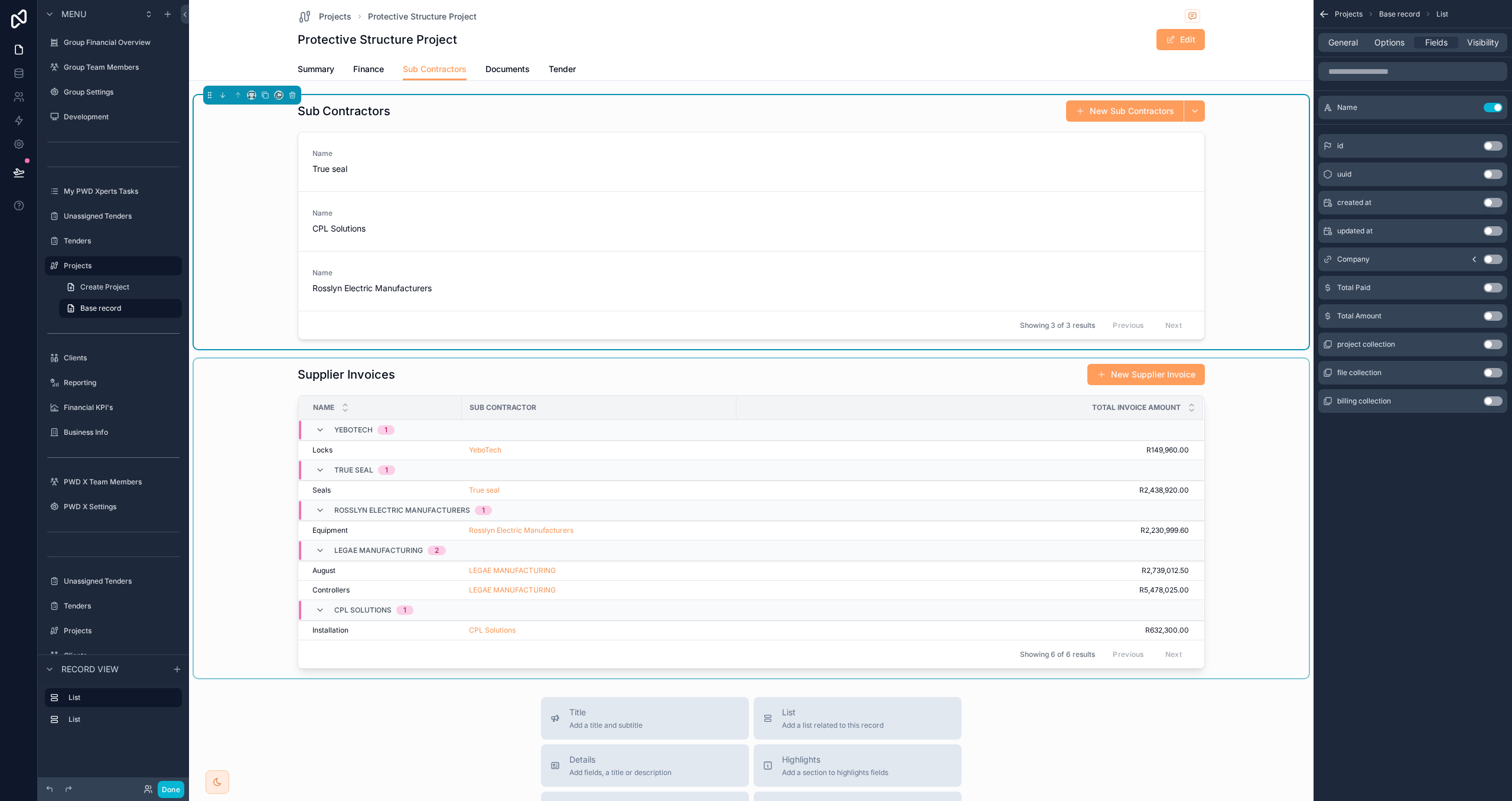
click at [581, 454] on div "scrollable content" at bounding box center [751, 518] width 1115 height 320
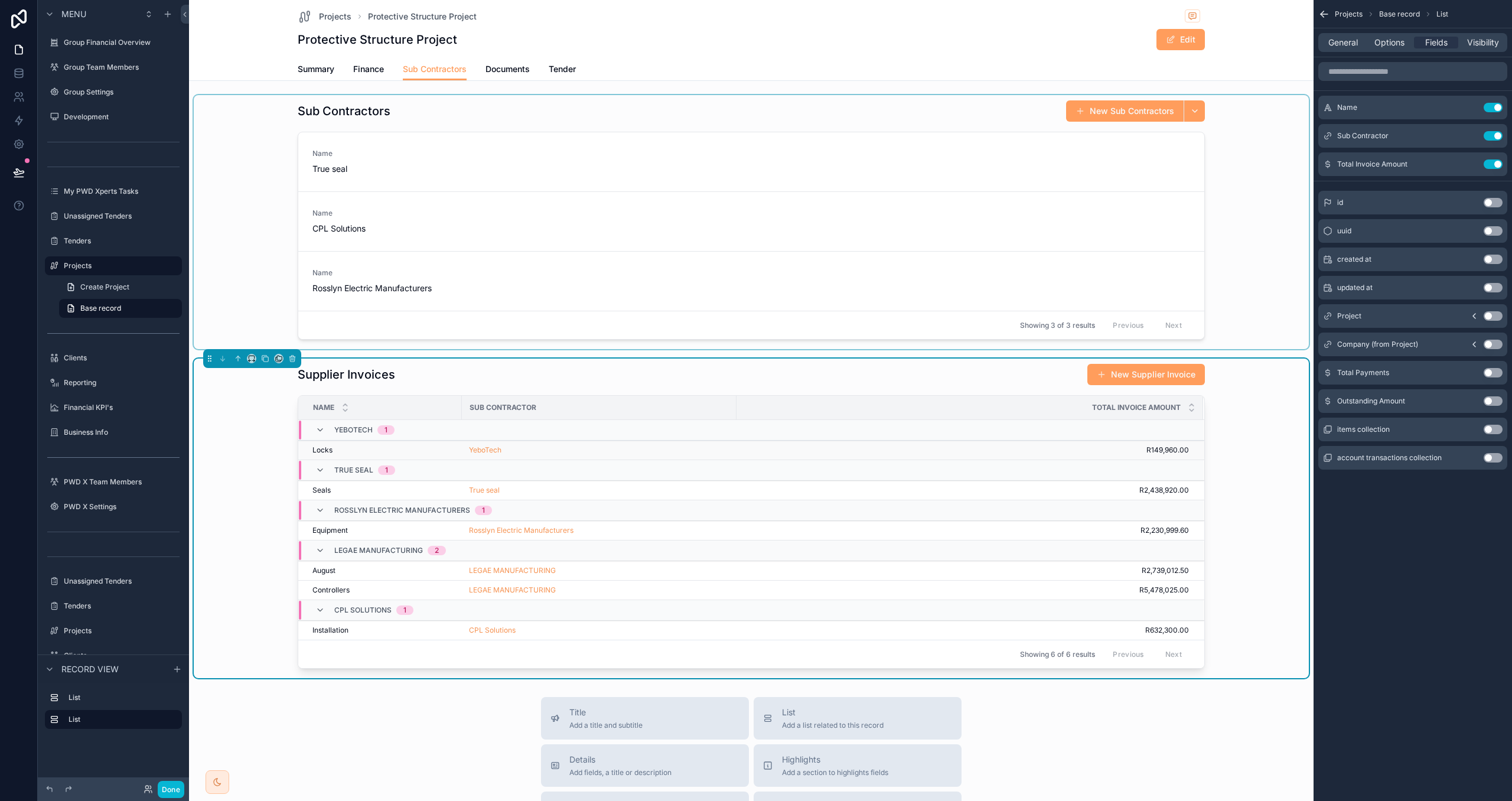
click at [570, 449] on div "YeboTech" at bounding box center [599, 450] width 260 height 9
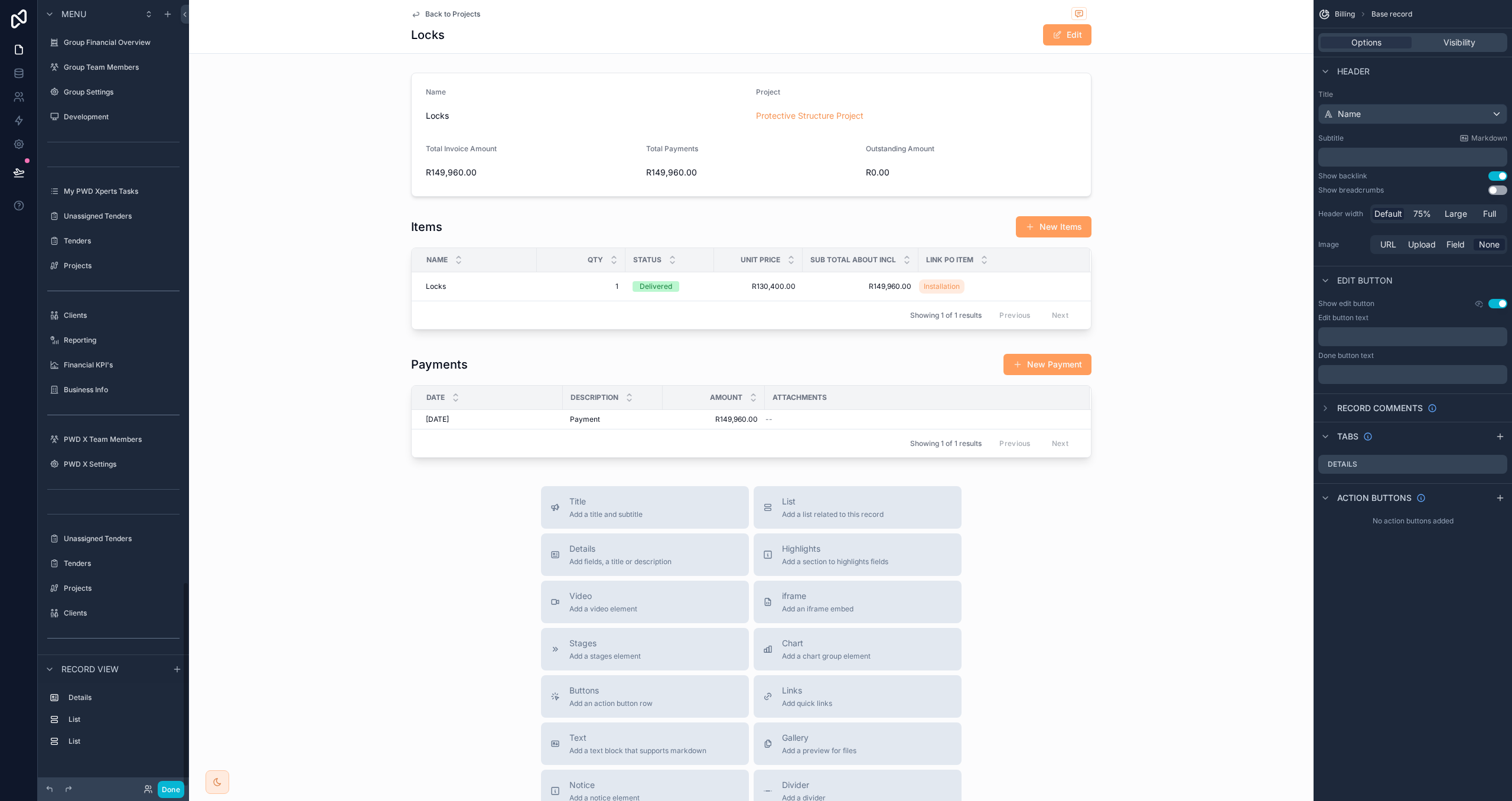
scroll to position [2226, 0]
click at [456, 13] on span "Back to Projects" at bounding box center [453, 14] width 55 height 9
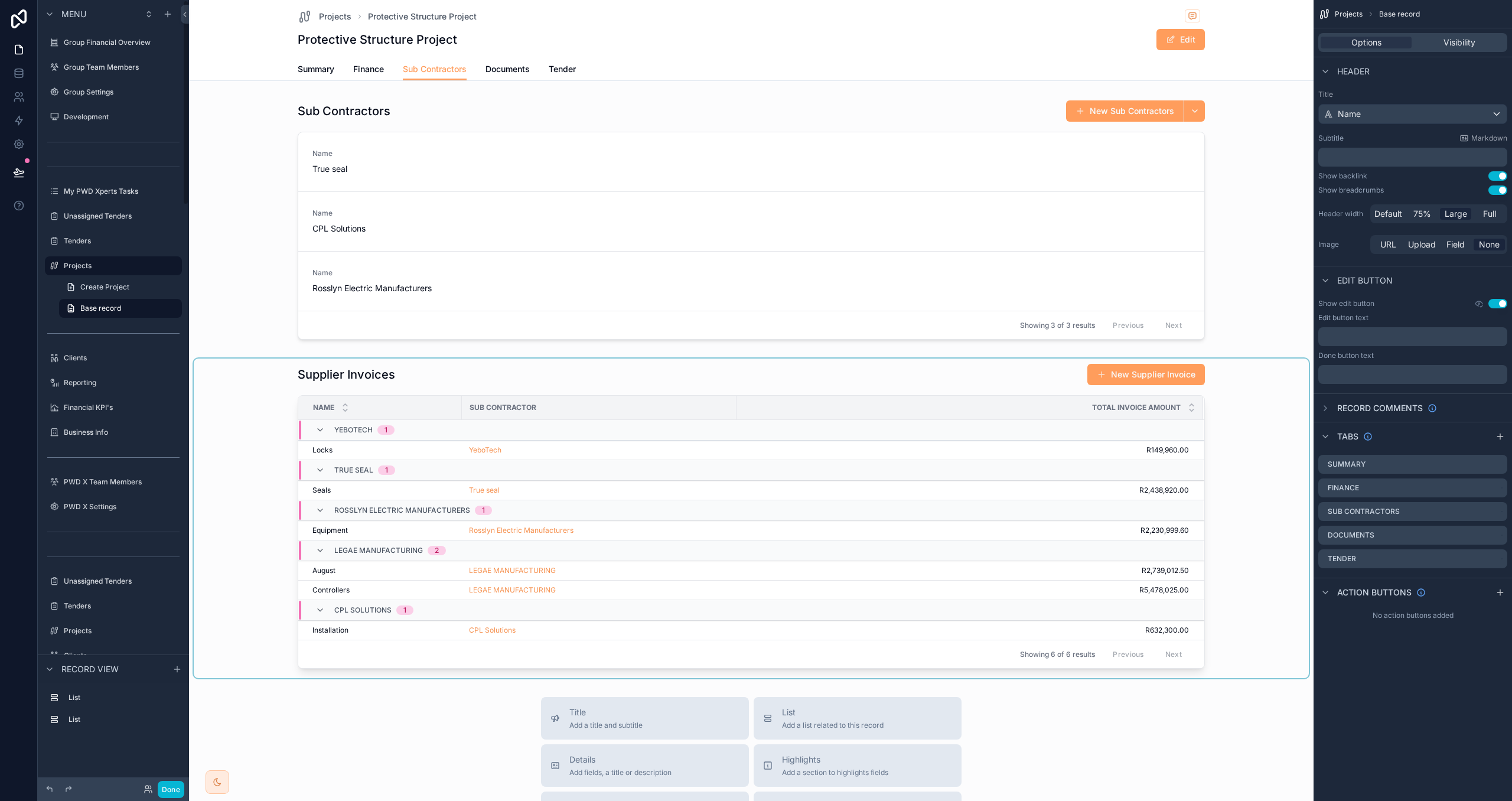
click at [542, 488] on div "scrollable content" at bounding box center [751, 518] width 1115 height 320
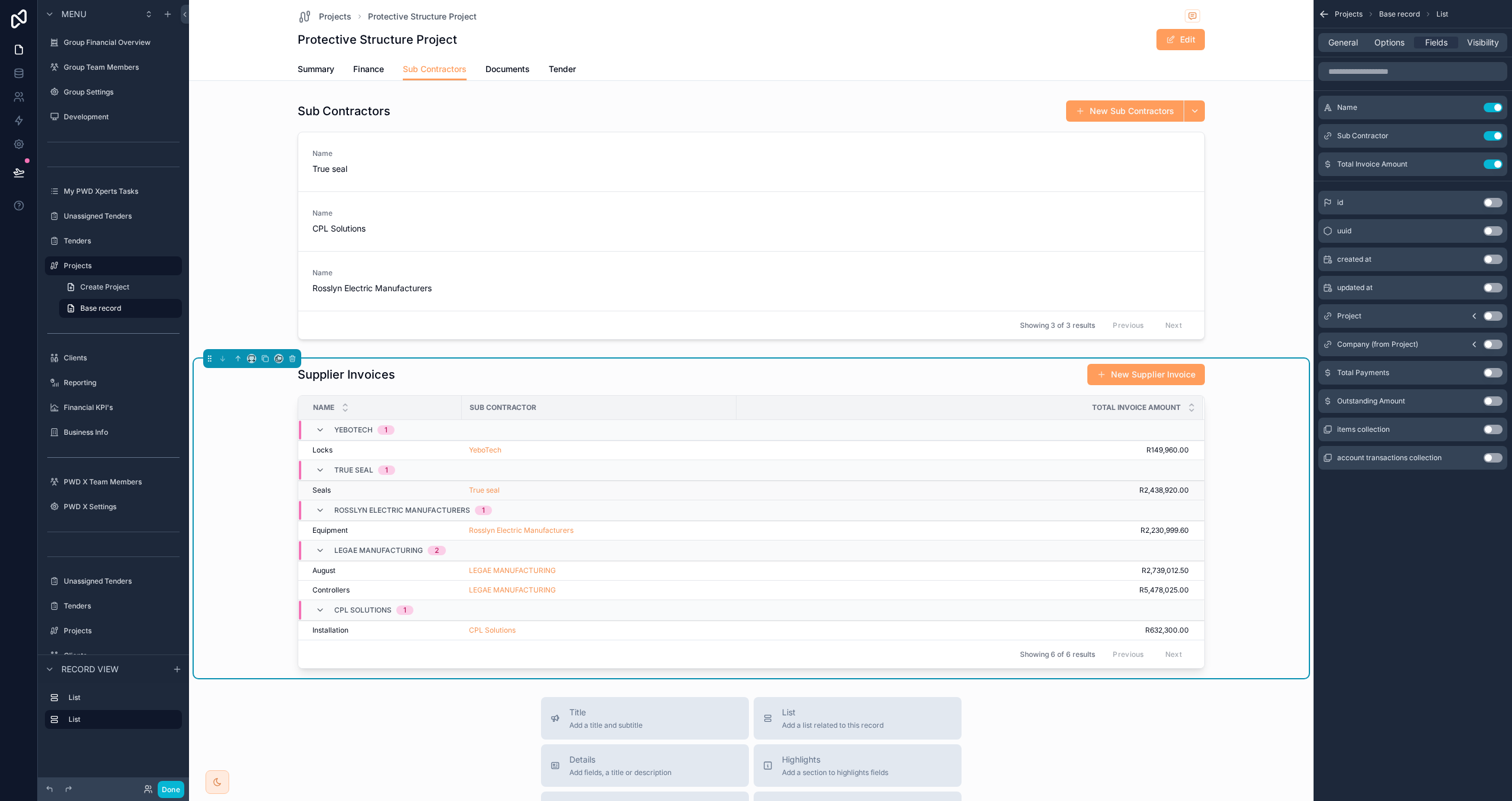
click at [540, 489] on div "True seal" at bounding box center [599, 491] width 260 height 9
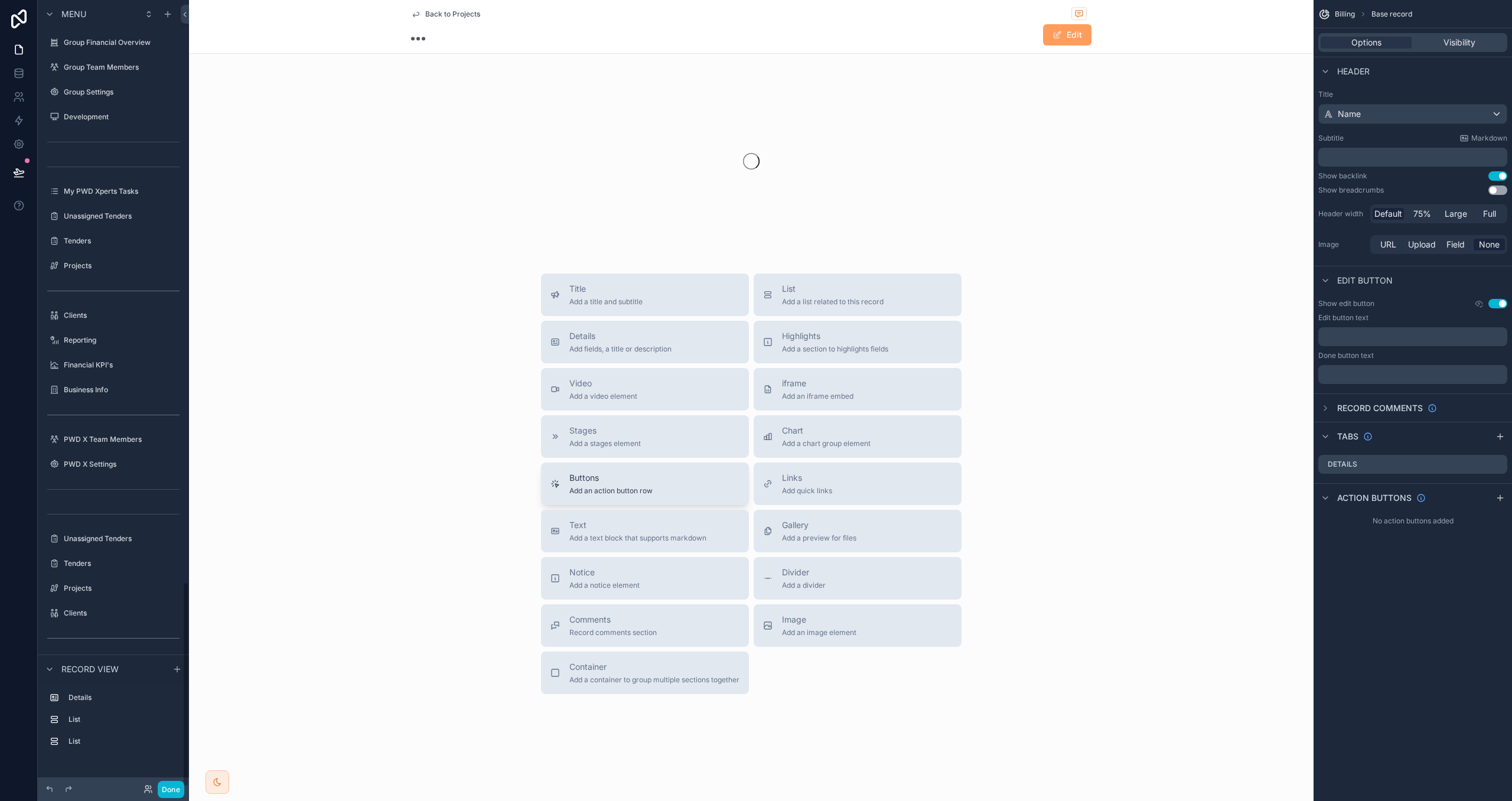
scroll to position [2226, 0]
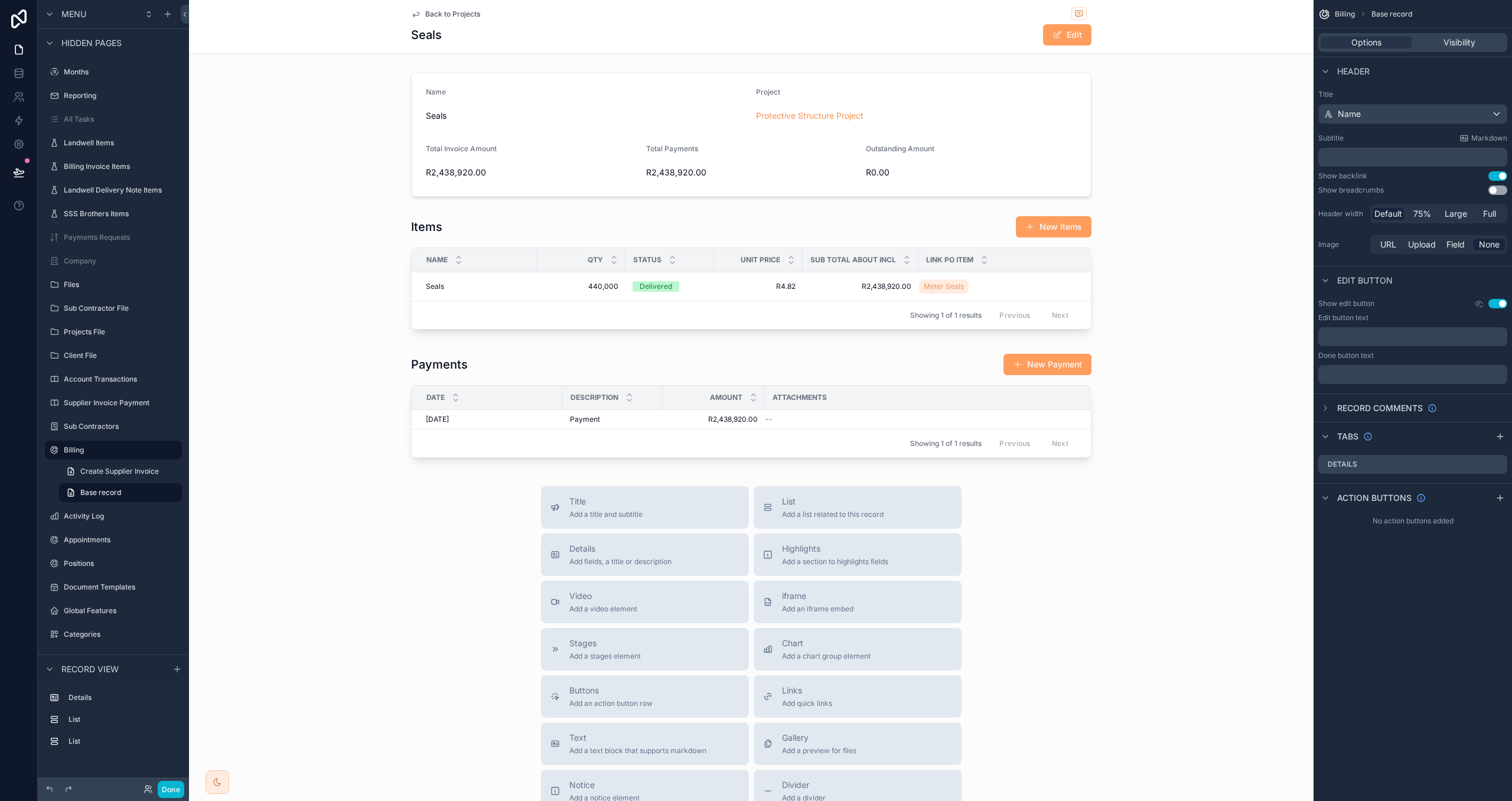
click at [441, 14] on span "Back to Projects" at bounding box center [453, 14] width 55 height 9
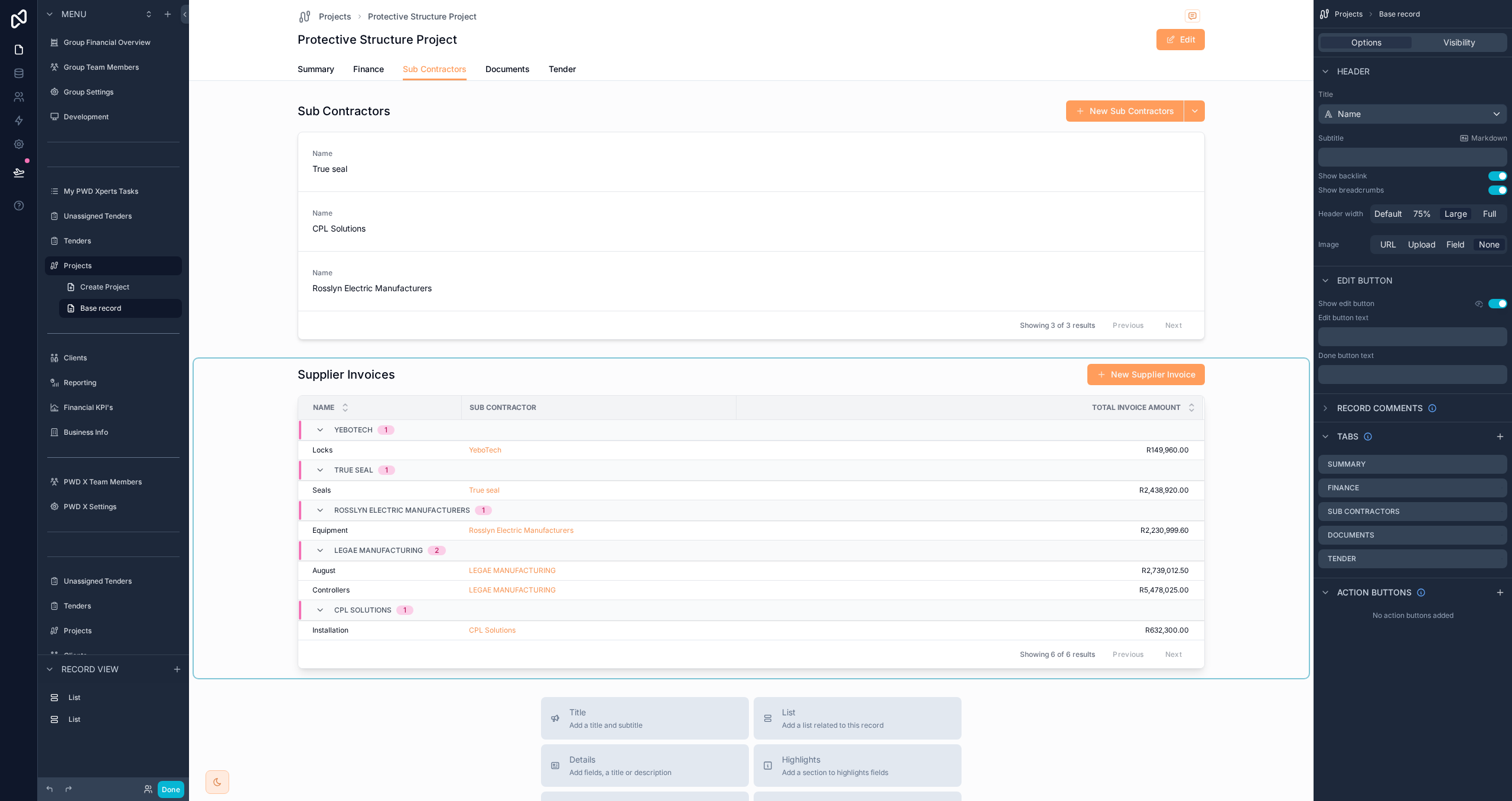
click at [629, 578] on div "scrollable content" at bounding box center [751, 518] width 1115 height 320
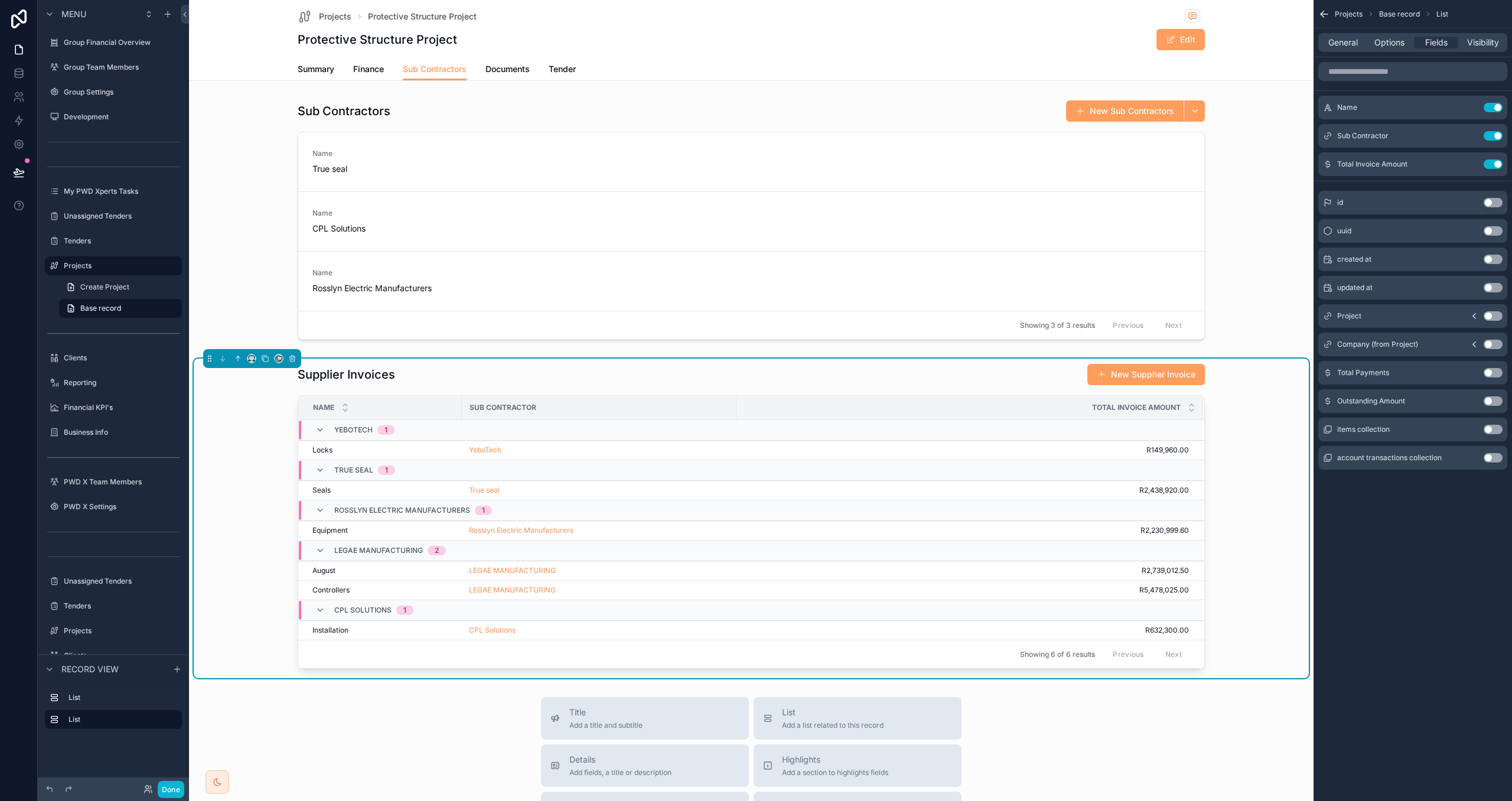
click at [626, 573] on div "LEGAE MANUFACTURING" at bounding box center [599, 570] width 260 height 9
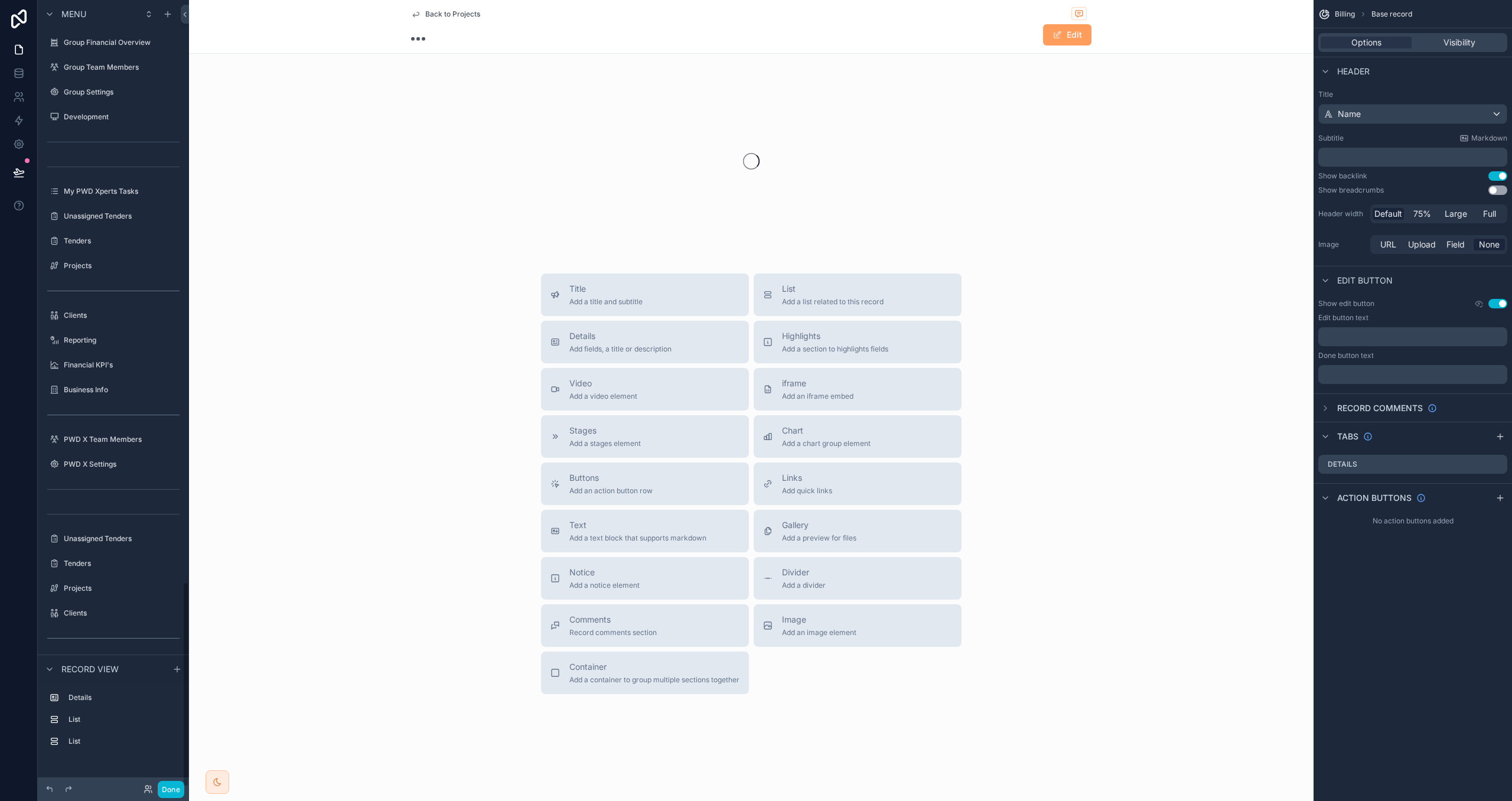
scroll to position [2226, 0]
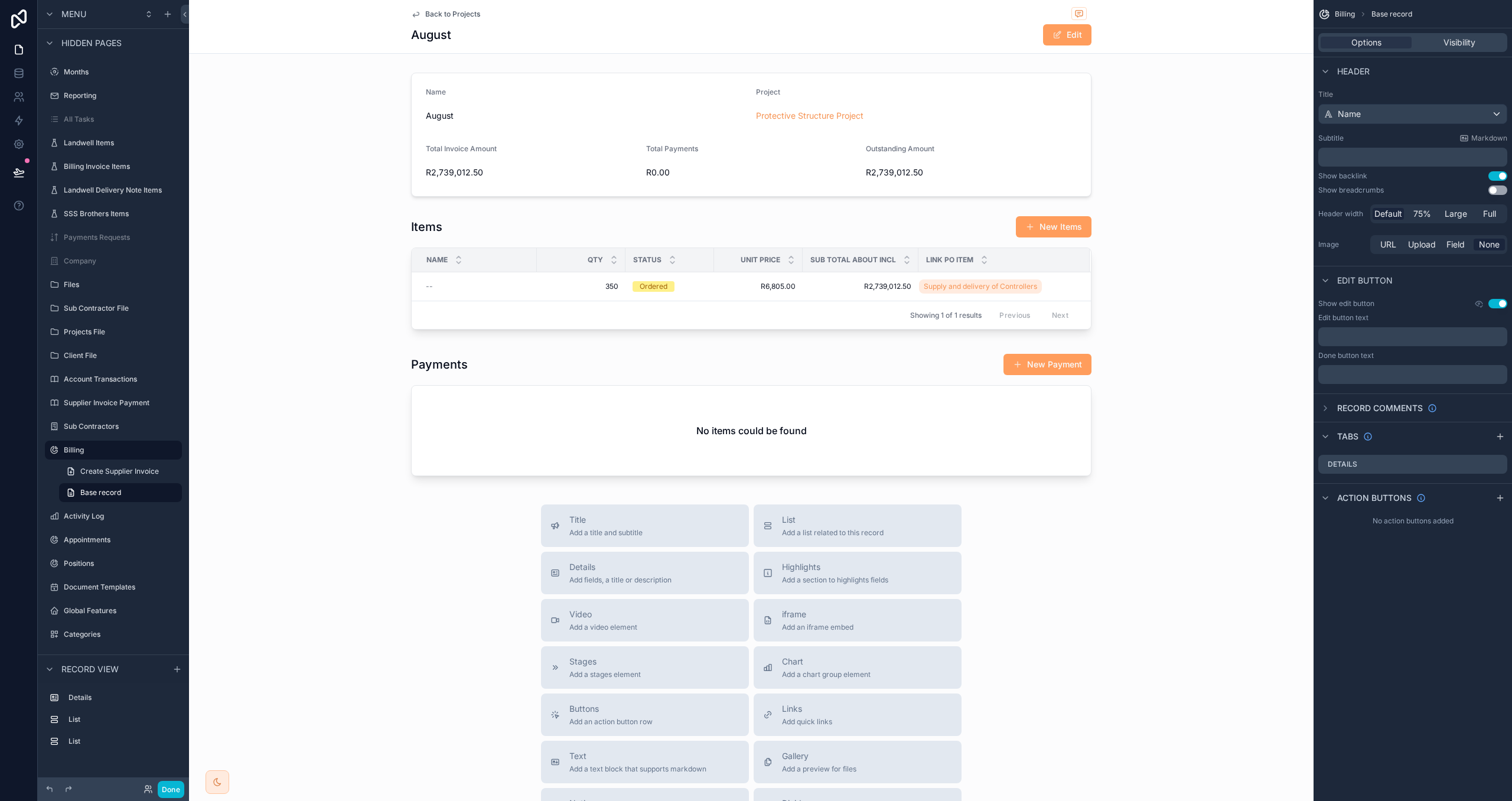
click at [462, 13] on span "Back to Projects" at bounding box center [453, 14] width 55 height 9
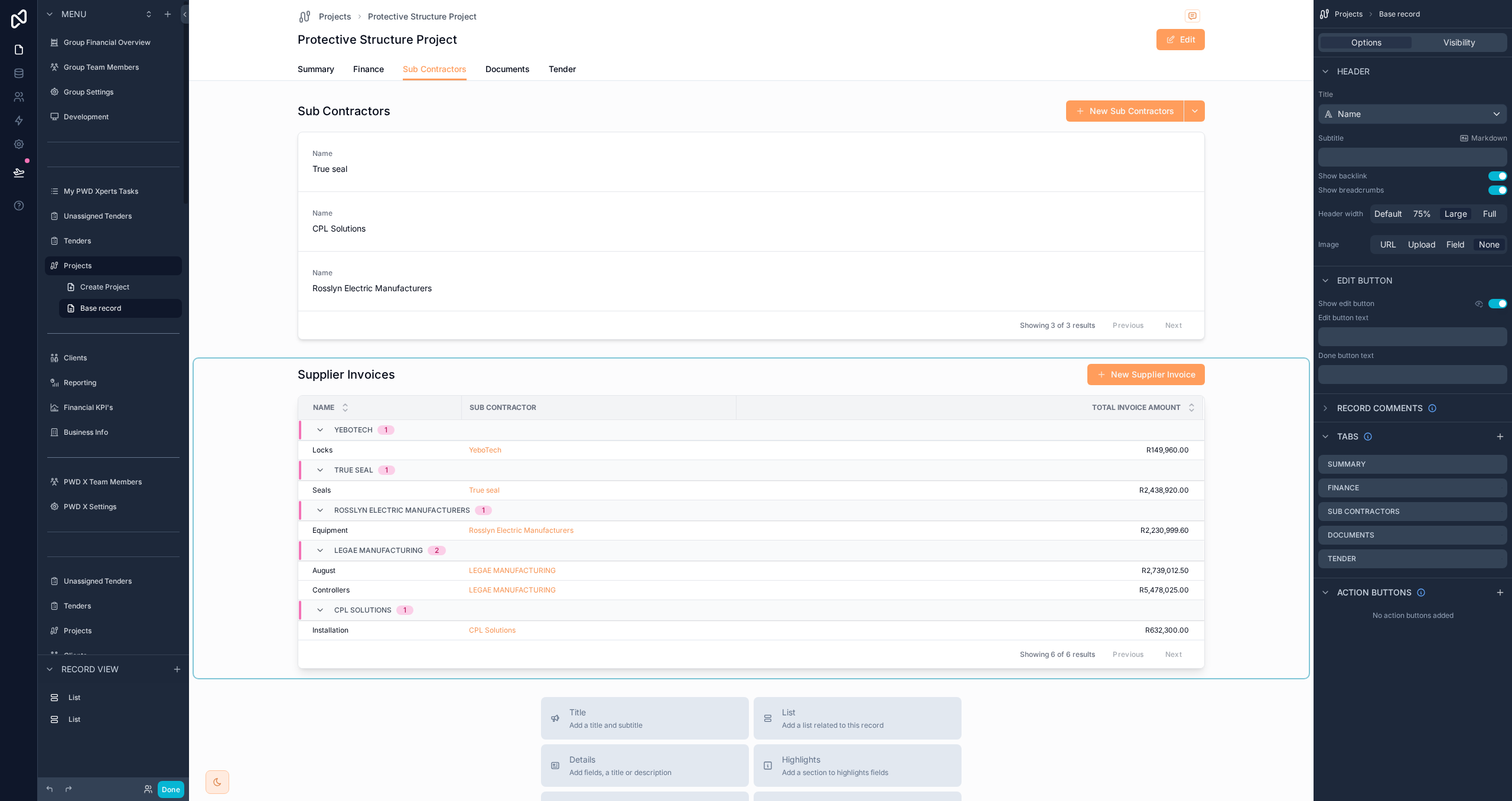
click at [578, 593] on div "scrollable content" at bounding box center [751, 518] width 1115 height 320
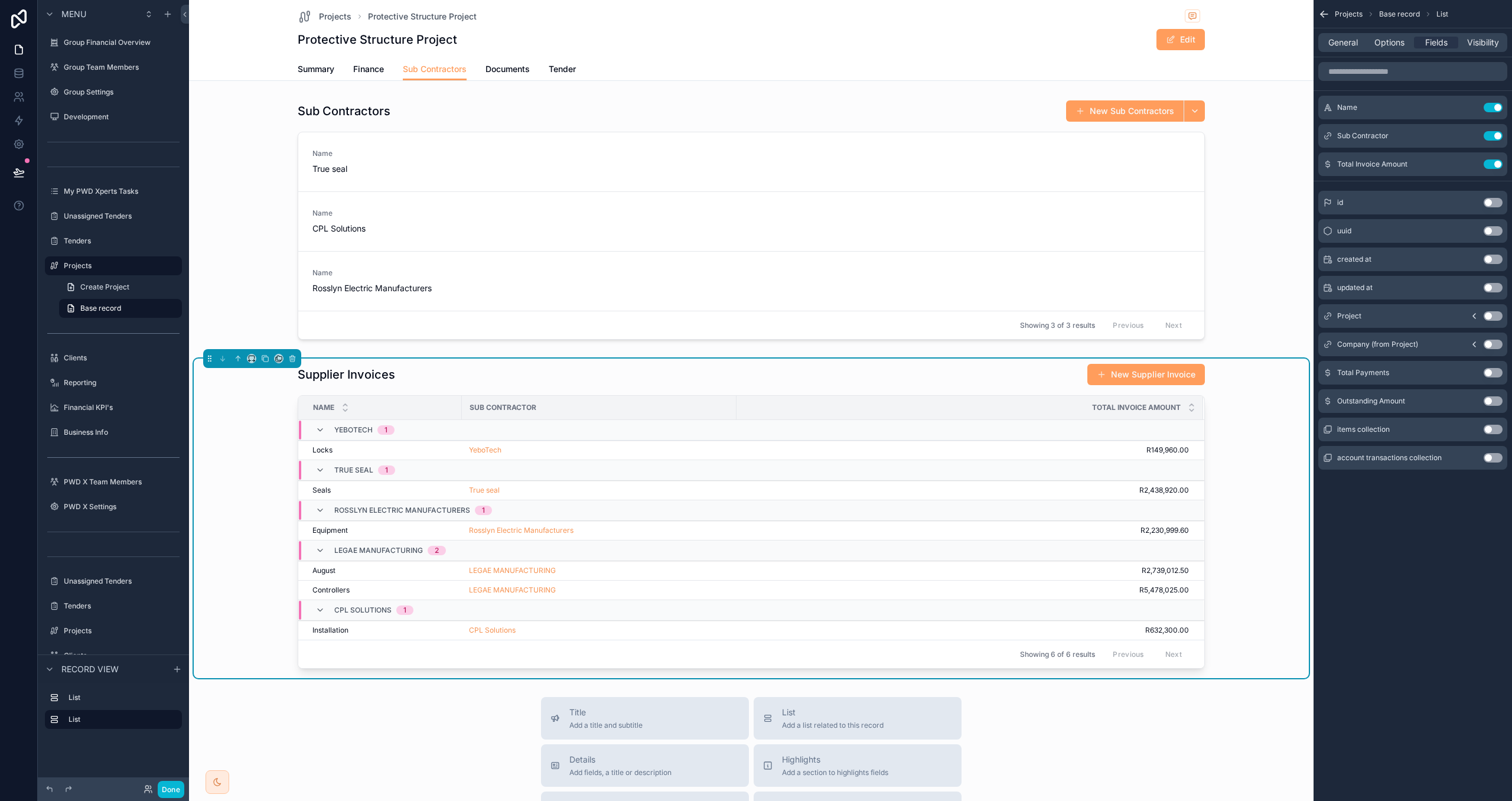
click at [588, 591] on div "LEGAE MANUFACTURING" at bounding box center [599, 590] width 260 height 9
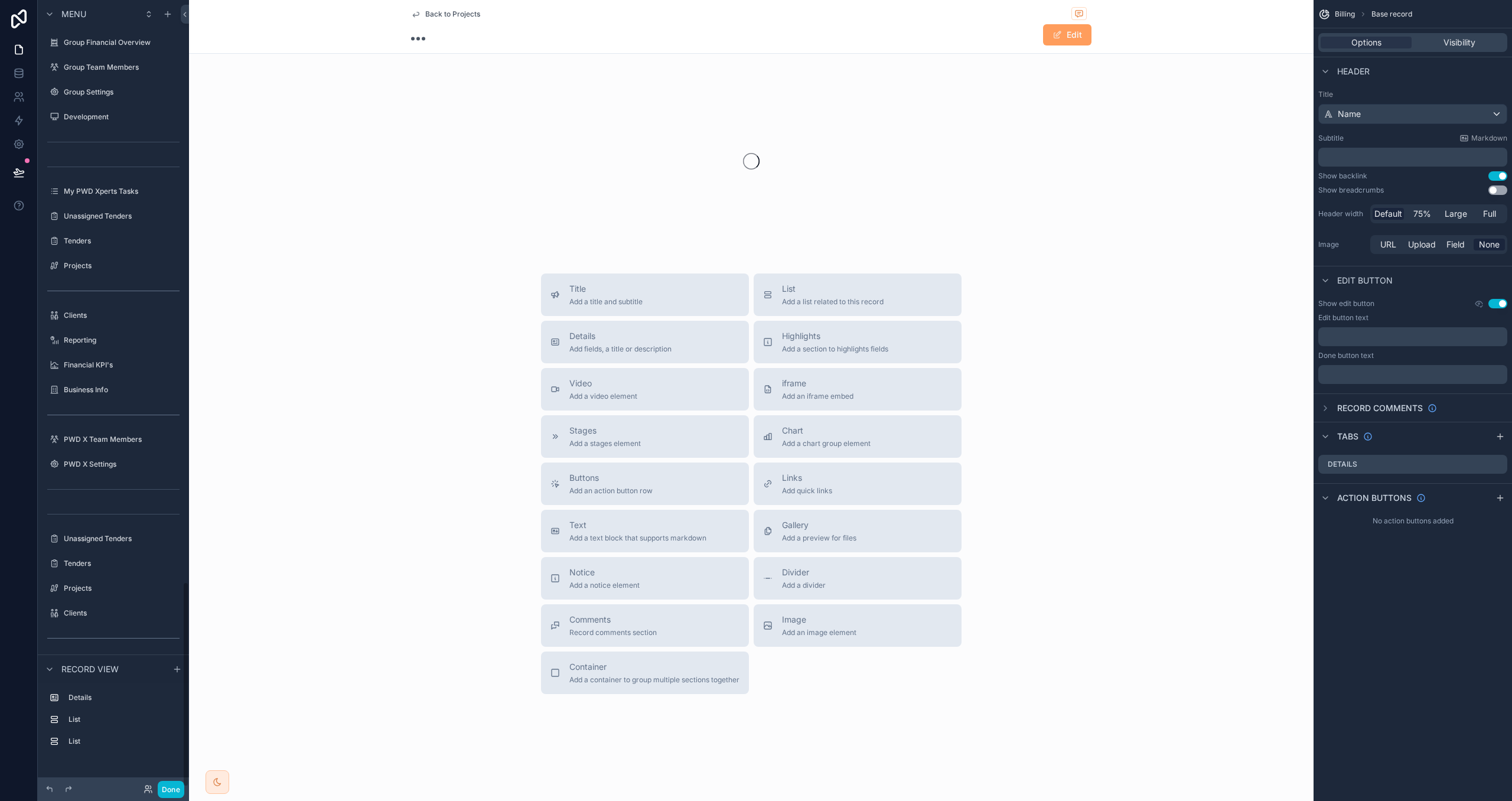
scroll to position [2226, 0]
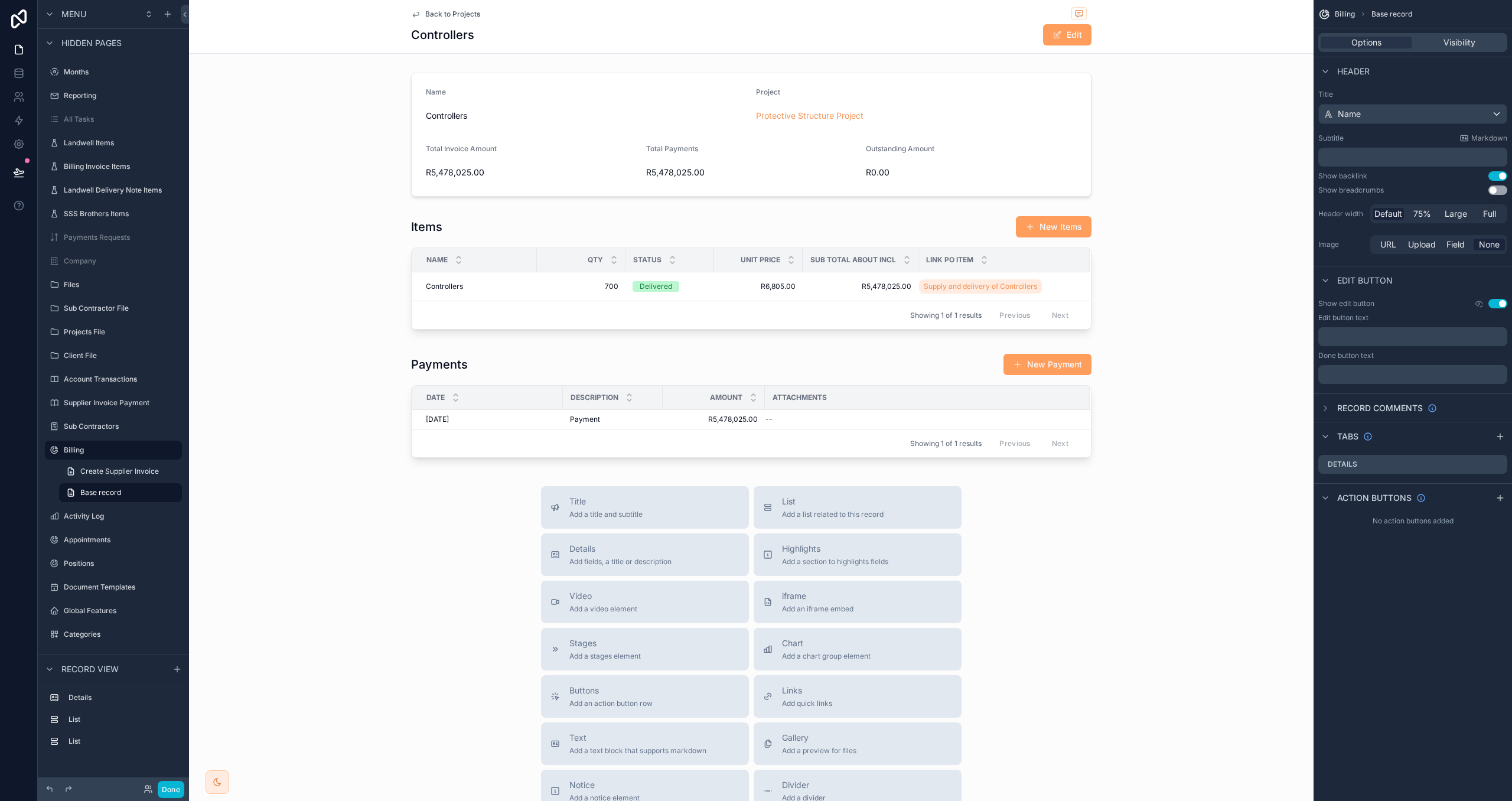
click at [439, 5] on div "Back to Projects Controllers Edit" at bounding box center [751, 27] width 681 height 53
click at [438, 10] on span "Back to Projects" at bounding box center [453, 14] width 55 height 9
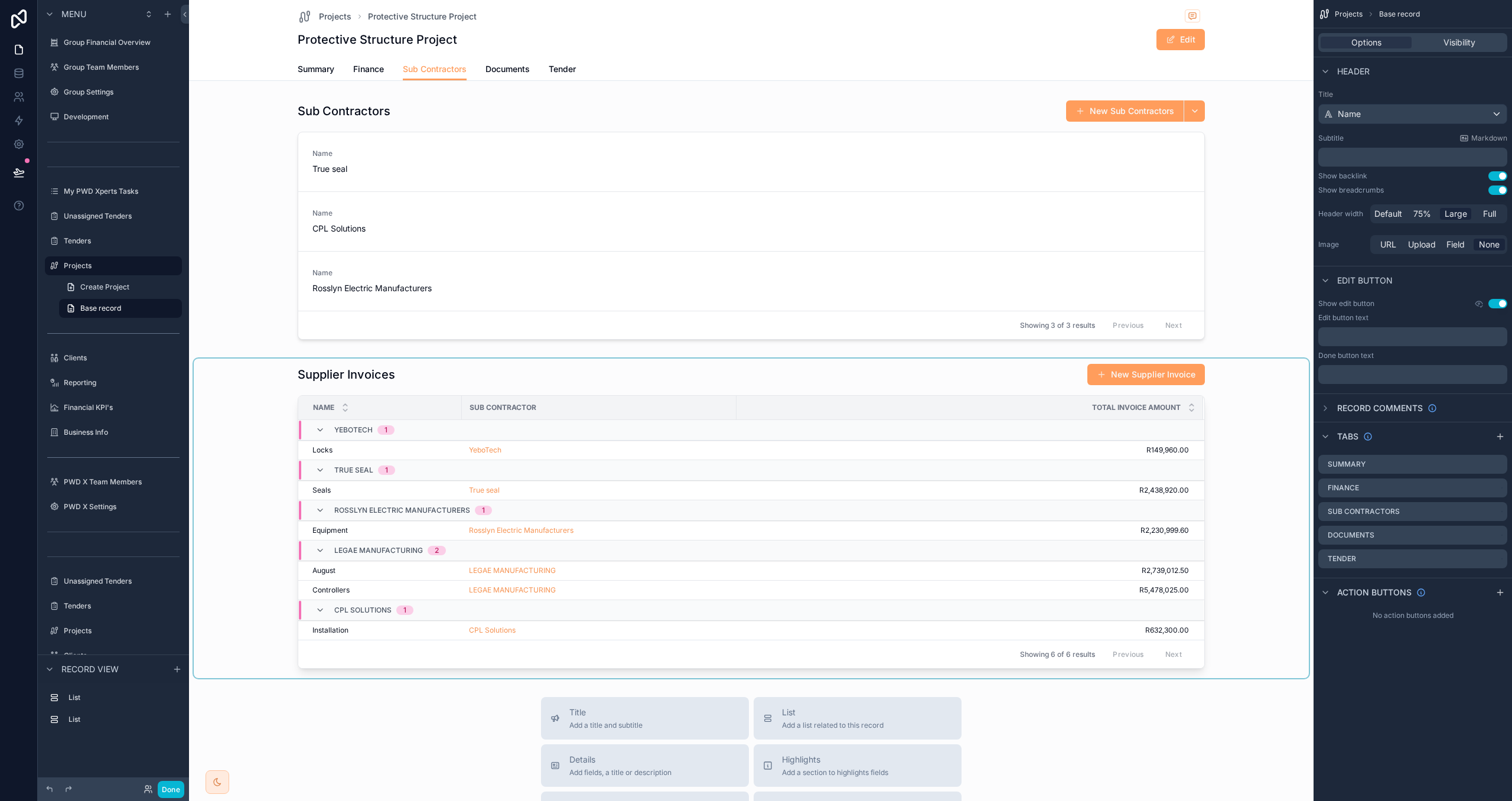
click at [605, 639] on div "scrollable content" at bounding box center [751, 518] width 1115 height 320
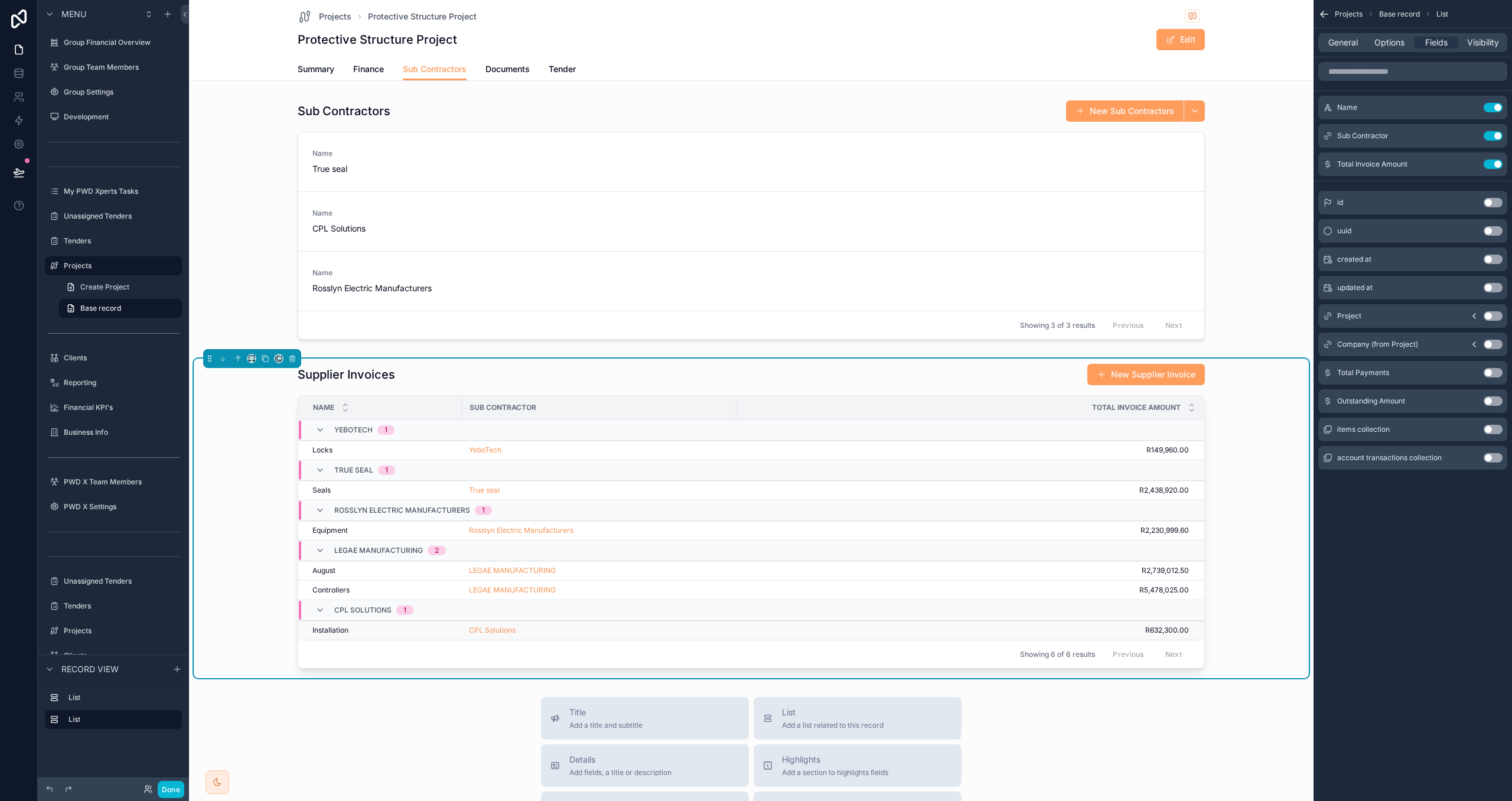
click at [582, 635] on div "CPL Solutions" at bounding box center [599, 630] width 260 height 9
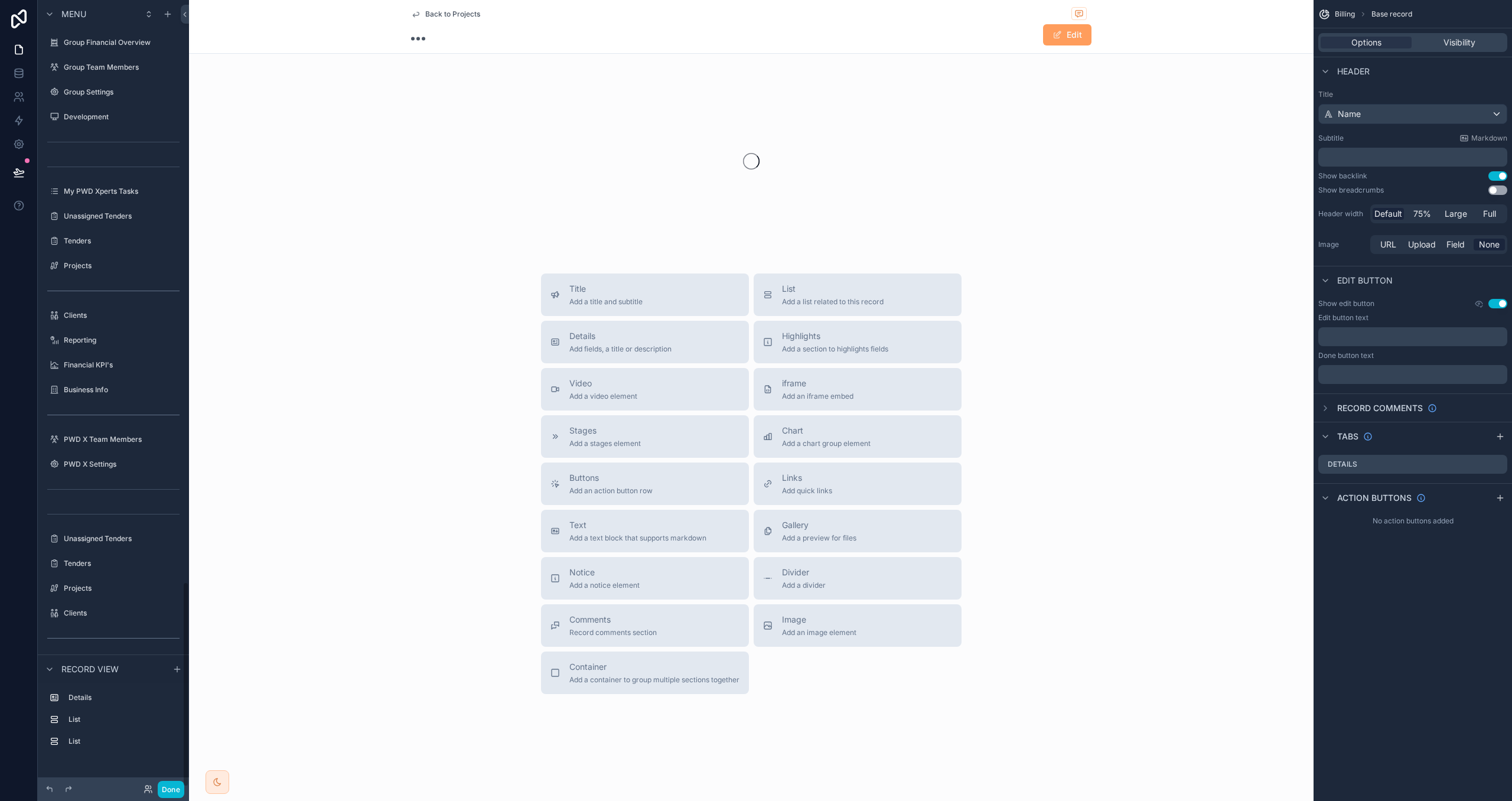
scroll to position [2226, 0]
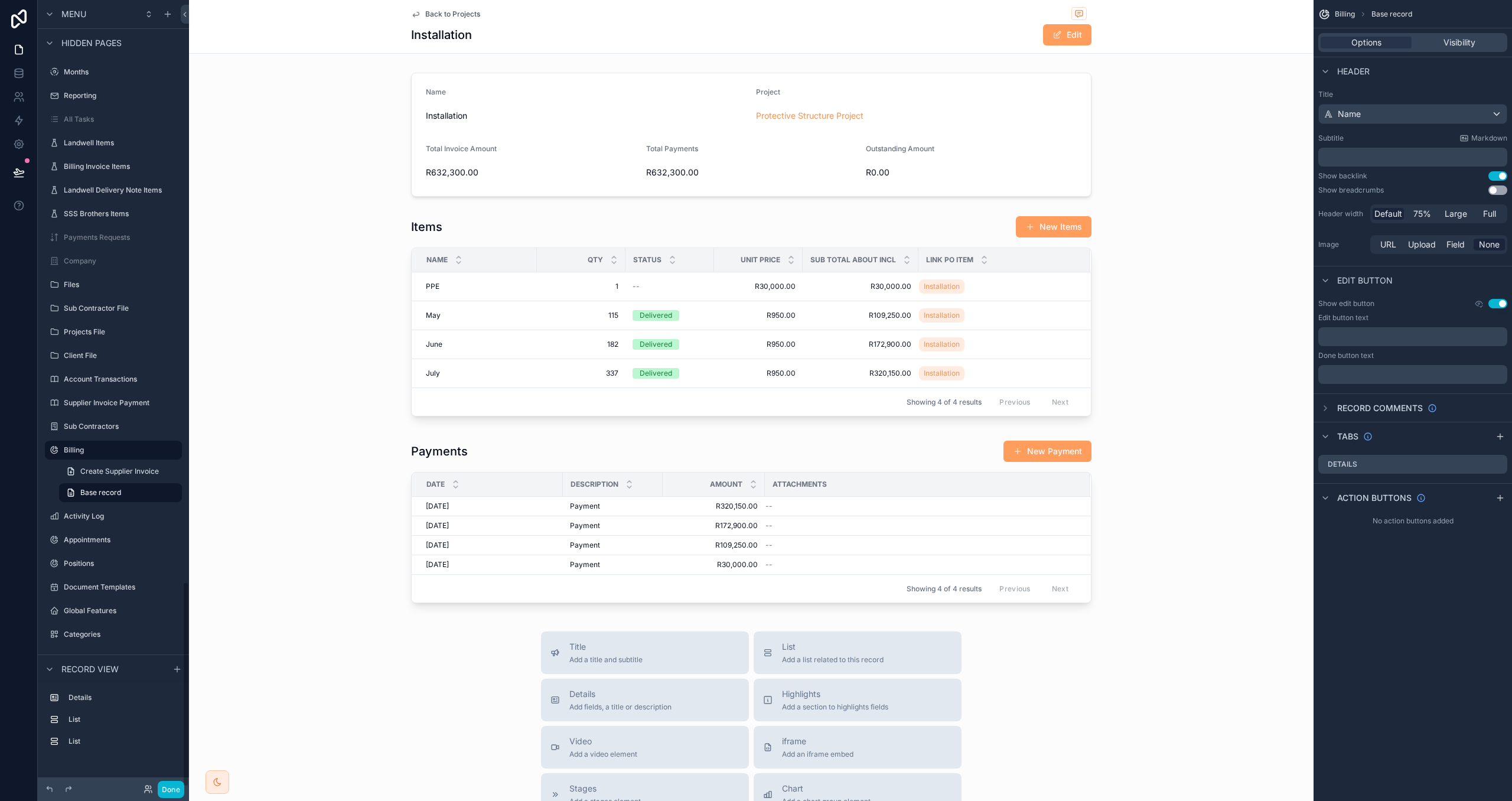
click at [436, 16] on span "Back to Projects" at bounding box center [453, 14] width 55 height 9
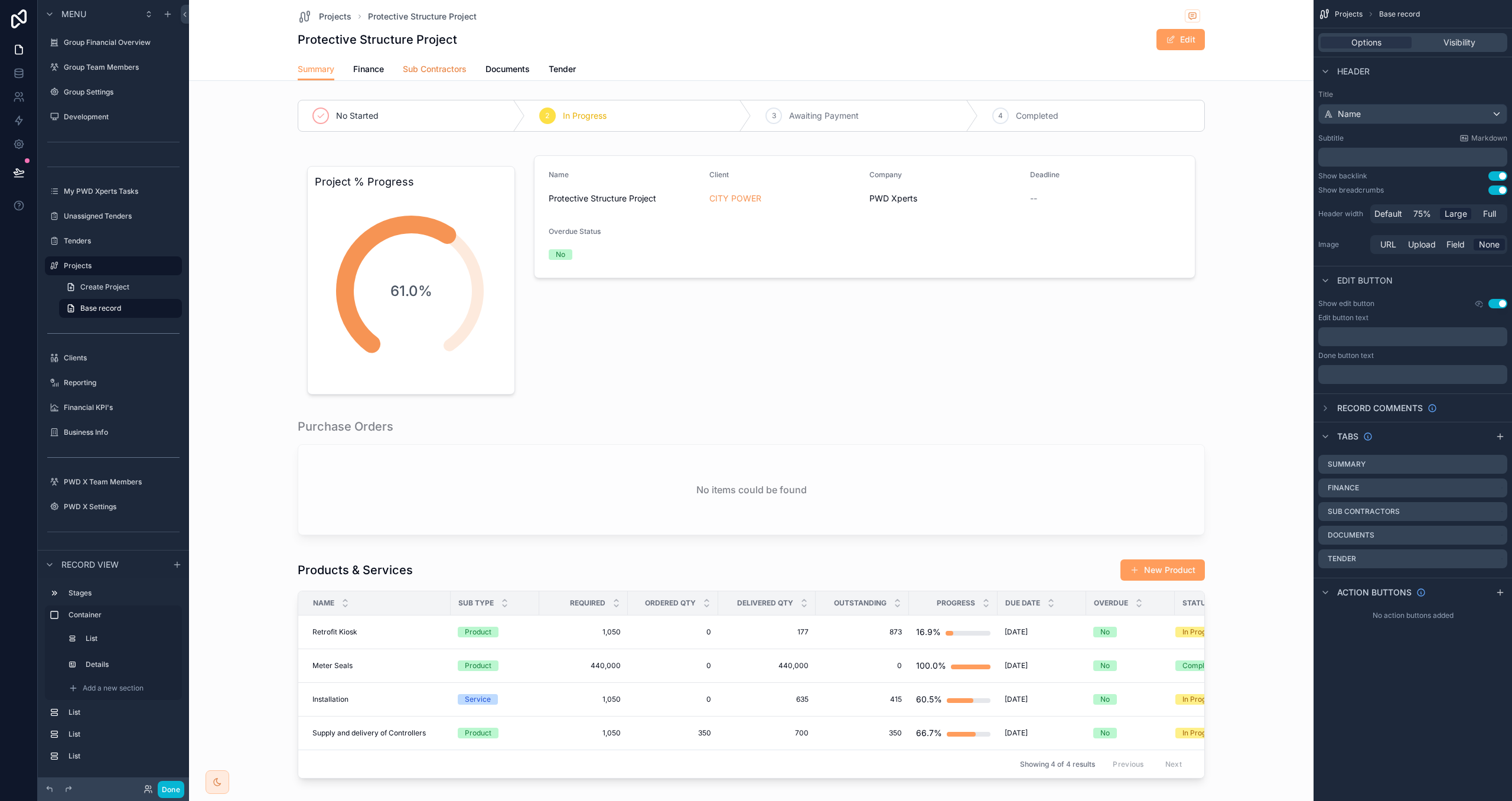
click at [421, 72] on span "Sub Contractors" at bounding box center [434, 69] width 64 height 11
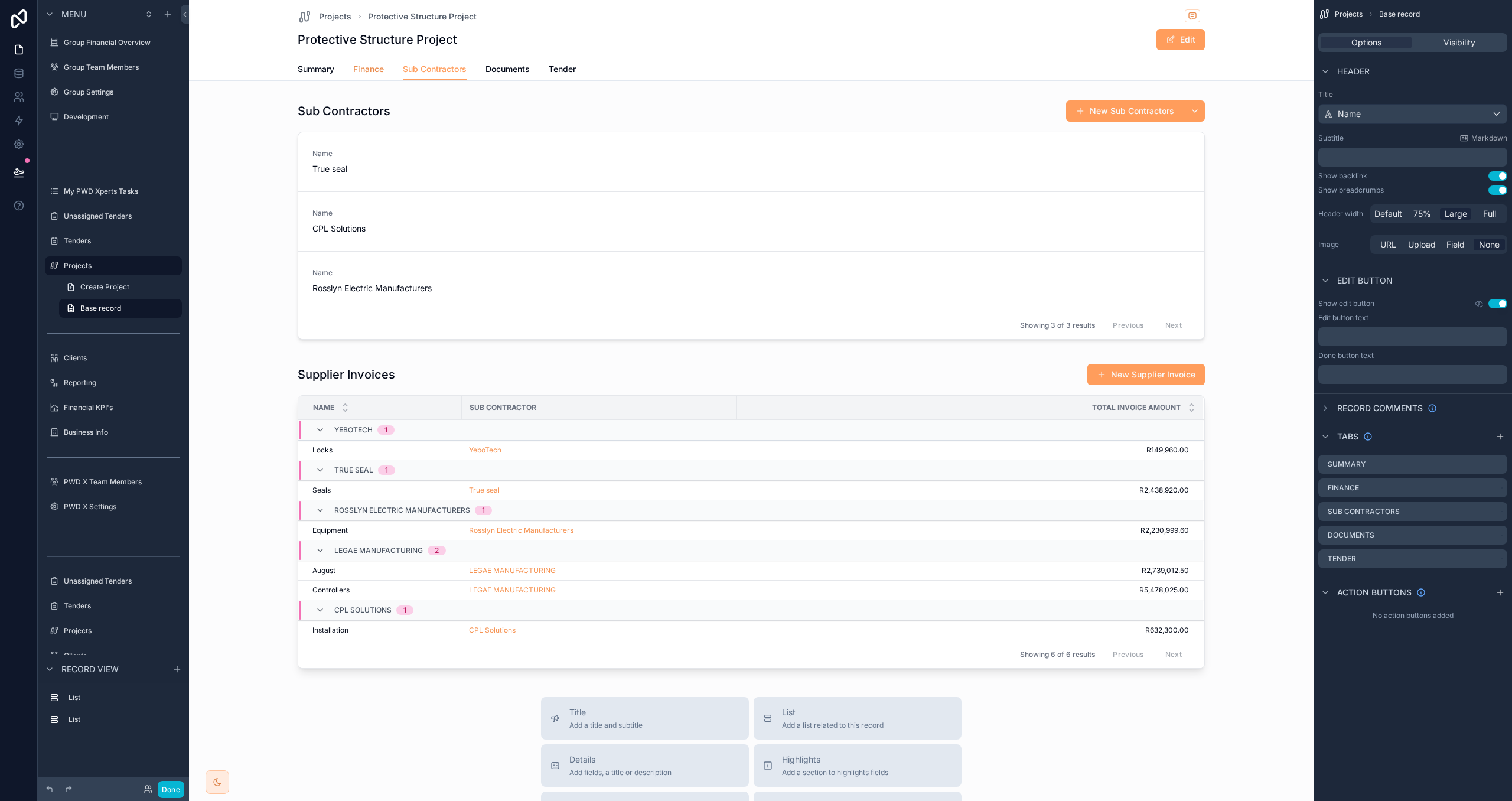
click at [374, 66] on span "Finance" at bounding box center [368, 69] width 30 height 11
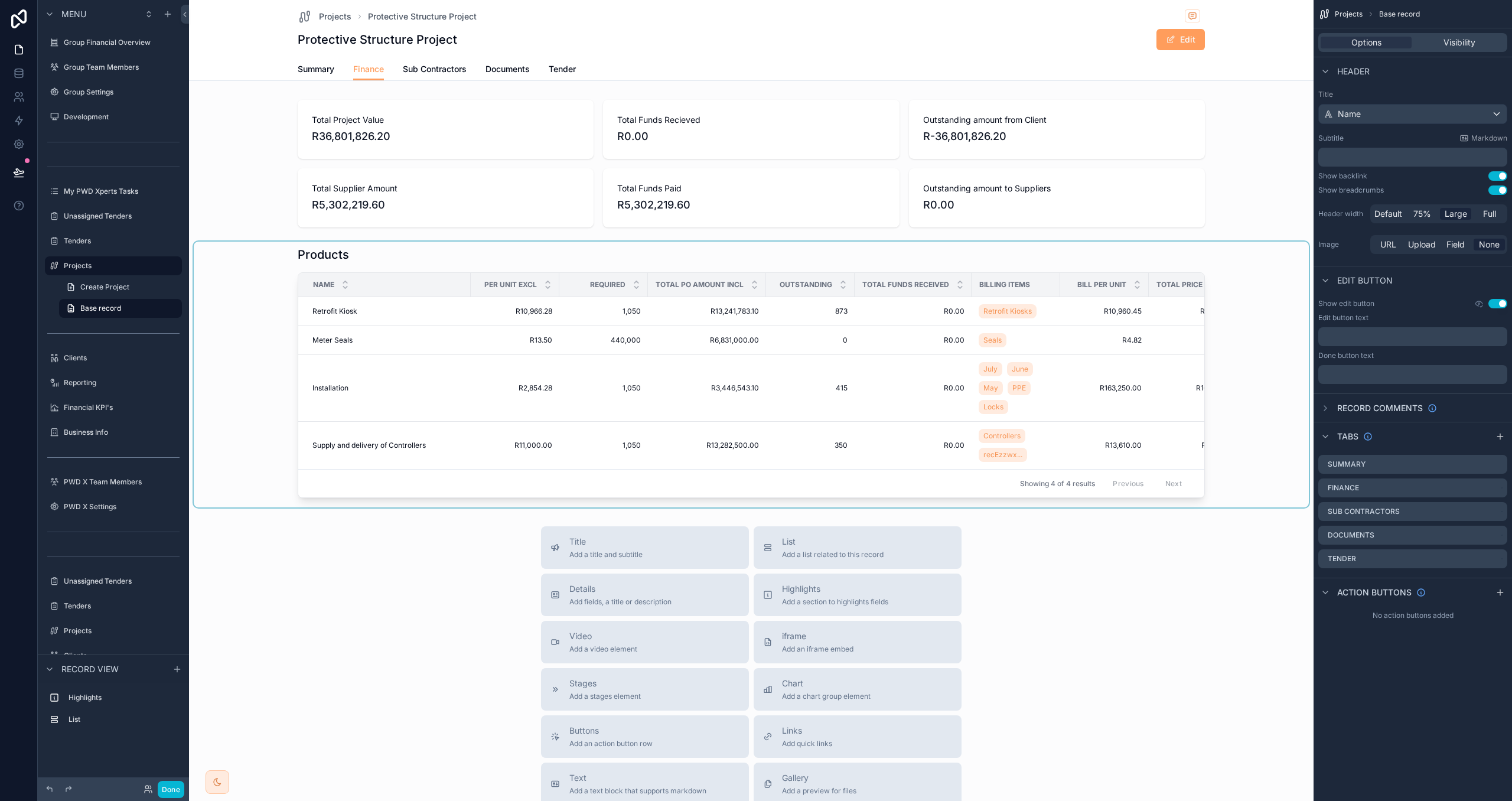
click at [991, 484] on div "Showing 4 of 4 results Previous Next" at bounding box center [751, 483] width 906 height 28
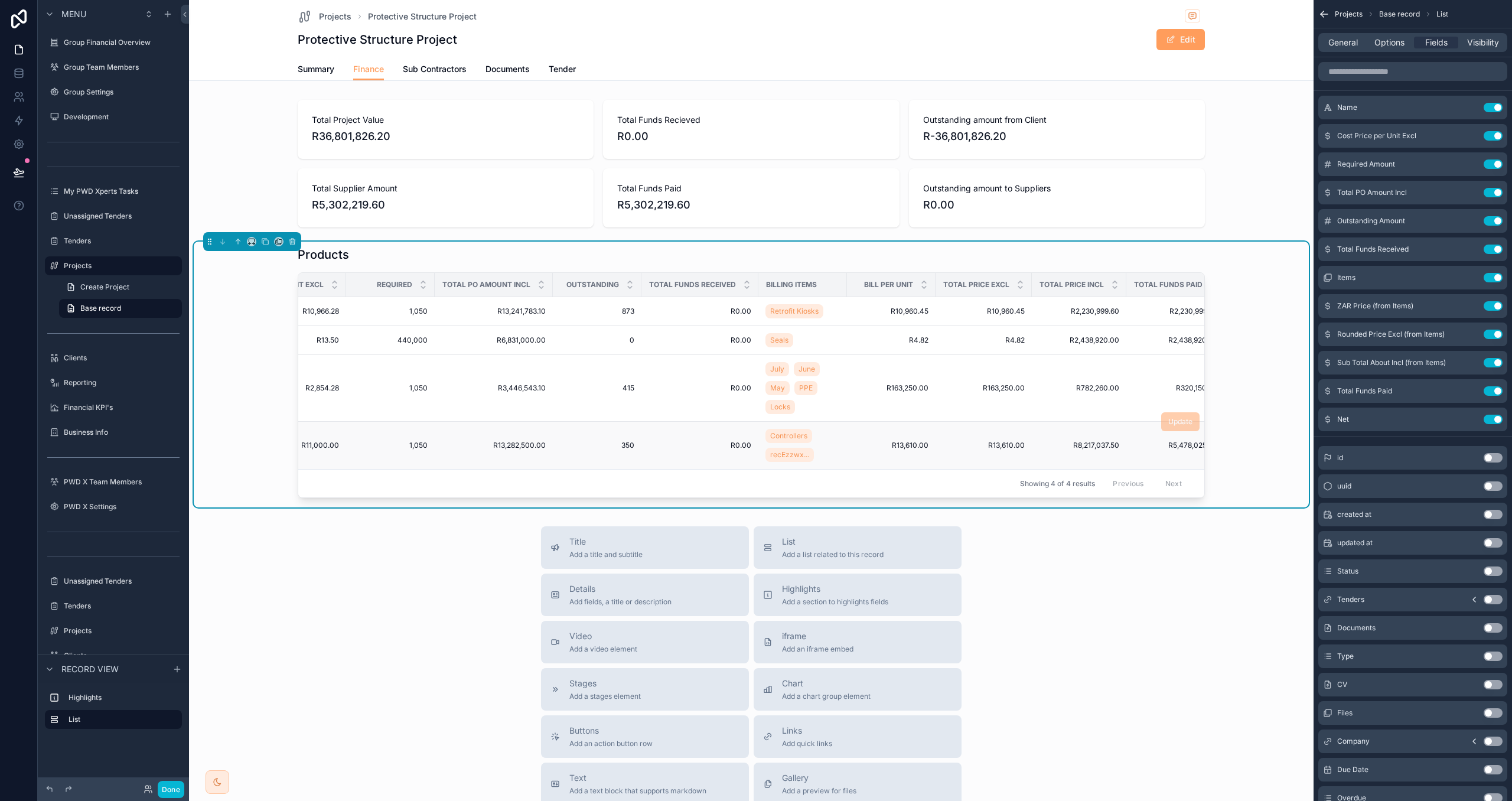
scroll to position [0, 322]
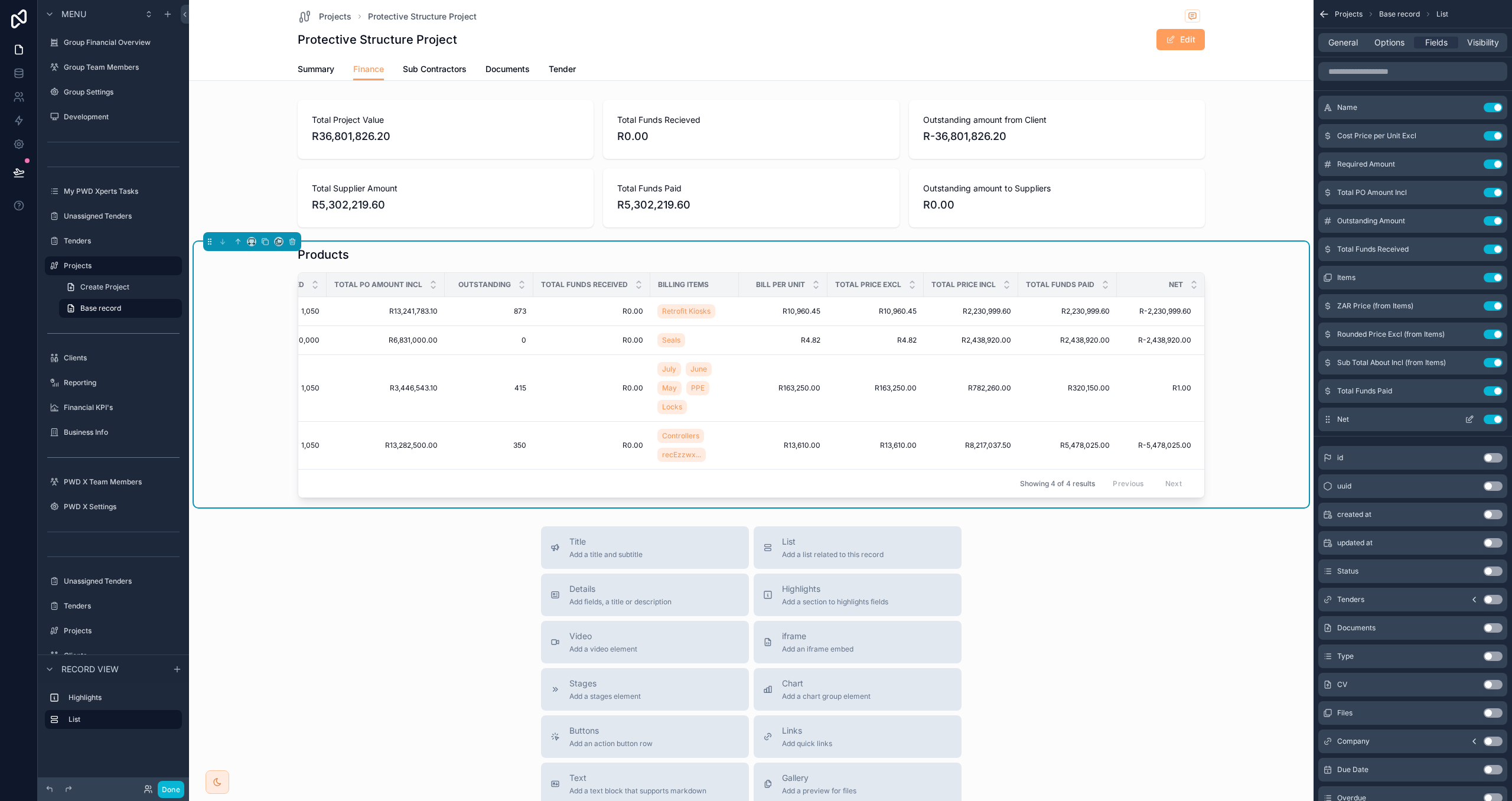
click at [1495, 417] on button "Use setting" at bounding box center [1493, 419] width 19 height 9
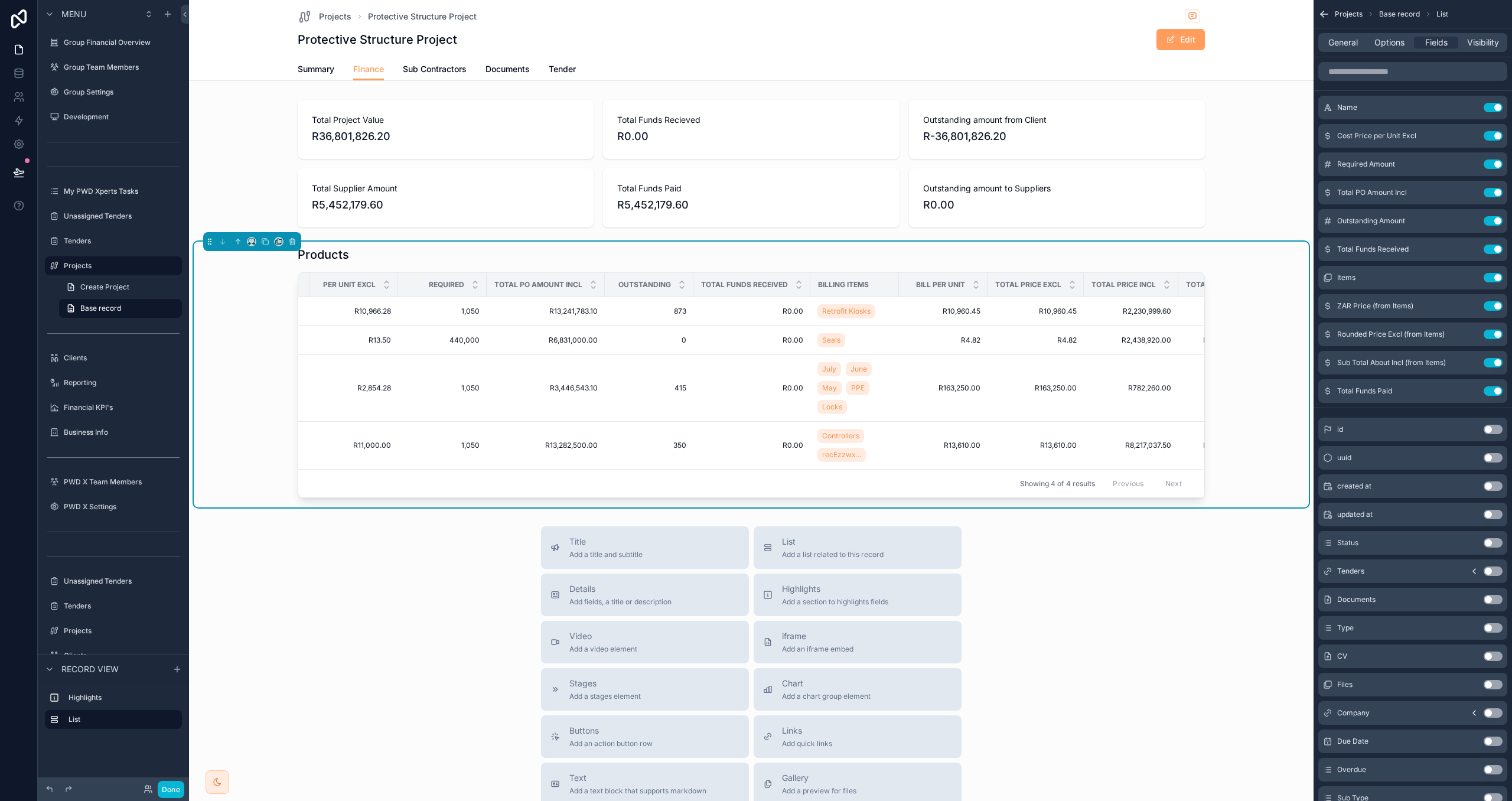
scroll to position [0, 223]
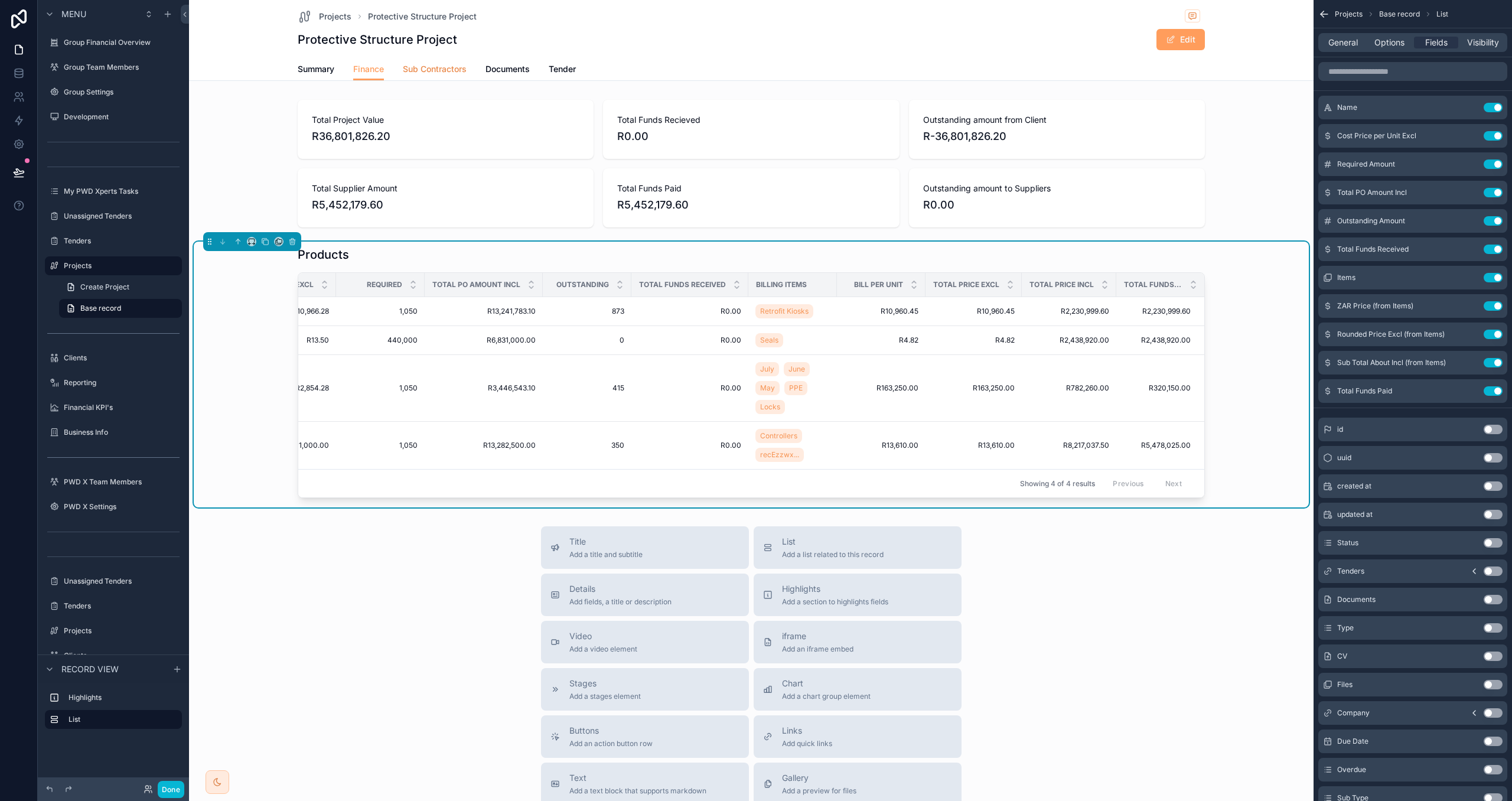
click at [433, 67] on span "Sub Contractors" at bounding box center [434, 69] width 64 height 11
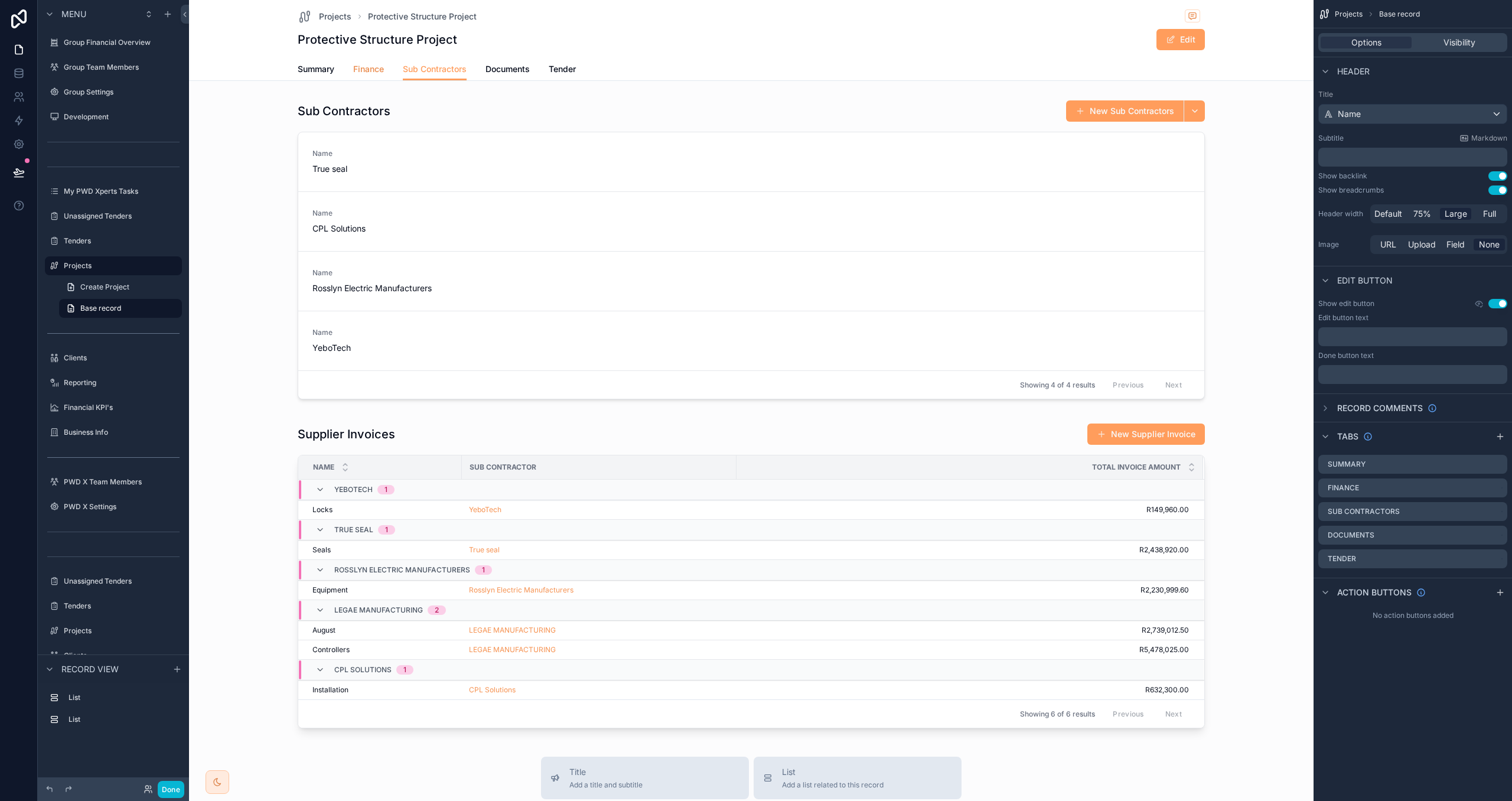
click at [361, 64] on span "Finance" at bounding box center [368, 69] width 30 height 11
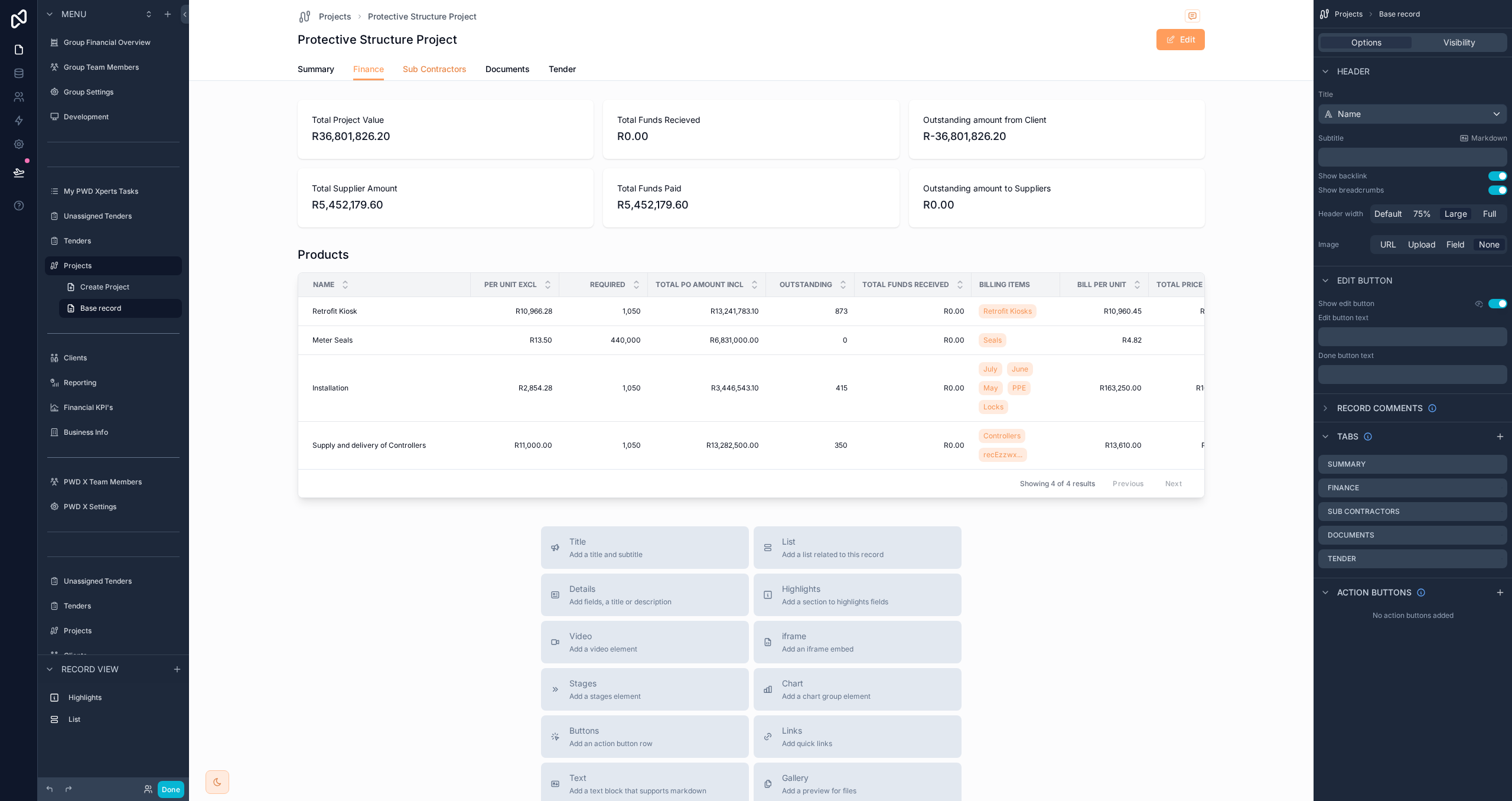
click at [420, 65] on span "Sub Contractors" at bounding box center [434, 69] width 64 height 11
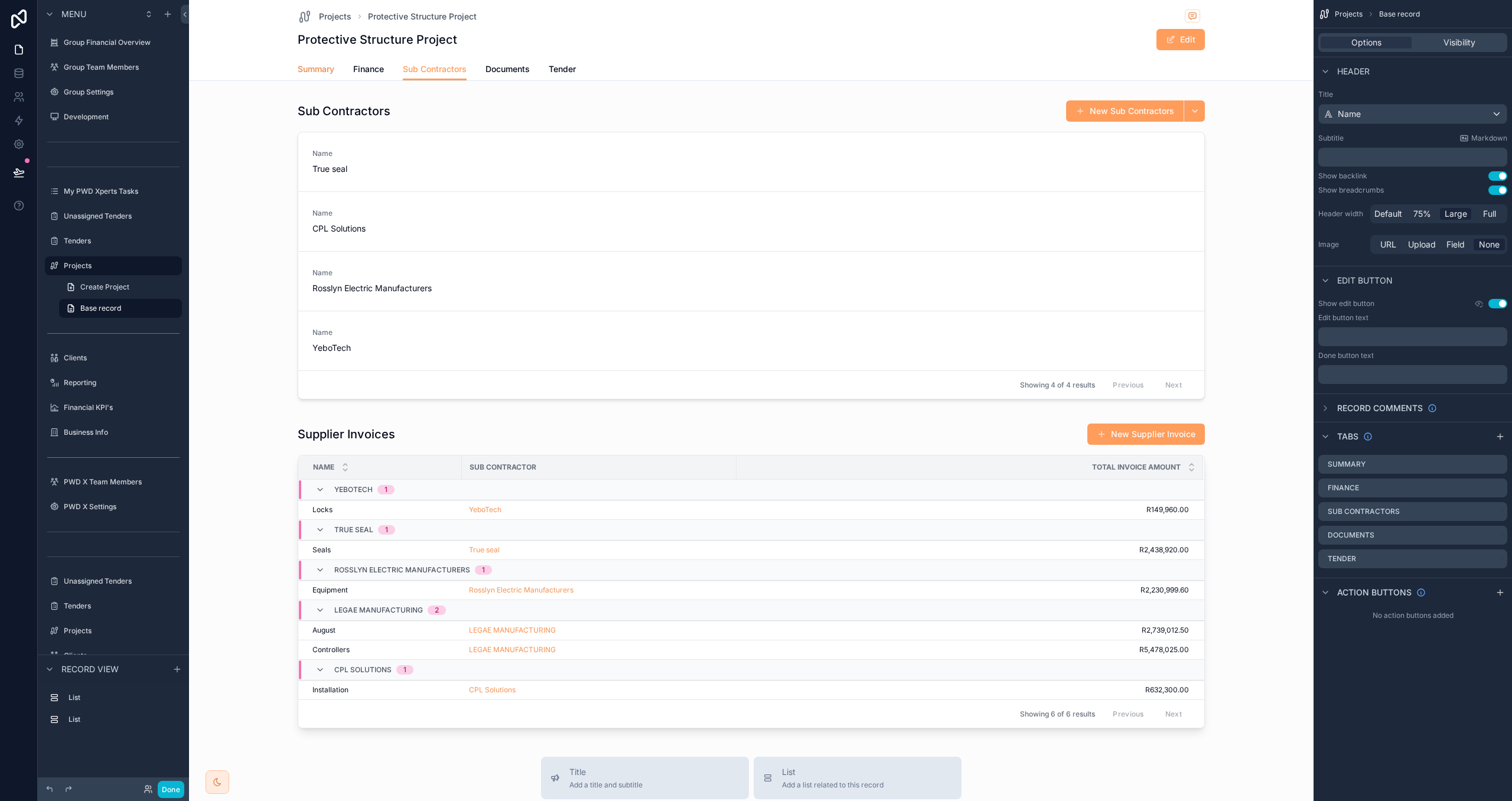
click at [330, 65] on span "Summary" at bounding box center [316, 69] width 37 height 11
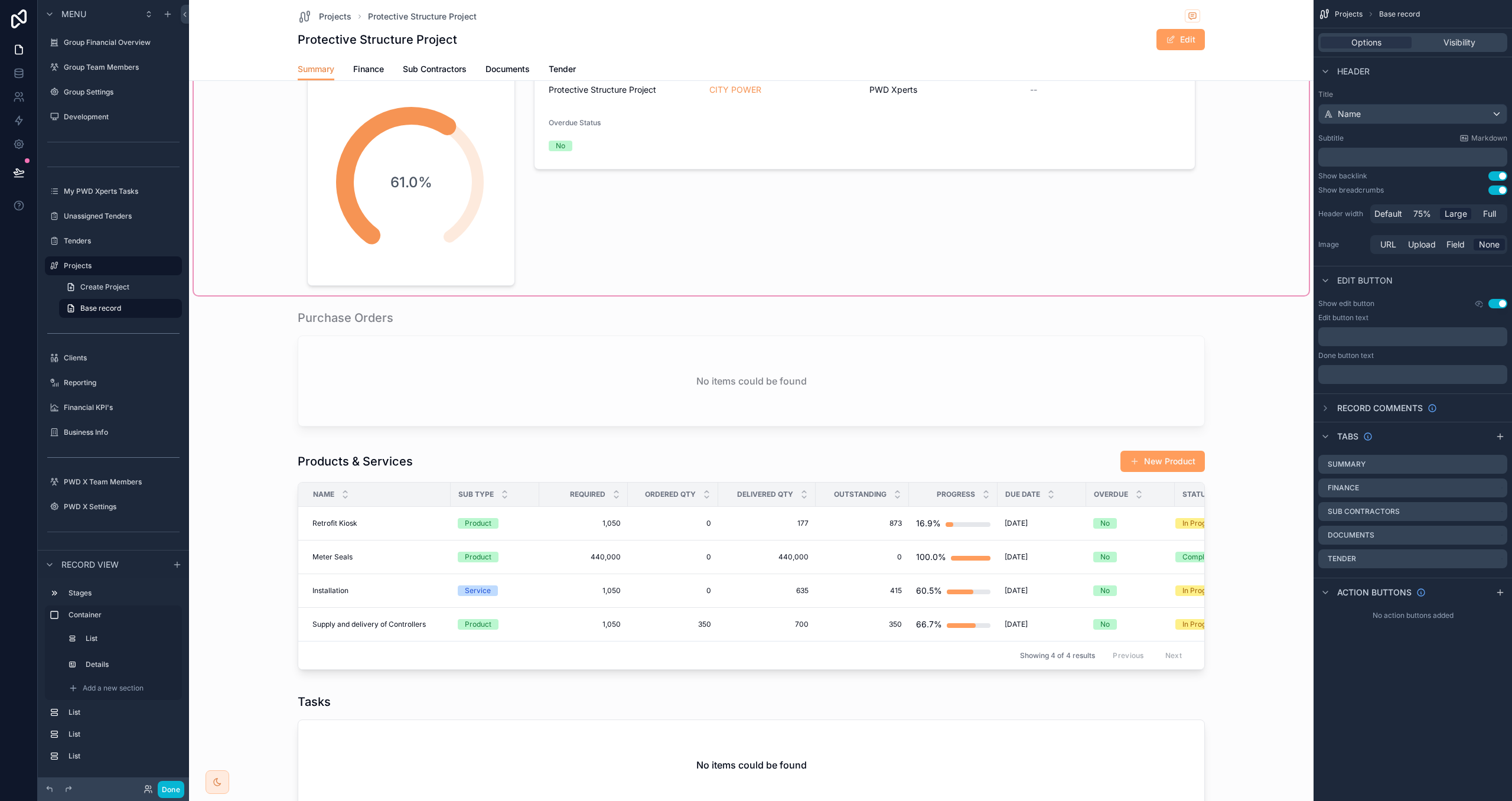
scroll to position [112, 0]
click at [332, 17] on span "Projects" at bounding box center [335, 16] width 32 height 11
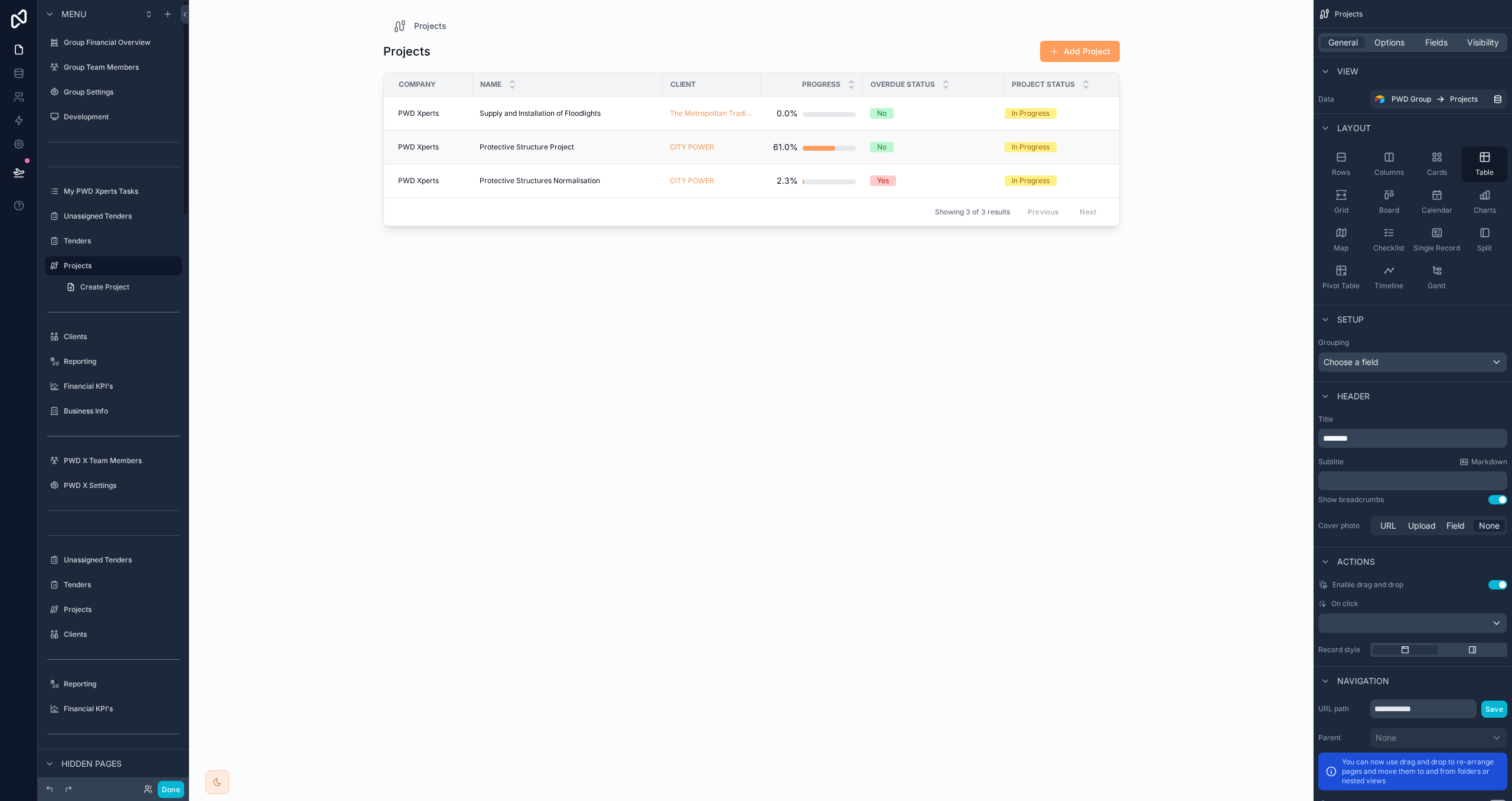
click at [531, 140] on td "Protective Structure Project Protective Structure Project" at bounding box center [568, 147] width 190 height 33
click at [530, 146] on span "Protective Structure Project" at bounding box center [527, 147] width 95 height 9
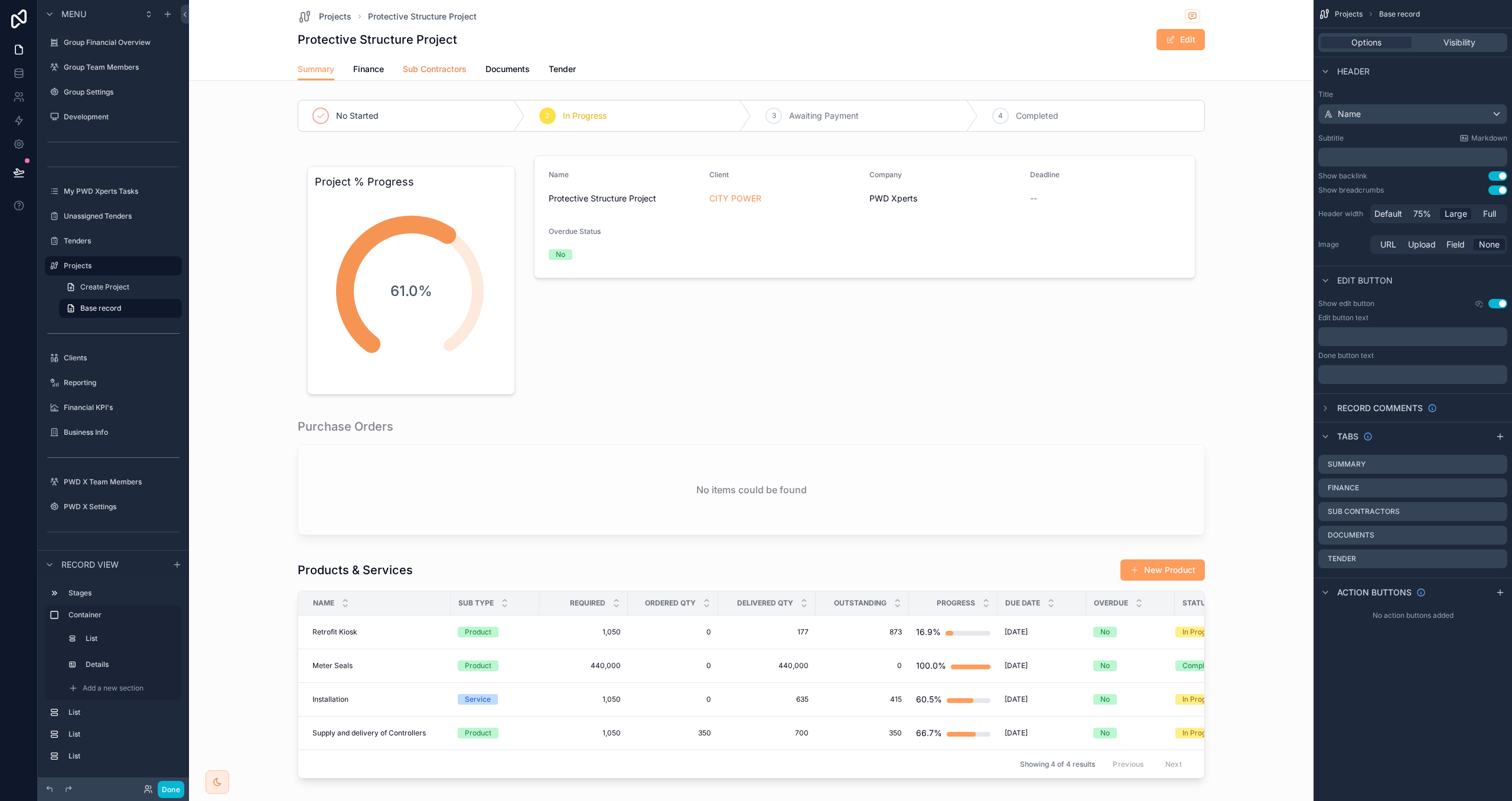
click at [450, 73] on span "Sub Contractors" at bounding box center [434, 69] width 64 height 11
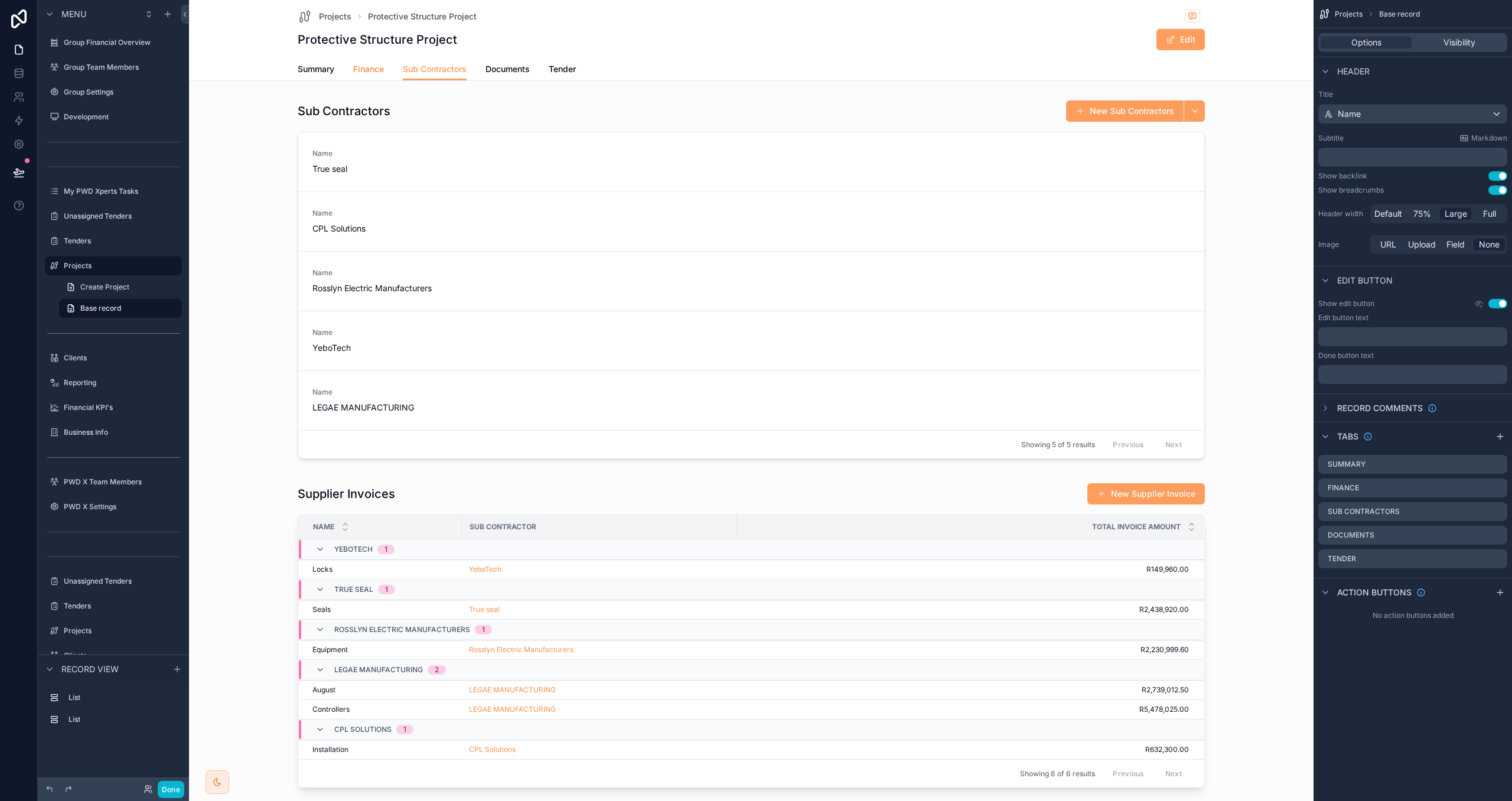
click at [378, 68] on span "Finance" at bounding box center [368, 69] width 30 height 11
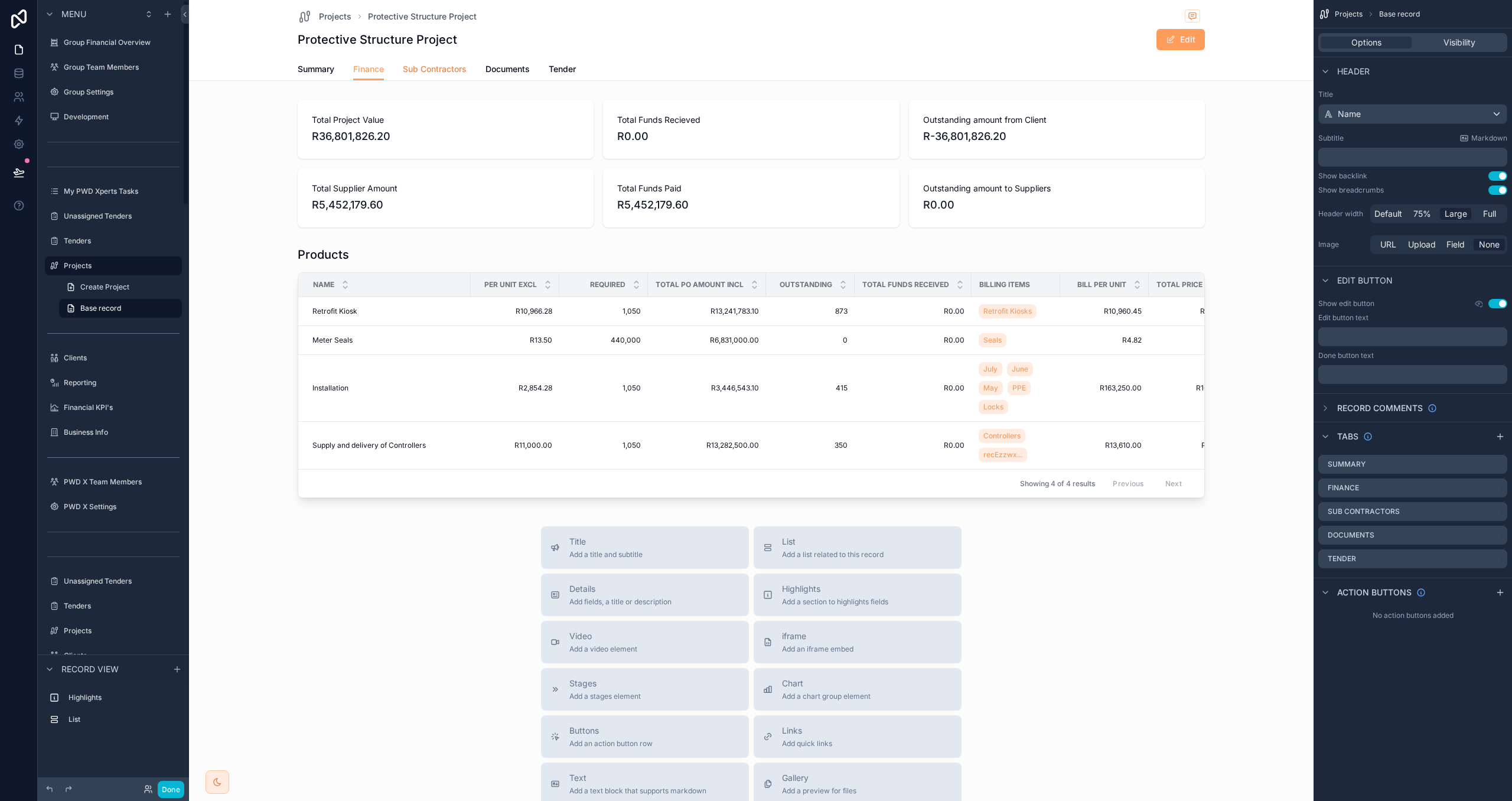
click at [451, 68] on span "Sub Contractors" at bounding box center [434, 69] width 64 height 11
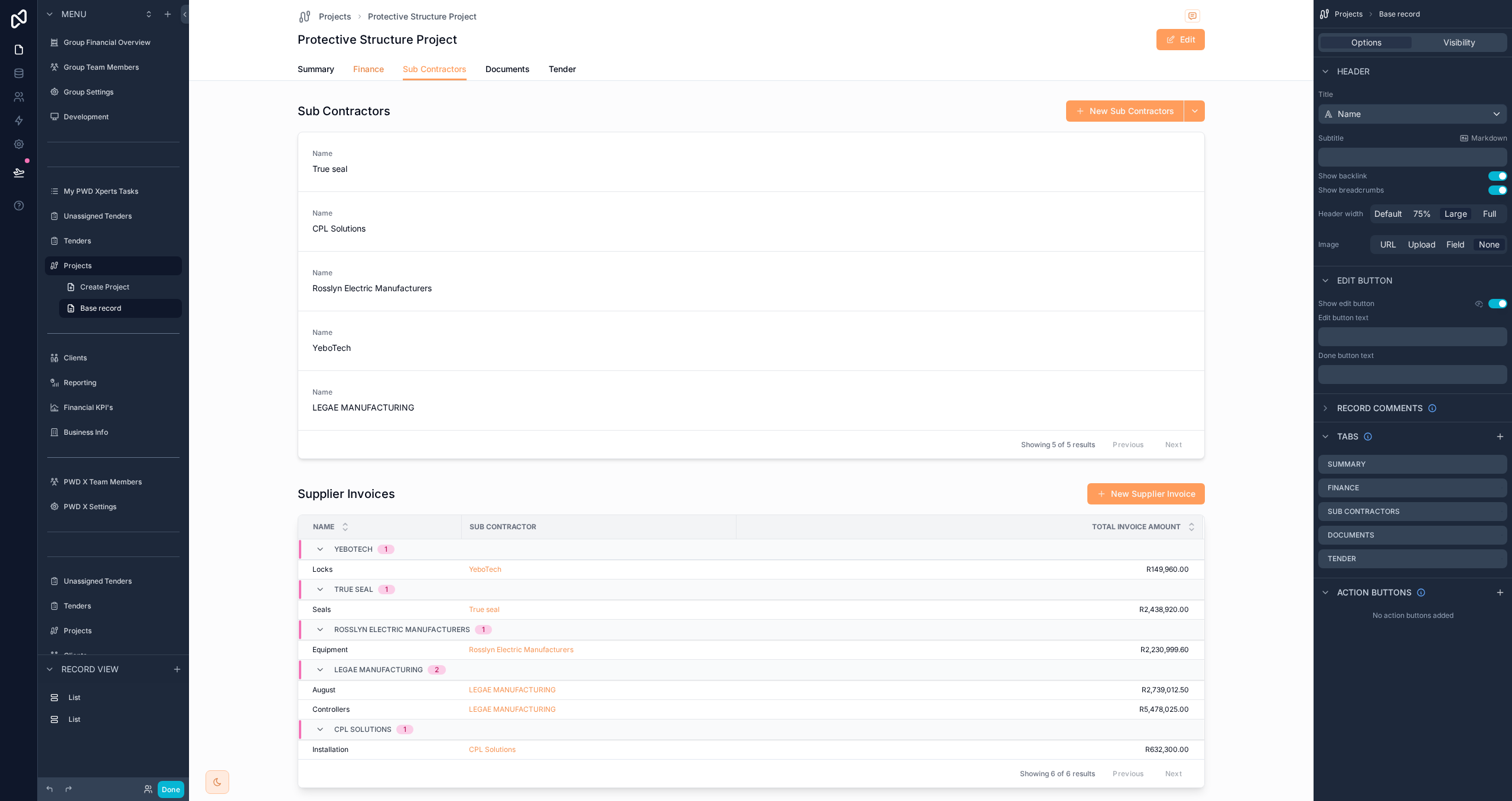
click at [364, 68] on span "Finance" at bounding box center [368, 69] width 30 height 11
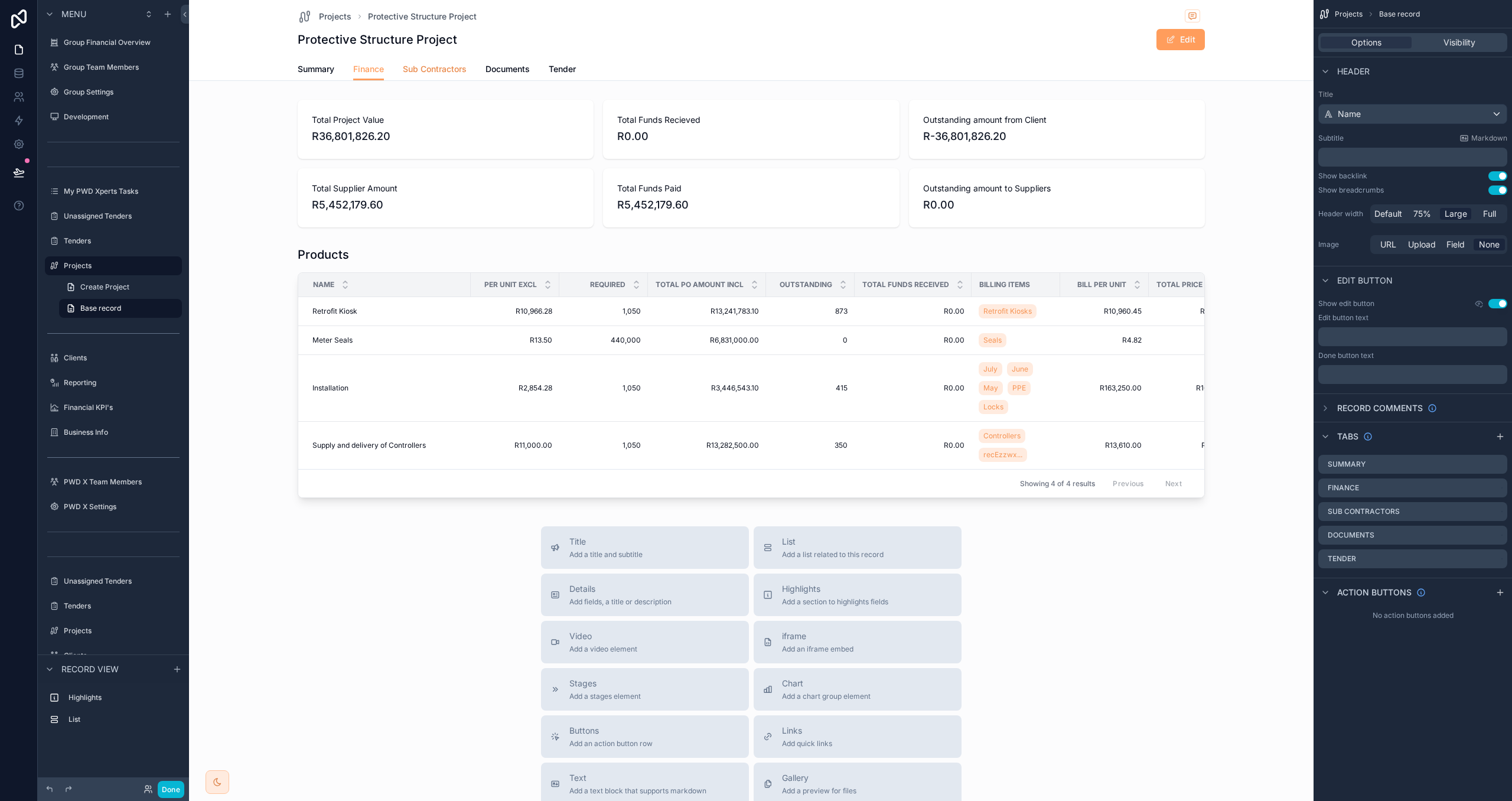
drag, startPoint x: 428, startPoint y: 64, endPoint x: 437, endPoint y: 78, distance: 16.6
click at [428, 64] on span "Sub Contractors" at bounding box center [434, 69] width 64 height 11
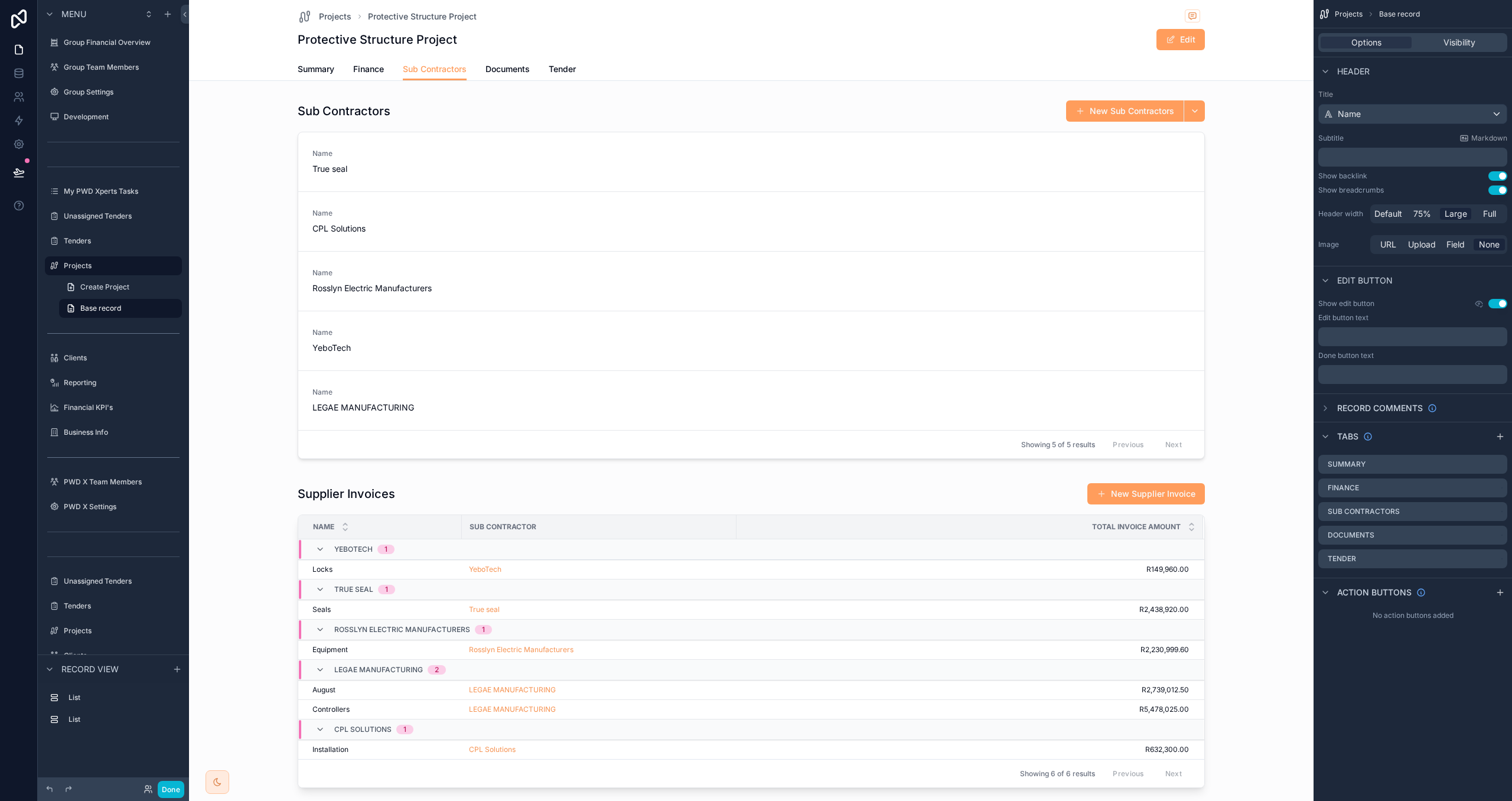
click at [352, 69] on div "Summary Finance Sub Contractors Documents Tender" at bounding box center [752, 69] width 907 height 23
click at [363, 71] on span "Finance" at bounding box center [368, 69] width 30 height 11
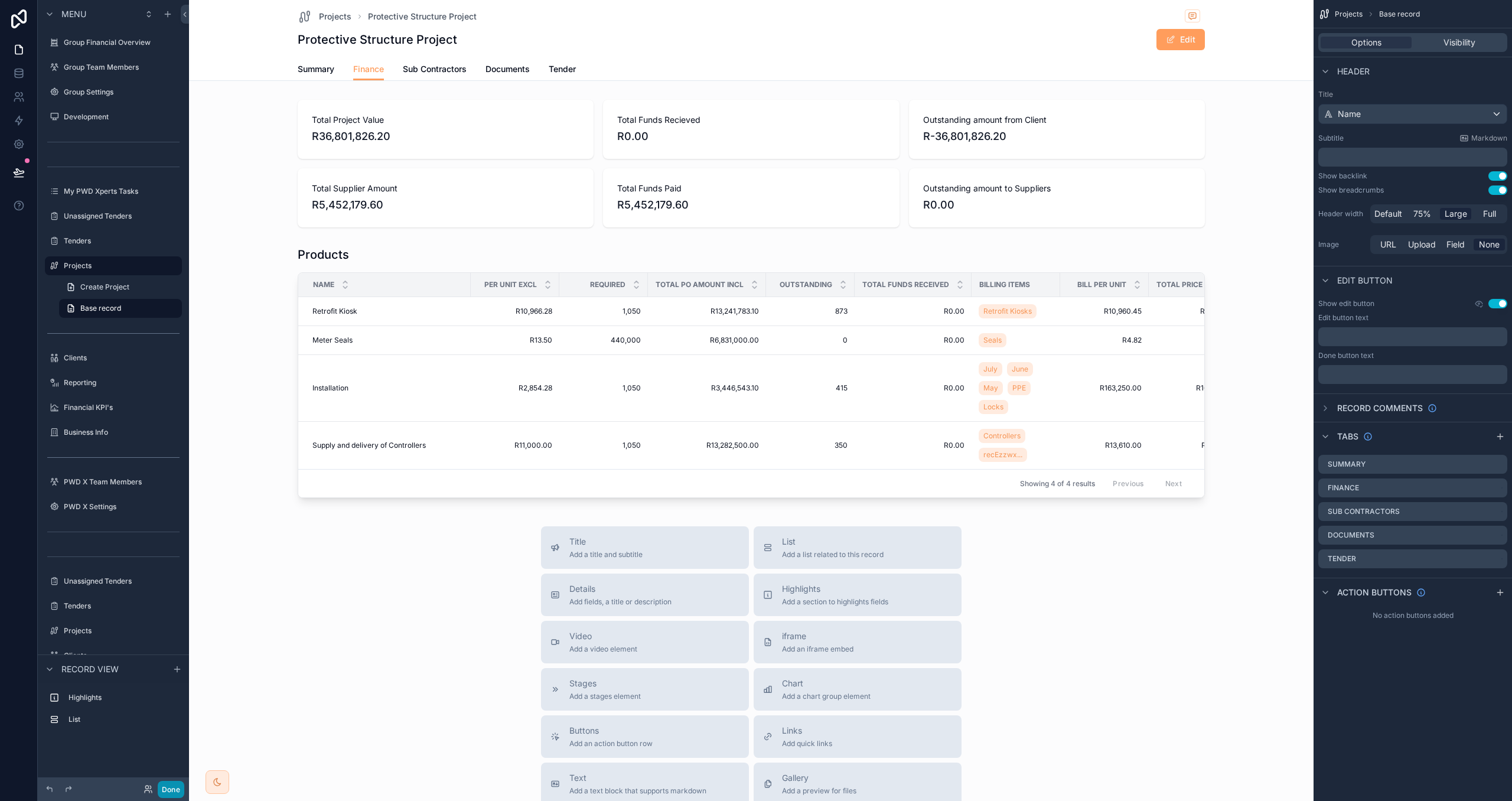
click at [178, 789] on button "Done" at bounding box center [171, 790] width 27 height 17
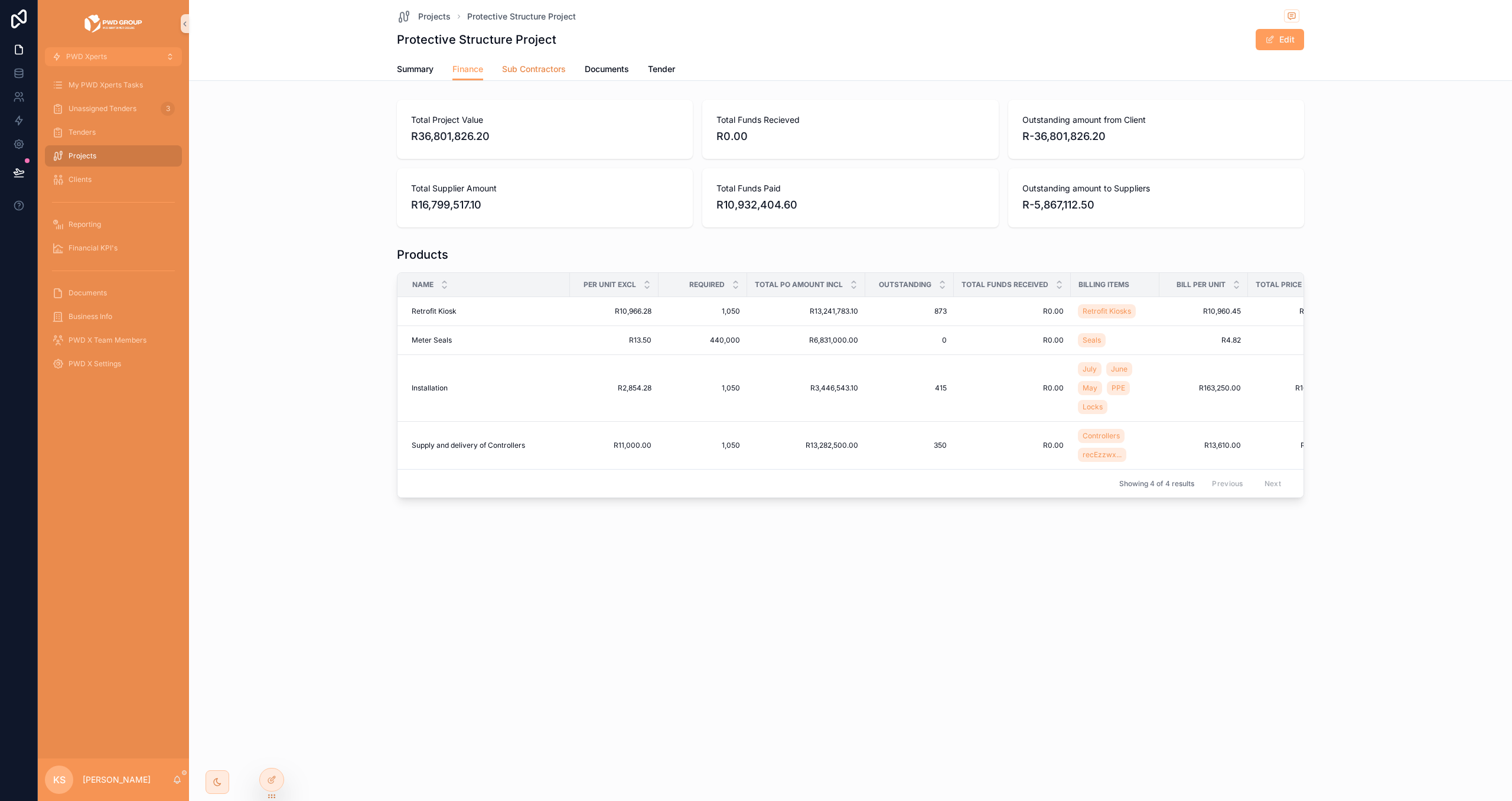
click at [511, 59] on link "Sub Contractors" at bounding box center [533, 70] width 64 height 24
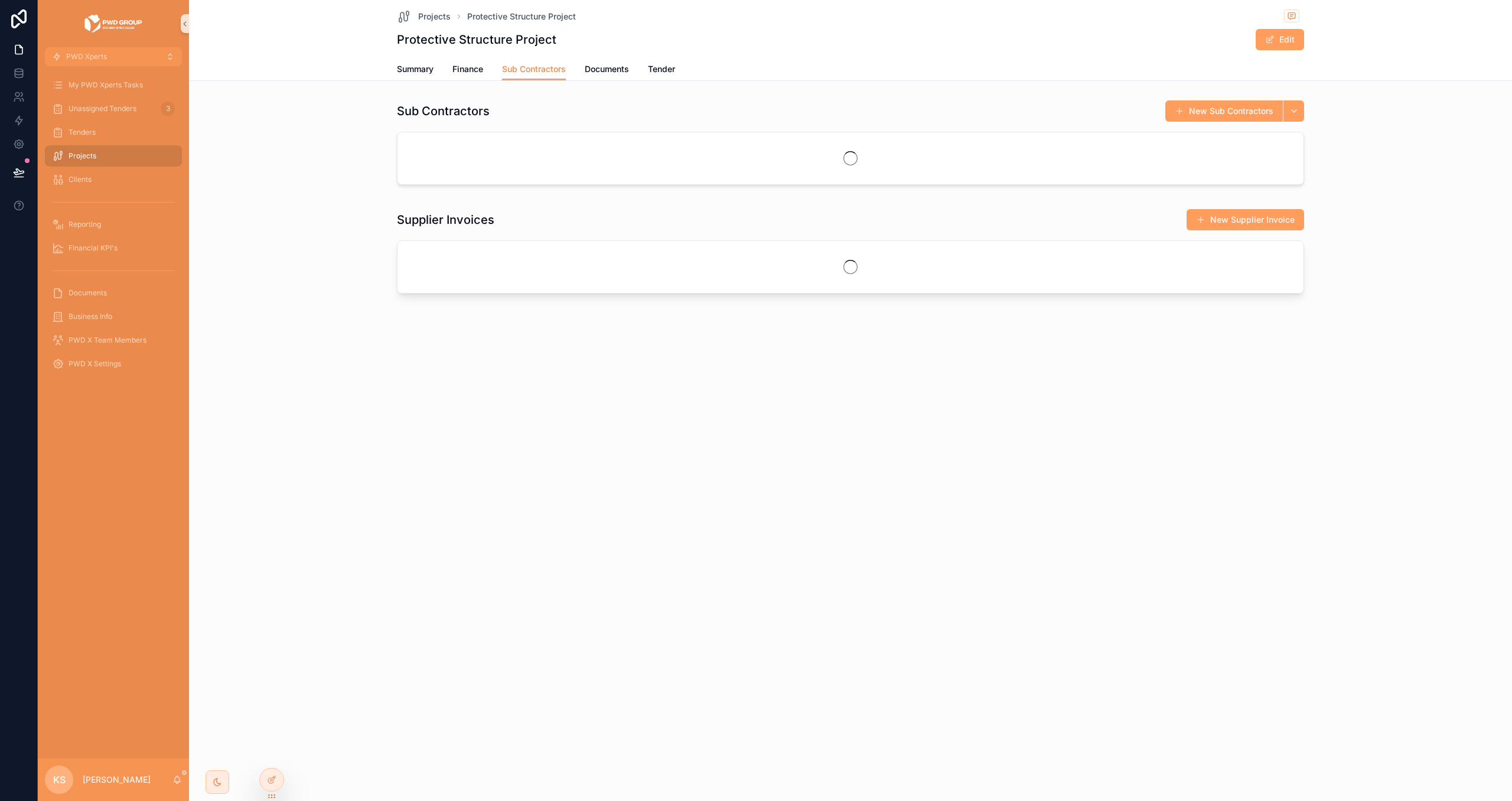
click at [513, 64] on span "Sub Contractors" at bounding box center [533, 69] width 64 height 11
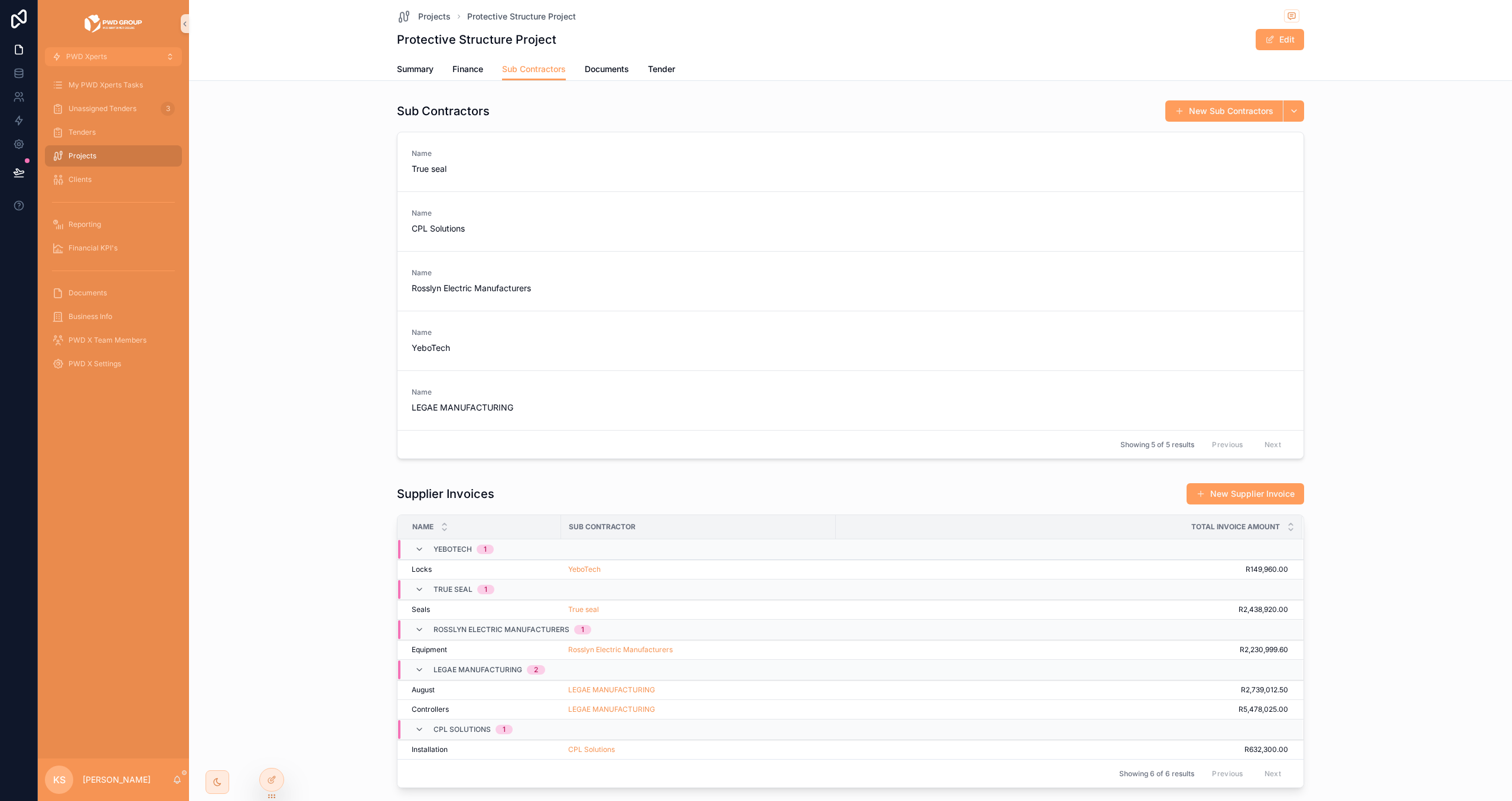
click at [673, 475] on div "Sub Contractors New Sub Contractors Name True seal Unlink record Name CPL Solut…" at bounding box center [850, 446] width 1323 height 702
